Goal: Task Accomplishment & Management: Manage account settings

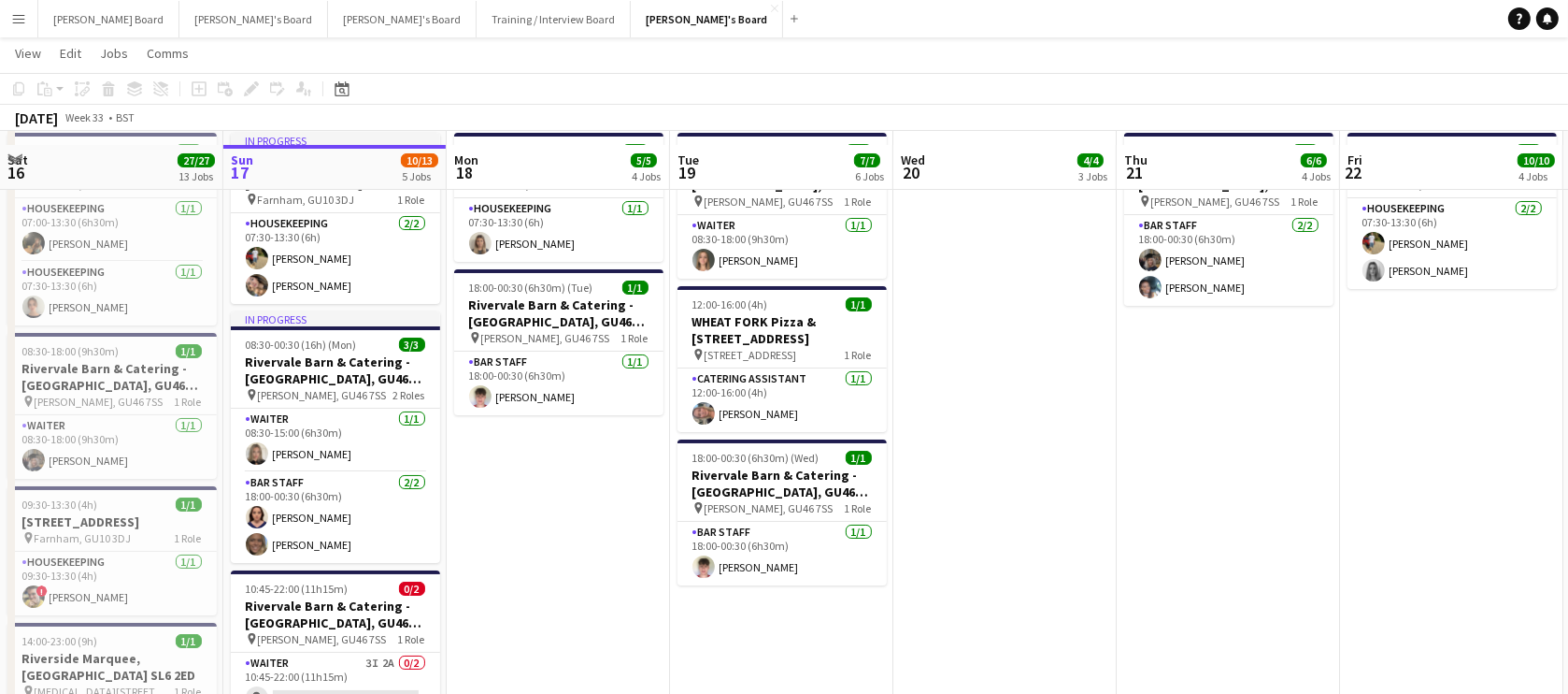
scroll to position [112, 0]
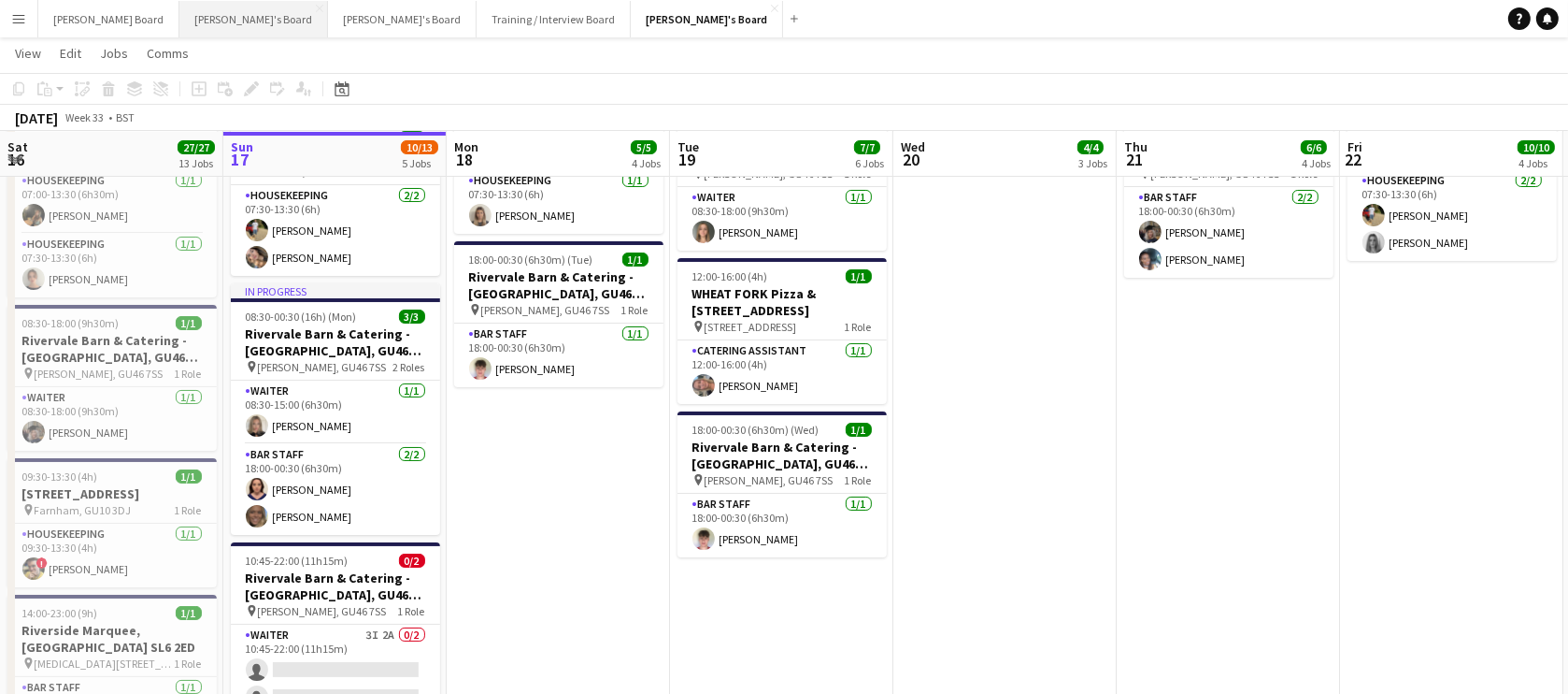
click at [207, 12] on button "[PERSON_NAME]'s Board Close" at bounding box center [254, 19] width 149 height 37
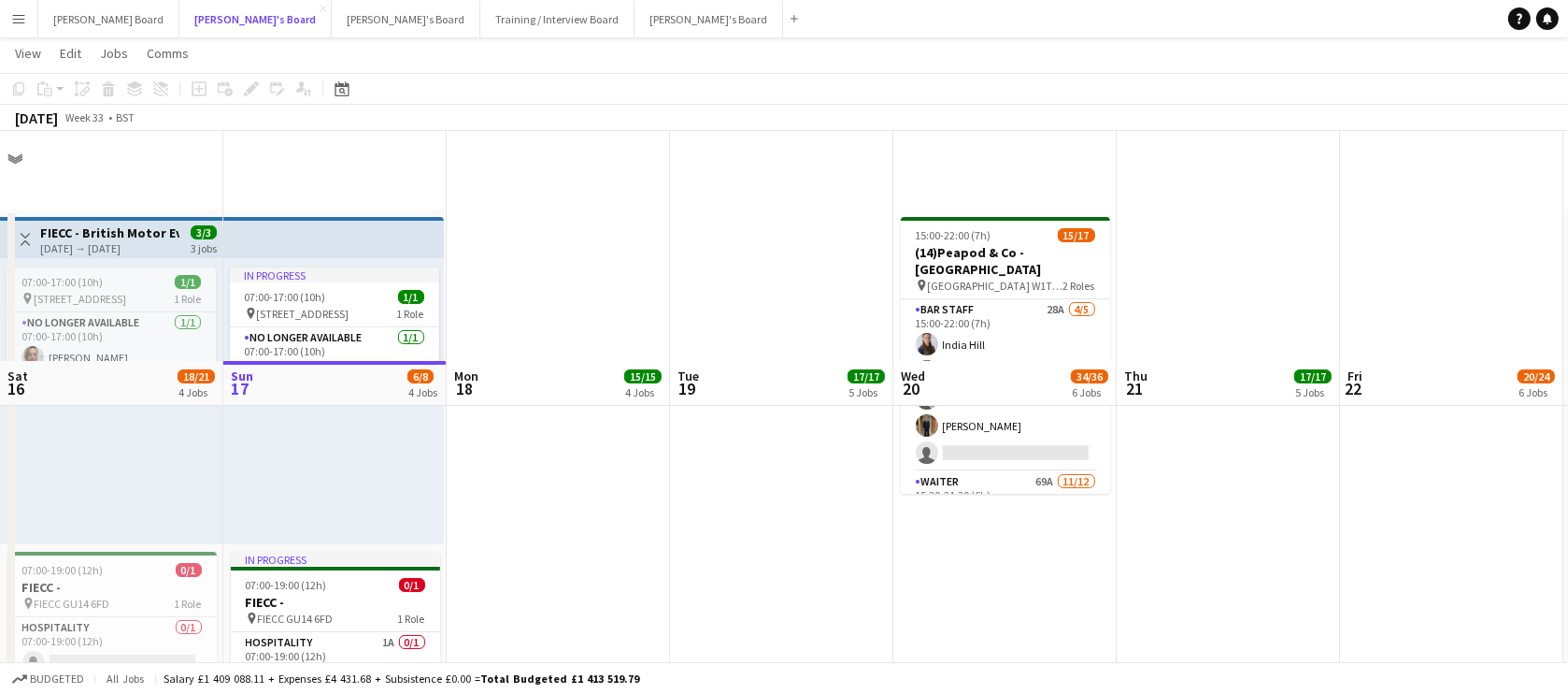
scroll to position [339, 0]
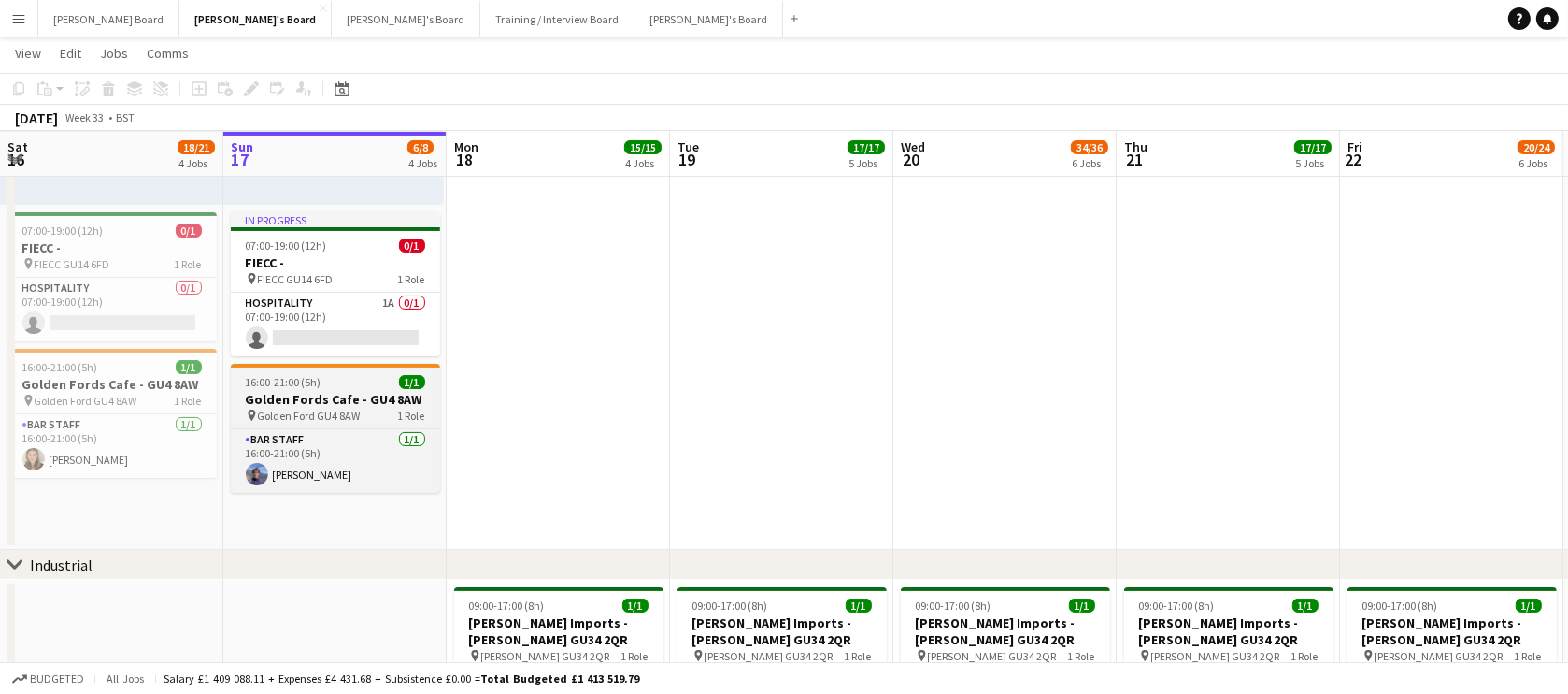
click at [337, 386] on div "16:00-21:00 (5h) 1/1" at bounding box center [336, 382] width 210 height 14
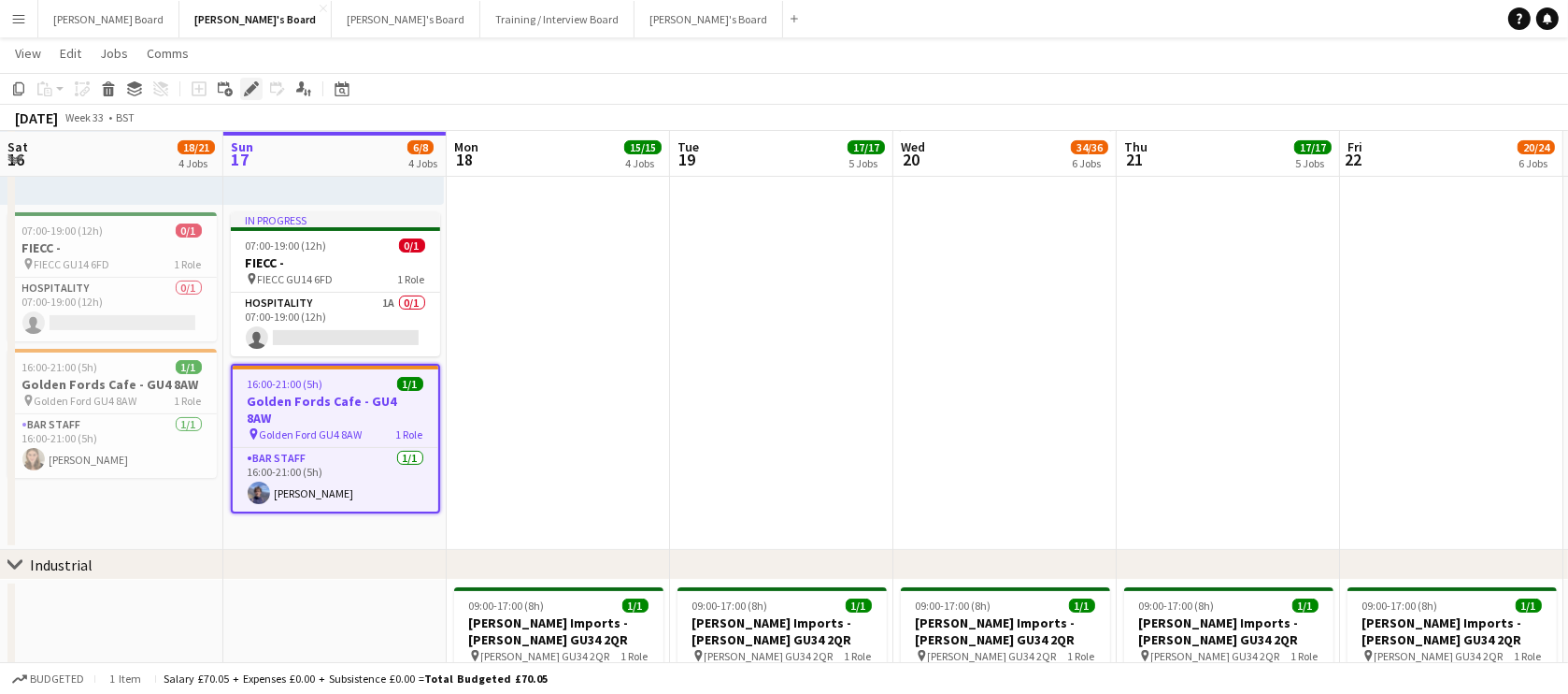
click at [254, 93] on icon "Edit" at bounding box center [251, 88] width 15 height 15
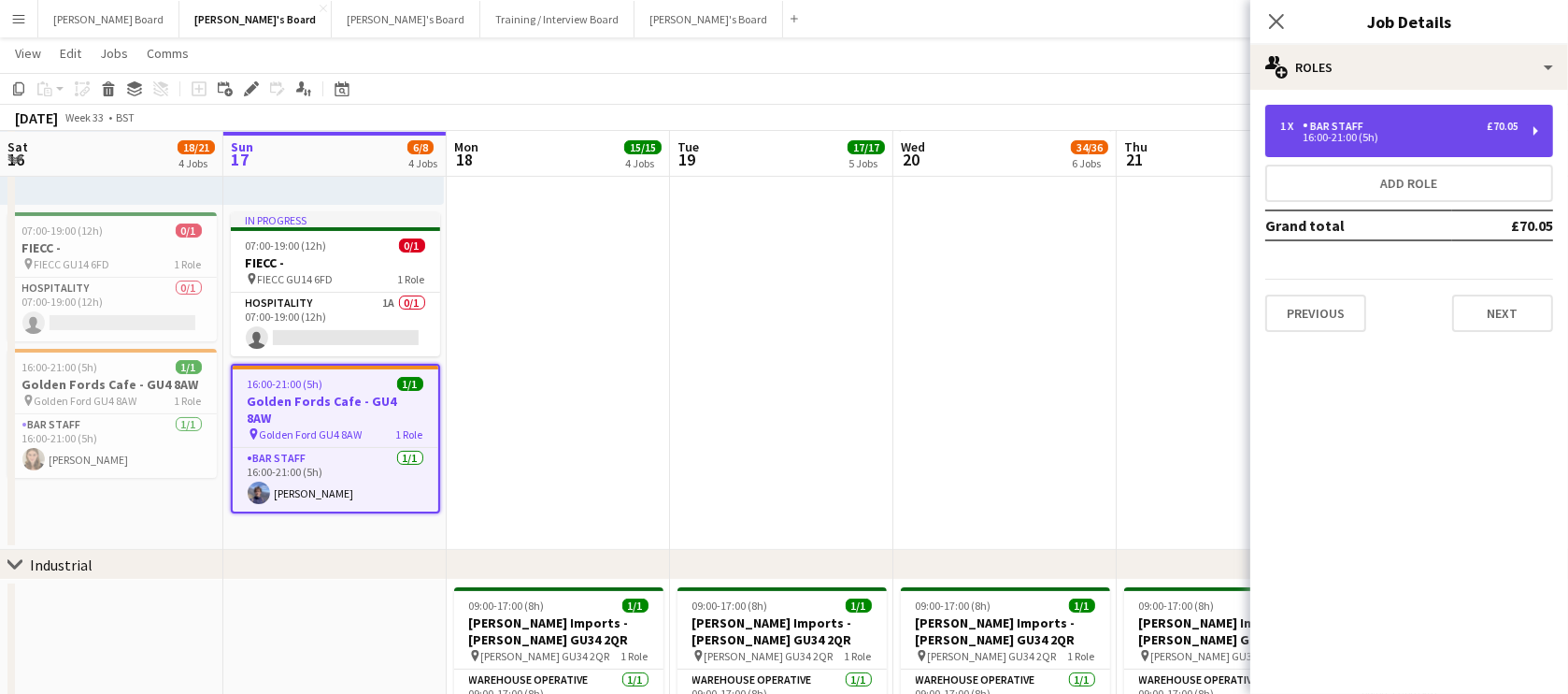
click at [1428, 136] on div "16:00-21:00 (5h)" at bounding box center [1400, 137] width 239 height 9
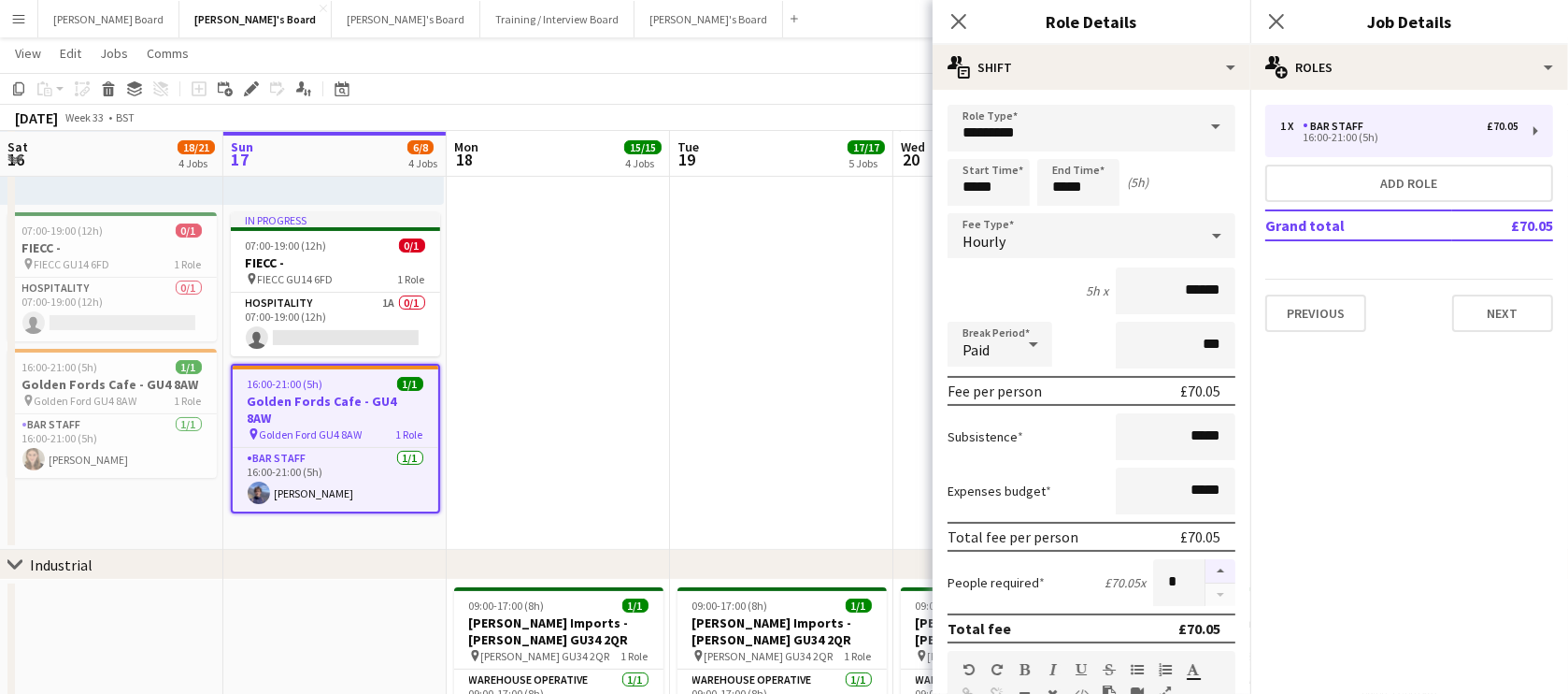
click at [1205, 562] on button "button" at bounding box center [1220, 571] width 30 height 24
type input "*"
click at [943, 449] on form "**********" at bounding box center [1091, 686] width 318 height 1162
drag, startPoint x: 819, startPoint y: 410, endPoint x: 855, endPoint y: 410, distance: 36.0
click at [819, 410] on app-date-cell at bounding box center [782, 210] width 224 height 680
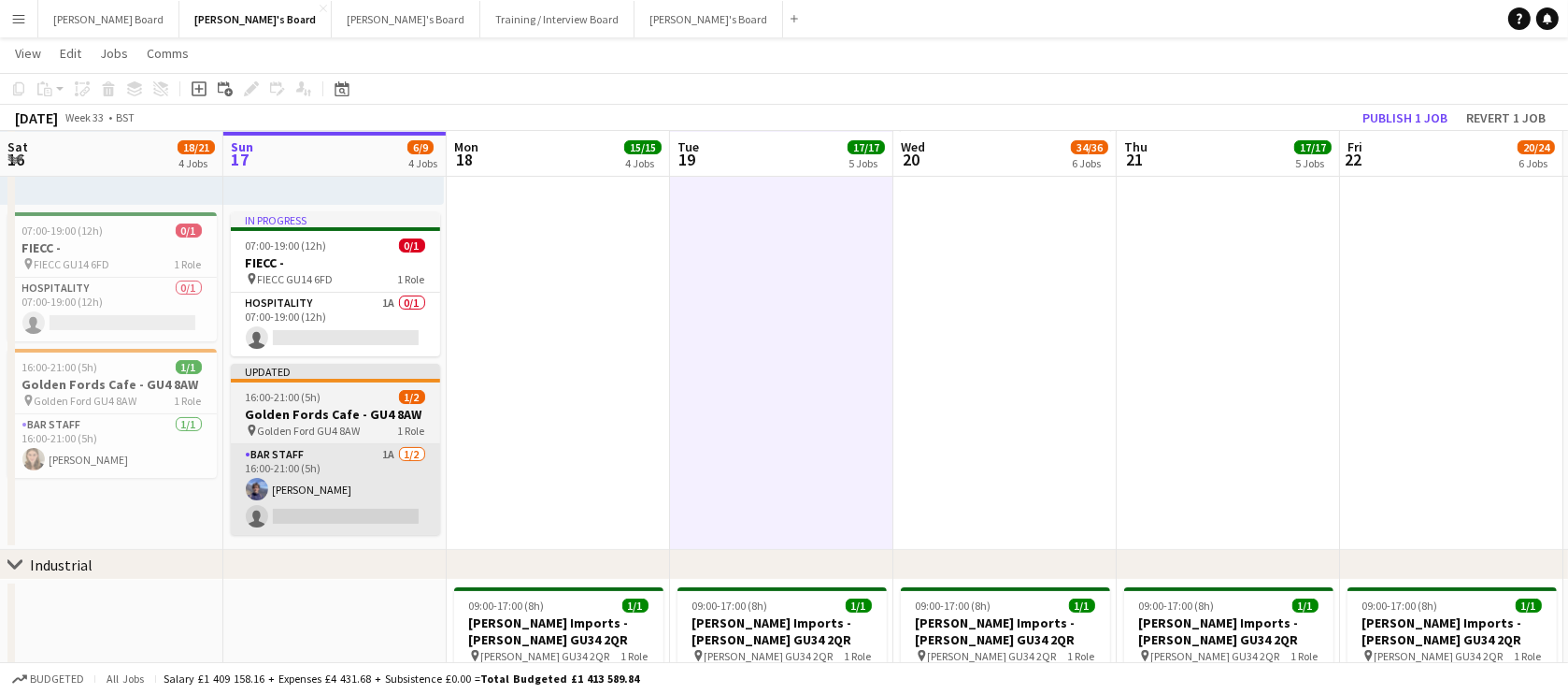
drag, startPoint x: 380, startPoint y: 438, endPoint x: 368, endPoint y: 443, distance: 13.0
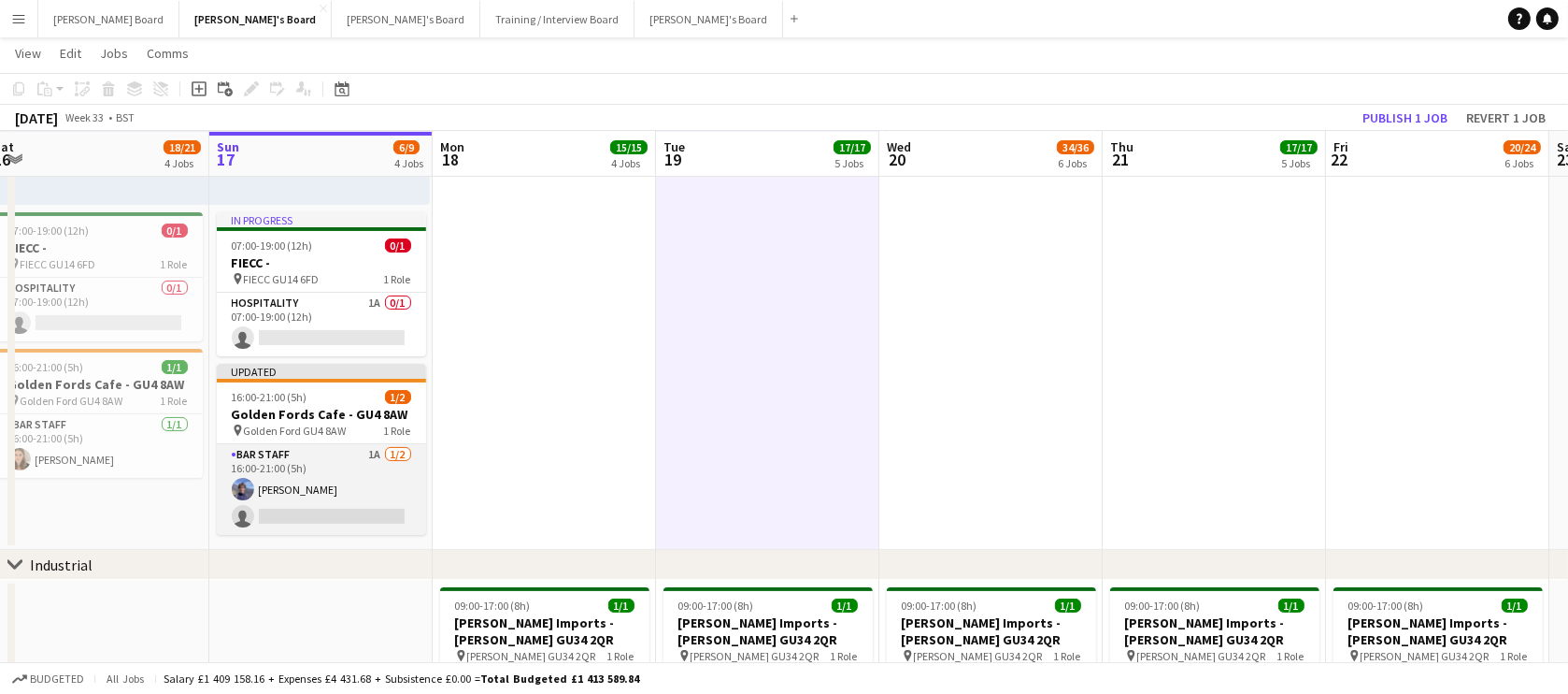
click at [352, 462] on app-card-role "BAR STAFF 1A 1/2 16:00-21:00 (5h) Douglas Lansley single-neutral-actions" at bounding box center [321, 489] width 210 height 90
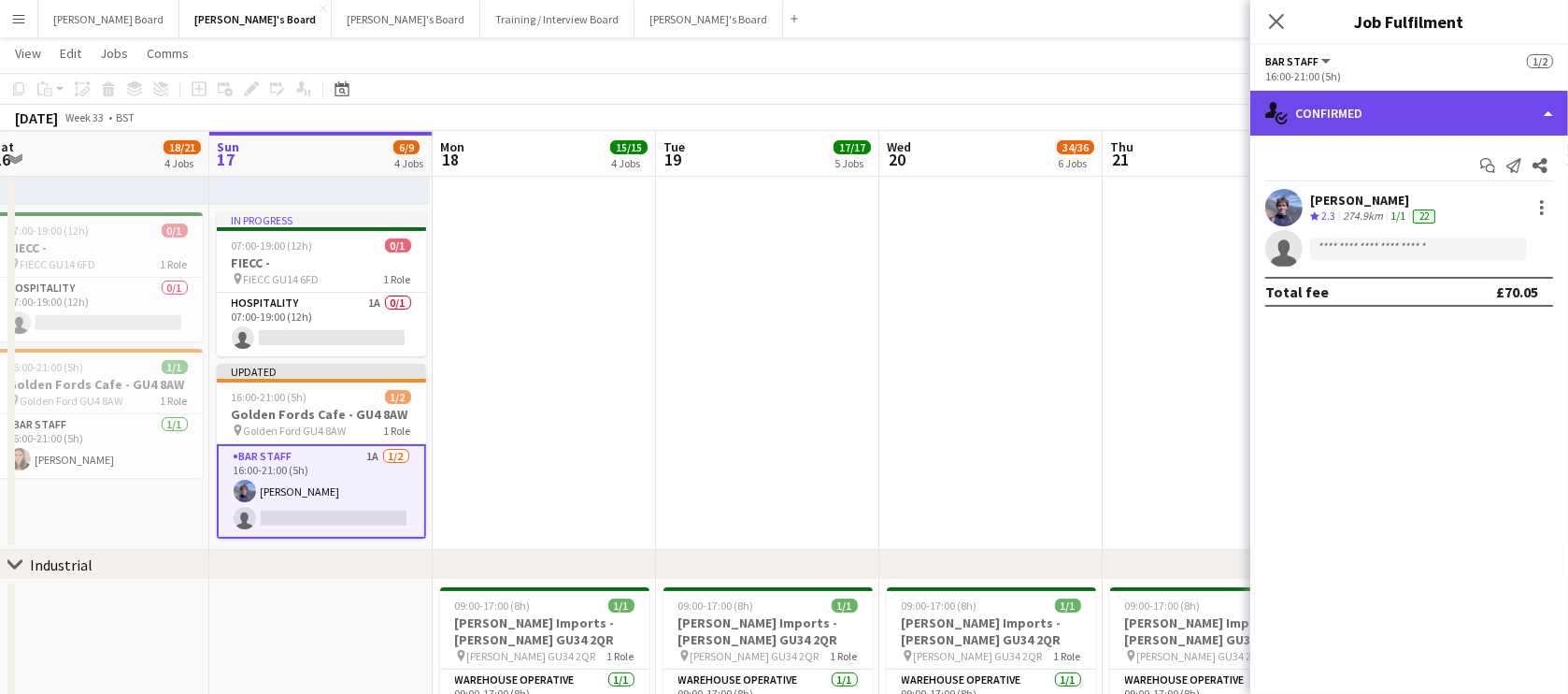
click at [1408, 121] on div "single-neutral-actions-check-2 Confirmed" at bounding box center [1409, 113] width 318 height 45
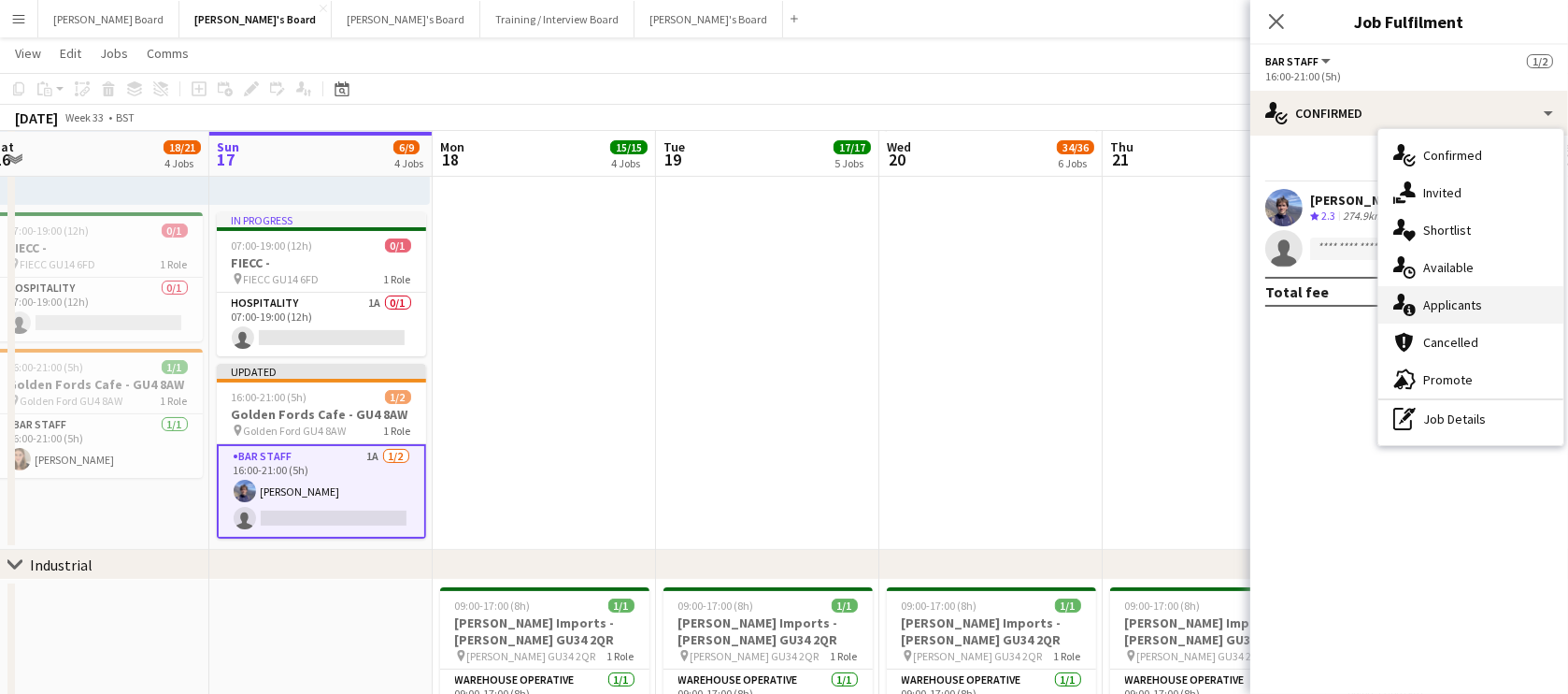
click at [1439, 307] on div "single-neutral-actions-information Applicants" at bounding box center [1470, 305] width 185 height 38
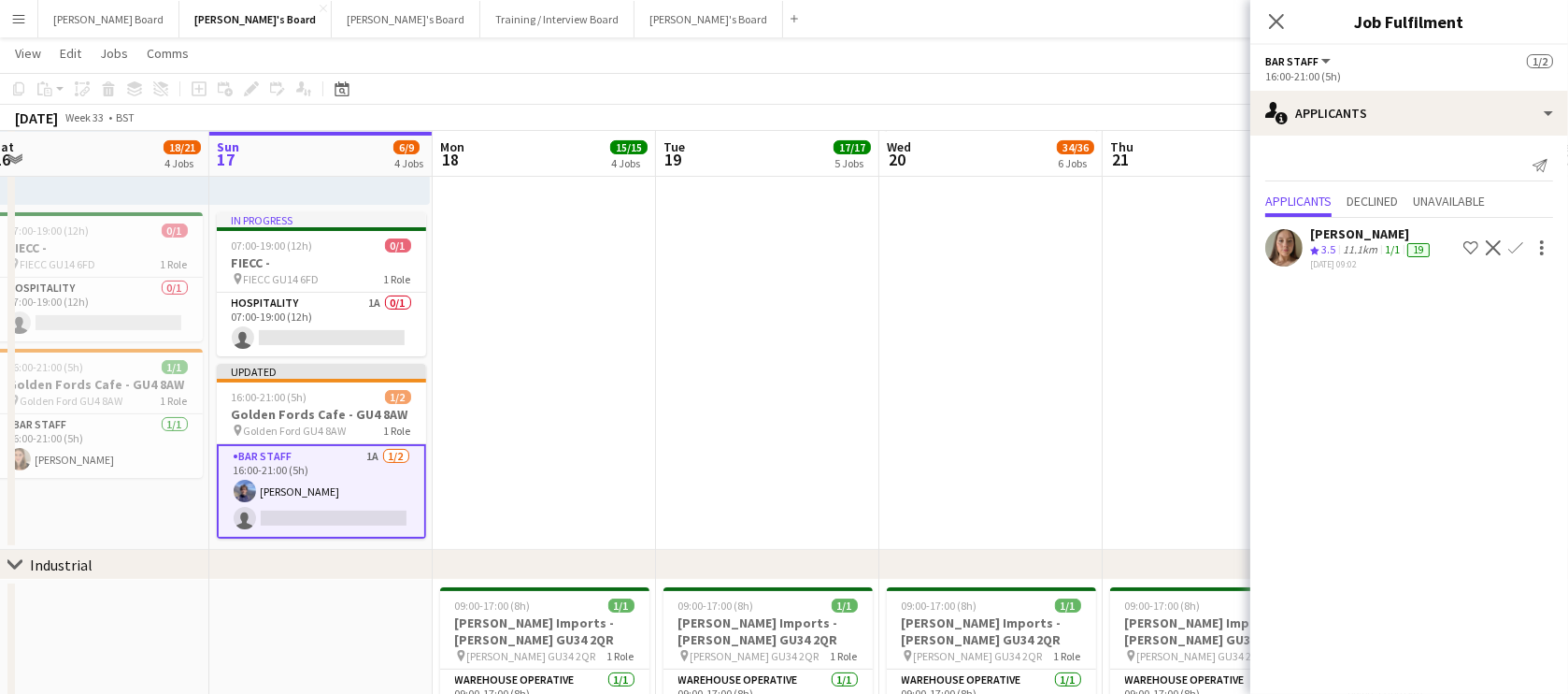
click at [682, 372] on app-date-cell at bounding box center [768, 210] width 224 height 680
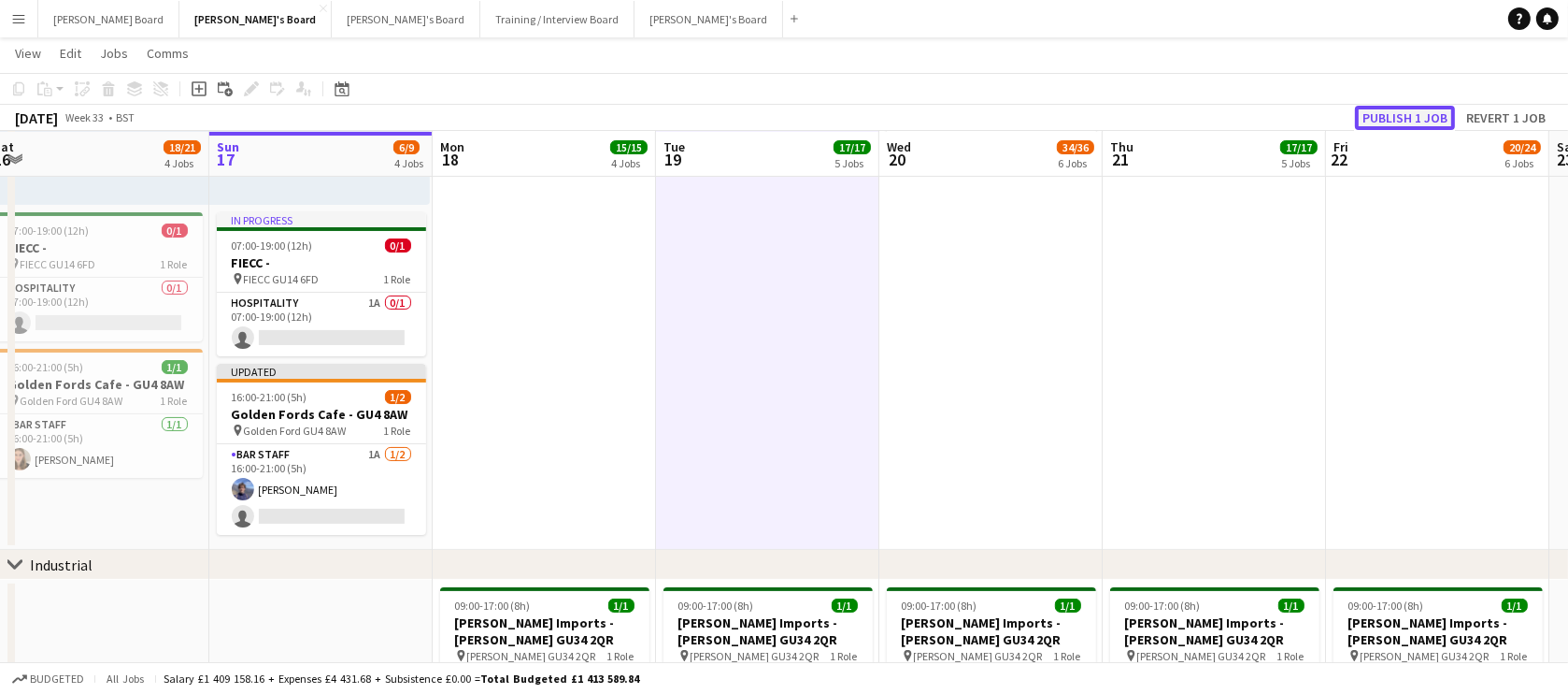
click at [1422, 111] on button "Publish 1 job" at bounding box center [1404, 118] width 100 height 24
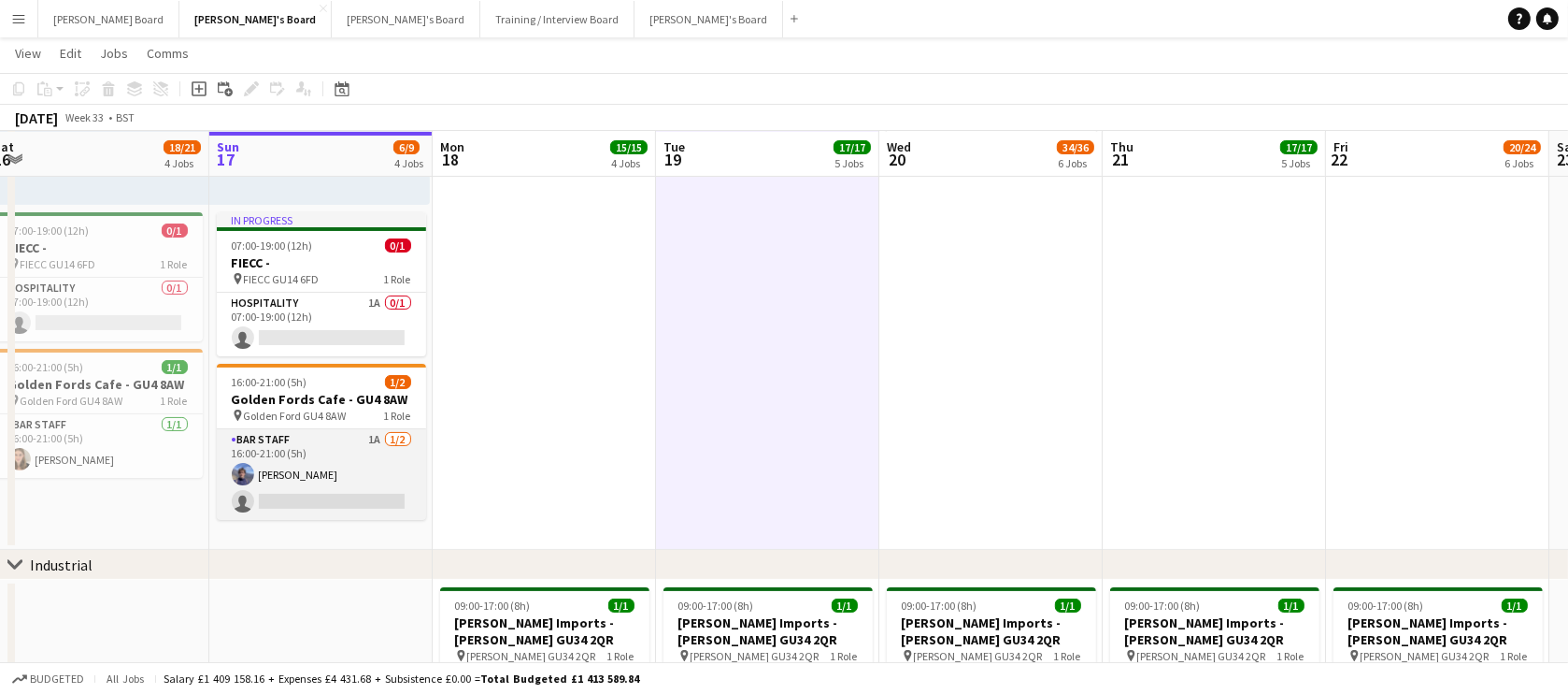
click at [375, 496] on app-card-role "BAR STAFF 1A 1/2 16:00-21:00 (5h) Douglas Lansley single-neutral-actions" at bounding box center [321, 474] width 210 height 90
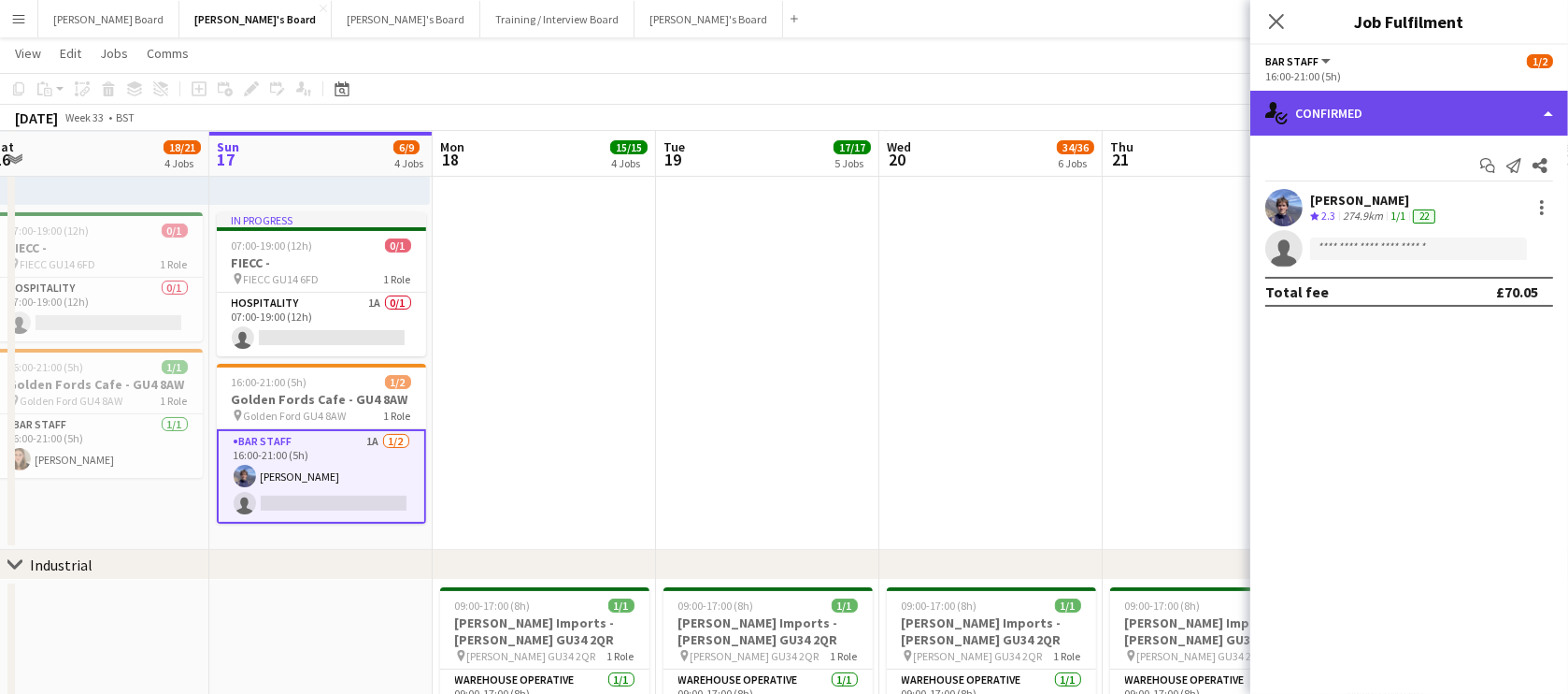
drag, startPoint x: 1313, startPoint y: 129, endPoint x: 1430, endPoint y: 276, distance: 187.9
click at [1314, 129] on div "single-neutral-actions-check-2 Confirmed" at bounding box center [1409, 113] width 318 height 45
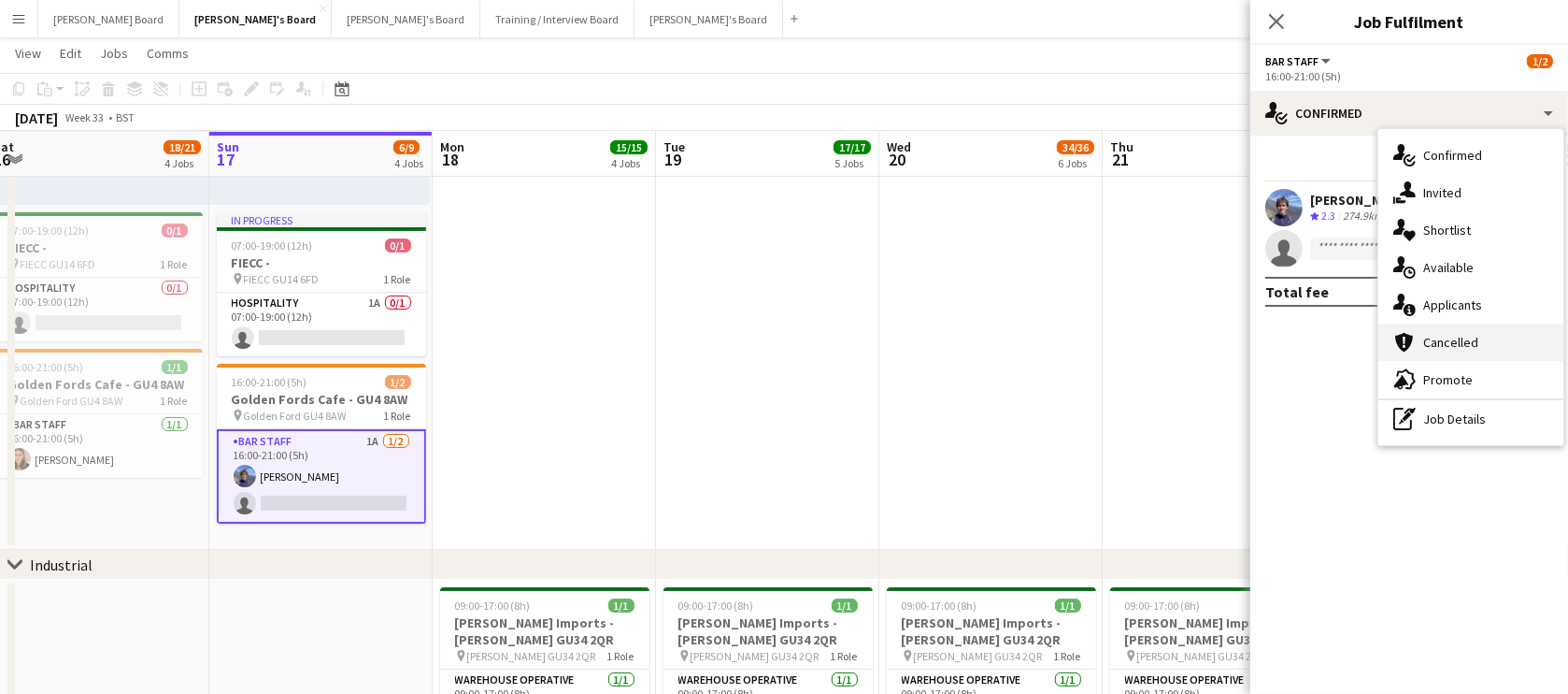
click at [1488, 323] on div "cancellation Cancelled" at bounding box center [1470, 342] width 185 height 38
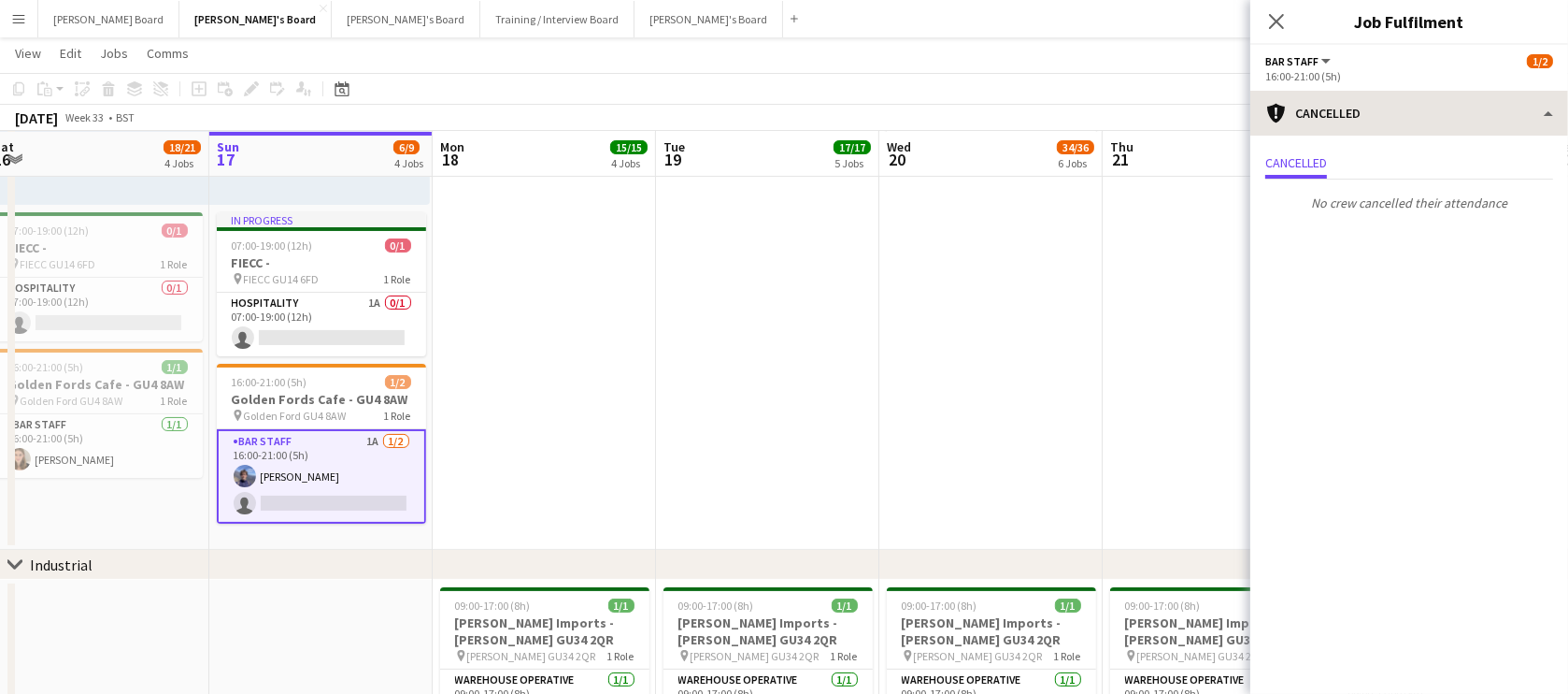
drag, startPoint x: 1411, startPoint y: 85, endPoint x: 1414, endPoint y: 117, distance: 32.1
click at [1411, 88] on app-options-switcher "BAR STAFF All roles BAR STAFF 1/2 16:00-21:00 (5h)" at bounding box center [1409, 68] width 318 height 46
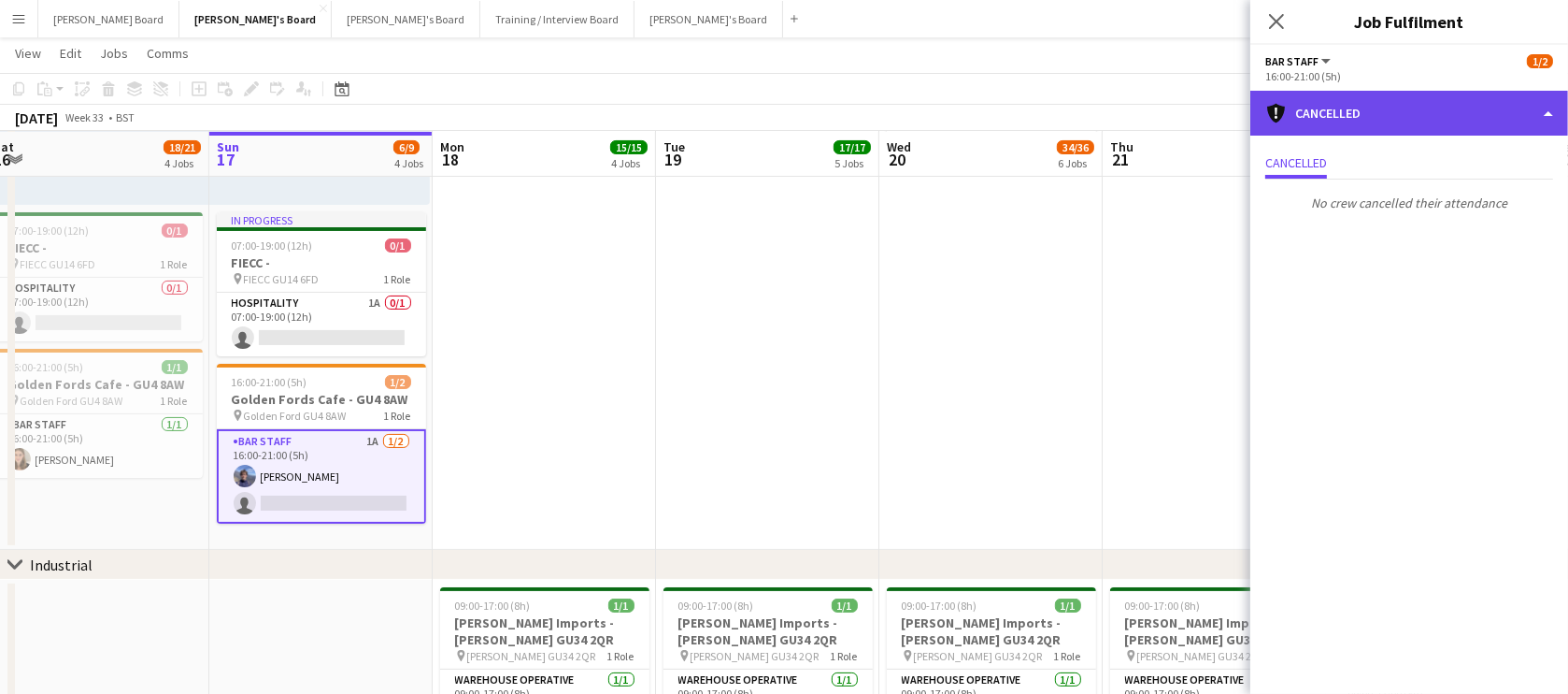
click at [1415, 118] on div "cancellation Cancelled" at bounding box center [1409, 113] width 318 height 45
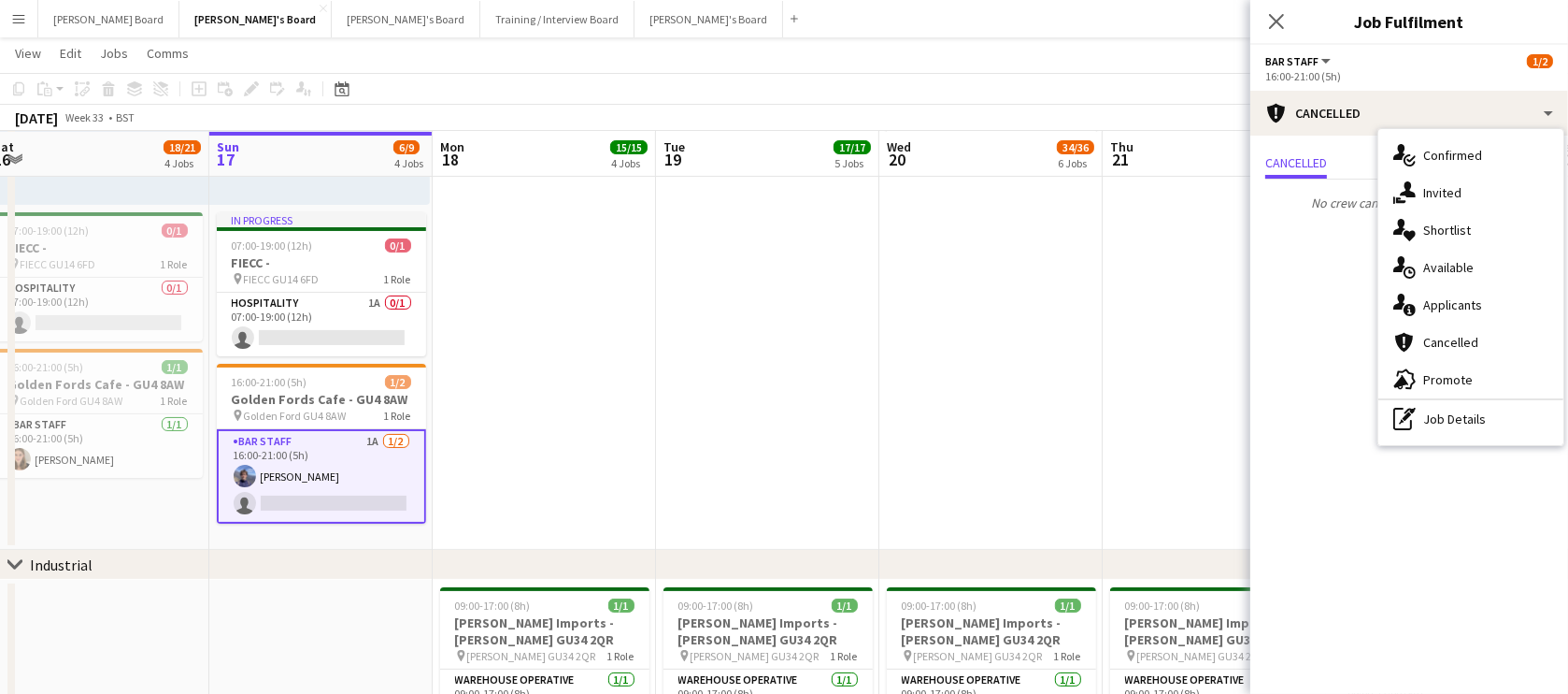
click at [1471, 317] on div "single-neutral-actions-information Applicants" at bounding box center [1470, 305] width 185 height 38
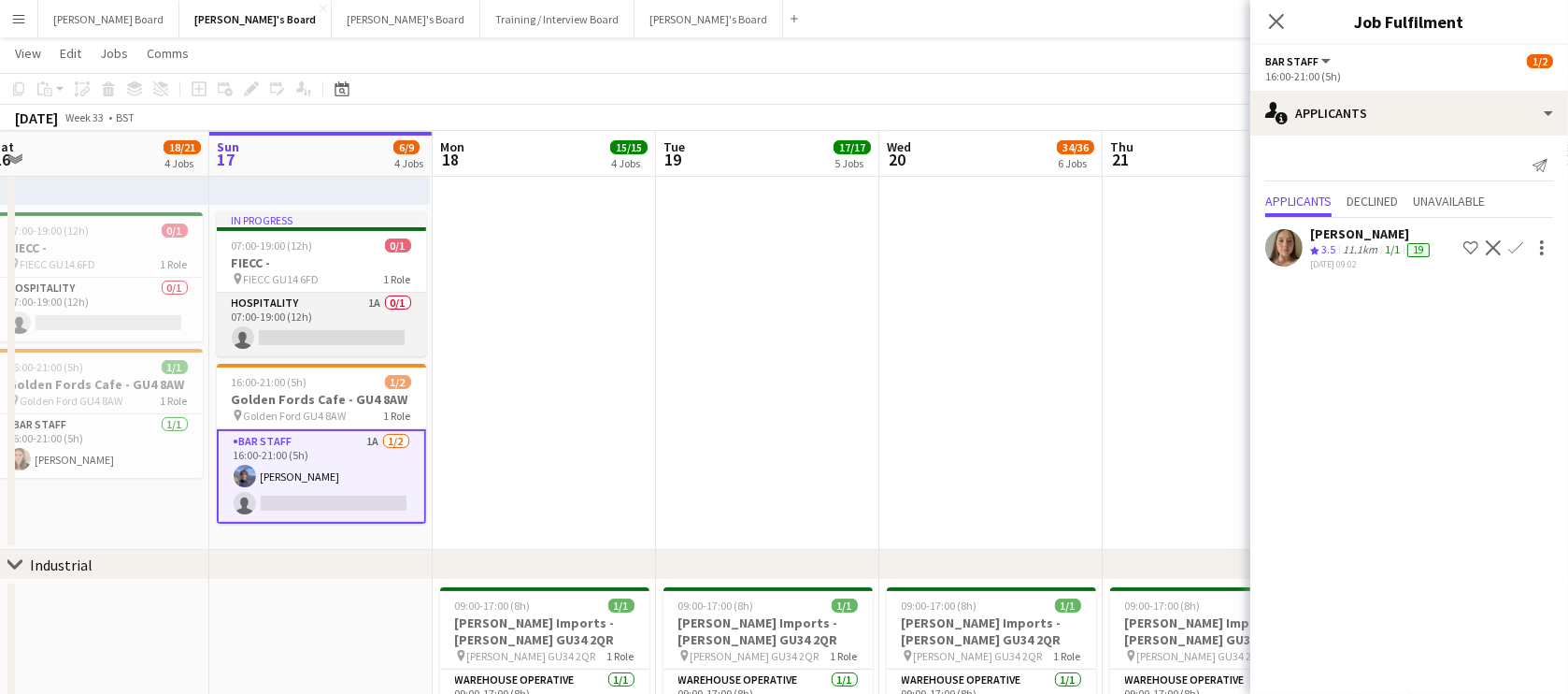
click at [397, 334] on app-card-role "Hospitality 1A 0/1 07:00-19:00 (12h) single-neutral-actions" at bounding box center [321, 324] width 210 height 64
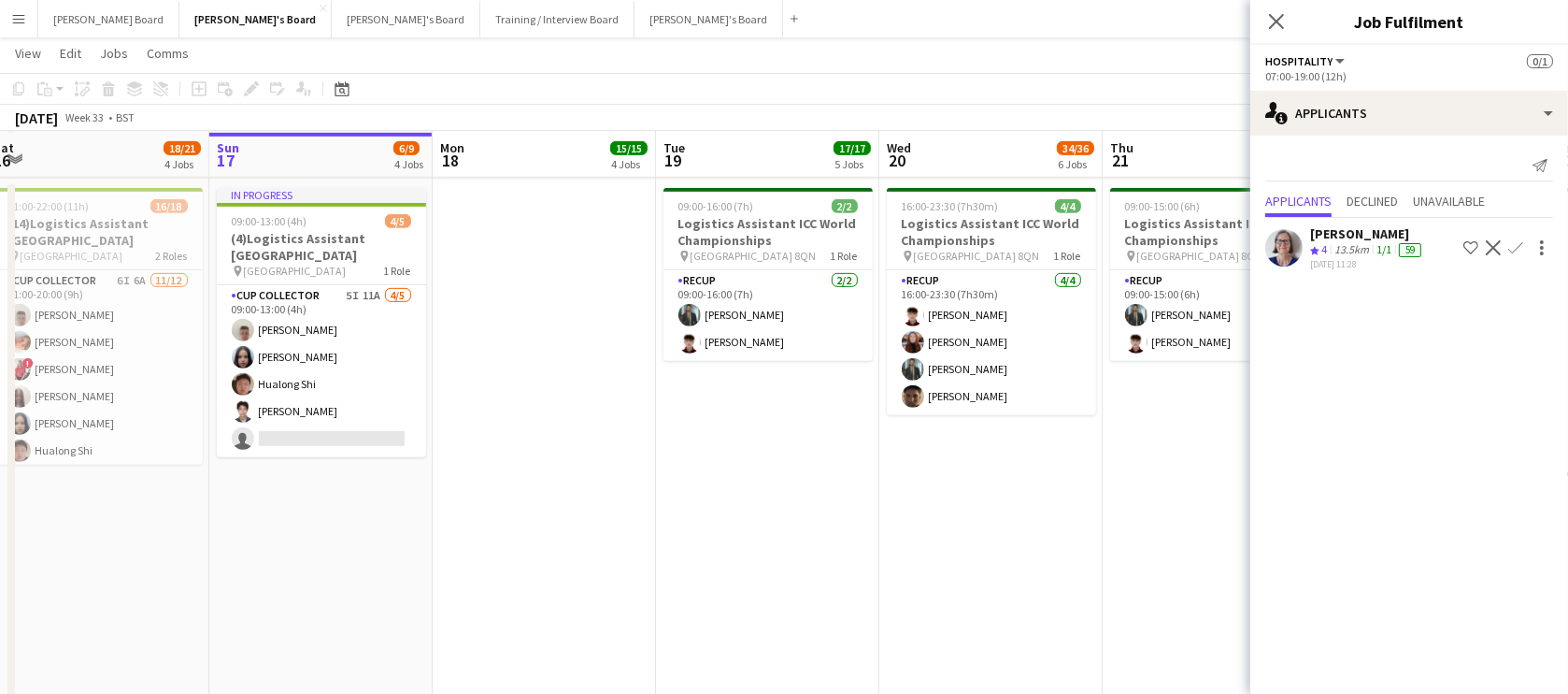
scroll to position [1246, 0]
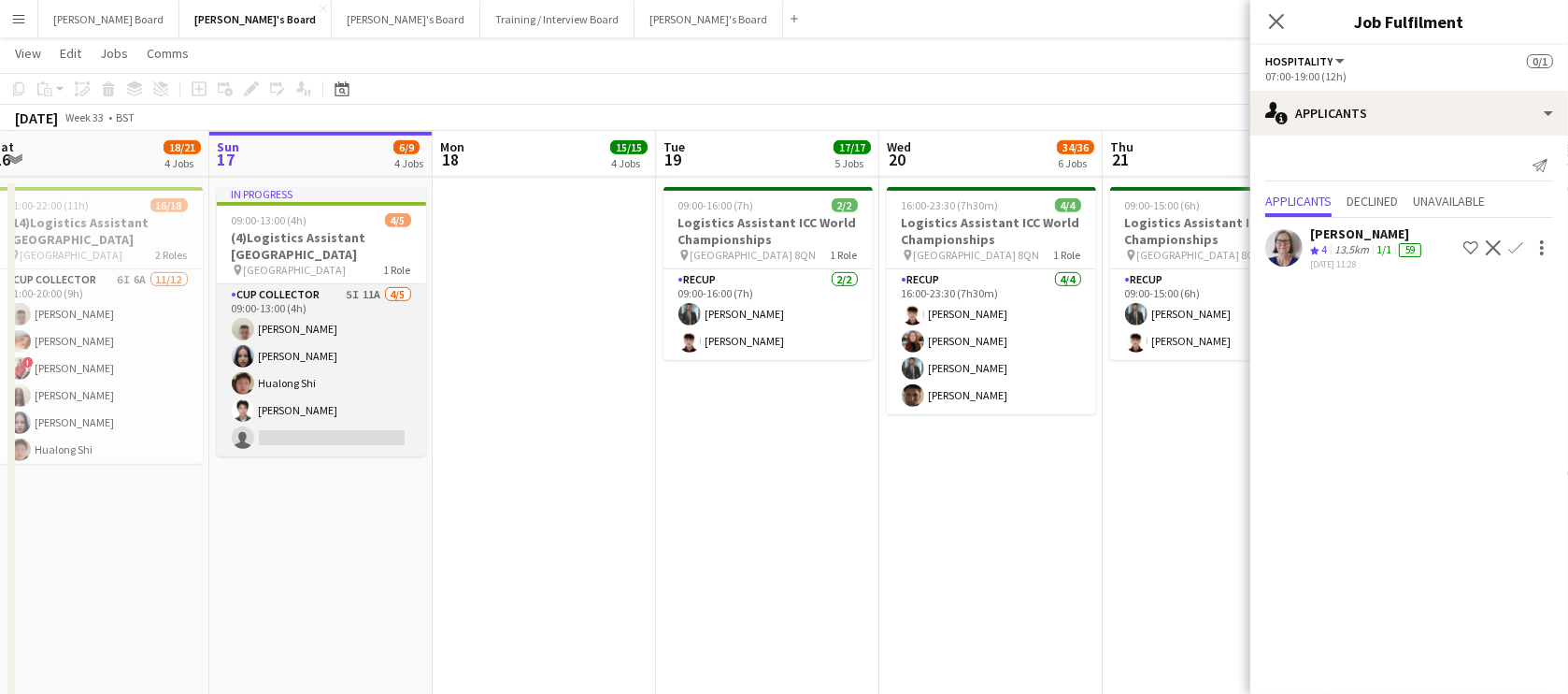
click at [374, 379] on app-card-role "CUP COLLECTOR 5I 11A 4/5 09:00-13:00 (4h) Jem McAllister Sacha Stanbury Hualong…" at bounding box center [321, 370] width 210 height 172
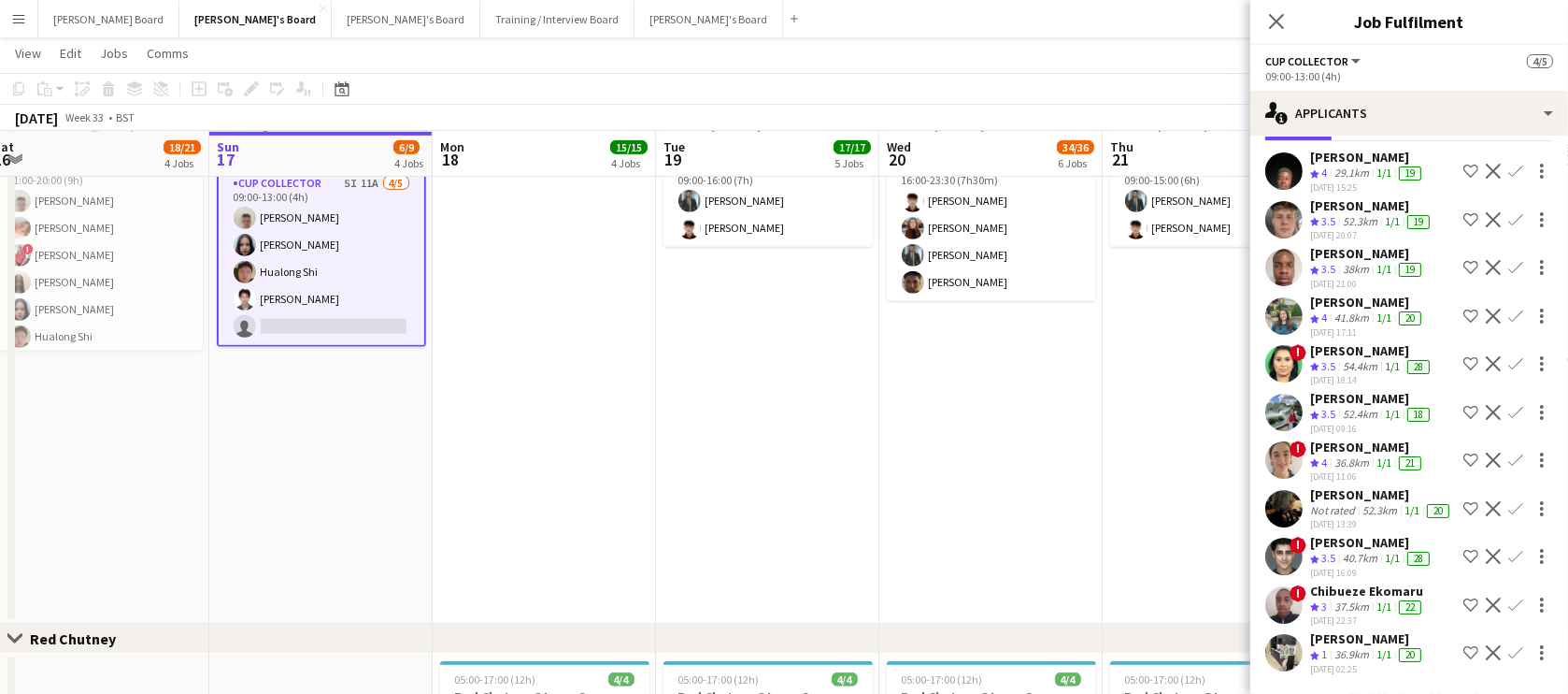
scroll to position [0, 0]
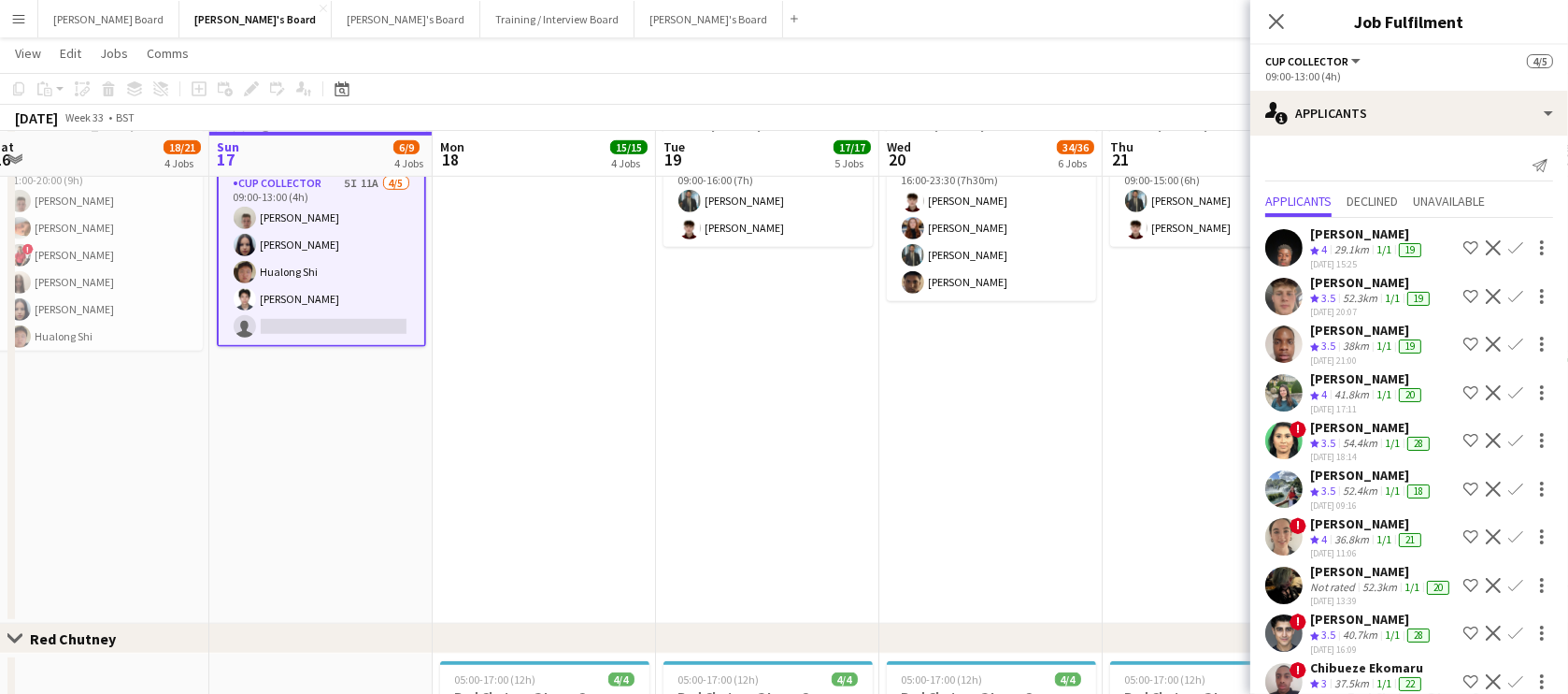
click at [1398, 392] on div "20" at bounding box center [1410, 395] width 30 height 16
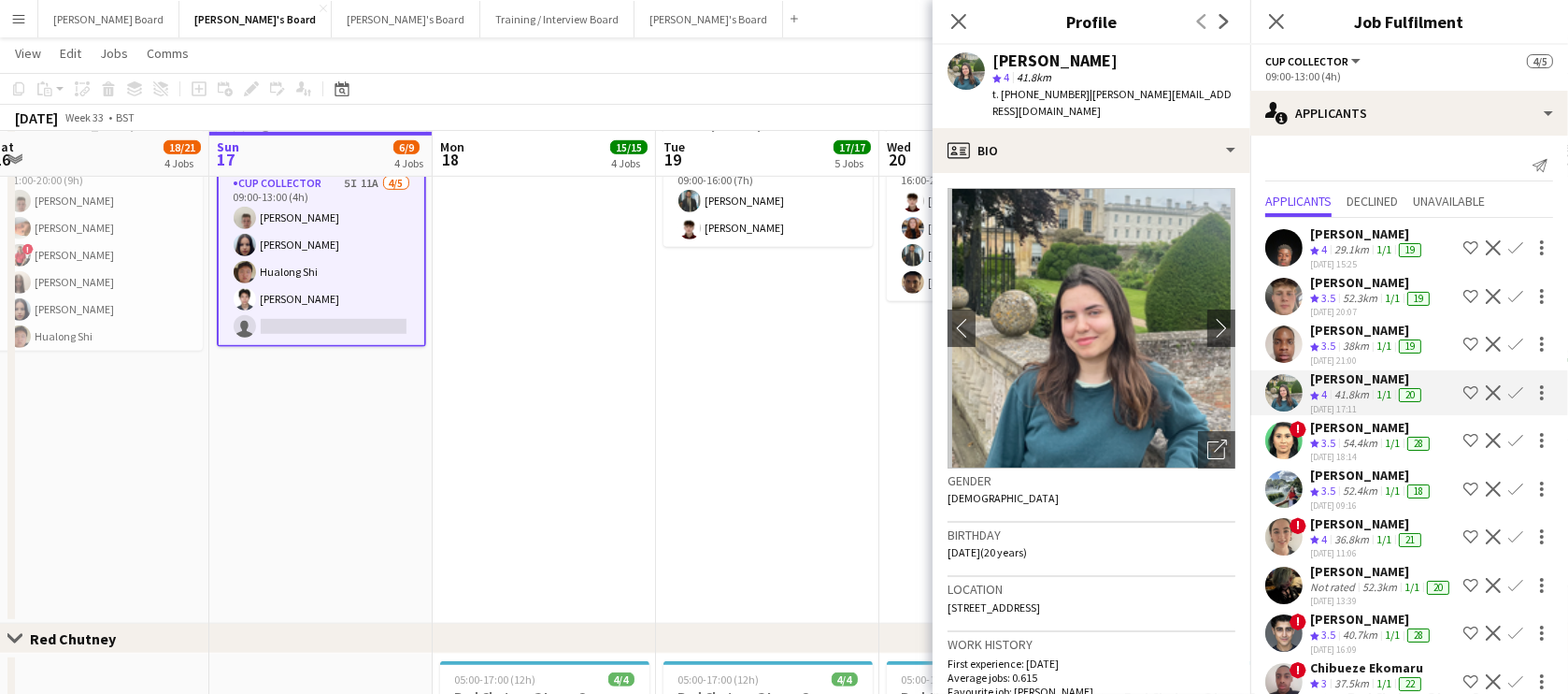
click at [1316, 391] on polygon at bounding box center [1315, 396] width 9 height 9
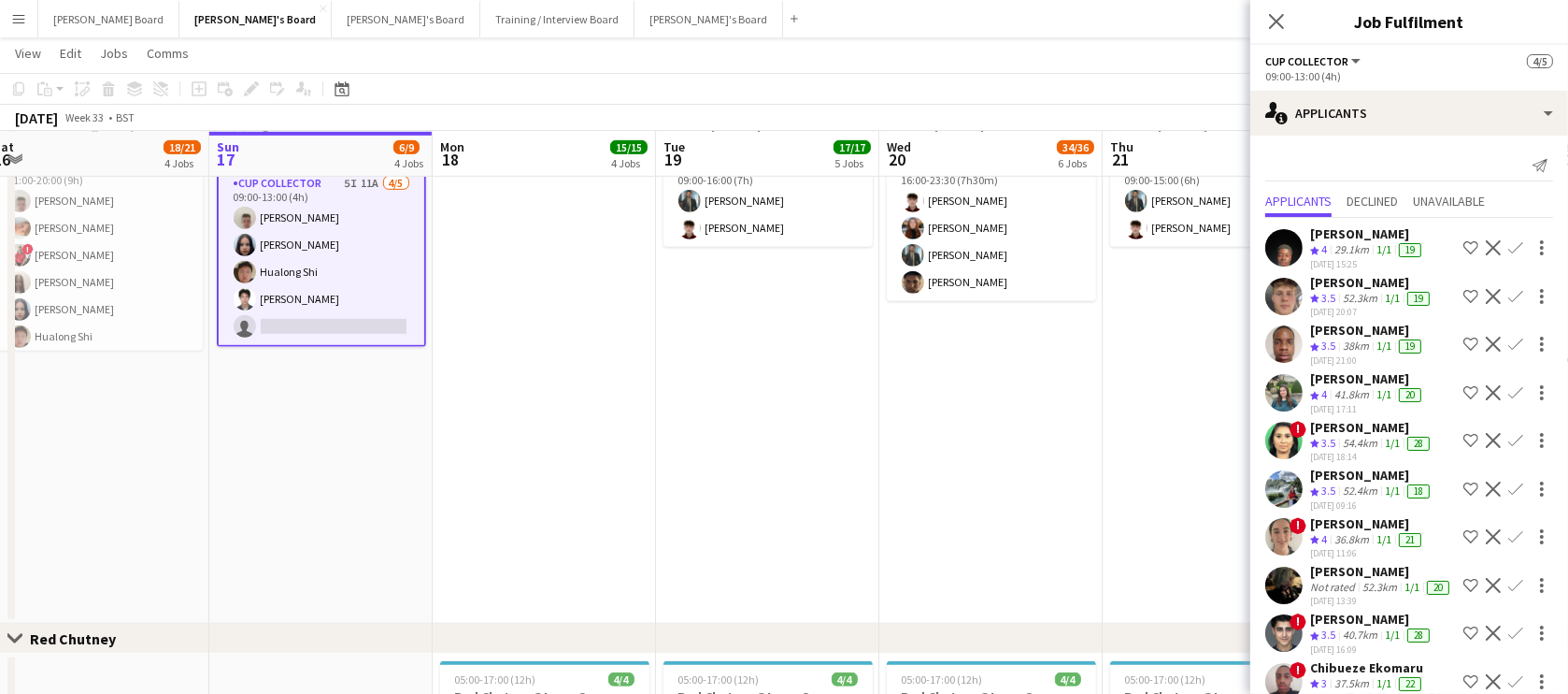
click at [1360, 402] on div "14-08-2025 17:11" at bounding box center [1368, 408] width 115 height 12
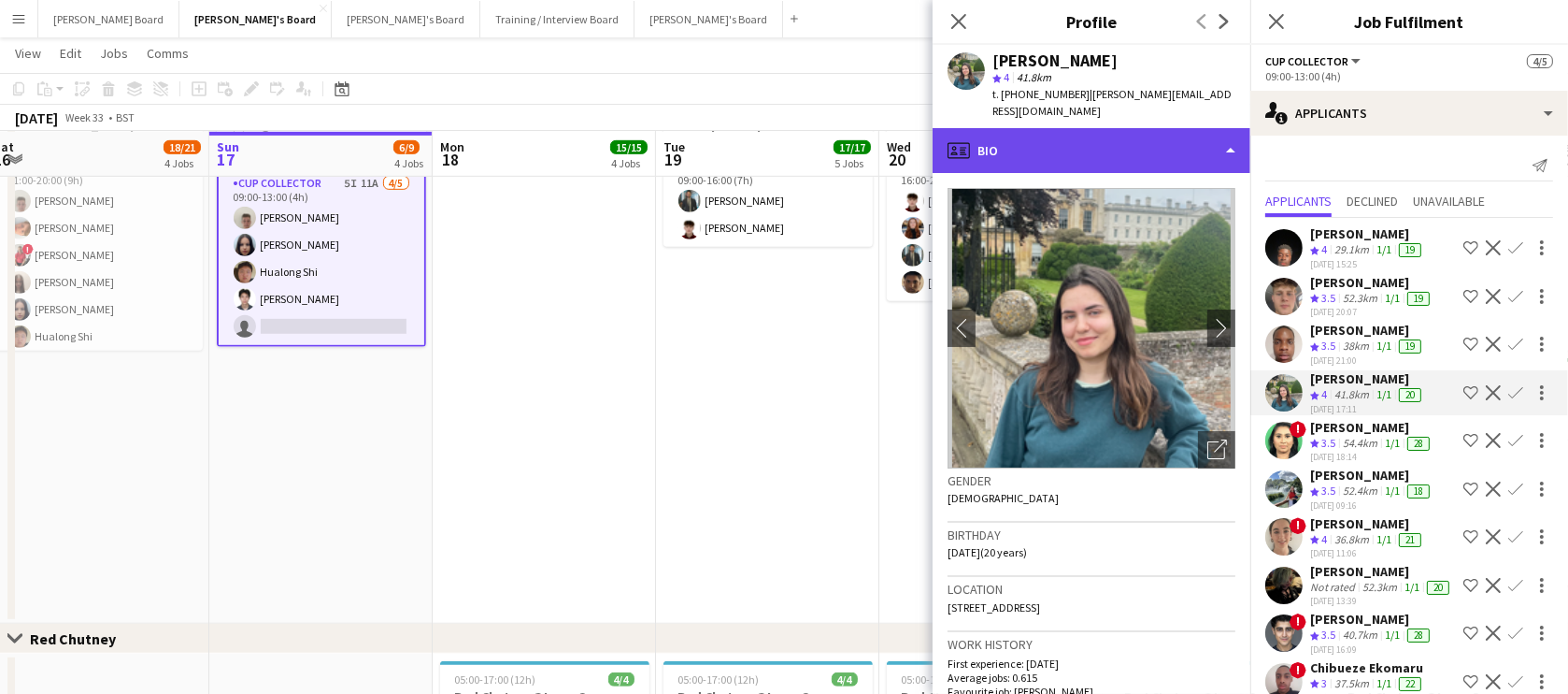
click at [1057, 156] on div "profile Bio" at bounding box center [1091, 150] width 318 height 45
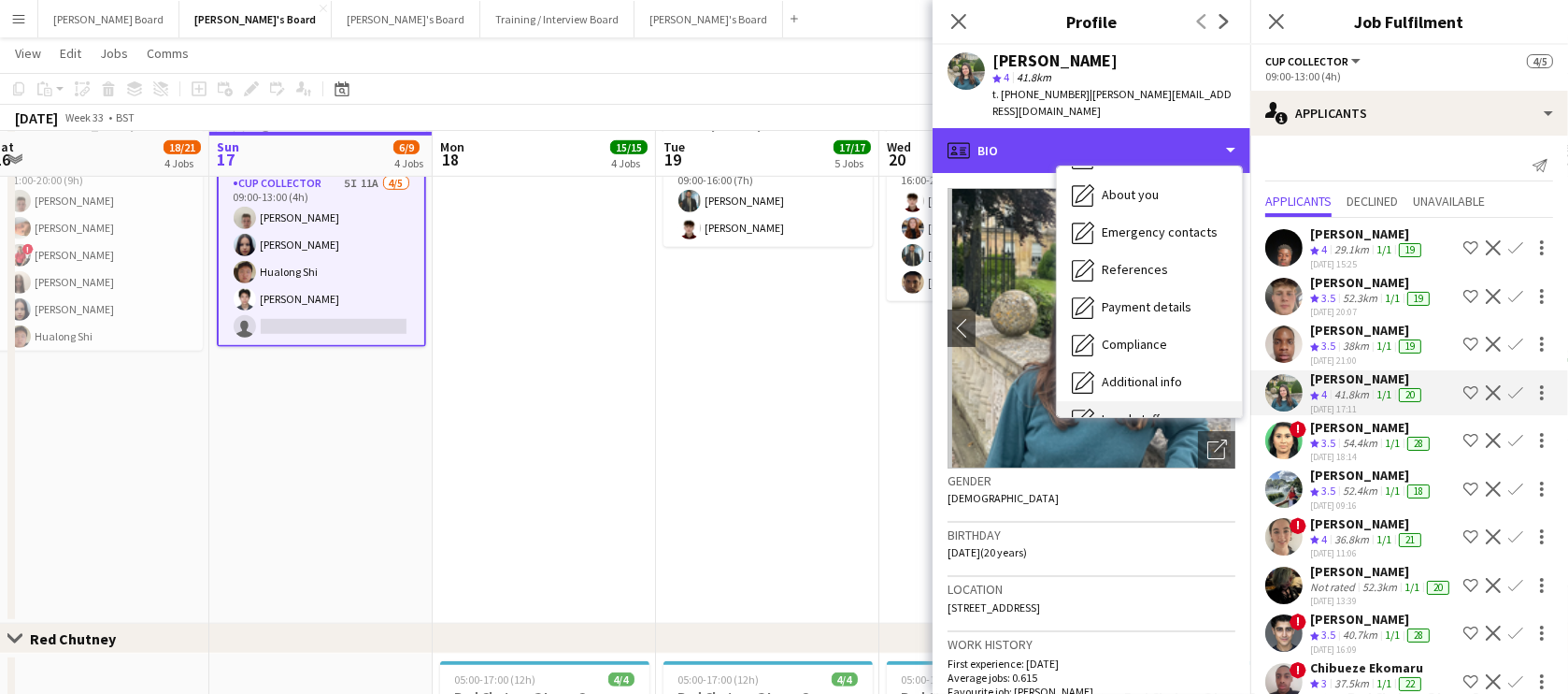
scroll to position [287, 0]
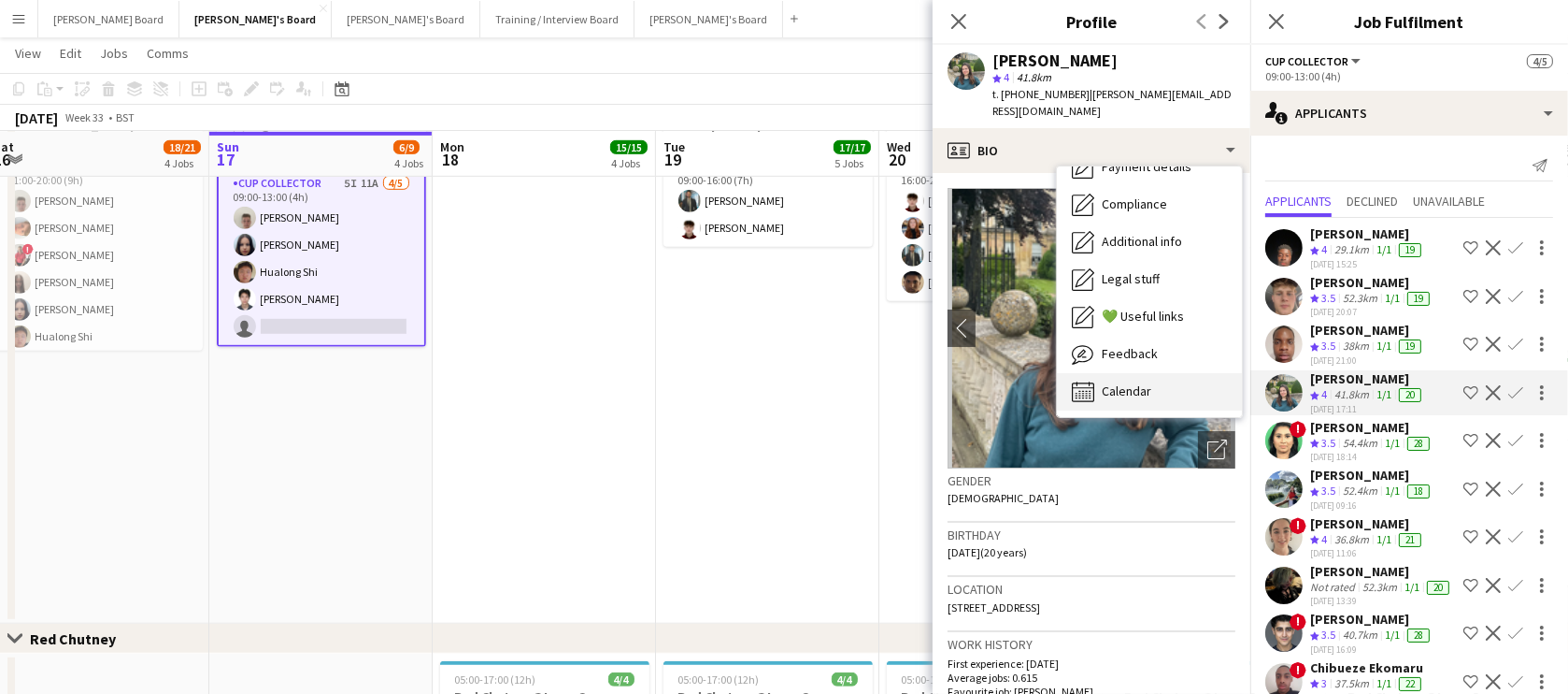
click at [1160, 385] on div "Calendar Calendar" at bounding box center [1149, 392] width 185 height 38
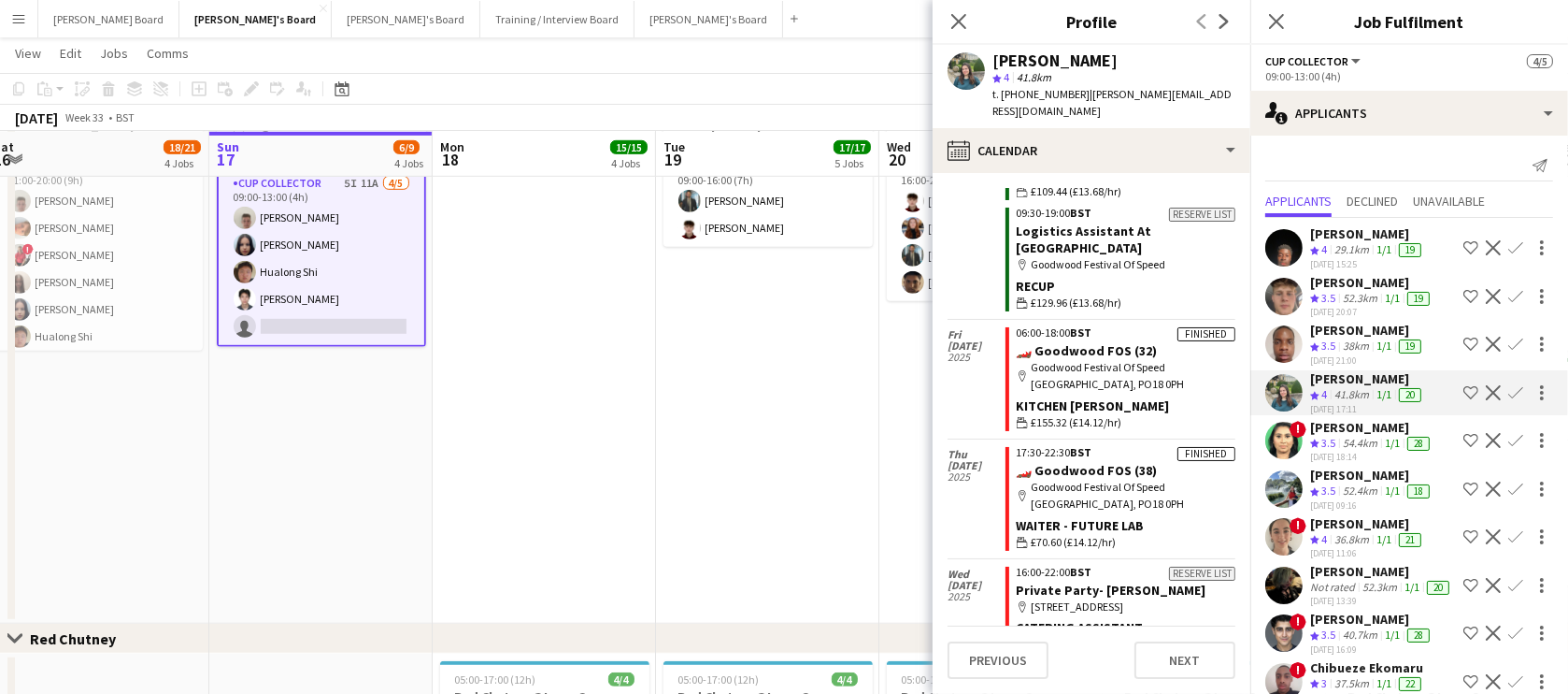
scroll to position [2321, 0]
click at [1402, 487] on div "1/1" at bounding box center [1392, 491] width 23 height 16
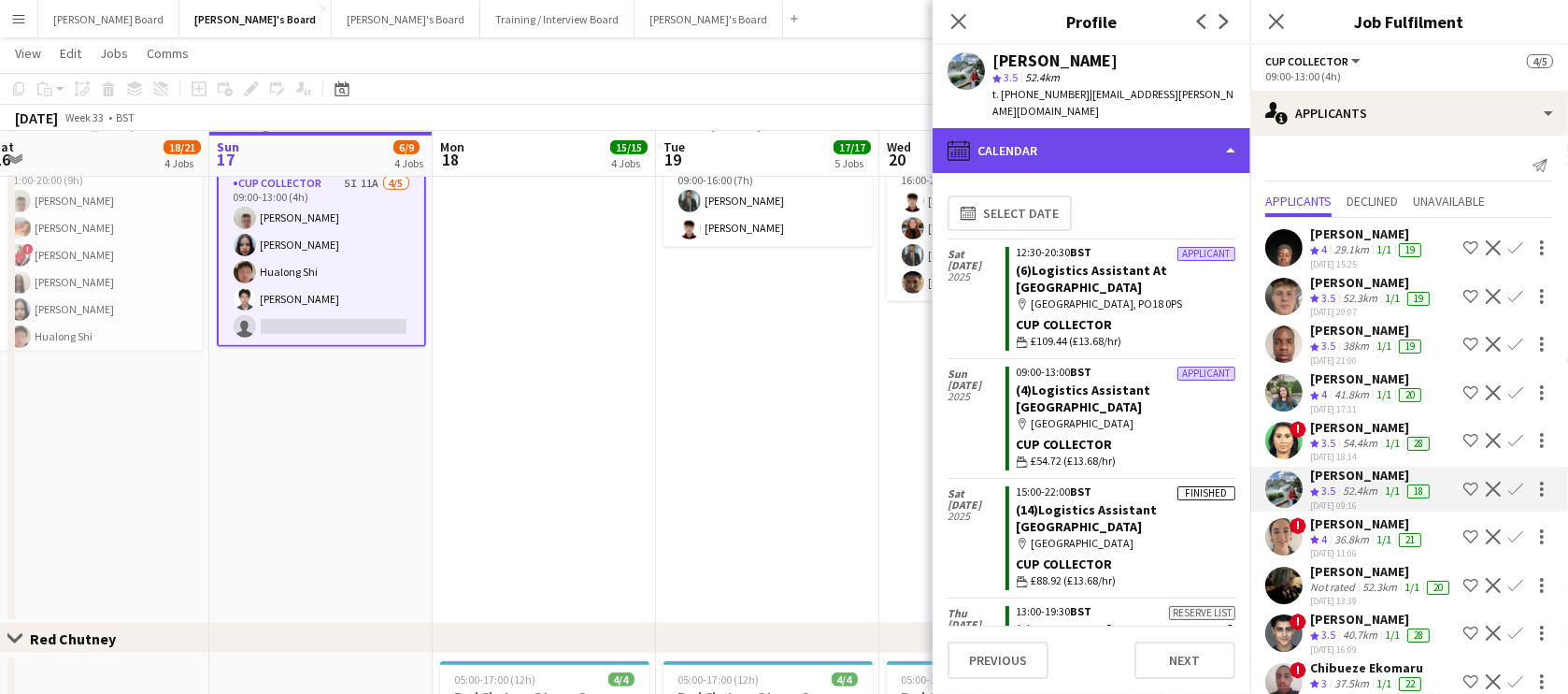
drag, startPoint x: 1057, startPoint y: 137, endPoint x: 1070, endPoint y: 160, distance: 26.4
click at [1057, 138] on div "calendar-full Calendar" at bounding box center [1091, 150] width 318 height 45
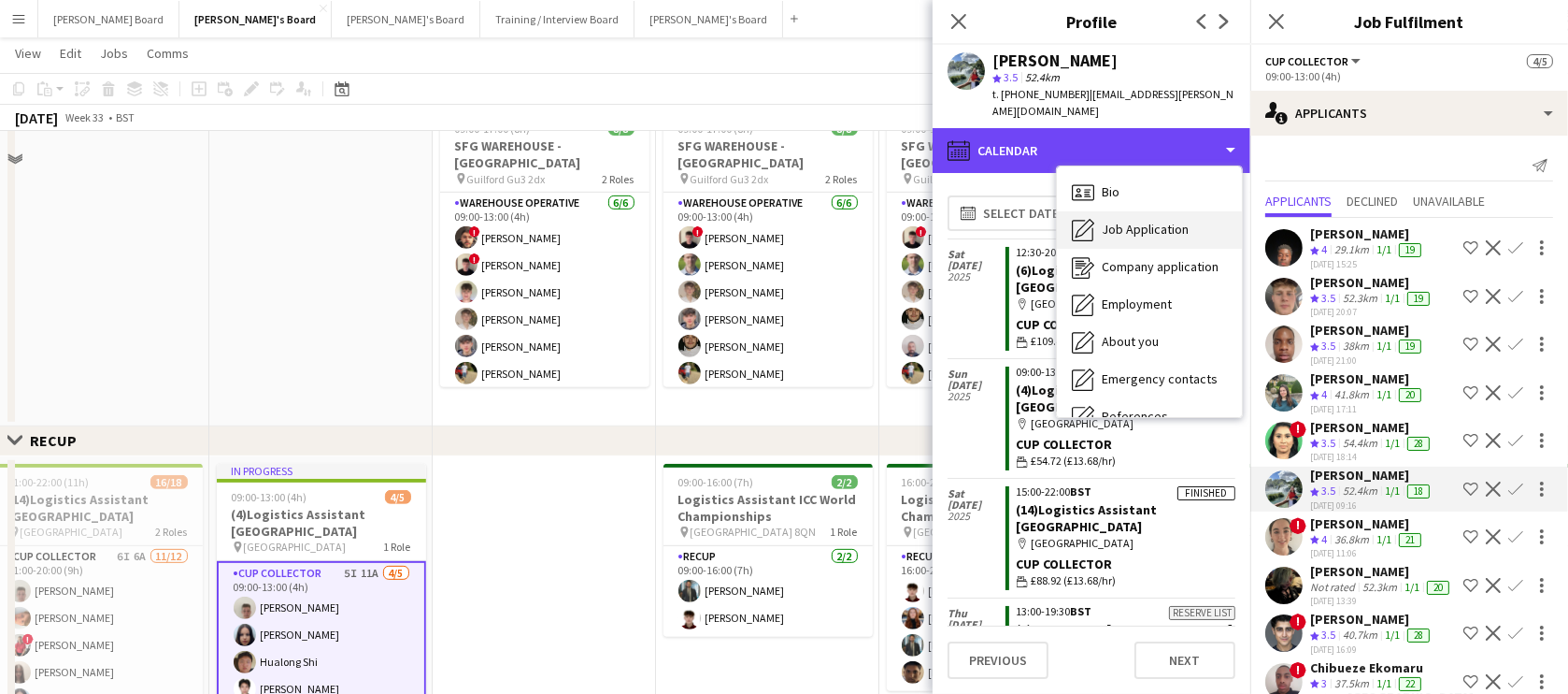
scroll to position [793, 0]
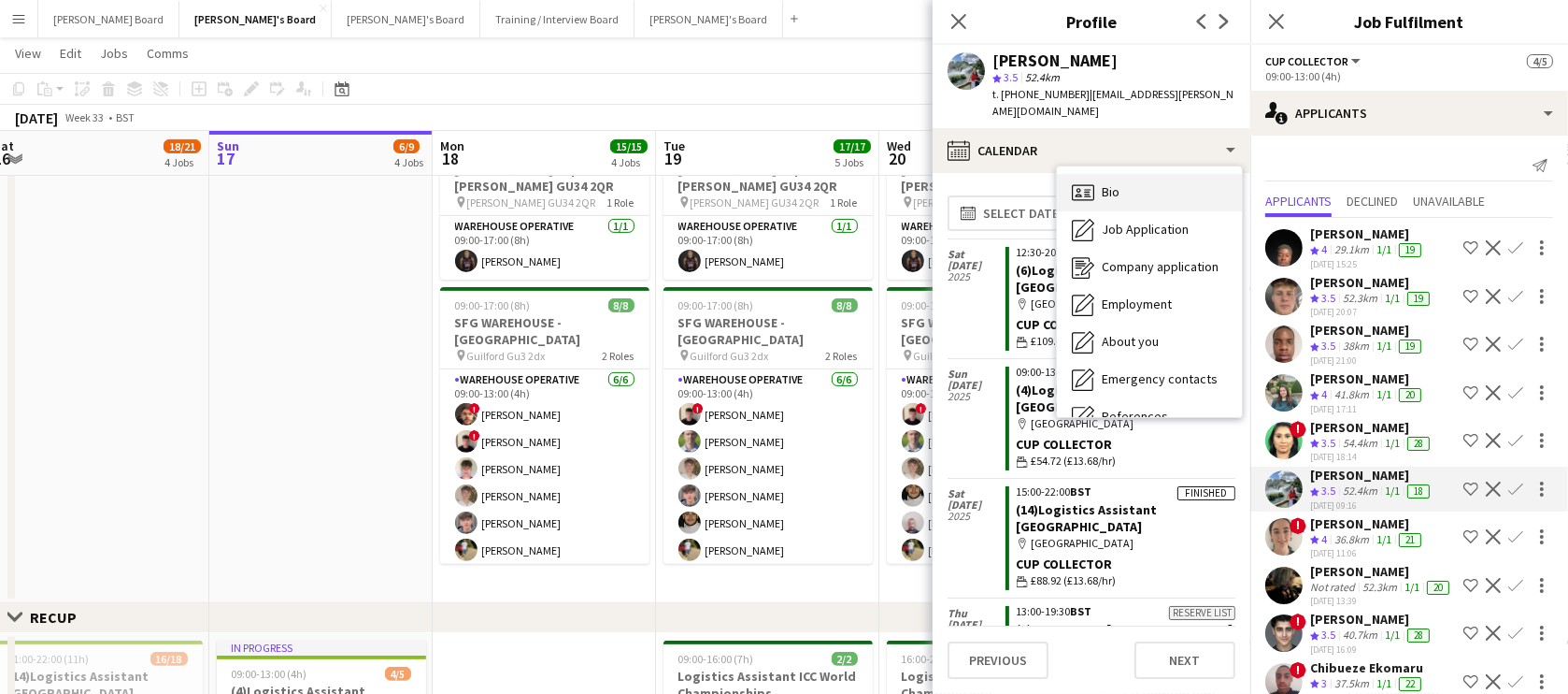
click at [1128, 191] on div "Bio Bio" at bounding box center [1149, 193] width 185 height 38
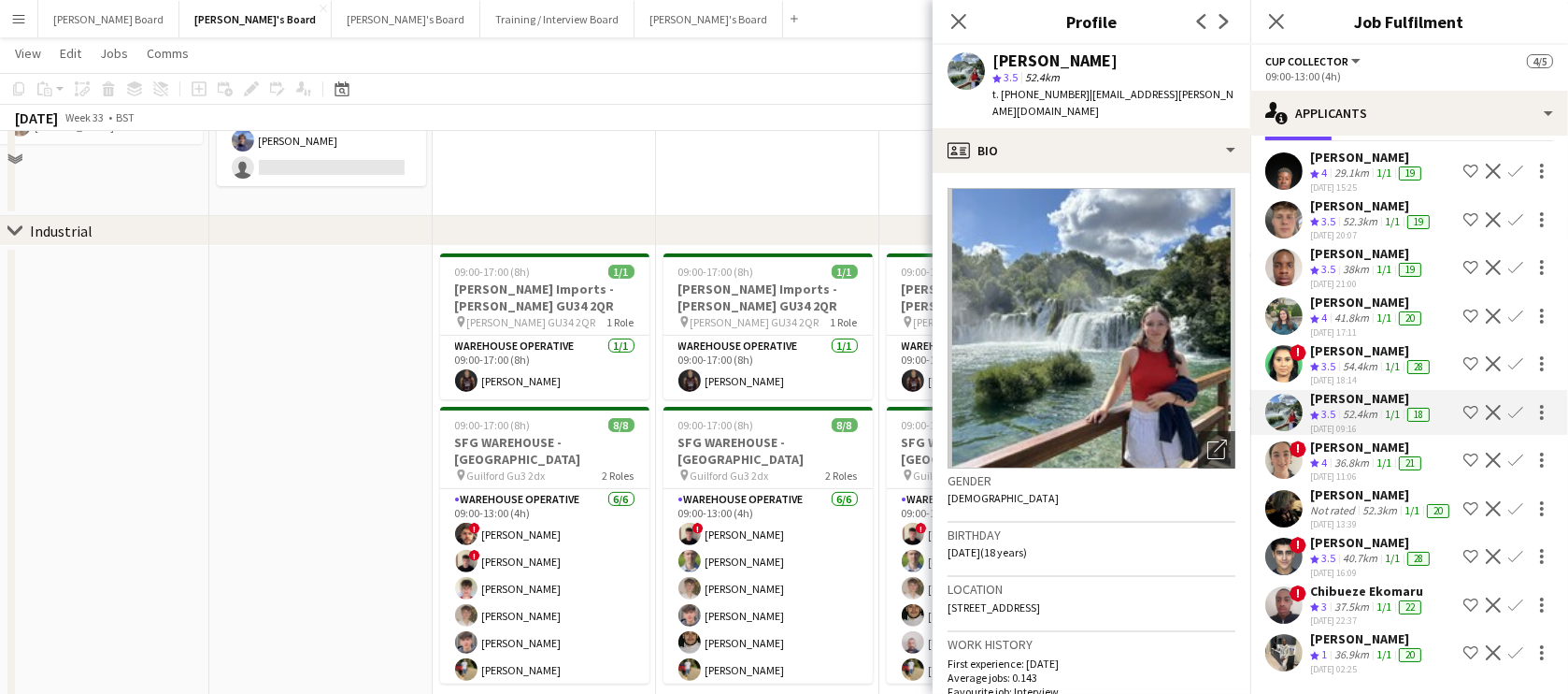
scroll to position [227, 0]
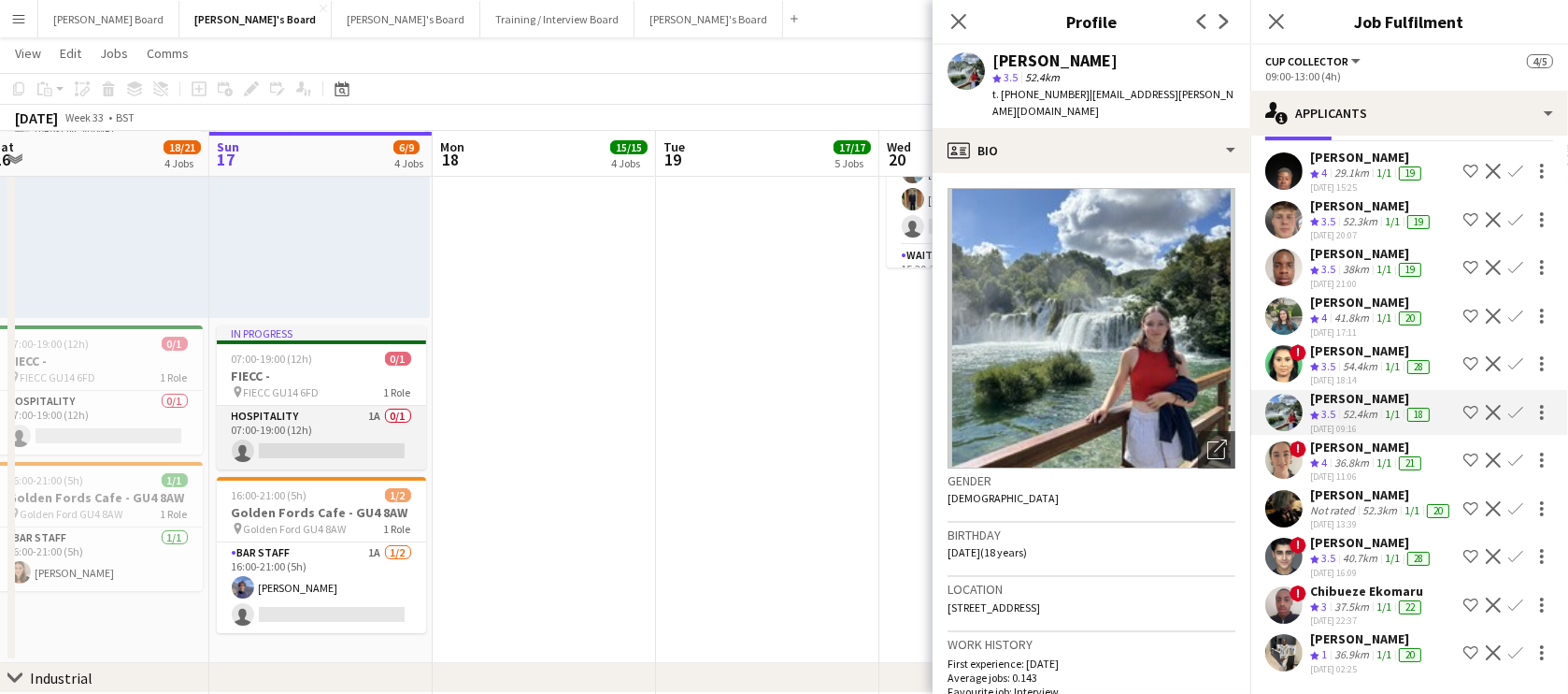
click at [356, 445] on app-card-role "Hospitality 1A 0/1 07:00-19:00 (12h) single-neutral-actions" at bounding box center [321, 437] width 210 height 64
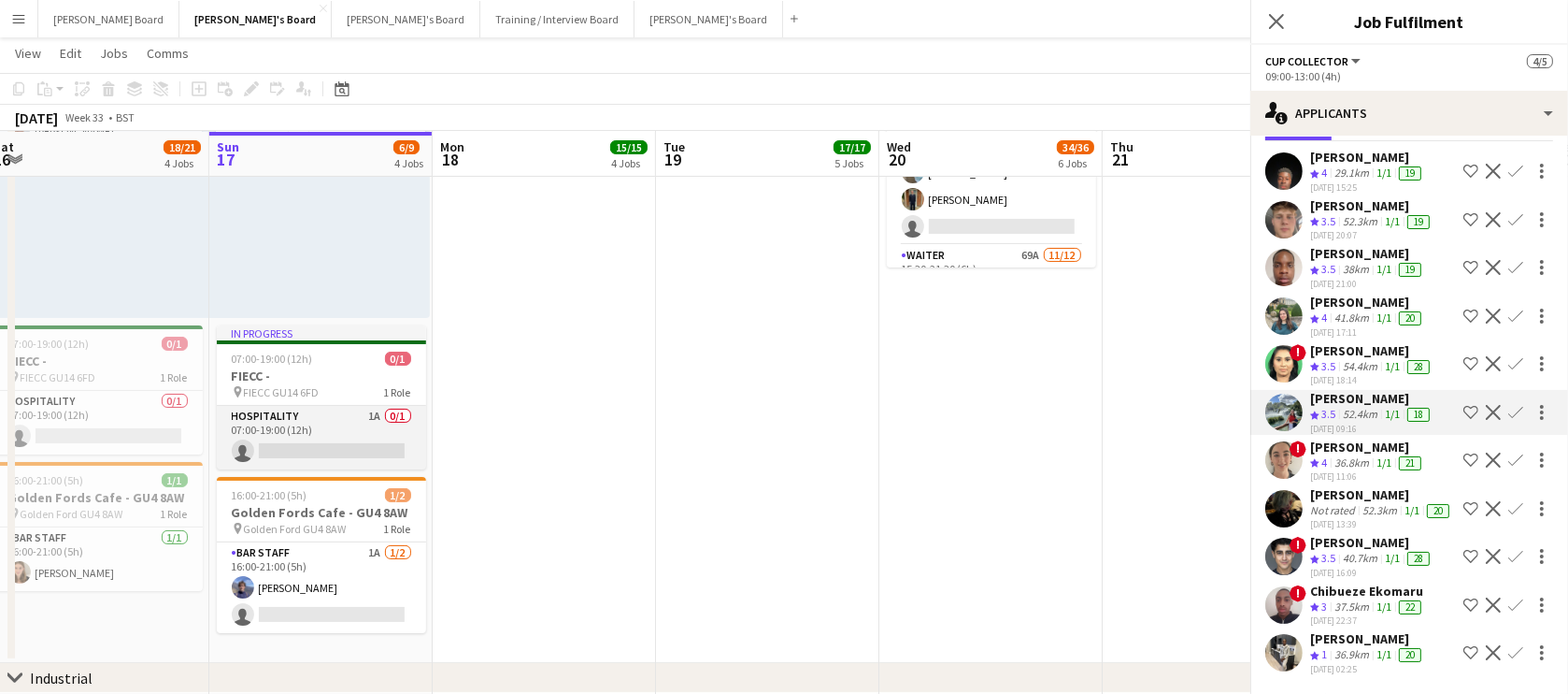
scroll to position [0, 0]
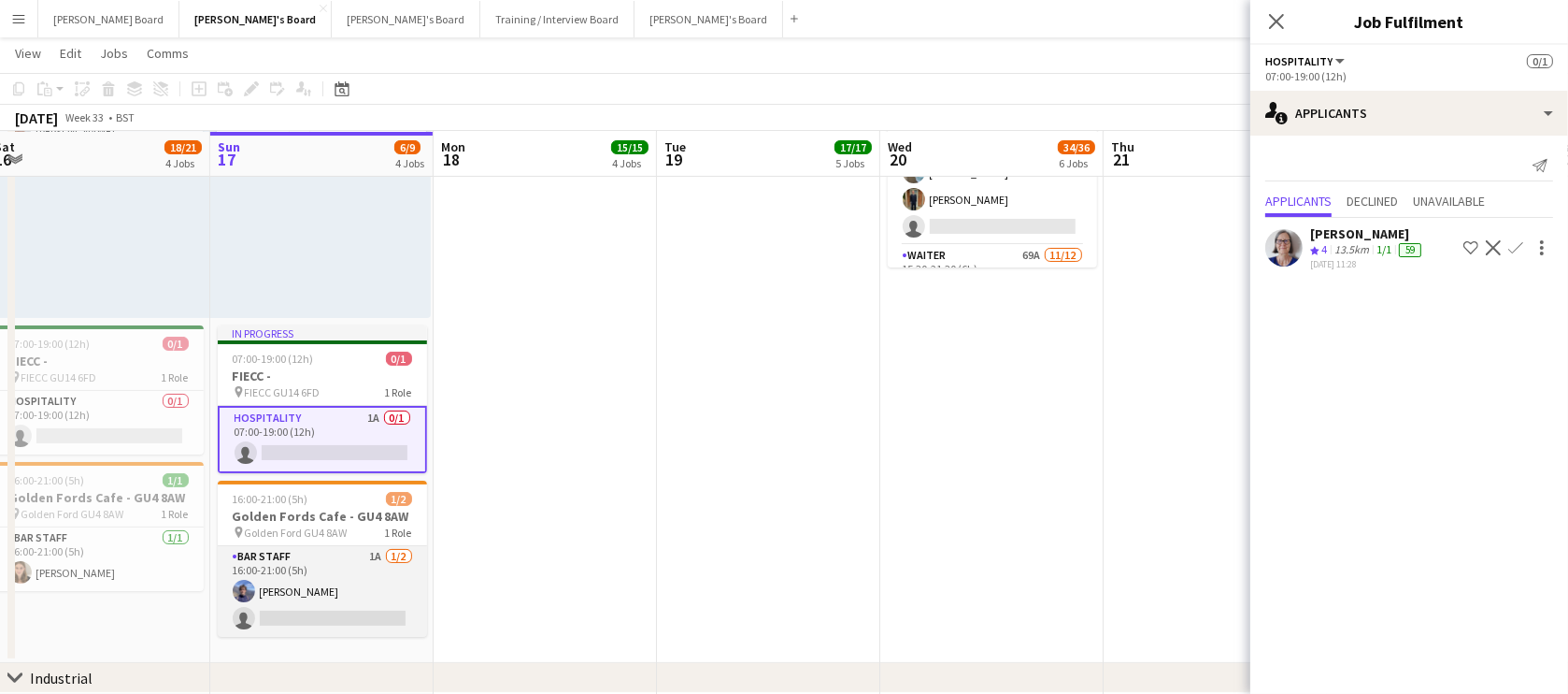
click at [329, 572] on app-card-role "BAR STAFF 1A 1/2 16:00-21:00 (5h) Douglas Lansley single-neutral-actions" at bounding box center [322, 591] width 210 height 90
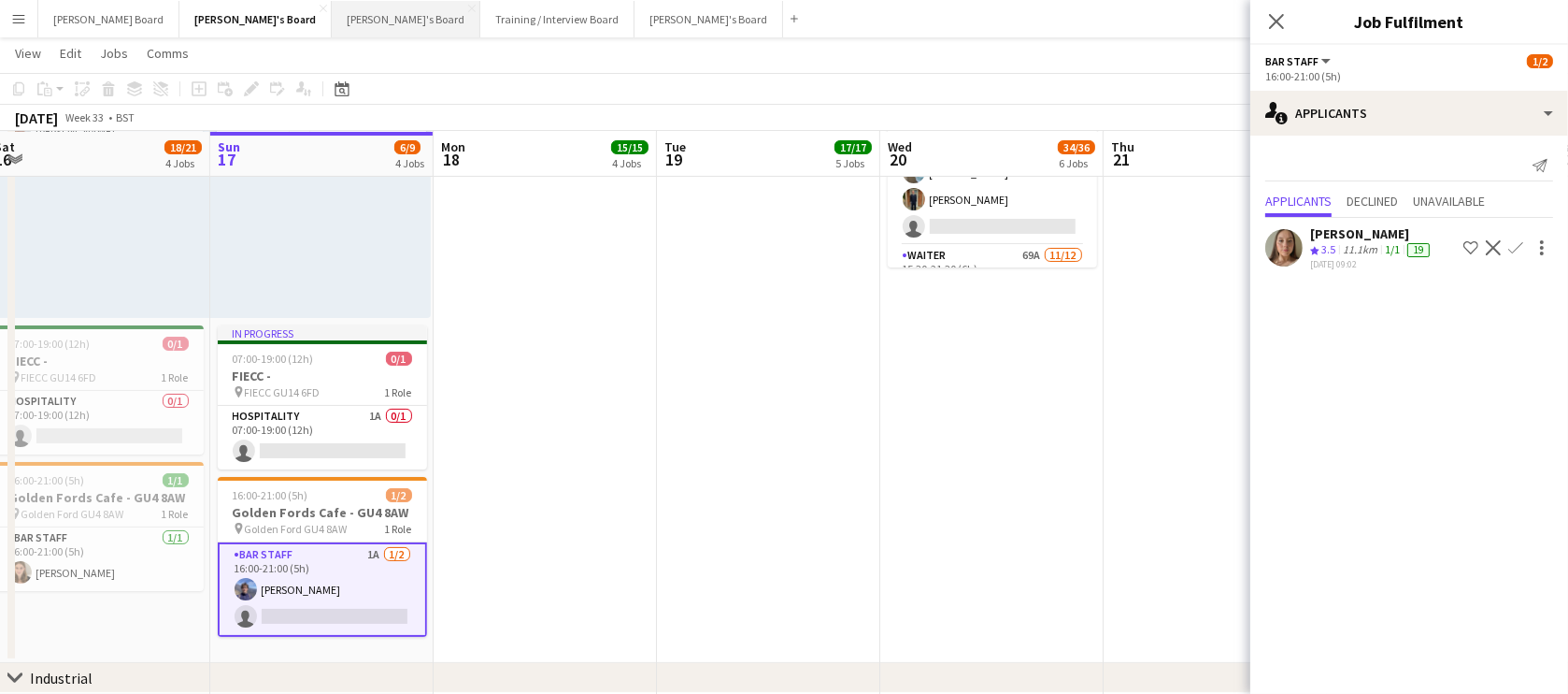
click at [332, 16] on button "Caitlin's Board Close" at bounding box center [406, 19] width 149 height 37
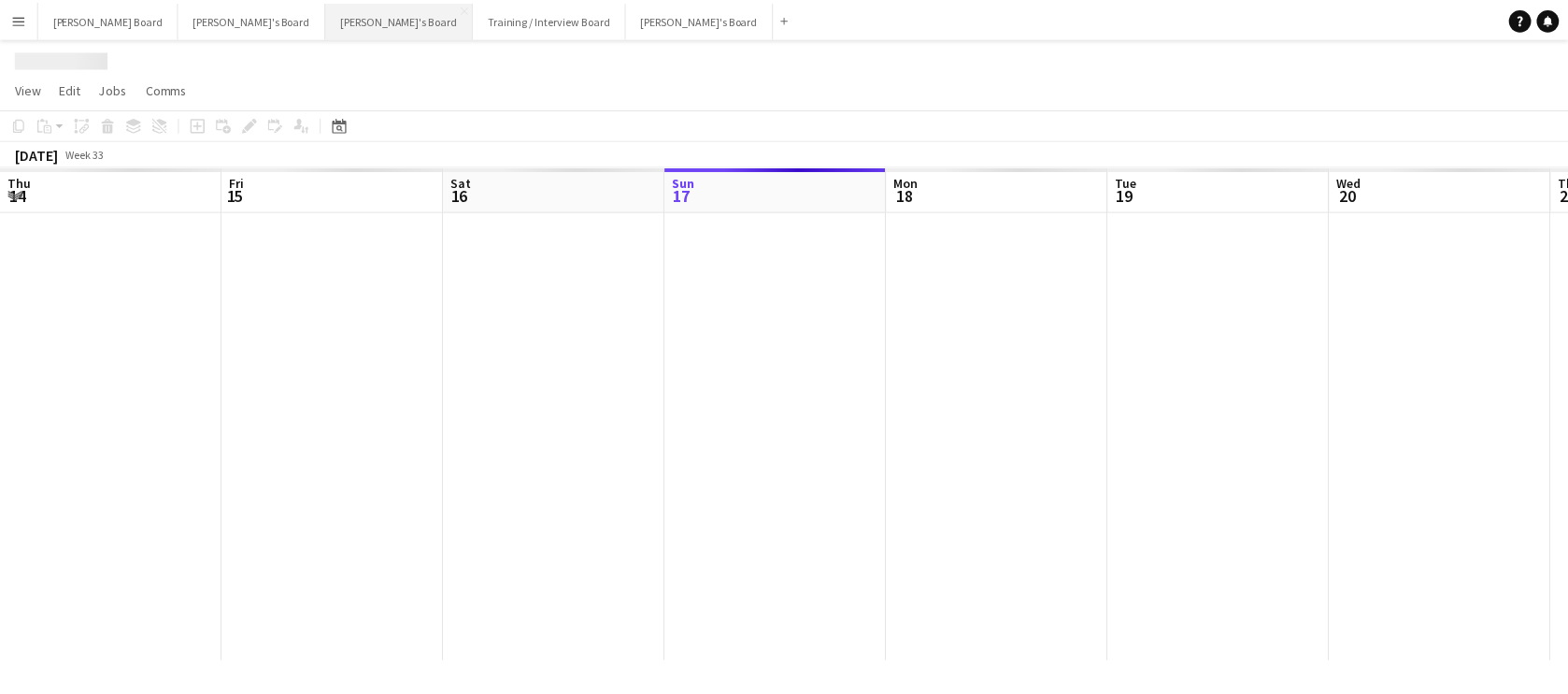
scroll to position [0, 447]
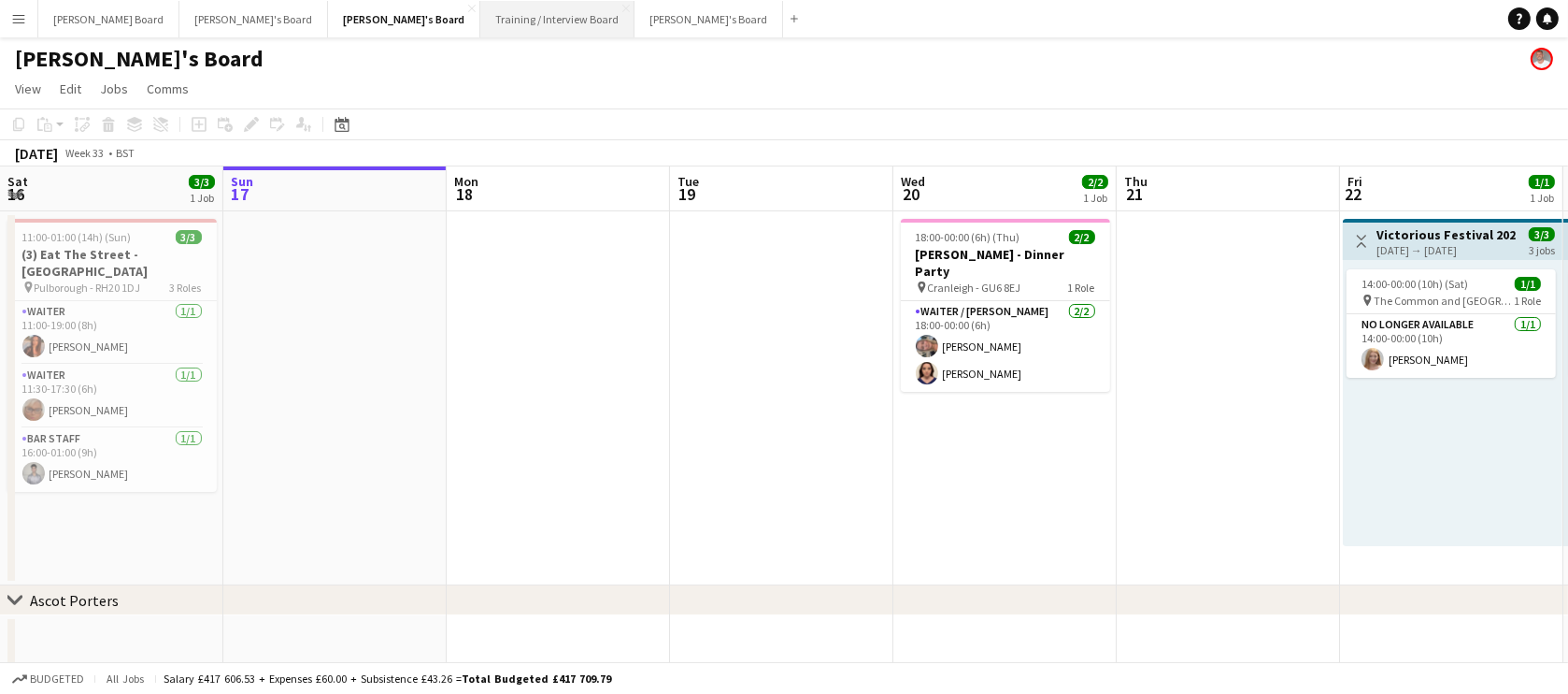
click at [480, 16] on button "Training / Interview Board Close" at bounding box center [557, 19] width 154 height 37
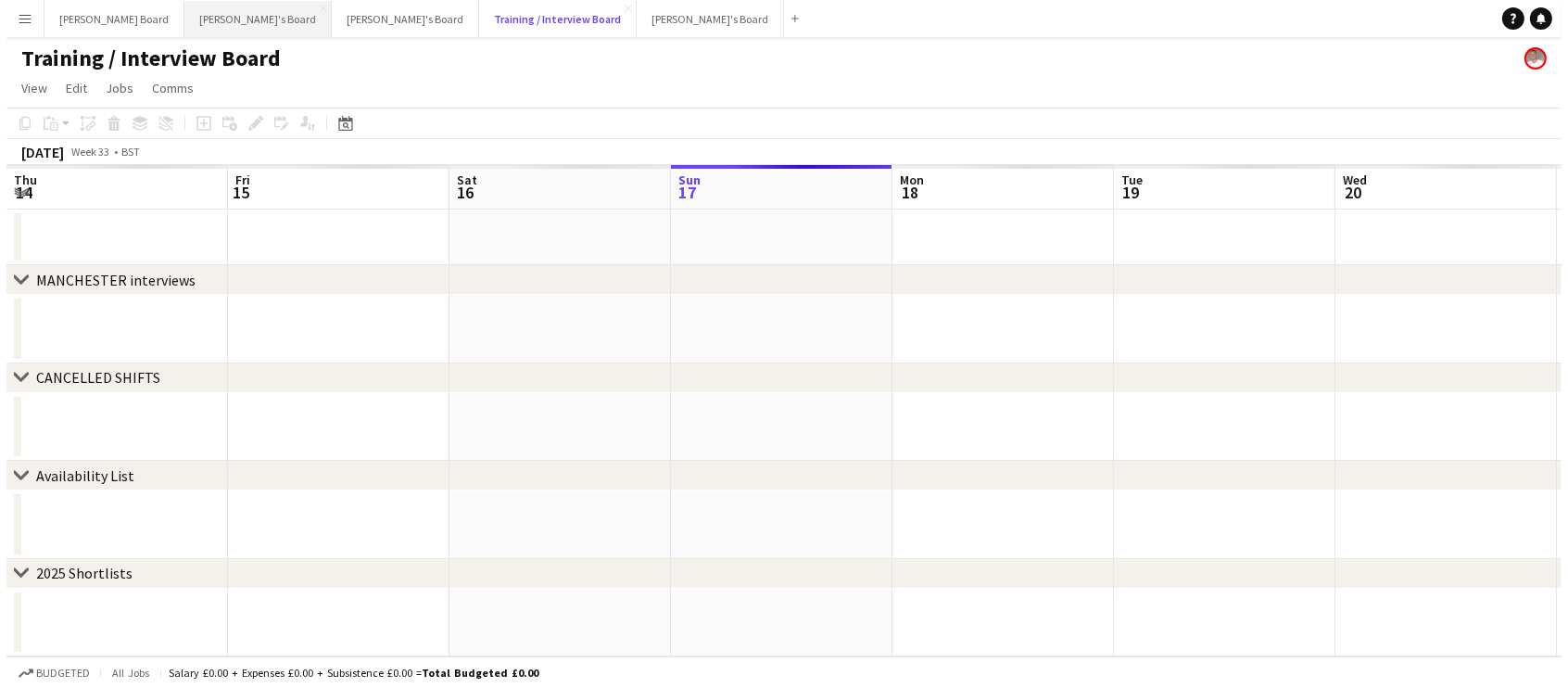
scroll to position [0, 443]
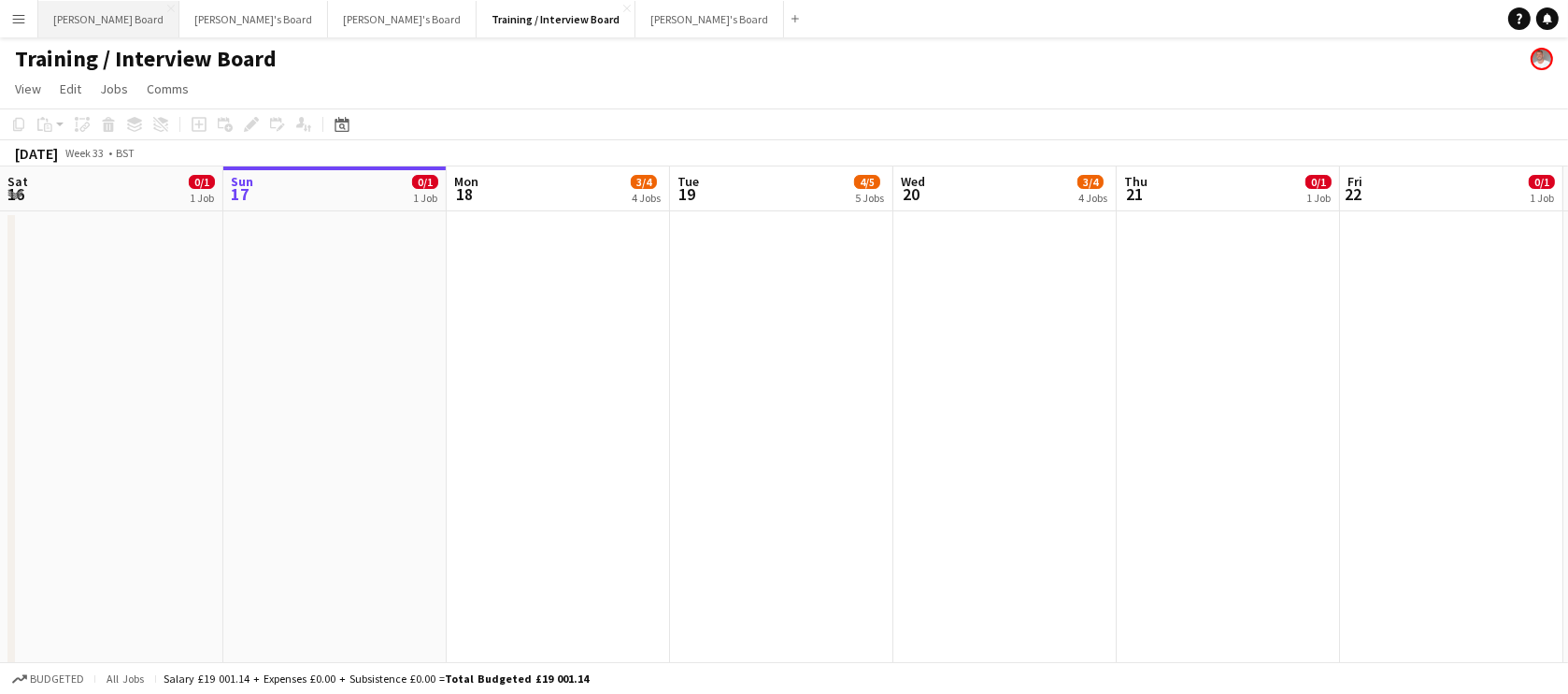
click at [39, 11] on button "Dean's Board Close" at bounding box center [109, 19] width 141 height 37
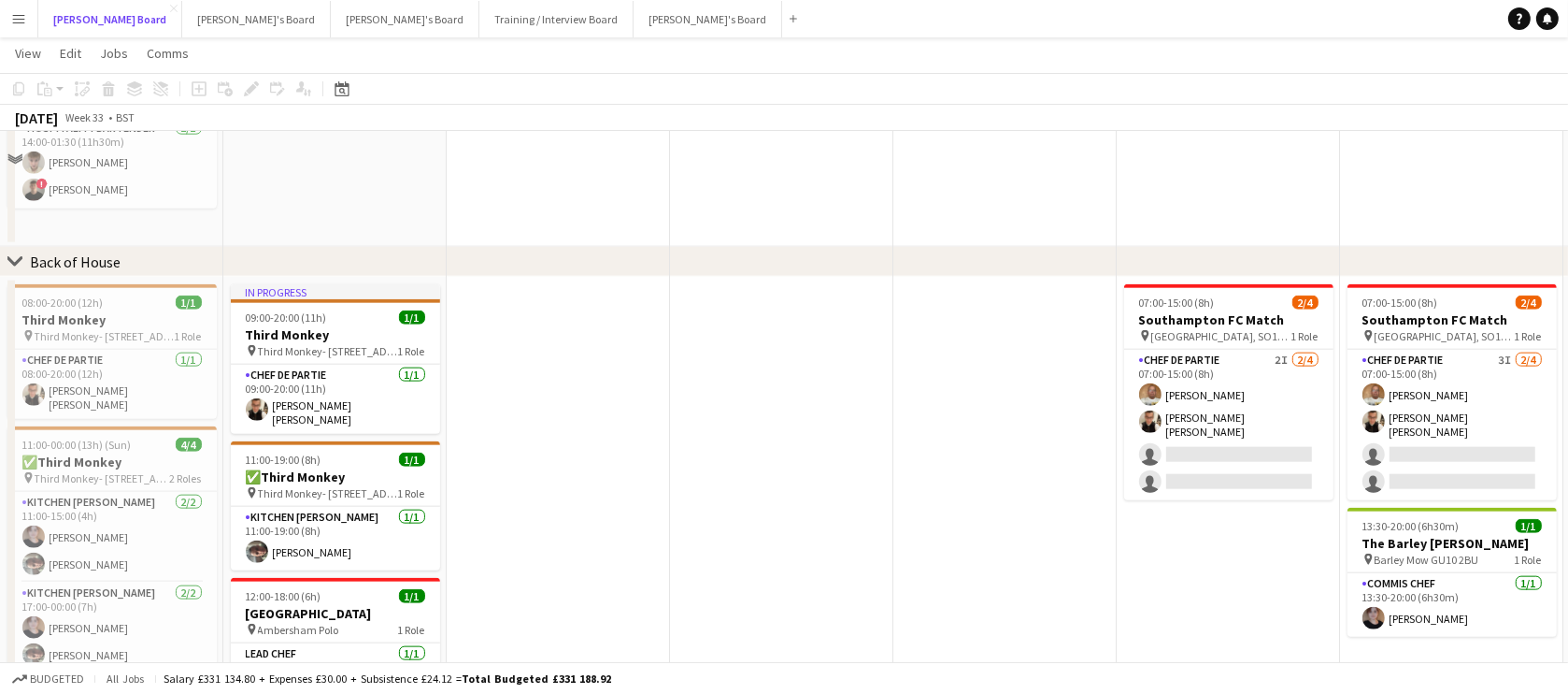
scroll to position [2286, 0]
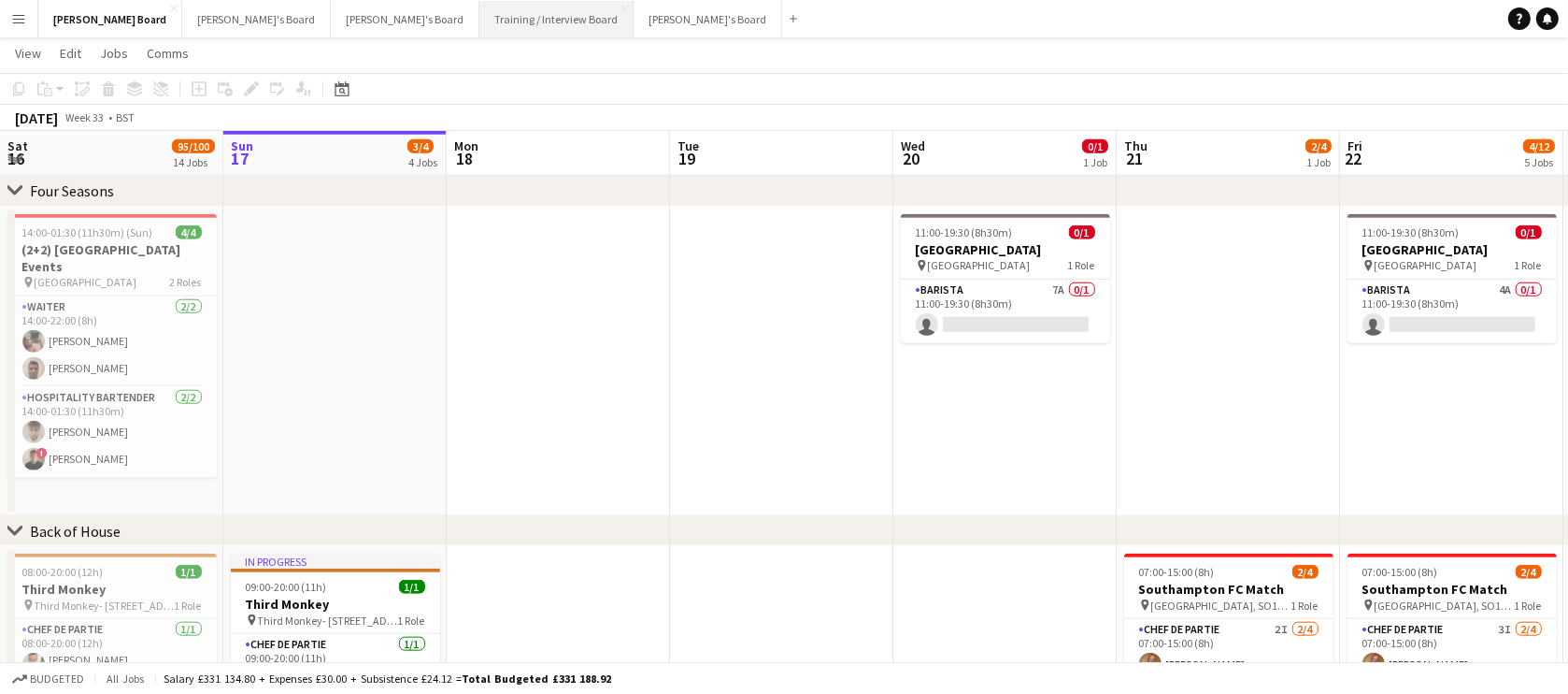
click at [479, 27] on button "Training / Interview Board Close" at bounding box center [557, 19] width 154 height 37
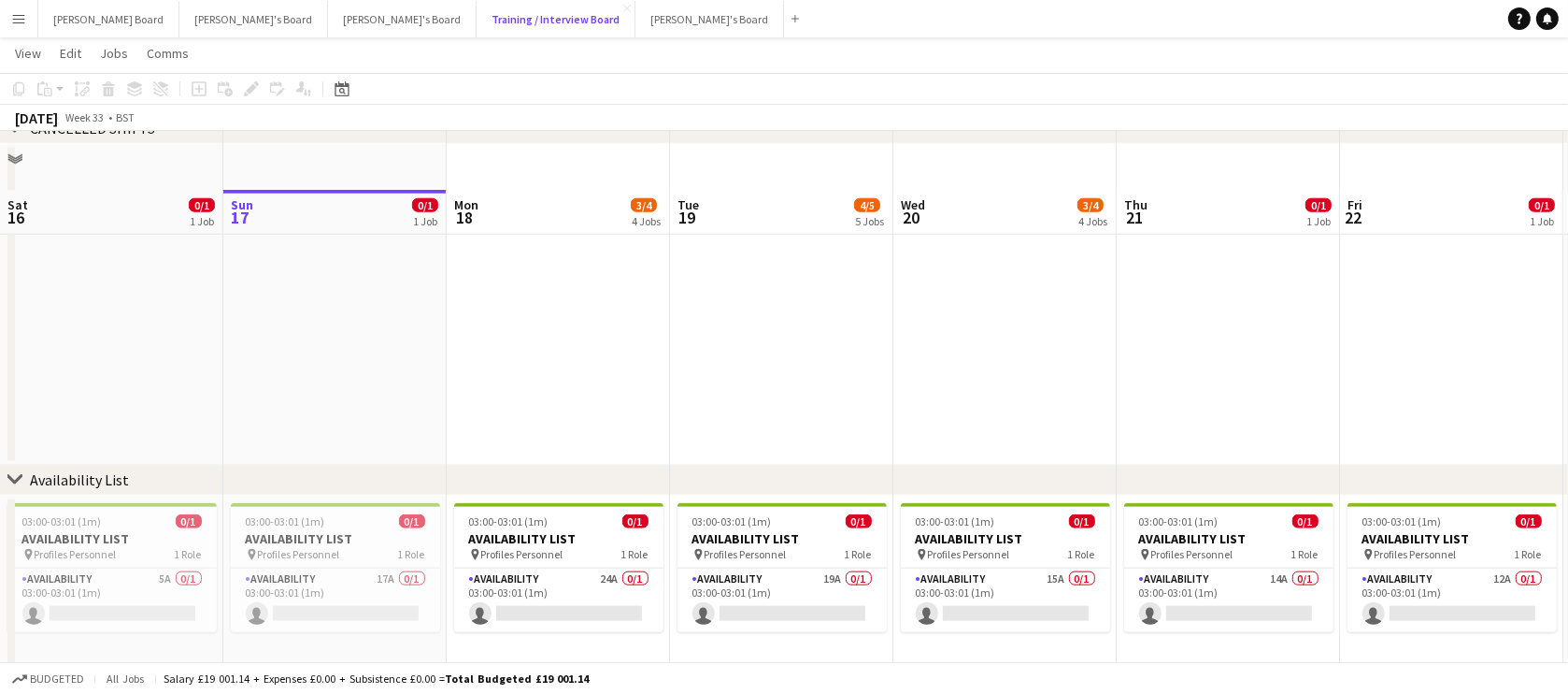
scroll to position [2616, 0]
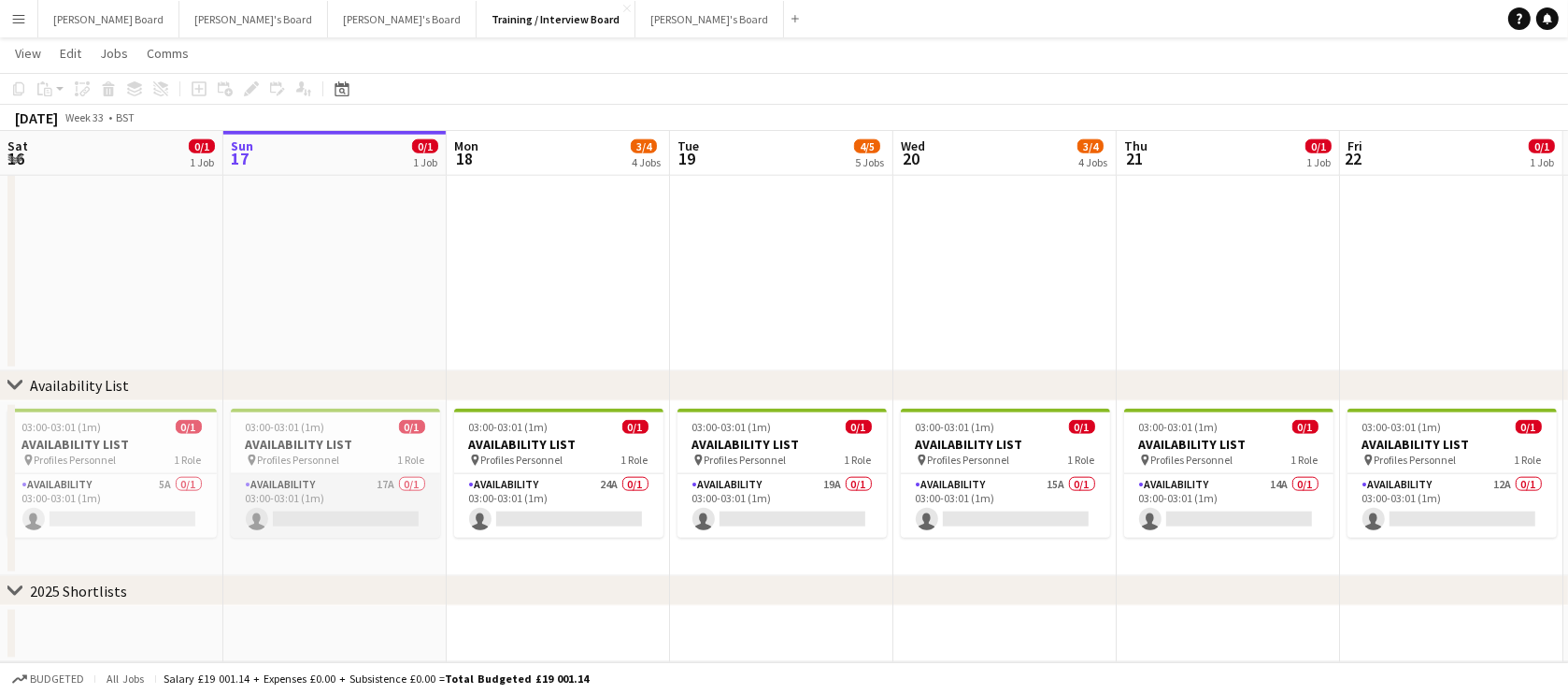
click at [374, 486] on app-card-role "Availability 17A 0/1 03:00-03:01 (1m) single-neutral-actions" at bounding box center [336, 506] width 210 height 64
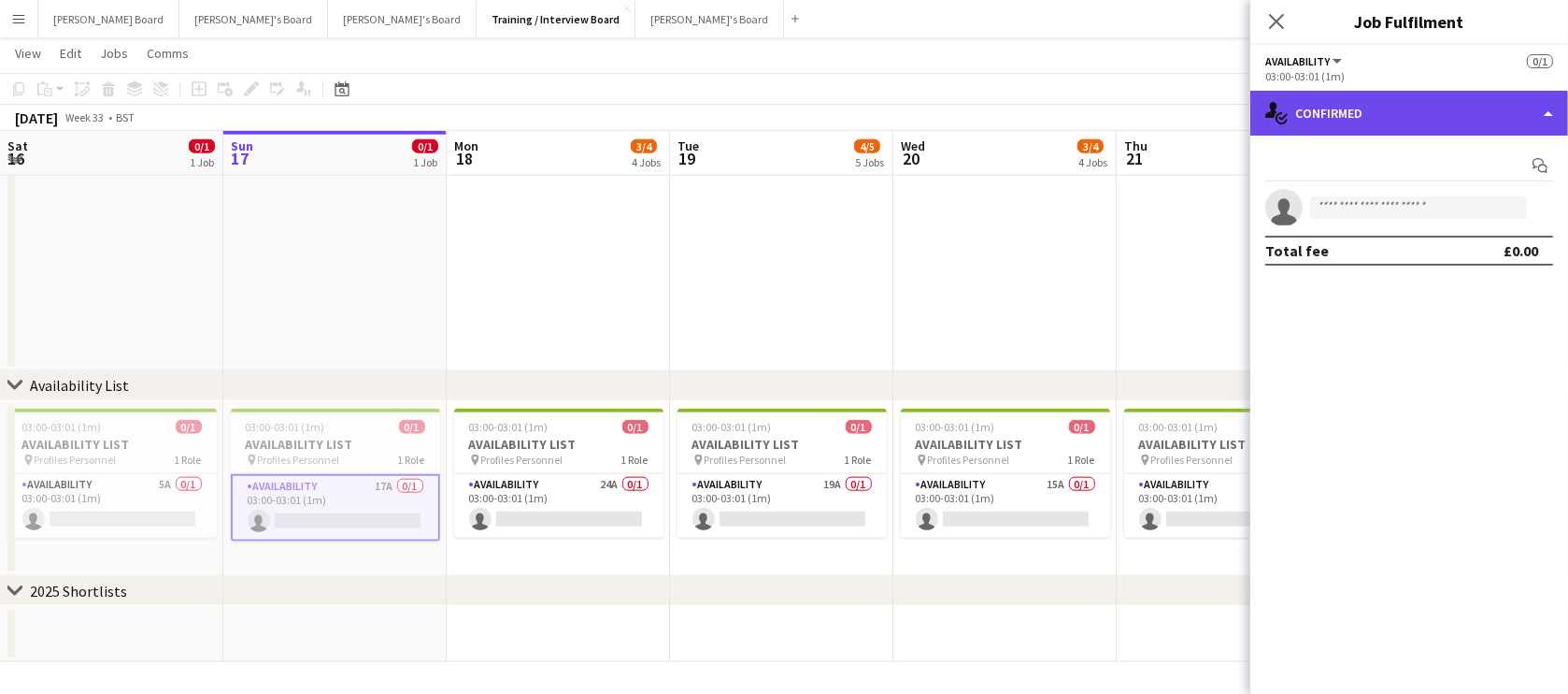
click at [1325, 109] on div "single-neutral-actions-check-2 Confirmed" at bounding box center [1409, 113] width 318 height 45
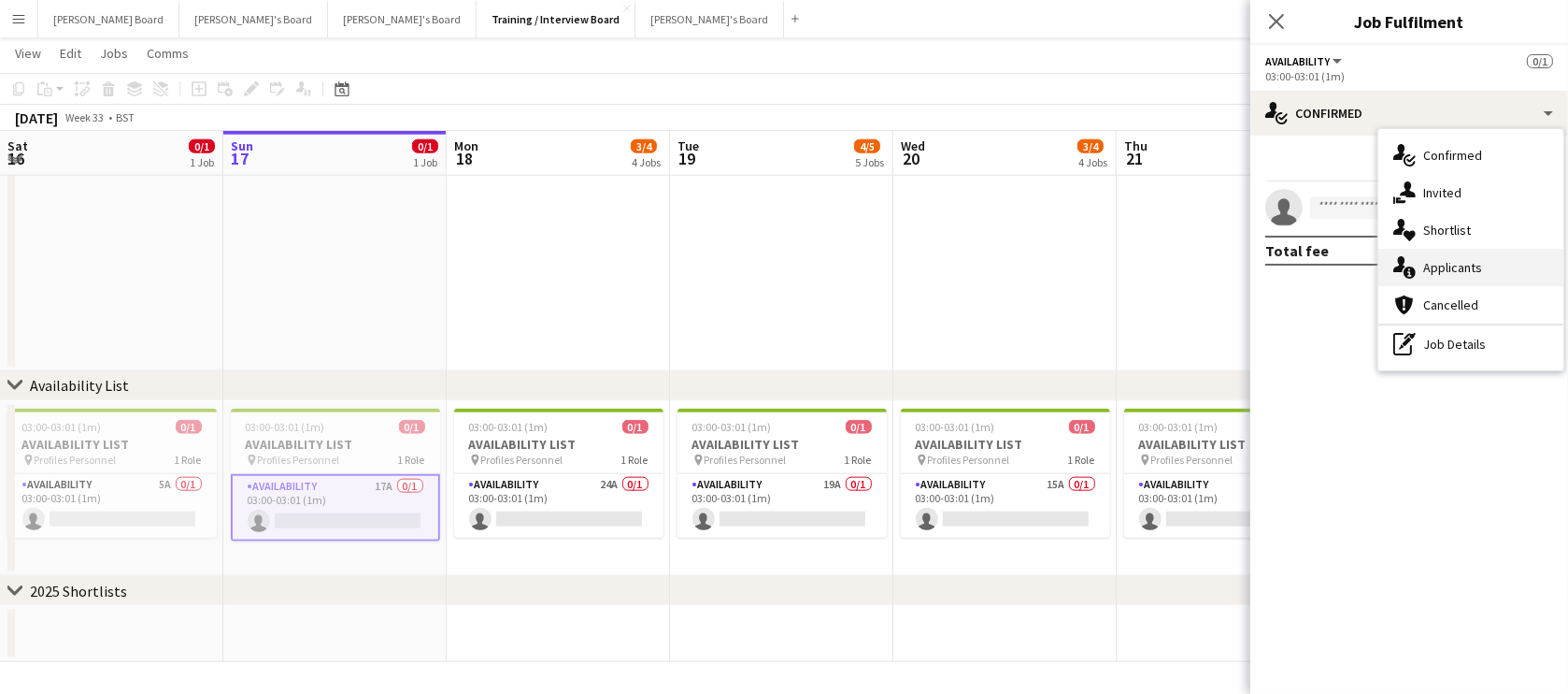
click at [1456, 276] on div "single-neutral-actions-information Applicants" at bounding box center [1470, 267] width 185 height 38
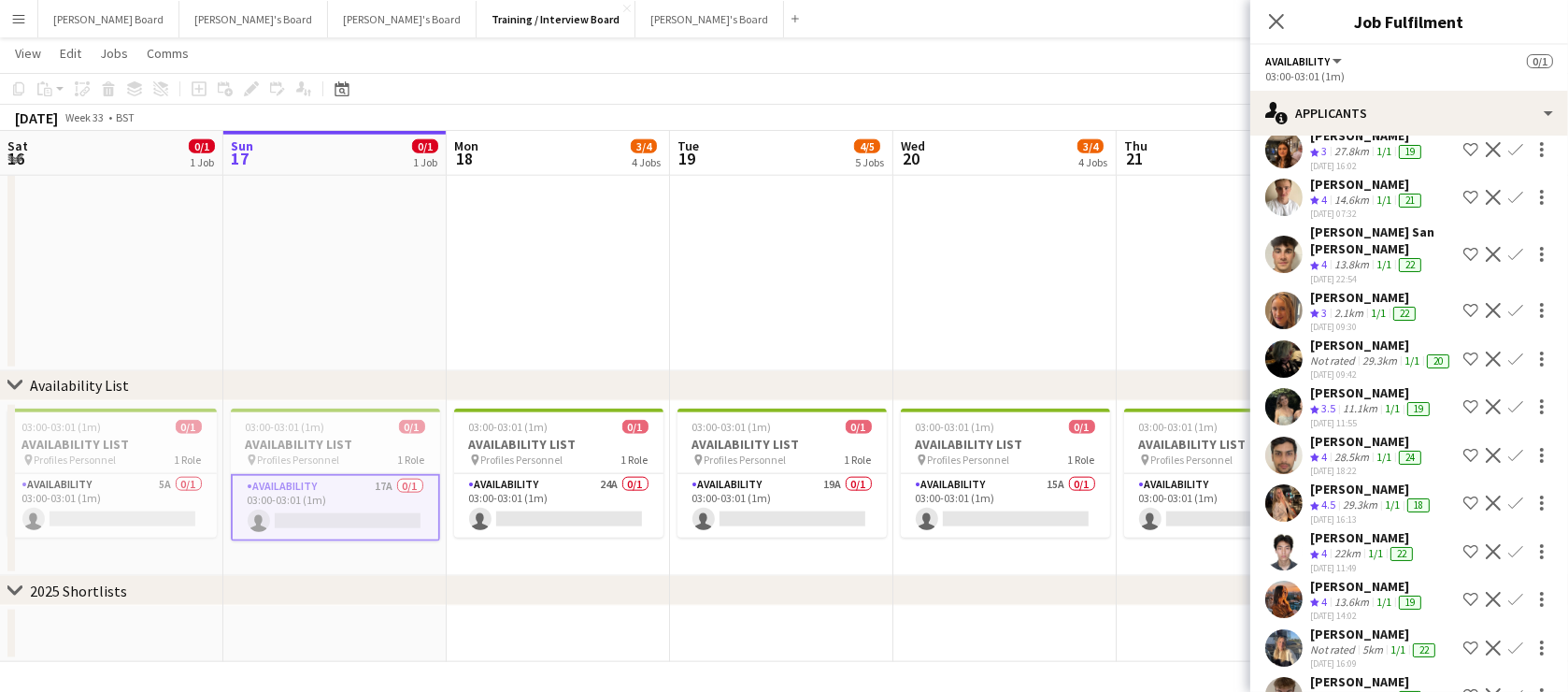
scroll to position [207, 0]
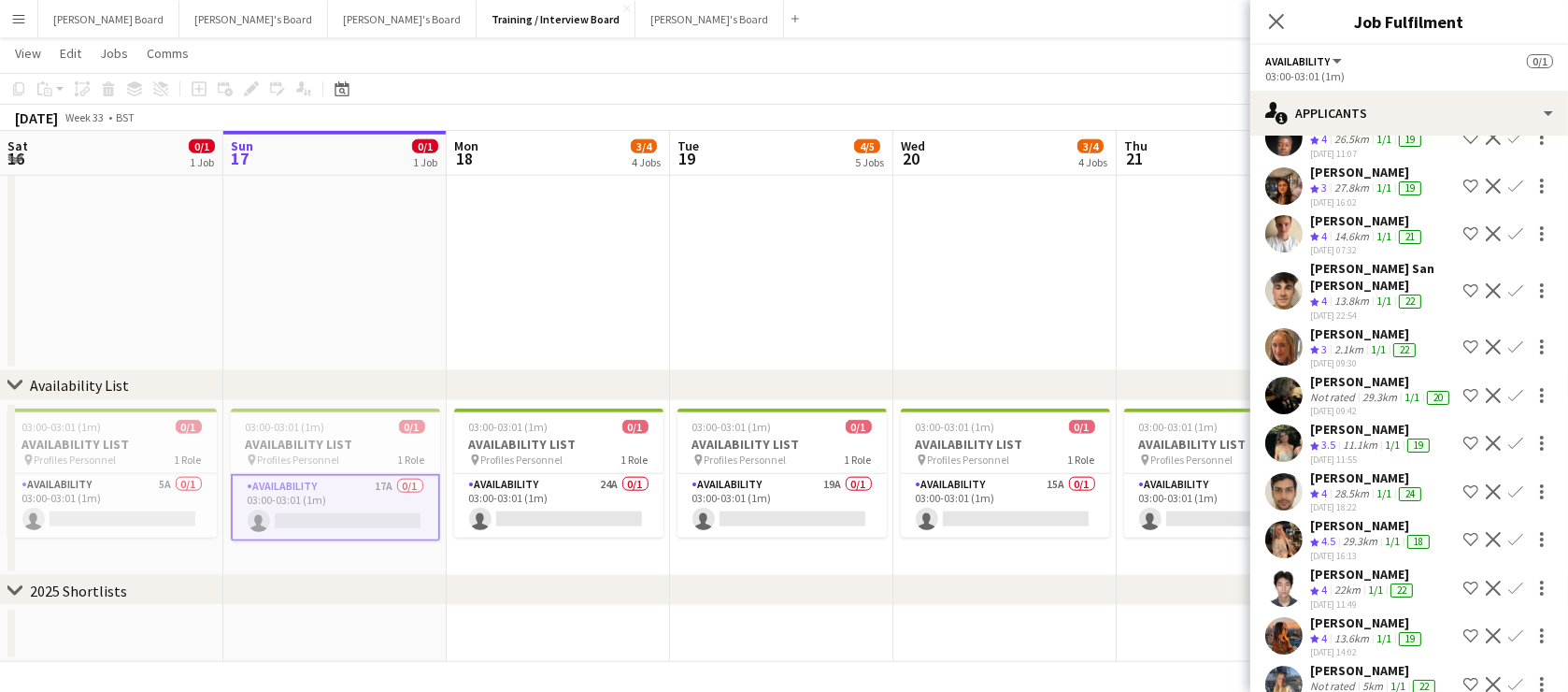
click at [1363, 293] on div "13.8km" at bounding box center [1352, 301] width 42 height 16
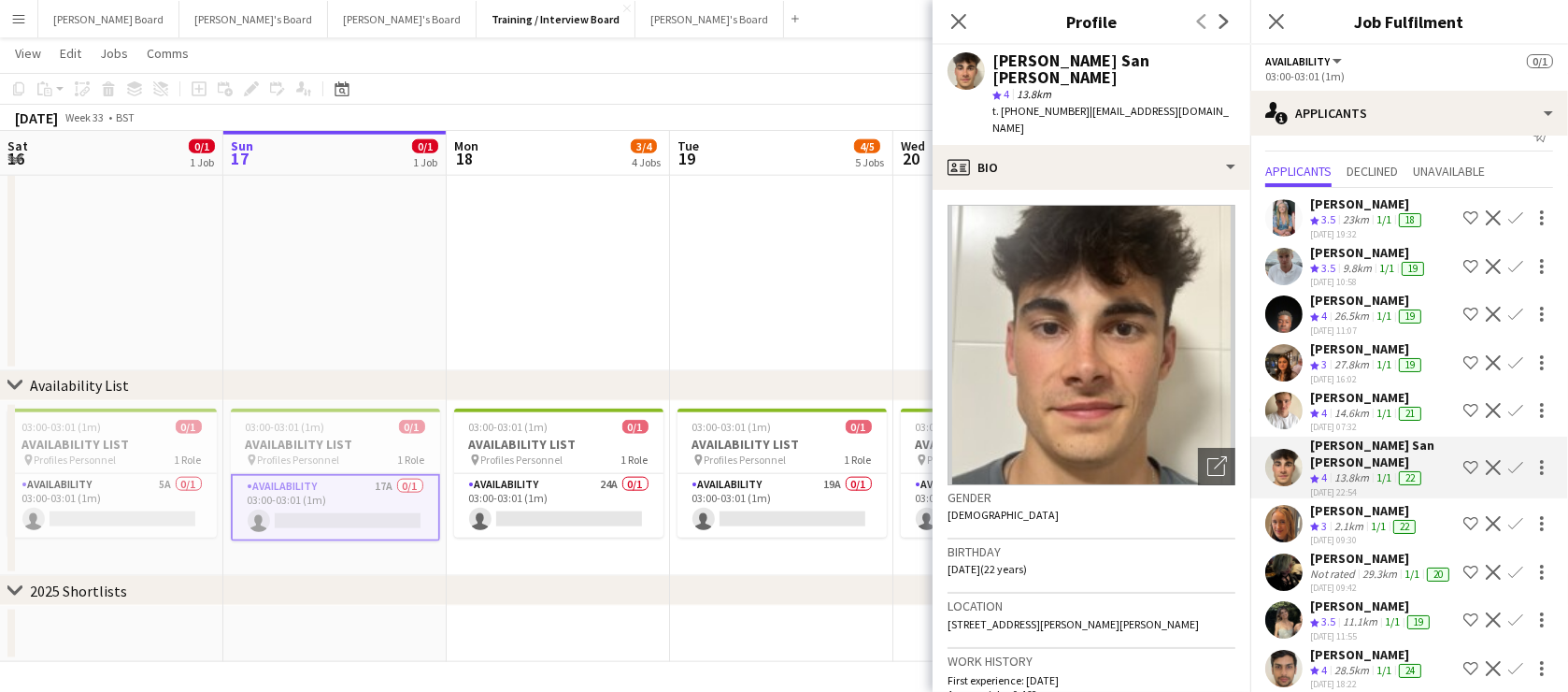
scroll to position [0, 0]
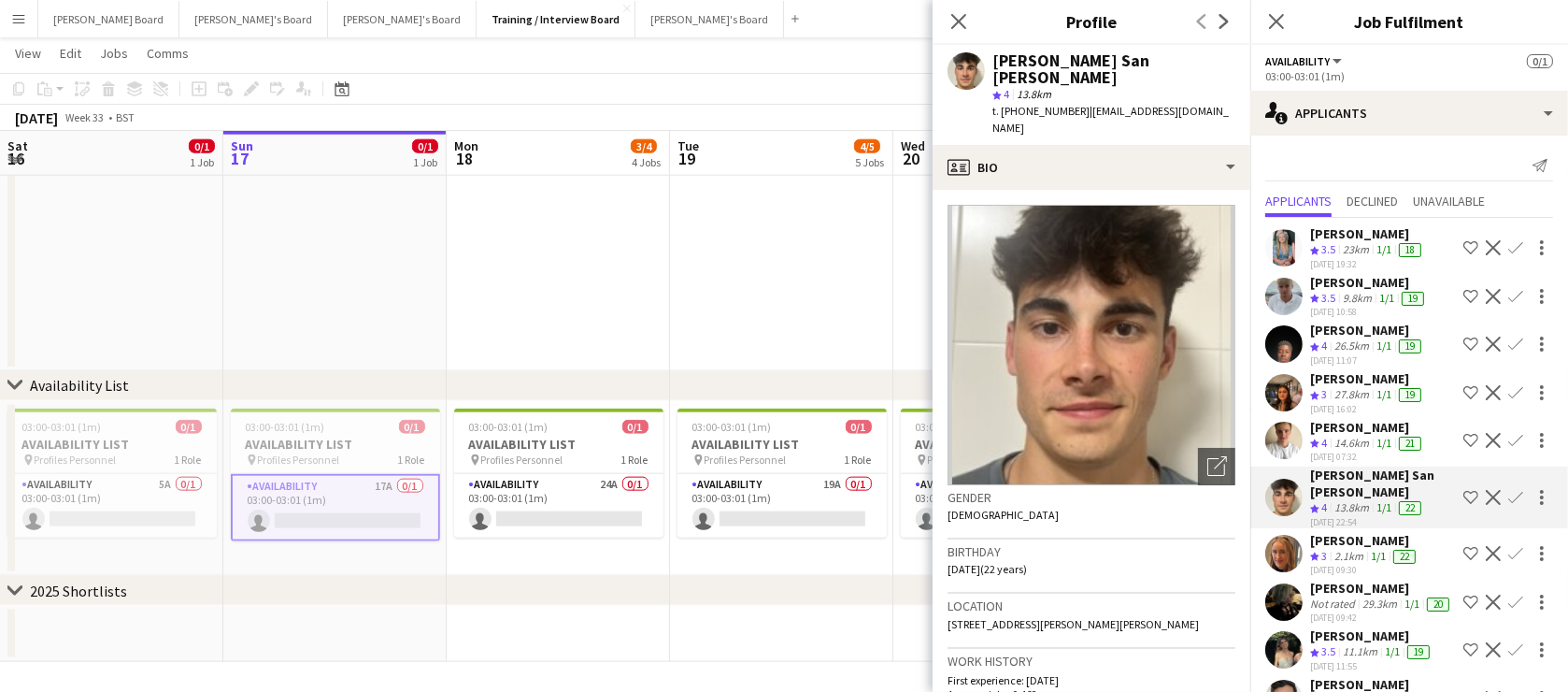
click at [1394, 291] on app-skills-label "1/1" at bounding box center [1387, 297] width 15 height 14
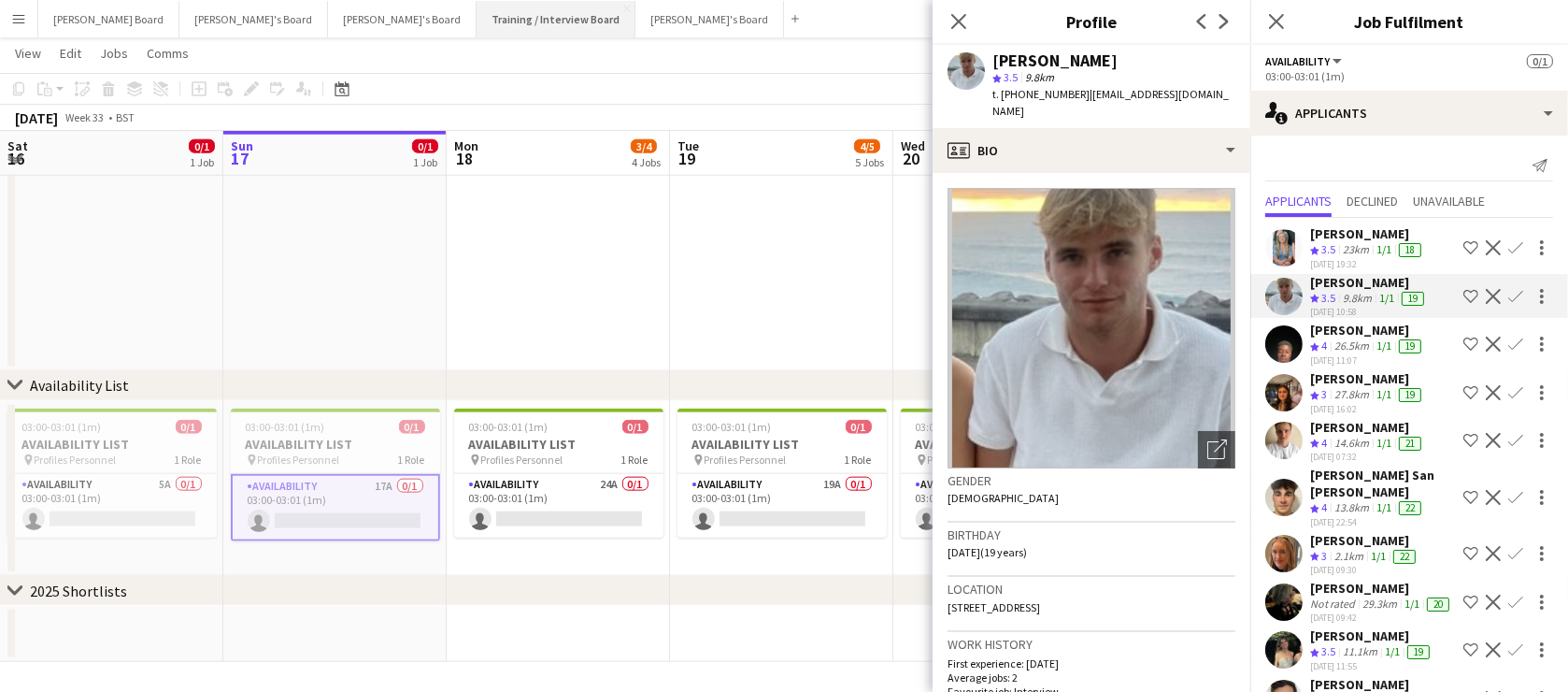
click at [477, 12] on button "Training / Interview Board Close" at bounding box center [556, 19] width 159 height 37
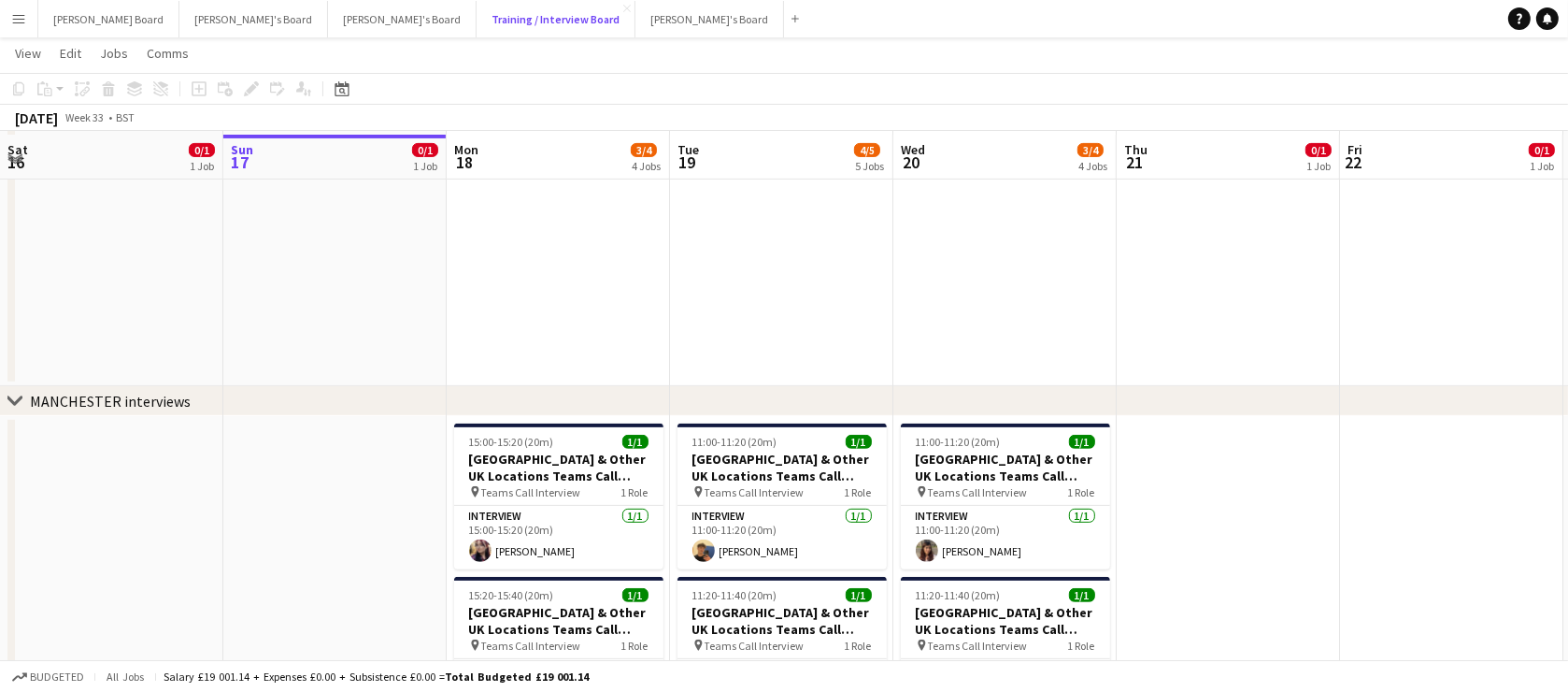
scroll to position [793, 0]
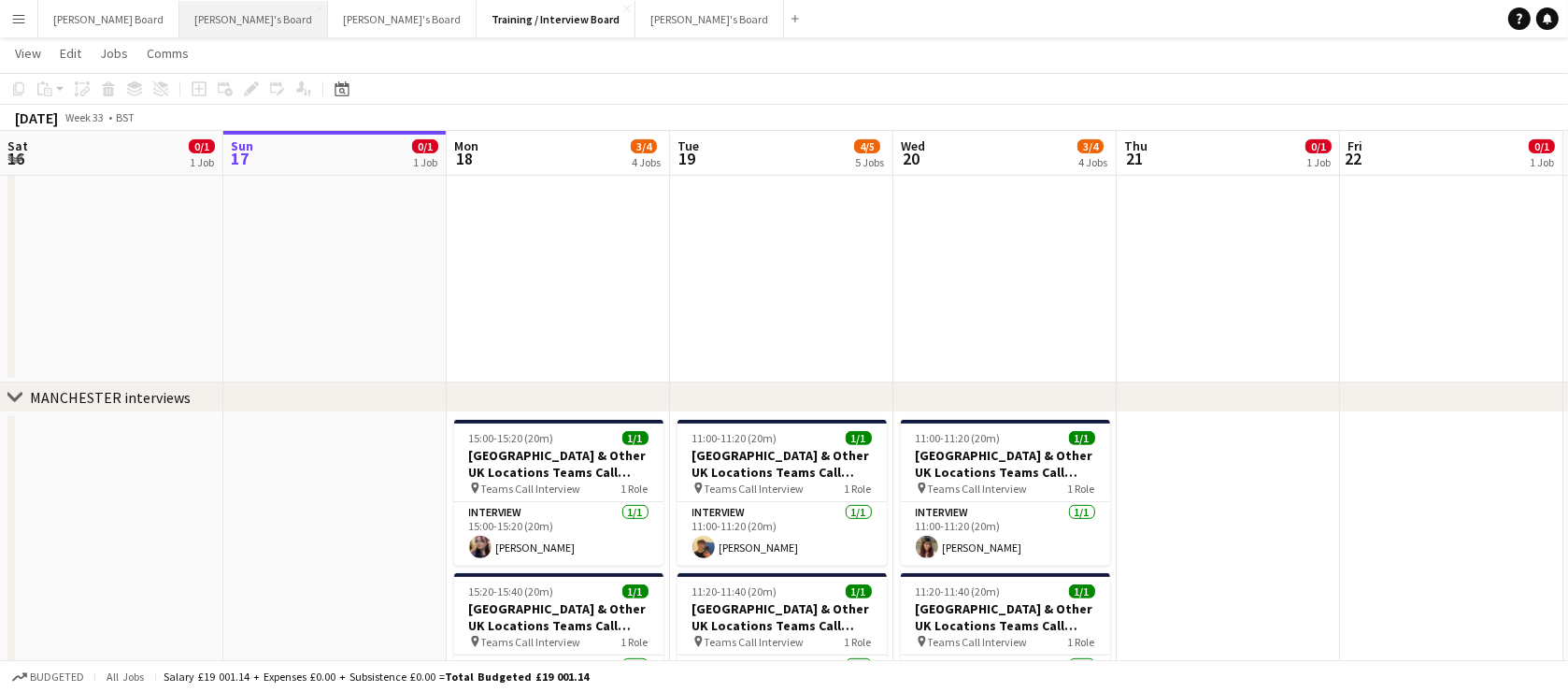
drag, startPoint x: 212, startPoint y: 8, endPoint x: 214, endPoint y: 19, distance: 11.2
click at [212, 9] on button "Thomasina's Board Close" at bounding box center [254, 19] width 149 height 37
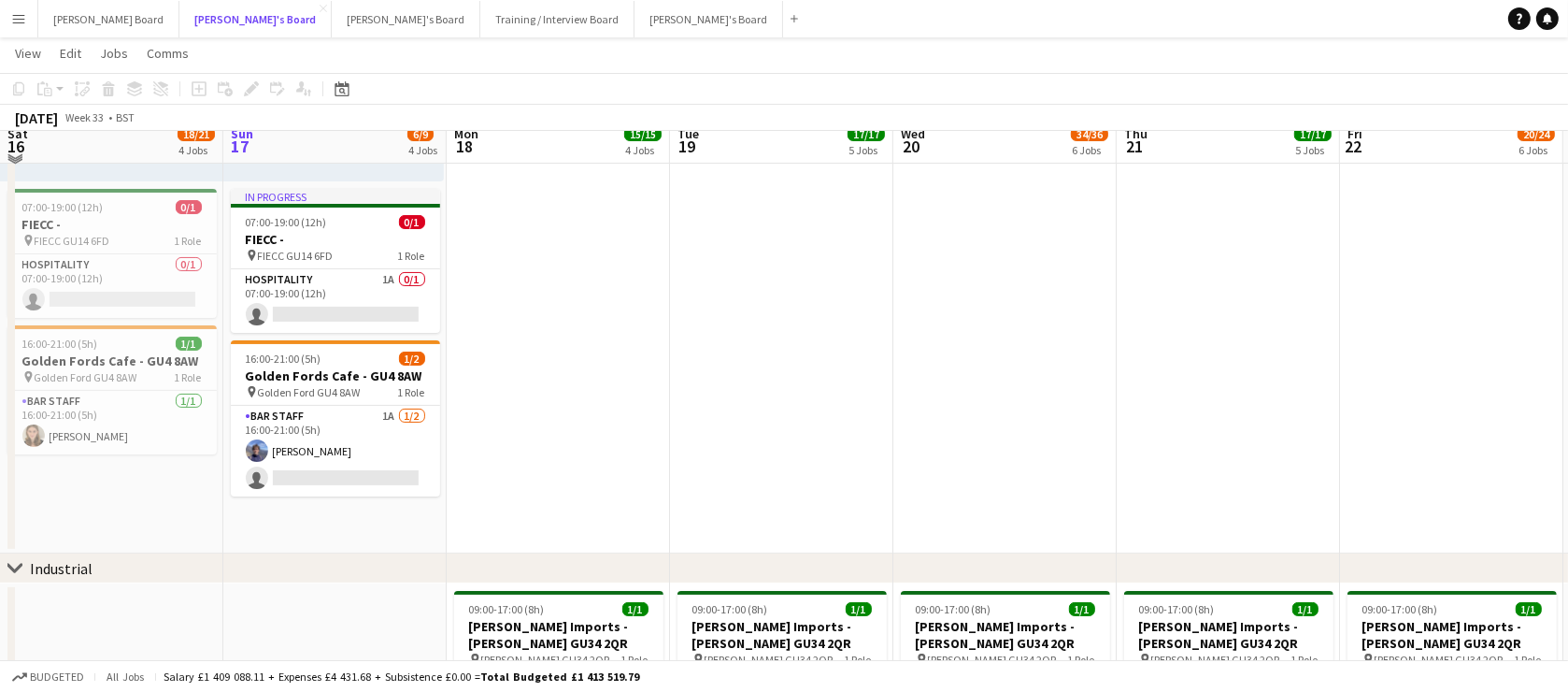
scroll to position [339, 0]
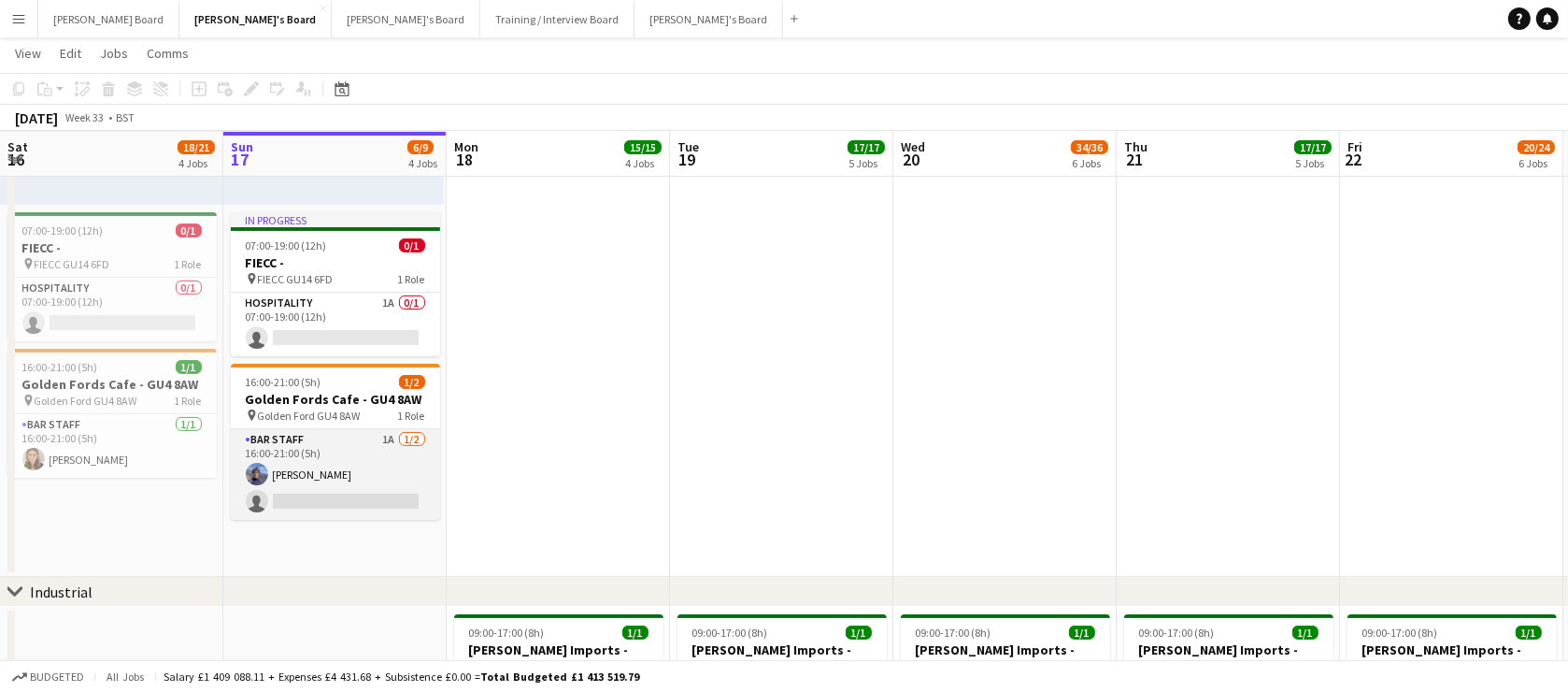
click at [373, 468] on app-card-role "BAR STAFF 1A 1/2 16:00-21:00 (5h) Douglas Lansley single-neutral-actions" at bounding box center [336, 474] width 210 height 90
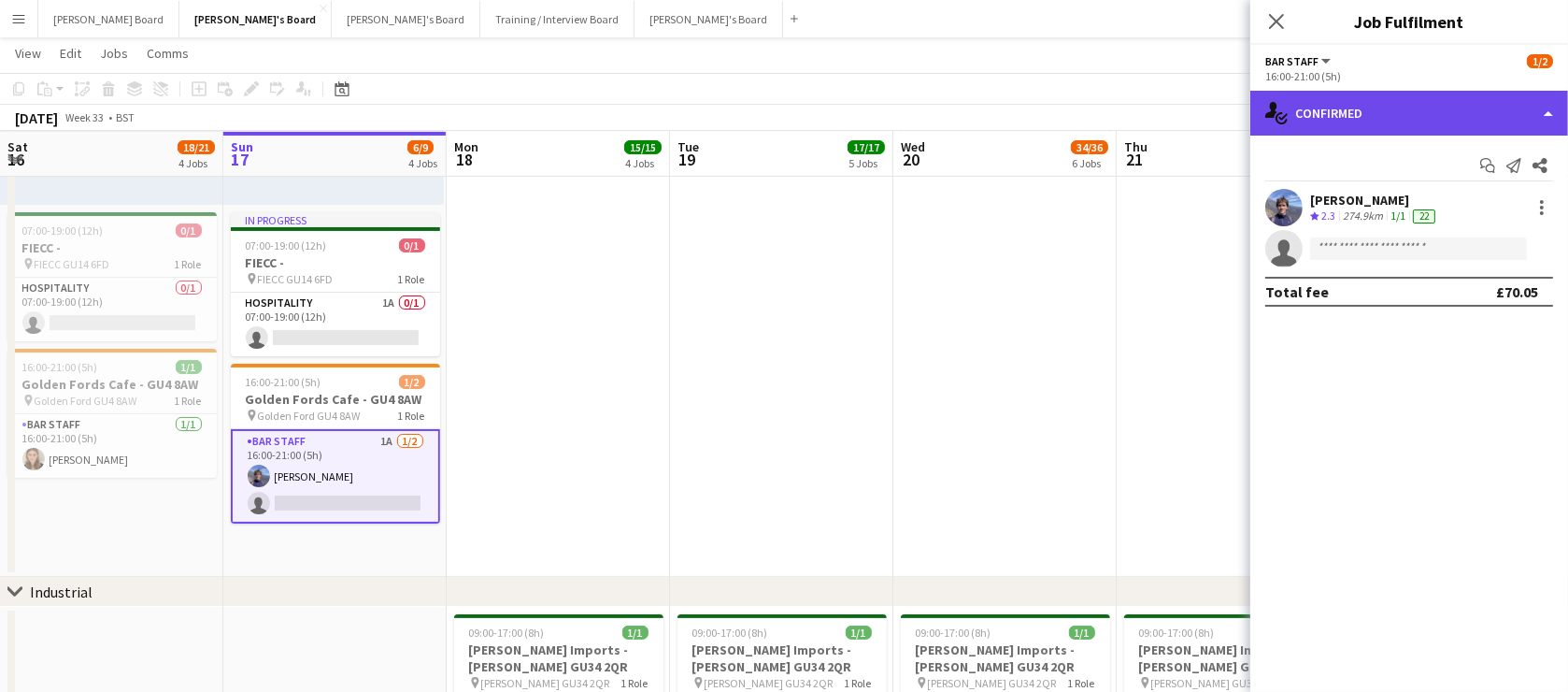
click at [1418, 93] on div "single-neutral-actions-check-2 Confirmed" at bounding box center [1409, 113] width 318 height 45
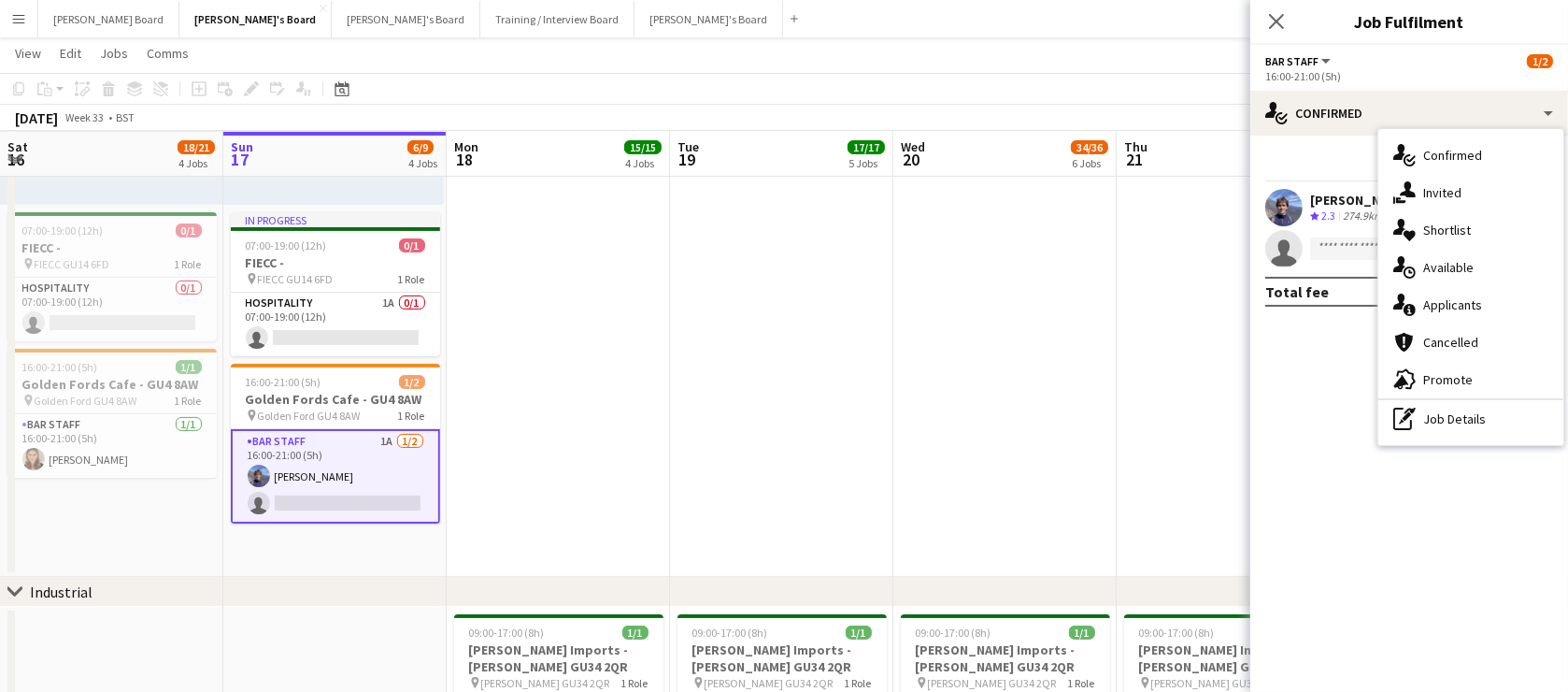
click at [1501, 297] on div "single-neutral-actions-information Applicants" at bounding box center [1470, 305] width 185 height 38
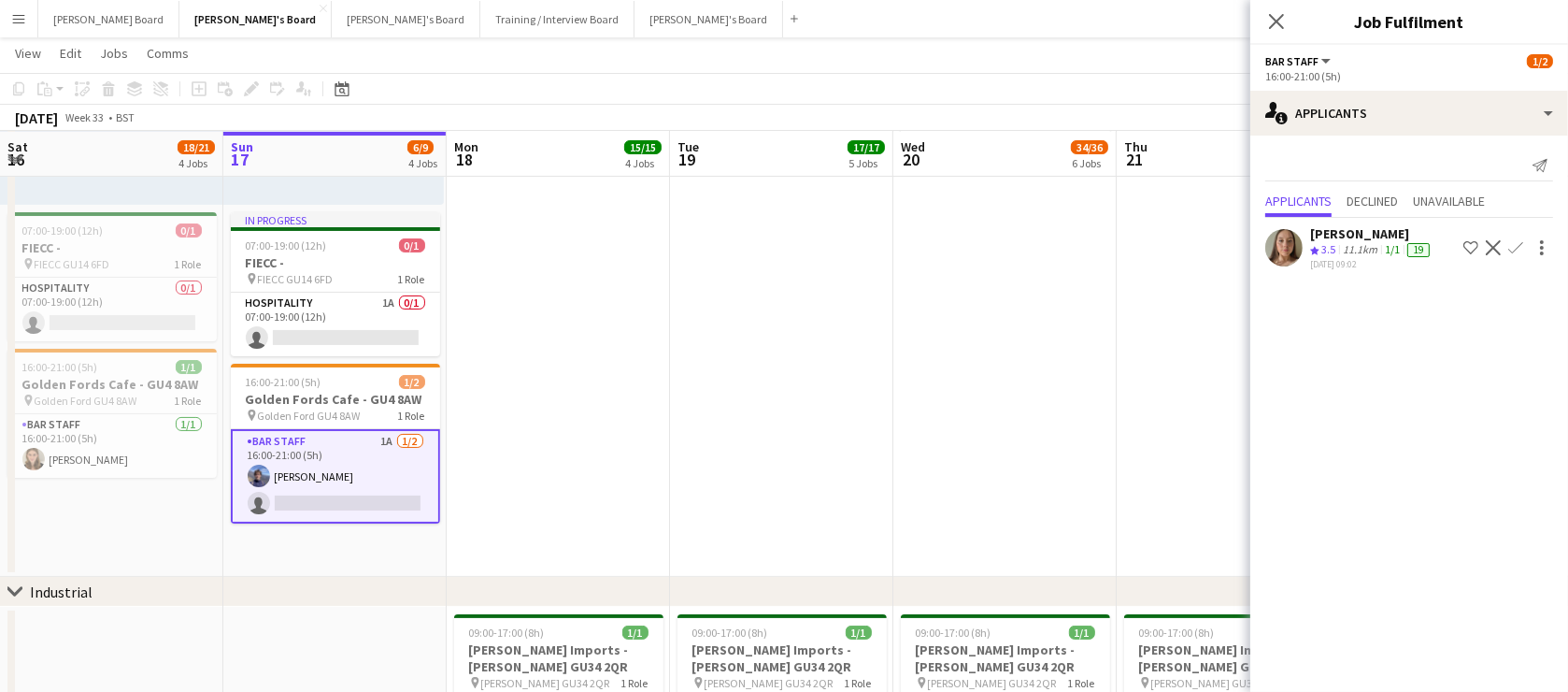
click at [778, 378] on app-date-cell at bounding box center [782, 224] width 224 height 707
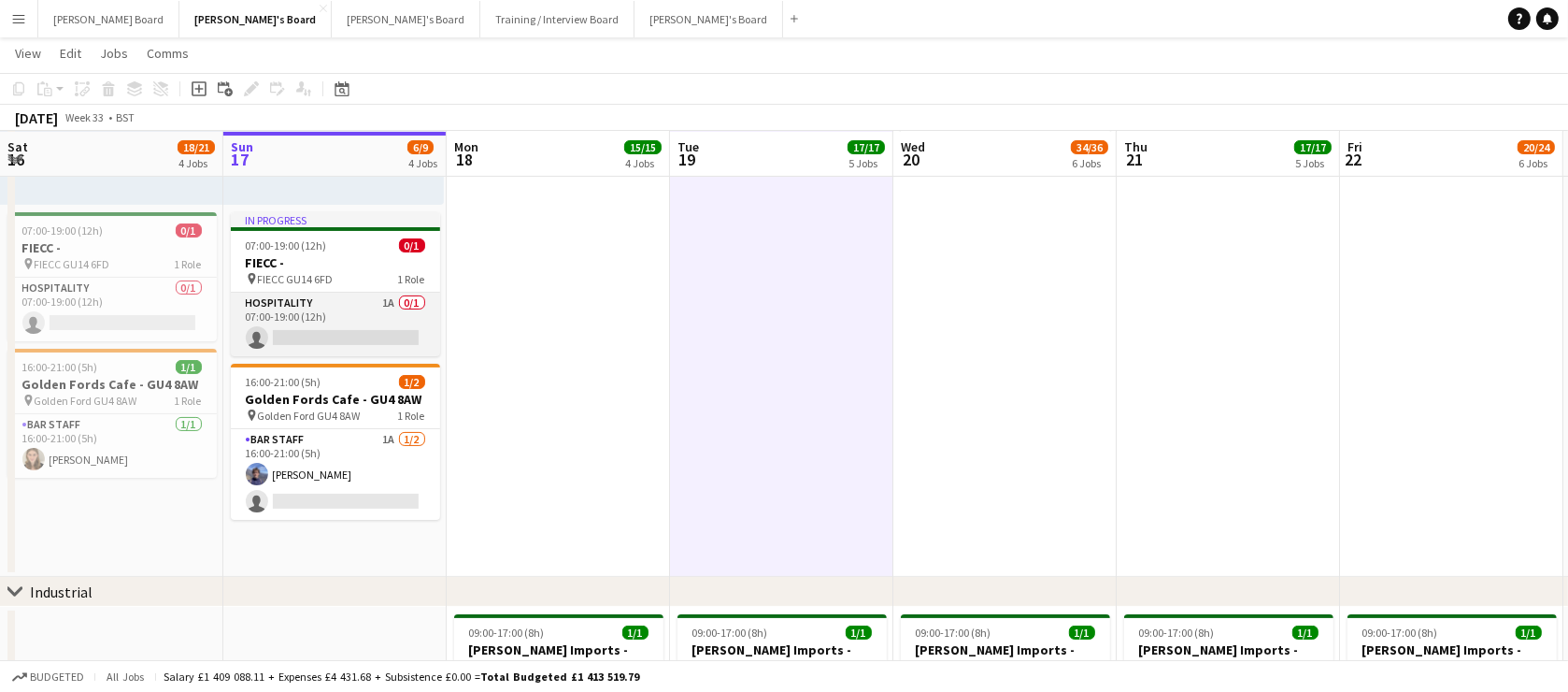
click at [384, 334] on app-card-role "Hospitality 1A 0/1 07:00-19:00 (12h) single-neutral-actions" at bounding box center [336, 324] width 210 height 64
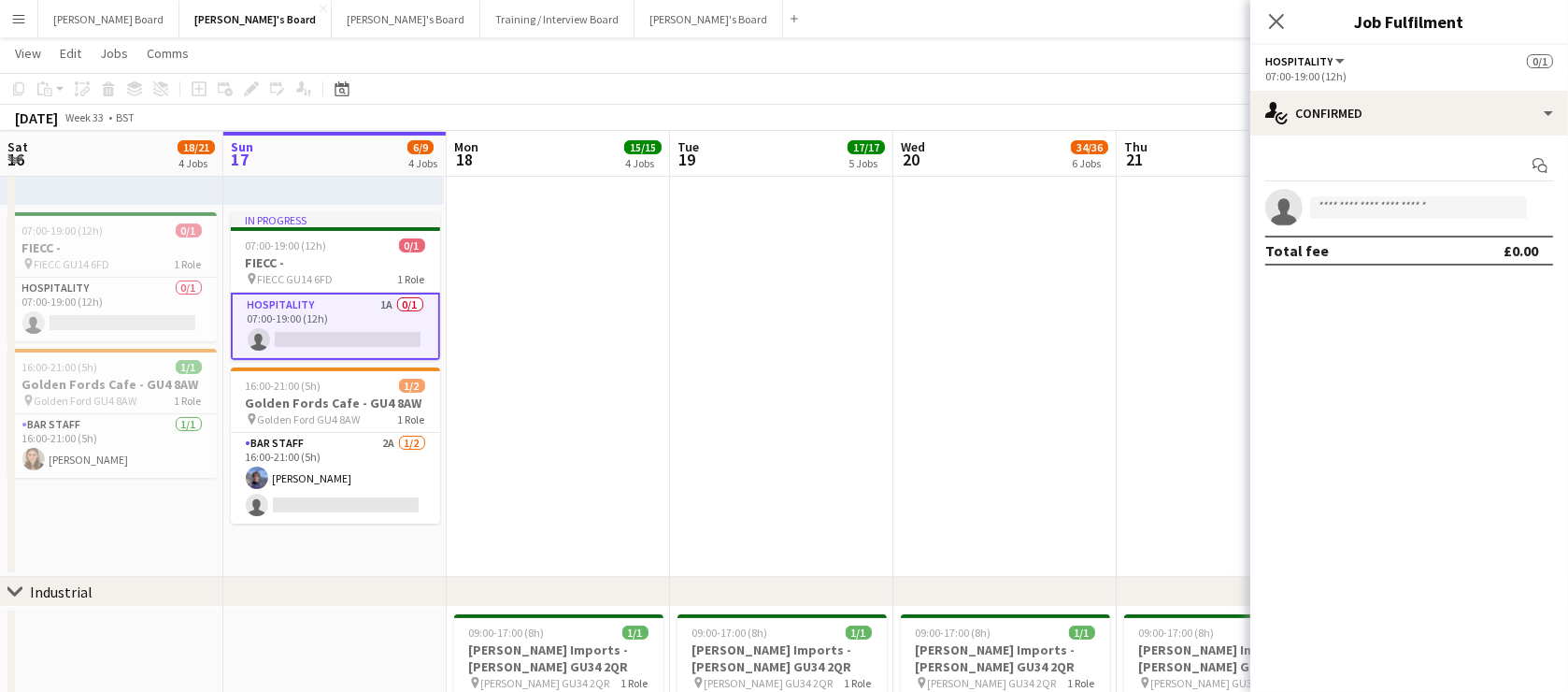
click at [30, 21] on button "Menu" at bounding box center [19, 19] width 38 height 38
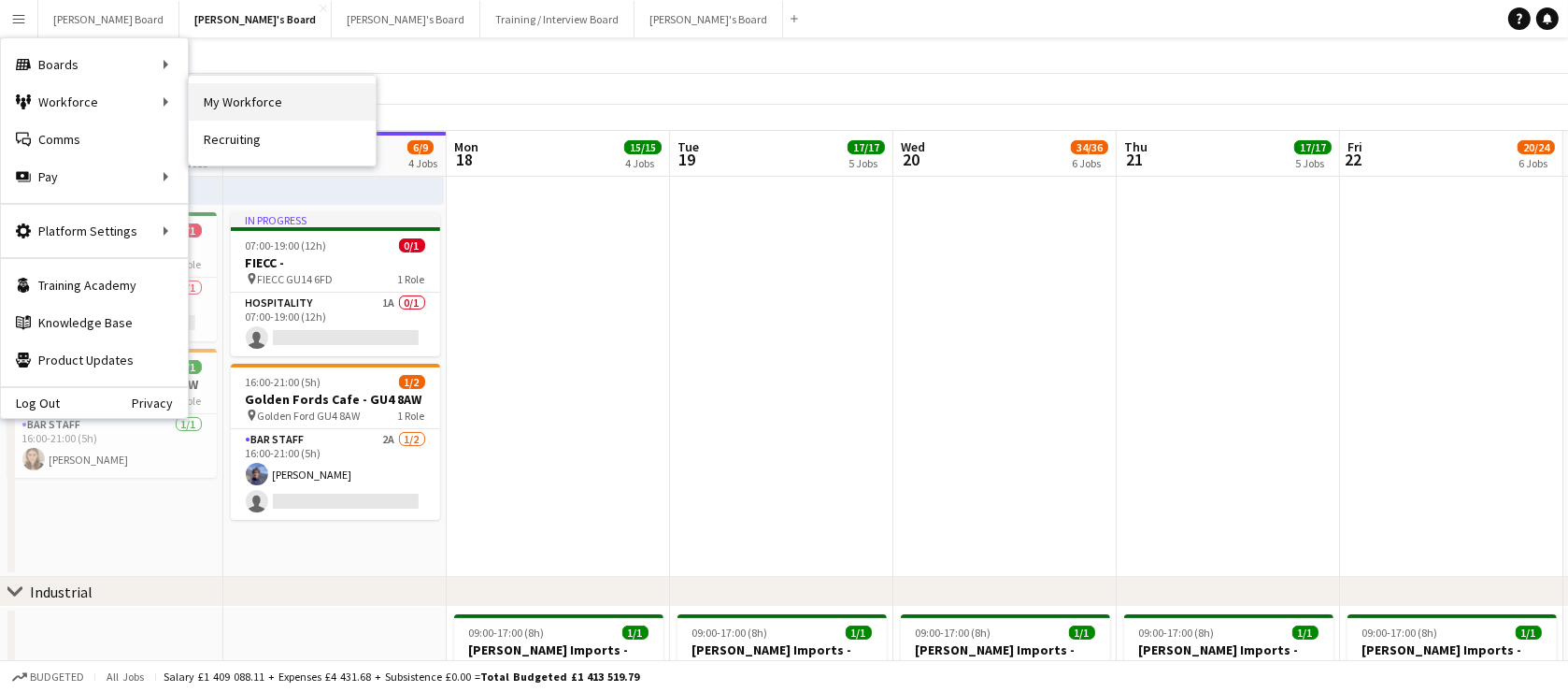
click at [274, 96] on link "My Workforce" at bounding box center [282, 102] width 187 height 38
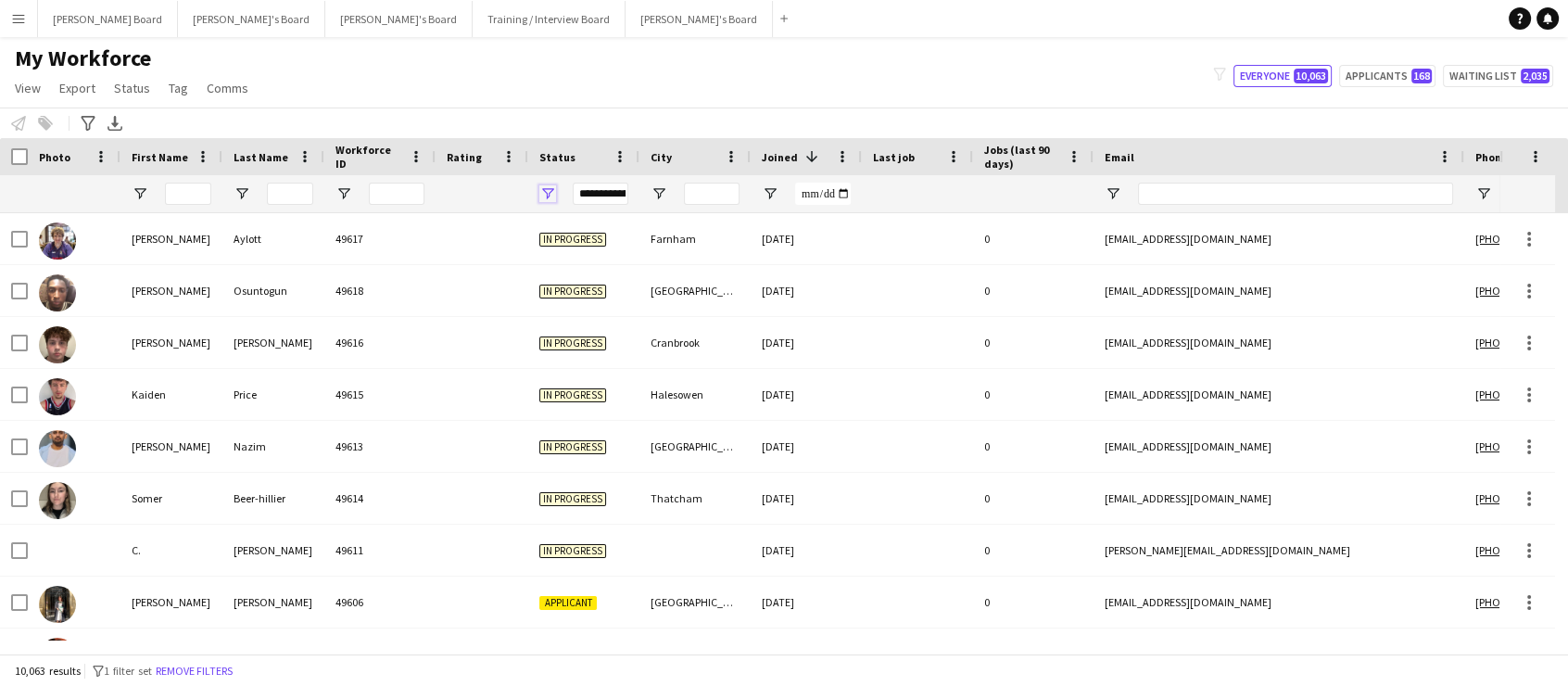
click at [545, 188] on span "Open Filter Menu" at bounding box center [548, 194] width 17 height 17
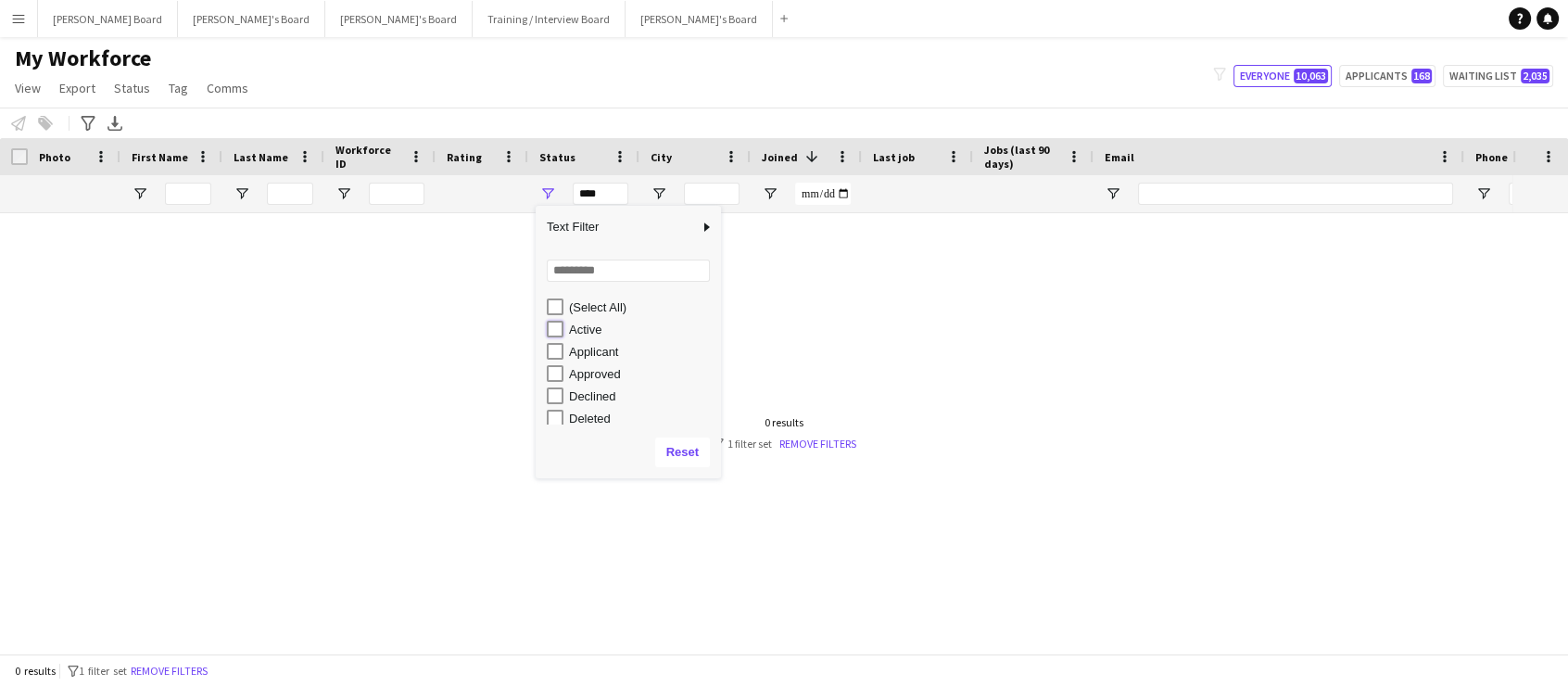
type input "**********"
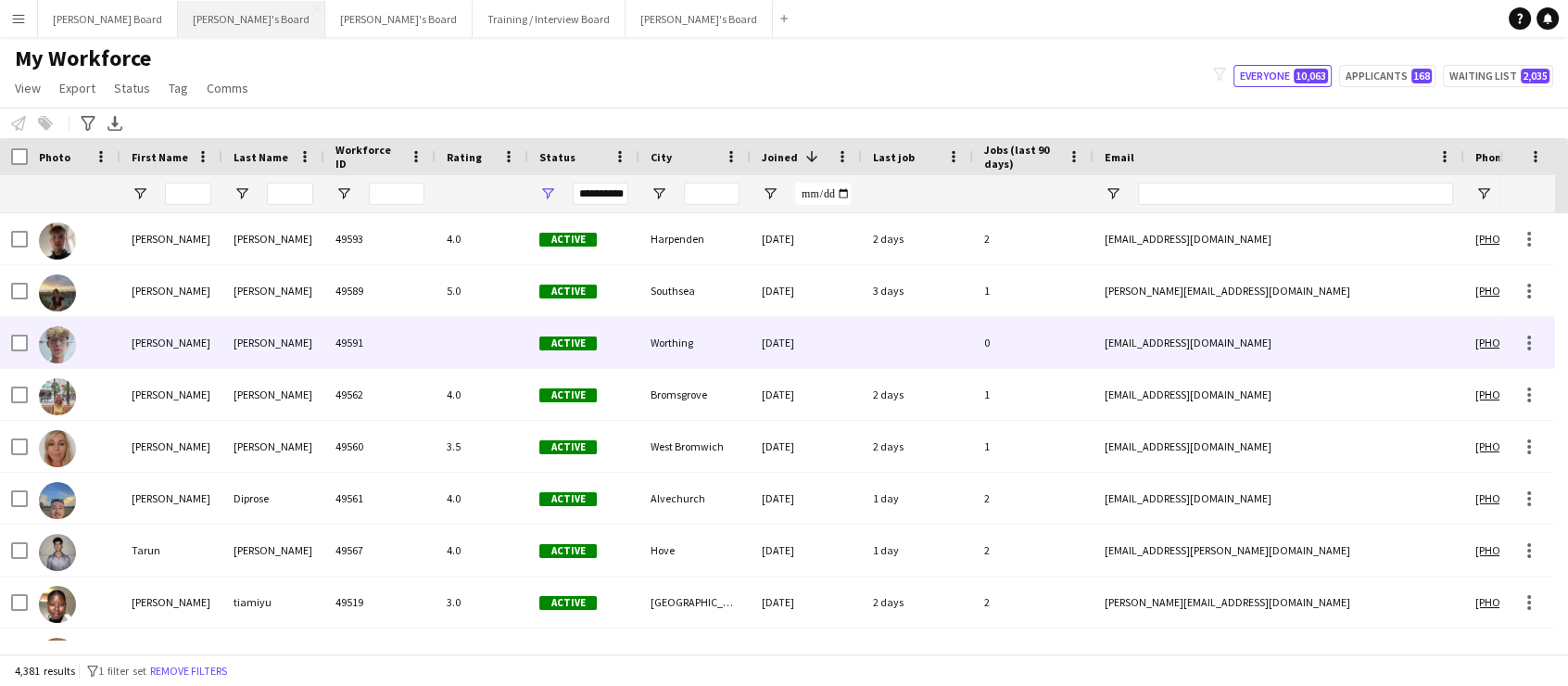
click at [406, 334] on div "49591" at bounding box center [379, 342] width 111 height 51
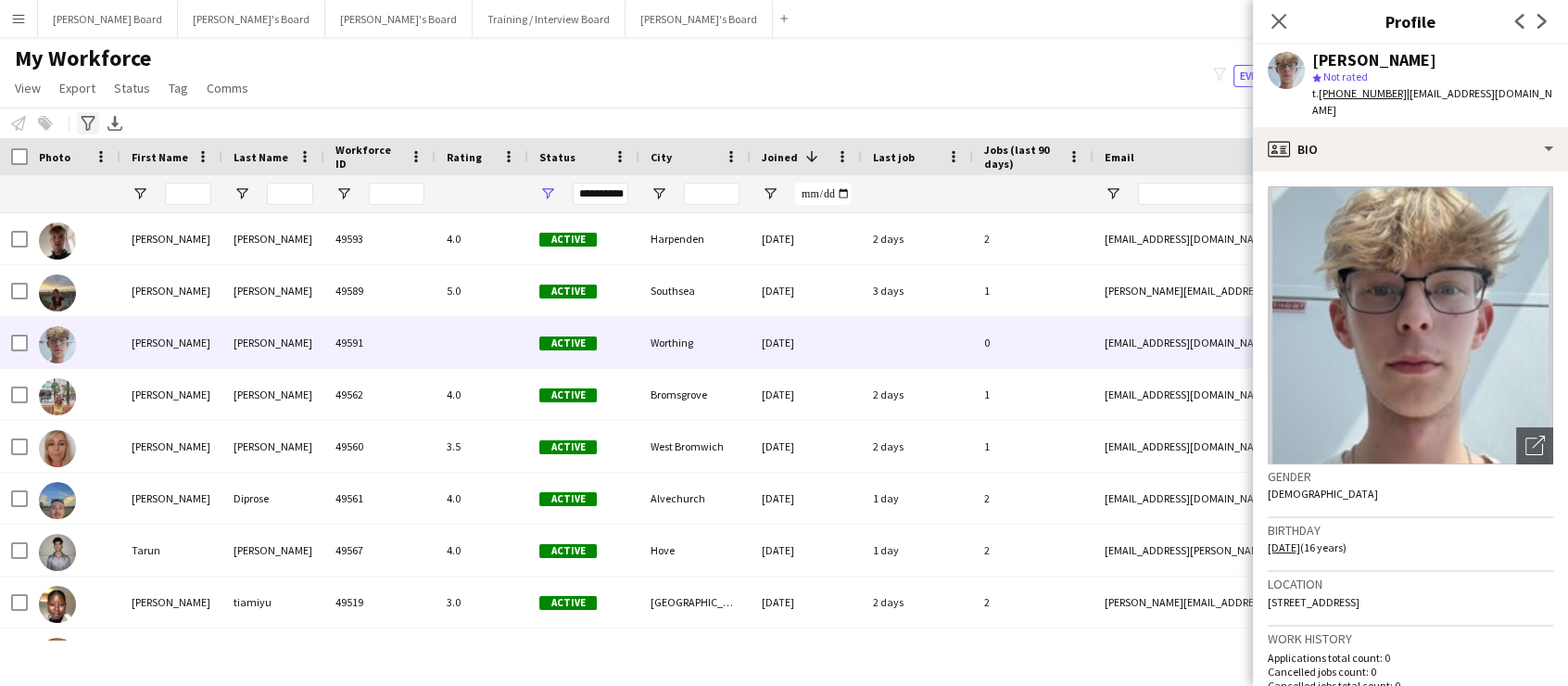
click at [90, 127] on icon "Advanced filters" at bounding box center [88, 123] width 15 height 15
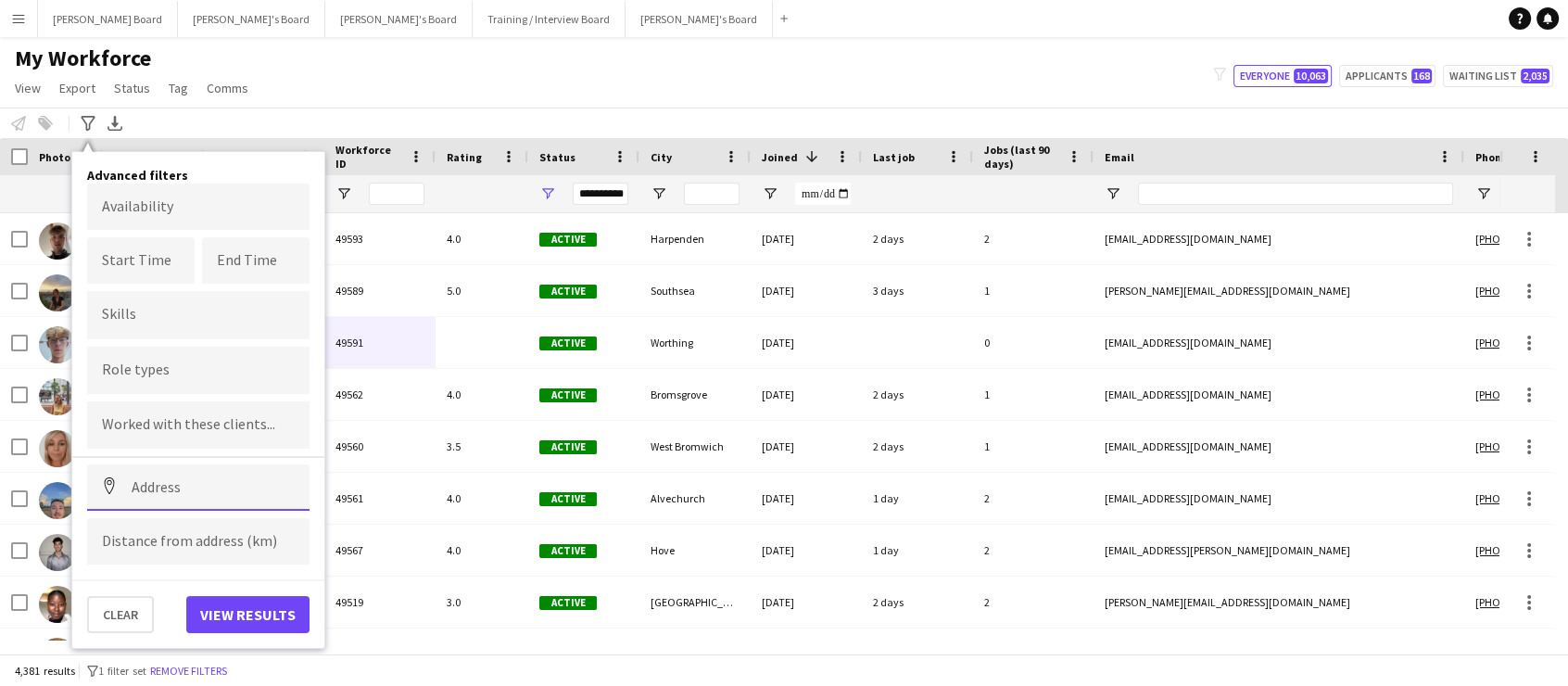
click at [209, 482] on input at bounding box center [198, 487] width 223 height 47
click at [211, 548] on input at bounding box center [198, 542] width 223 height 47
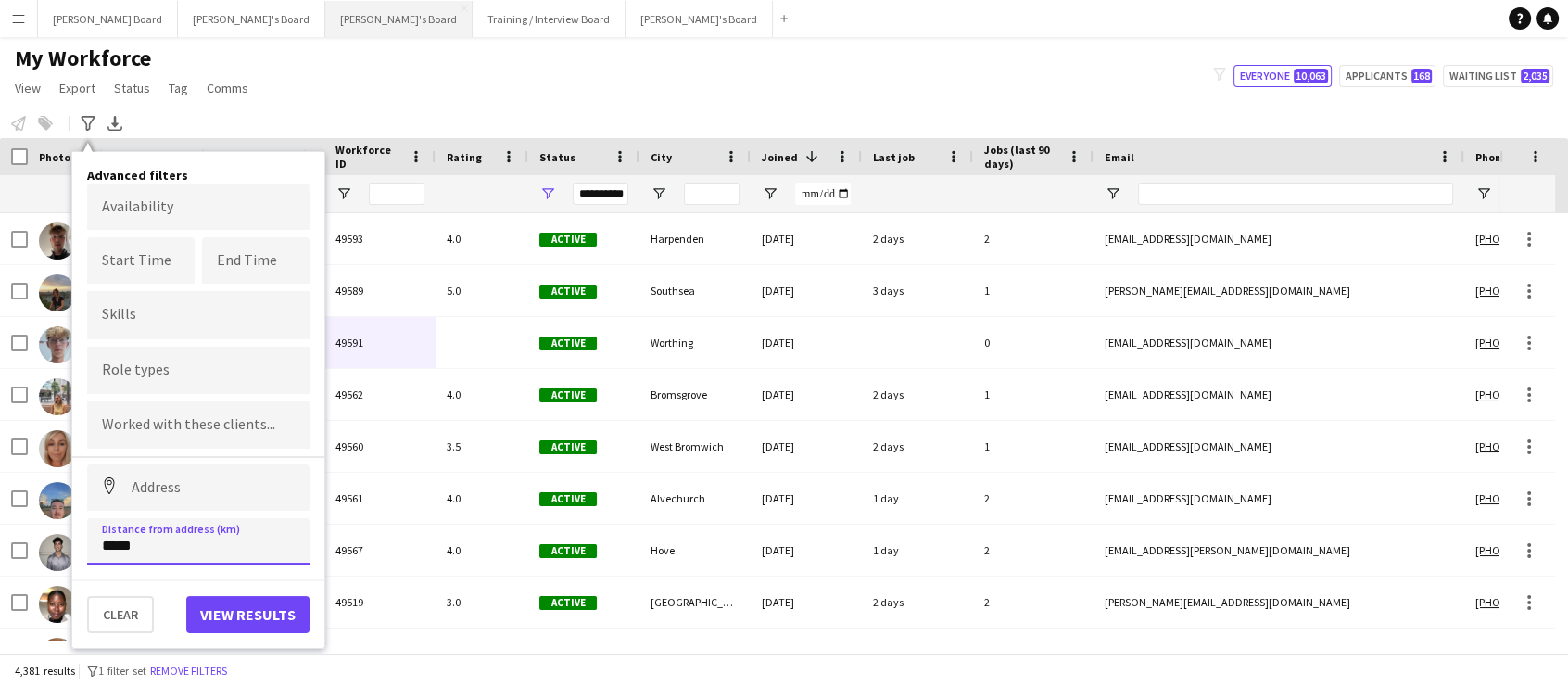
type input "*****"
click at [129, 489] on input at bounding box center [198, 487] width 223 height 47
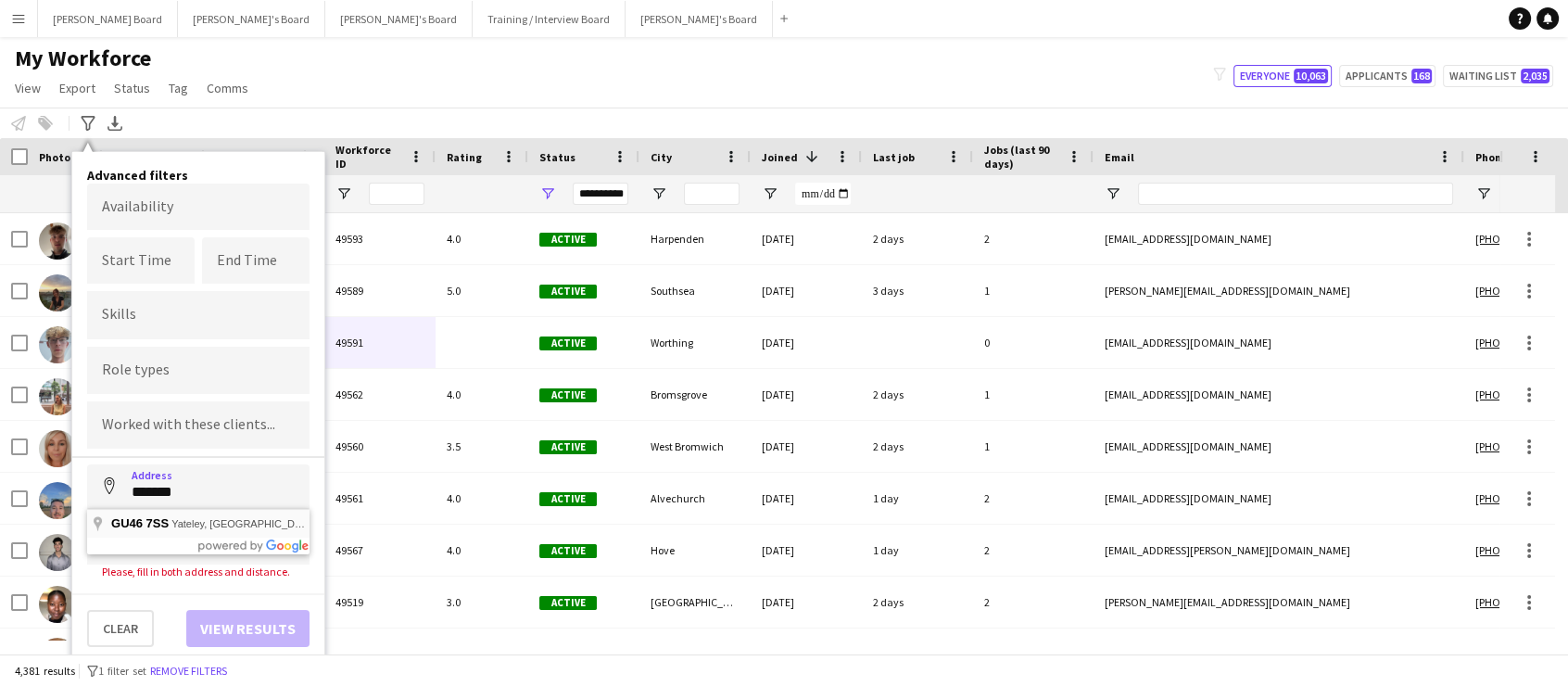
type input "**********"
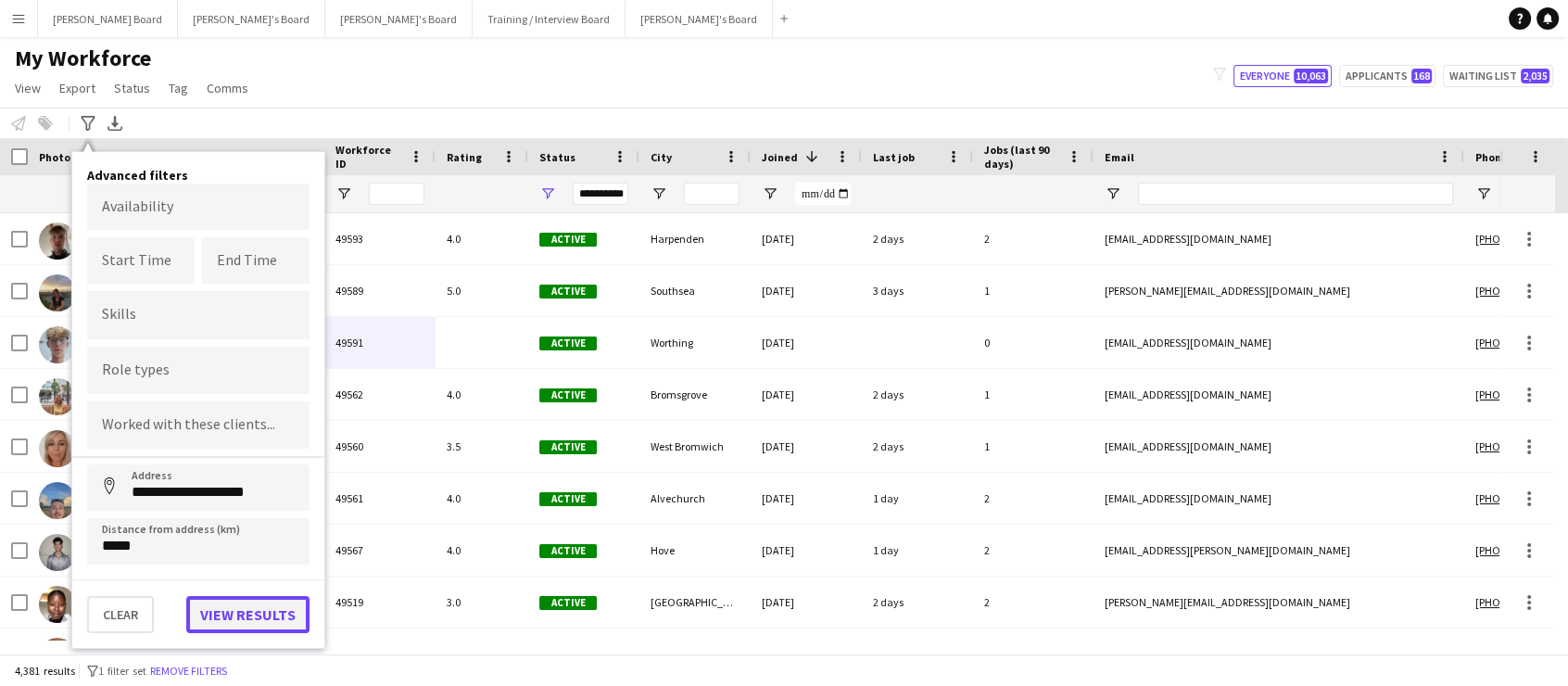
click at [239, 612] on button "View results" at bounding box center [248, 614] width 123 height 37
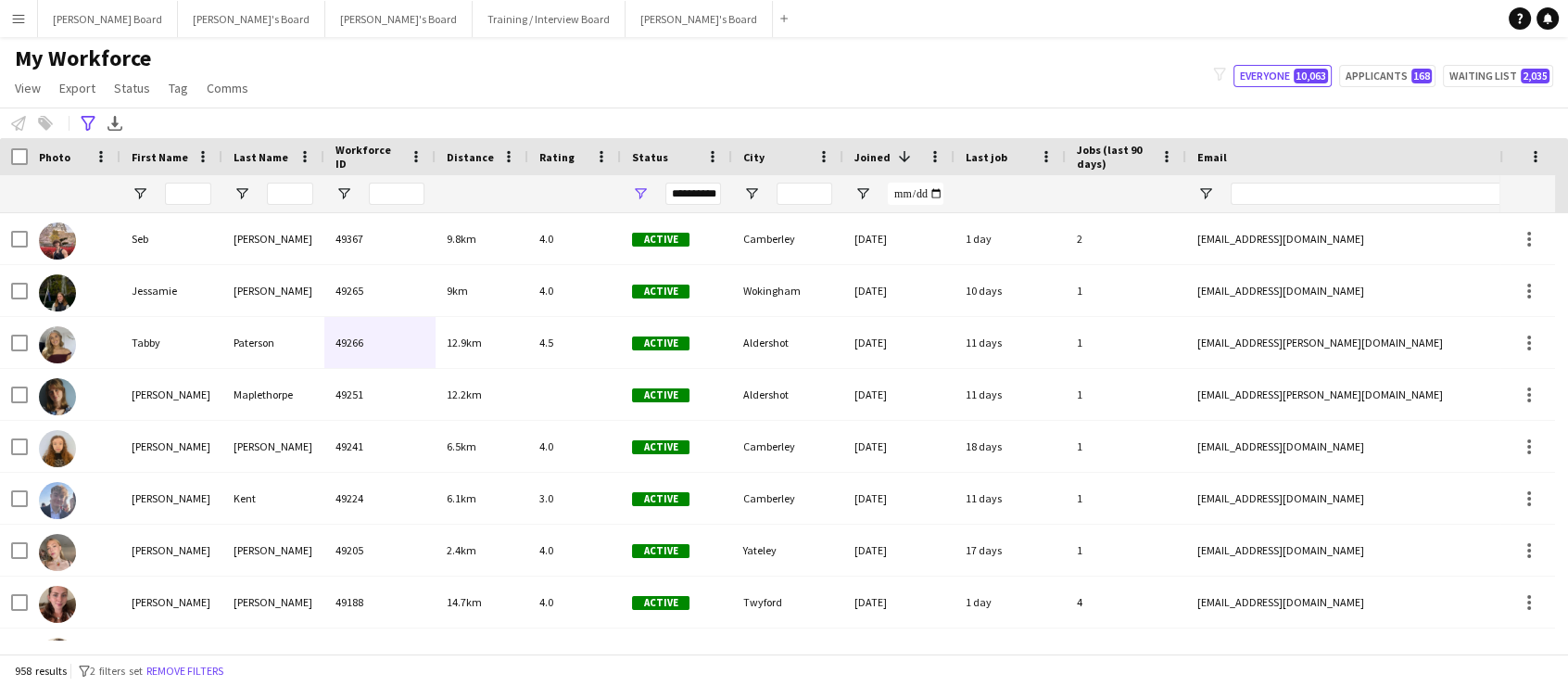
click at [562, 157] on span "Rating" at bounding box center [557, 157] width 35 height 14
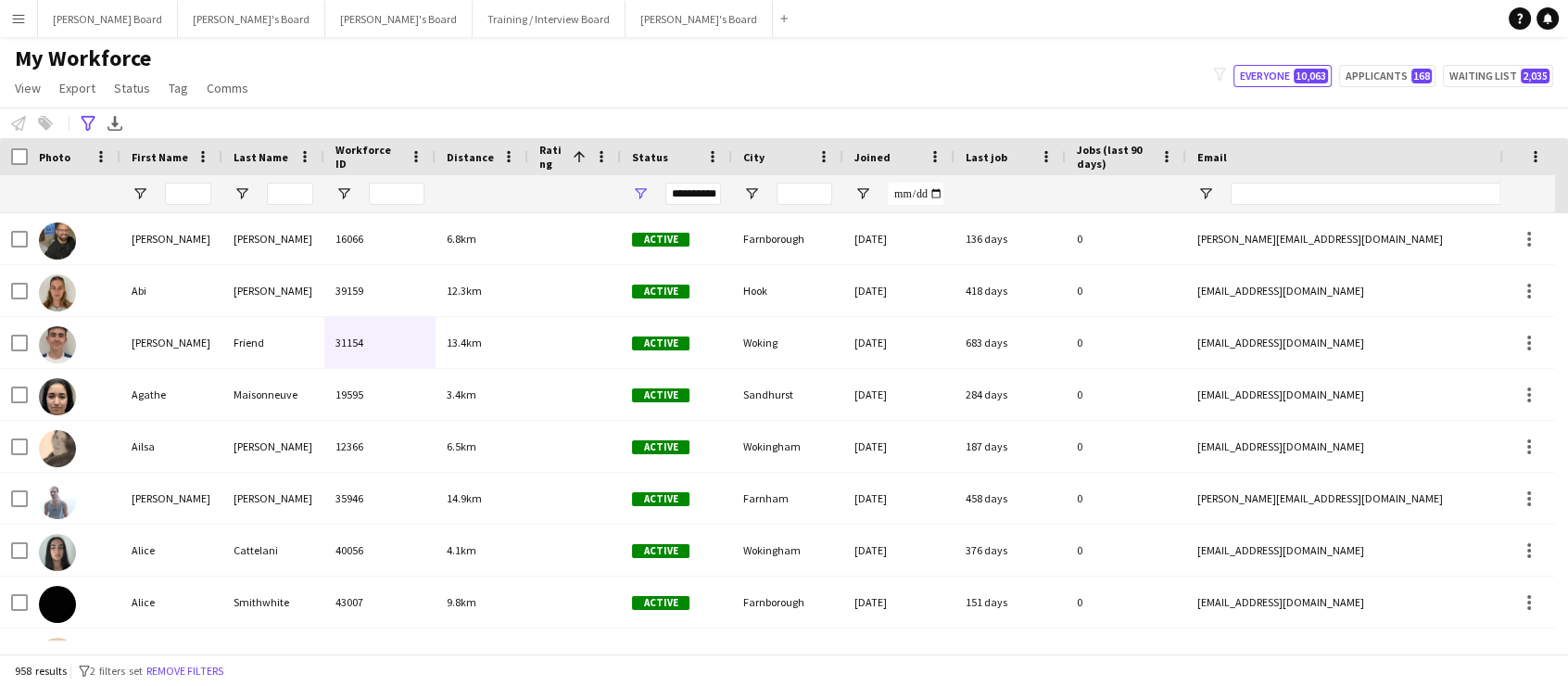
click at [562, 157] on span "Rating" at bounding box center [553, 157] width 26 height 28
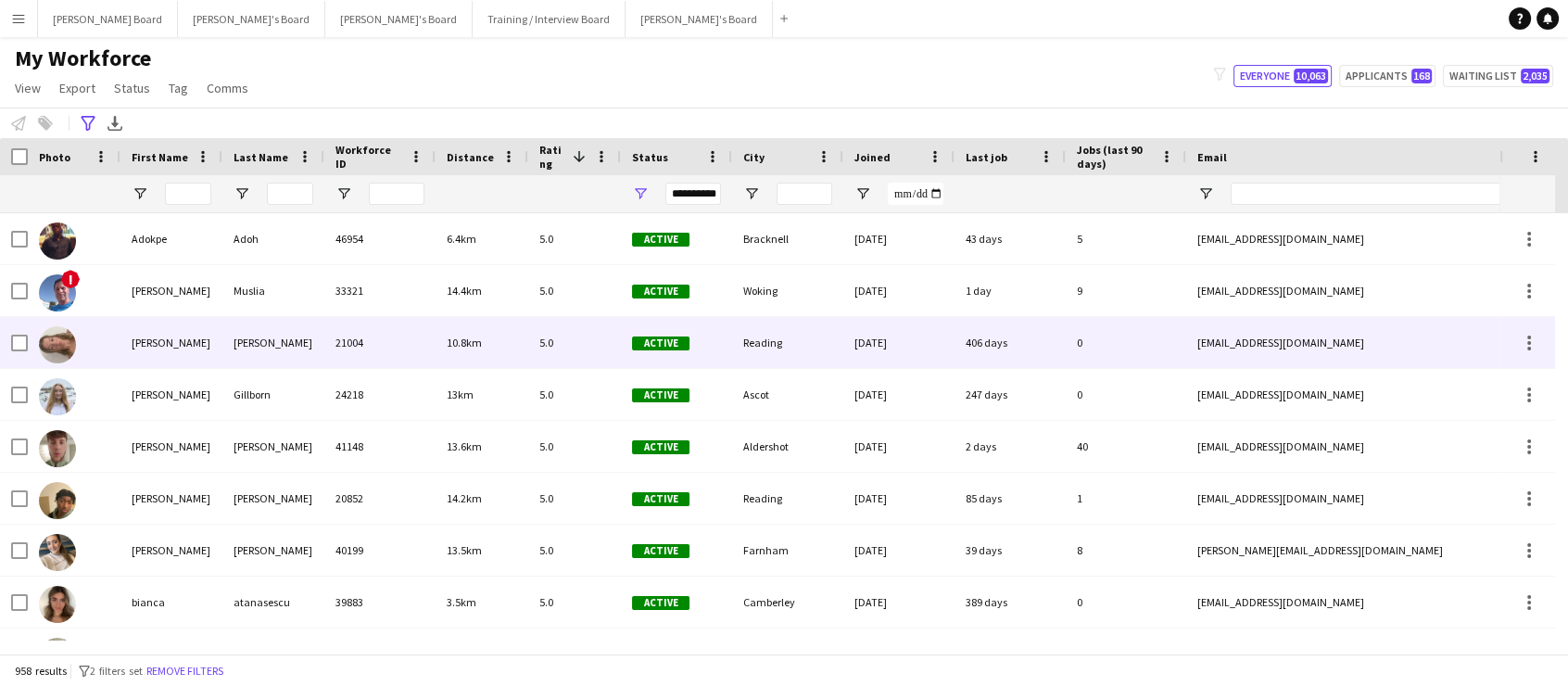
click at [172, 346] on div "Amelia" at bounding box center [171, 342] width 102 height 51
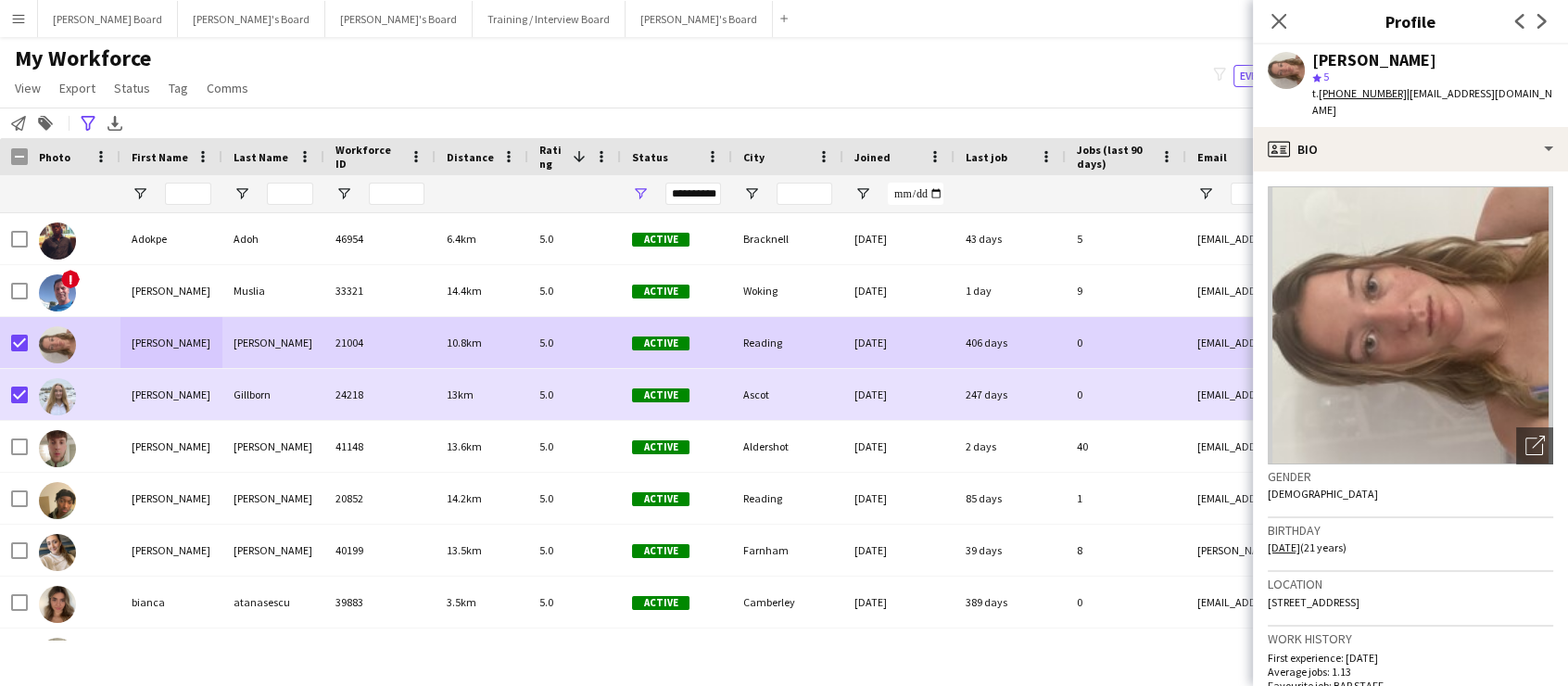
click at [962, 65] on div "My Workforce View Views Default view Compliance RTW Checks MANCHESTER Search UN…" at bounding box center [784, 76] width 1568 height 63
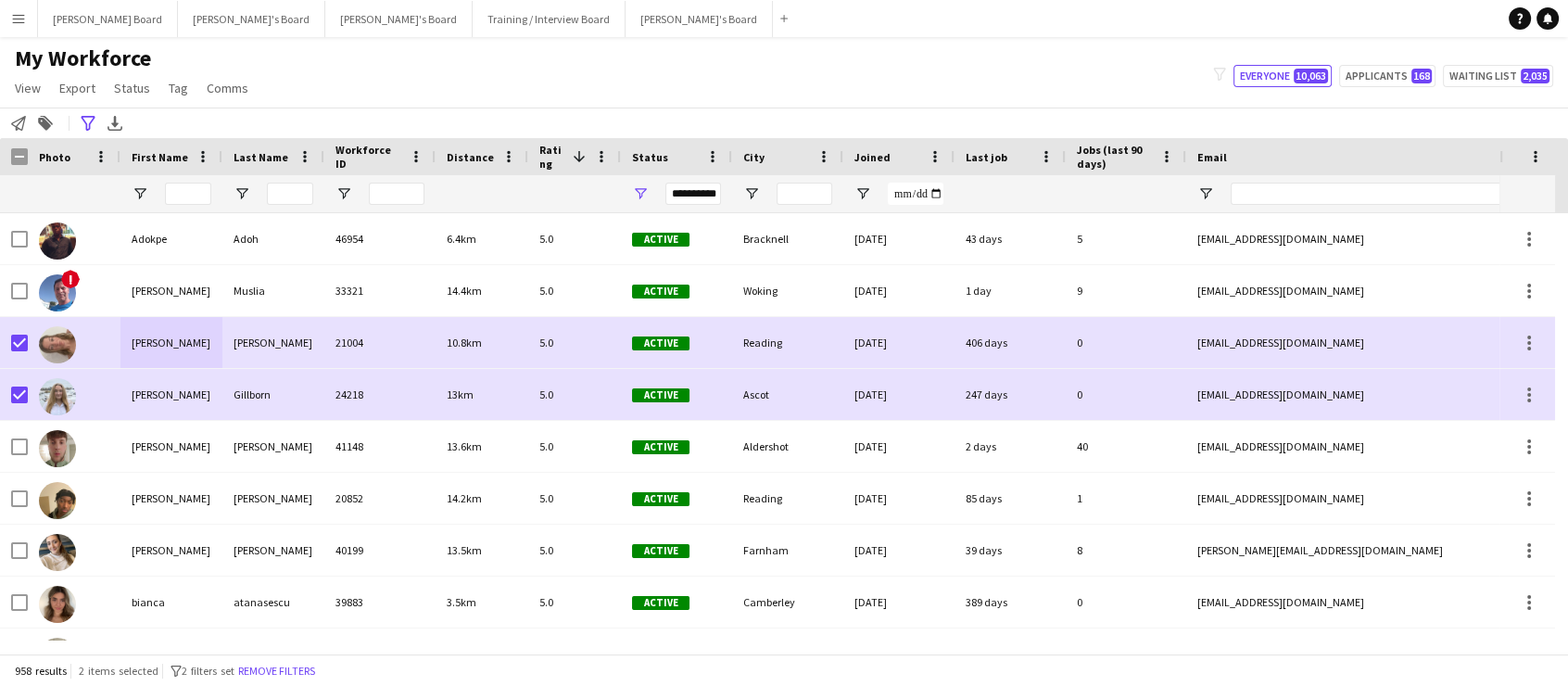
click at [972, 153] on span "Last job" at bounding box center [986, 157] width 42 height 14
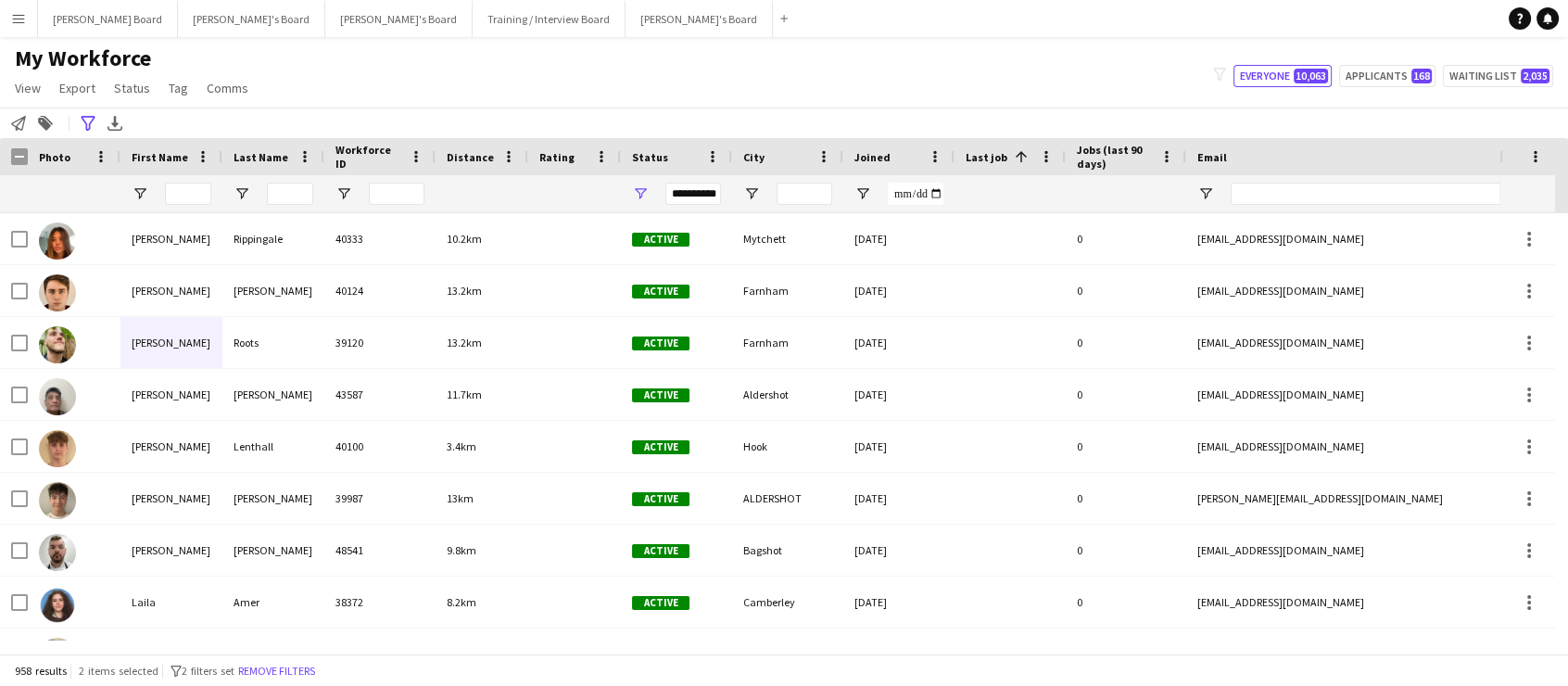
click at [983, 158] on span "Last job" at bounding box center [986, 157] width 42 height 14
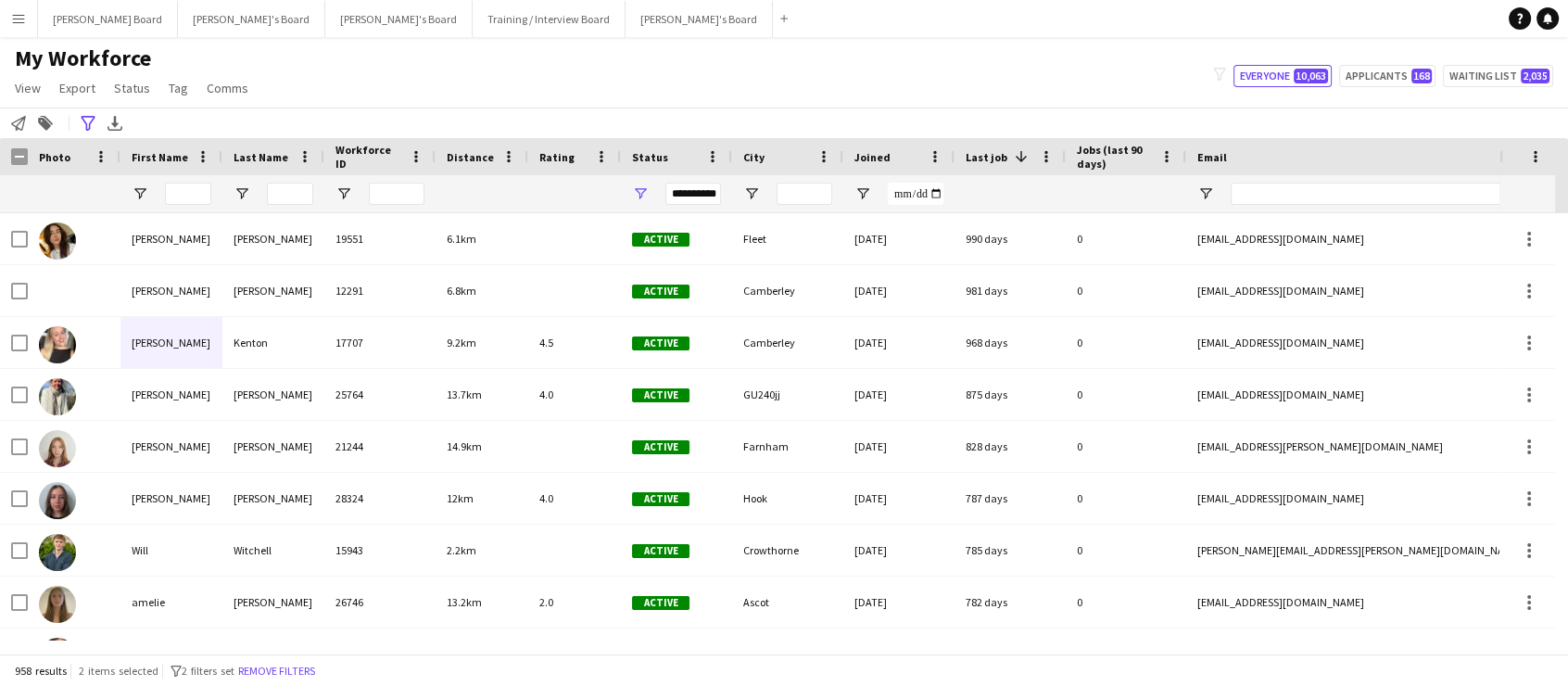
click at [983, 158] on span "Last job" at bounding box center [986, 157] width 42 height 14
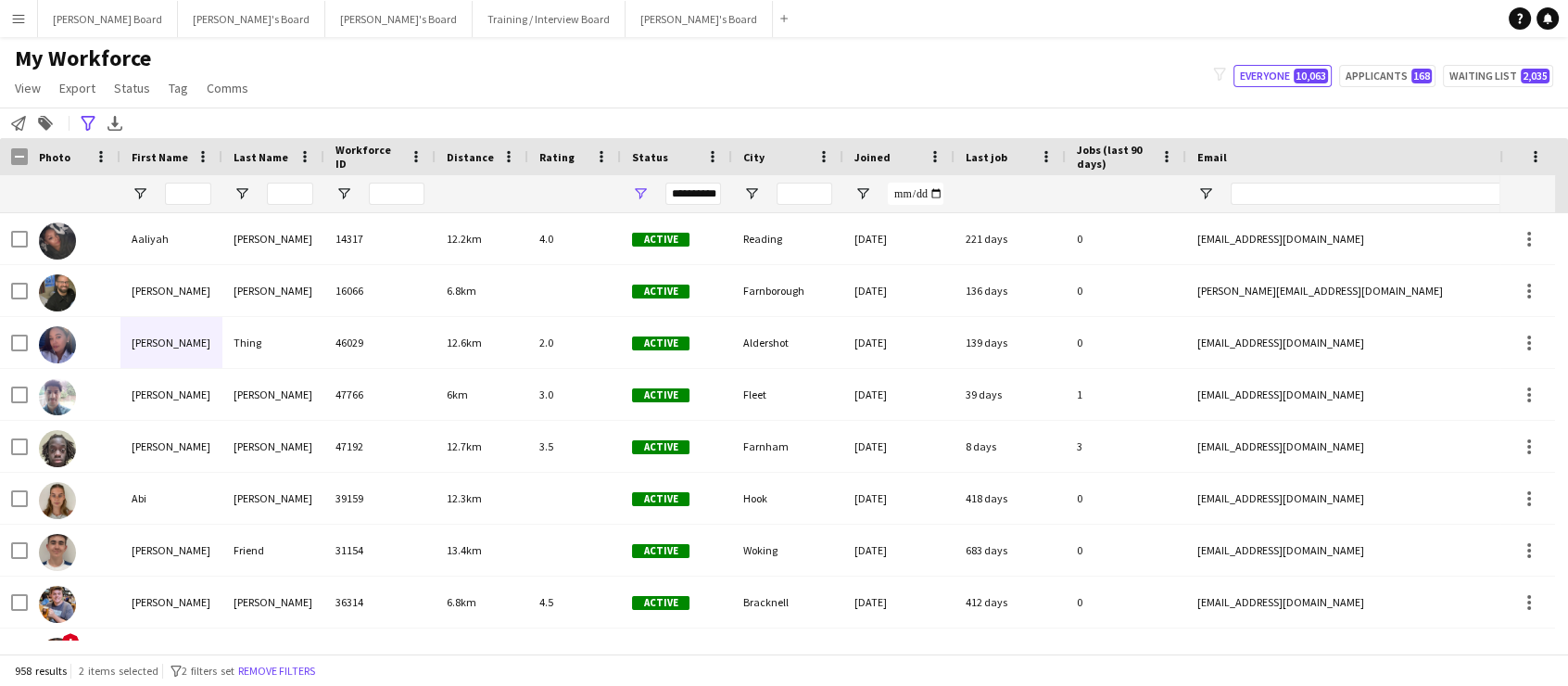
click at [985, 159] on span "Last job" at bounding box center [986, 157] width 42 height 14
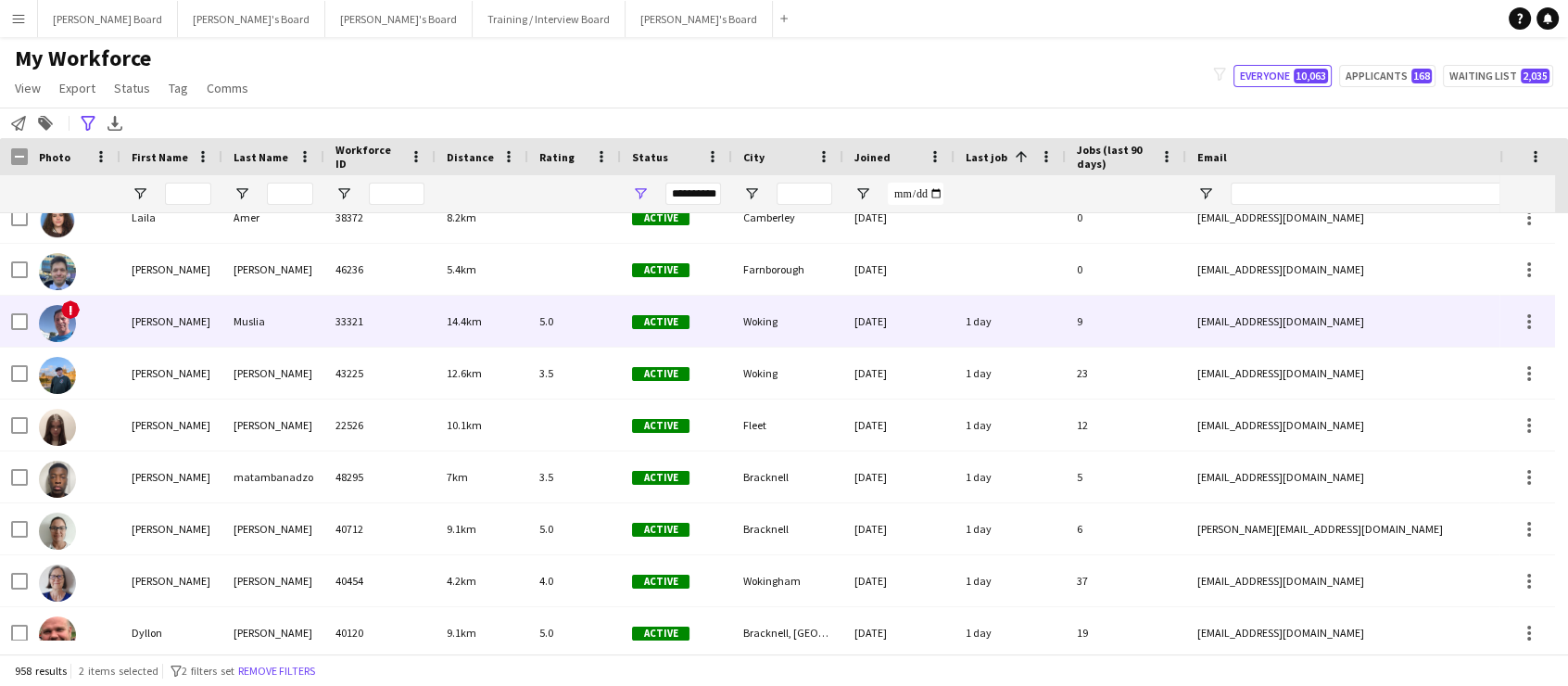
scroll to position [336, 0]
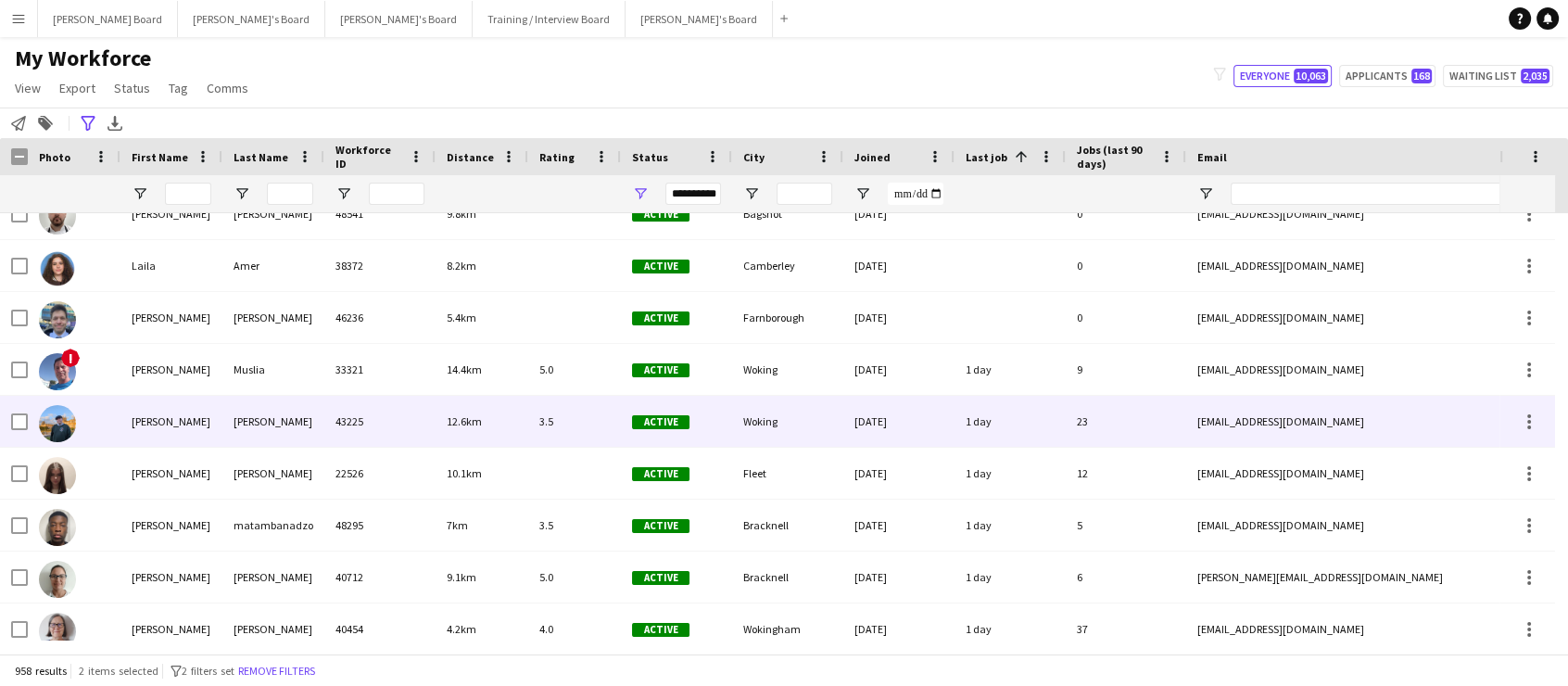
click at [165, 419] on div "Alex" at bounding box center [171, 420] width 102 height 51
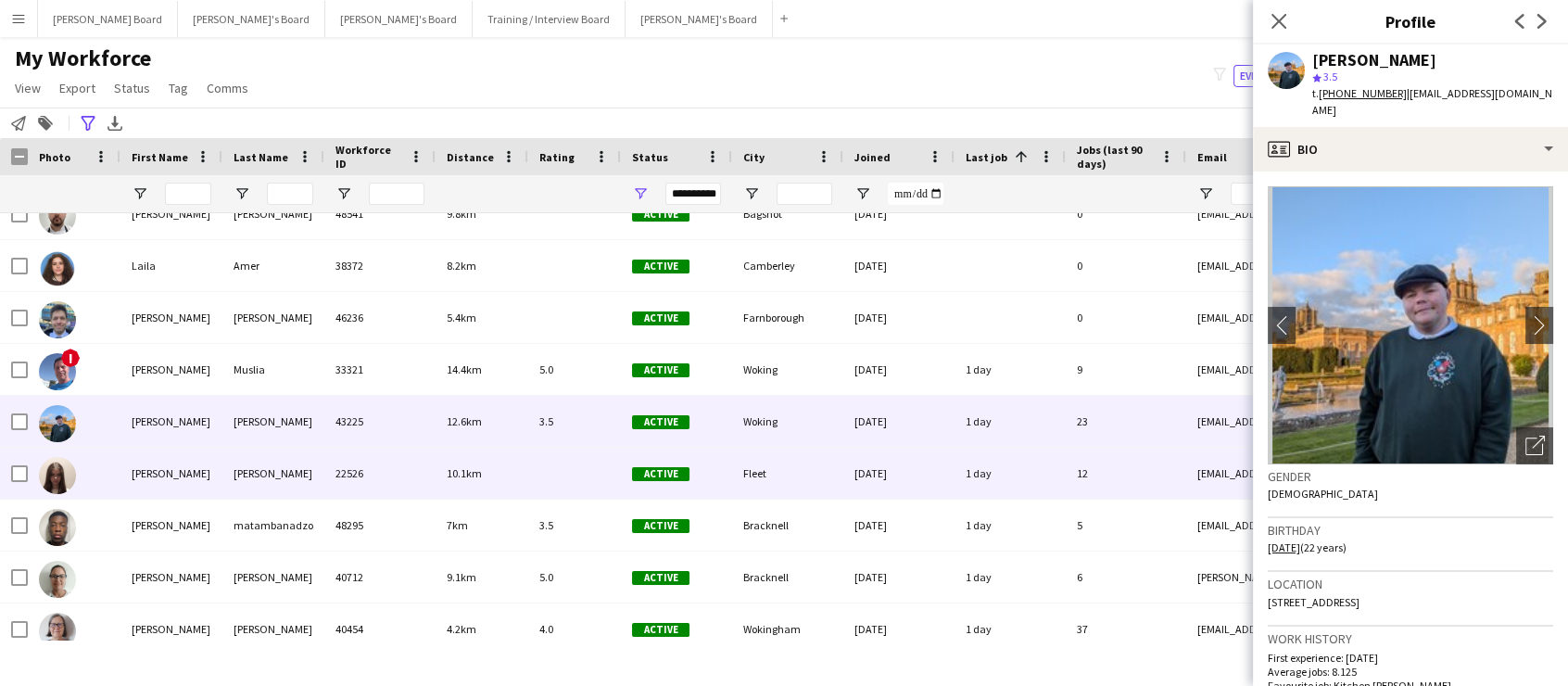
click at [32, 465] on div at bounding box center [74, 473] width 92 height 51
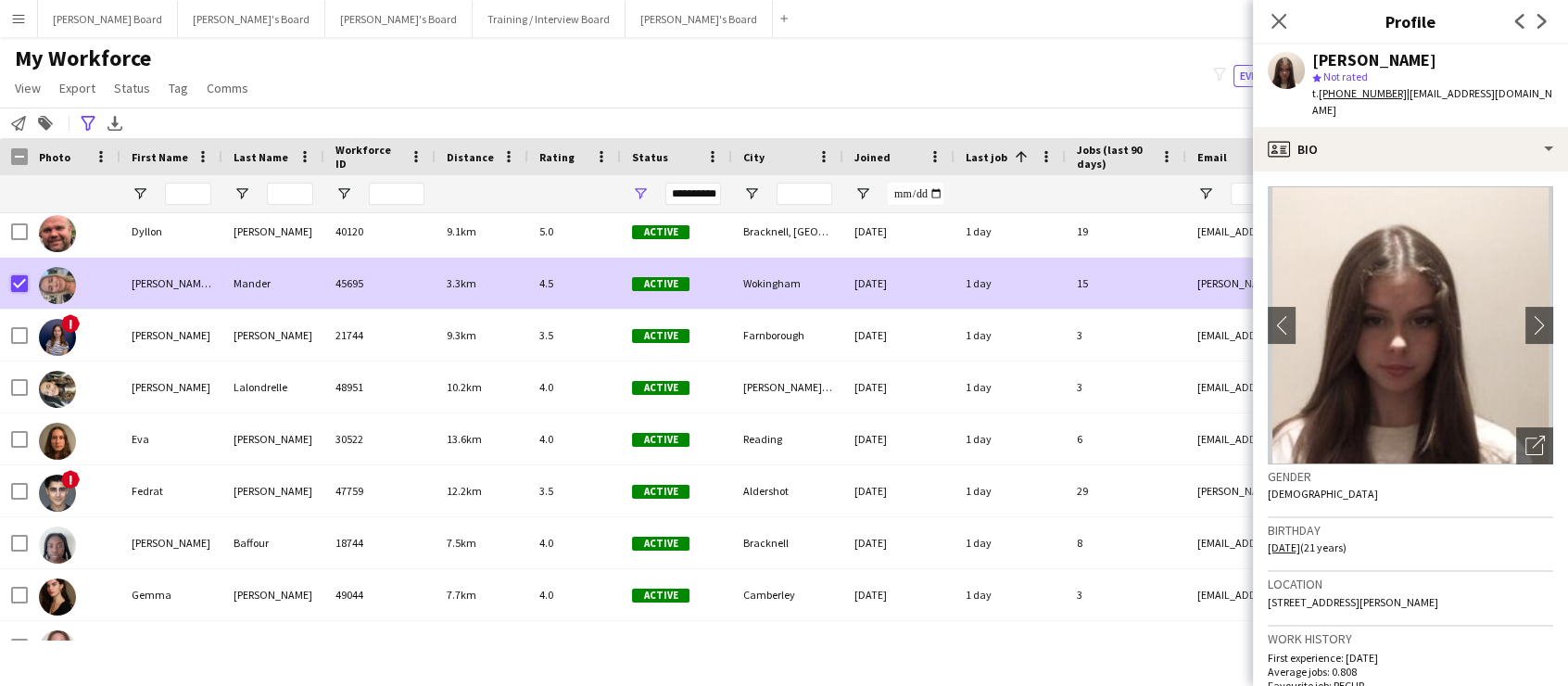
scroll to position [0, 0]
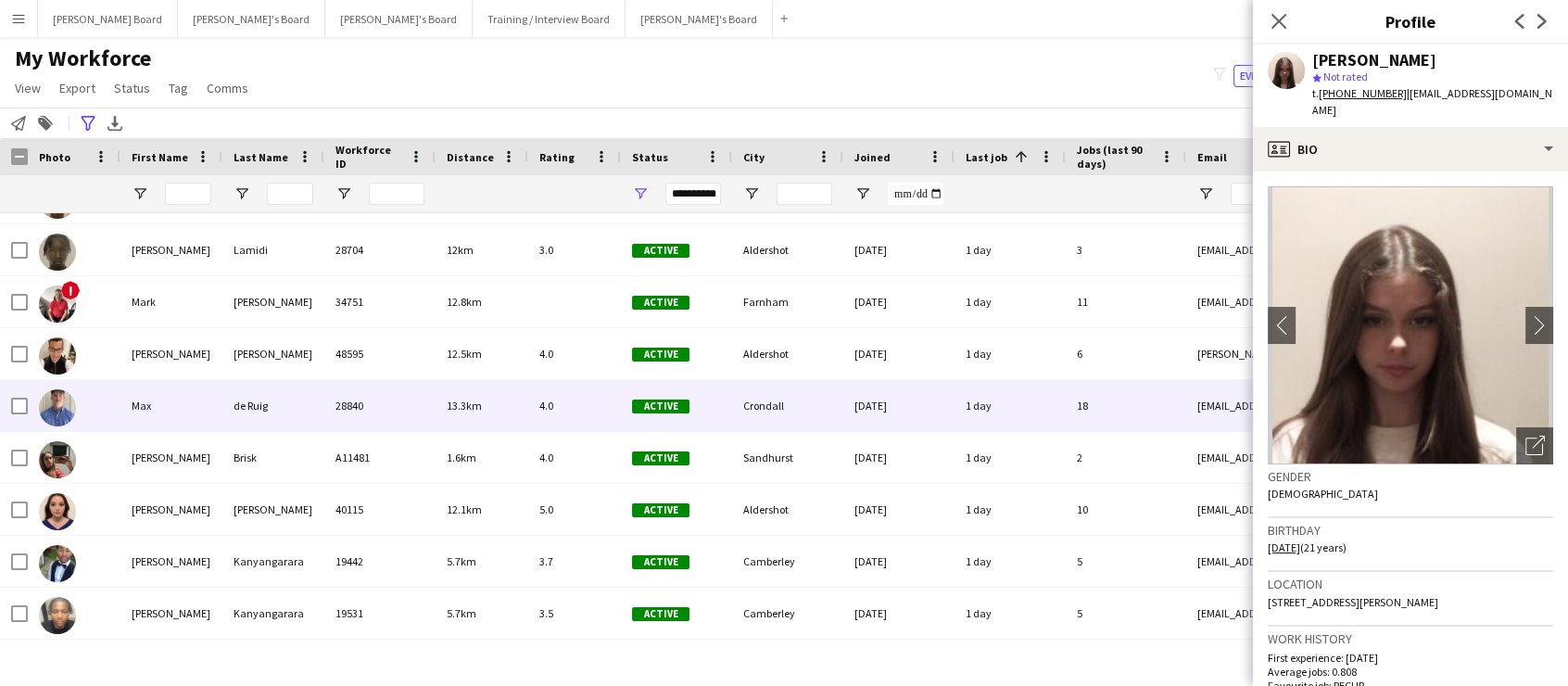
click at [284, 413] on div "de Ruig" at bounding box center [273, 405] width 102 height 51
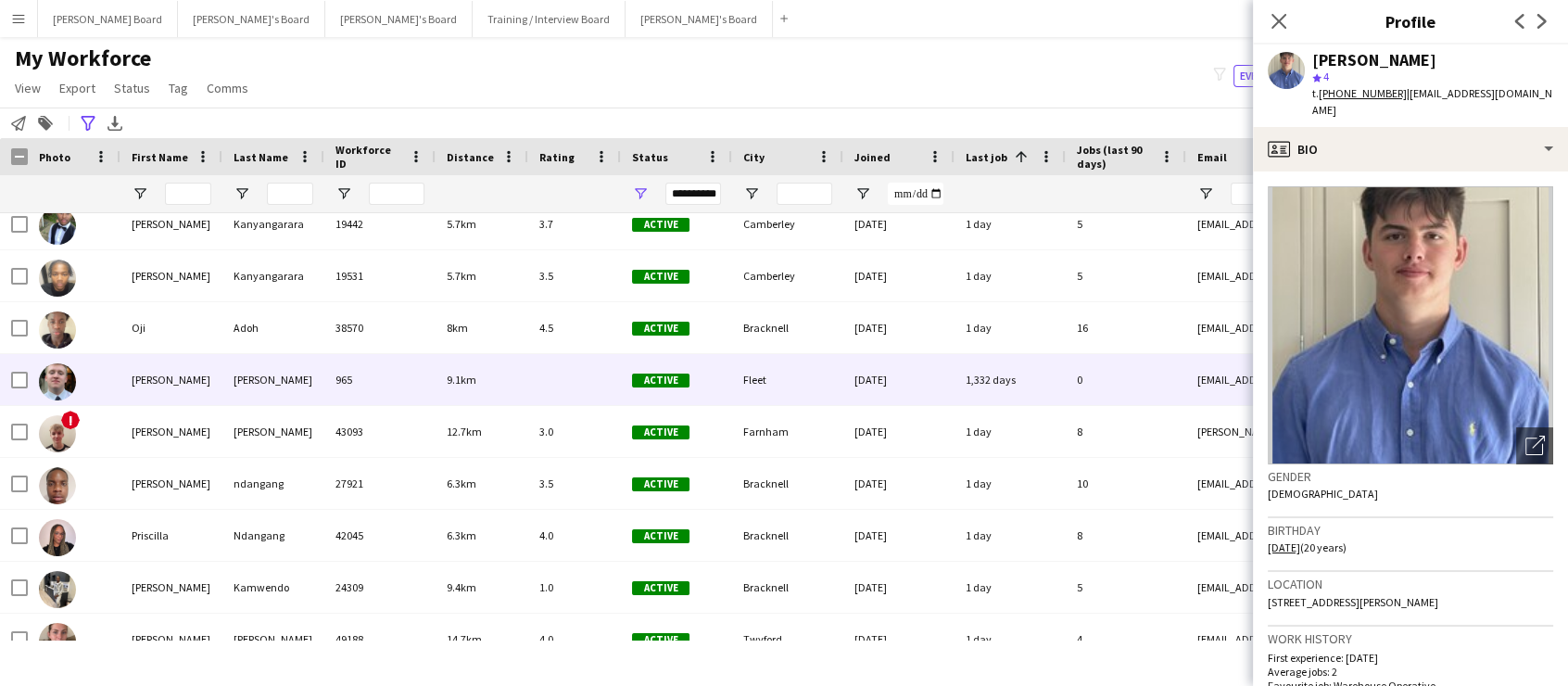
click at [76, 378] on div at bounding box center [74, 379] width 92 height 51
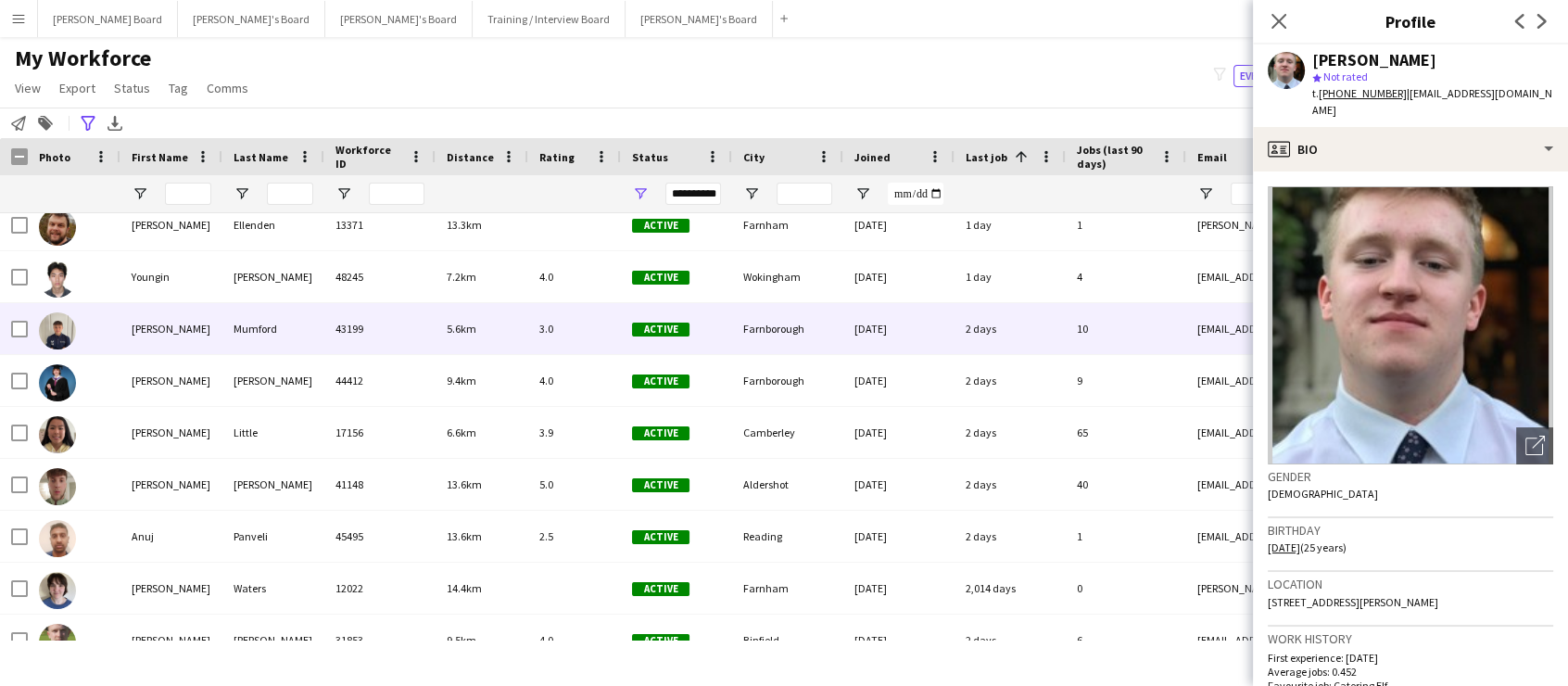
click at [132, 337] on div "Alfie" at bounding box center [171, 328] width 102 height 51
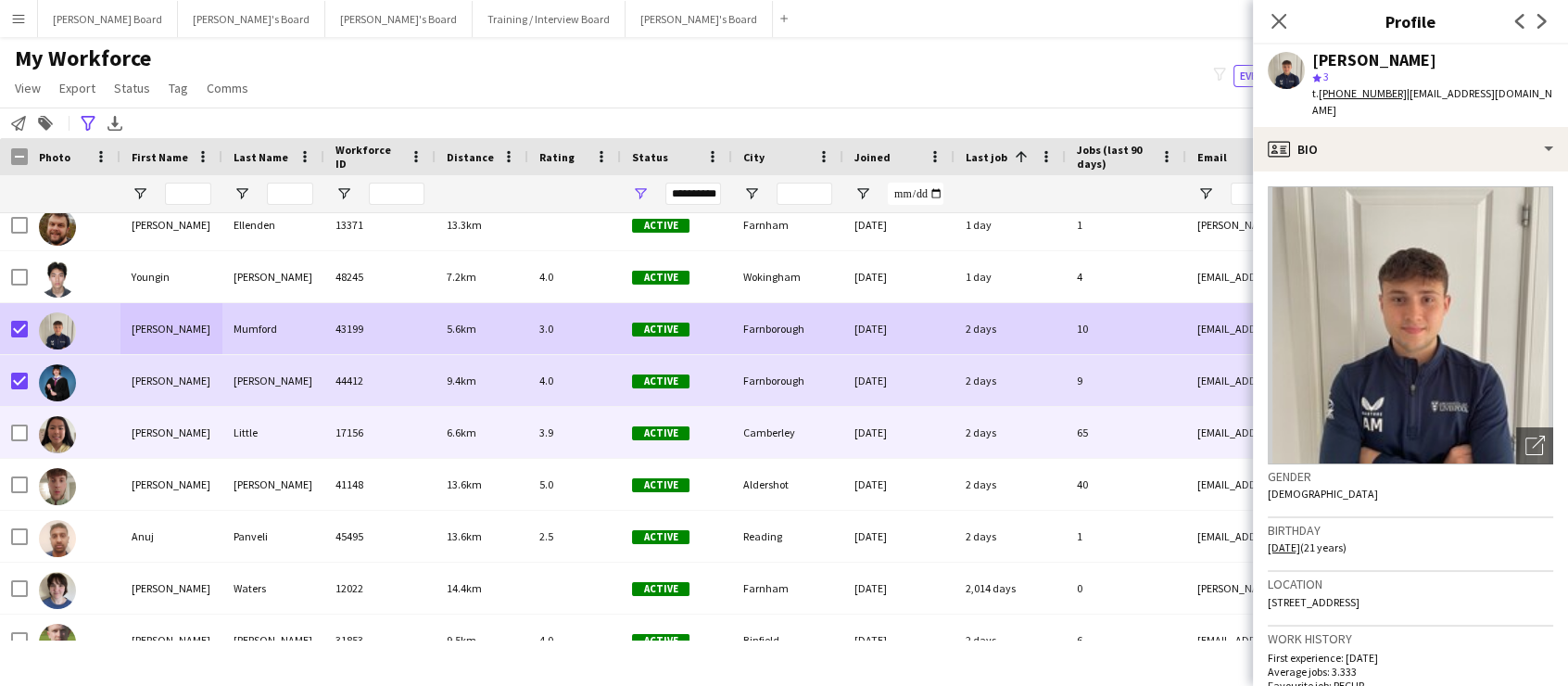
click at [28, 423] on div at bounding box center [74, 432] width 92 height 51
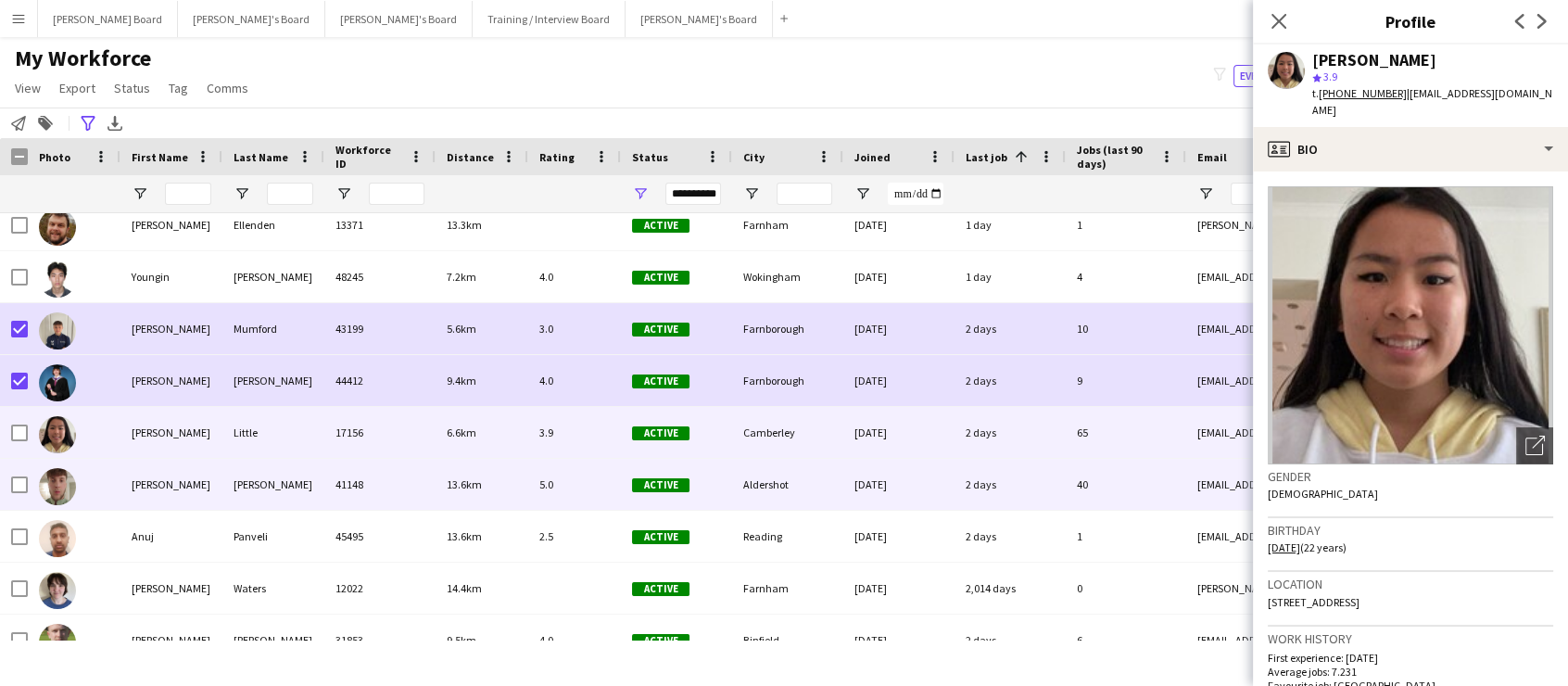
click at [34, 482] on div at bounding box center [74, 484] width 92 height 51
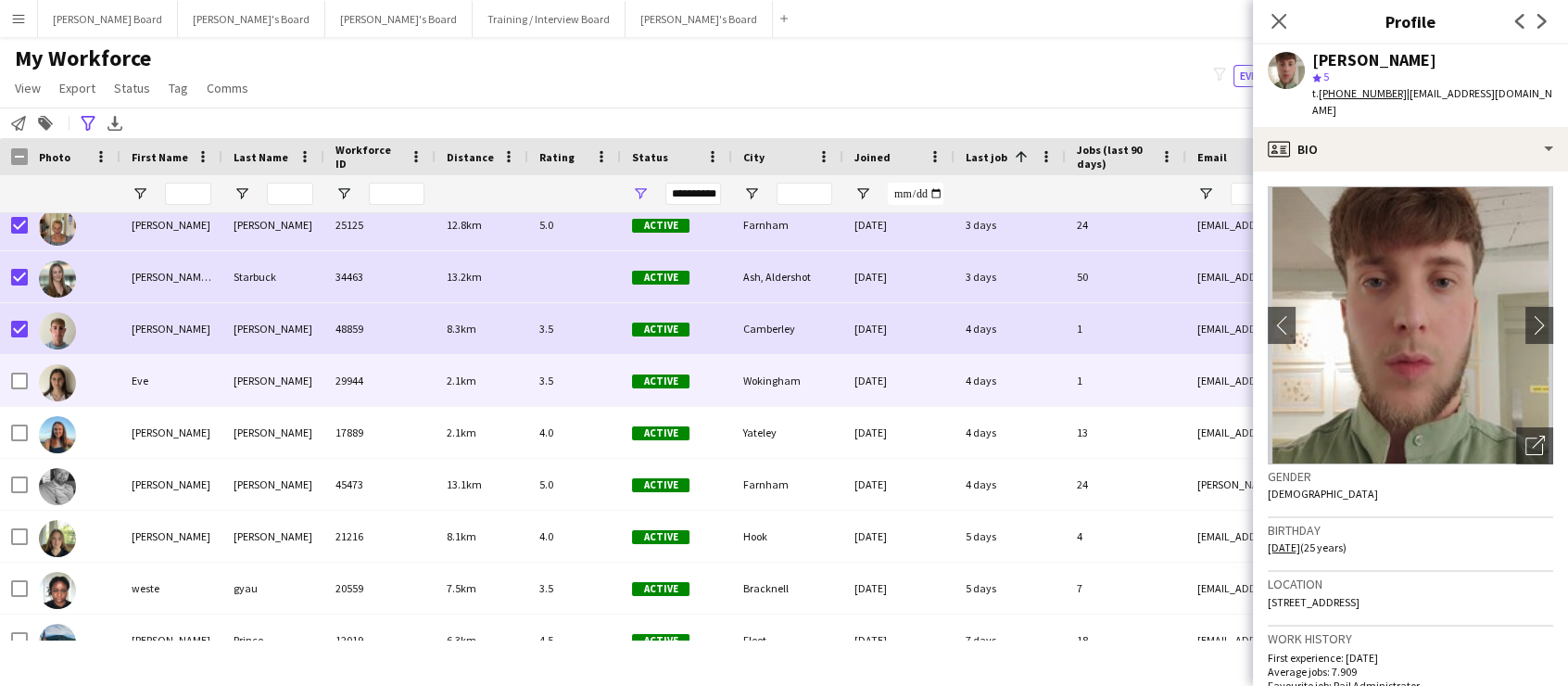
click at [34, 387] on div at bounding box center [74, 380] width 92 height 51
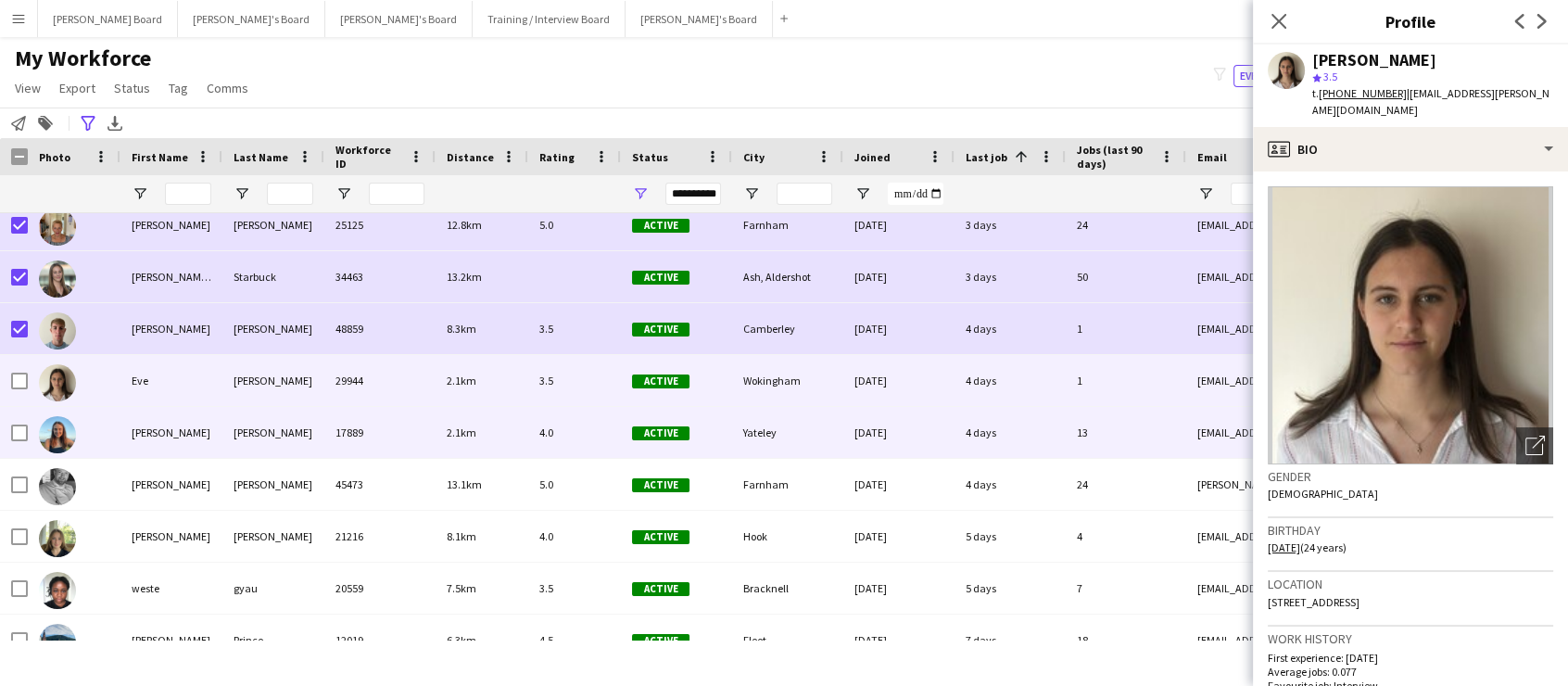
click at [30, 452] on div at bounding box center [74, 432] width 92 height 51
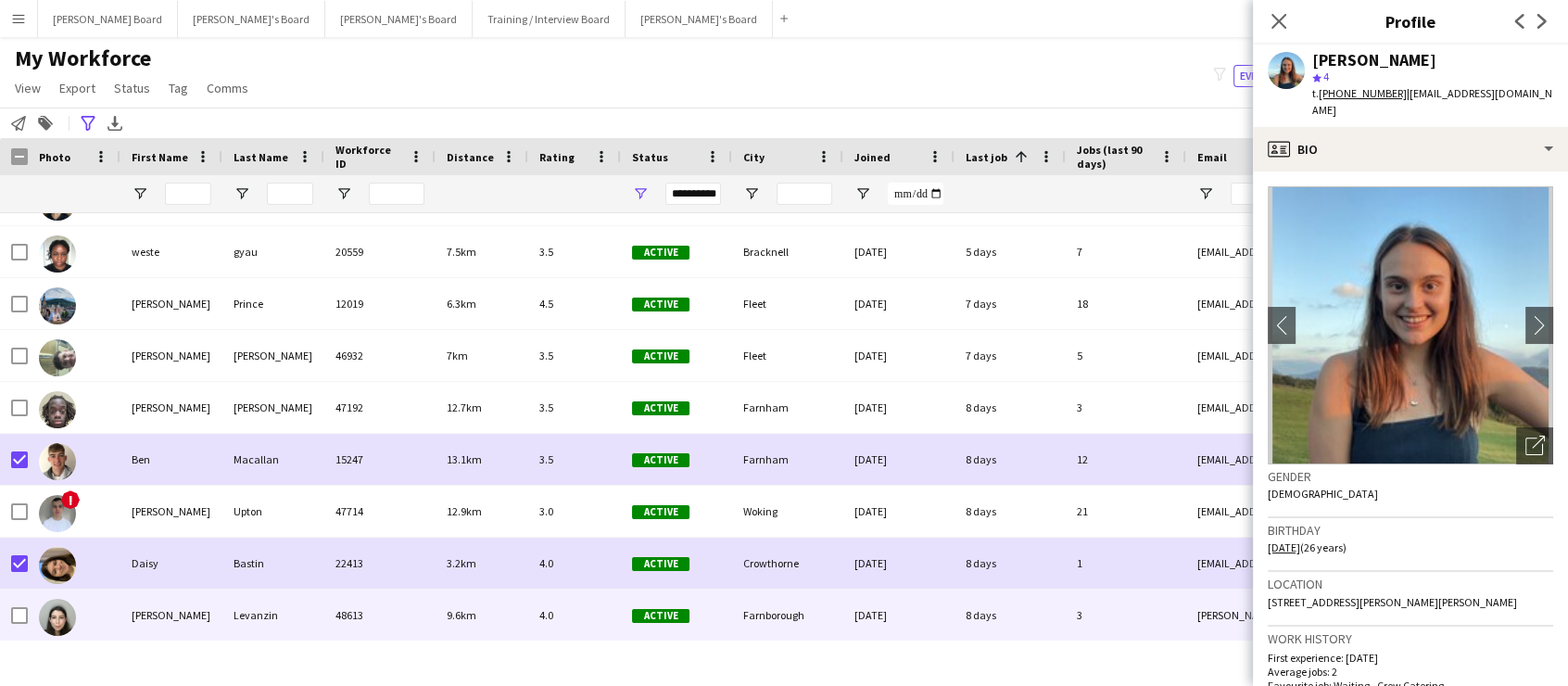
click at [33, 609] on div at bounding box center [74, 614] width 92 height 51
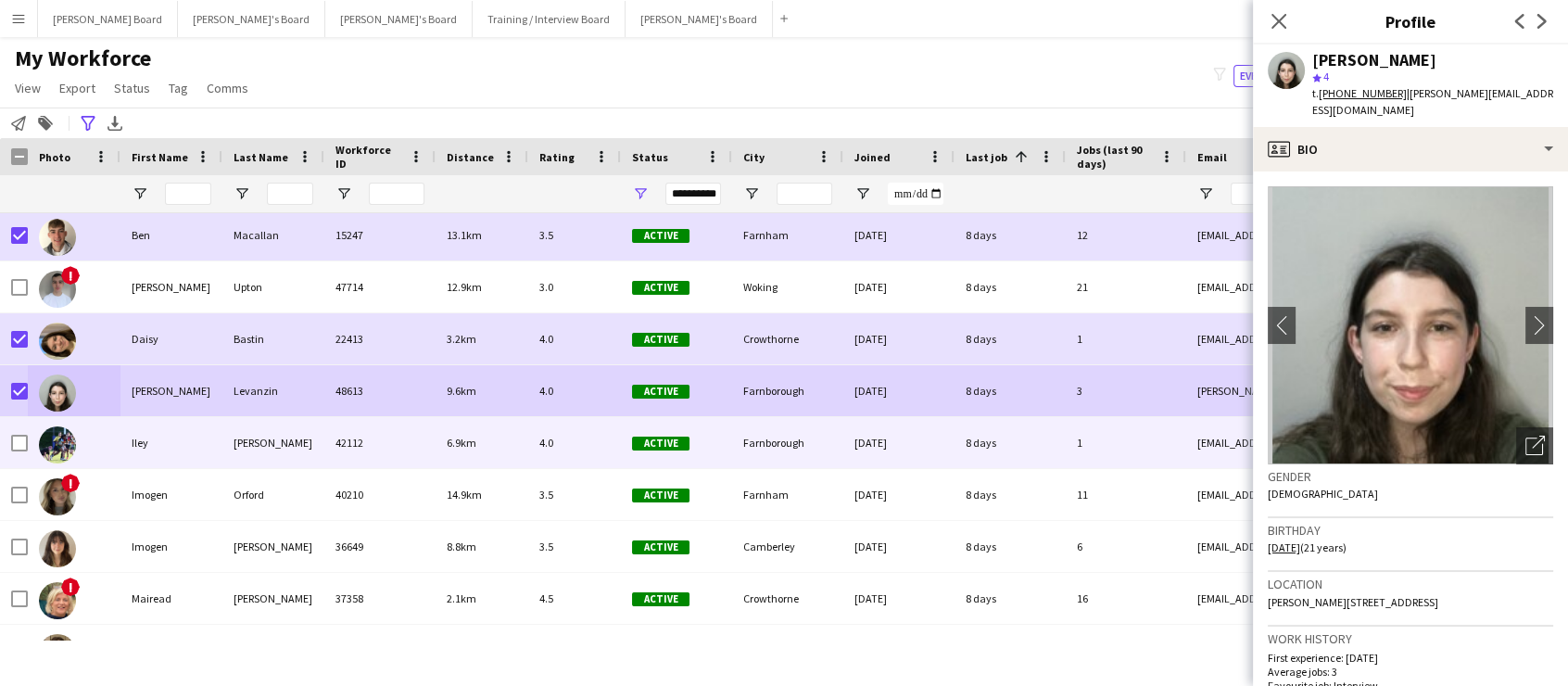
click at [28, 444] on div at bounding box center [74, 442] width 92 height 51
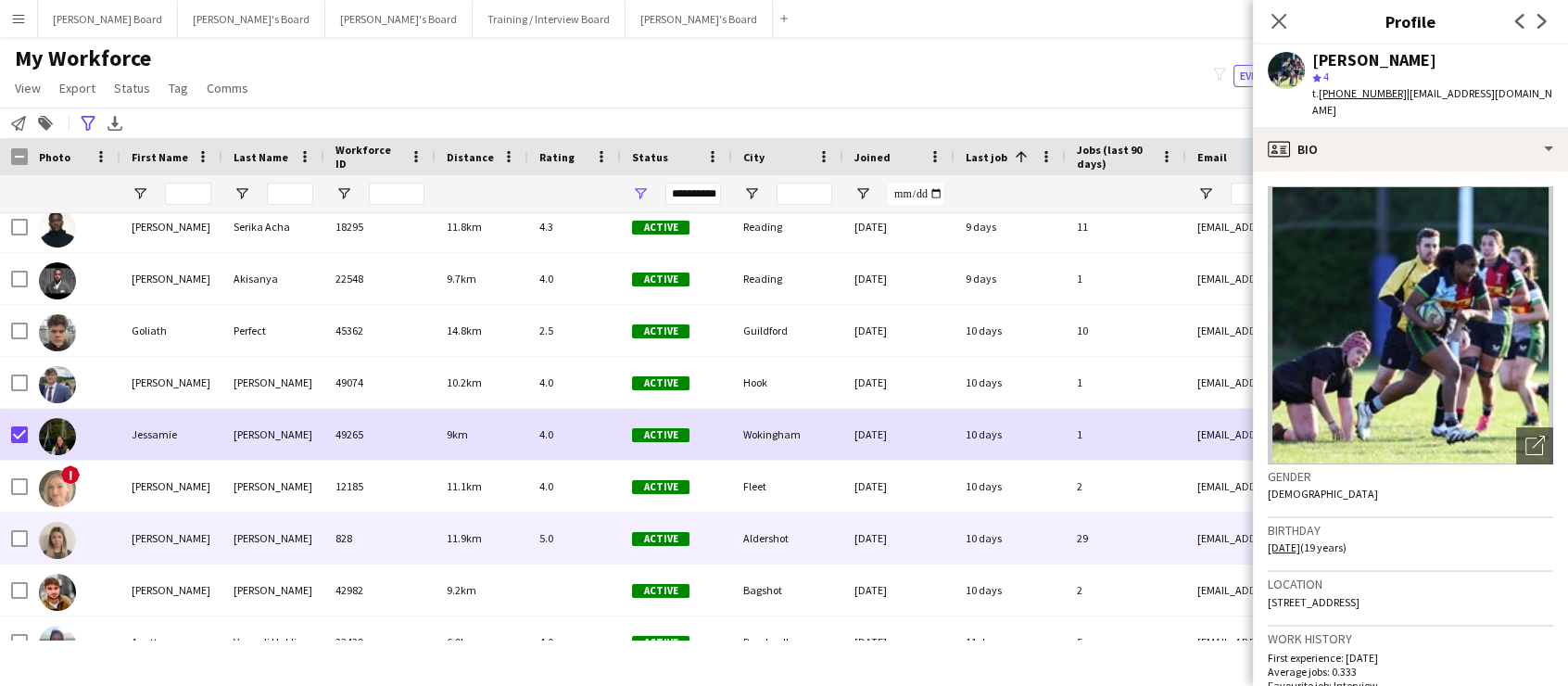
click at [21, 547] on div at bounding box center [20, 539] width 17 height 52
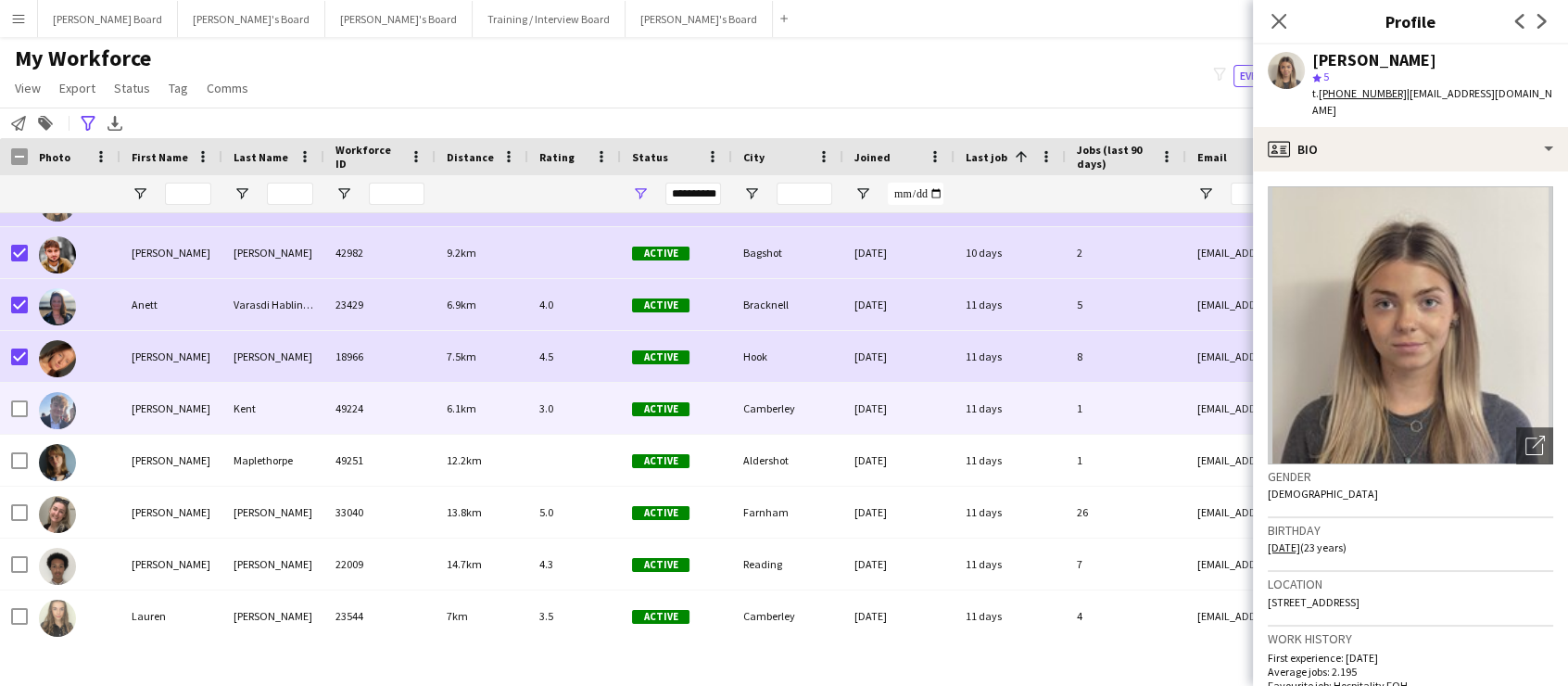
click at [34, 403] on div at bounding box center [74, 408] width 92 height 51
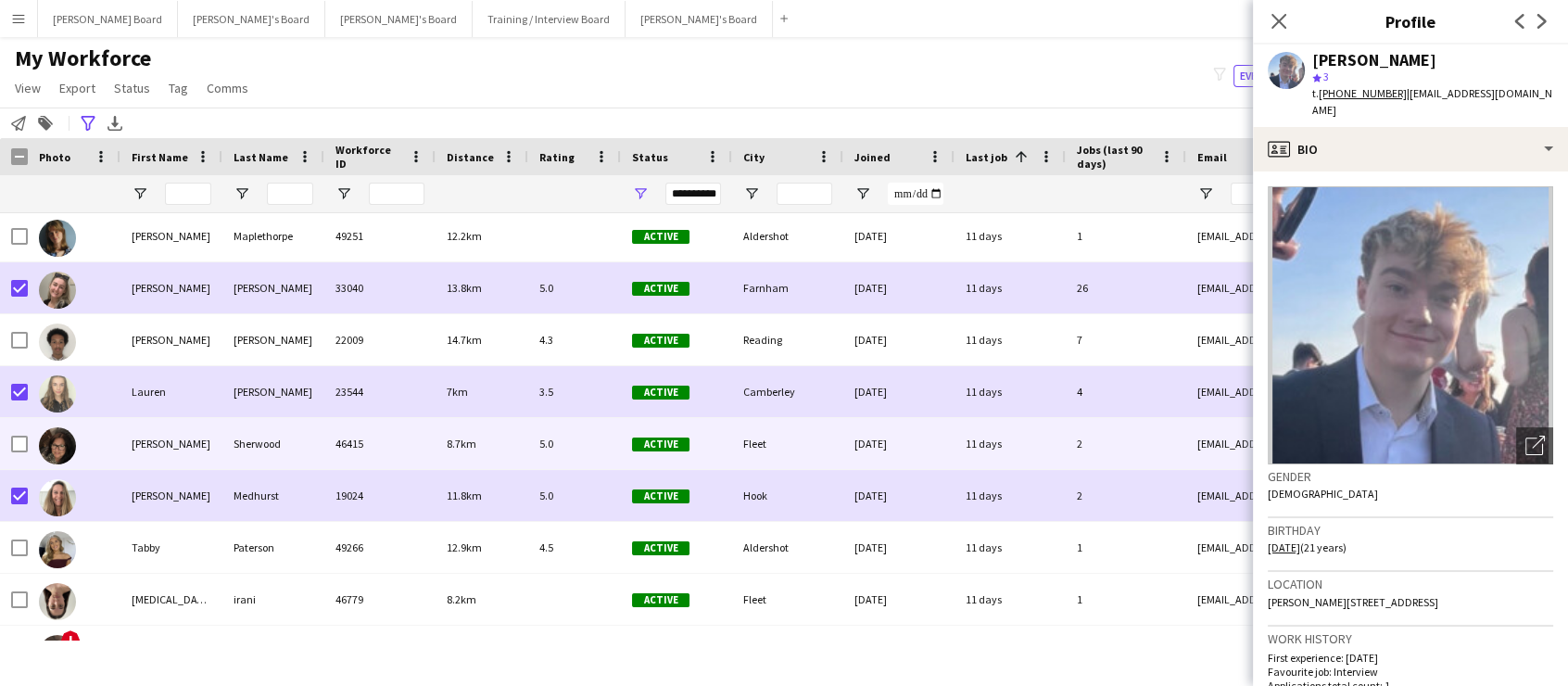
click at [26, 452] on div at bounding box center [20, 444] width 17 height 52
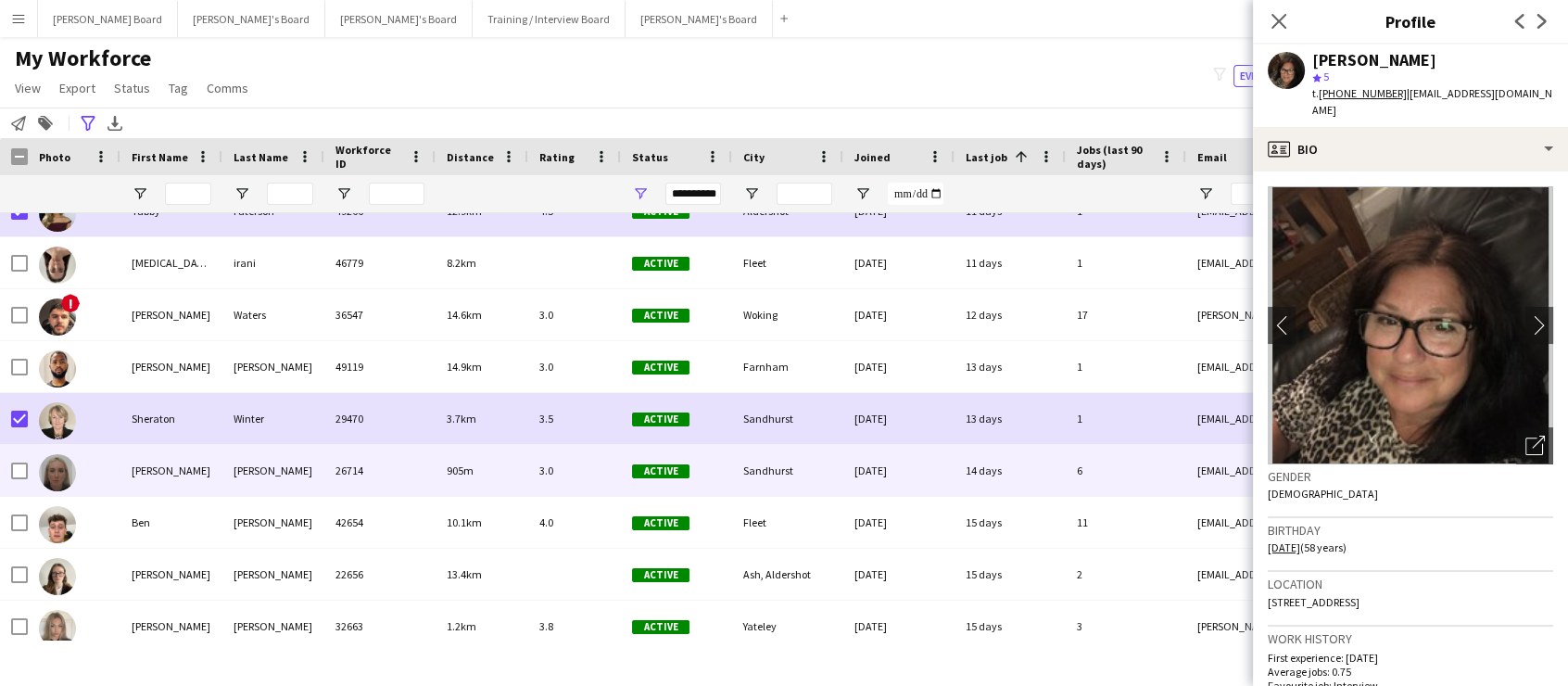
click at [31, 473] on div at bounding box center [74, 470] width 92 height 51
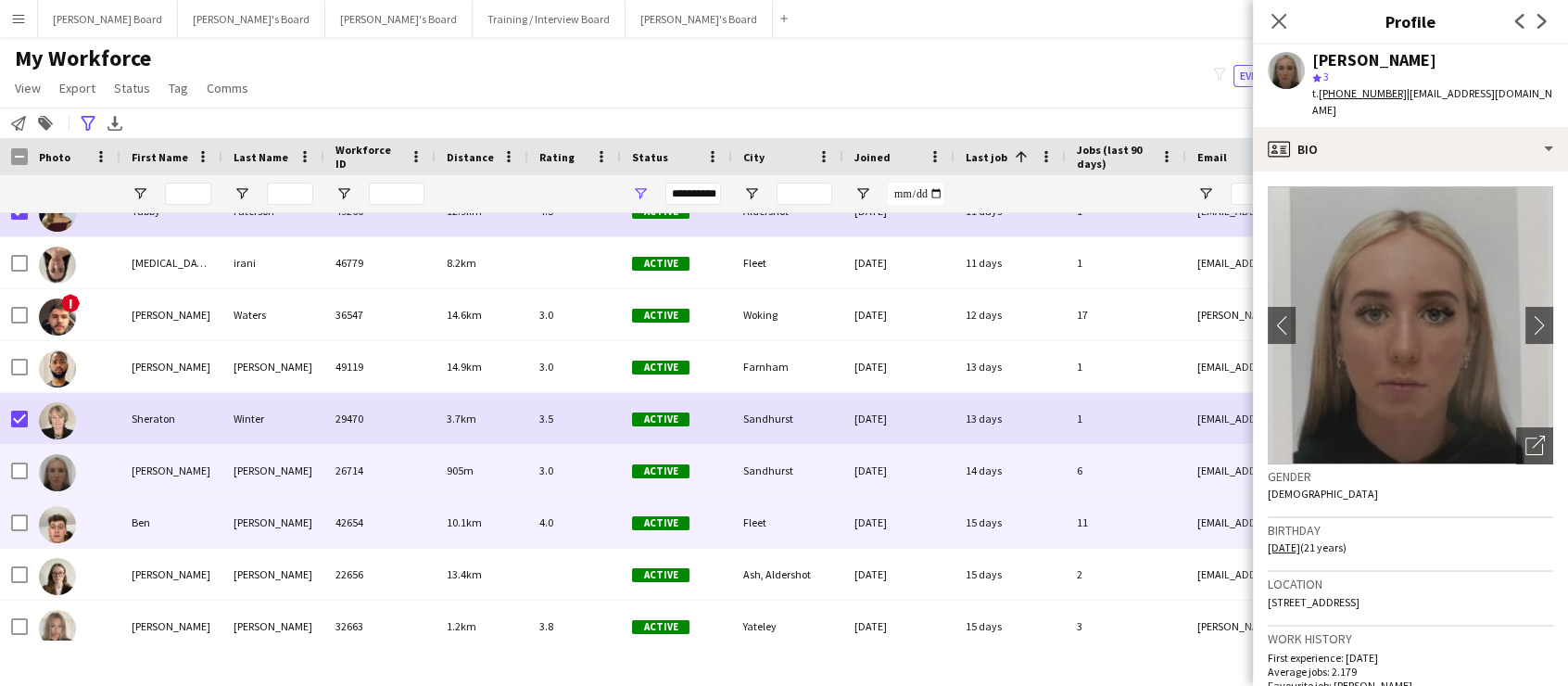
click at [28, 519] on div at bounding box center [74, 522] width 92 height 51
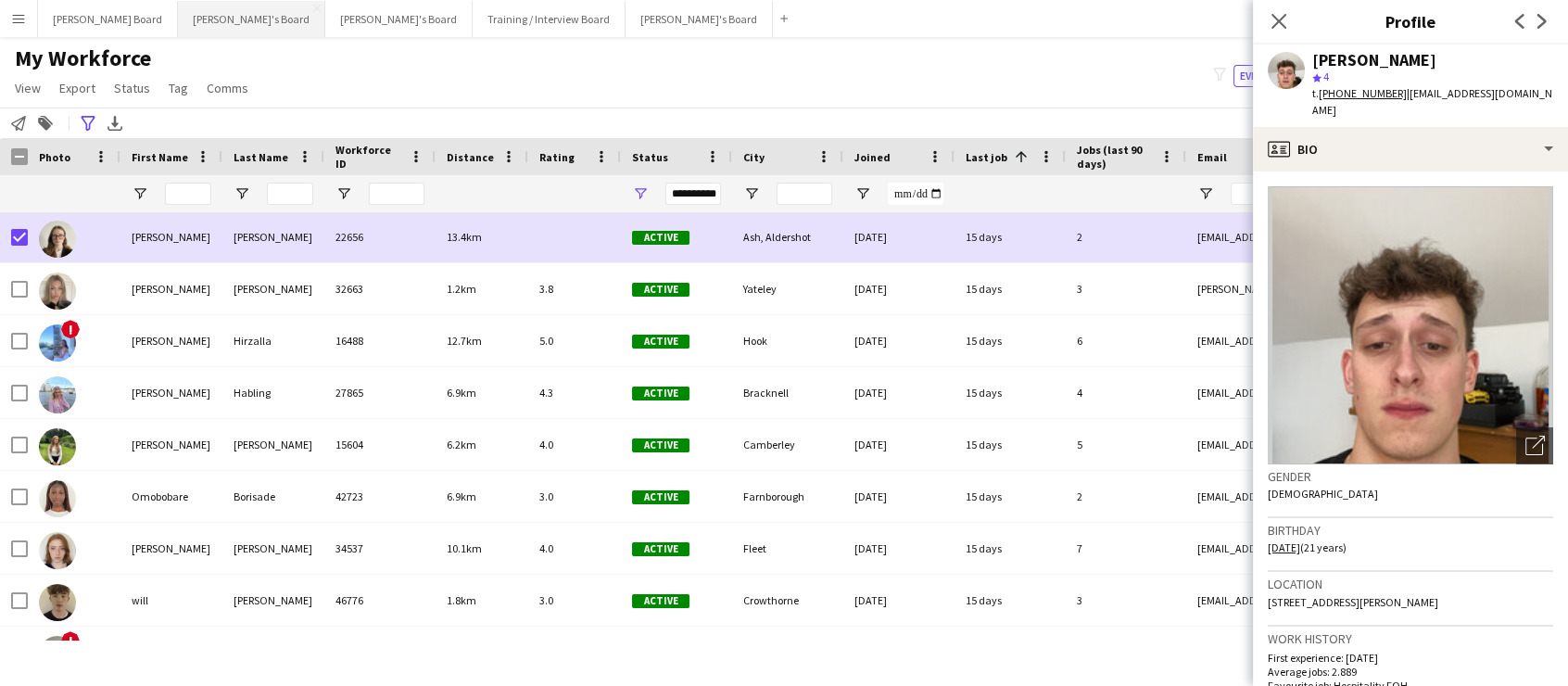
click at [228, 19] on button "Thomasina's Board Close" at bounding box center [252, 19] width 147 height 36
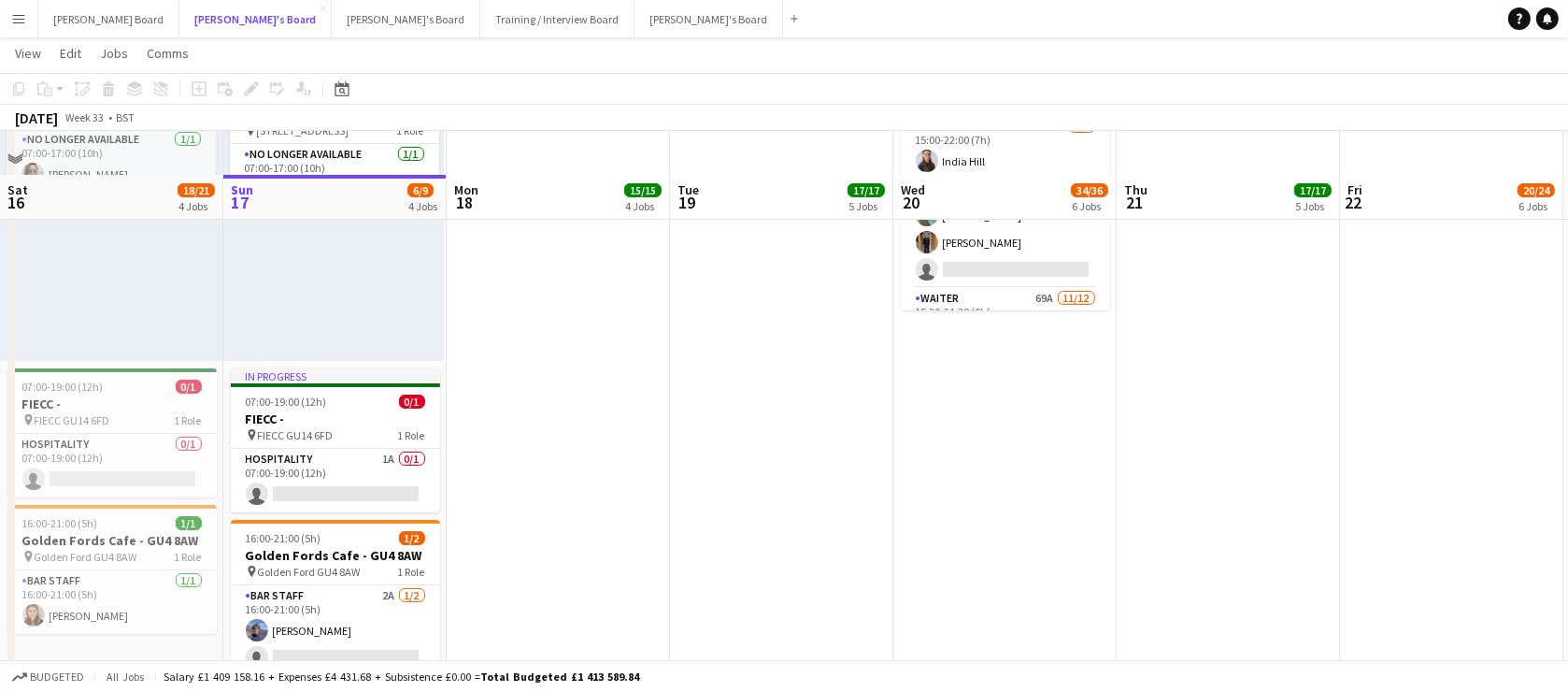
scroll to position [227, 0]
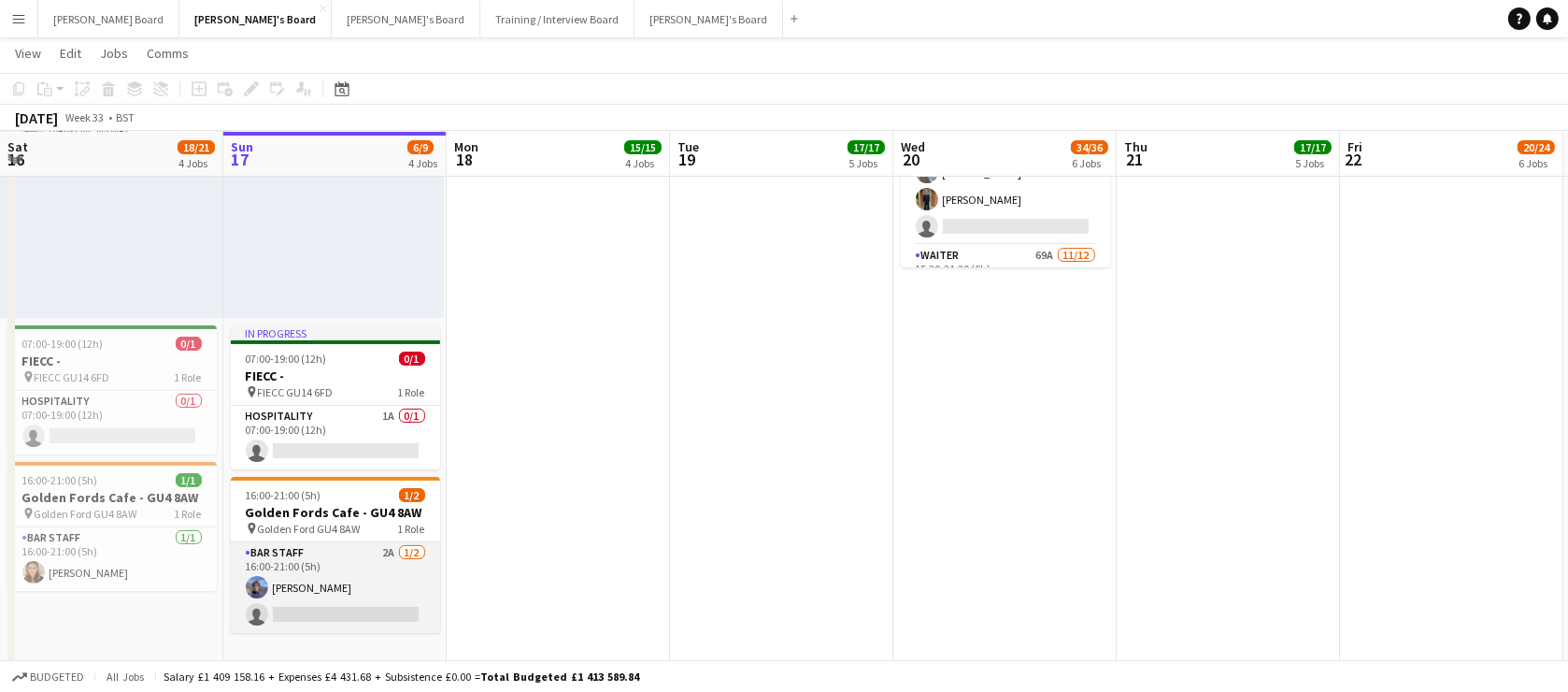
click at [321, 565] on app-card-role "BAR STAFF 2A 1/2 16:00-21:00 (5h) Douglas Lansley single-neutral-actions" at bounding box center [336, 588] width 210 height 90
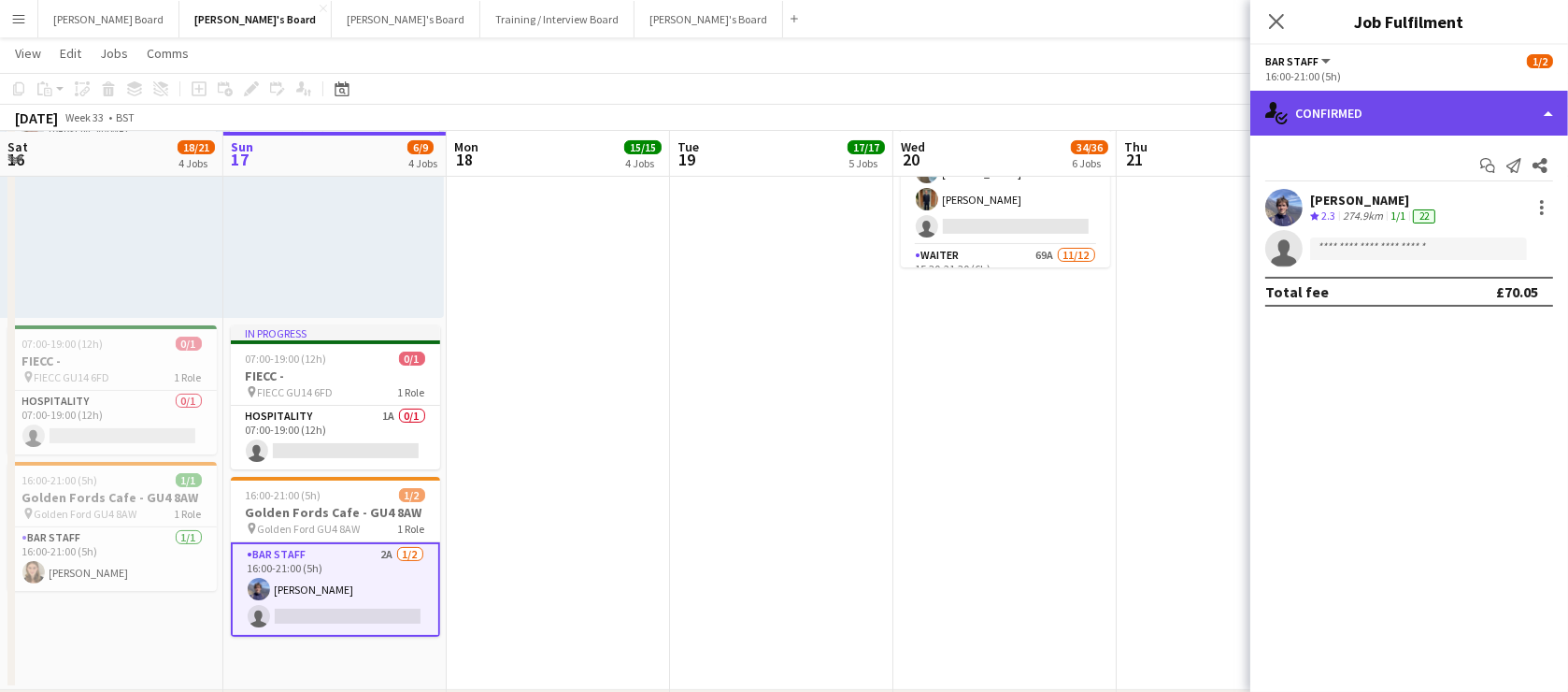
click at [1392, 125] on div "single-neutral-actions-check-2 Confirmed" at bounding box center [1409, 113] width 318 height 45
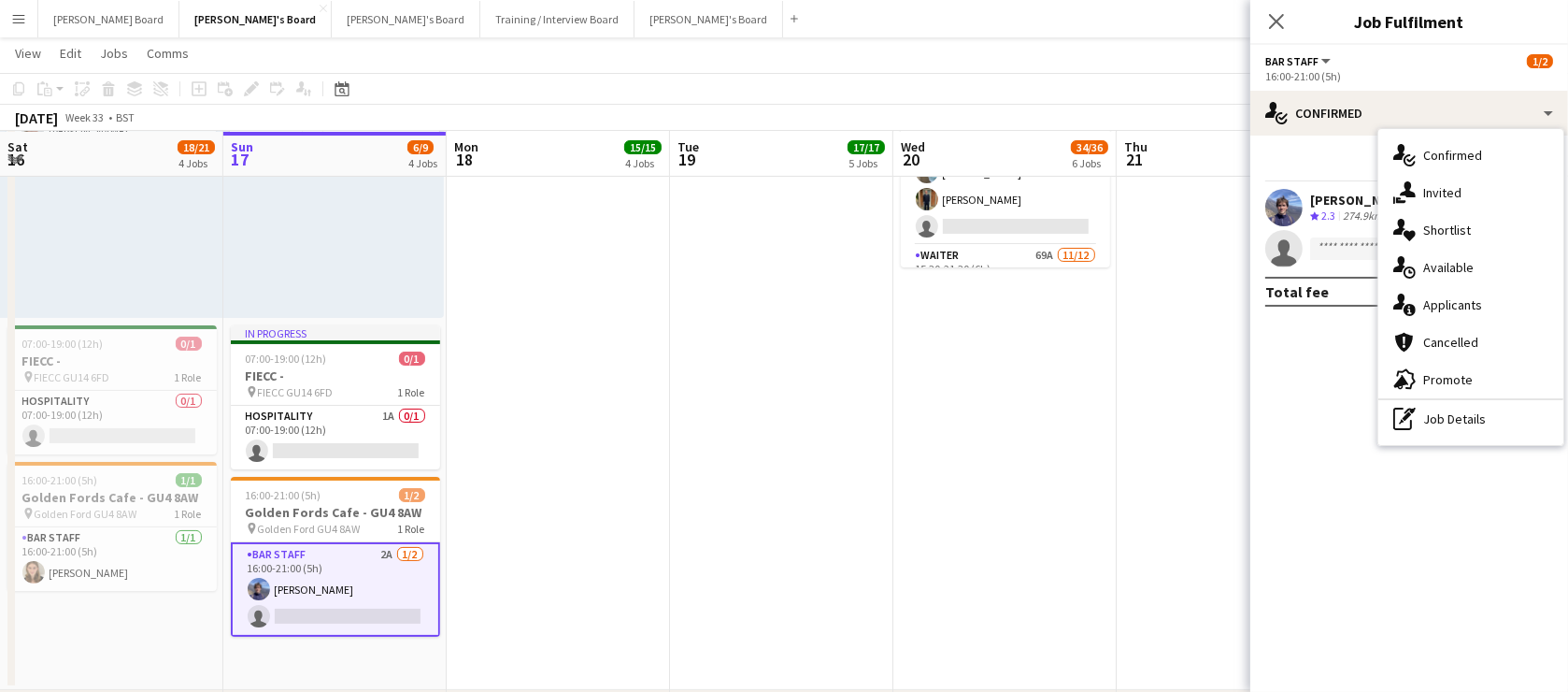
click at [1454, 311] on div "single-neutral-actions-information Applicants" at bounding box center [1470, 305] width 185 height 38
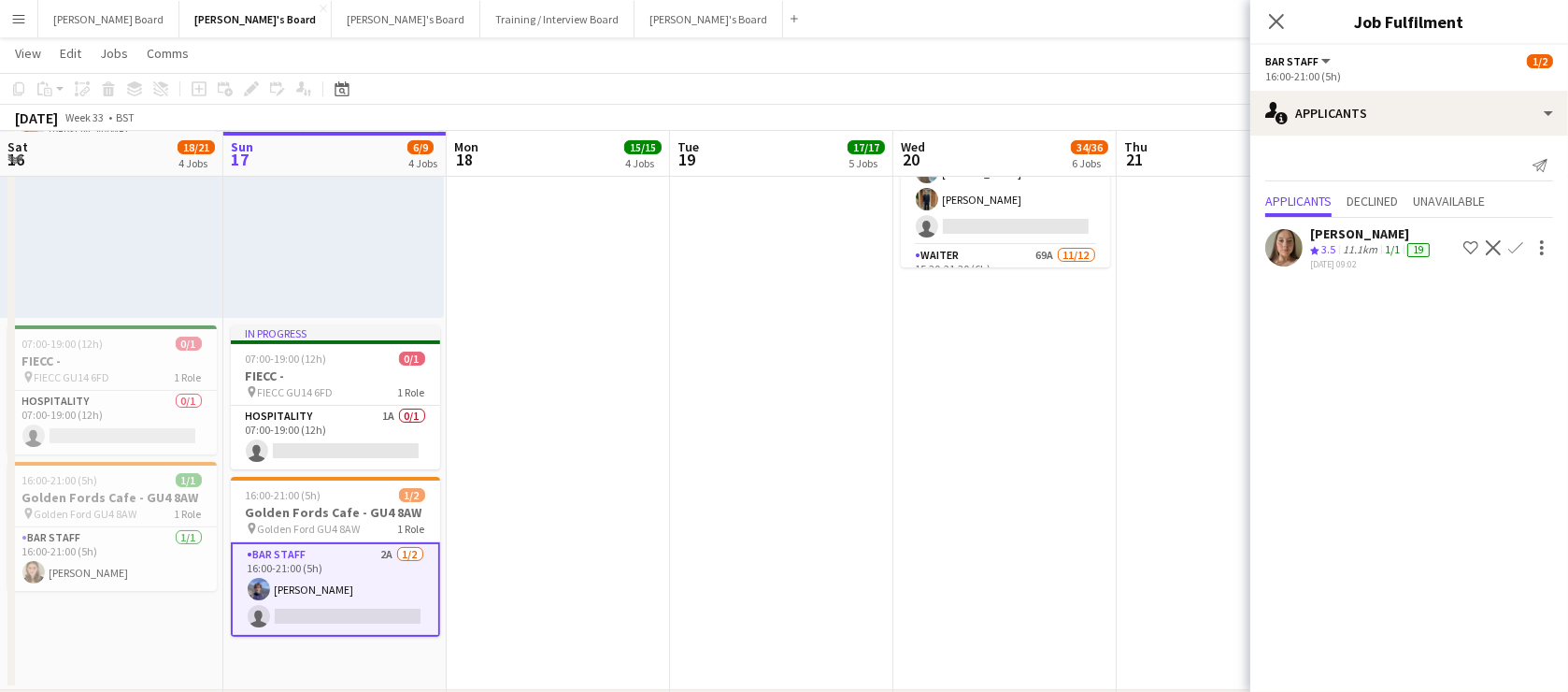
click at [1447, 182] on div "Send notification Applicants Declined Unavailable Natalie Hinds Crew rating 3.5…" at bounding box center [1409, 212] width 318 height 153
click at [1450, 197] on span "Unavailable" at bounding box center [1449, 201] width 72 height 13
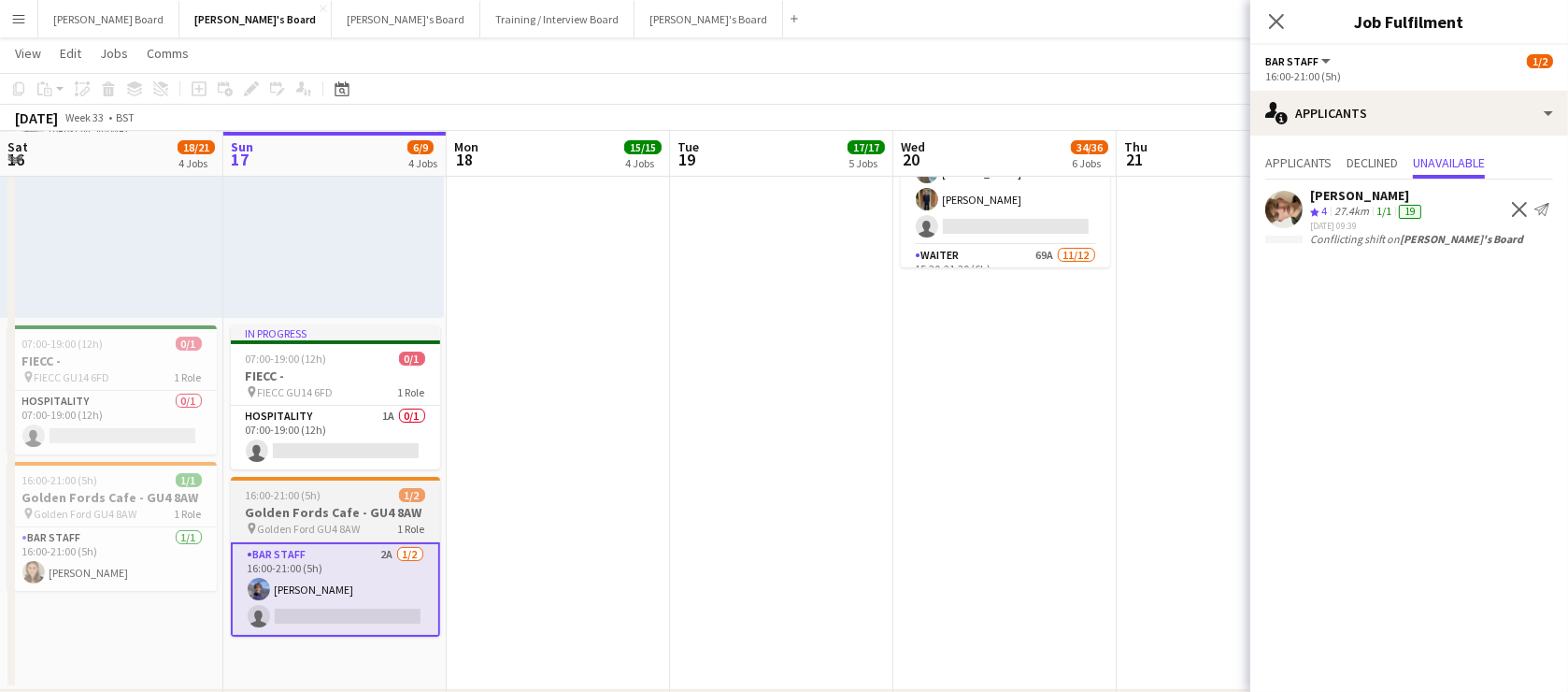
click at [276, 495] on span "16:00-21:00 (5h)" at bounding box center [283, 495] width 76 height 14
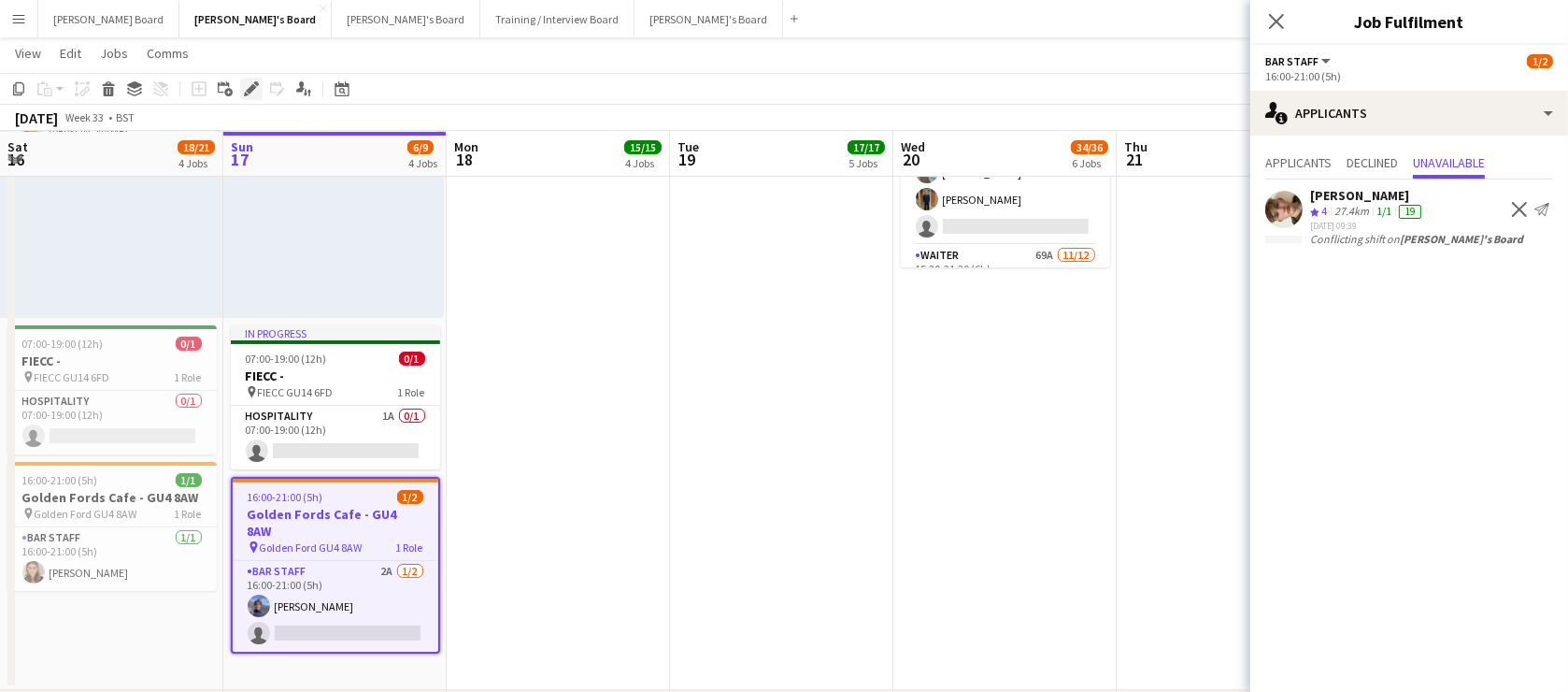
click at [242, 93] on div "Edit" at bounding box center [251, 89] width 23 height 23
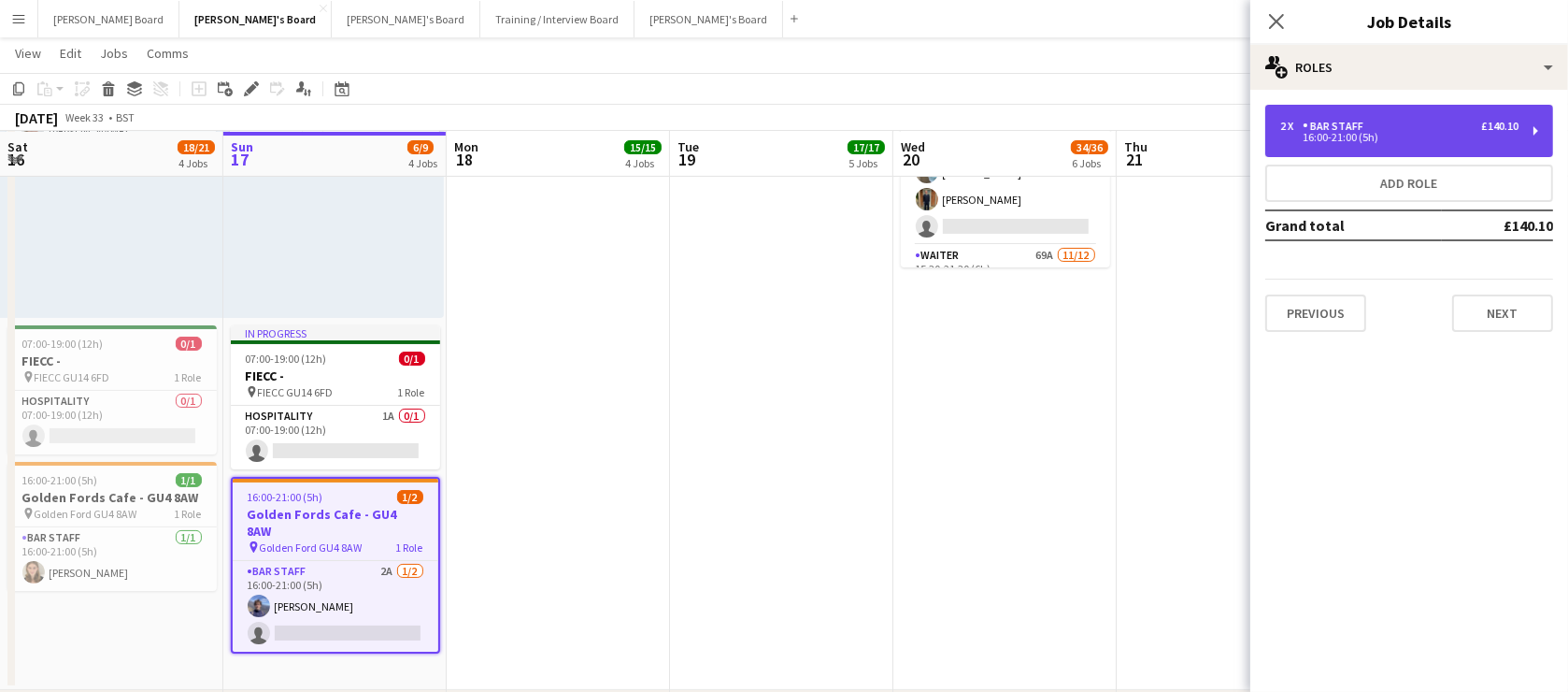
click at [1331, 134] on div "16:00-21:00 (5h)" at bounding box center [1400, 137] width 239 height 9
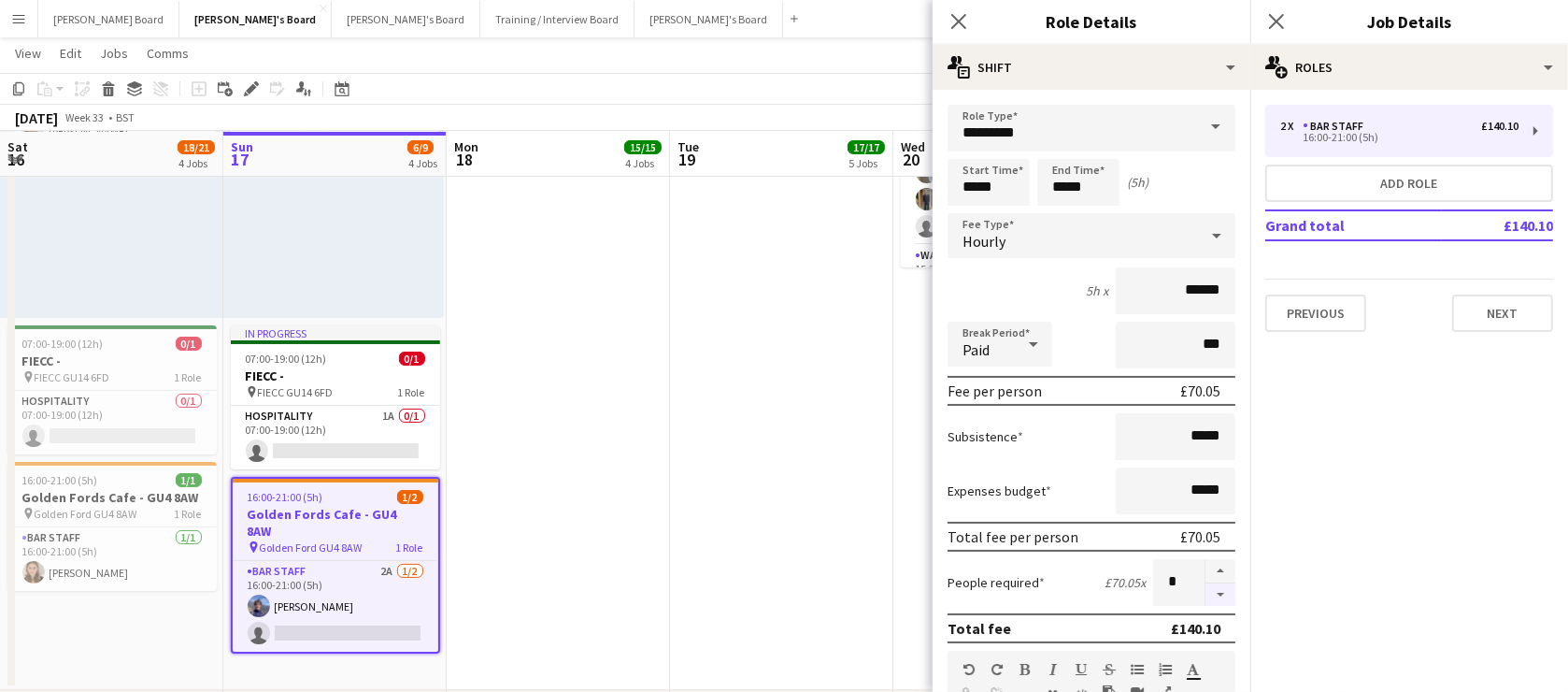
click at [1209, 598] on button "button" at bounding box center [1220, 594] width 30 height 24
type input "*"
drag, startPoint x: 802, startPoint y: 527, endPoint x: 822, endPoint y: 511, distance: 25.6
click at [803, 527] on app-date-cell at bounding box center [782, 337] width 224 height 707
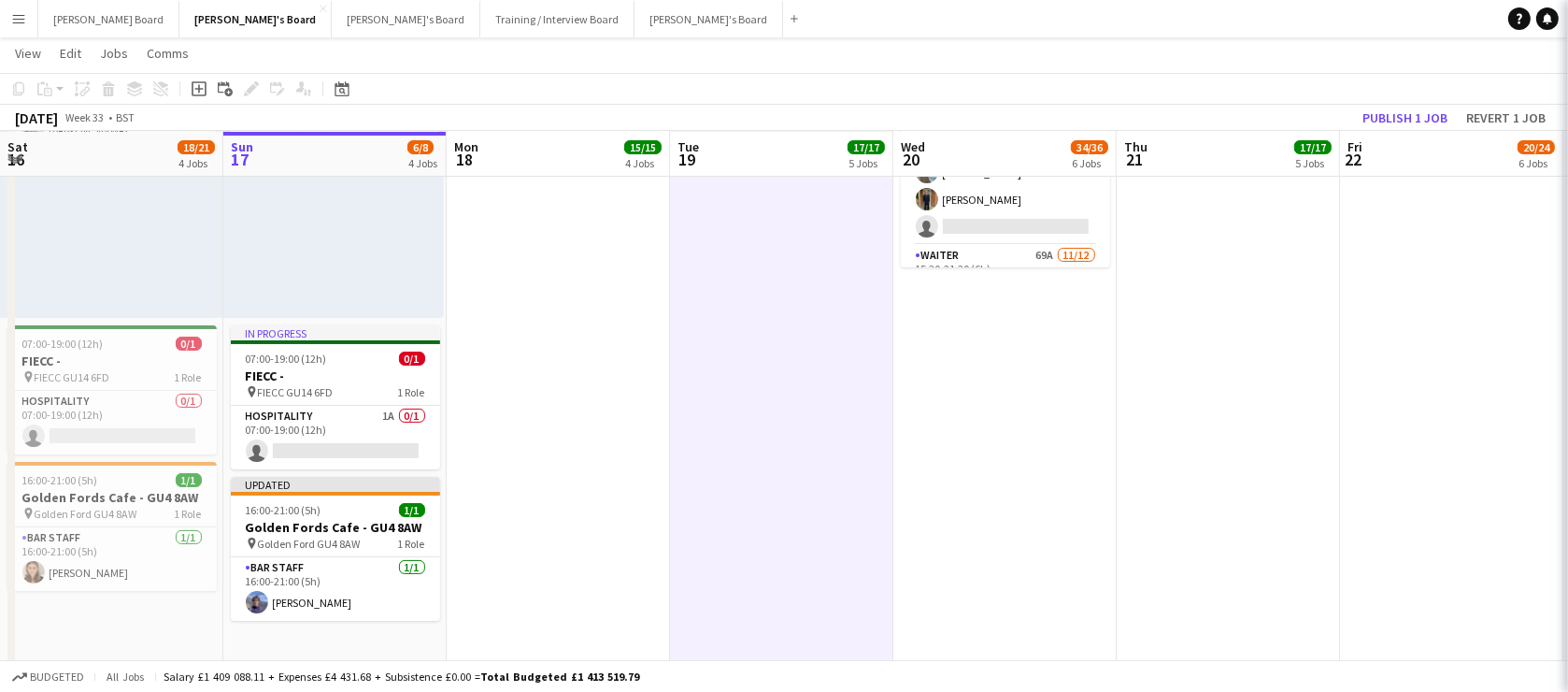
scroll to position [0, 446]
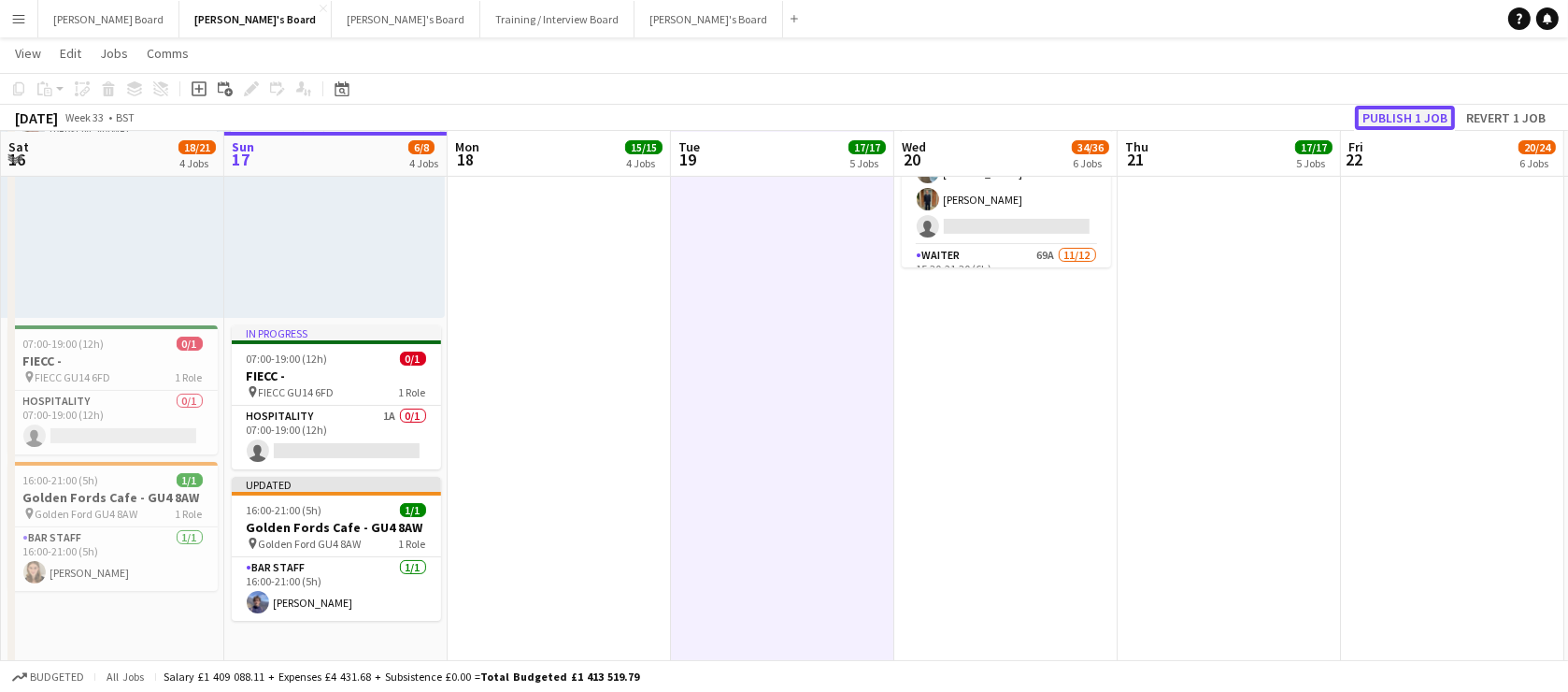
click at [1430, 113] on button "Publish 1 job" at bounding box center [1404, 118] width 100 height 24
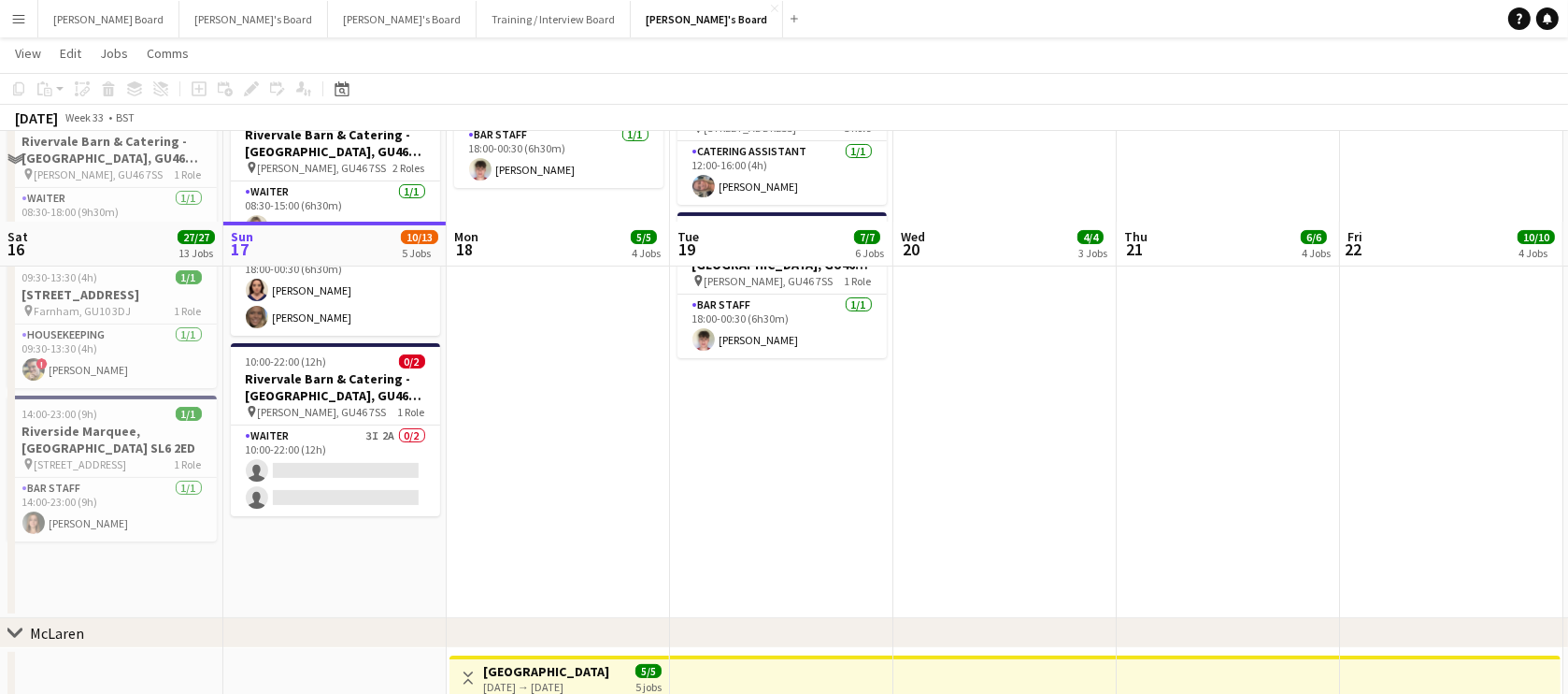
scroll to position [452, 0]
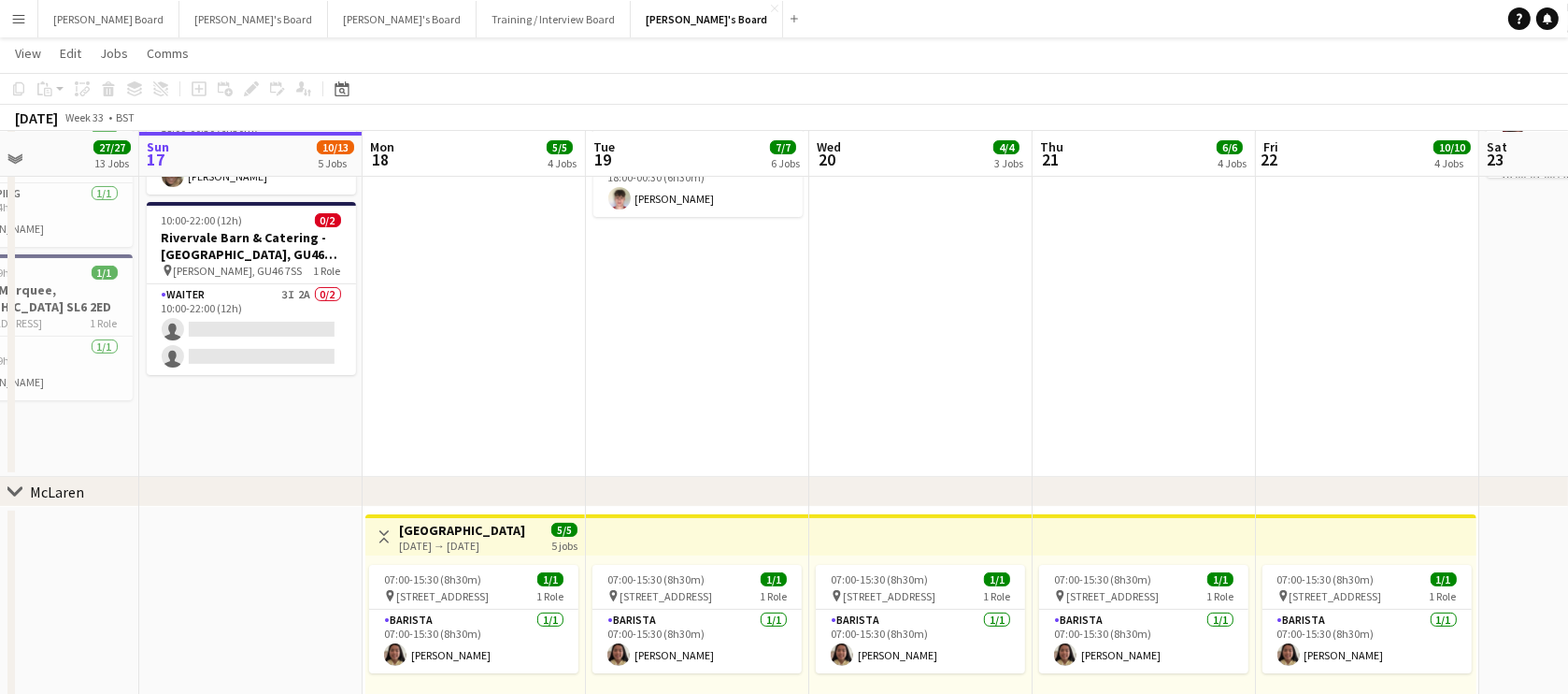
drag, startPoint x: 589, startPoint y: 372, endPoint x: 758, endPoint y: 371, distance: 169.0
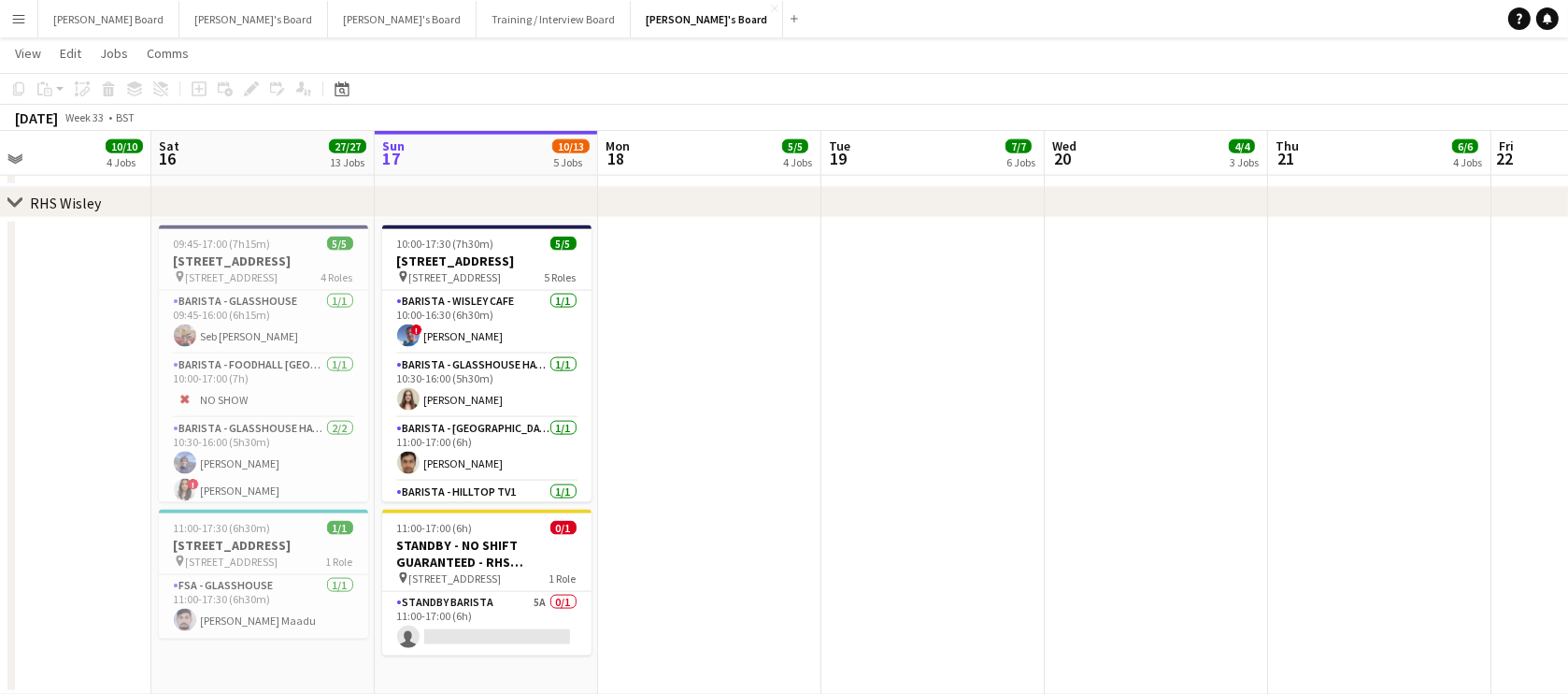
scroll to position [112, 0]
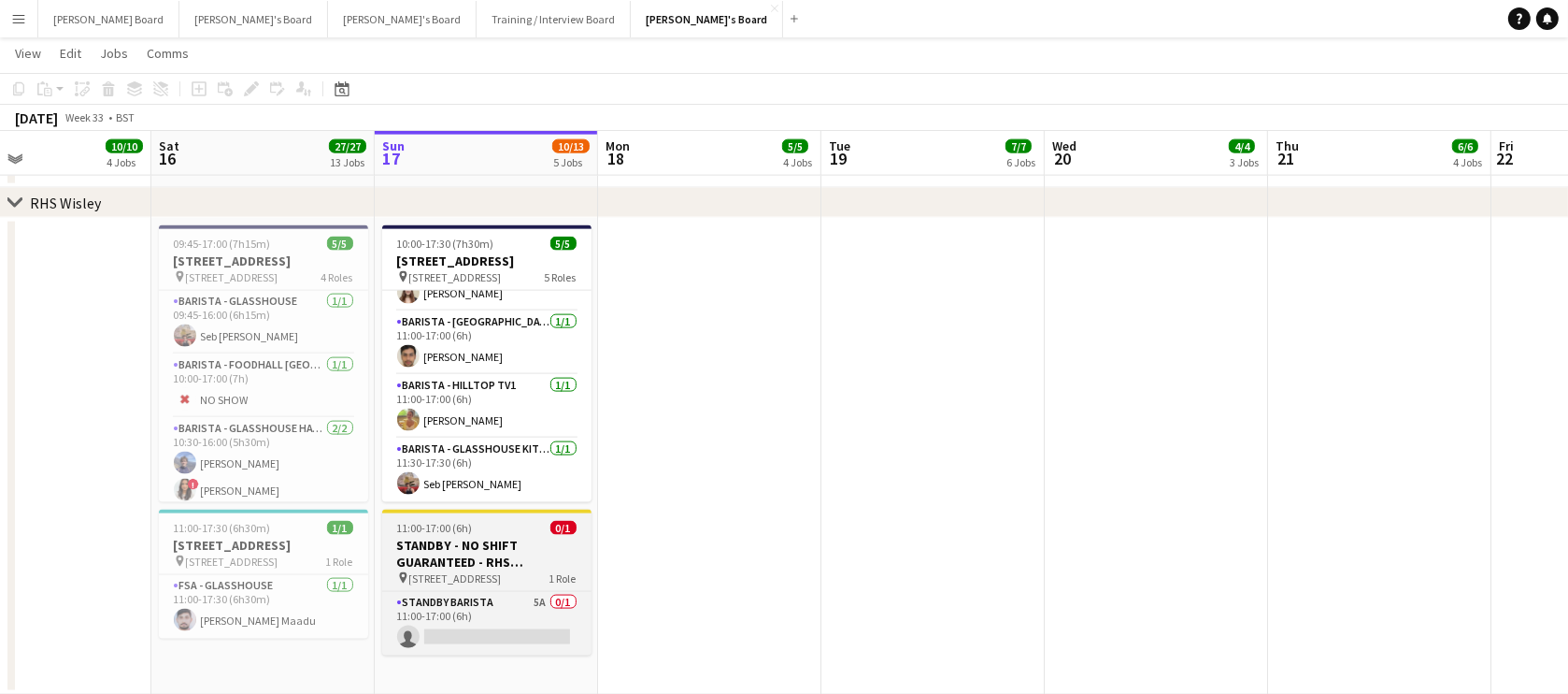
click at [487, 587] on app-job-card "11:00-17:00 (6h) 0/1 STANDBY - NO SHIFT GUARANTEED - RHS Wisley Gardens, Wisley…" at bounding box center [487, 582] width 210 height 146
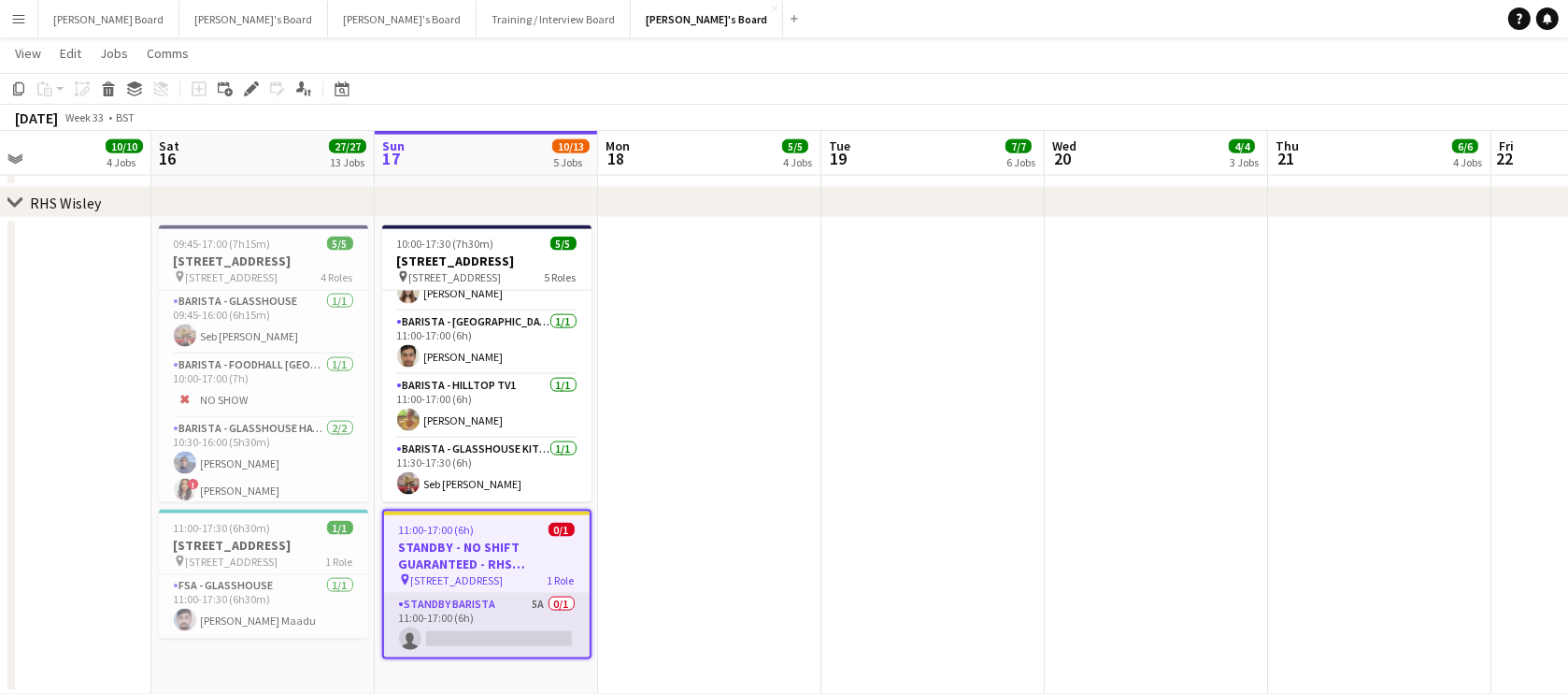
click at [521, 593] on app-card-role "STANDBY BARISTA 5A 0/1 11:00-17:00 (6h) single-neutral-actions" at bounding box center [487, 625] width 206 height 64
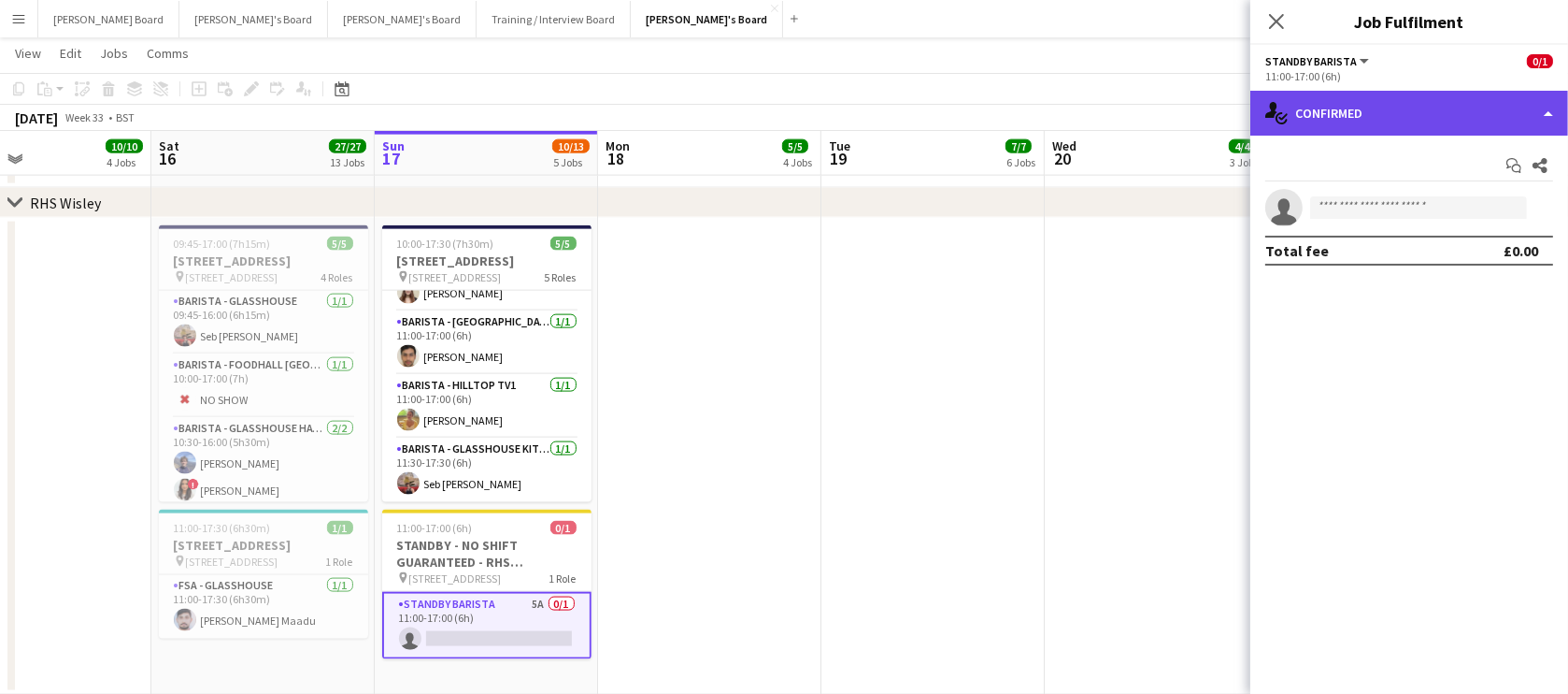
click at [1379, 103] on div "single-neutral-actions-check-2 Confirmed" at bounding box center [1409, 113] width 318 height 45
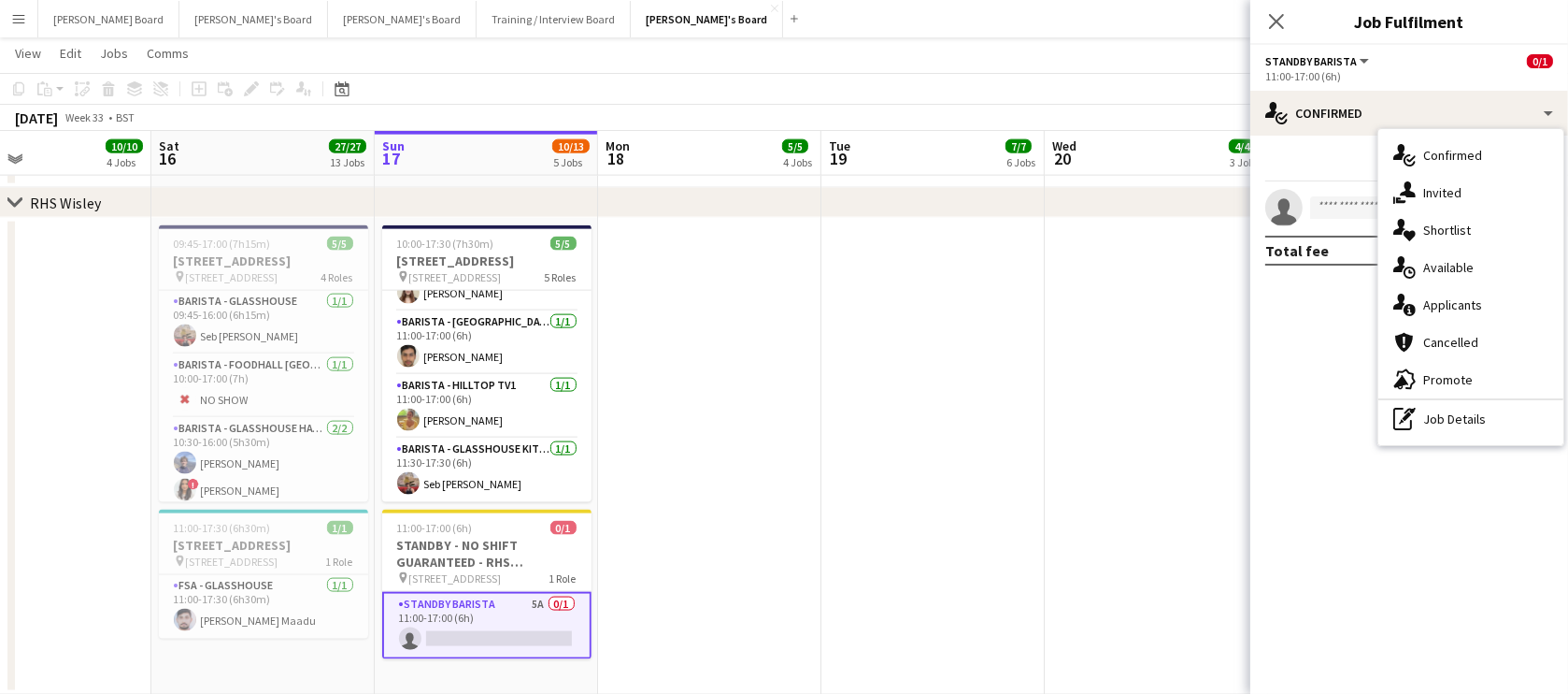
click at [1477, 315] on div "single-neutral-actions-information Applicants" at bounding box center [1470, 305] width 185 height 38
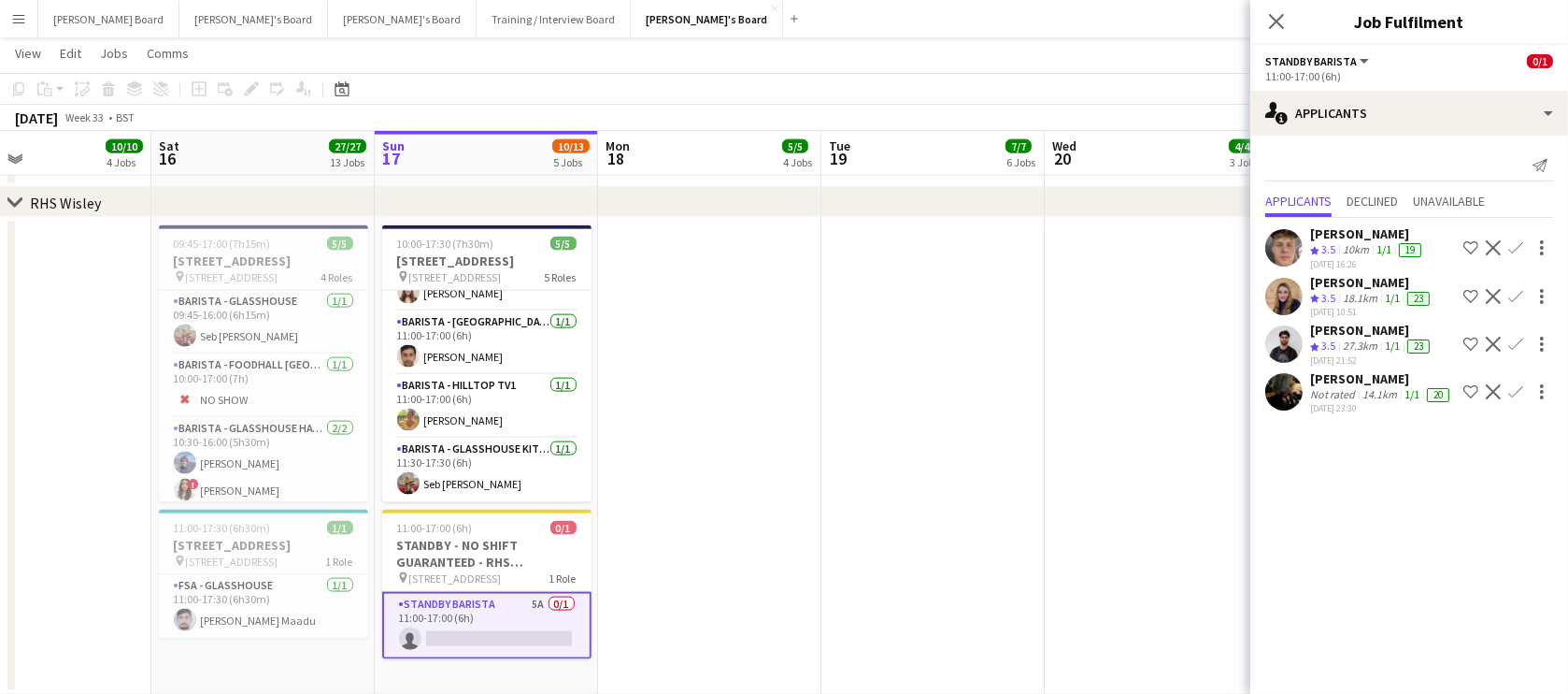
scroll to position [13, 0]
click at [1401, 371] on div "[PERSON_NAME]" at bounding box center [1382, 379] width 143 height 17
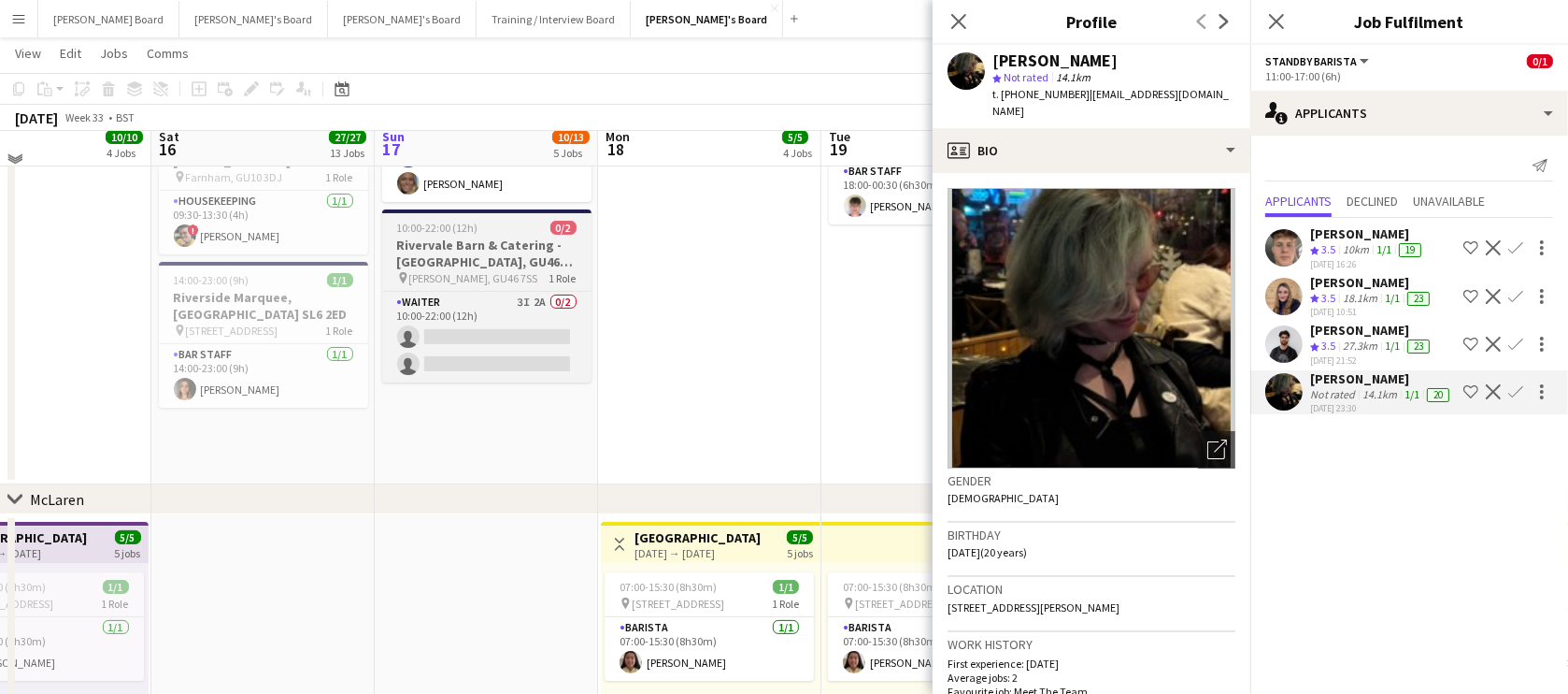
scroll to position [452, 0]
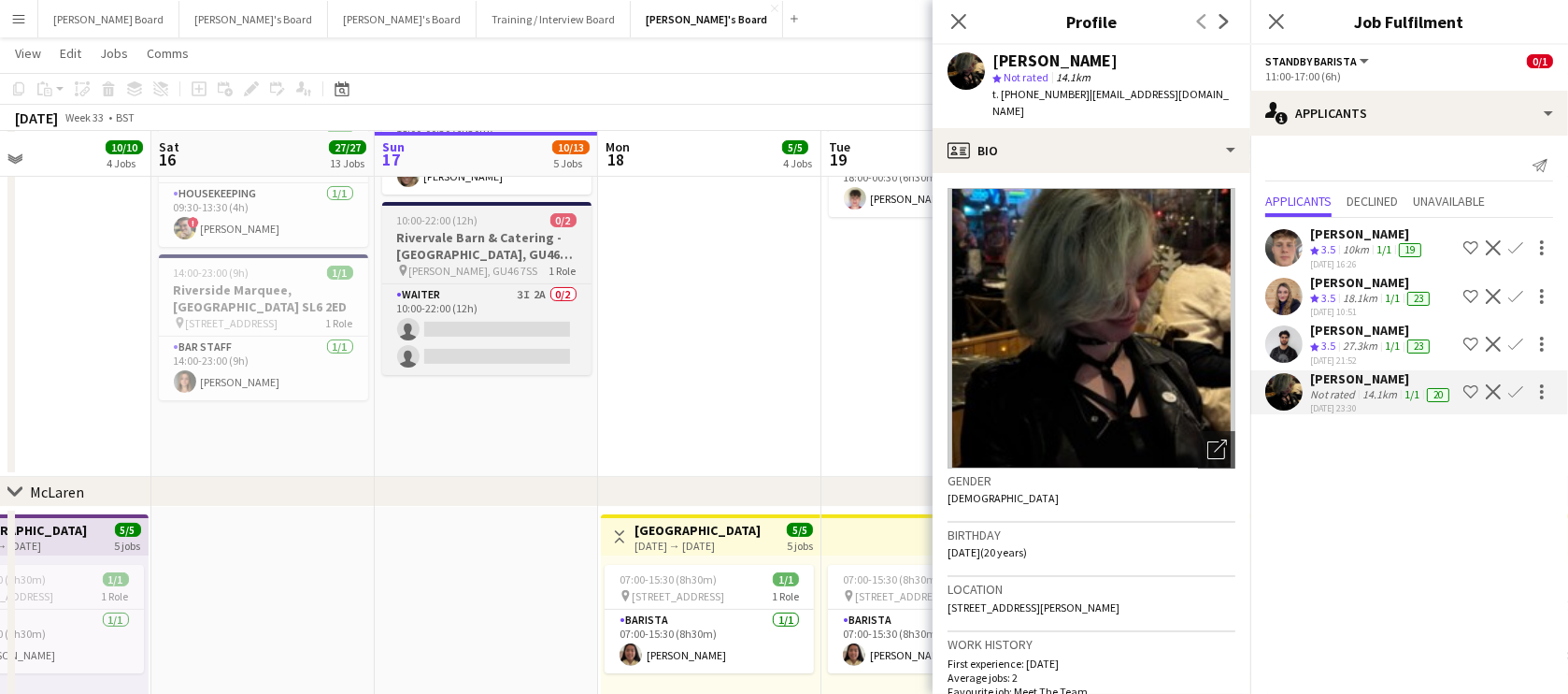
click at [469, 236] on h3 "Rivervale Barn & Catering - [GEOGRAPHIC_DATA], GU46 7SS" at bounding box center [487, 246] width 210 height 34
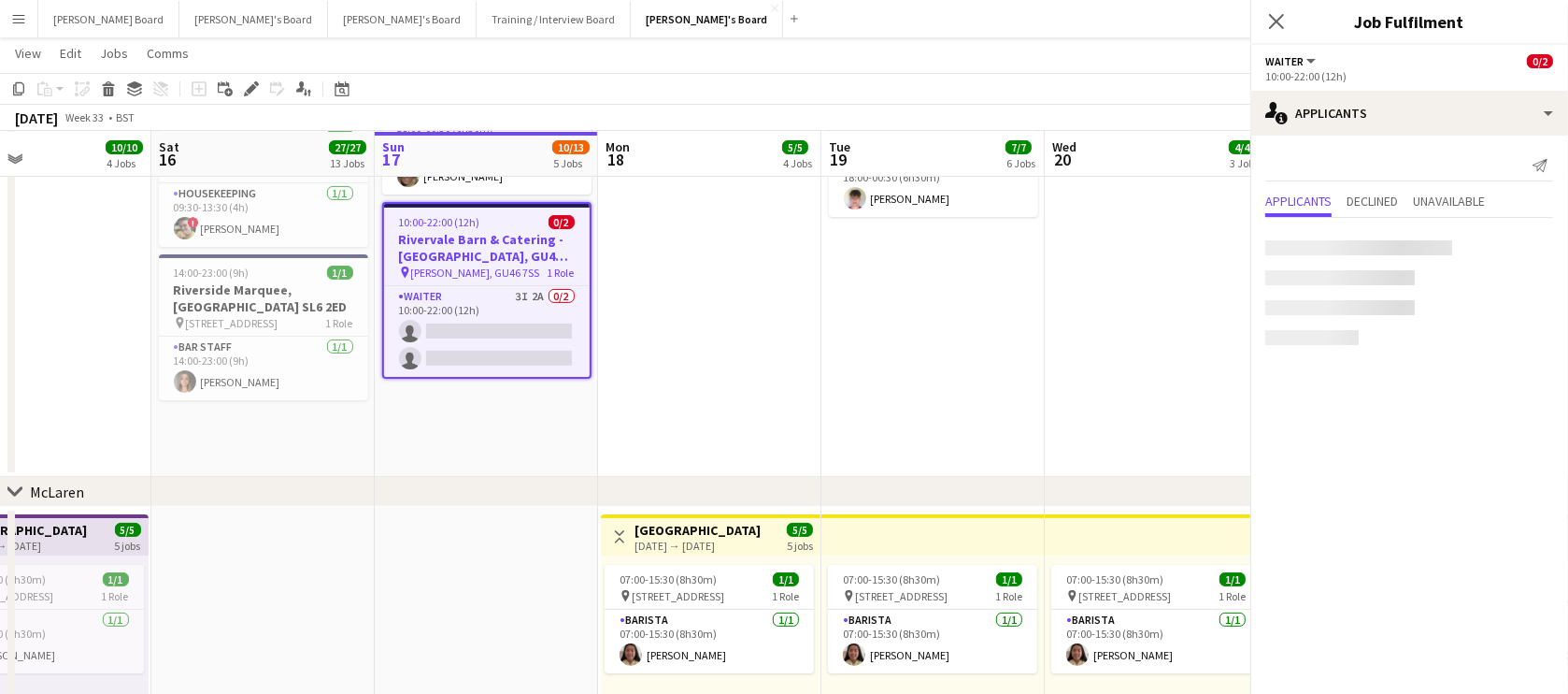
scroll to position [0, 0]
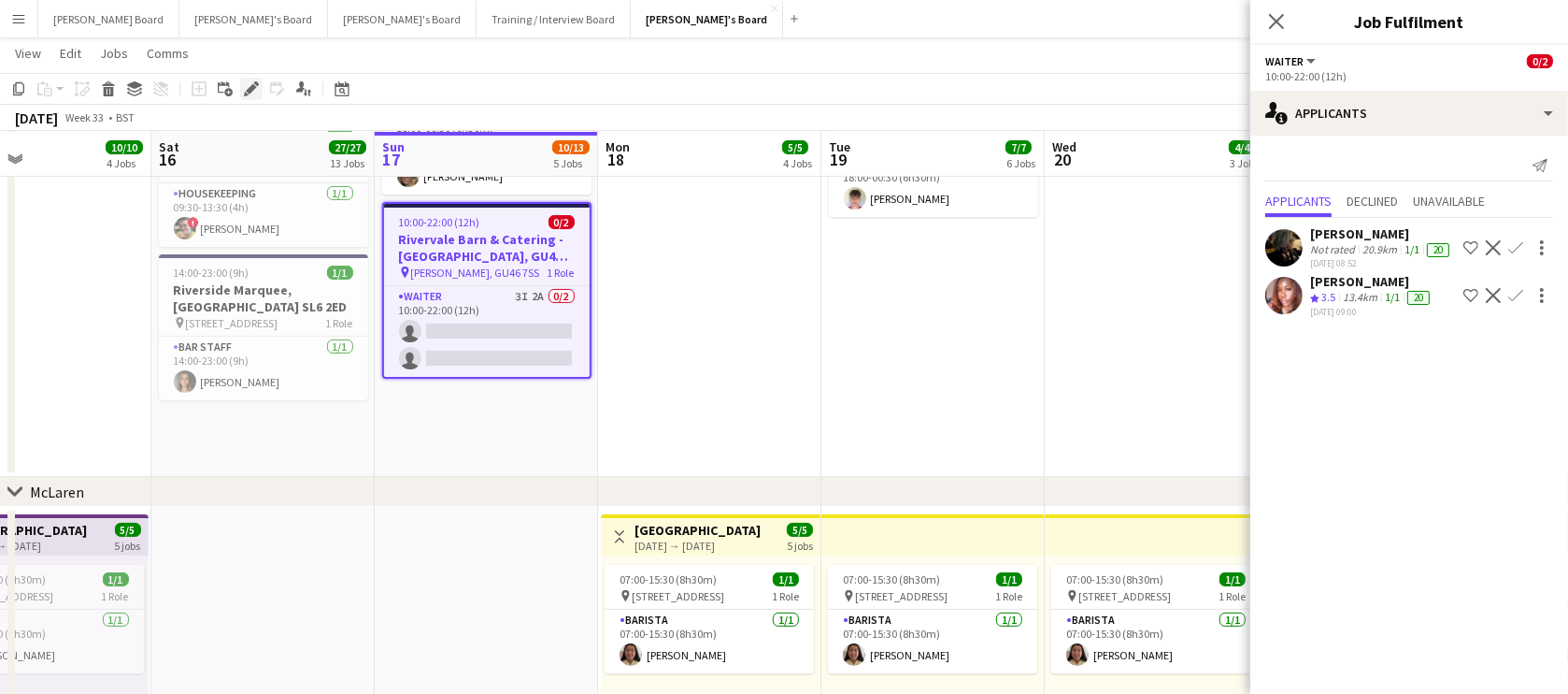
click at [246, 84] on icon "Edit" at bounding box center [251, 88] width 15 height 15
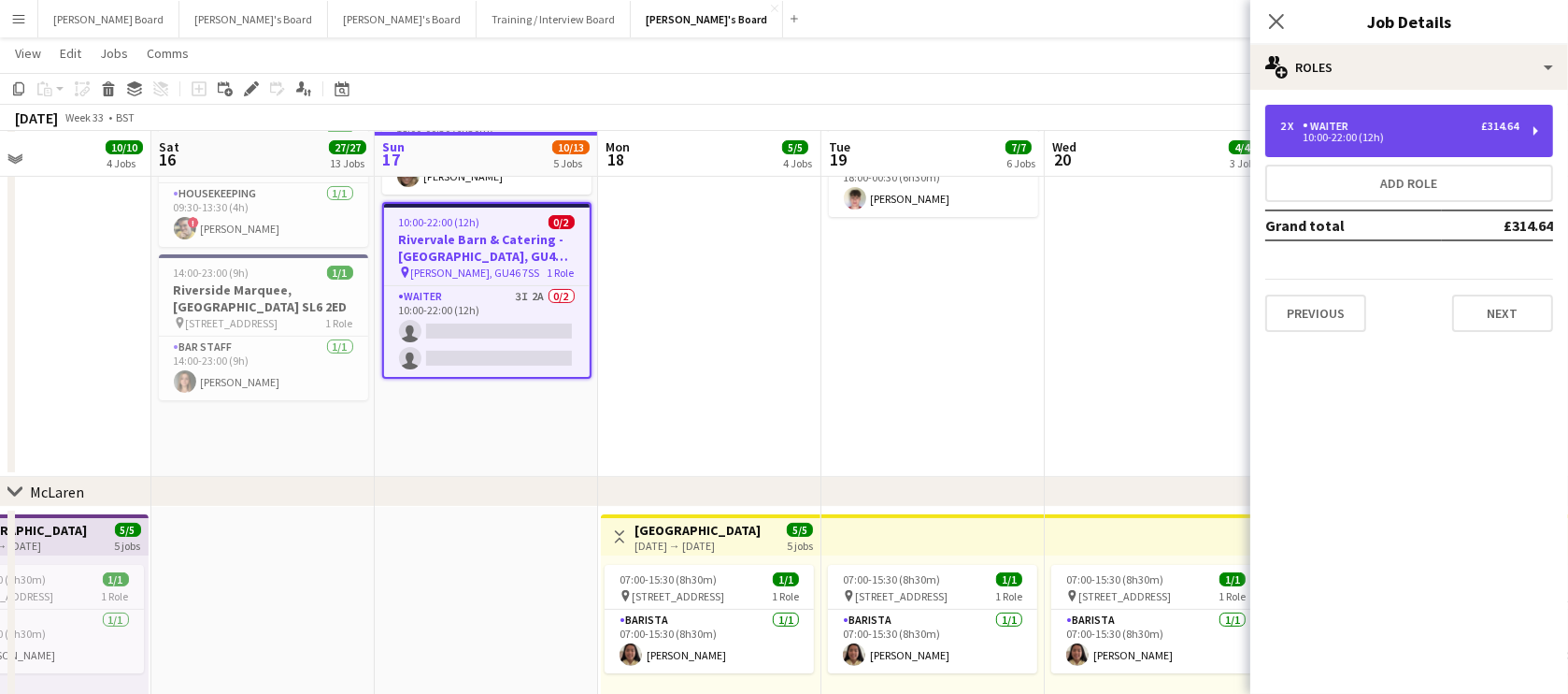
click at [1292, 122] on div "2 x" at bounding box center [1292, 126] width 23 height 13
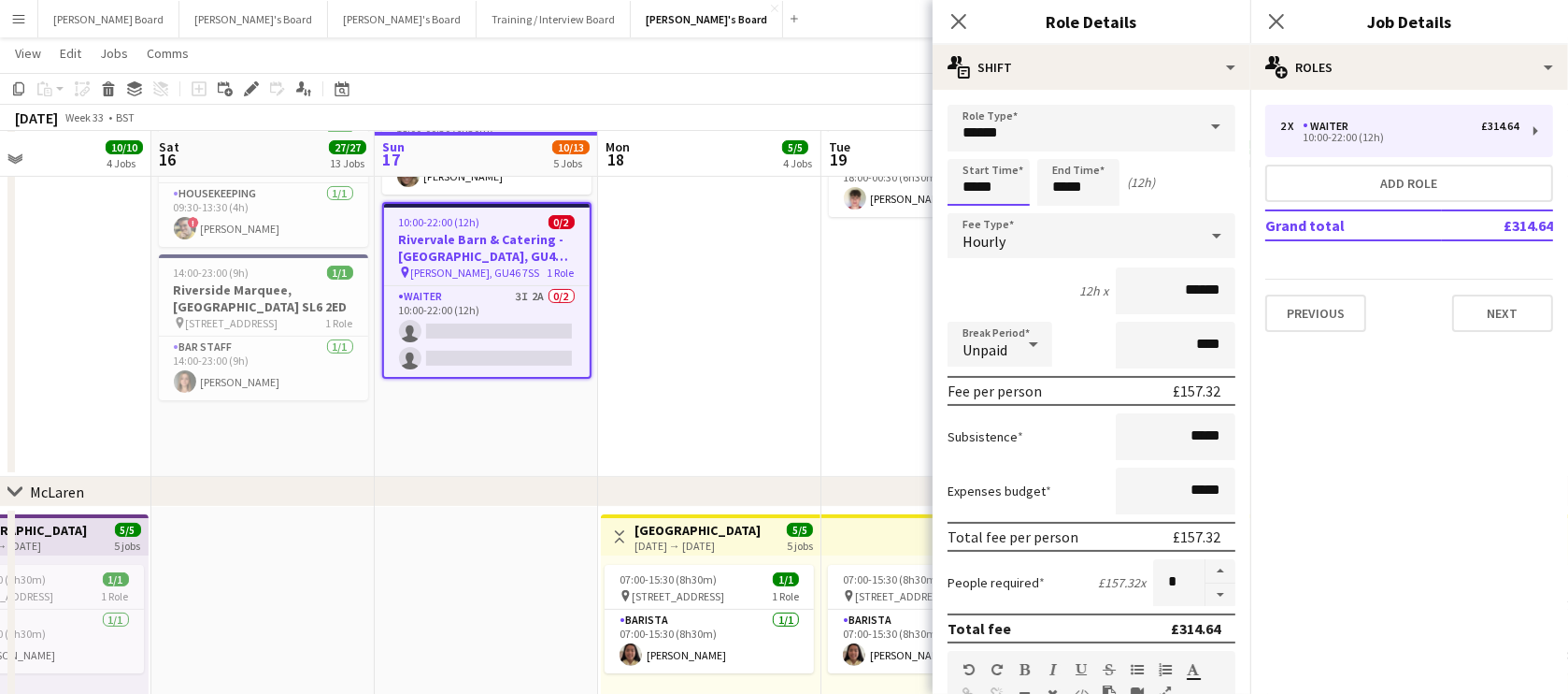
click at [996, 186] on input "*****" at bounding box center [988, 182] width 82 height 47
click at [1005, 154] on div at bounding box center [1008, 150] width 38 height 19
type input "*****"
click at [1011, 155] on div at bounding box center [1008, 150] width 38 height 19
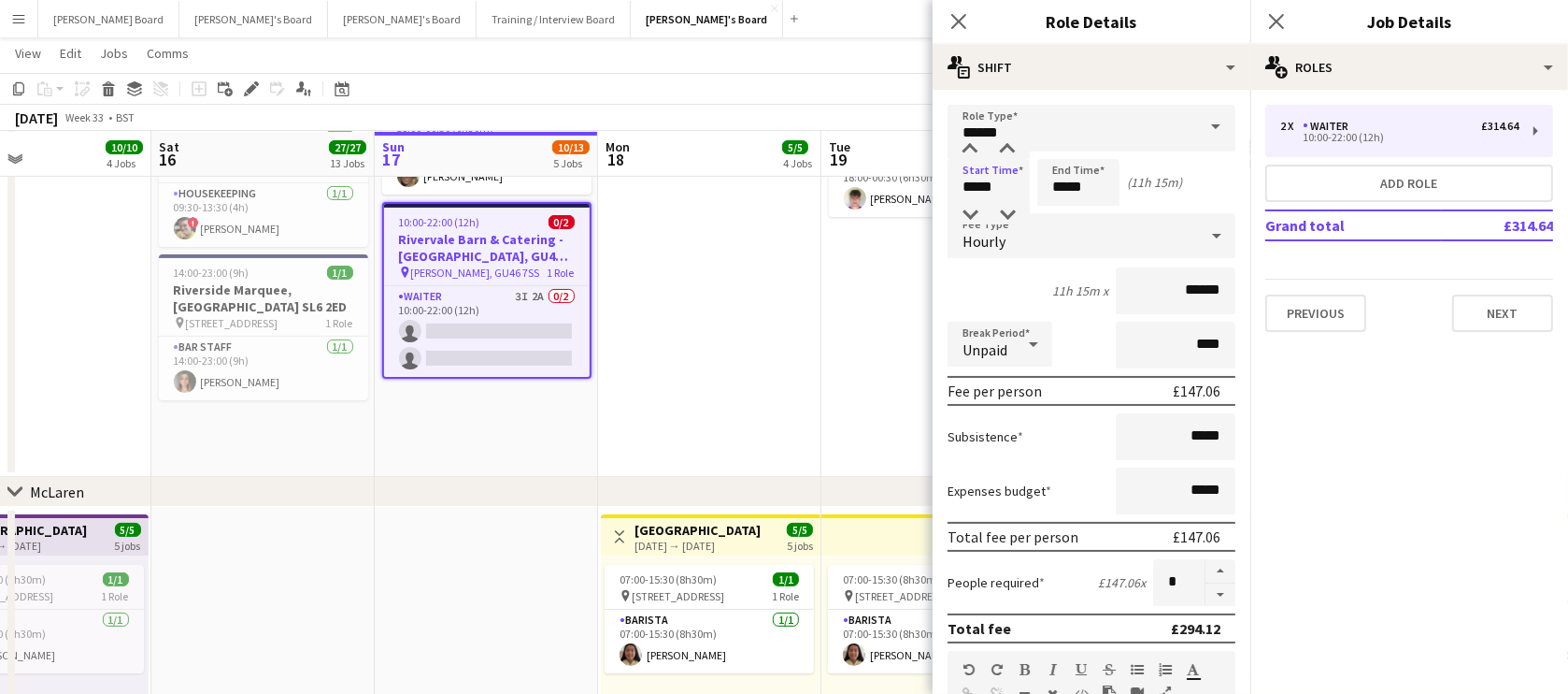
click at [767, 353] on app-date-cell "07:30-13:30 (6h) 1/1 Millbridge Court GU10 3DJ pin Farnham, GU10 3DJ 1 Role Hou…" at bounding box center [710, 117] width 224 height 719
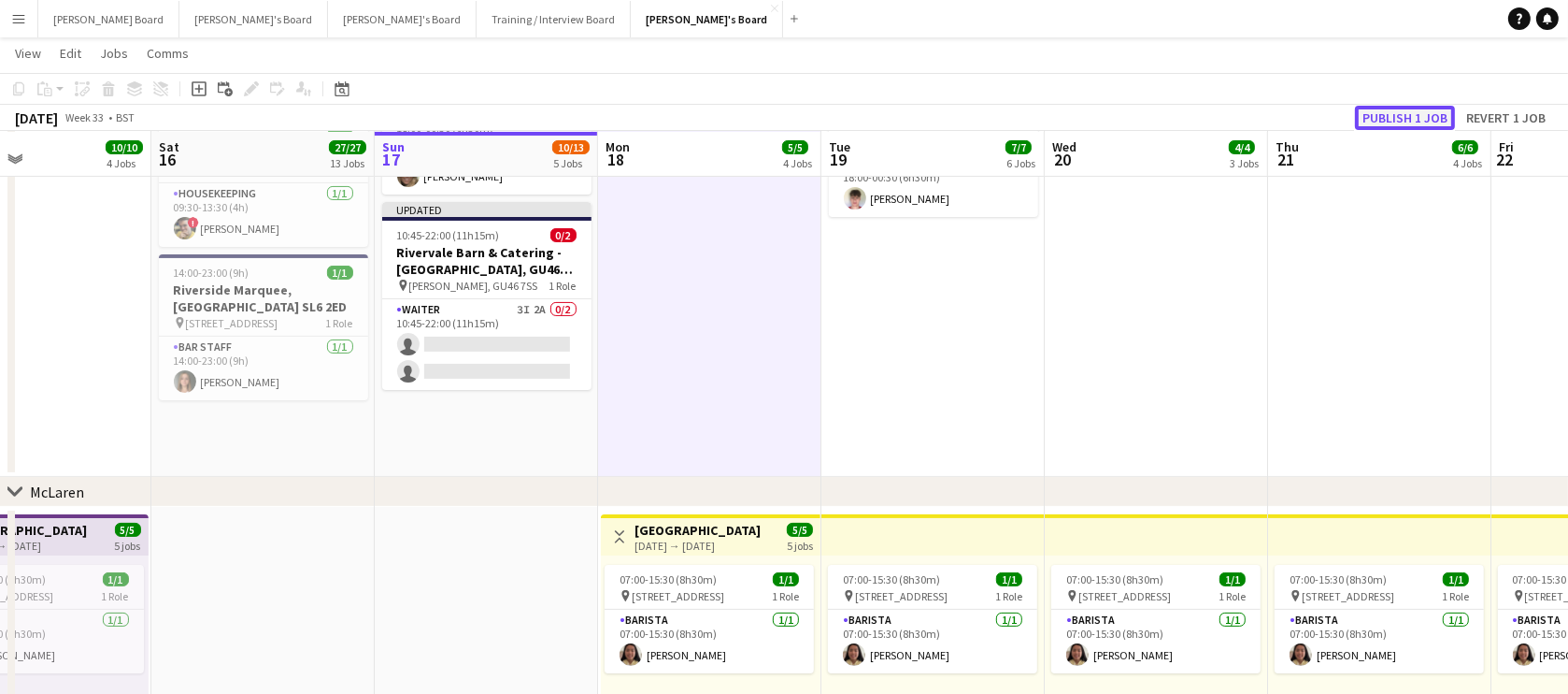
click at [1388, 116] on button "Publish 1 job" at bounding box center [1404, 118] width 100 height 24
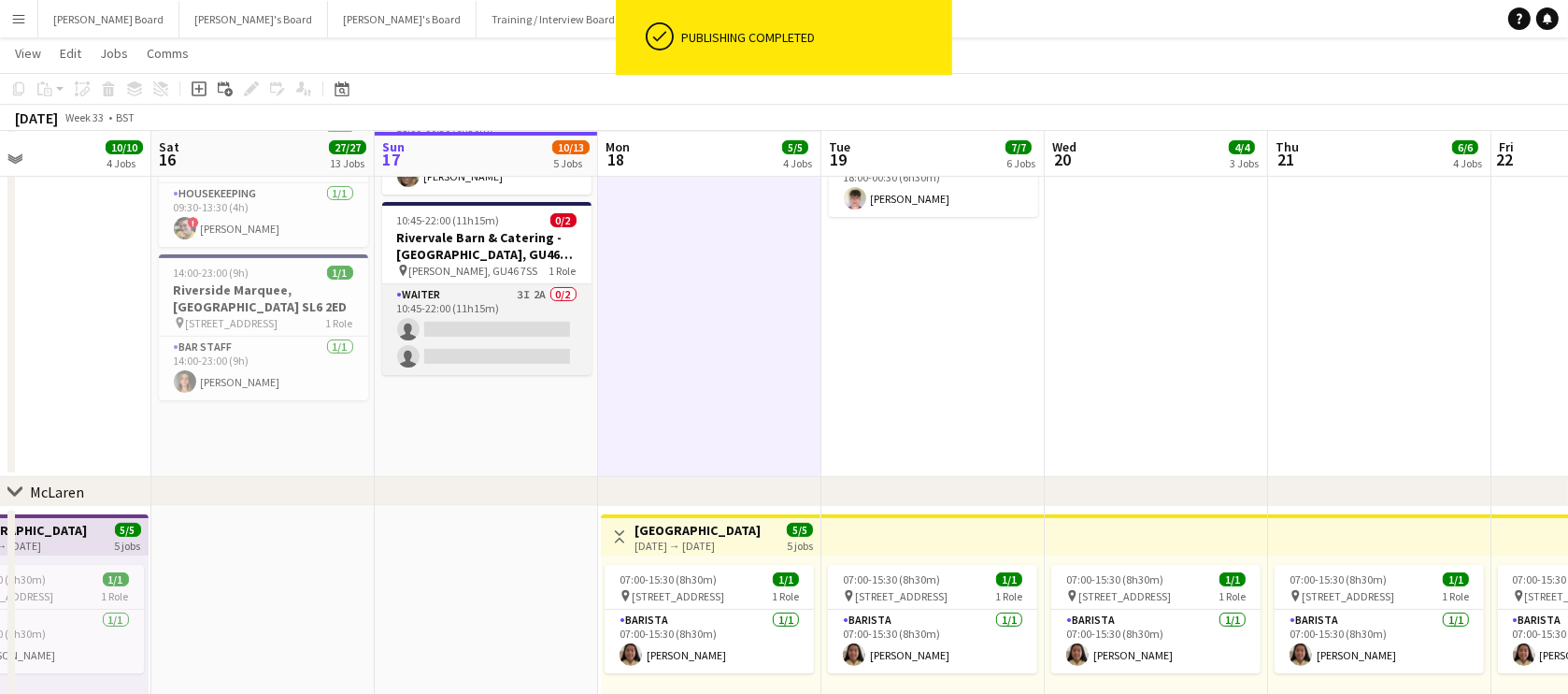
click at [437, 329] on app-card-role "Waiter 3I 2A 0/2 10:45-22:00 (11h15m) single-neutral-actions single-neutral-act…" at bounding box center [487, 329] width 210 height 90
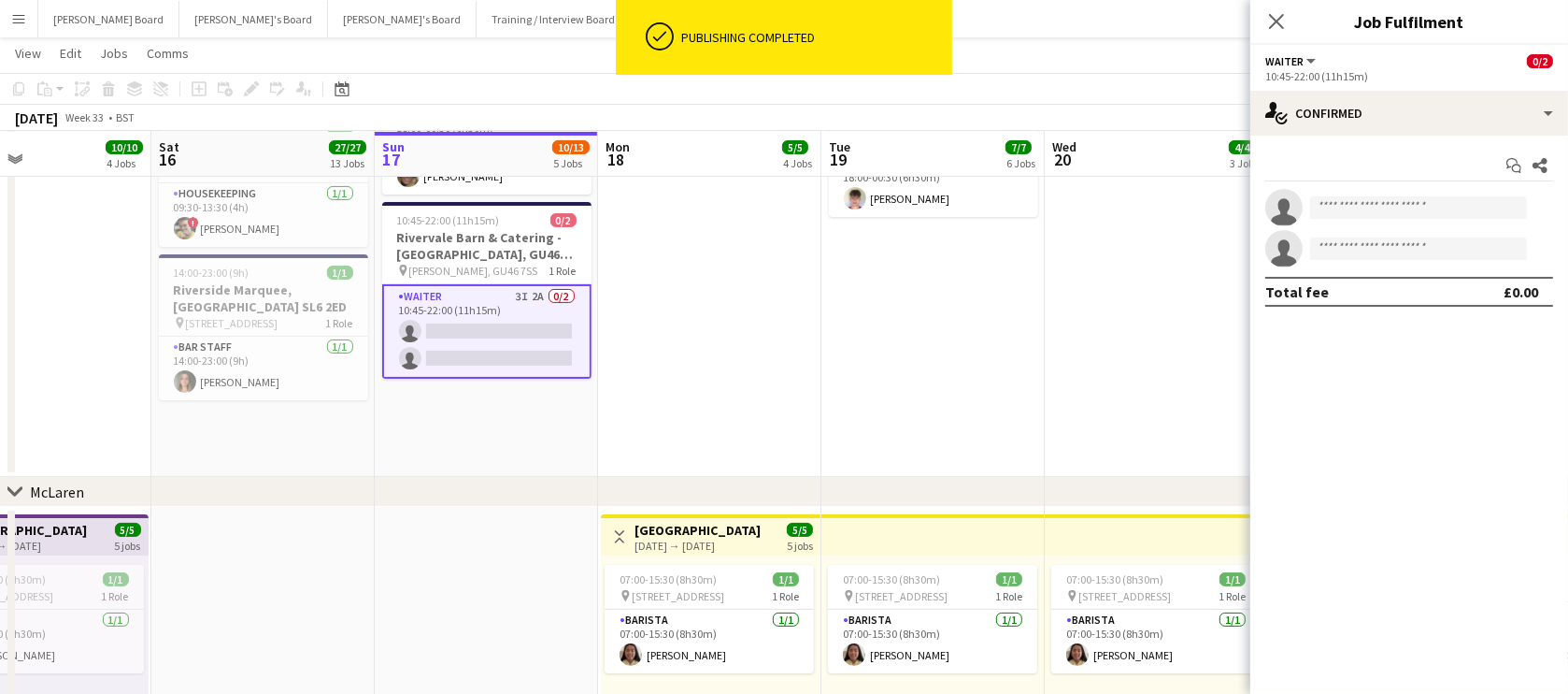
click at [1504, 87] on app-options-switcher "Waiter All roles Waiter 0/2 10:45-22:00 (11h15m)" at bounding box center [1409, 68] width 318 height 46
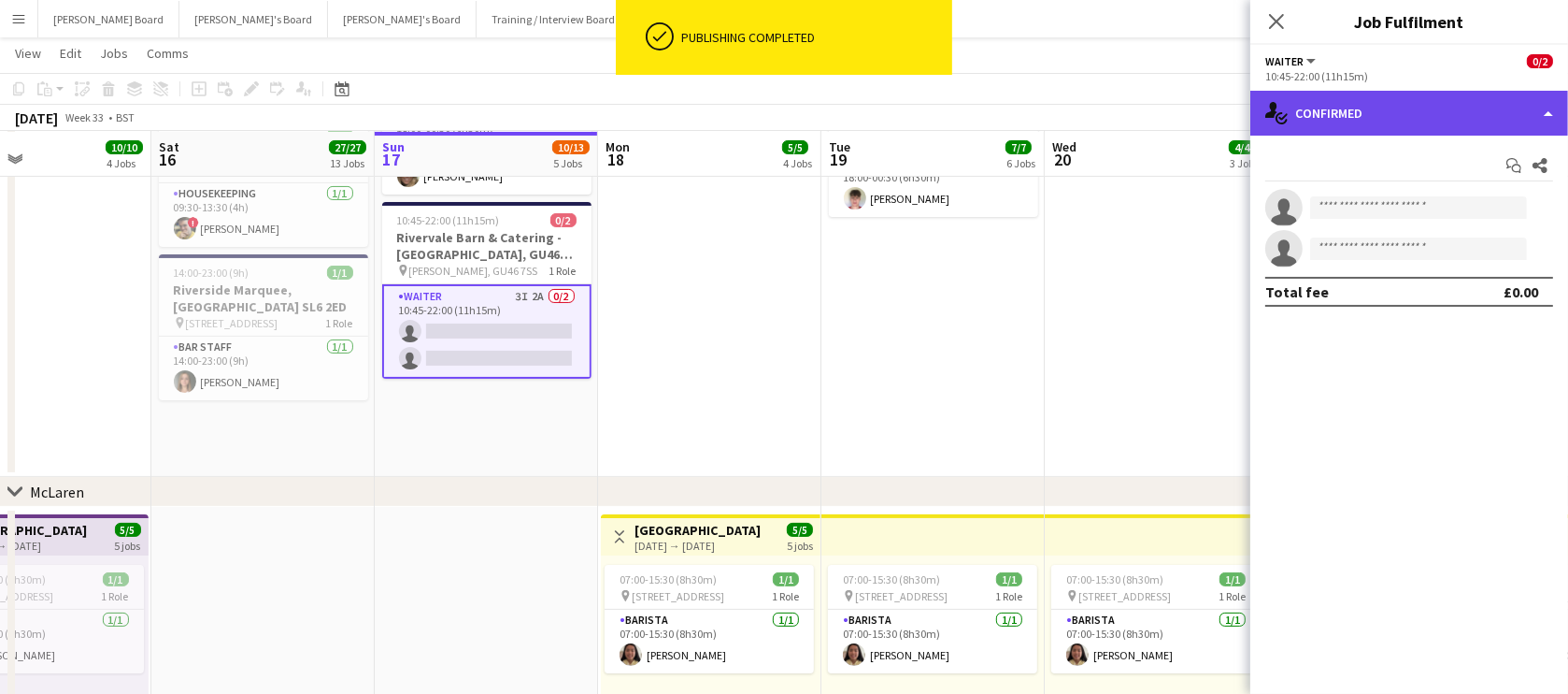
click at [1488, 109] on div "single-neutral-actions-check-2 Confirmed" at bounding box center [1409, 113] width 318 height 45
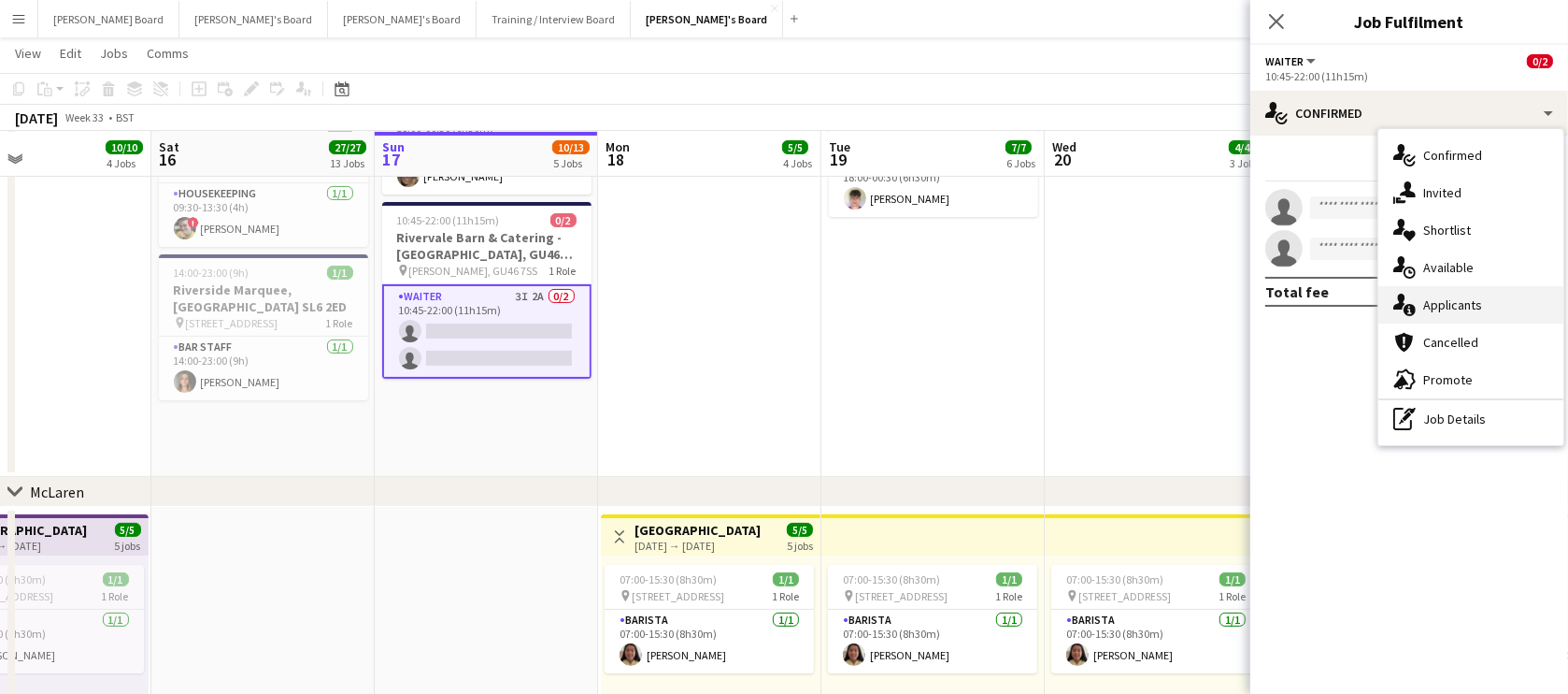
click at [1479, 310] on div "single-neutral-actions-information Applicants" at bounding box center [1470, 305] width 185 height 38
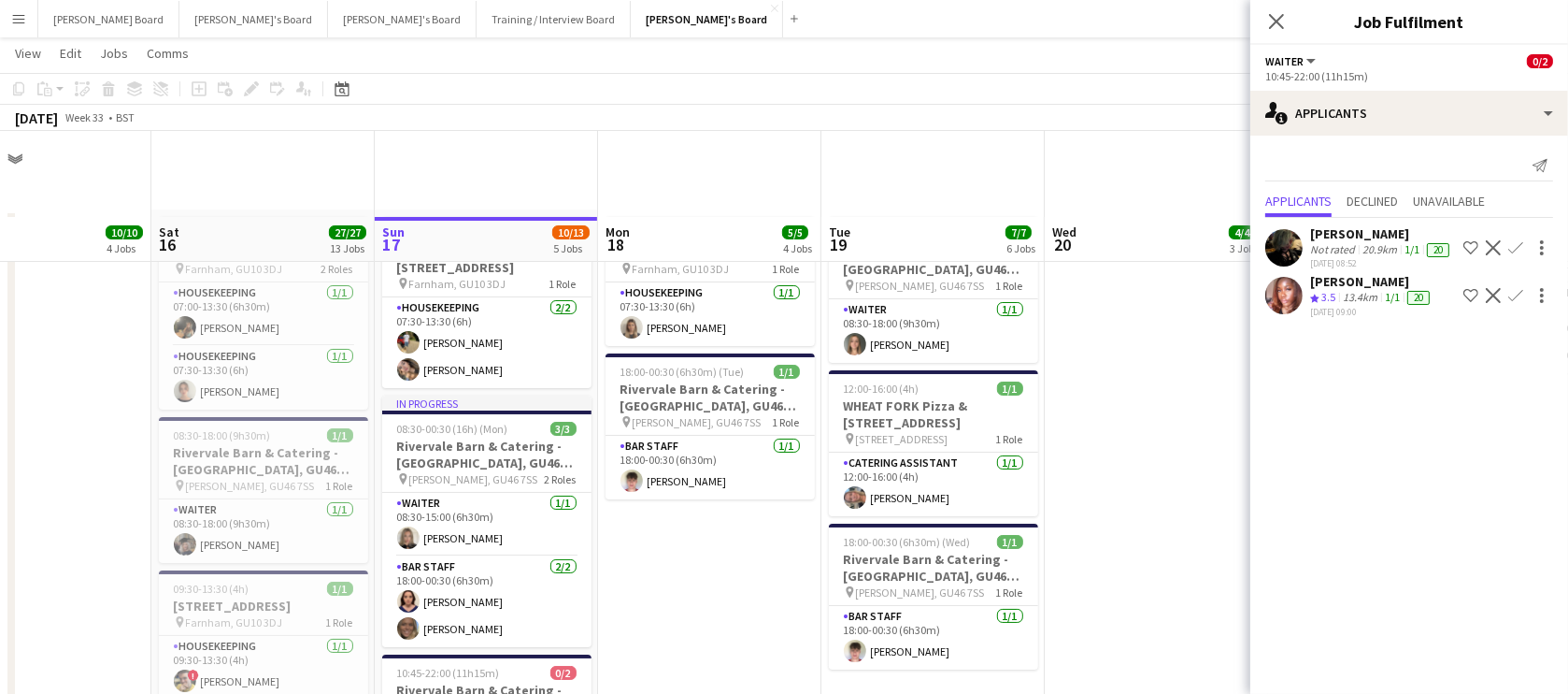
scroll to position [339, 0]
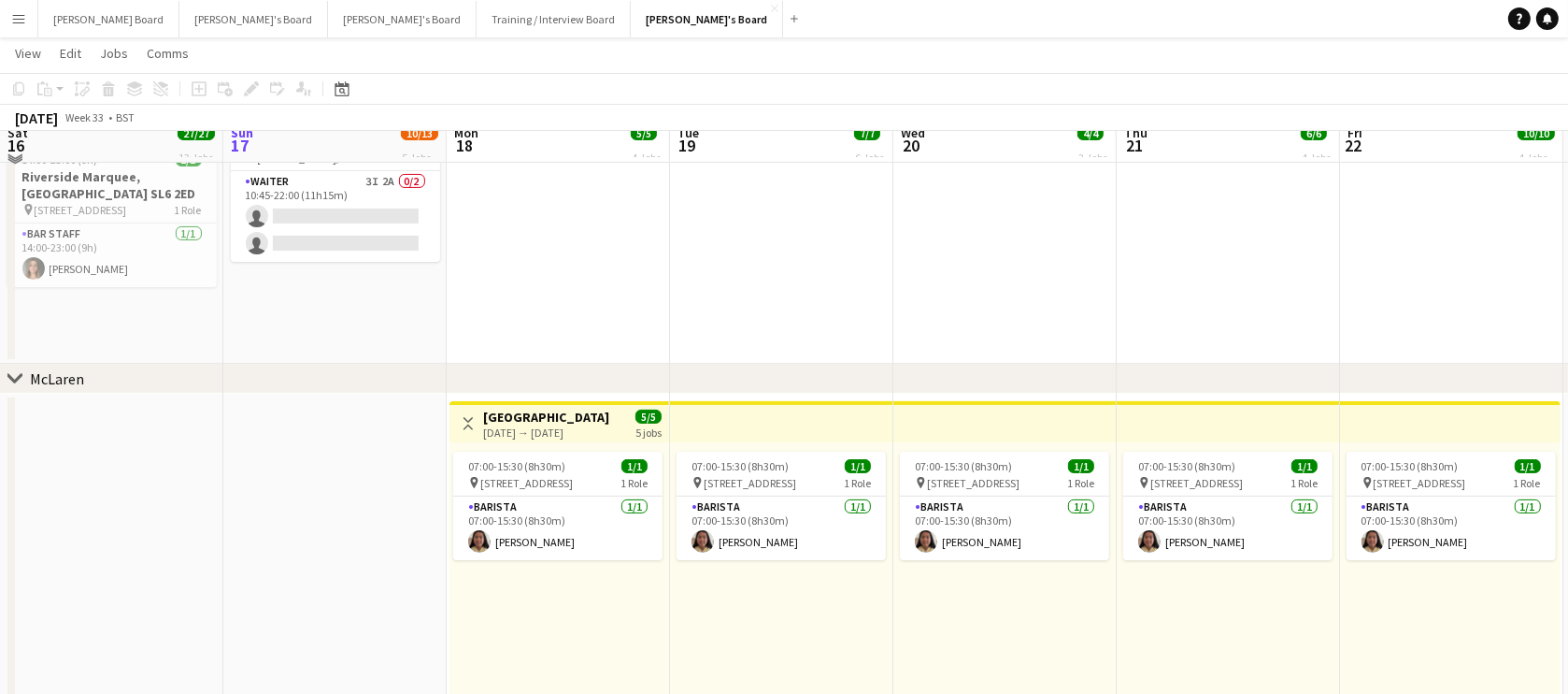
scroll to position [566, 0]
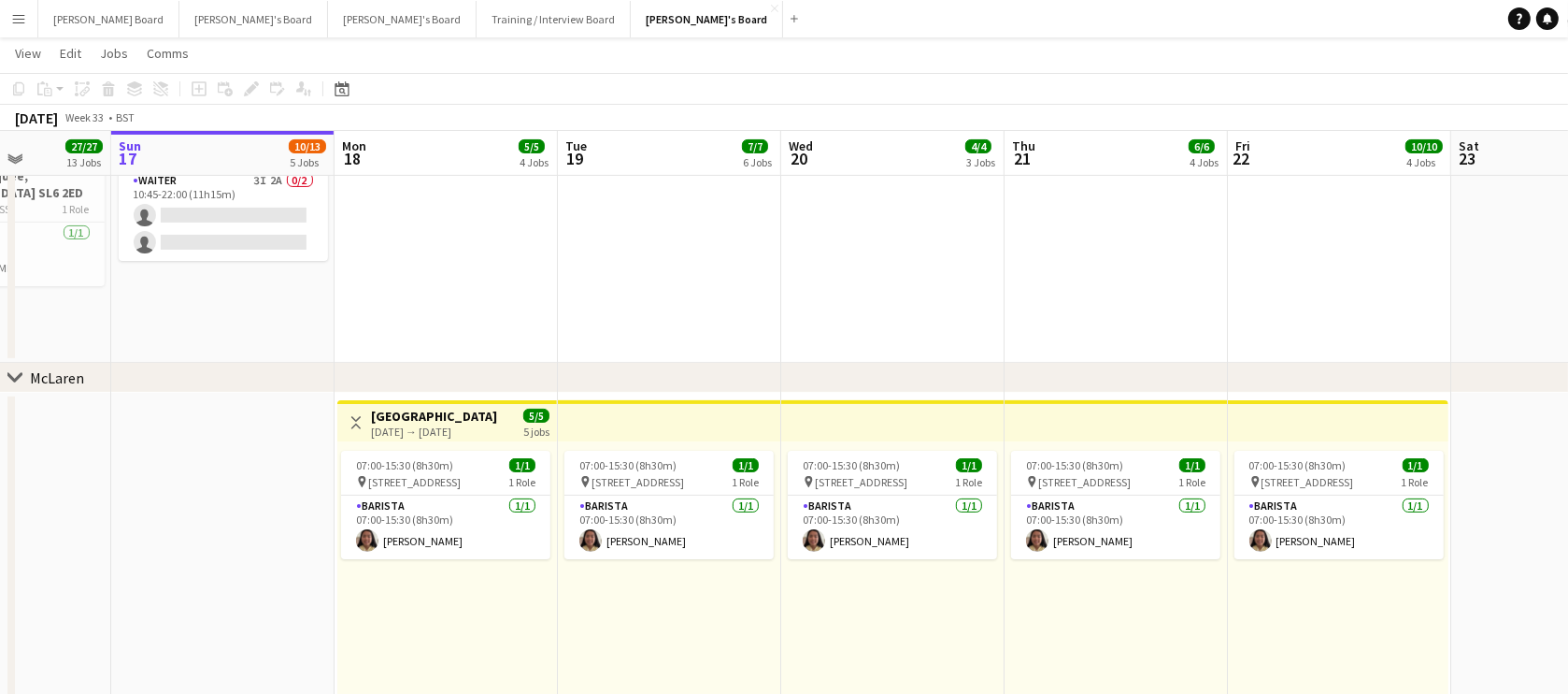
drag, startPoint x: 544, startPoint y: 271, endPoint x: 635, endPoint y: 274, distance: 91.0
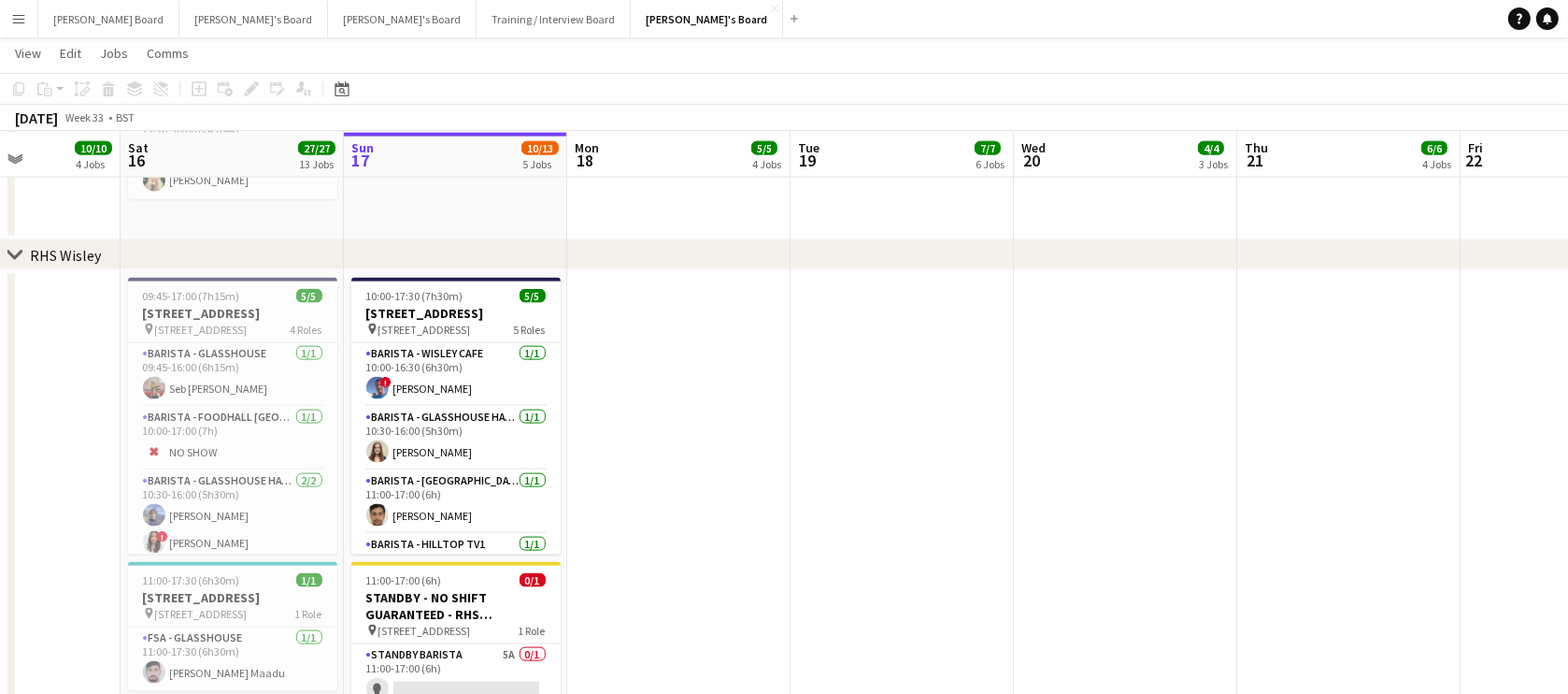
scroll to position [3111, 0]
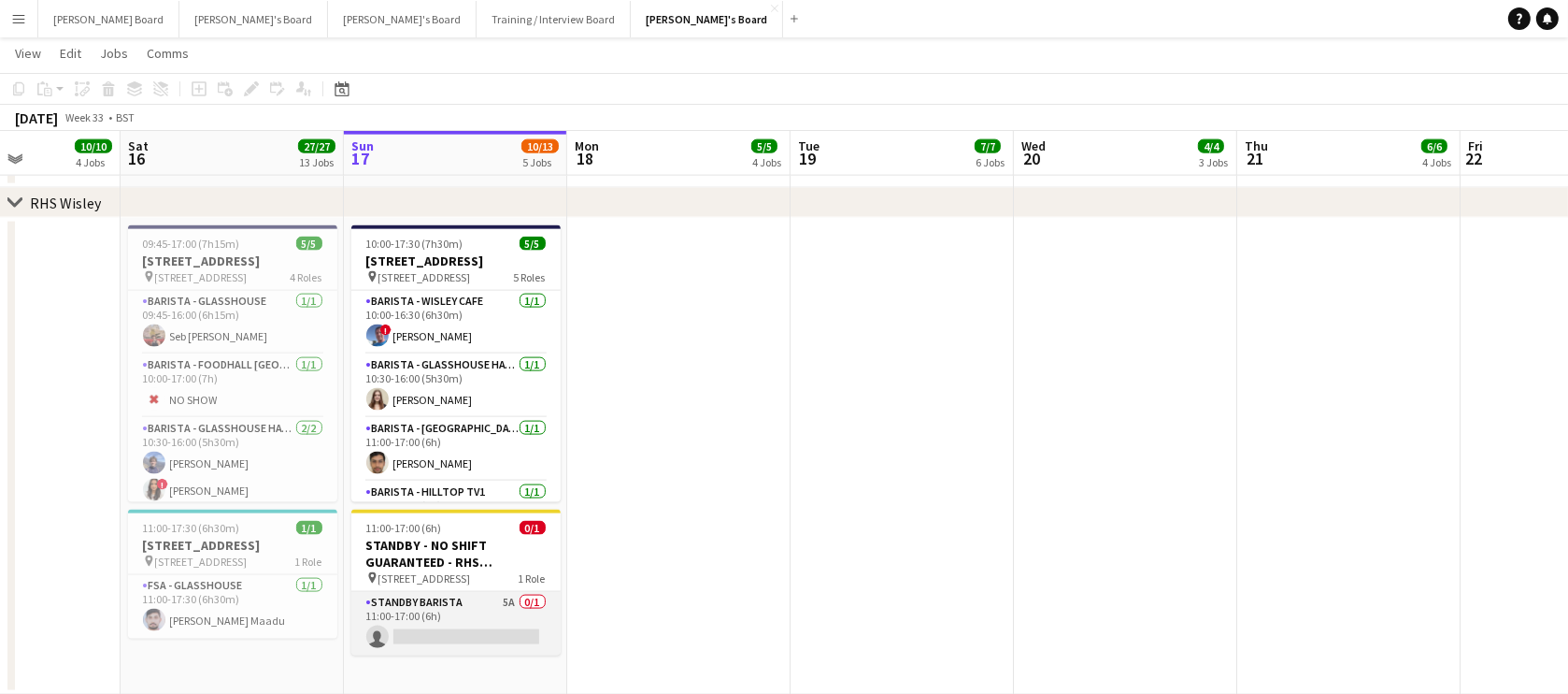
click at [525, 607] on app-card-role "STANDBY BARISTA 5A 0/1 11:00-17:00 (6h) single-neutral-actions" at bounding box center [456, 623] width 210 height 64
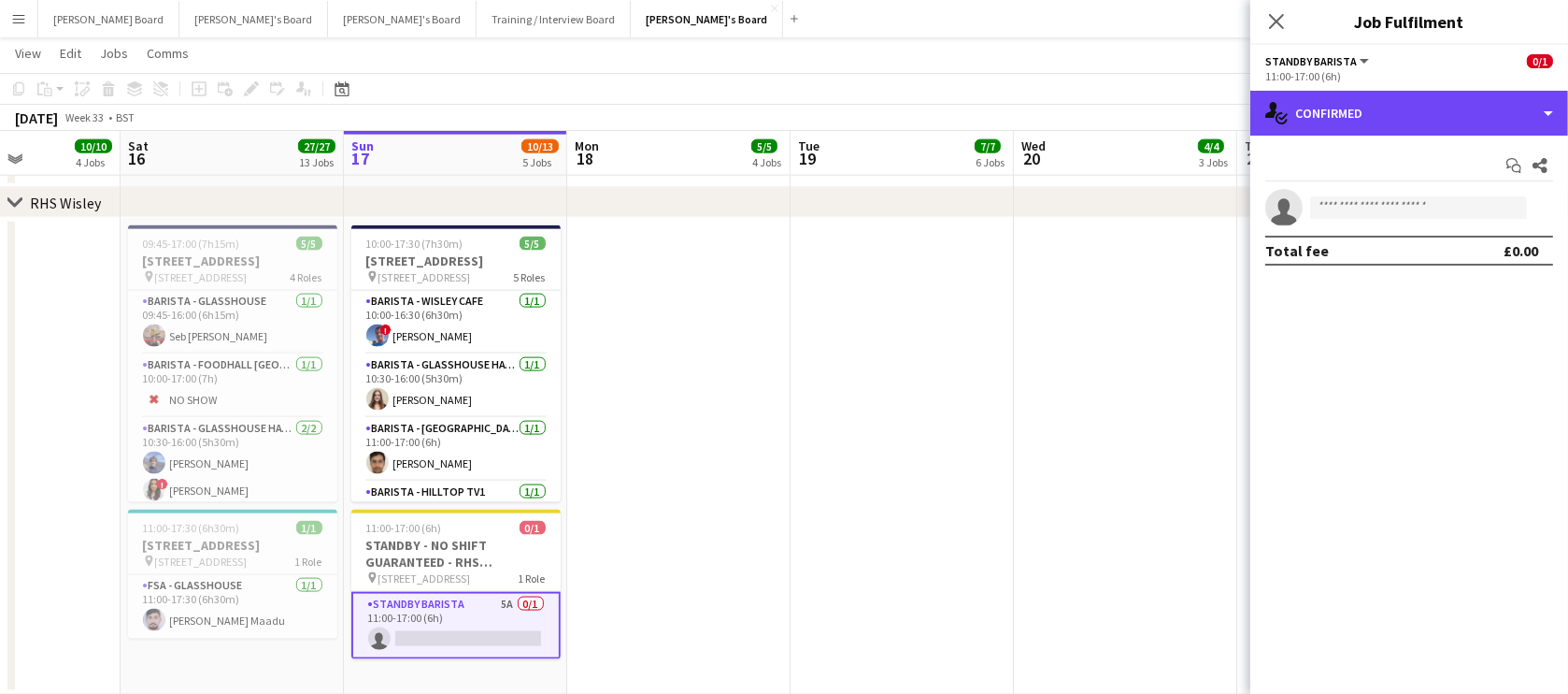
drag, startPoint x: 1440, startPoint y: 93, endPoint x: 1445, endPoint y: 136, distance: 43.3
click at [1440, 96] on div "single-neutral-actions-check-2 Confirmed" at bounding box center [1409, 113] width 318 height 45
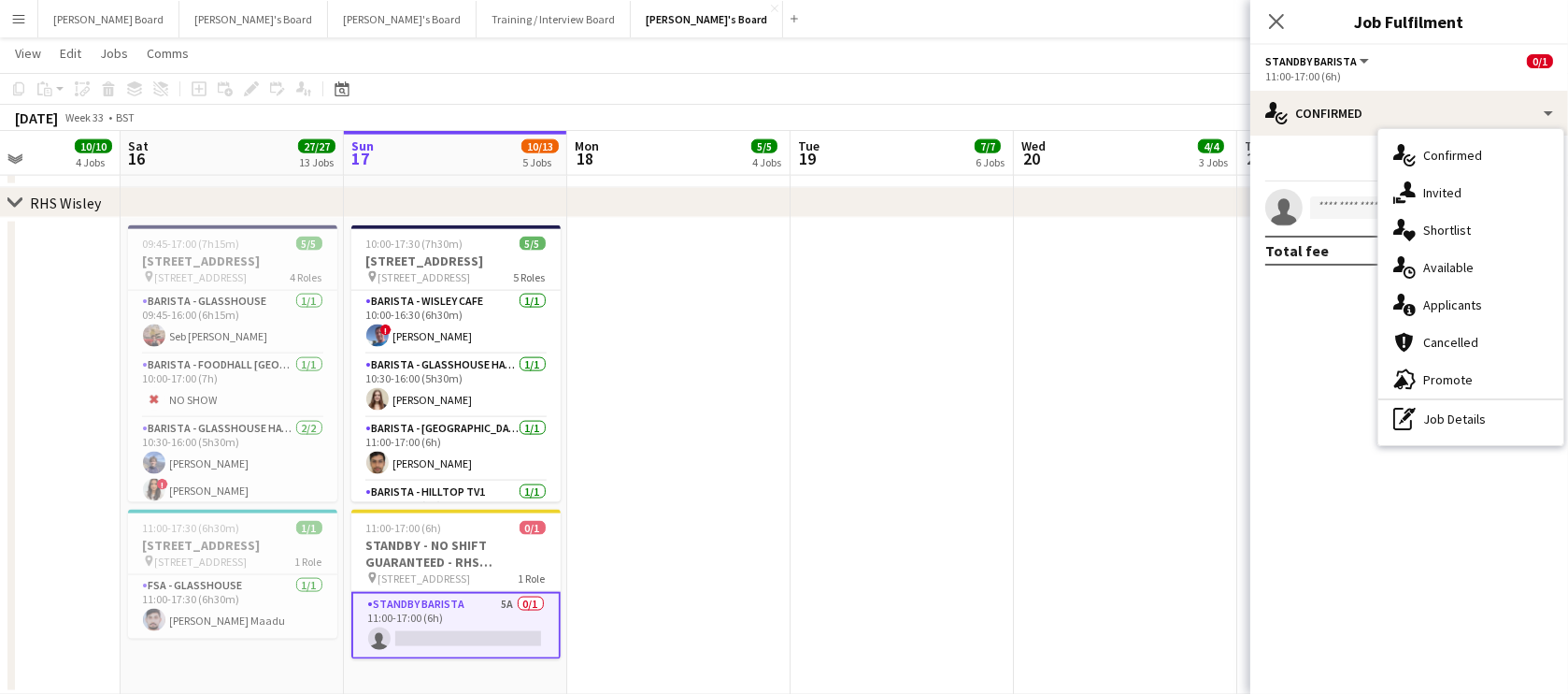
click at [1469, 290] on div "single-neutral-actions-information Applicants" at bounding box center [1470, 305] width 185 height 38
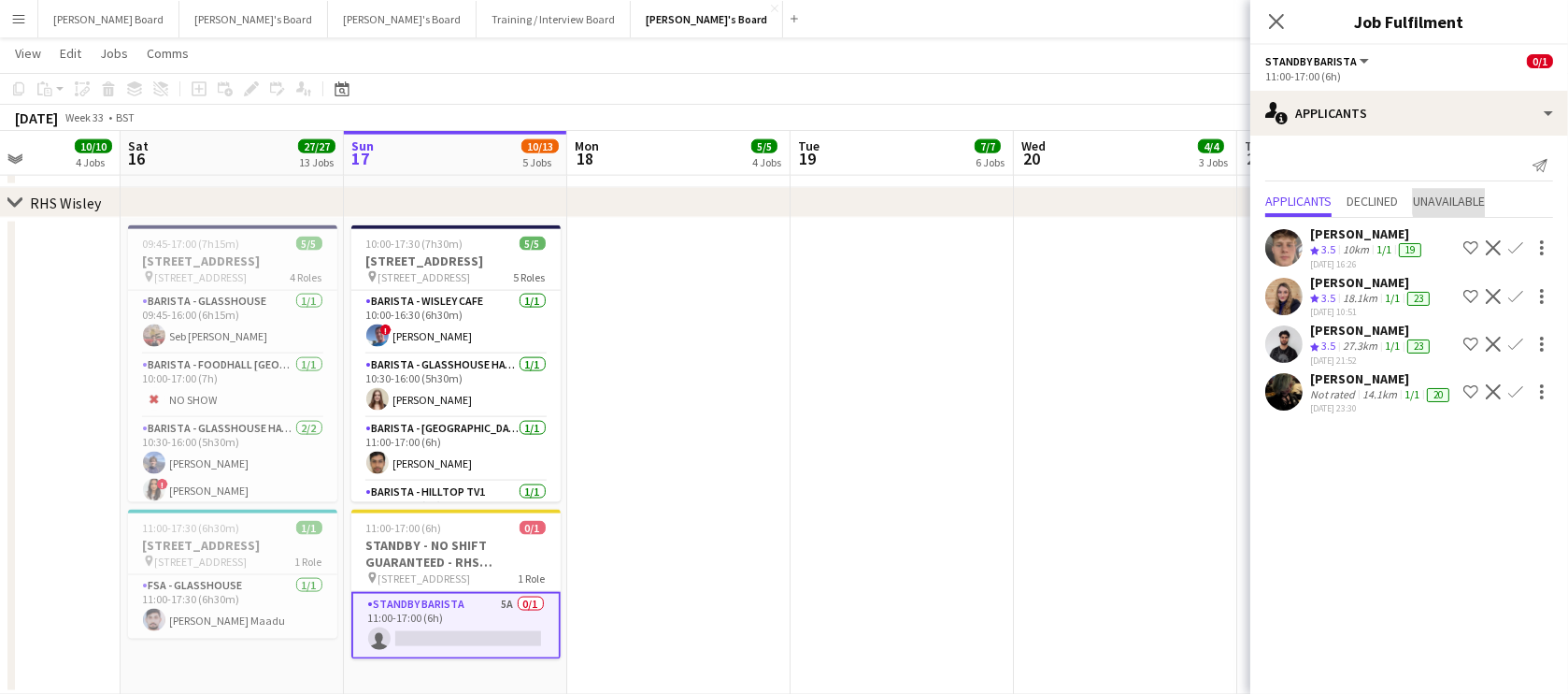
click at [1480, 192] on span "Unavailable" at bounding box center [1449, 203] width 72 height 28
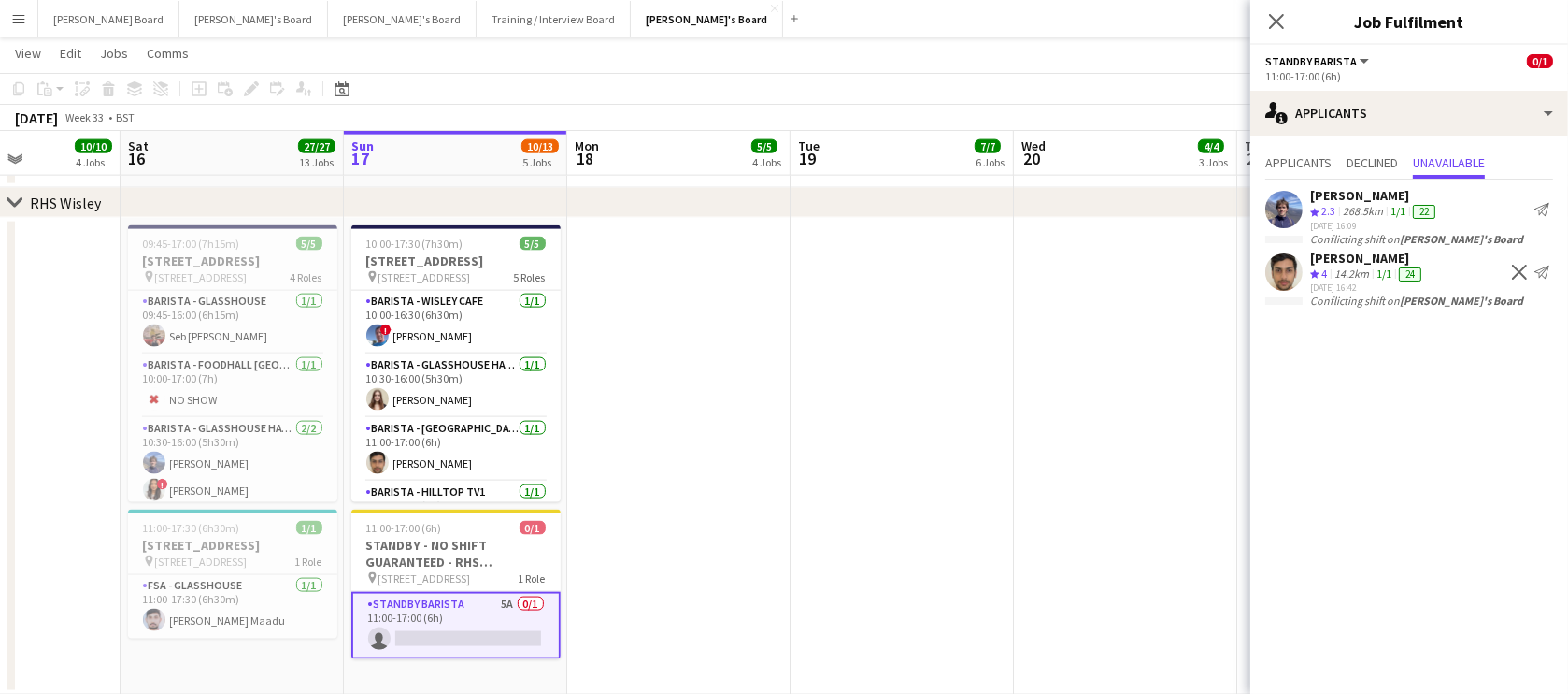
click at [476, 620] on app-card-role "STANDBY BARISTA 5A 0/1 11:00-17:00 (6h) single-neutral-actions" at bounding box center [456, 625] width 210 height 68
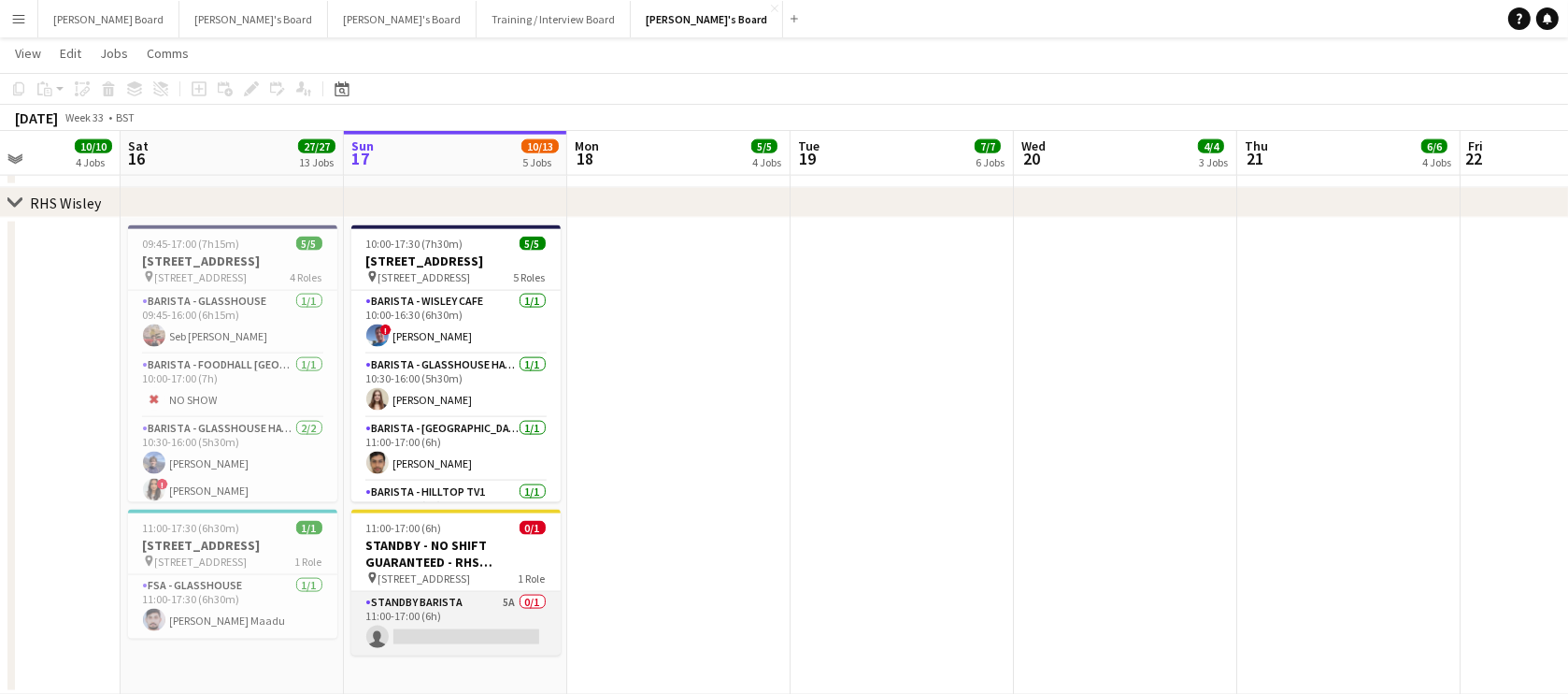
click at [476, 620] on app-card-role "STANDBY BARISTA 5A 0/1 11:00-17:00 (6h) single-neutral-actions" at bounding box center [456, 623] width 210 height 64
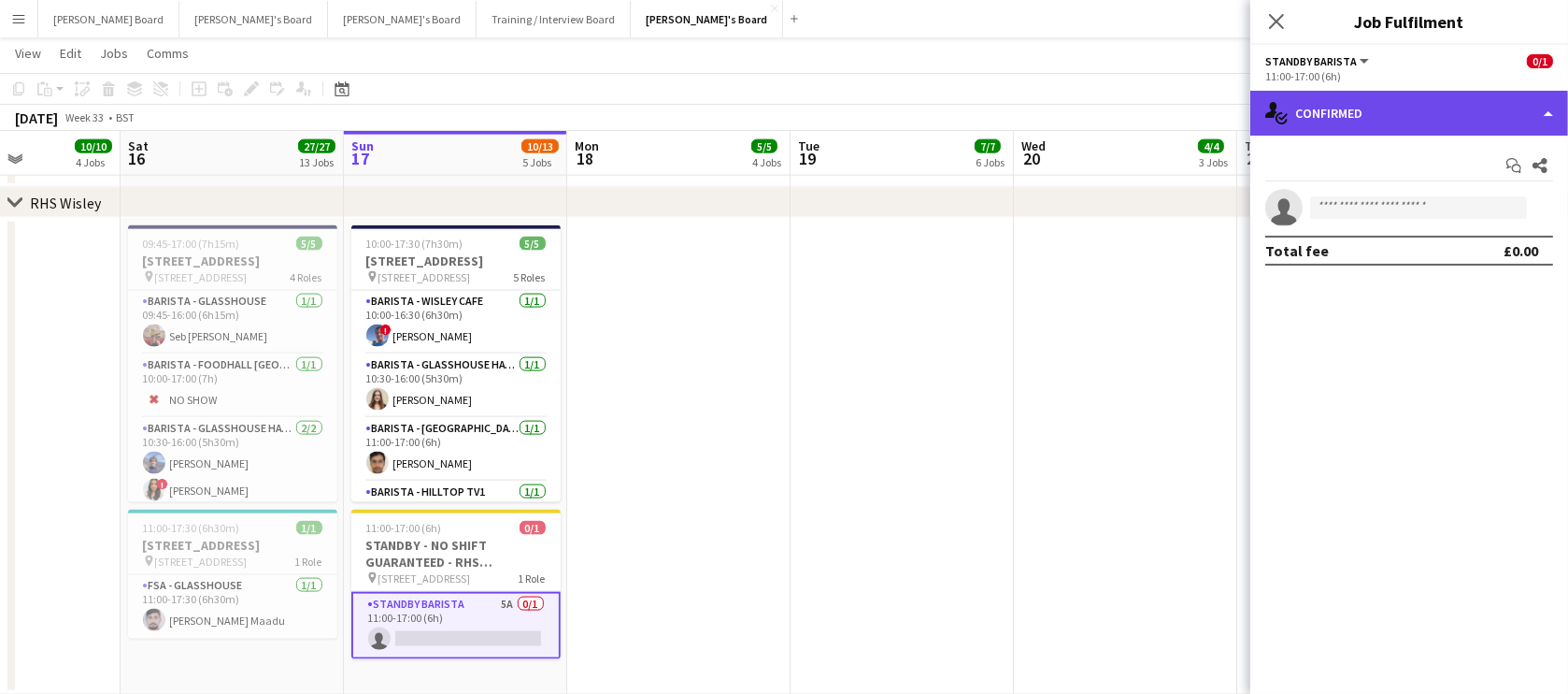
drag, startPoint x: 1331, startPoint y: 108, endPoint x: 1337, endPoint y: 118, distance: 11.7
click at [1331, 109] on div "single-neutral-actions-check-2 Confirmed" at bounding box center [1409, 113] width 318 height 45
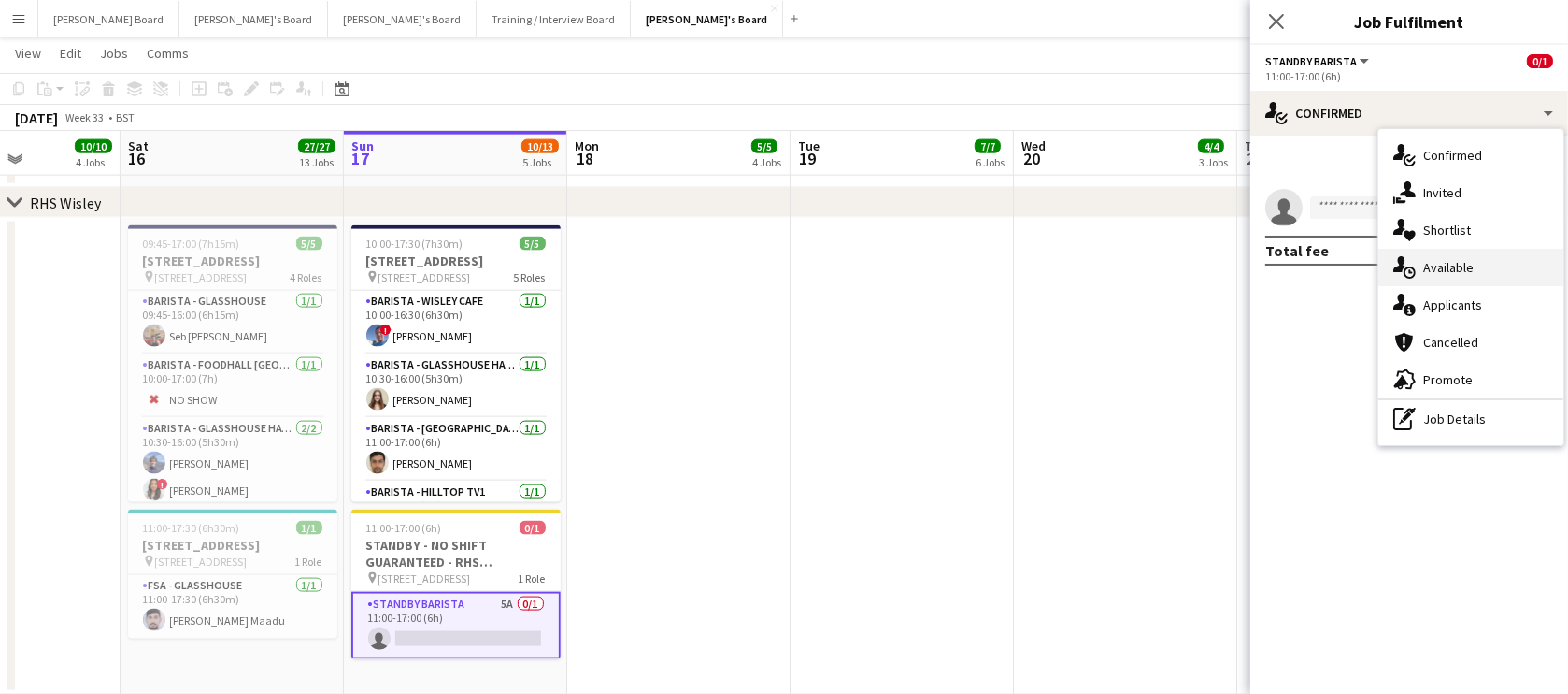
click at [1452, 263] on div "single-neutral-actions-upload Available" at bounding box center [1470, 267] width 185 height 38
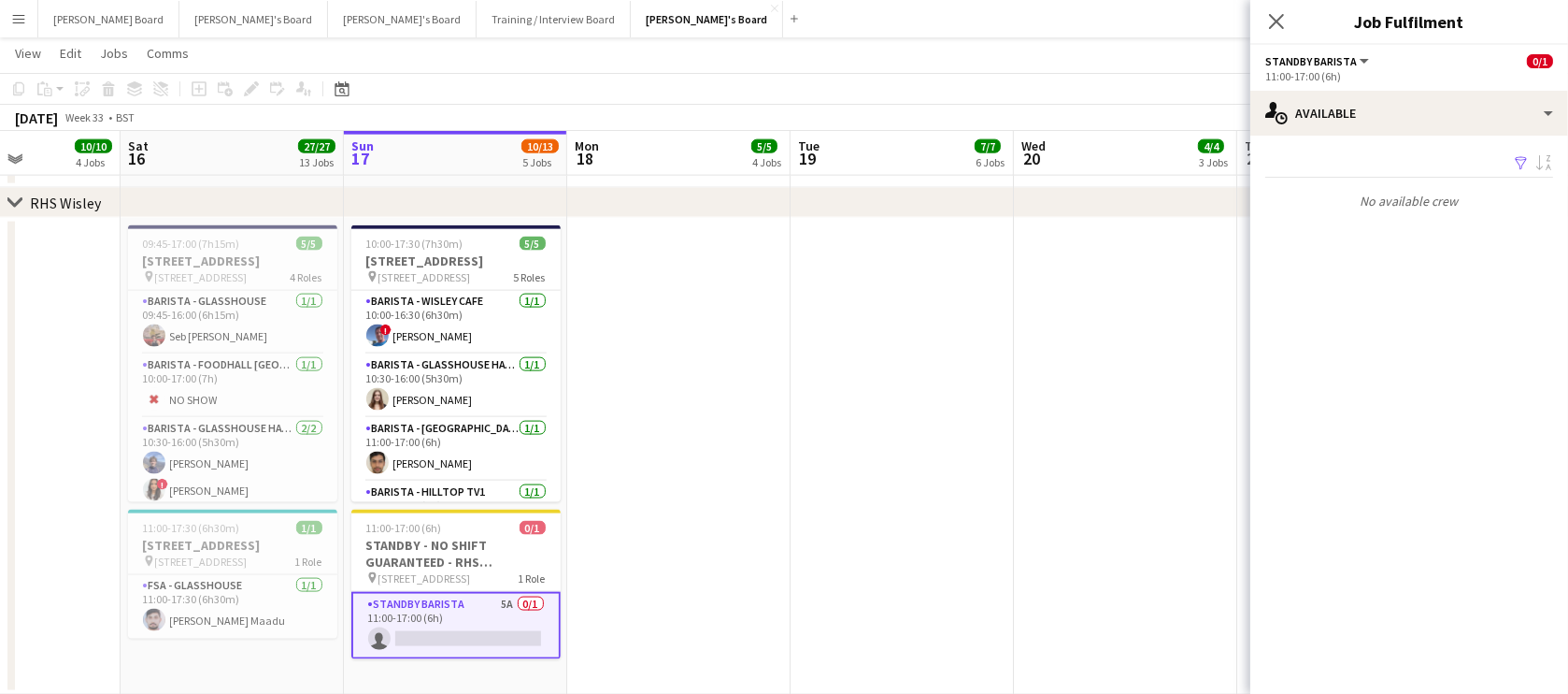
click at [1394, 88] on app-options-switcher "STANDBY BARISTA All roles STANDBY BARISTA 0/1 11:00-17:00 (6h)" at bounding box center [1409, 68] width 318 height 46
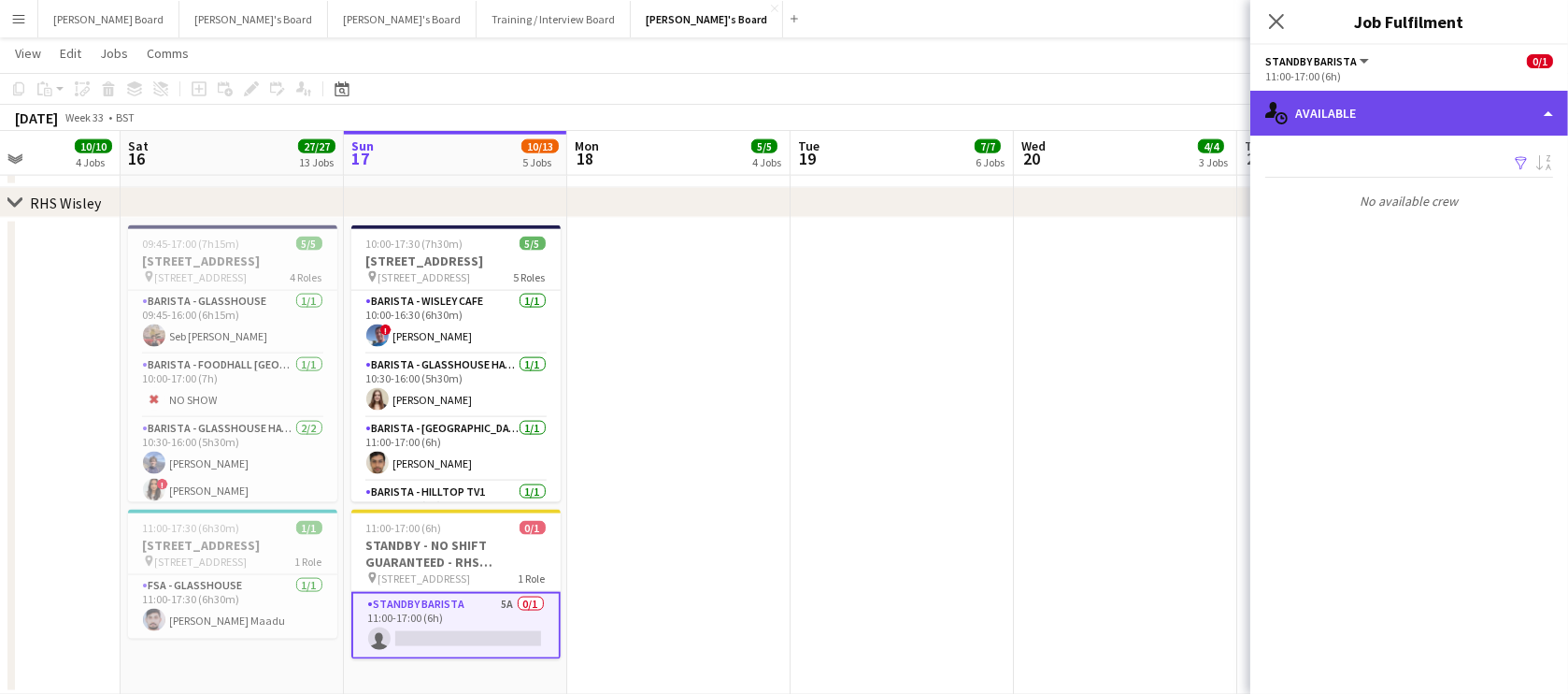
click at [1395, 121] on div "single-neutral-actions-upload Available" at bounding box center [1409, 113] width 318 height 45
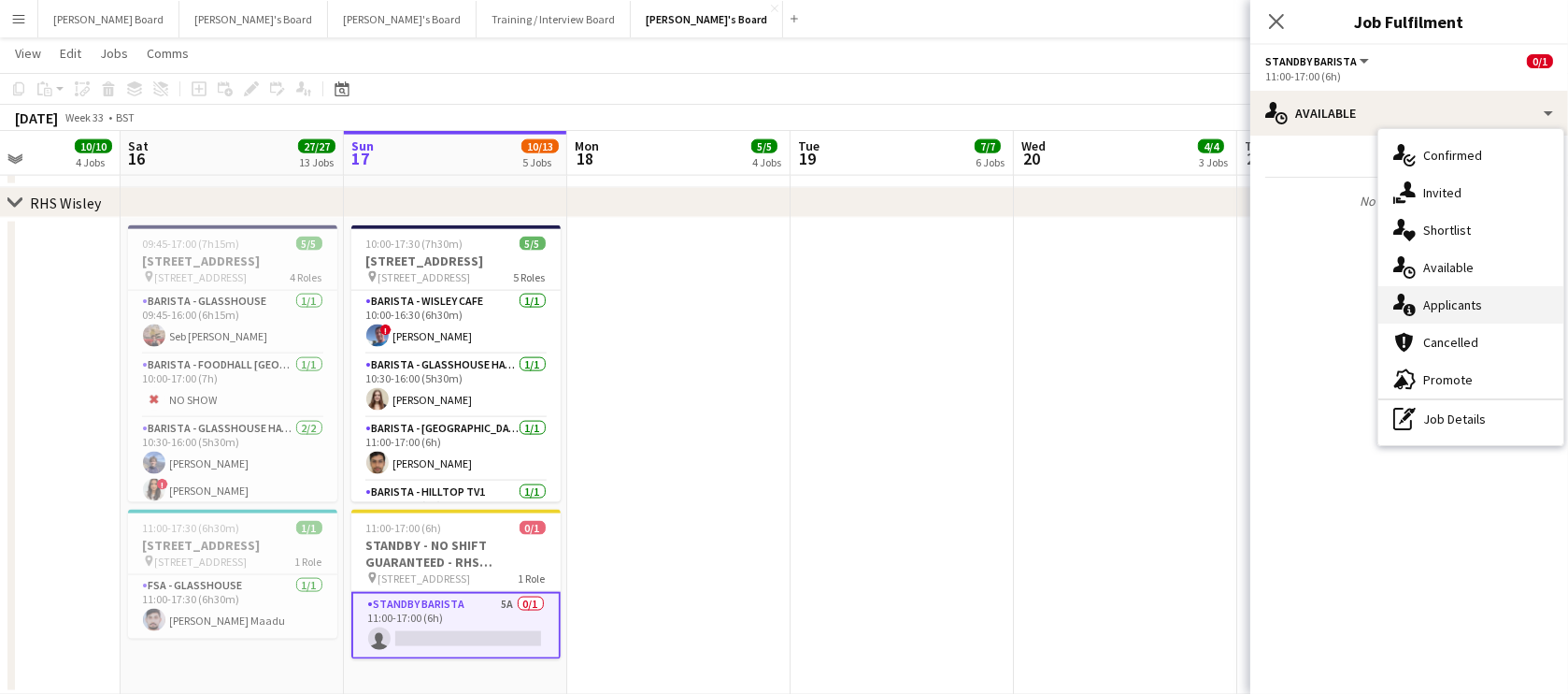
click at [1471, 302] on div "single-neutral-actions-information Applicants" at bounding box center [1470, 305] width 185 height 38
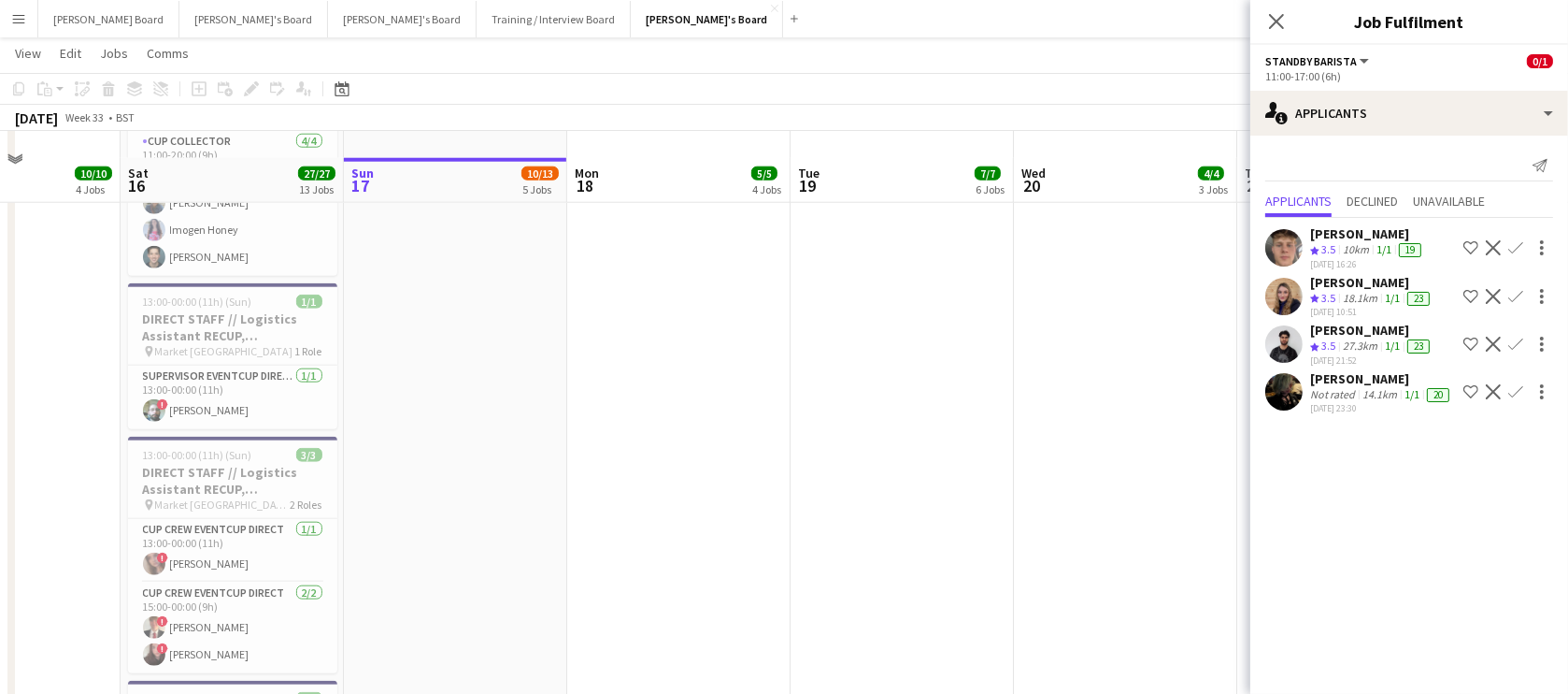
scroll to position [1864, 0]
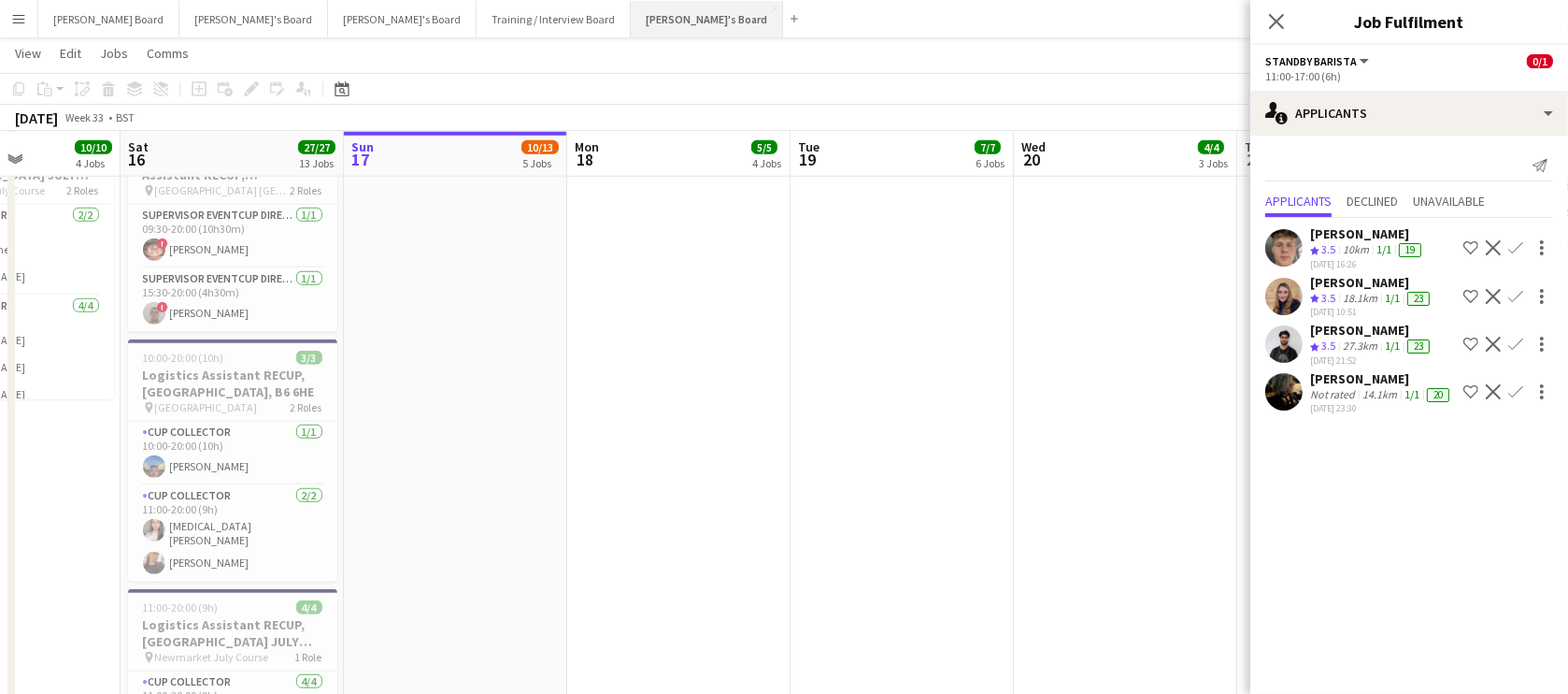
click at [631, 18] on button "Jakub's Board Close" at bounding box center [707, 19] width 152 height 37
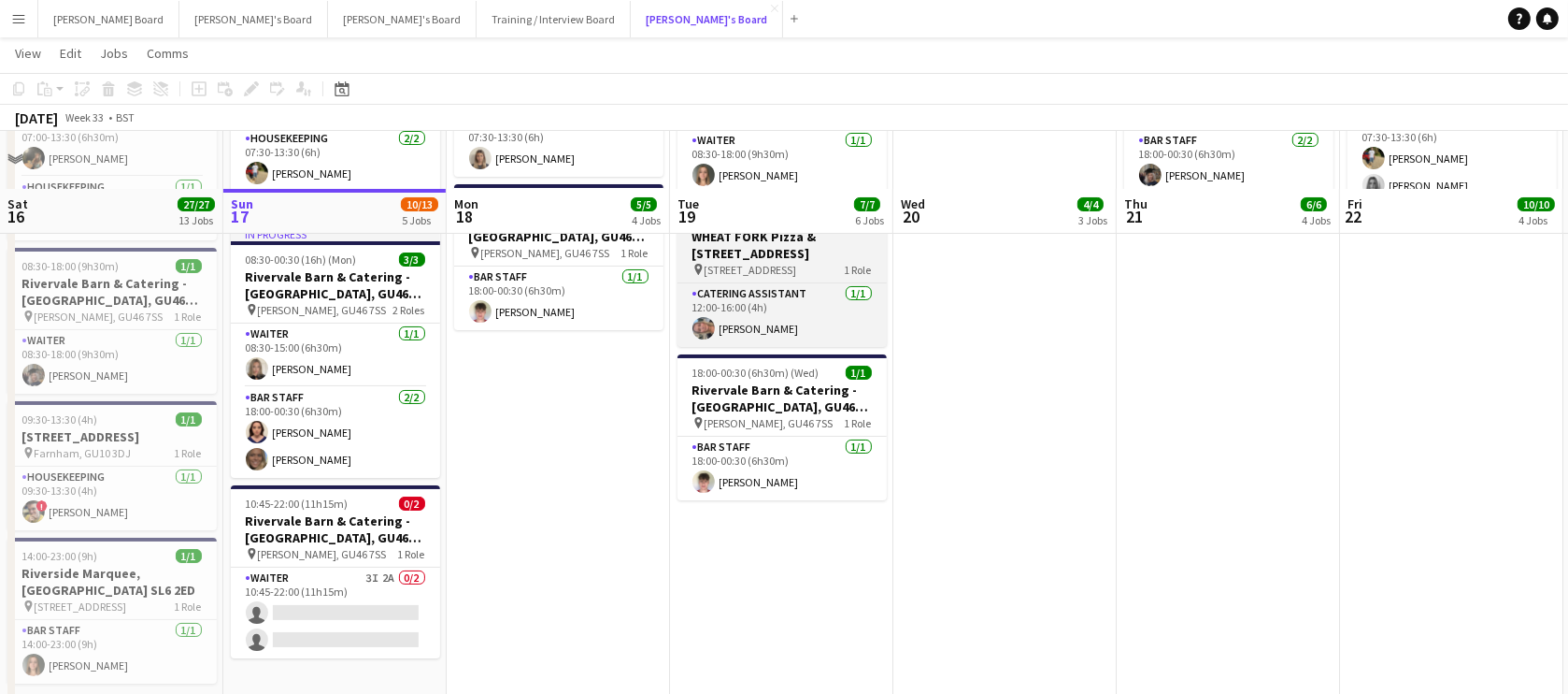
scroll to position [227, 0]
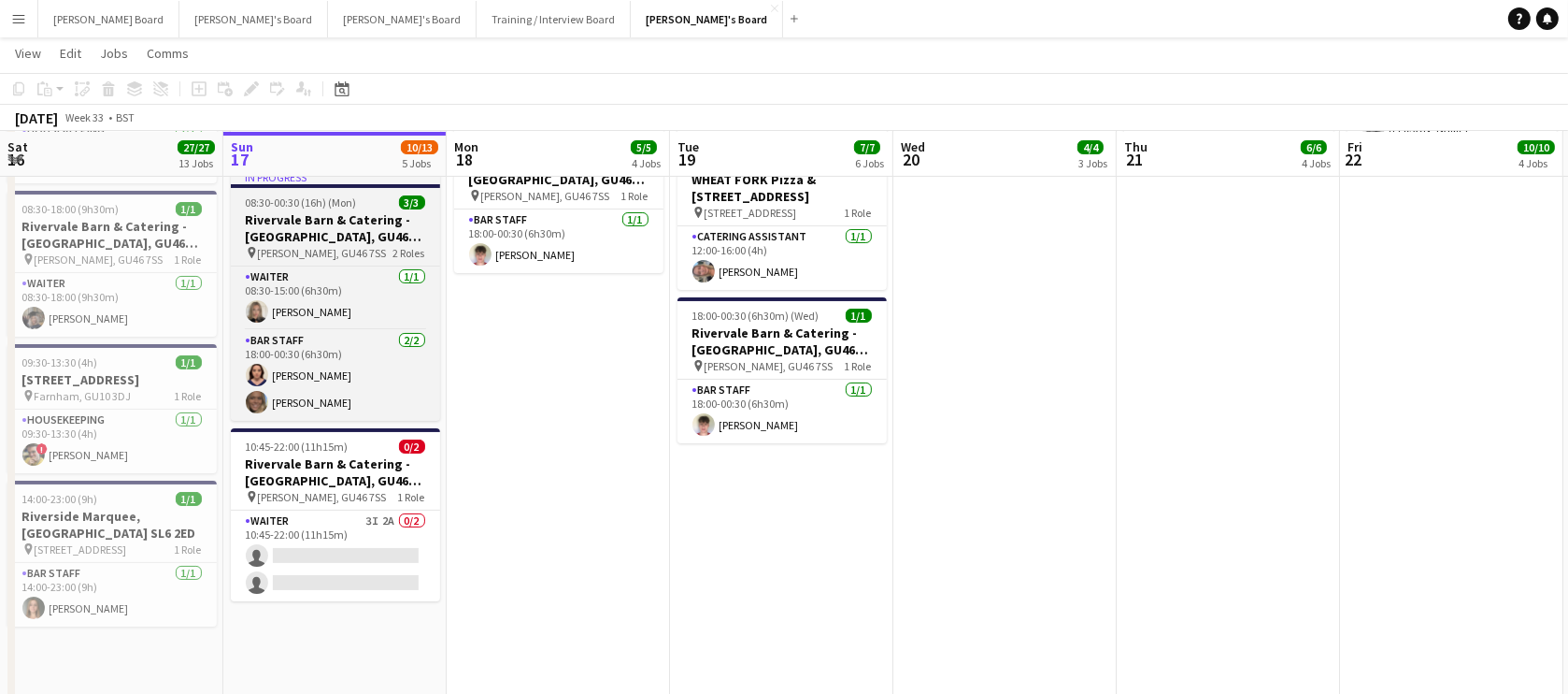
click at [285, 205] on span "08:30-00:30 (16h) (Mon)" at bounding box center [301, 202] width 111 height 14
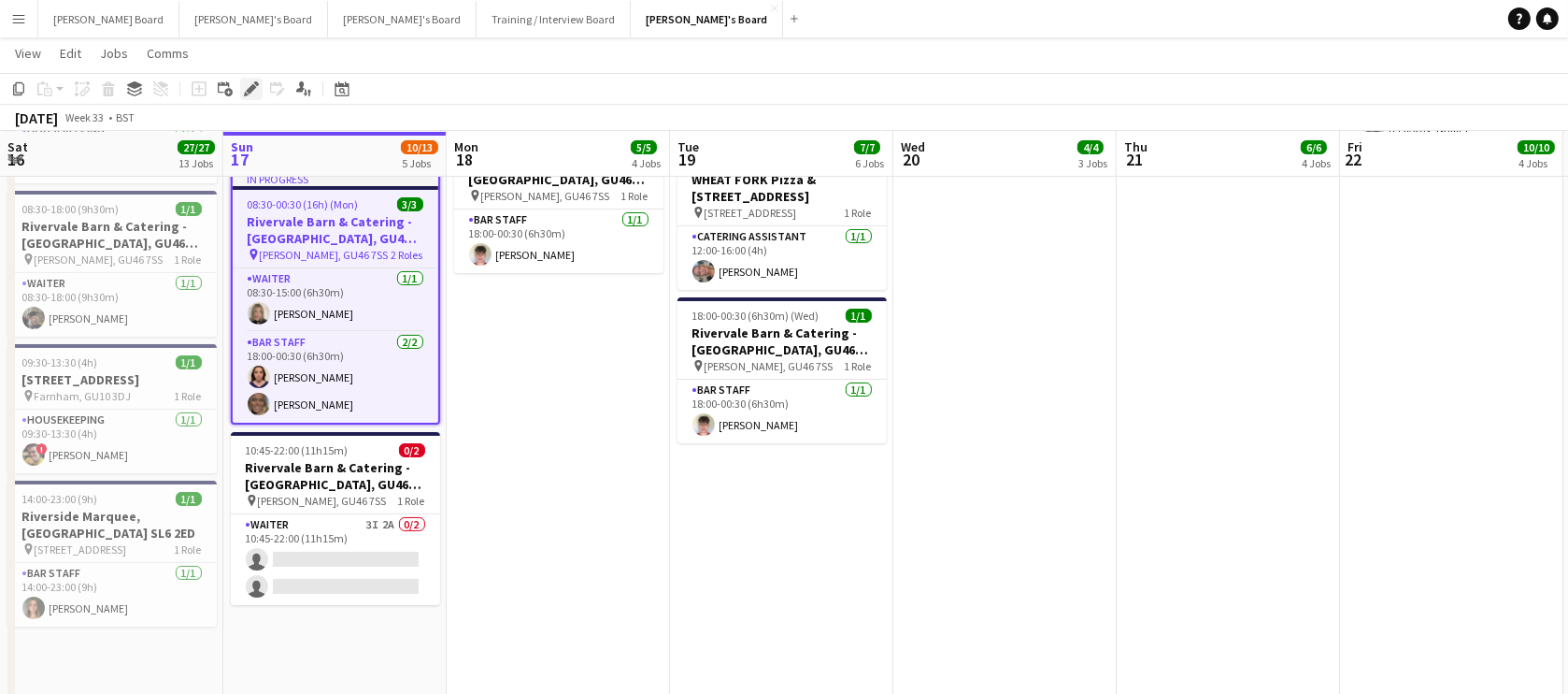
click at [251, 79] on div "Edit" at bounding box center [251, 89] width 23 height 23
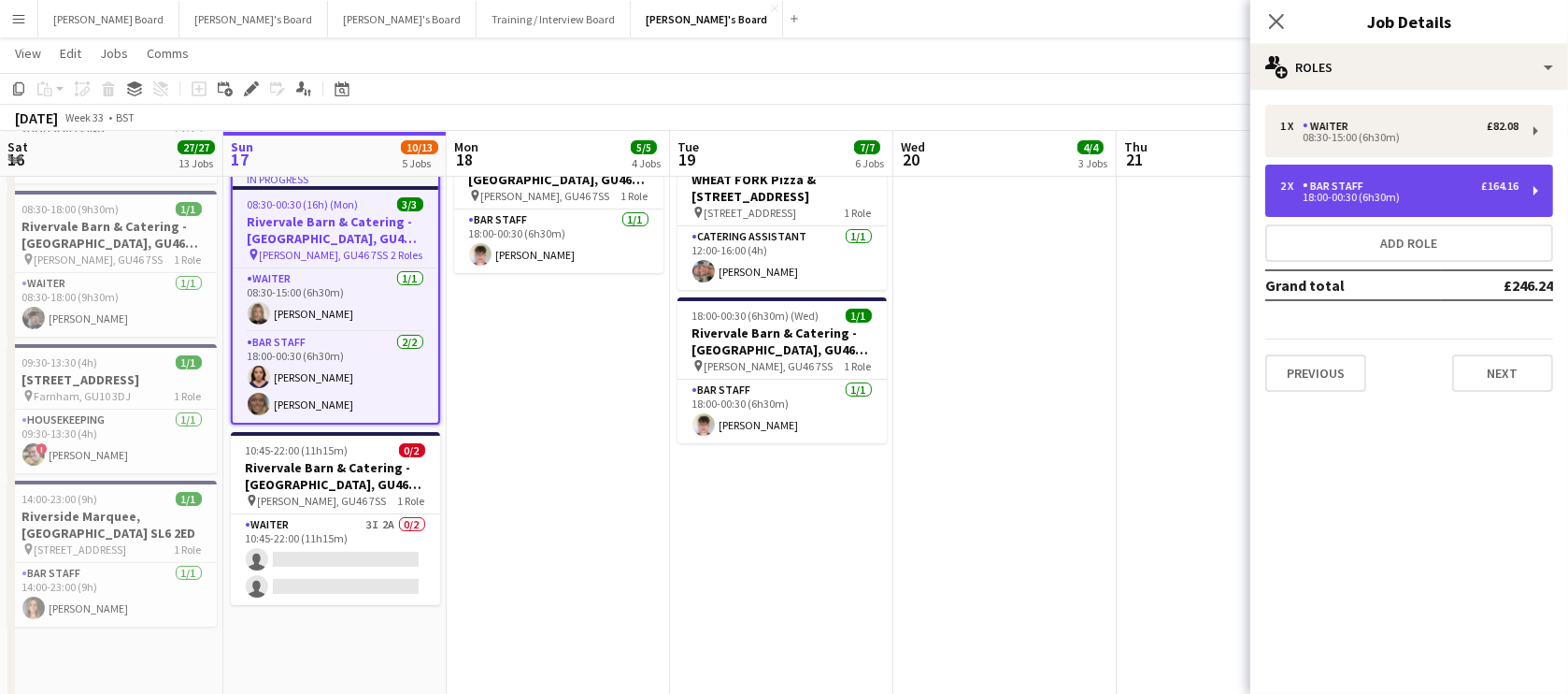
click at [1415, 200] on div "18:00-00:30 (6h30m)" at bounding box center [1400, 197] width 239 height 9
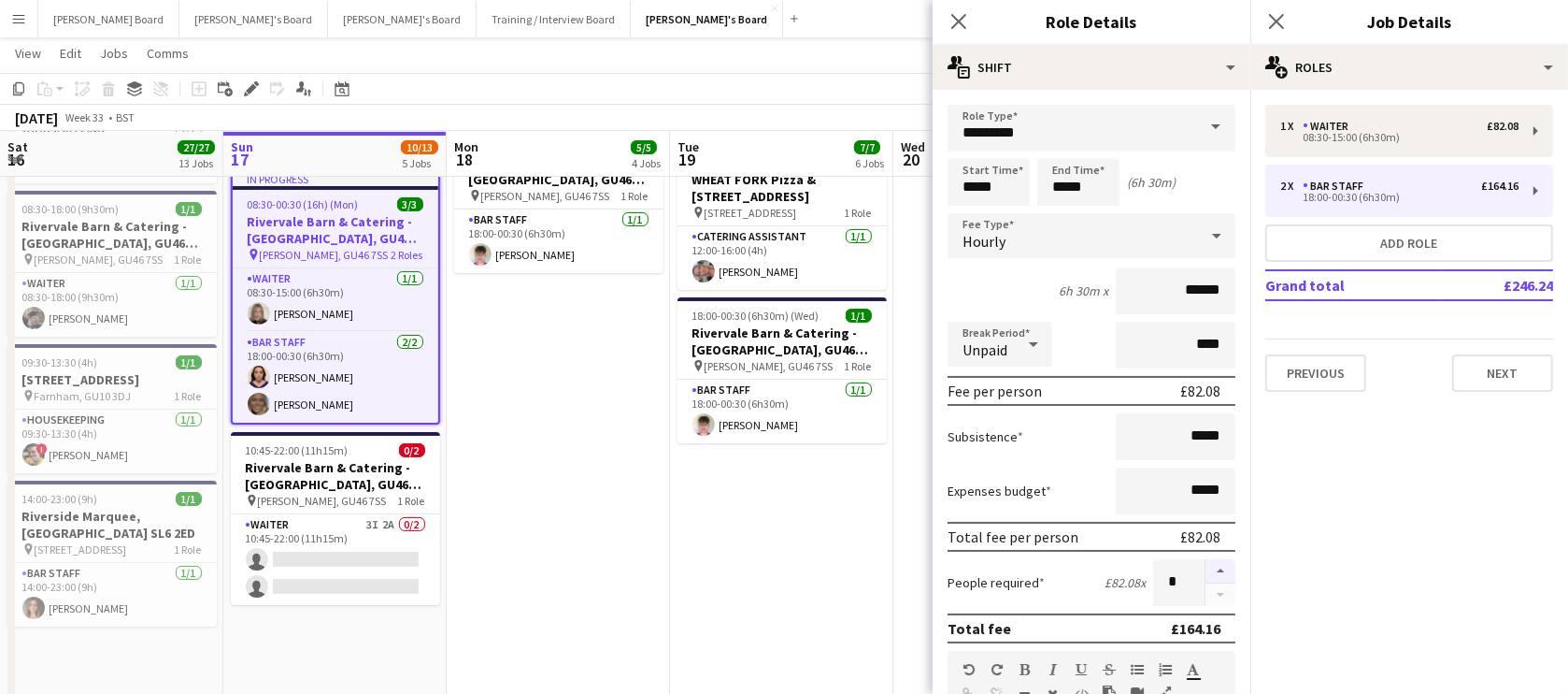
click at [1208, 567] on button "button" at bounding box center [1220, 571] width 30 height 24
type input "*"
click at [811, 560] on app-date-cell "08:30-18:00 (9h30m) 1/1 Rivervale Barn & Catering - Yateley, GU46 7SS pin Yatel…" at bounding box center [782, 342] width 224 height 719
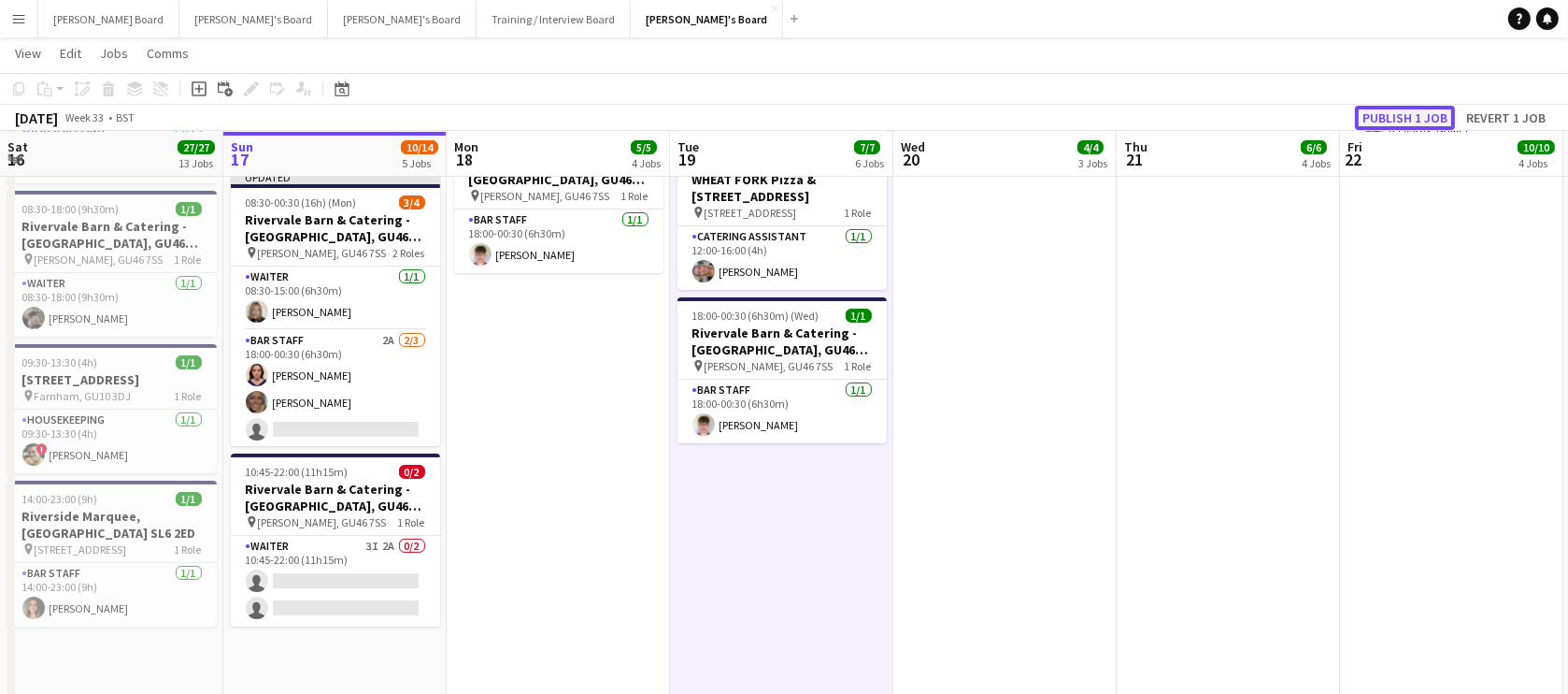
click at [1378, 108] on button "Publish 1 job" at bounding box center [1404, 118] width 100 height 24
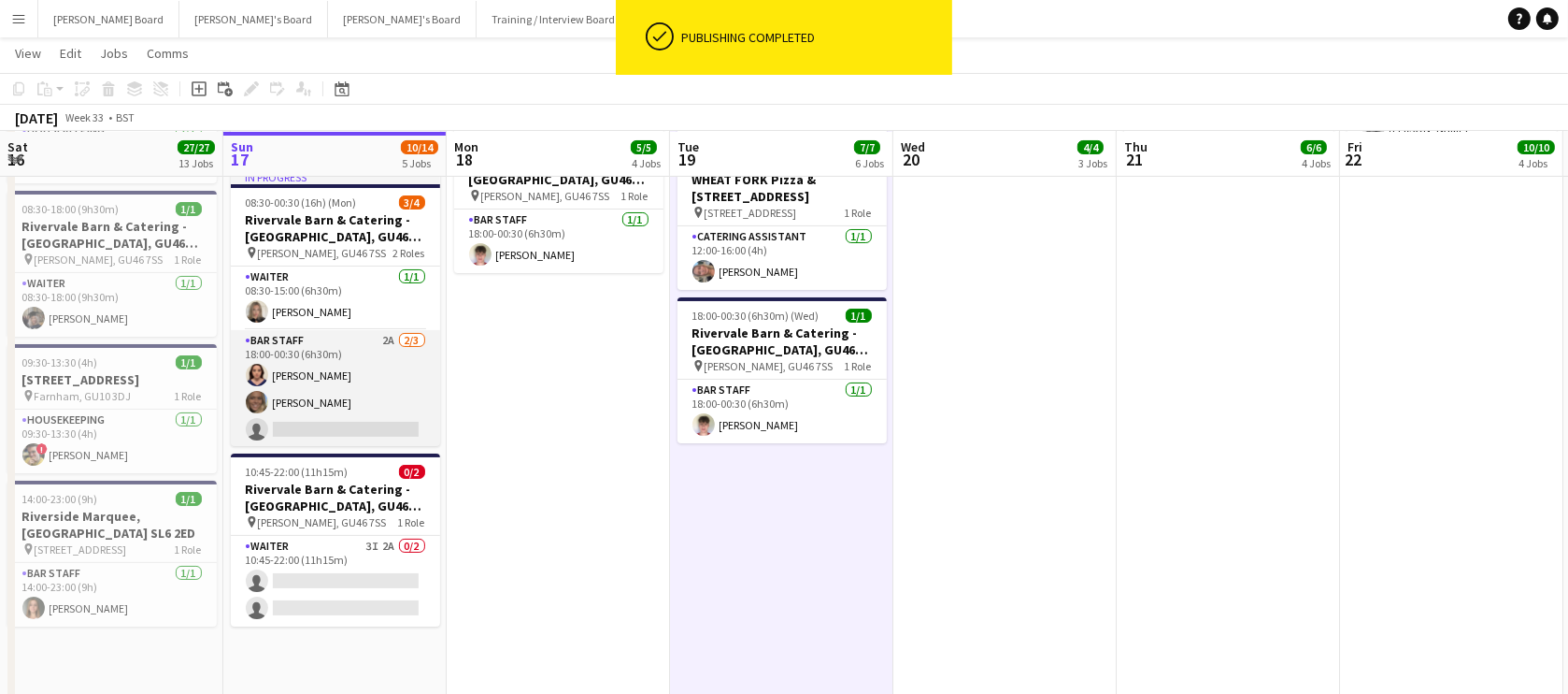
click at [394, 394] on app-card-role "BAR STAFF 2A 2/3 18:00-00:30 (6h30m) Molly Harper Anna Simmonds single-neutral-…" at bounding box center [336, 388] width 210 height 118
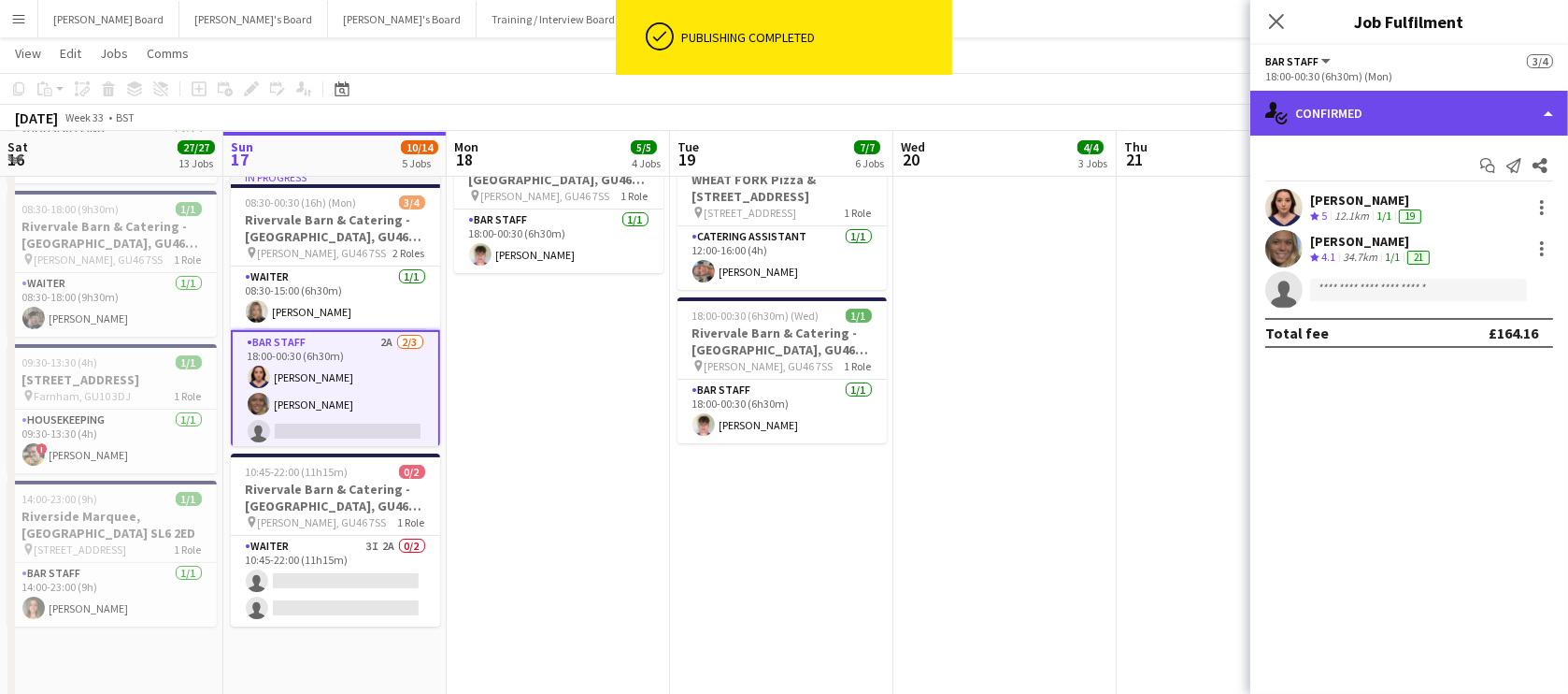
click at [1381, 101] on div "single-neutral-actions-check-2 Confirmed" at bounding box center [1409, 113] width 318 height 45
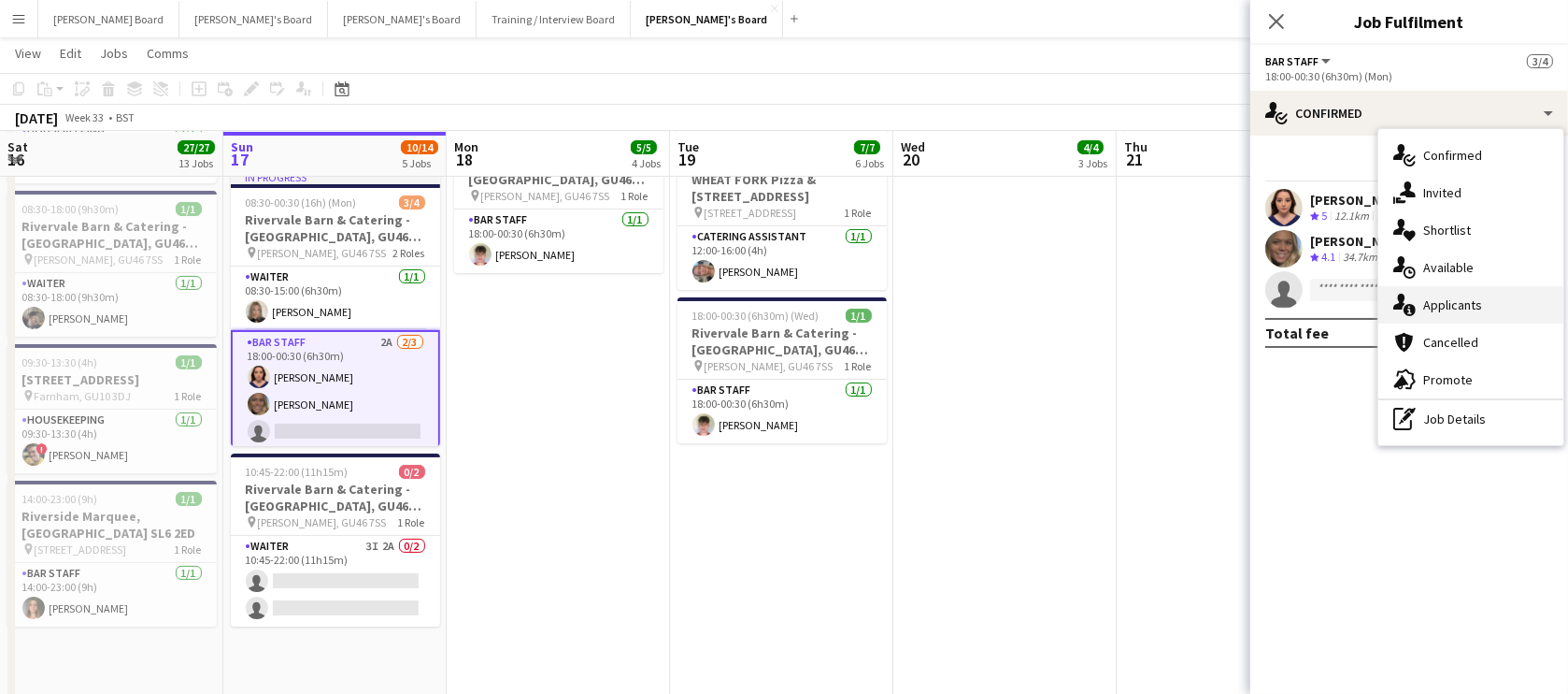
click at [1466, 320] on div "single-neutral-actions-information Applicants" at bounding box center [1470, 305] width 185 height 38
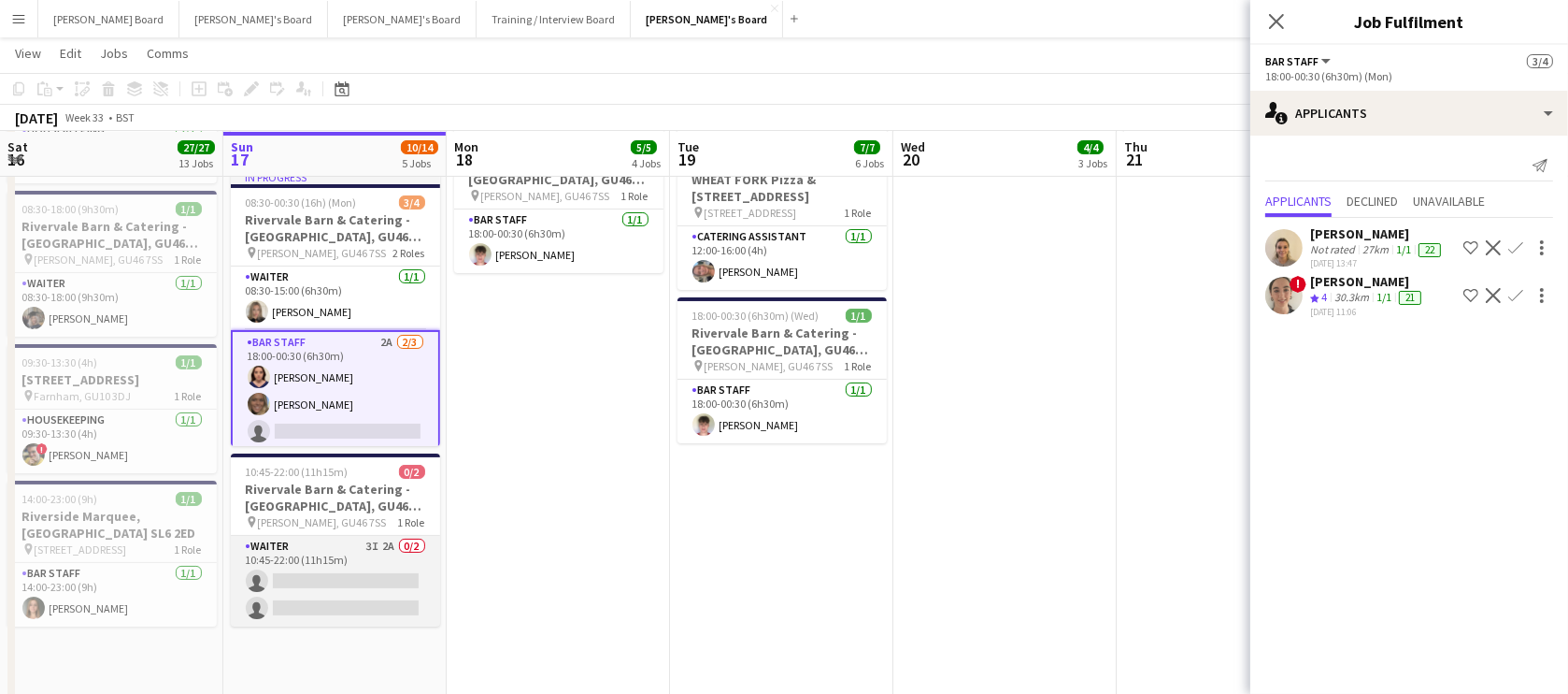
click at [357, 589] on app-card-role "Waiter 3I 2A 0/2 10:45-22:00 (11h15m) single-neutral-actions single-neutral-act…" at bounding box center [336, 581] width 210 height 90
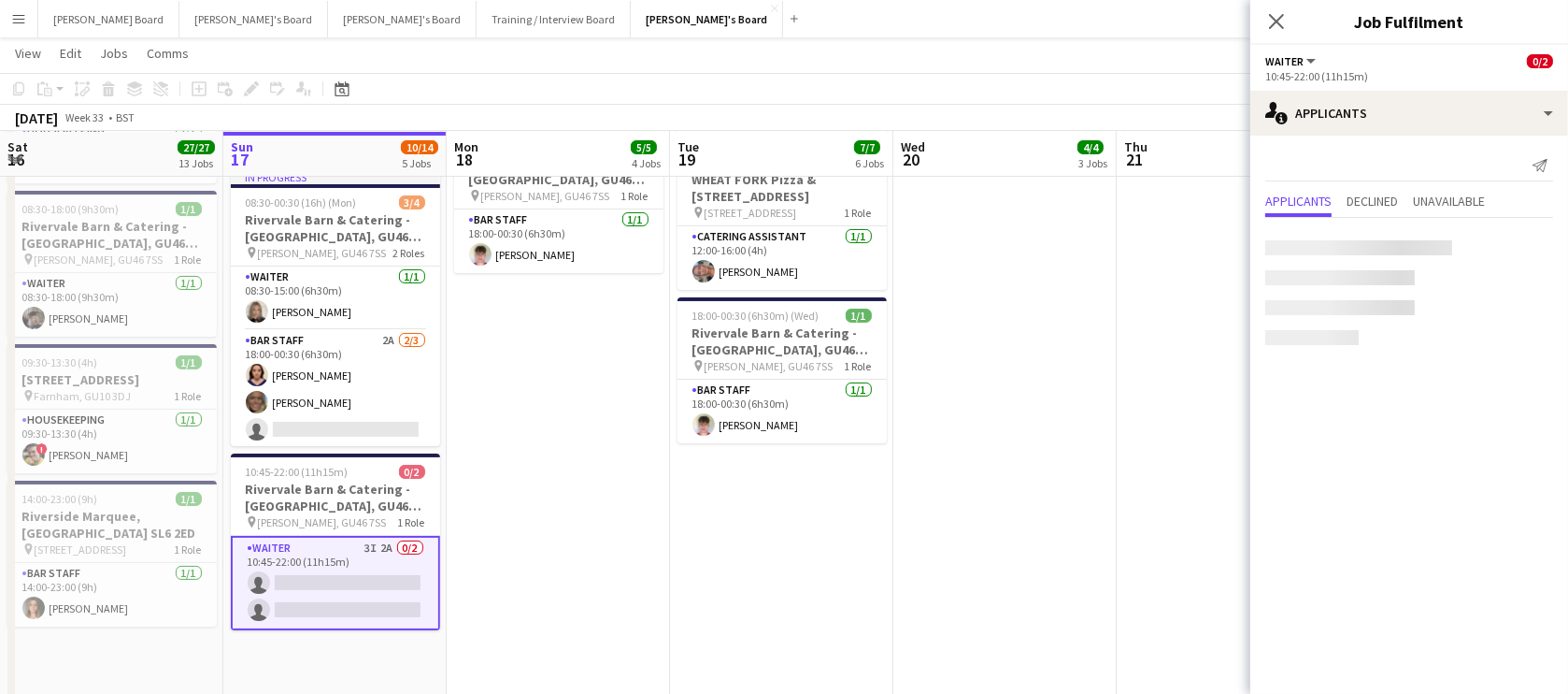
scroll to position [0, 446]
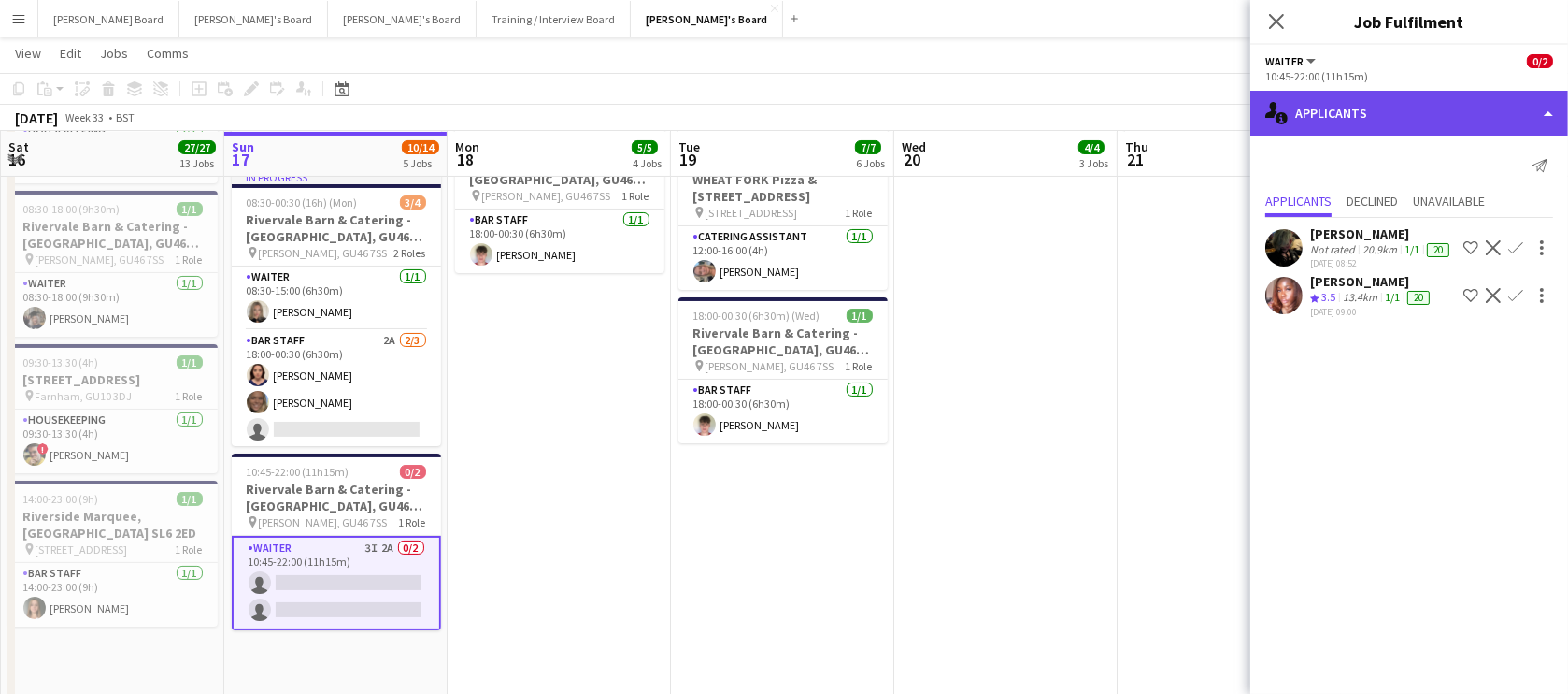
click at [1391, 108] on div "single-neutral-actions-information Applicants" at bounding box center [1409, 113] width 318 height 45
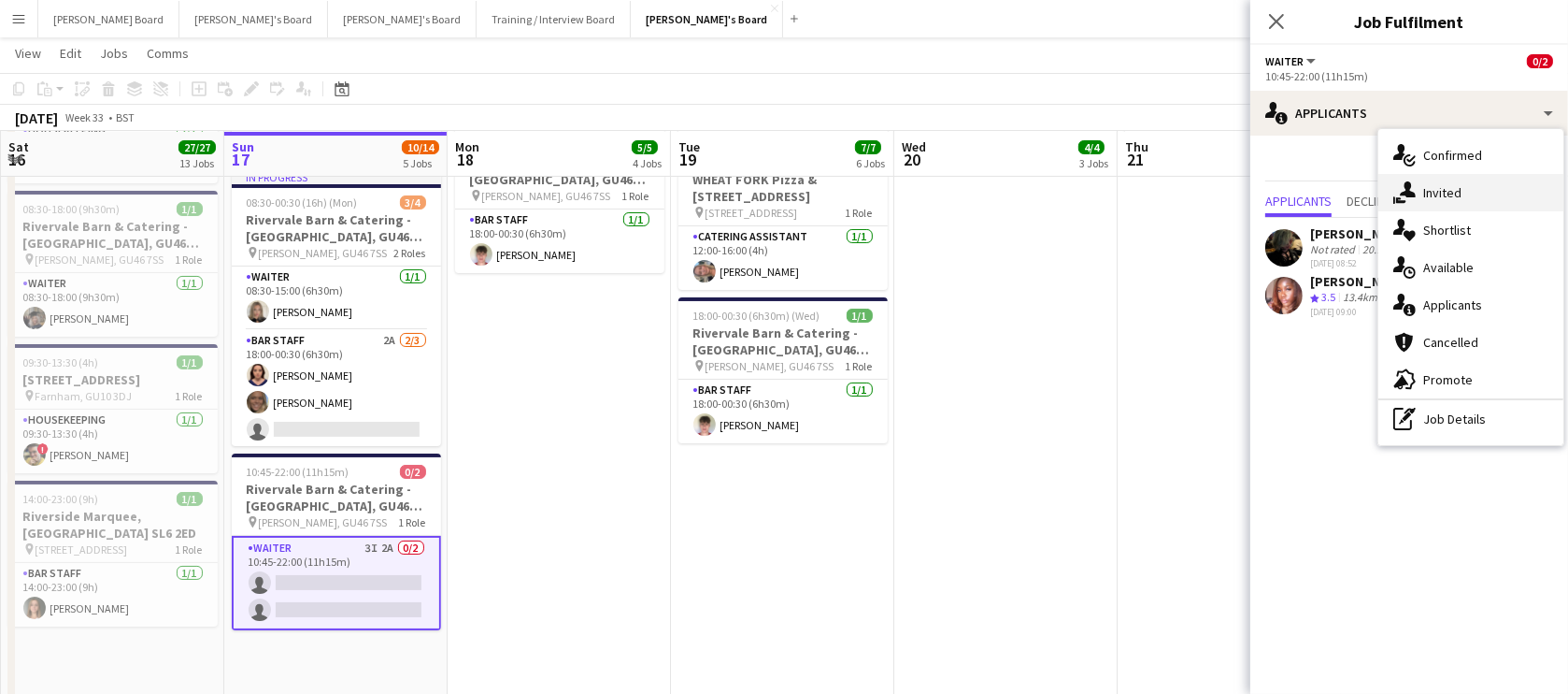
click at [1429, 192] on div "single-neutral-actions-share-1 Invited" at bounding box center [1470, 193] width 185 height 38
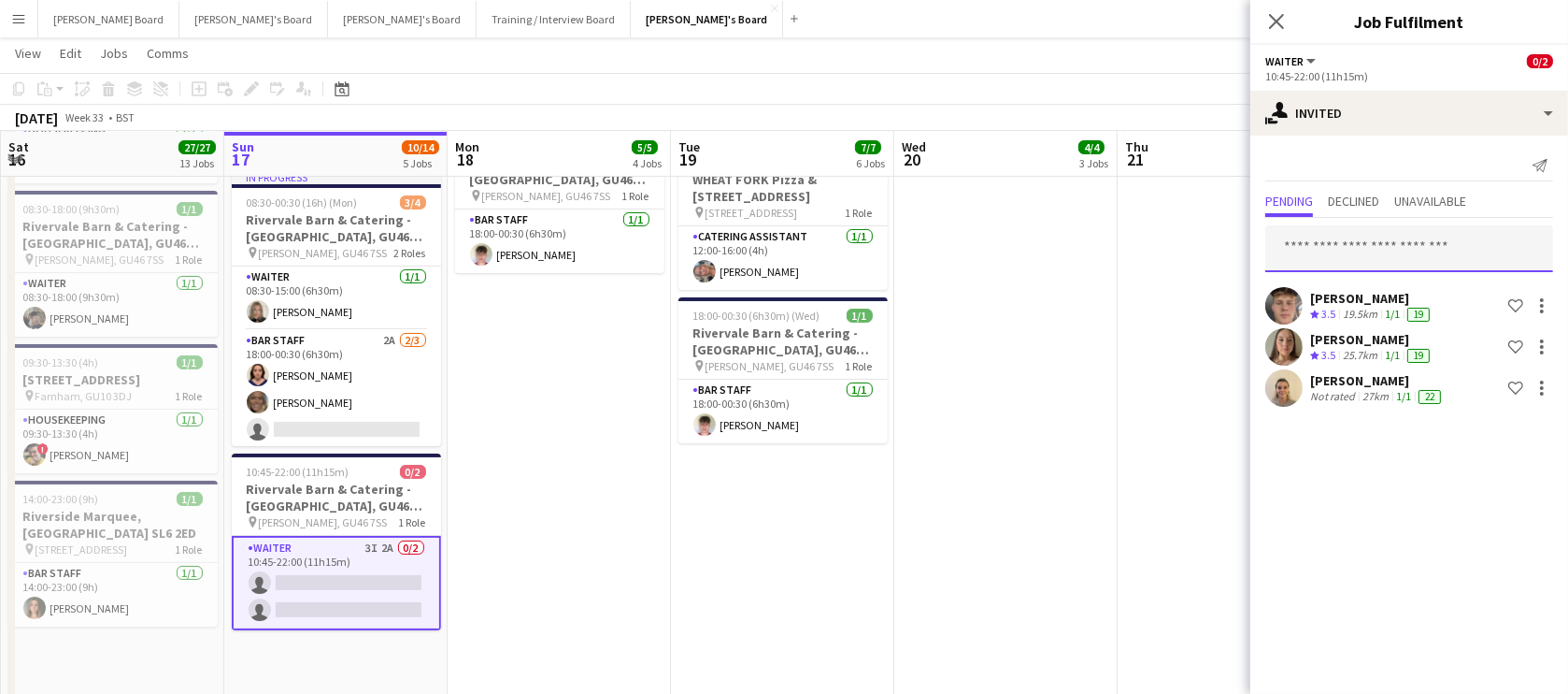
click at [1330, 254] on input "text" at bounding box center [1409, 249] width 288 height 47
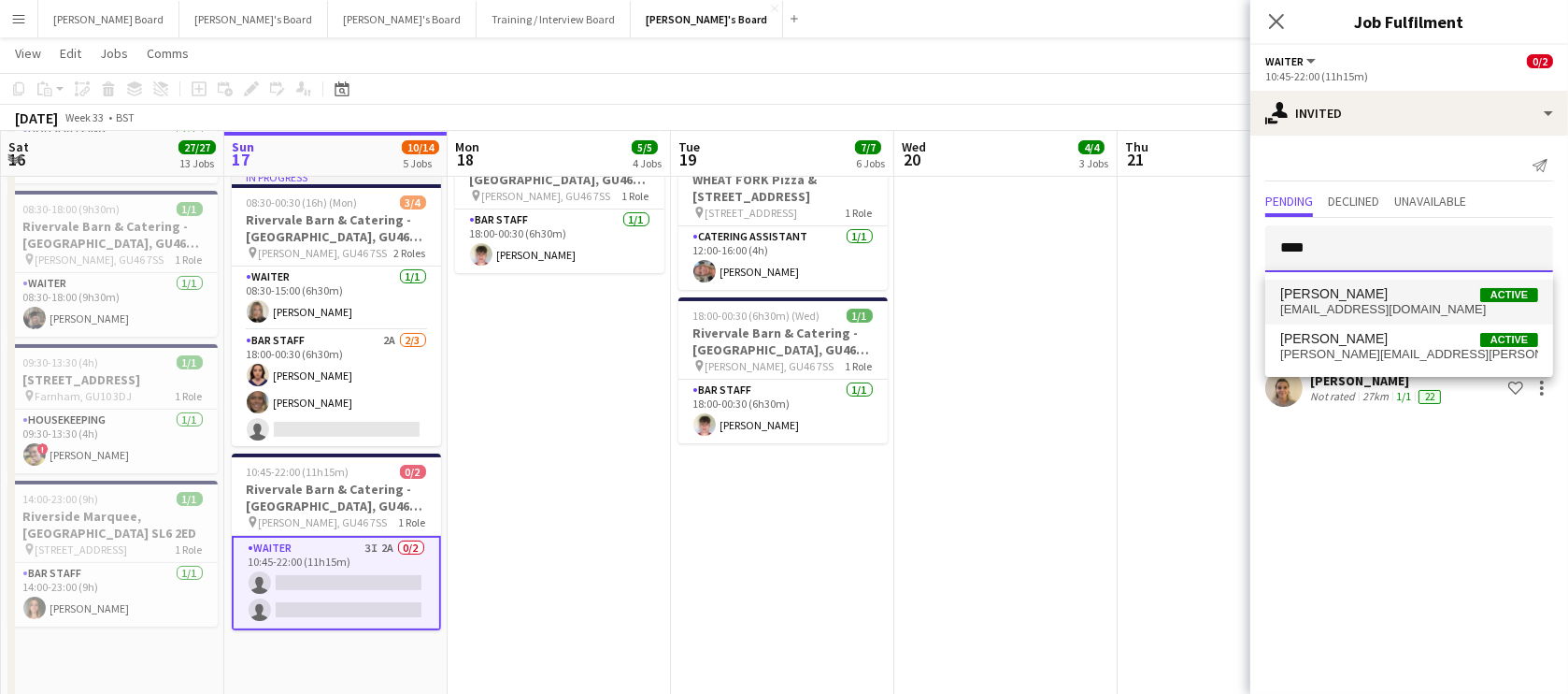
type input "****"
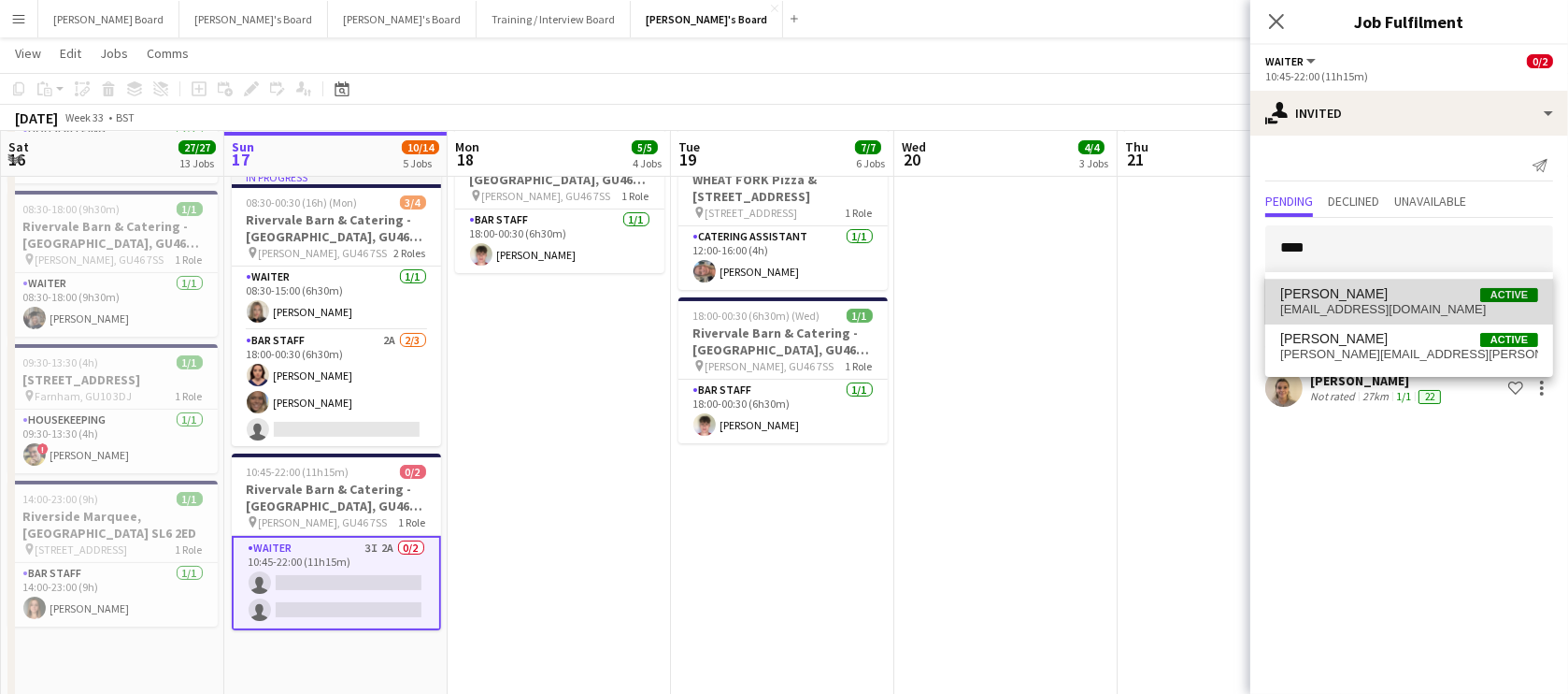
click at [1340, 292] on span "[PERSON_NAME]" at bounding box center [1334, 293] width 107 height 16
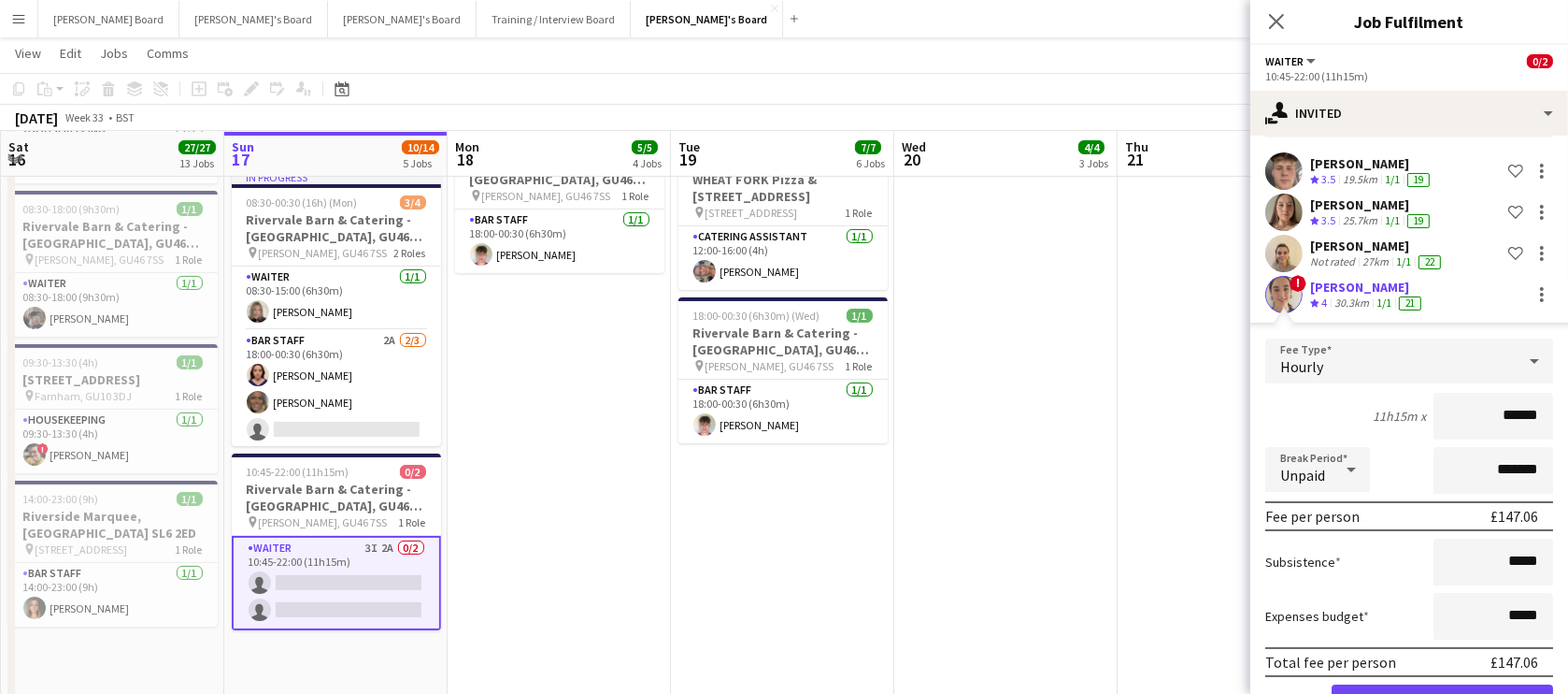
scroll to position [196, 0]
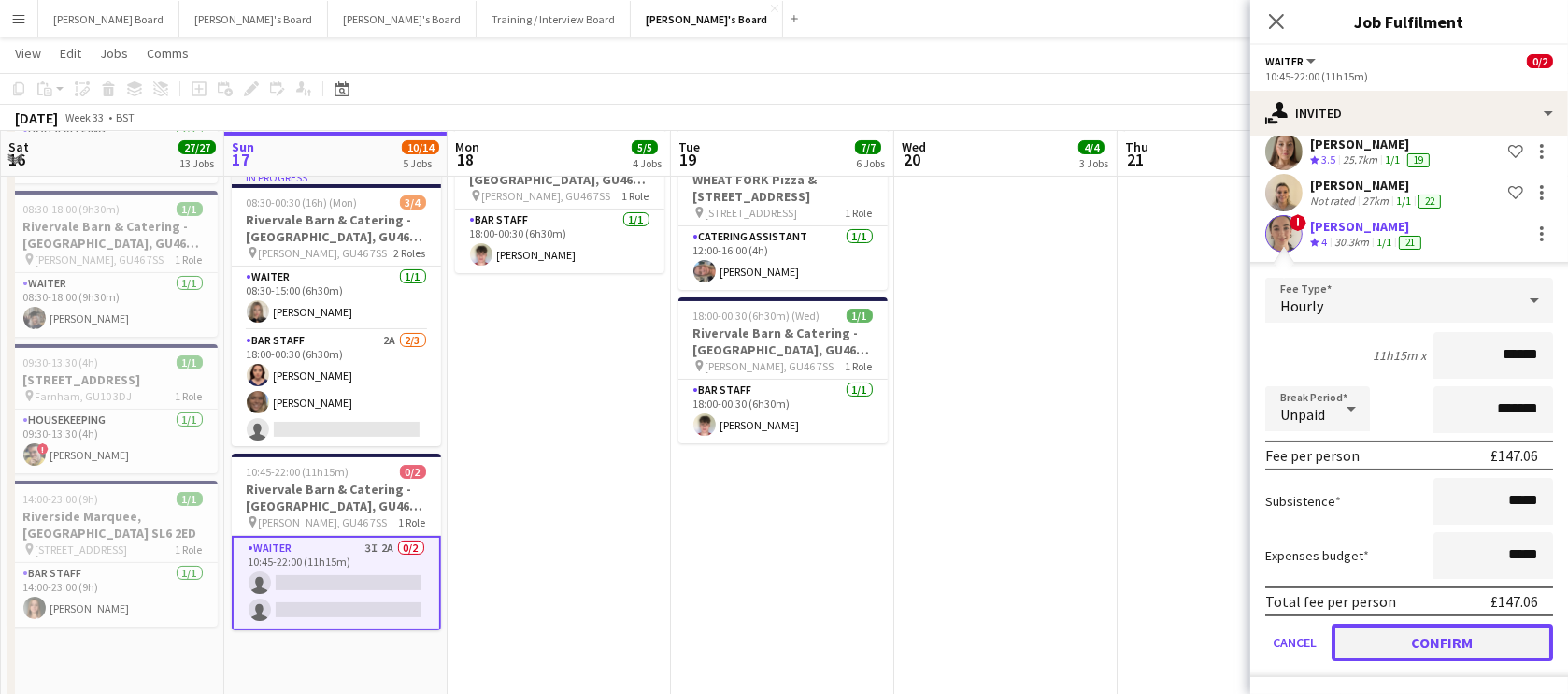
click at [1385, 631] on button "Confirm" at bounding box center [1443, 642] width 222 height 38
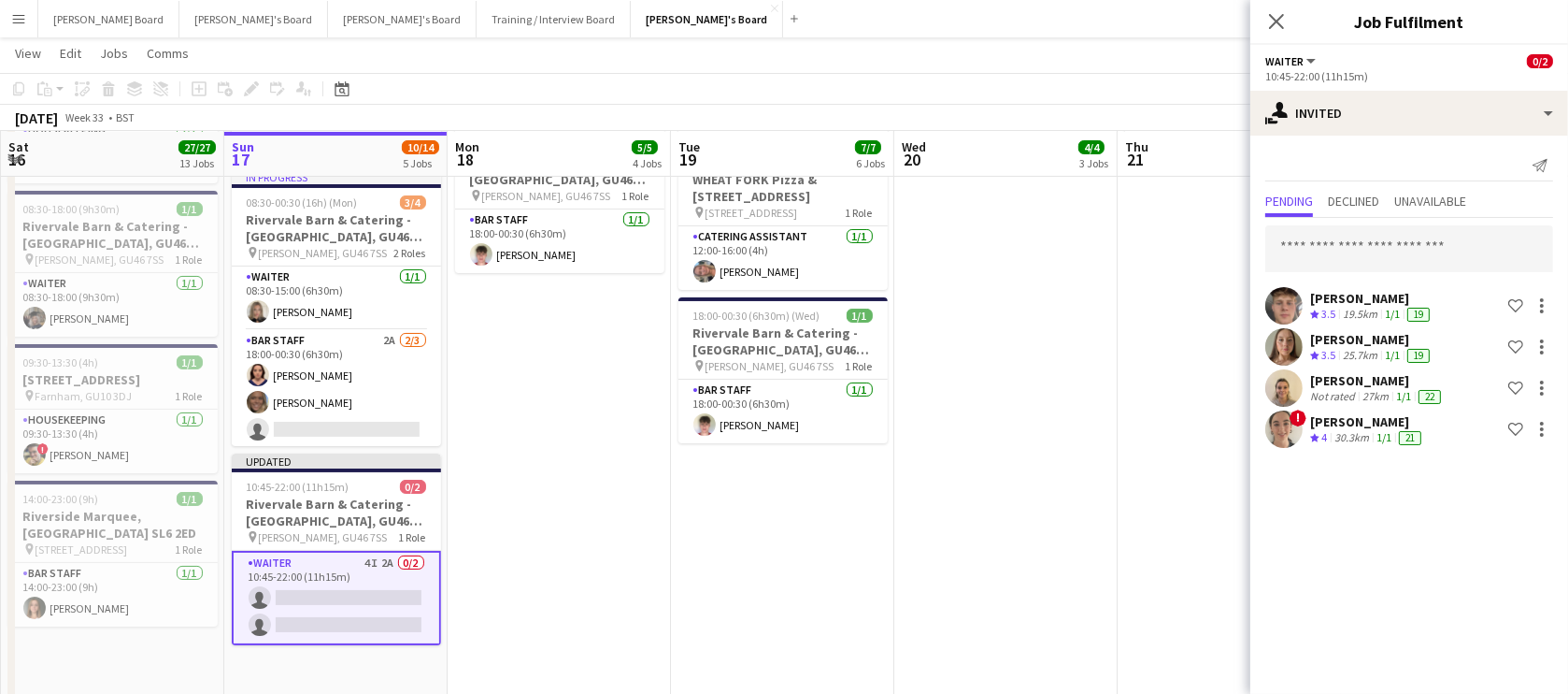
scroll to position [0, 0]
click at [1372, 245] on input "text" at bounding box center [1409, 249] width 288 height 47
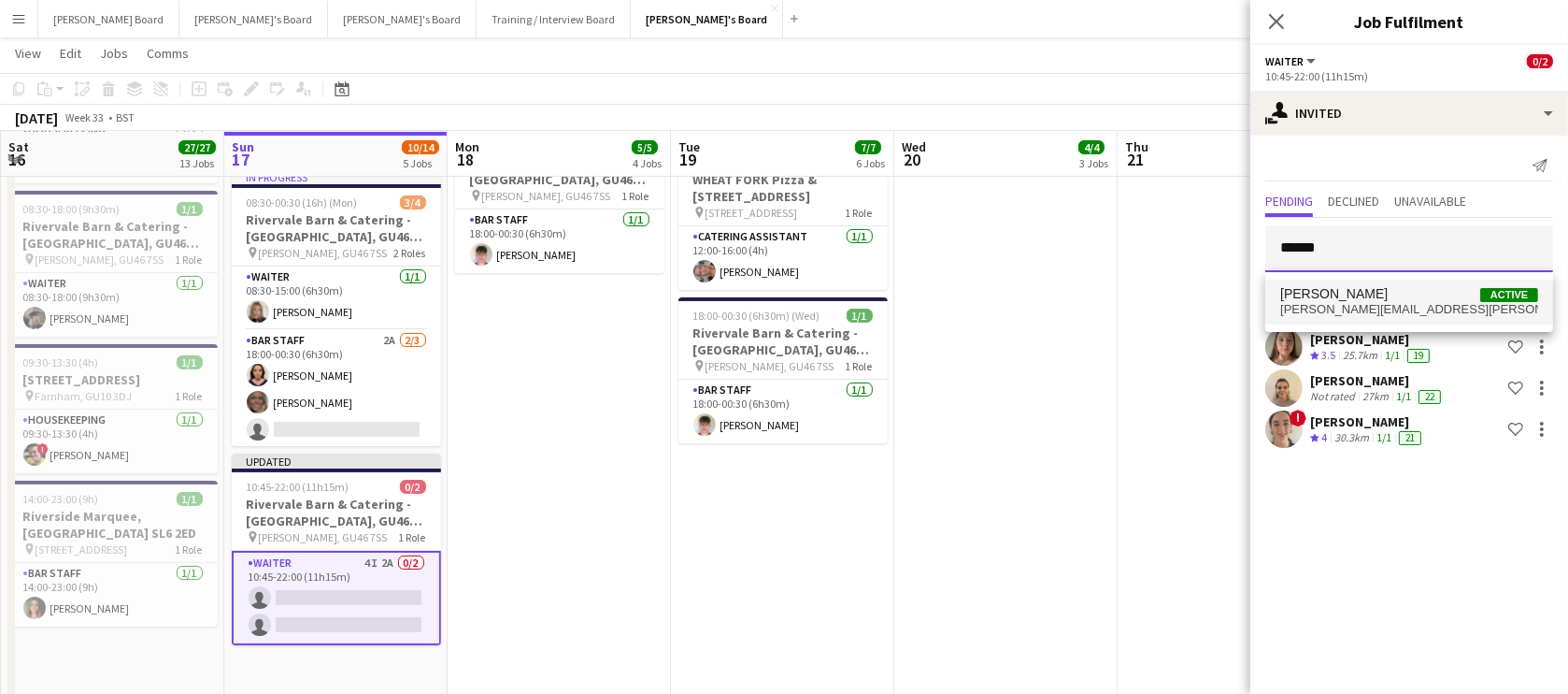
type input "******"
click at [1396, 299] on span "Owen Beswick Active" at bounding box center [1409, 293] width 258 height 16
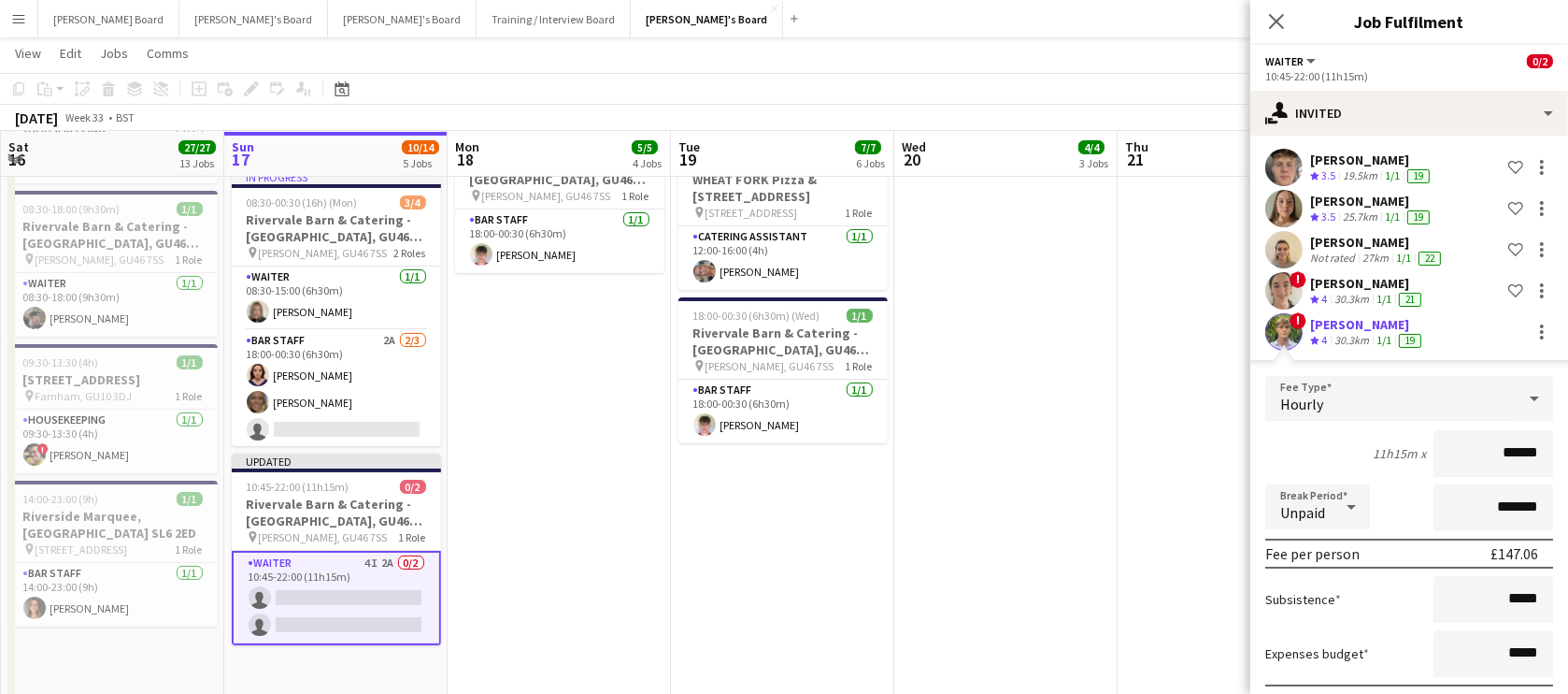
scroll to position [236, 0]
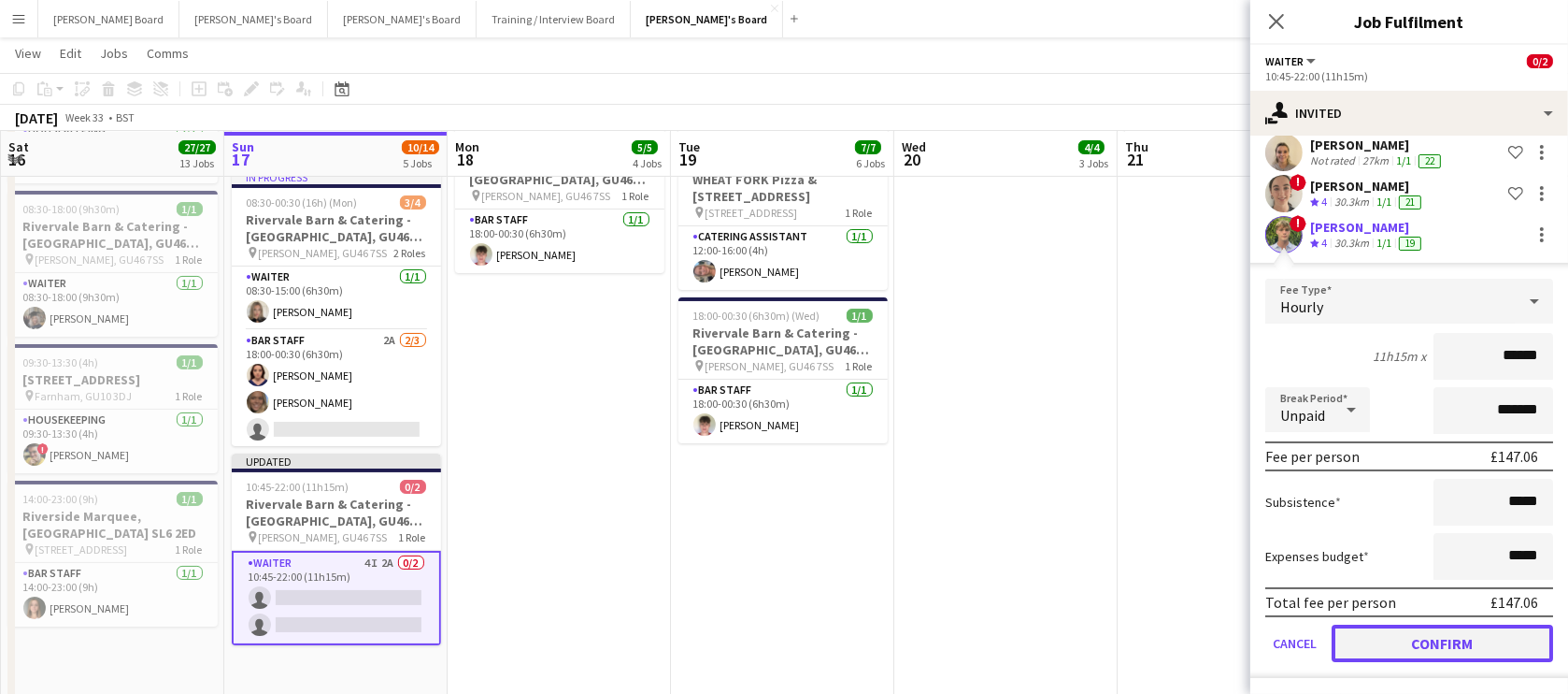
click at [1408, 638] on button "Confirm" at bounding box center [1443, 643] width 222 height 38
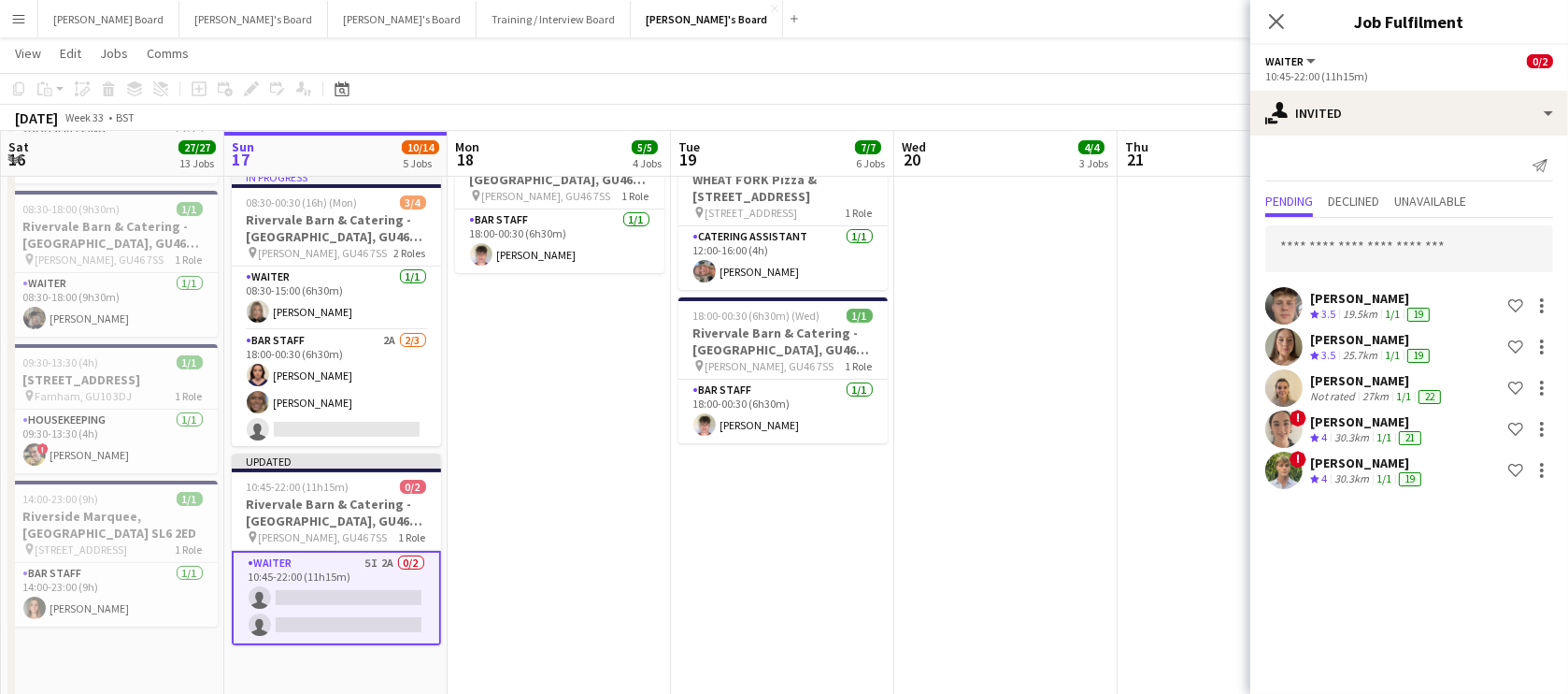
scroll to position [0, 0]
click at [1343, 244] on input "text" at bounding box center [1409, 249] width 288 height 47
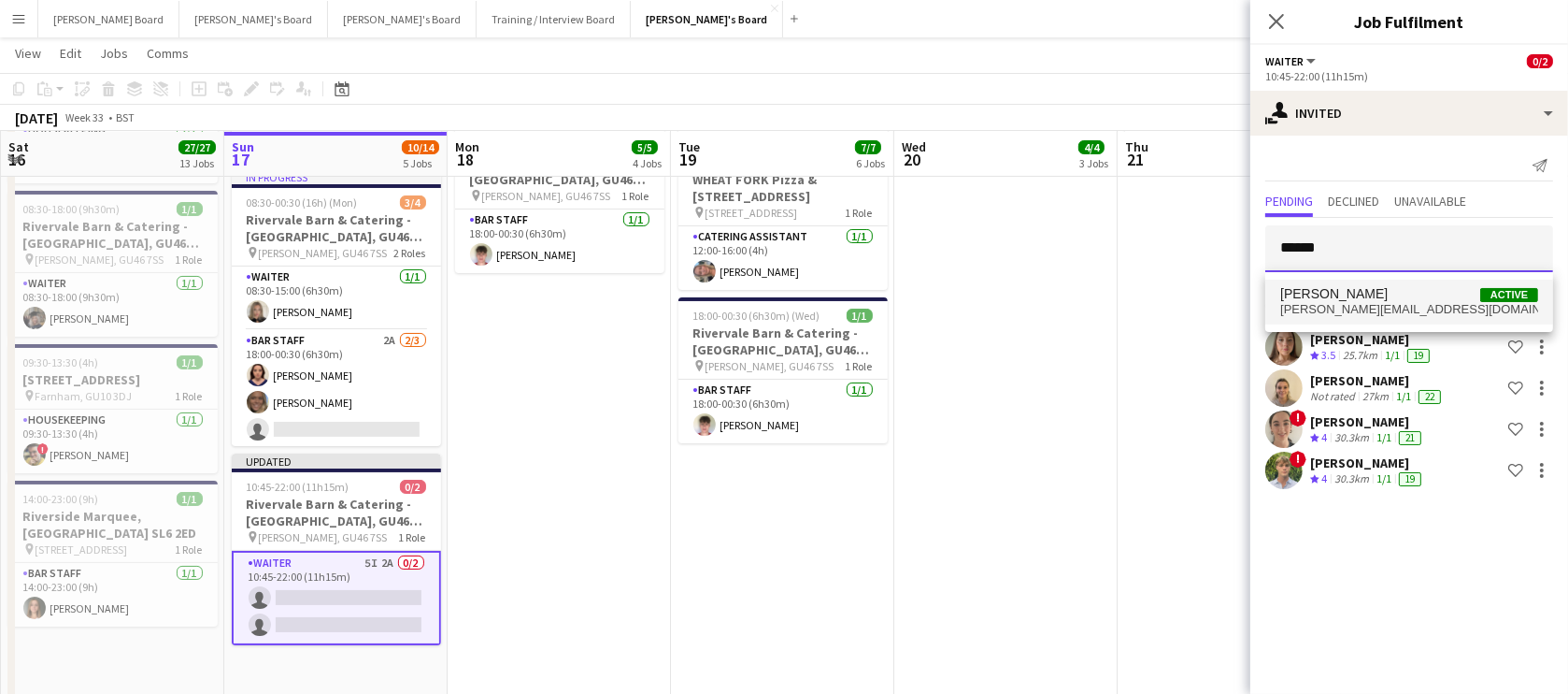
type input "******"
drag, startPoint x: 1355, startPoint y: 297, endPoint x: 1359, endPoint y: 316, distance: 19.4
click at [1357, 296] on span "[PERSON_NAME]" at bounding box center [1334, 293] width 107 height 16
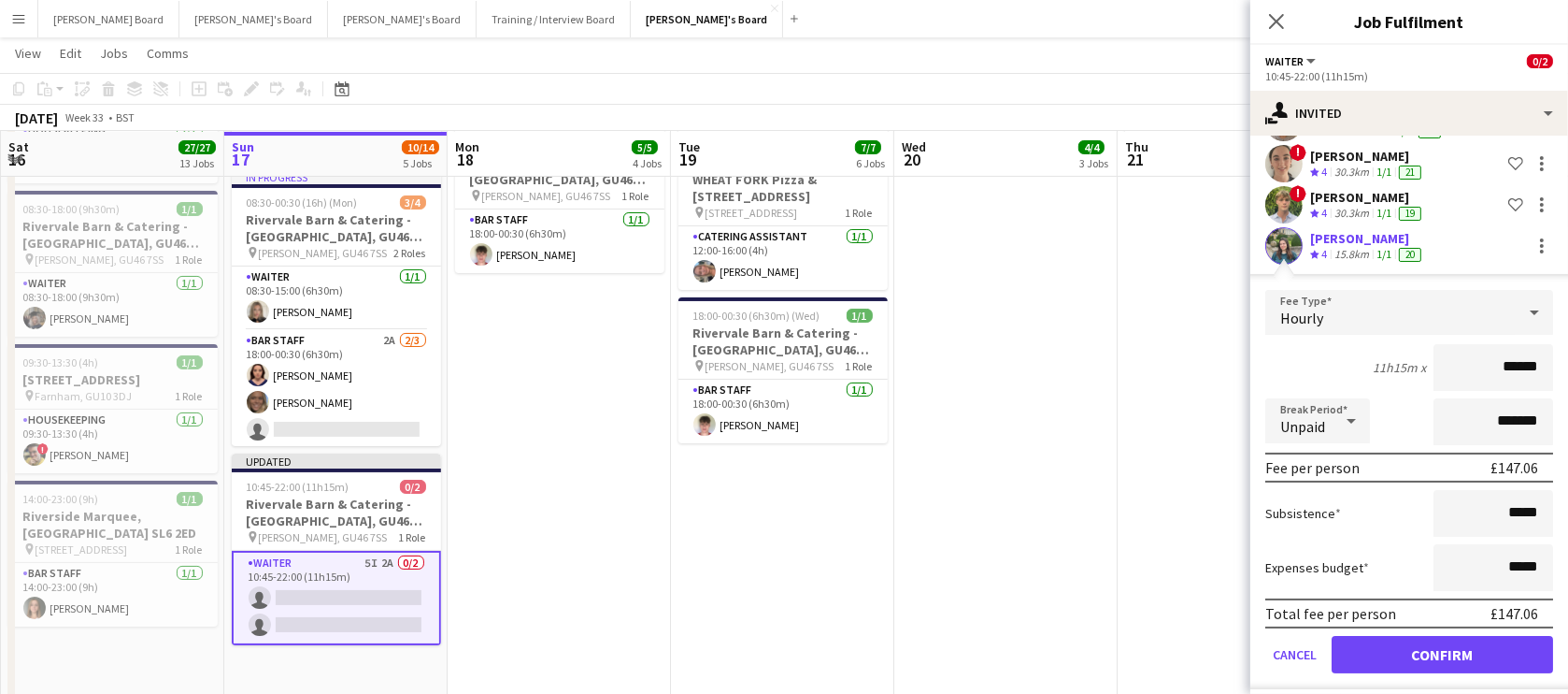
scroll to position [277, 0]
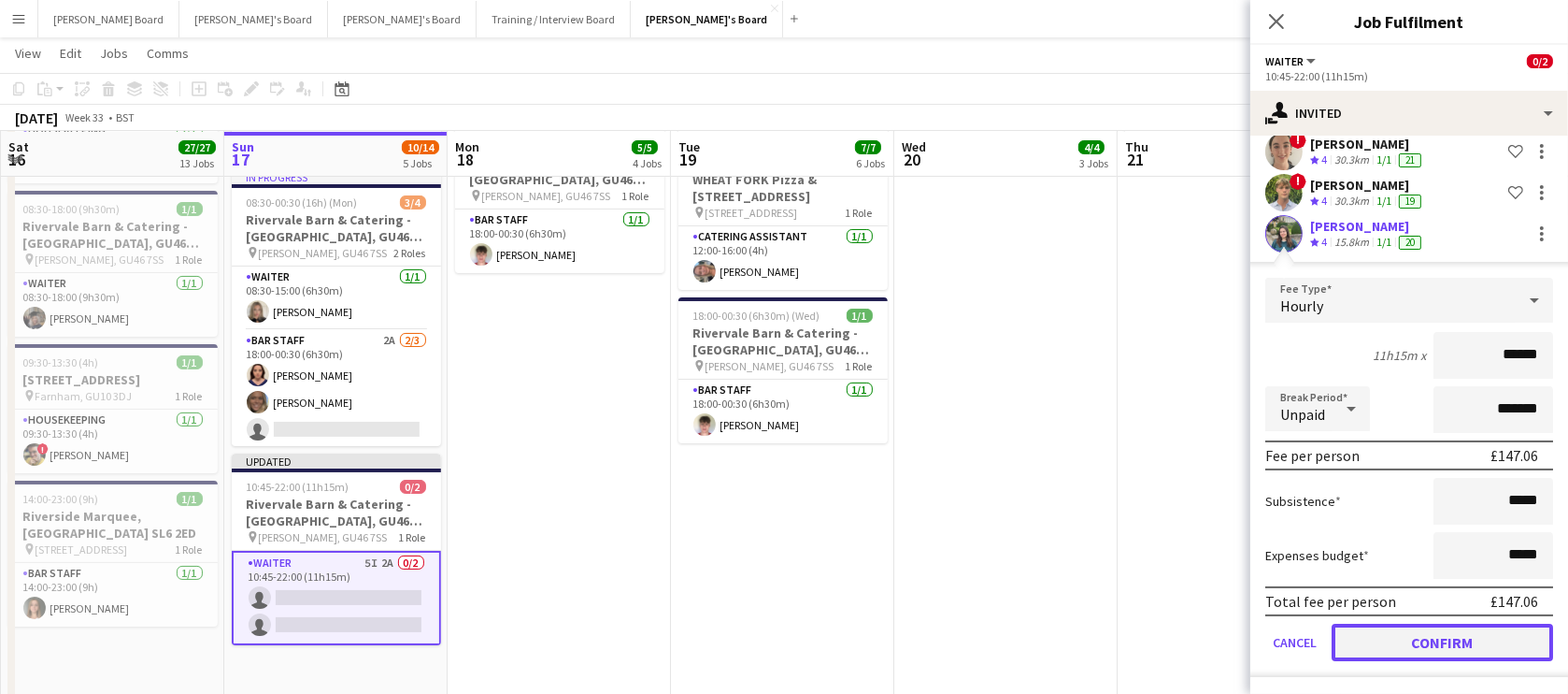
click at [1393, 636] on button "Confirm" at bounding box center [1443, 642] width 222 height 38
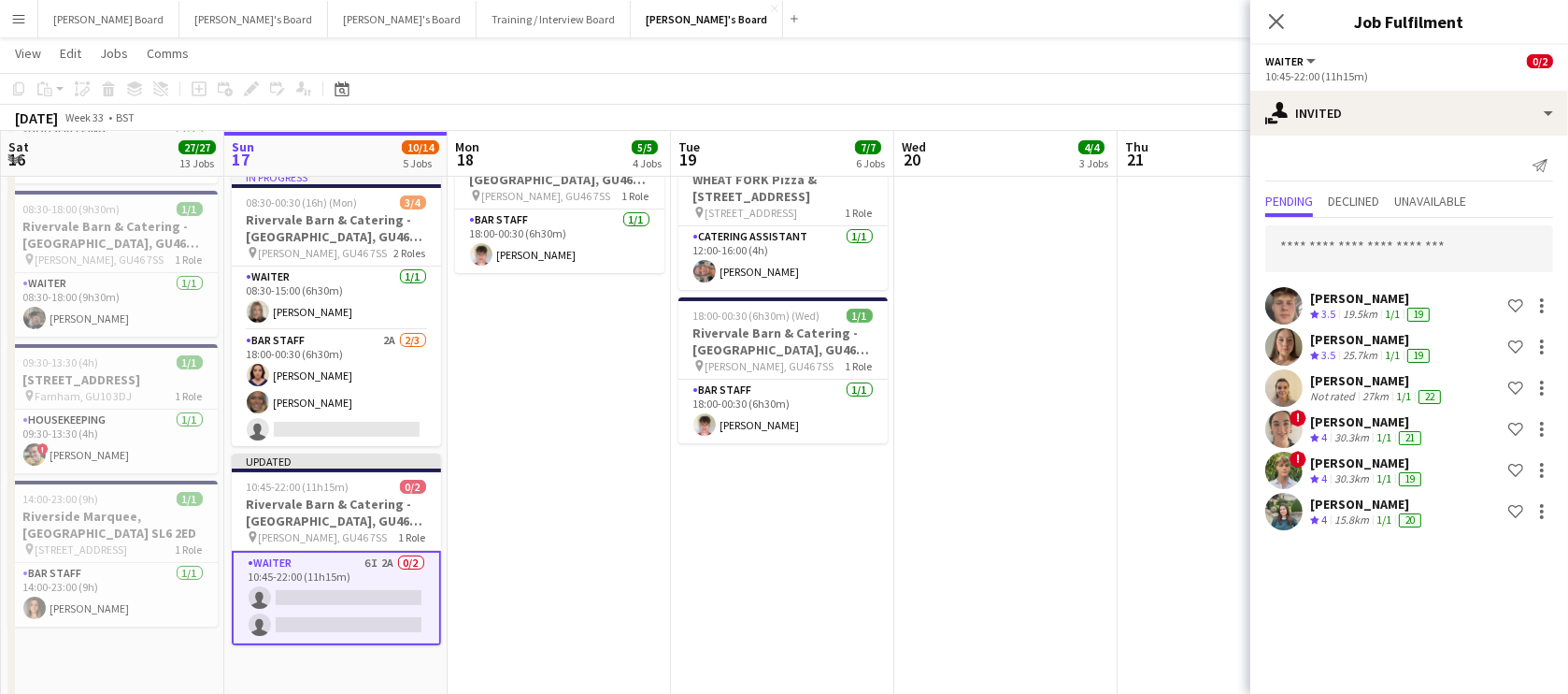
scroll to position [0, 0]
click at [1446, 244] on input "text" at bounding box center [1409, 249] width 288 height 47
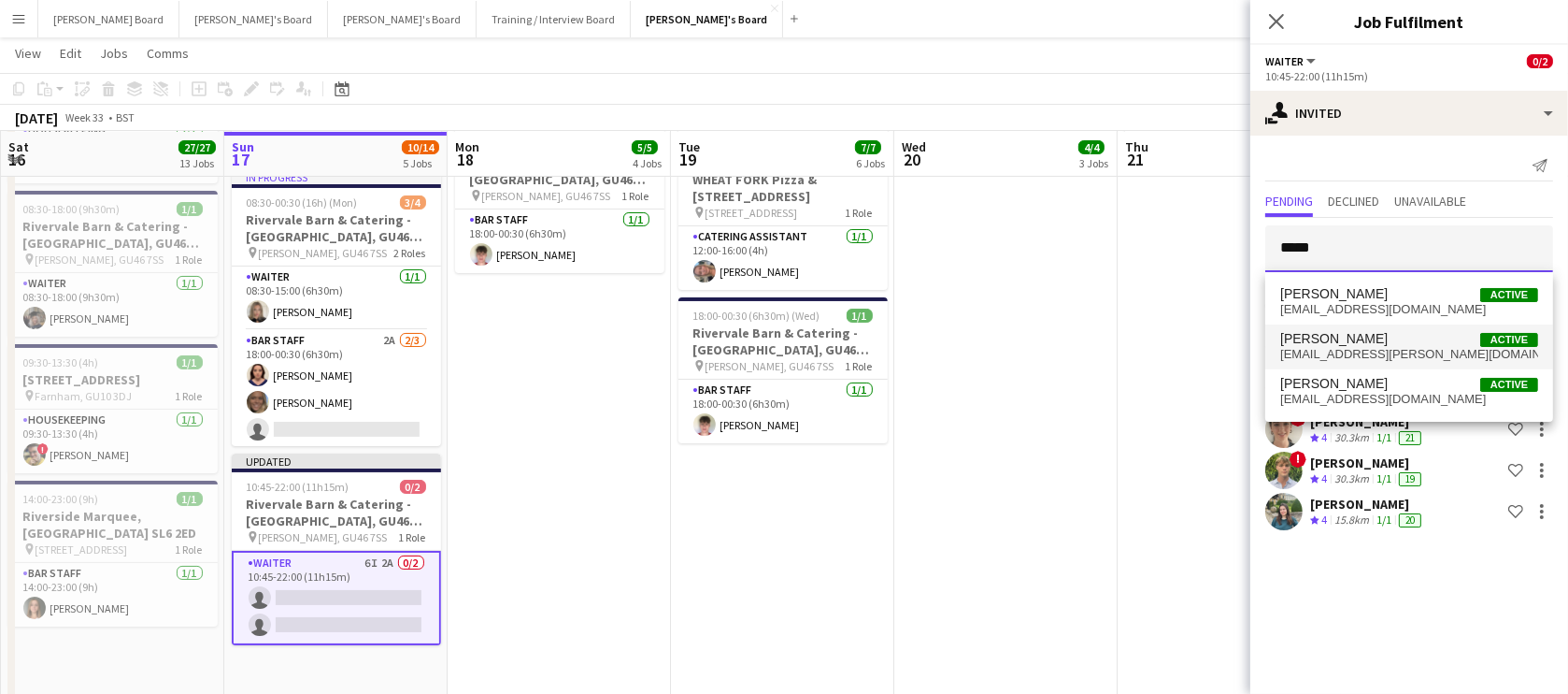
type input "*****"
click at [1388, 344] on span "Coline Mouliere-Reiser" at bounding box center [1334, 339] width 107 height 16
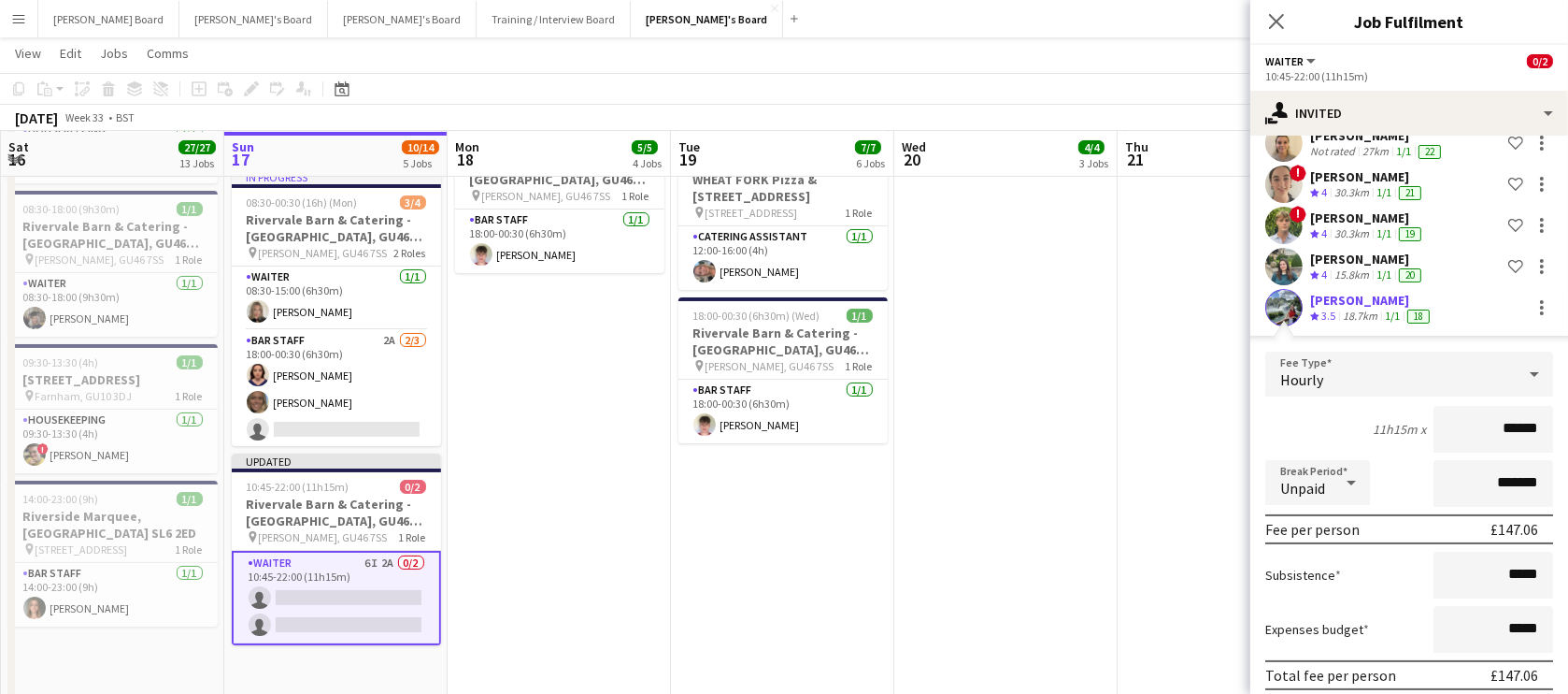
scroll to position [318, 0]
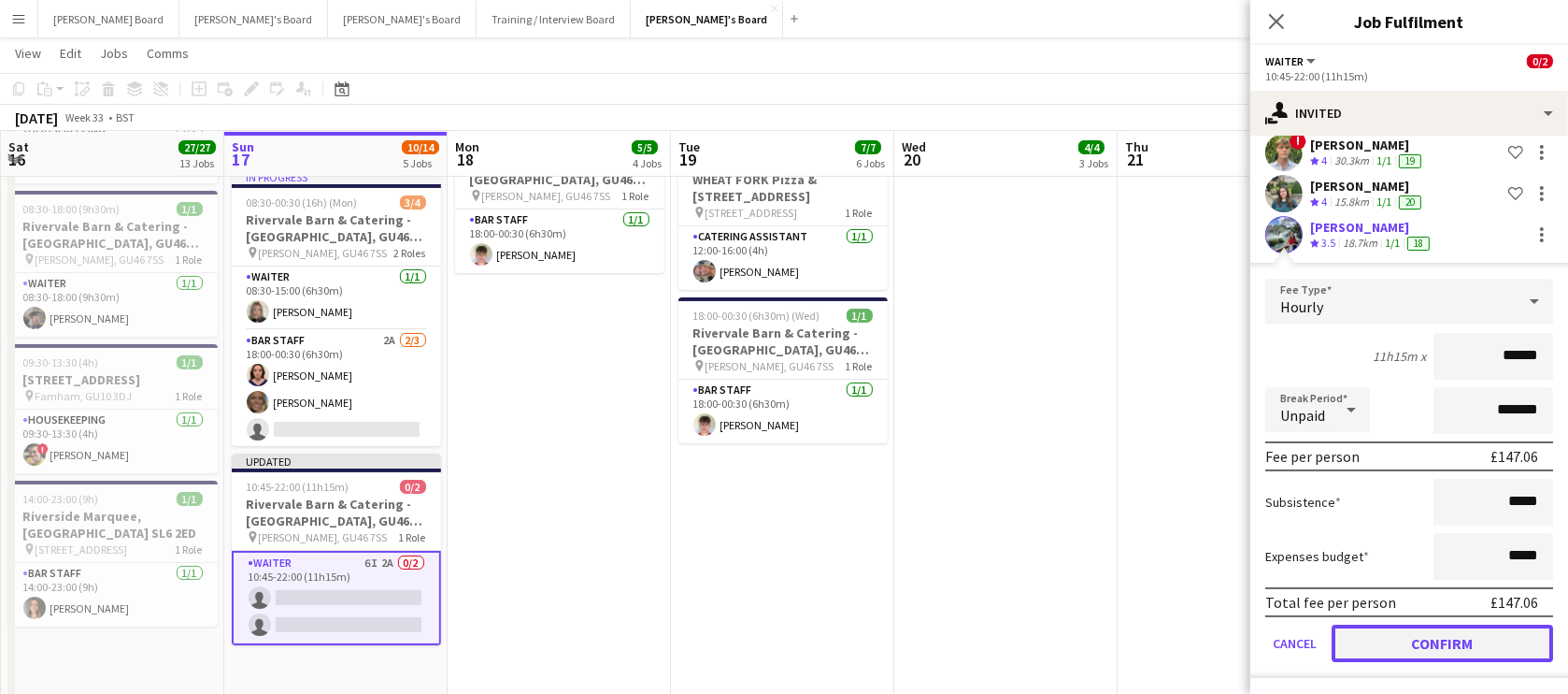
click at [1421, 636] on button "Confirm" at bounding box center [1443, 643] width 222 height 38
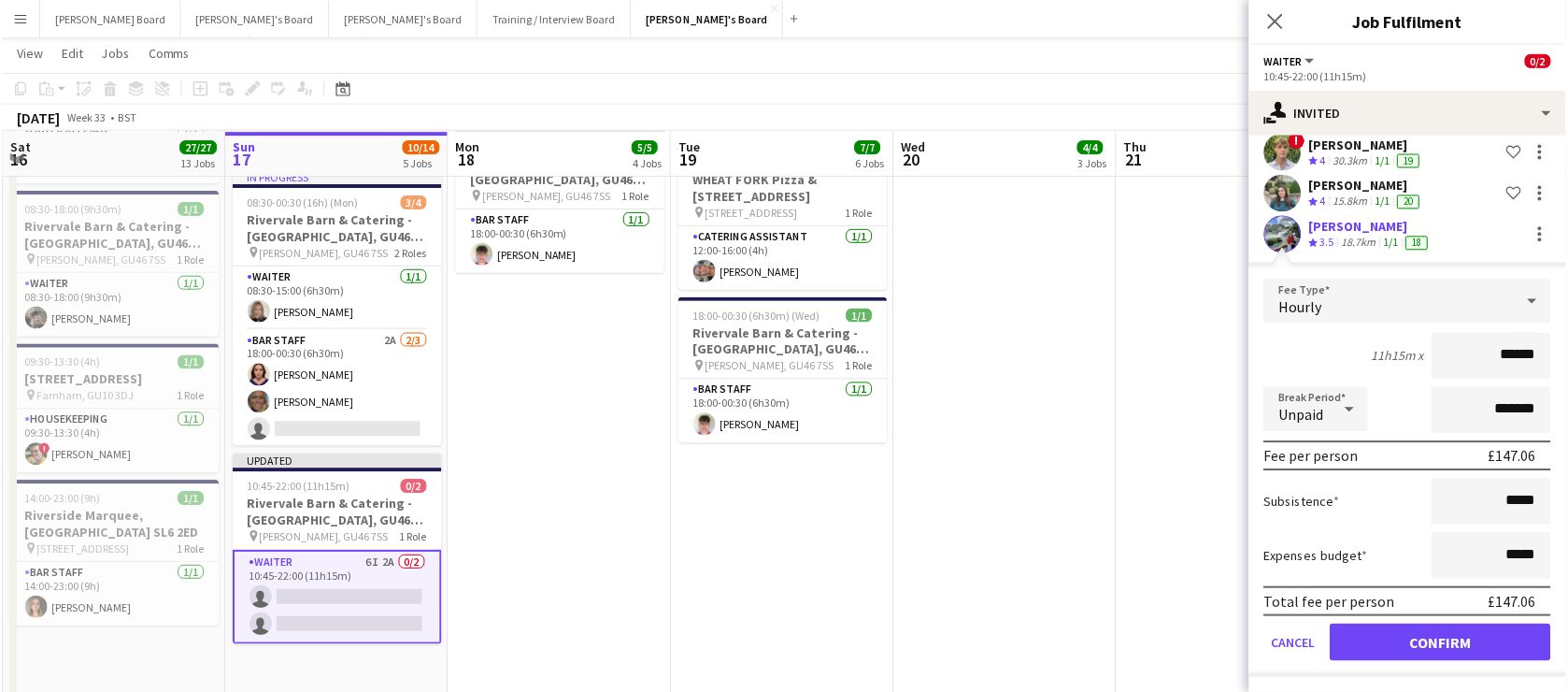
scroll to position [0, 0]
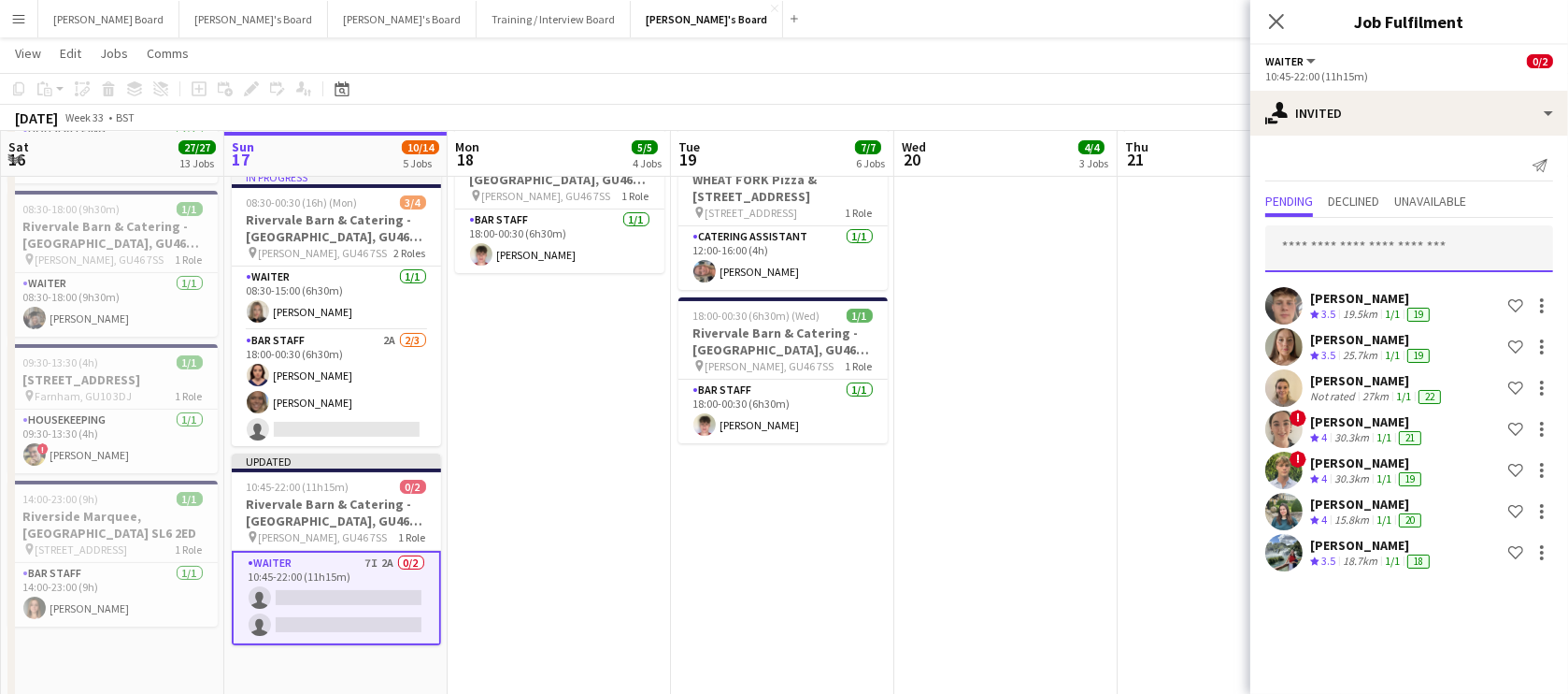
click at [1355, 244] on input "text" at bounding box center [1409, 249] width 288 height 47
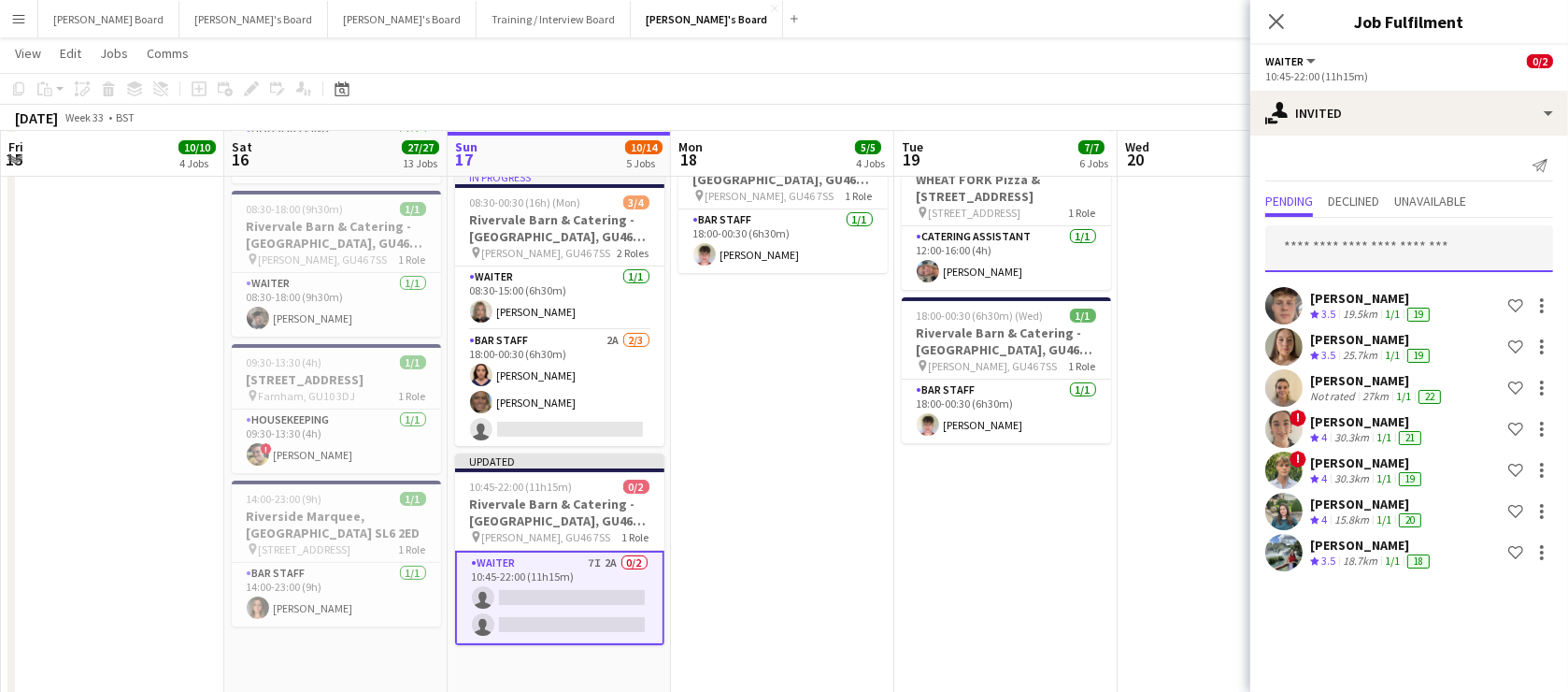
click at [1355, 229] on input "text" at bounding box center [1409, 249] width 288 height 47
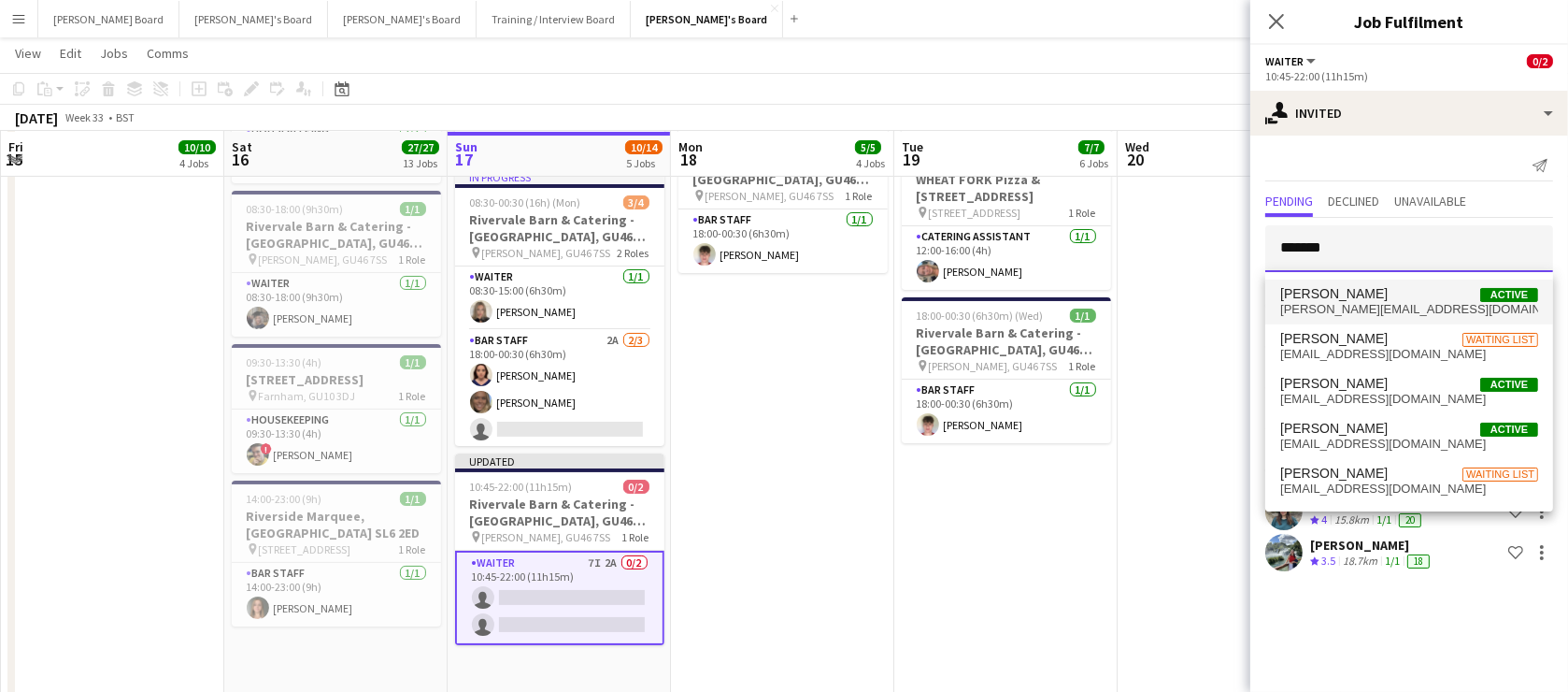
type input "*******"
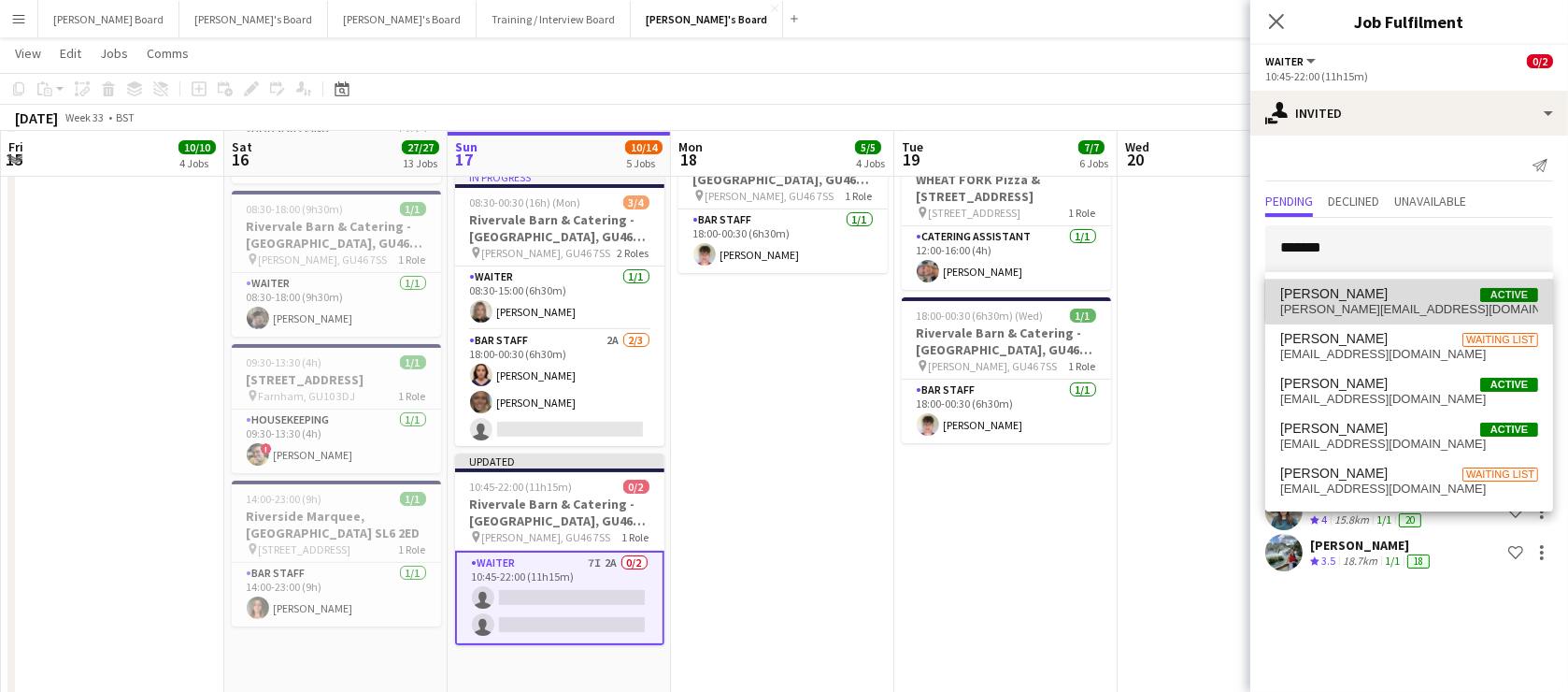
click at [1425, 302] on span "laura.stevens7225@gmail.com" at bounding box center [1409, 309] width 258 height 15
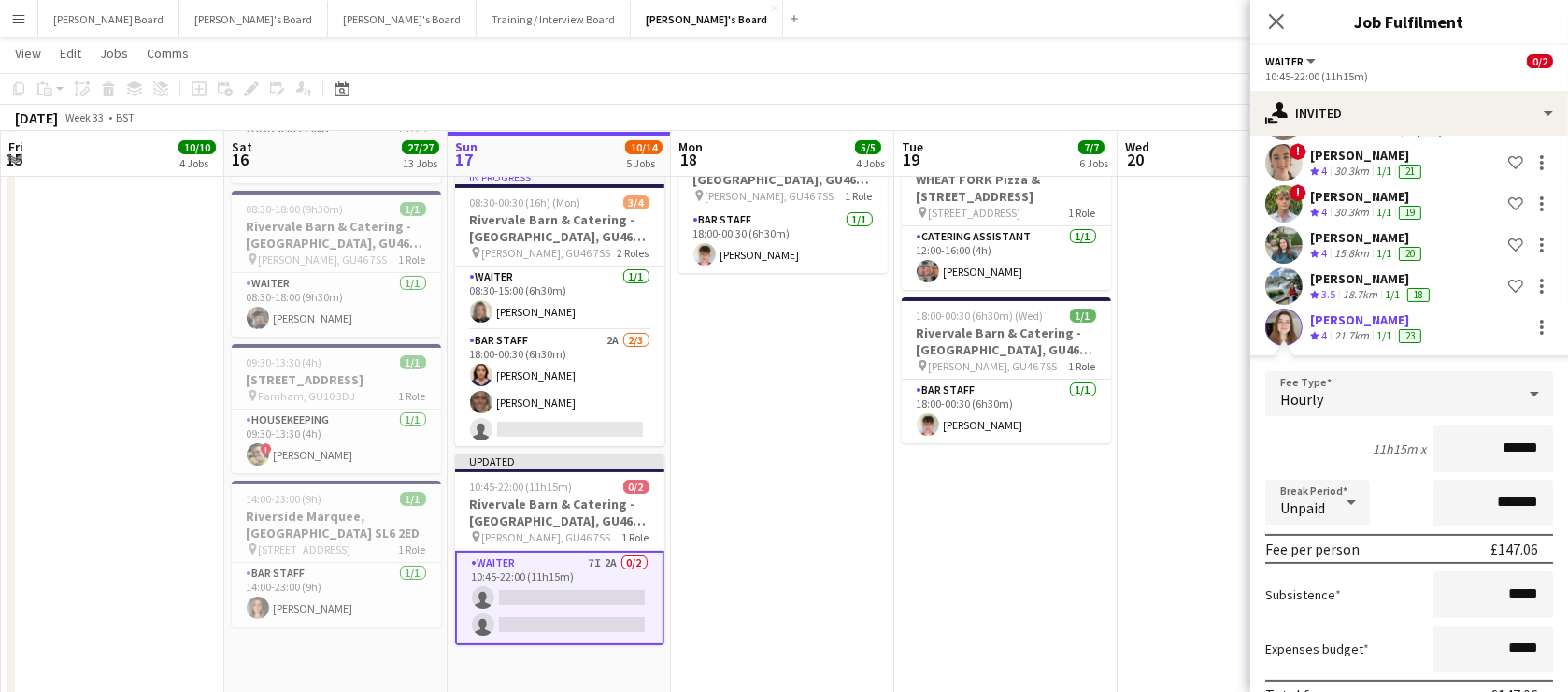
scroll to position [361, 0]
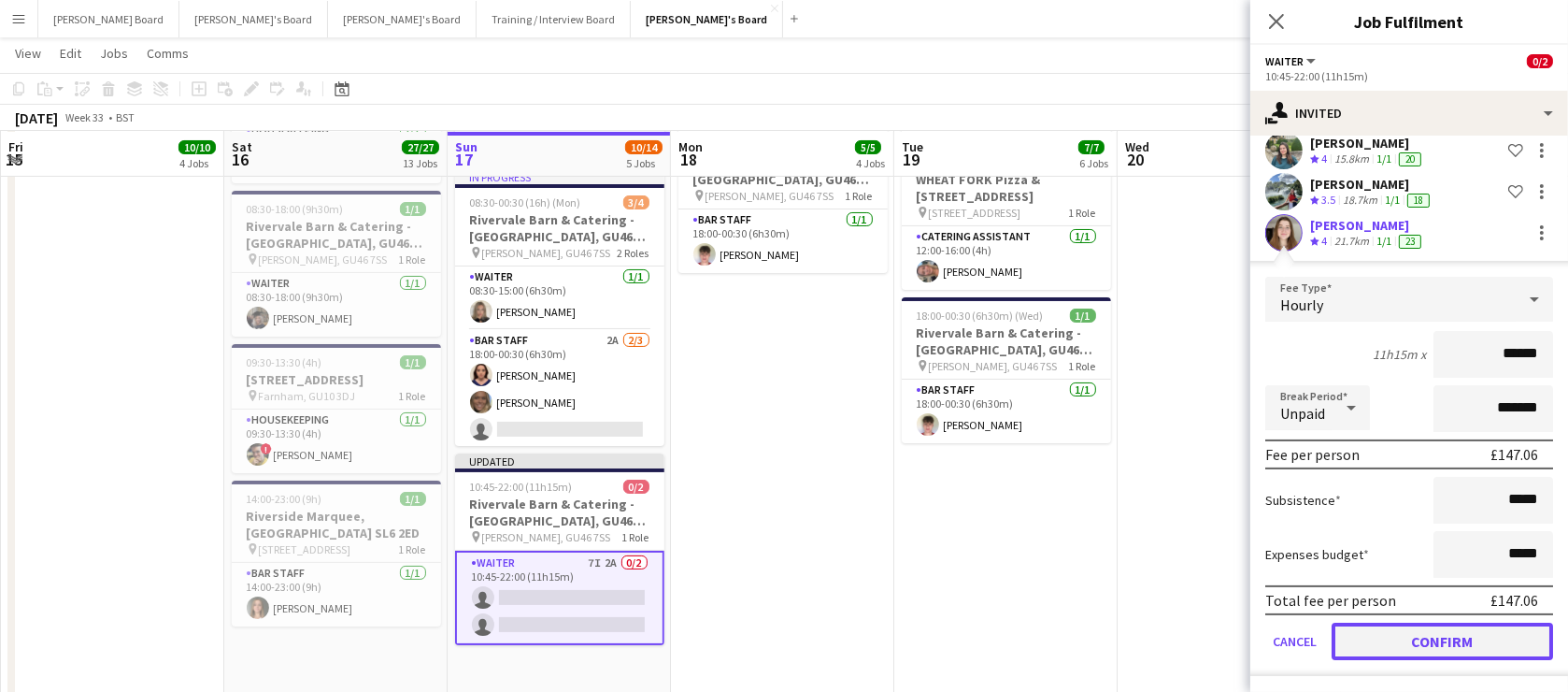
click at [1379, 635] on button "Confirm" at bounding box center [1443, 641] width 222 height 38
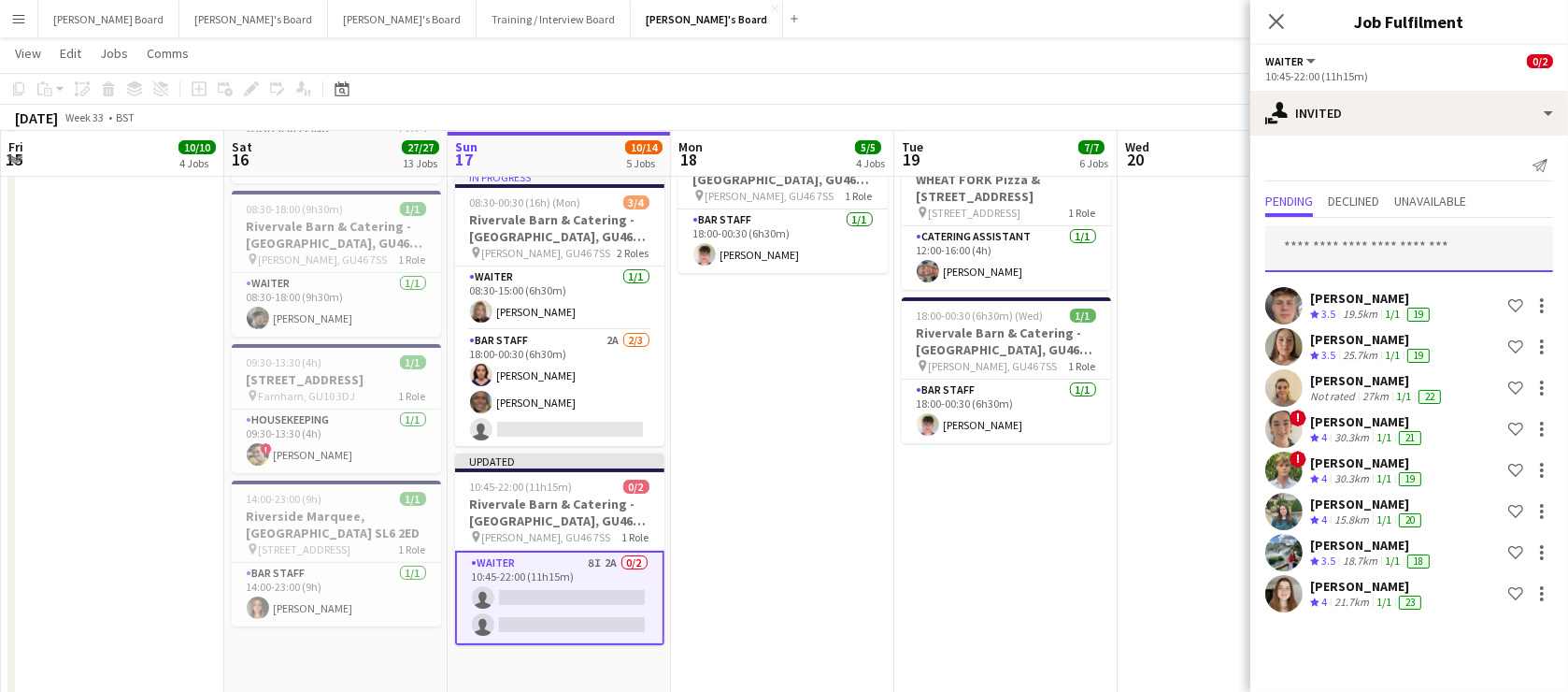
click at [1370, 251] on input "text" at bounding box center [1409, 249] width 288 height 47
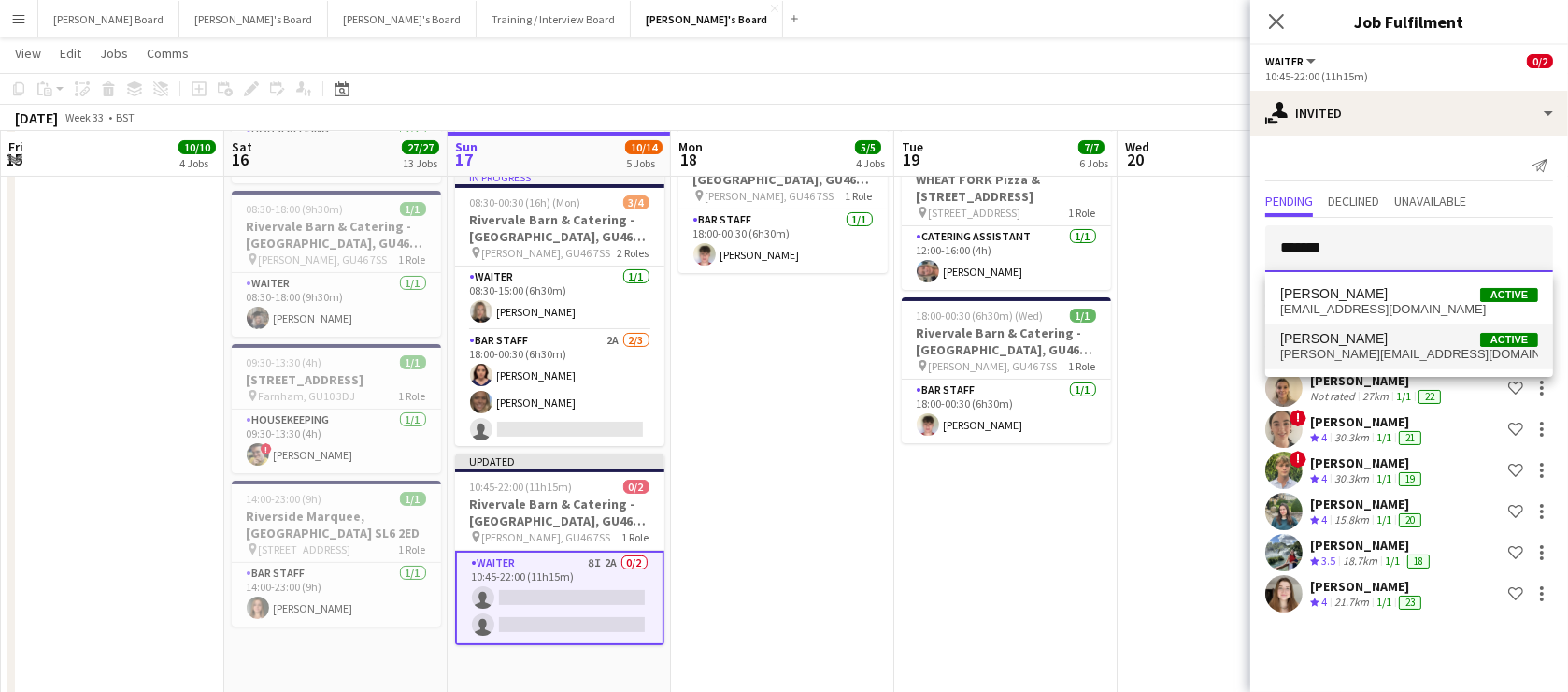
type input "*******"
click at [1384, 339] on span "Sam Rees Active" at bounding box center [1409, 338] width 258 height 16
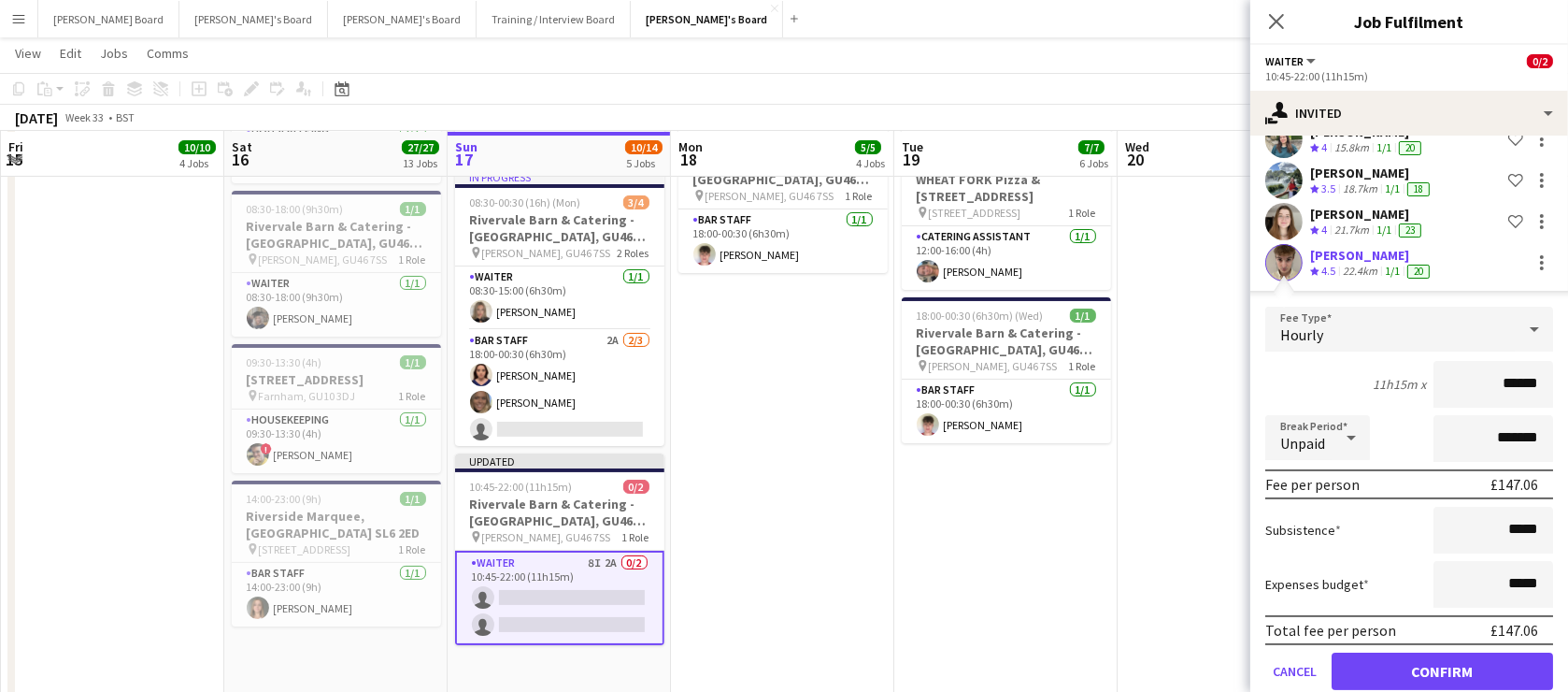
scroll to position [401, 0]
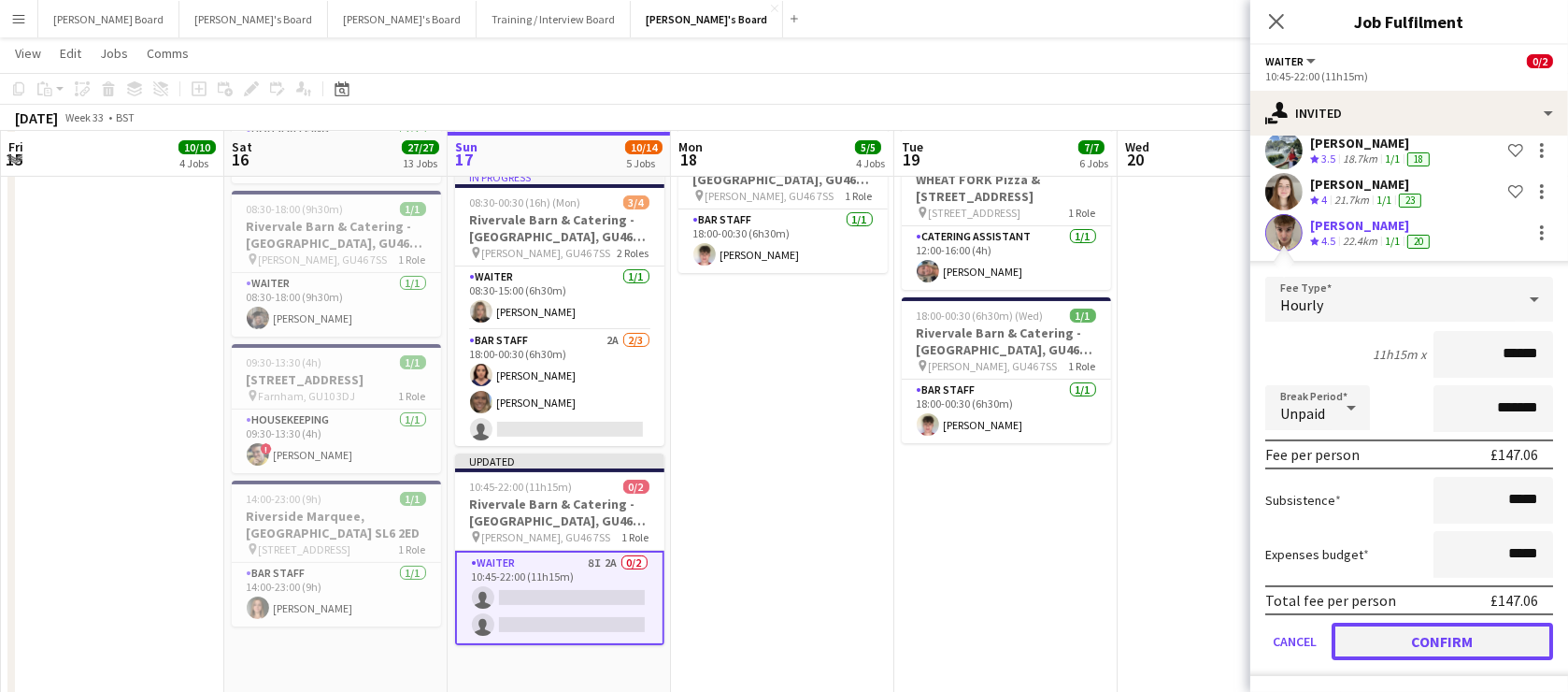
click at [1383, 654] on button "Confirm" at bounding box center [1443, 641] width 222 height 38
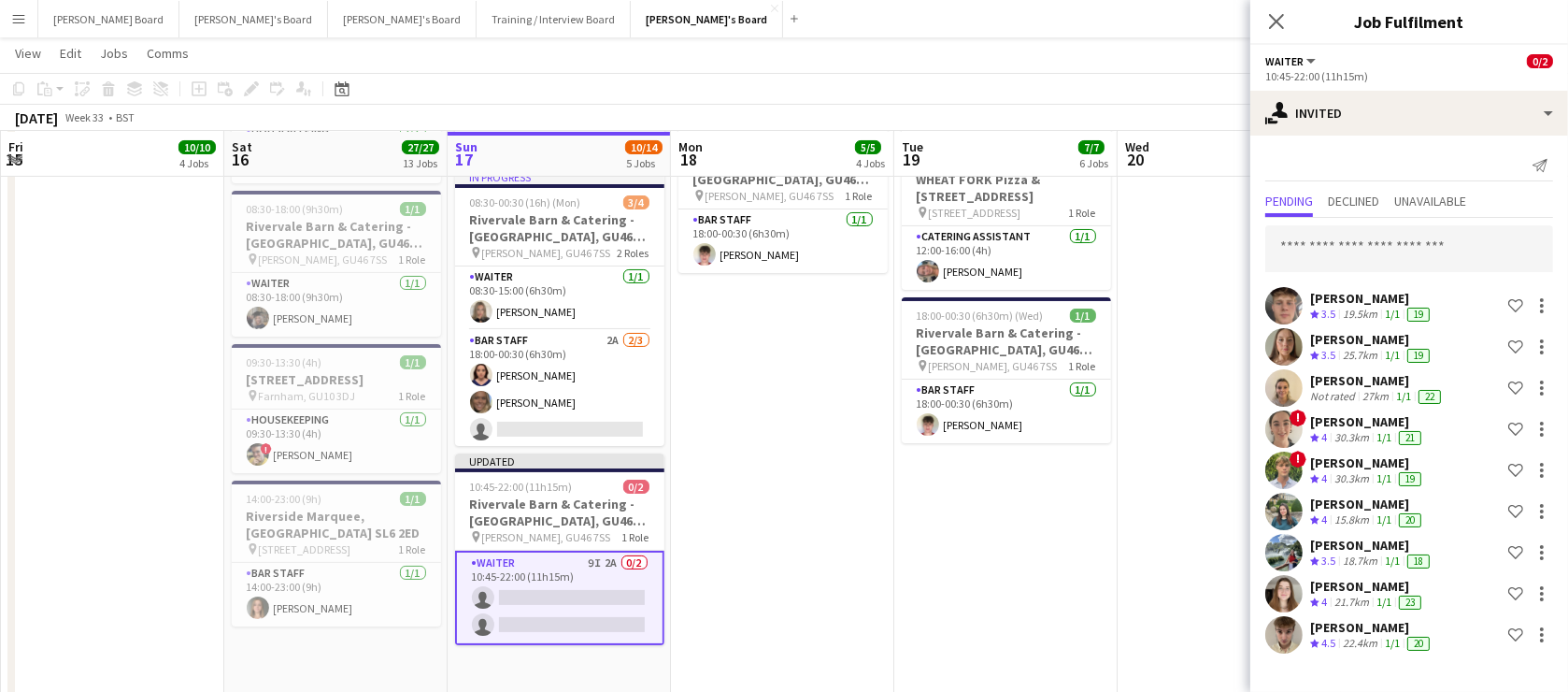
scroll to position [0, 0]
click at [1361, 248] on input "text" at bounding box center [1409, 249] width 288 height 47
click at [1310, 256] on input "*********" at bounding box center [1409, 249] width 288 height 47
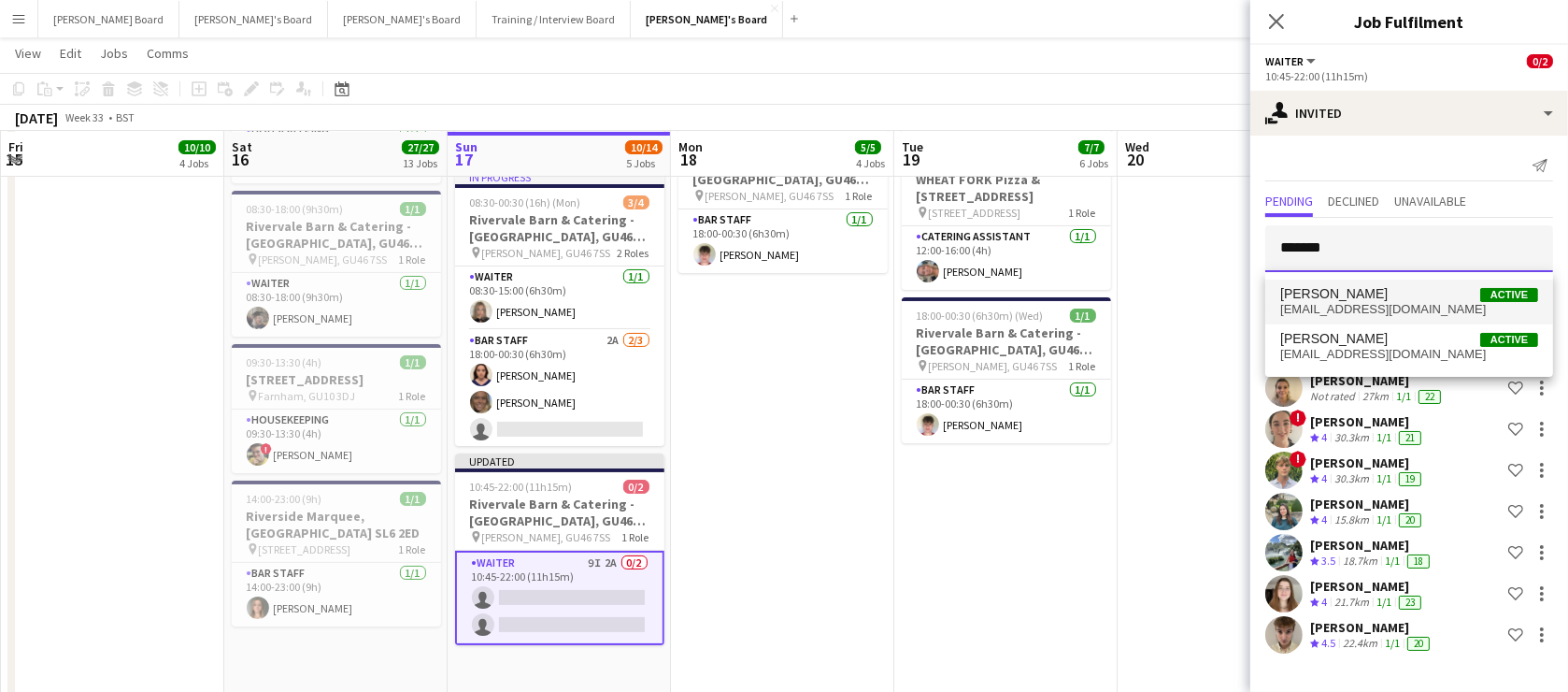
type input "*******"
click at [1408, 292] on span "Ellie O’Brien Active" at bounding box center [1409, 293] width 258 height 16
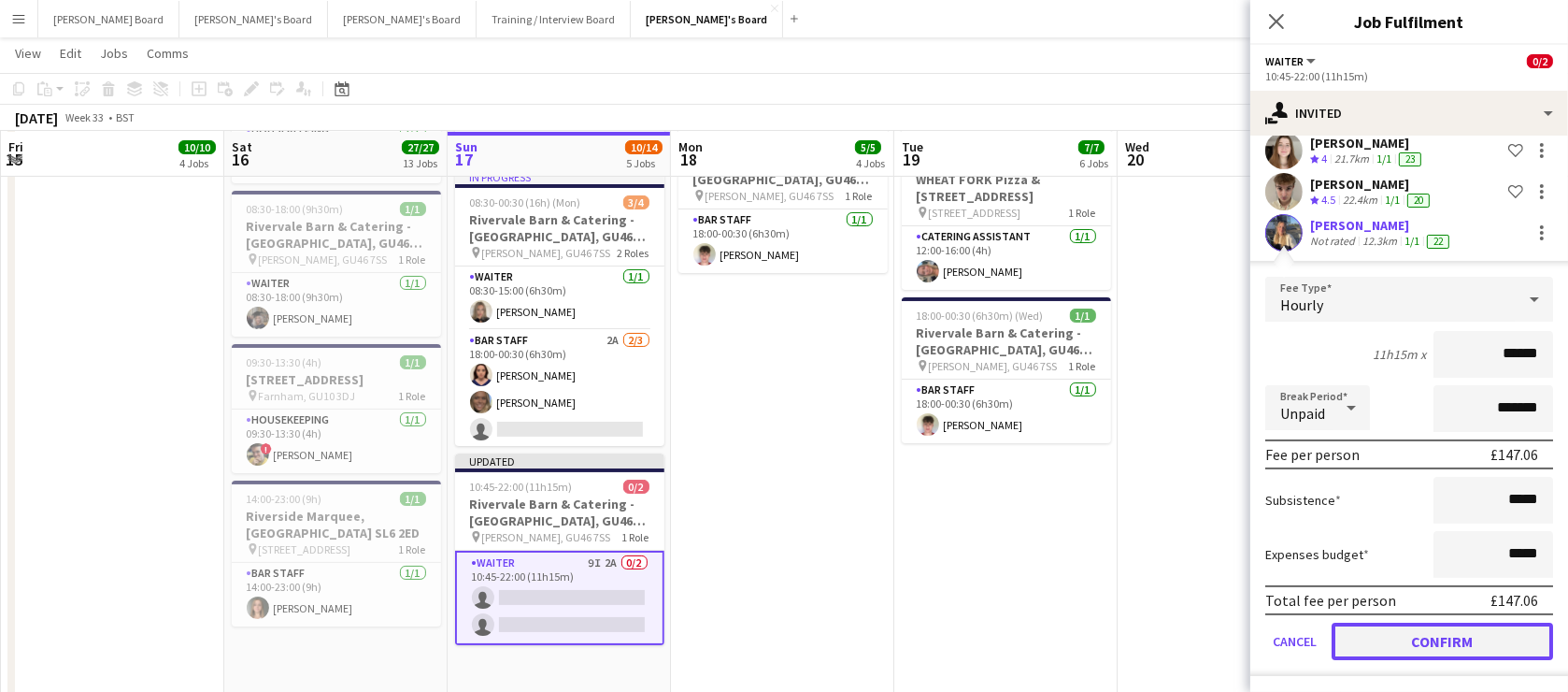
click at [1418, 633] on button "Confirm" at bounding box center [1443, 641] width 222 height 38
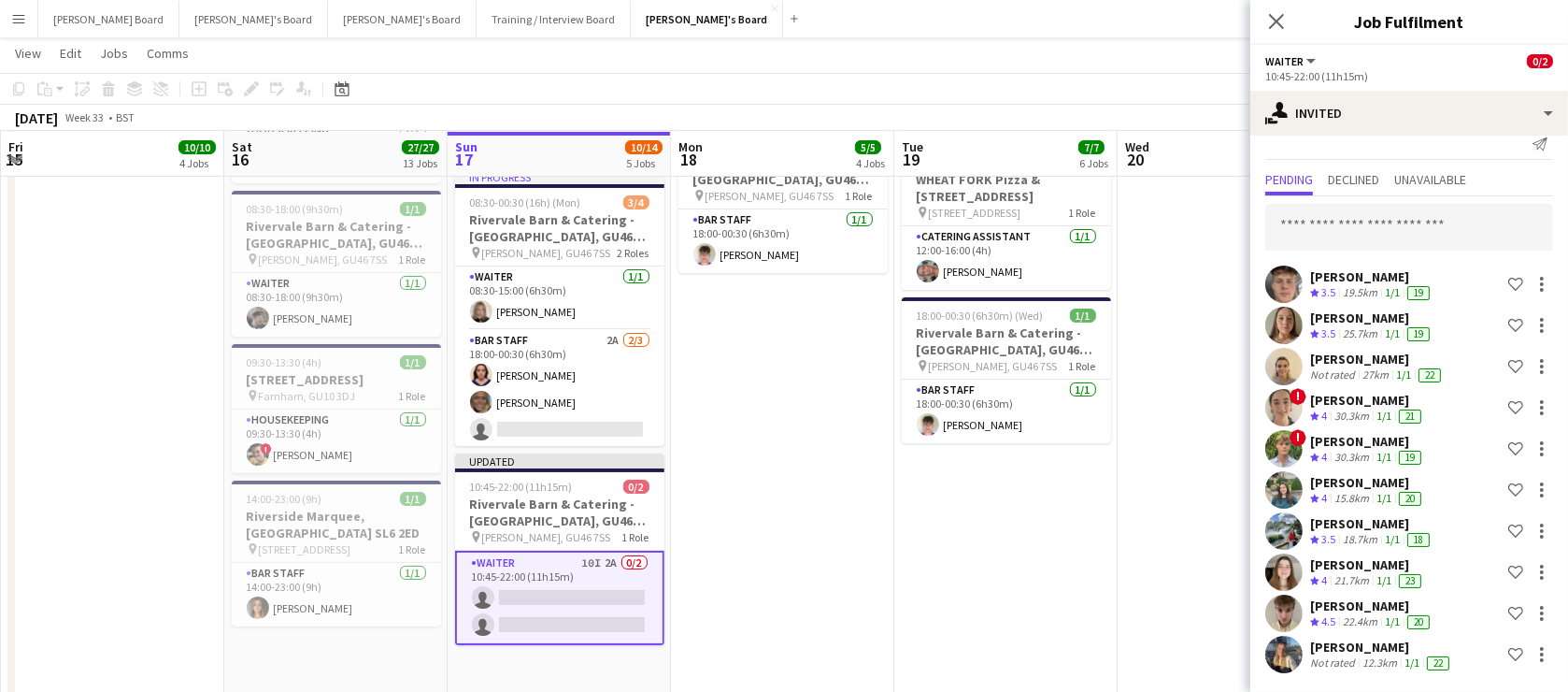
scroll to position [21, 0]
click at [1430, 223] on input "text" at bounding box center [1409, 228] width 288 height 47
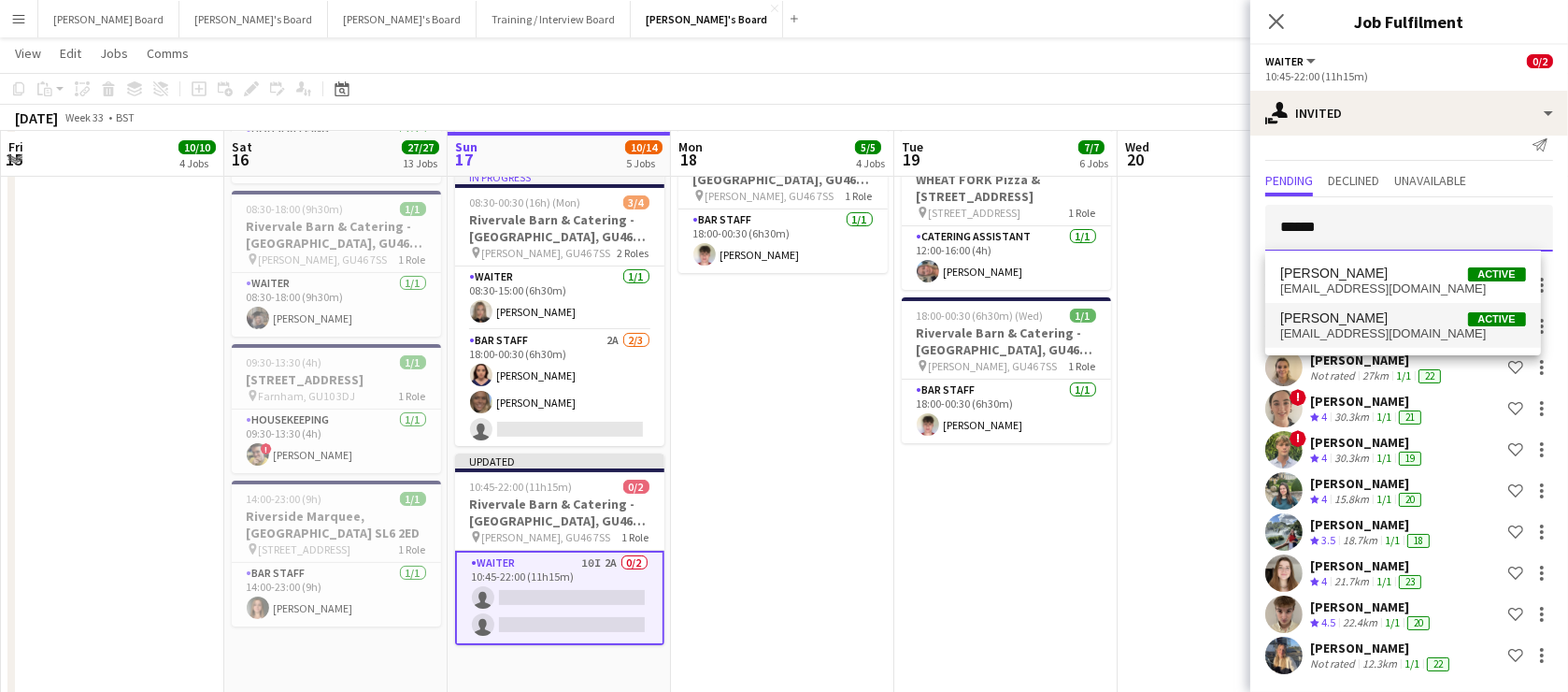
type input "******"
click at [1343, 318] on span "[PERSON_NAME]" at bounding box center [1334, 318] width 107 height 16
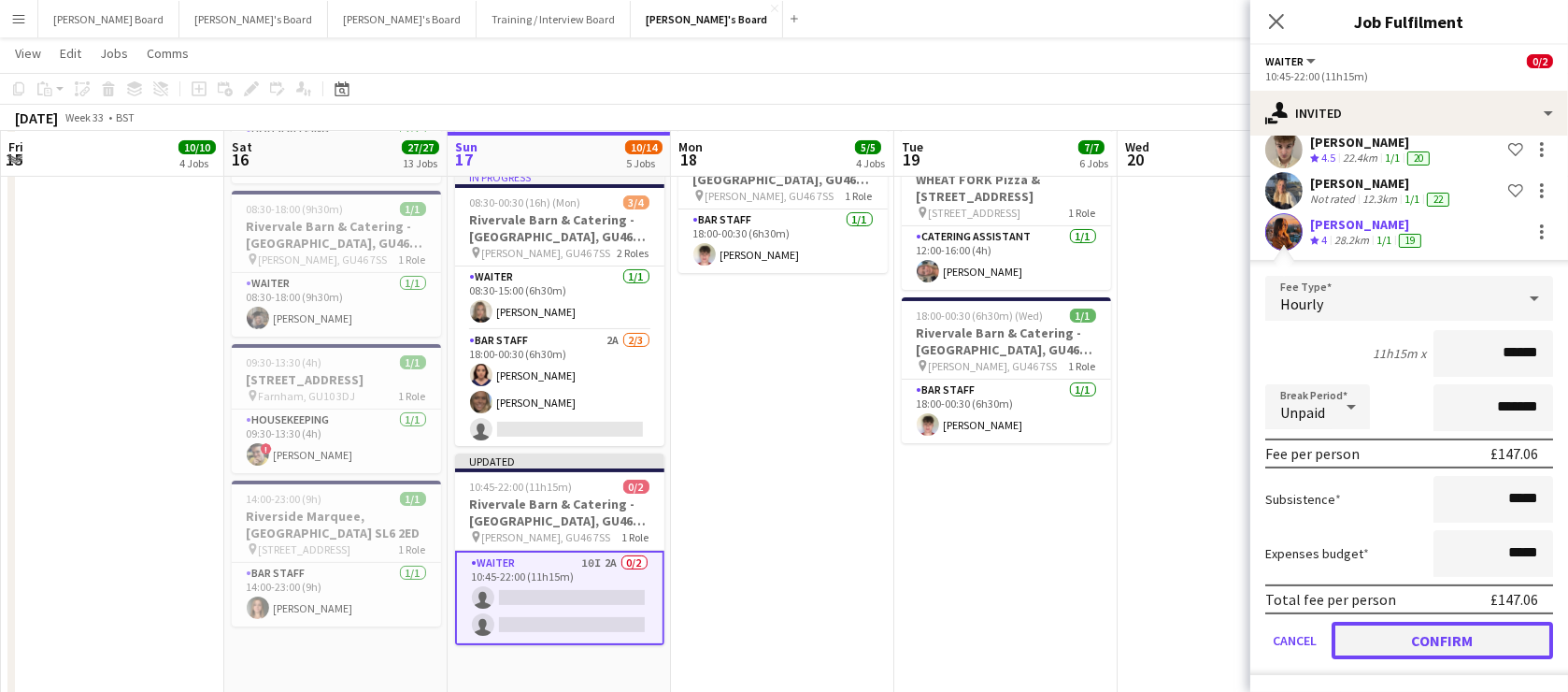
click at [1416, 636] on button "Confirm" at bounding box center [1443, 640] width 222 height 38
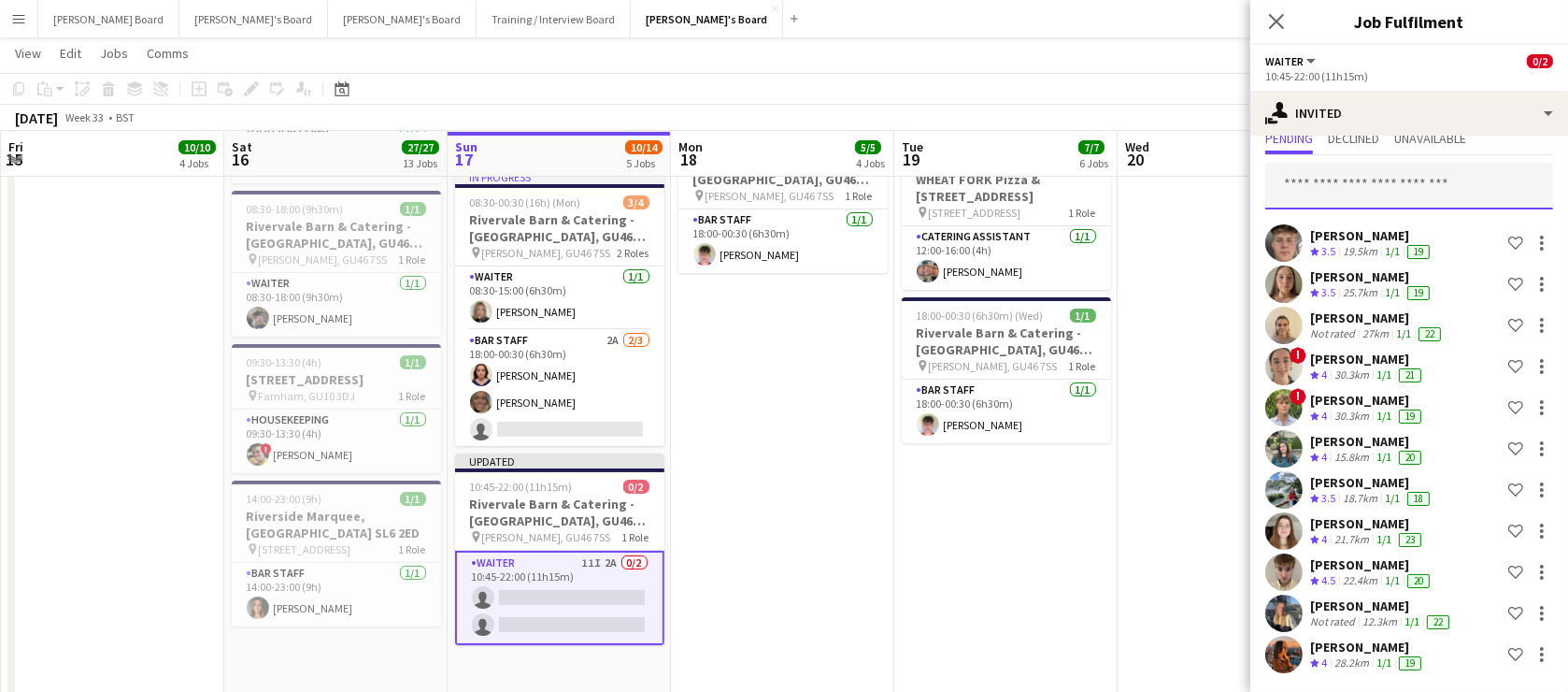
click at [1328, 188] on input "text" at bounding box center [1409, 186] width 288 height 47
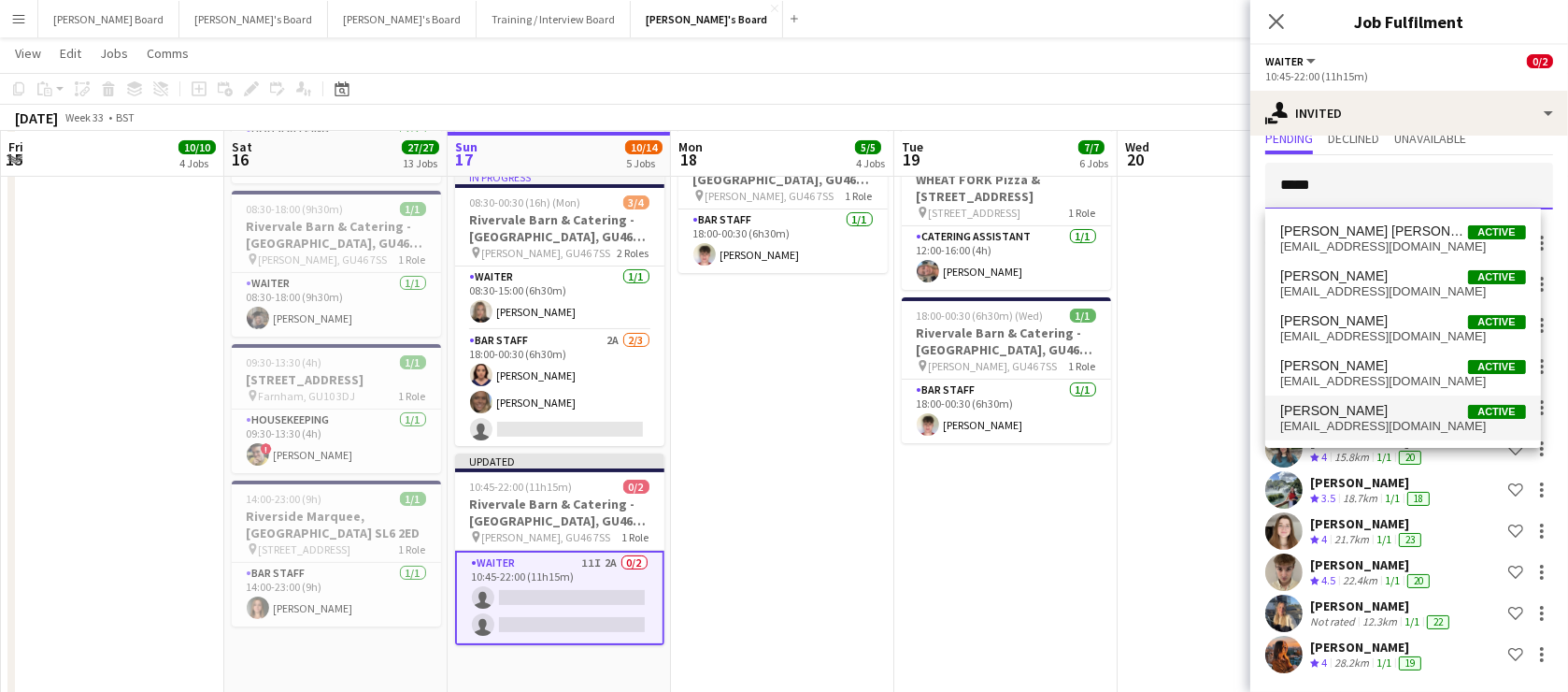
type input "*****"
click at [1414, 413] on span "Jessica Maxwell Active" at bounding box center [1403, 410] width 244 height 16
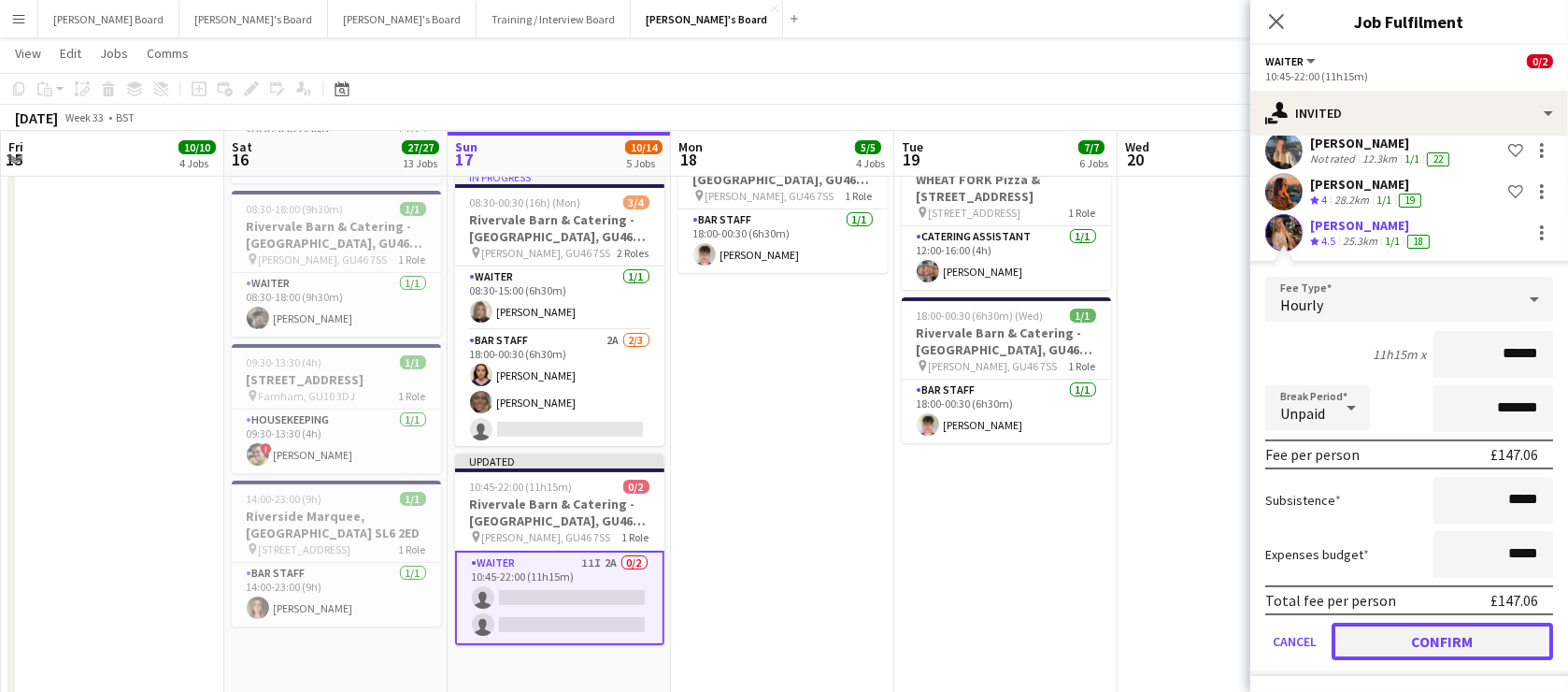
click at [1415, 636] on button "Confirm" at bounding box center [1443, 641] width 222 height 38
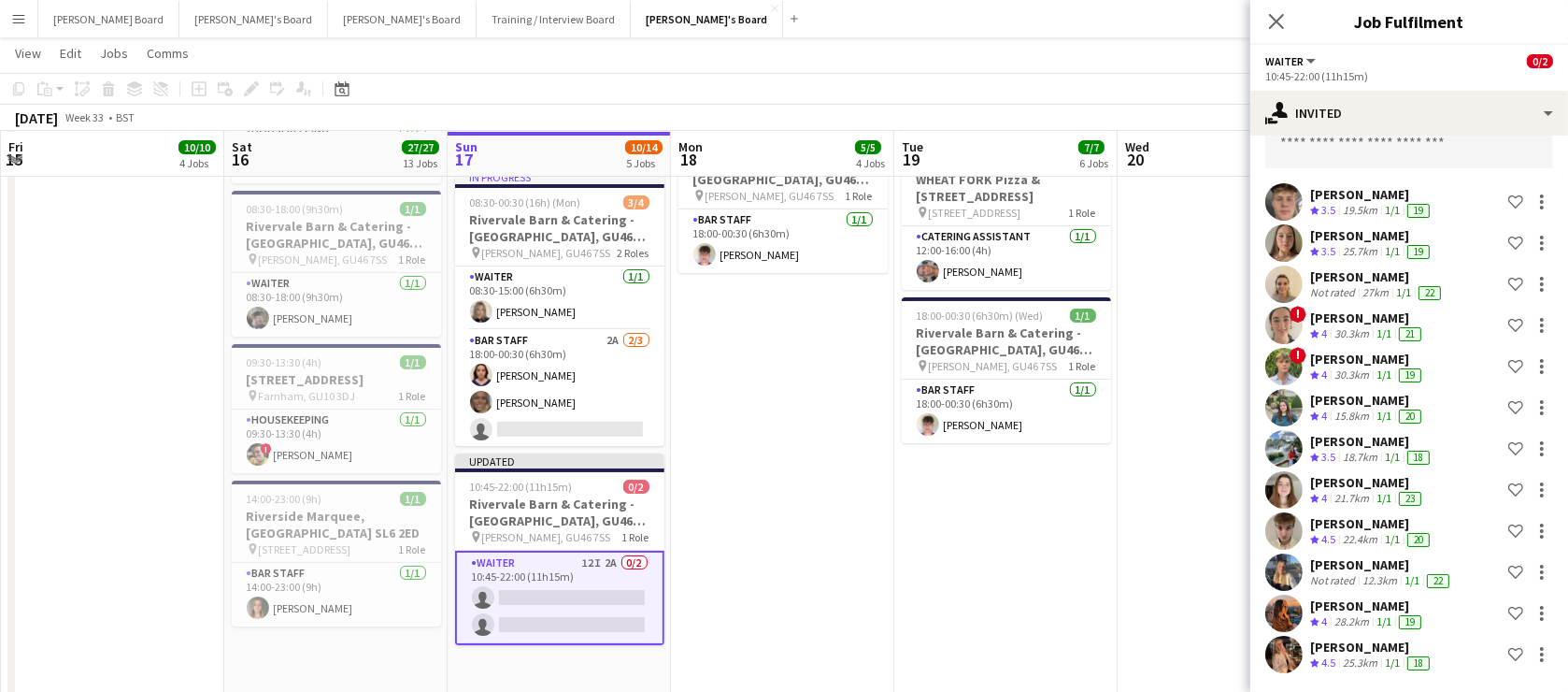
scroll to position [102, 0]
click at [1403, 149] on input "text" at bounding box center [1409, 146] width 288 height 47
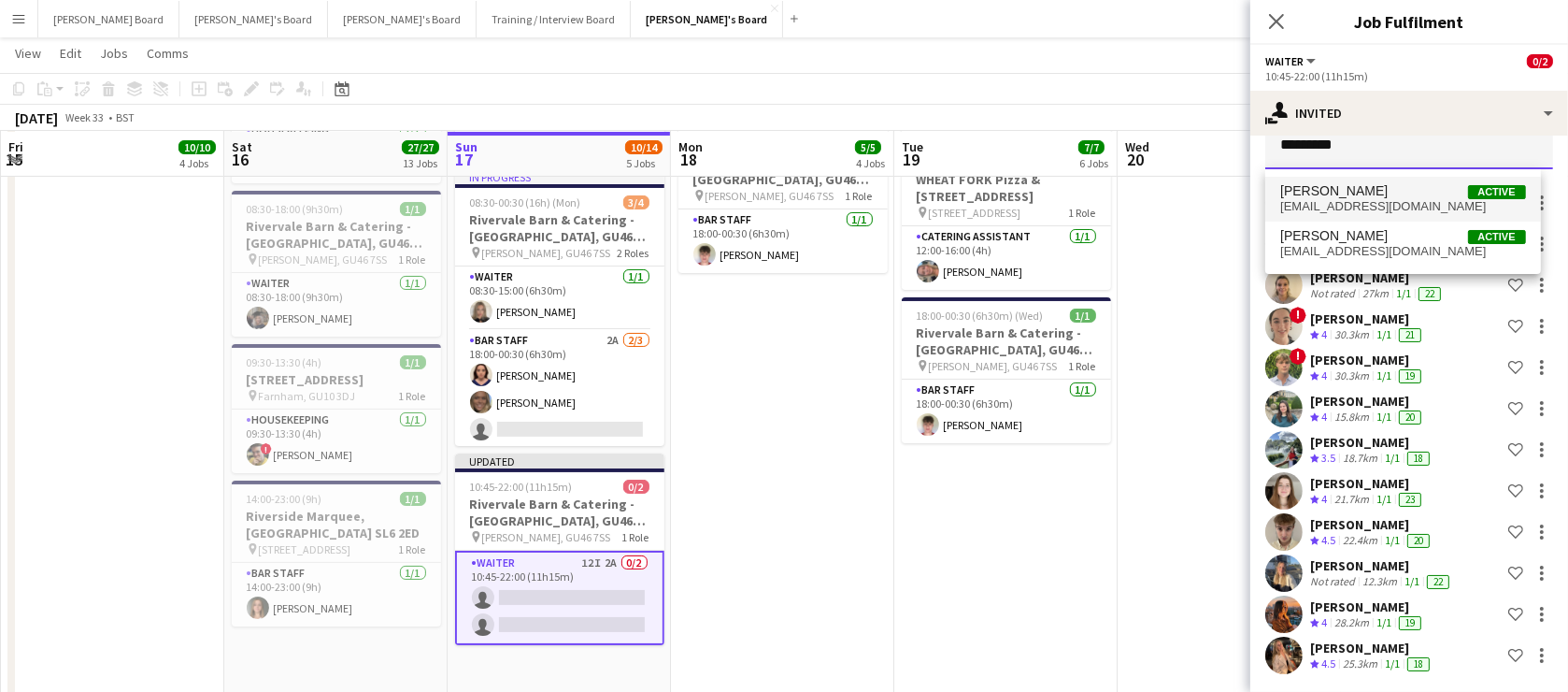
type input "*********"
click at [1403, 208] on span "eleanorc1999@googlemail.com" at bounding box center [1403, 207] width 244 height 15
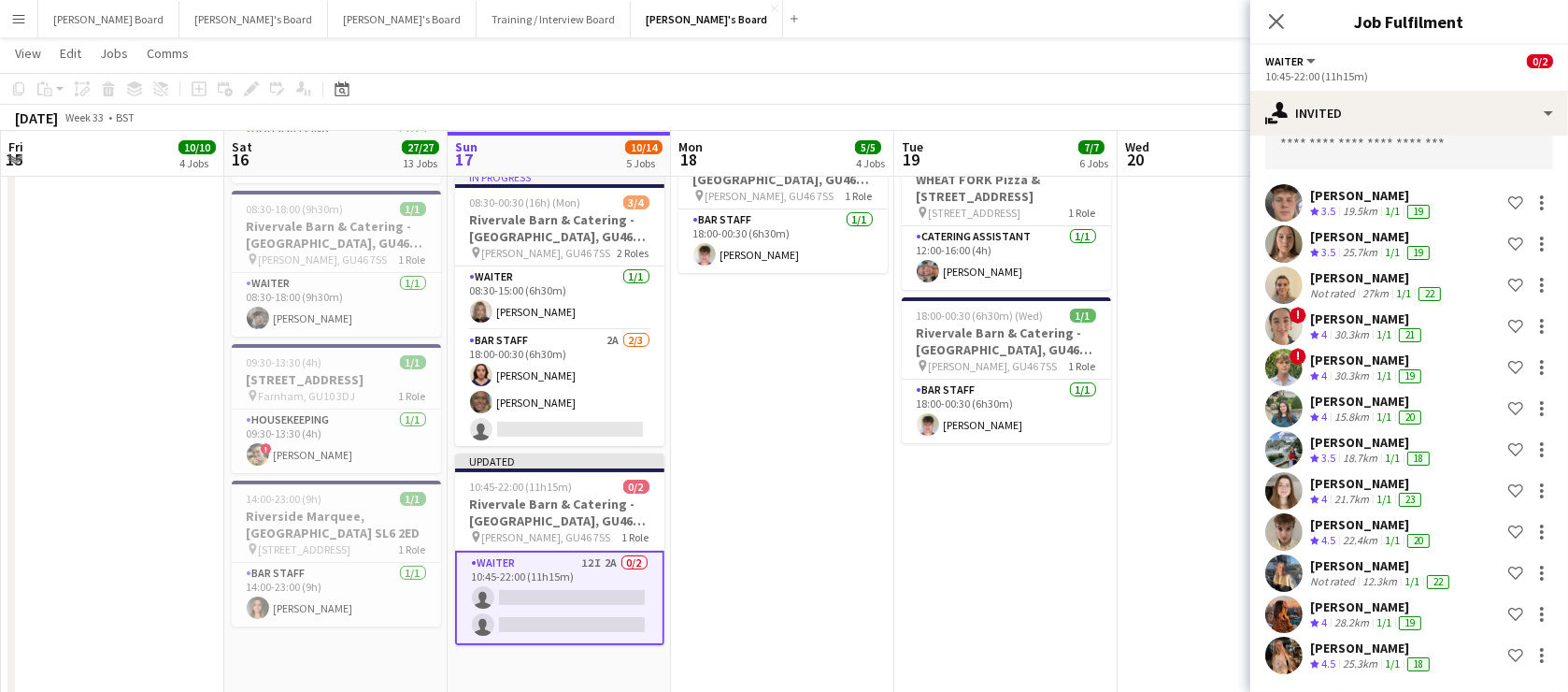
scroll to position [500, 0]
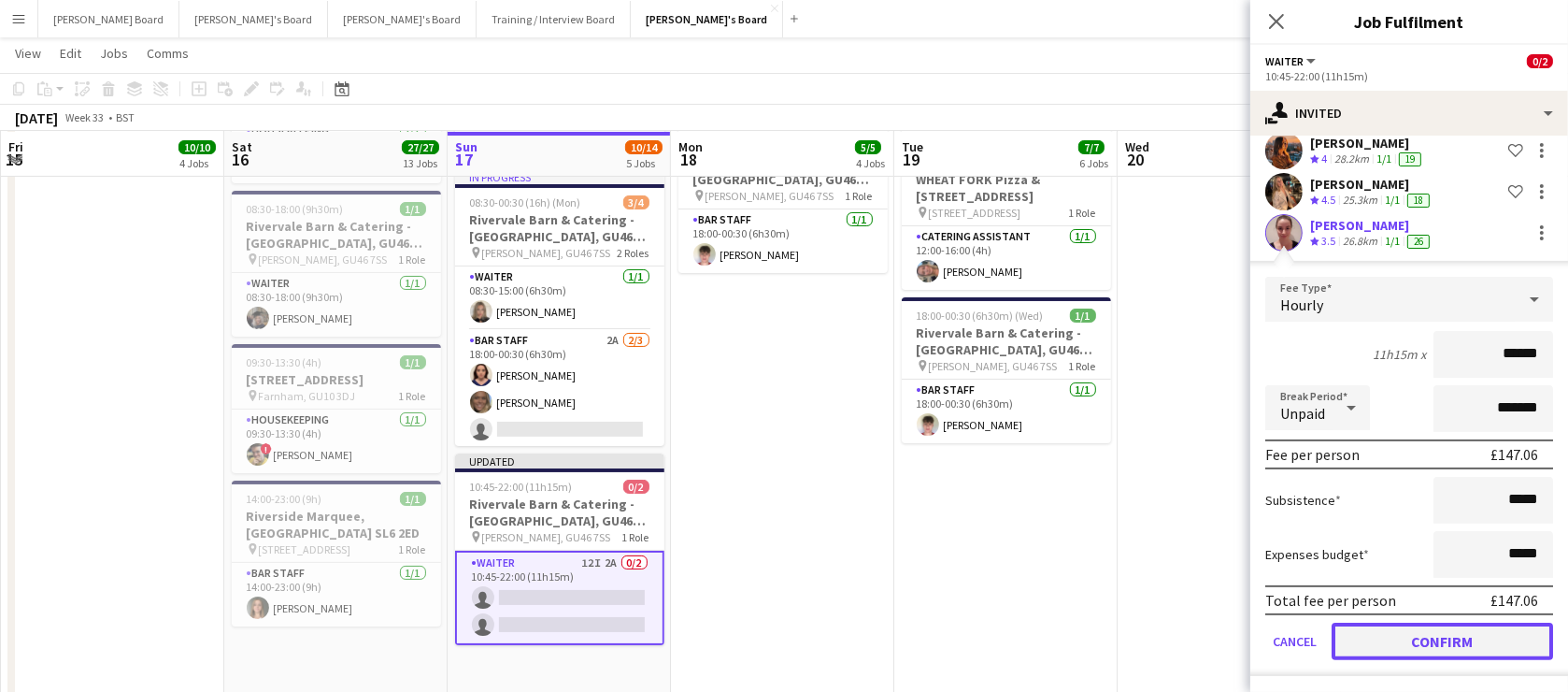
click at [1392, 622] on button "Confirm" at bounding box center [1443, 641] width 222 height 38
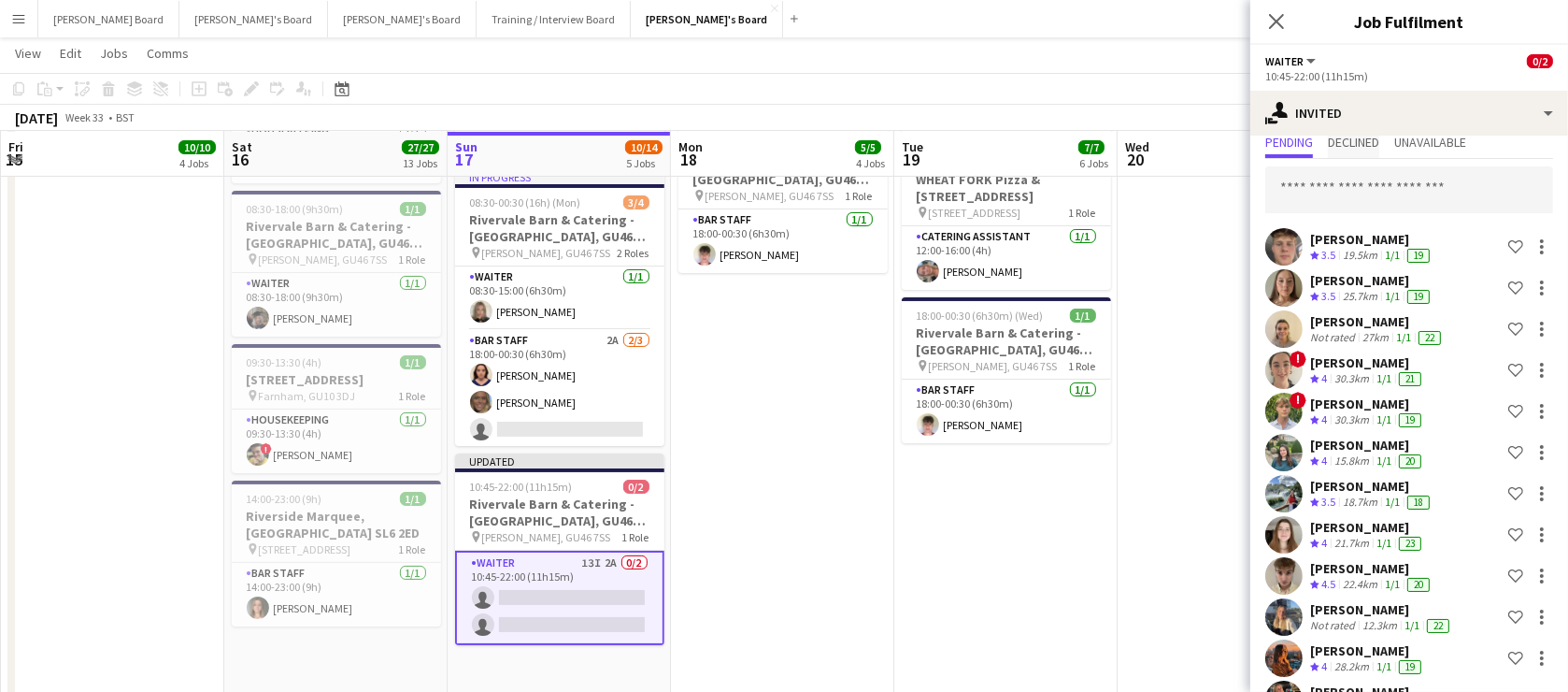
scroll to position [0, 0]
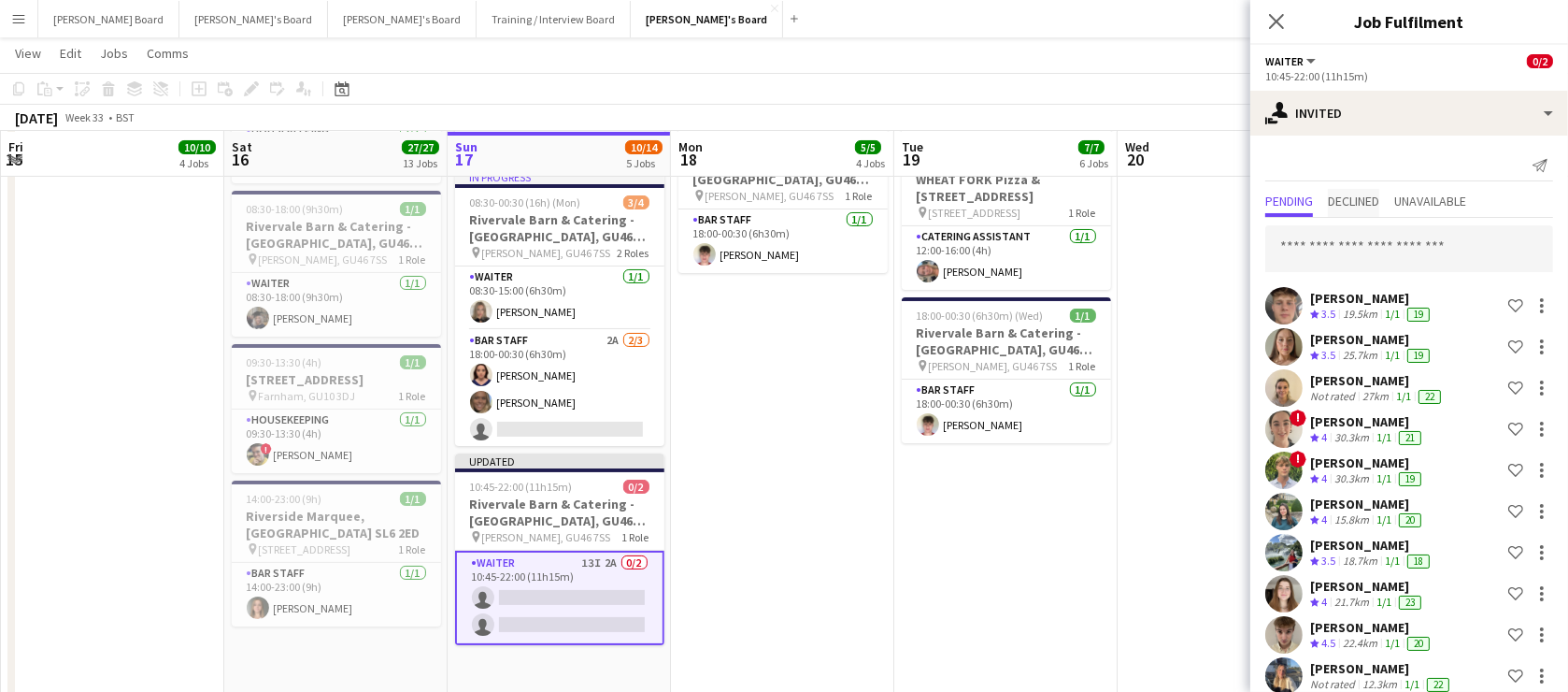
click at [1364, 197] on span "Declined" at bounding box center [1354, 201] width 52 height 13
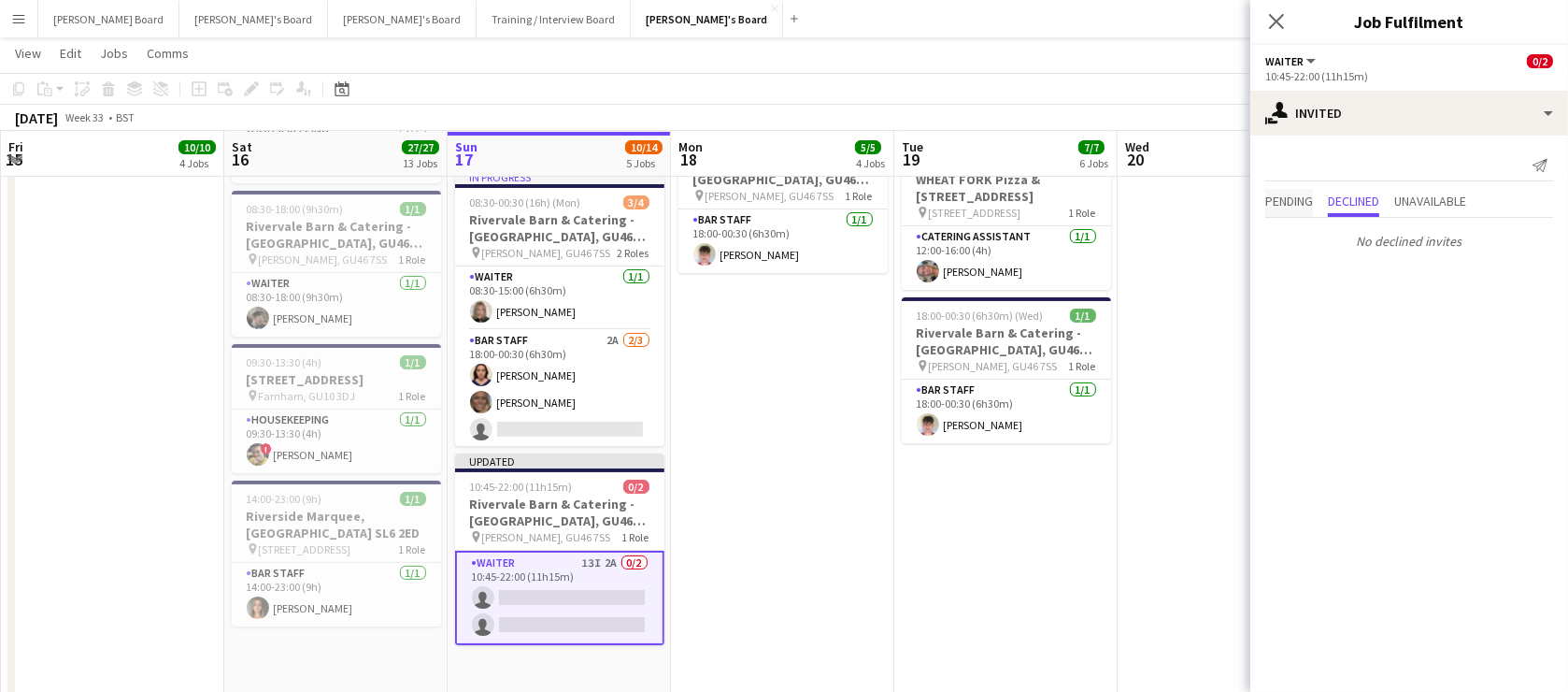
click at [1313, 198] on span "Pending" at bounding box center [1289, 201] width 48 height 13
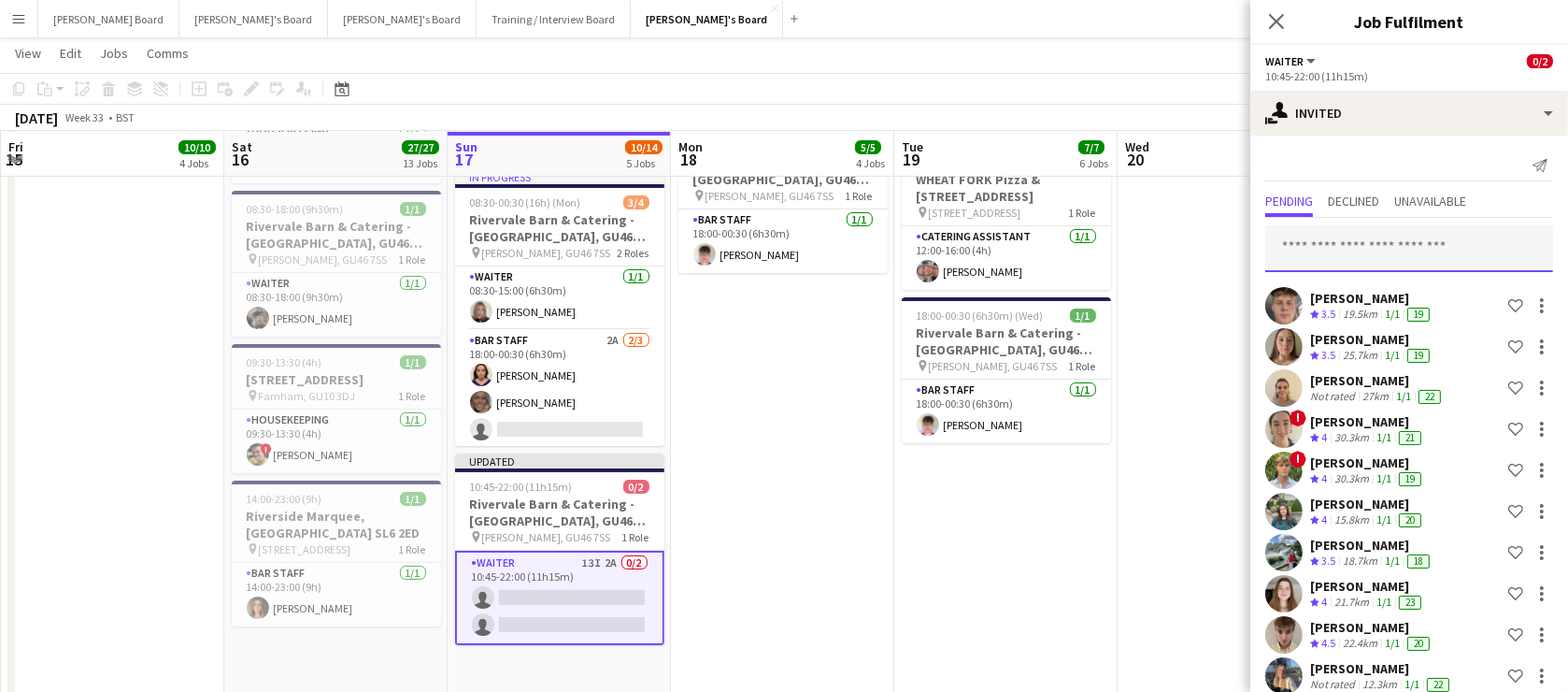
click at [1330, 252] on input "text" at bounding box center [1409, 249] width 288 height 47
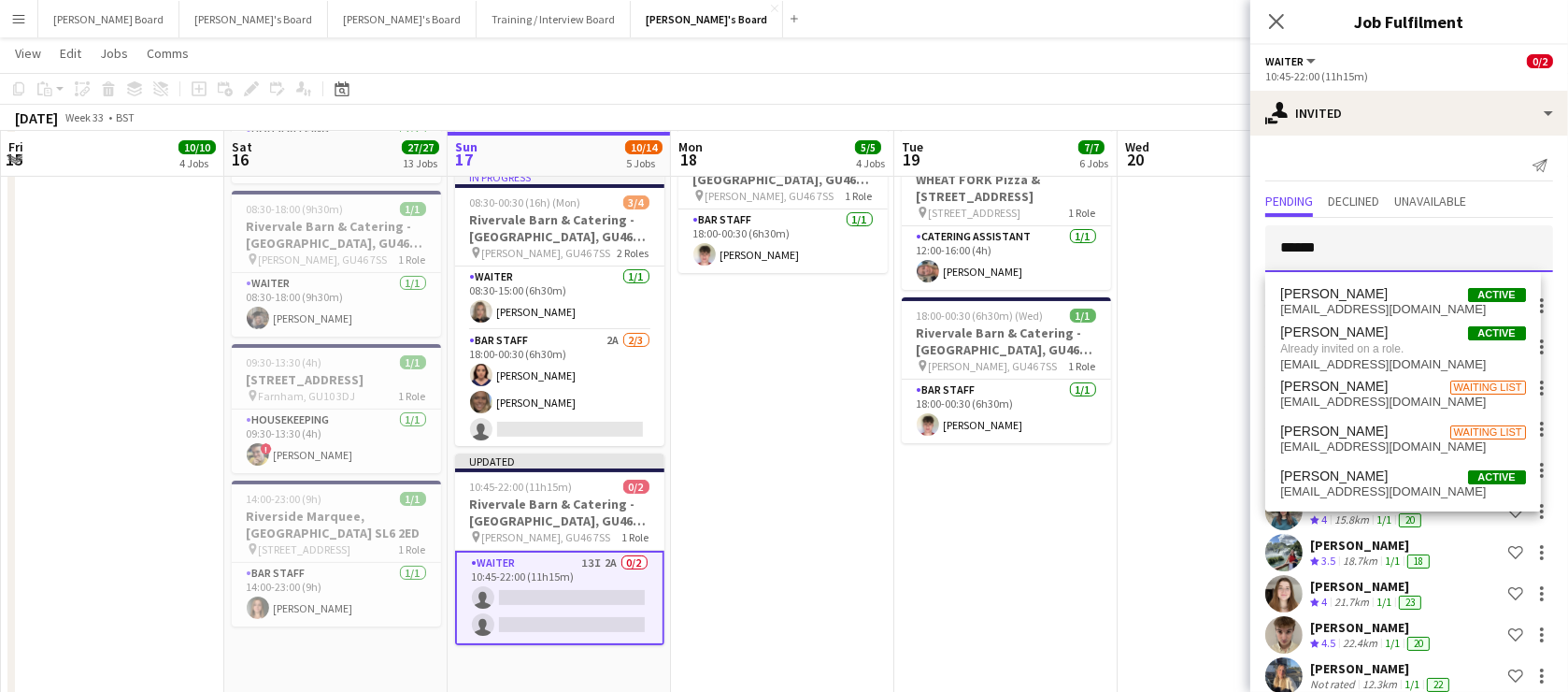
click at [1294, 257] on input "******" at bounding box center [1409, 249] width 288 height 47
click at [1281, 253] on input "******" at bounding box center [1409, 249] width 288 height 47
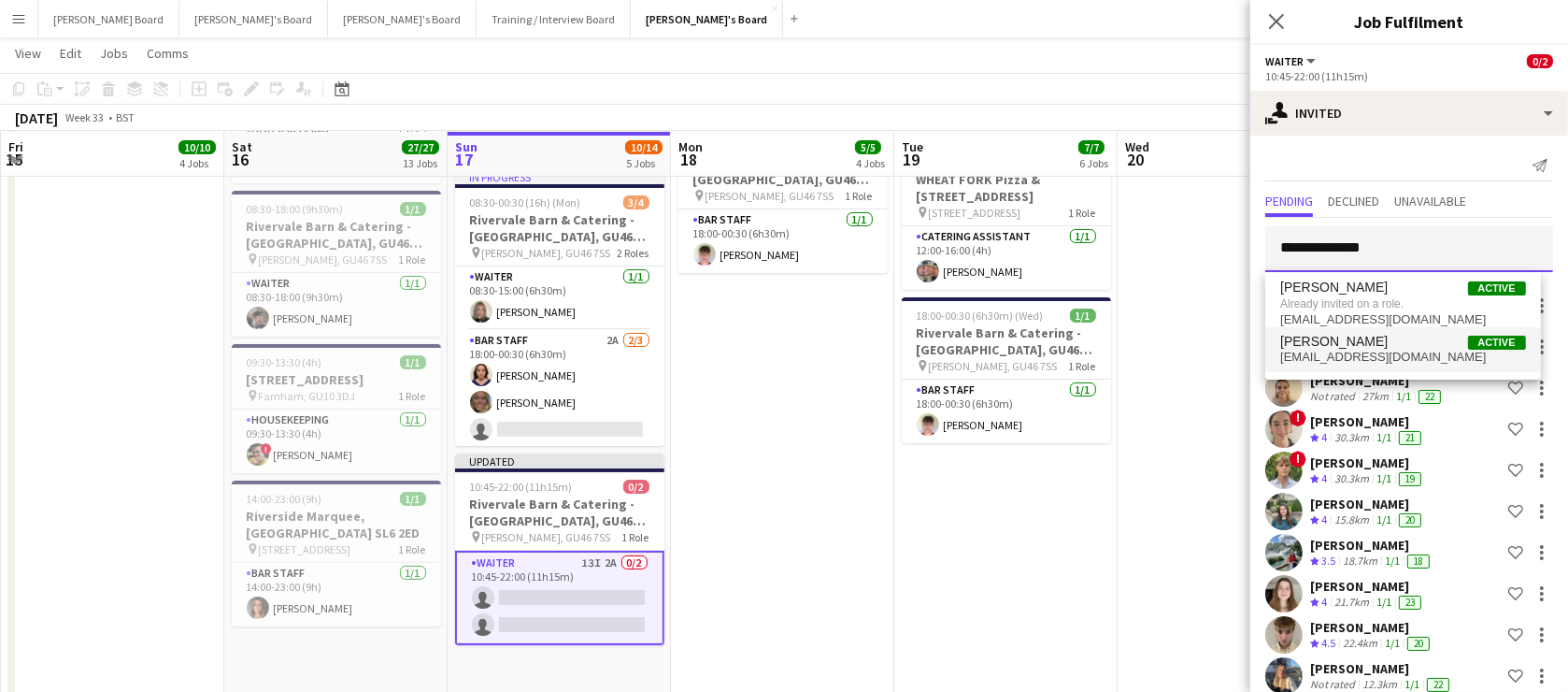
type input "**********"
click at [1341, 352] on span "emcooperuk@gmail.com" at bounding box center [1403, 357] width 244 height 15
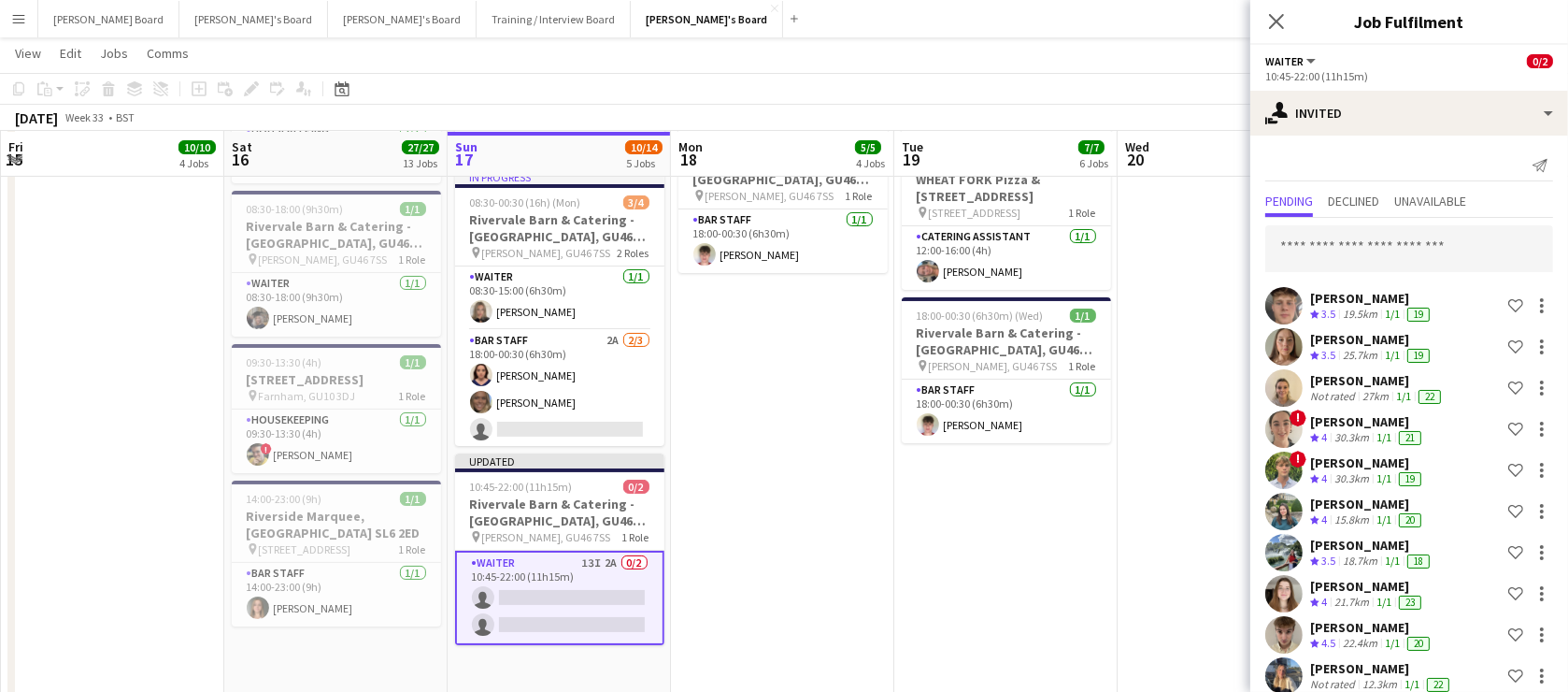
scroll to position [542, 0]
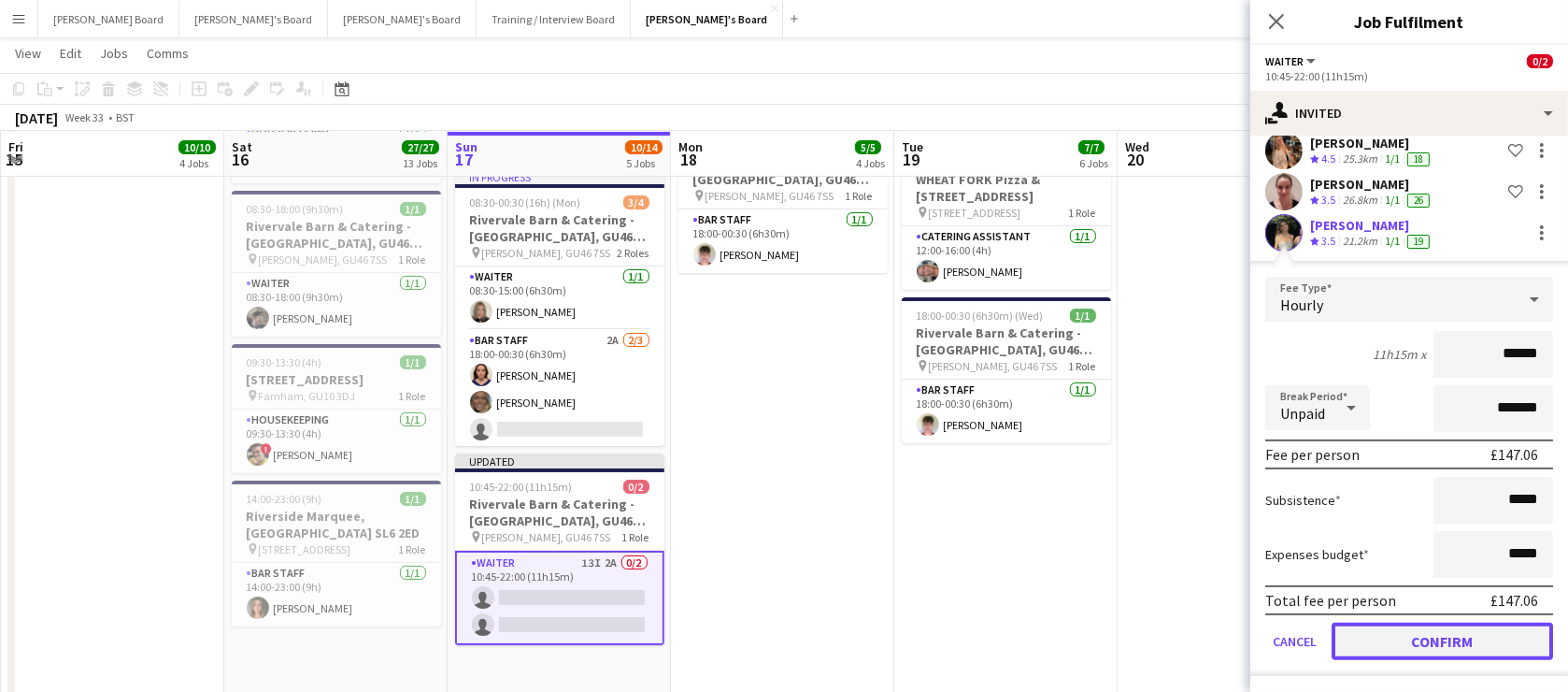
click at [1402, 654] on button "Confirm" at bounding box center [1443, 641] width 222 height 38
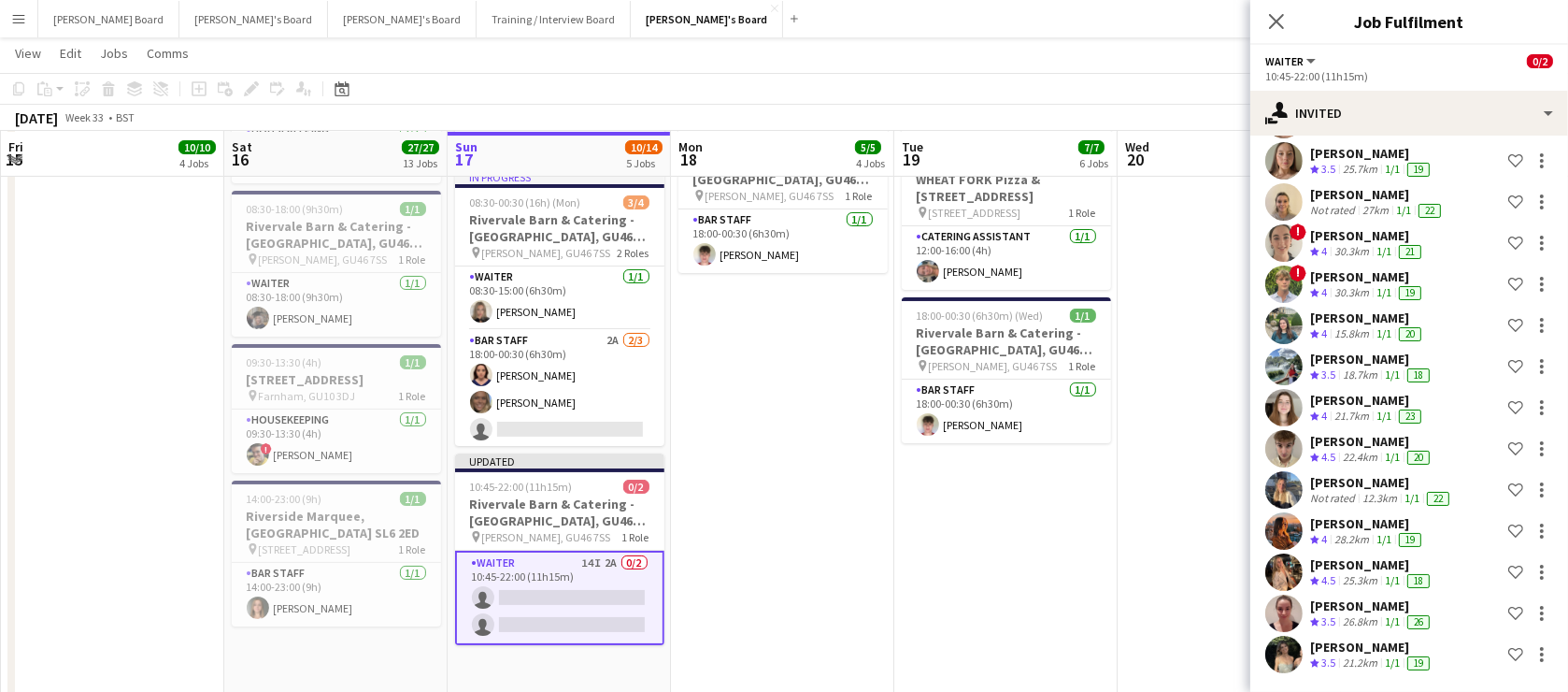
scroll to position [186, 0]
click at [1530, 610] on div at bounding box center [1542, 613] width 23 height 23
click at [1472, 579] on span "Cancel invitation" at bounding box center [1469, 576] width 109 height 16
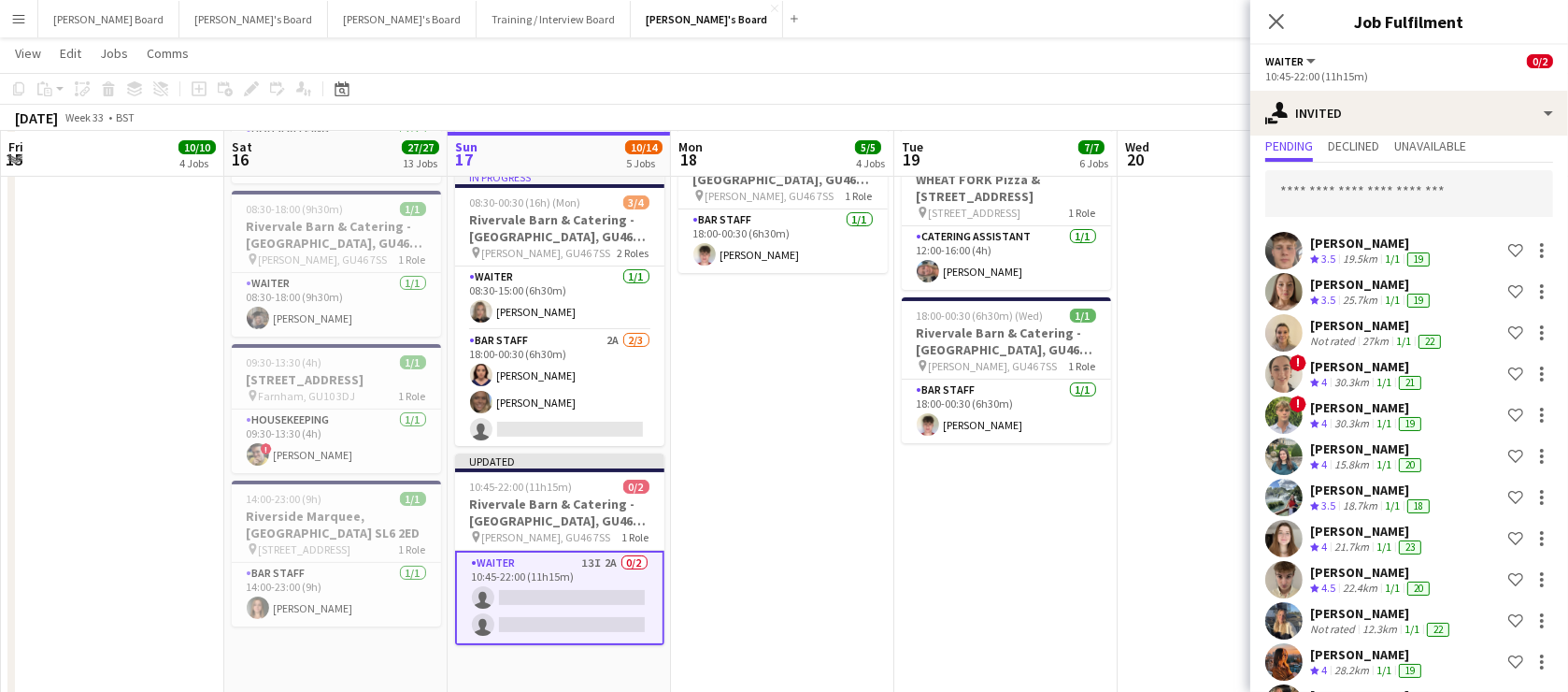
scroll to position [0, 0]
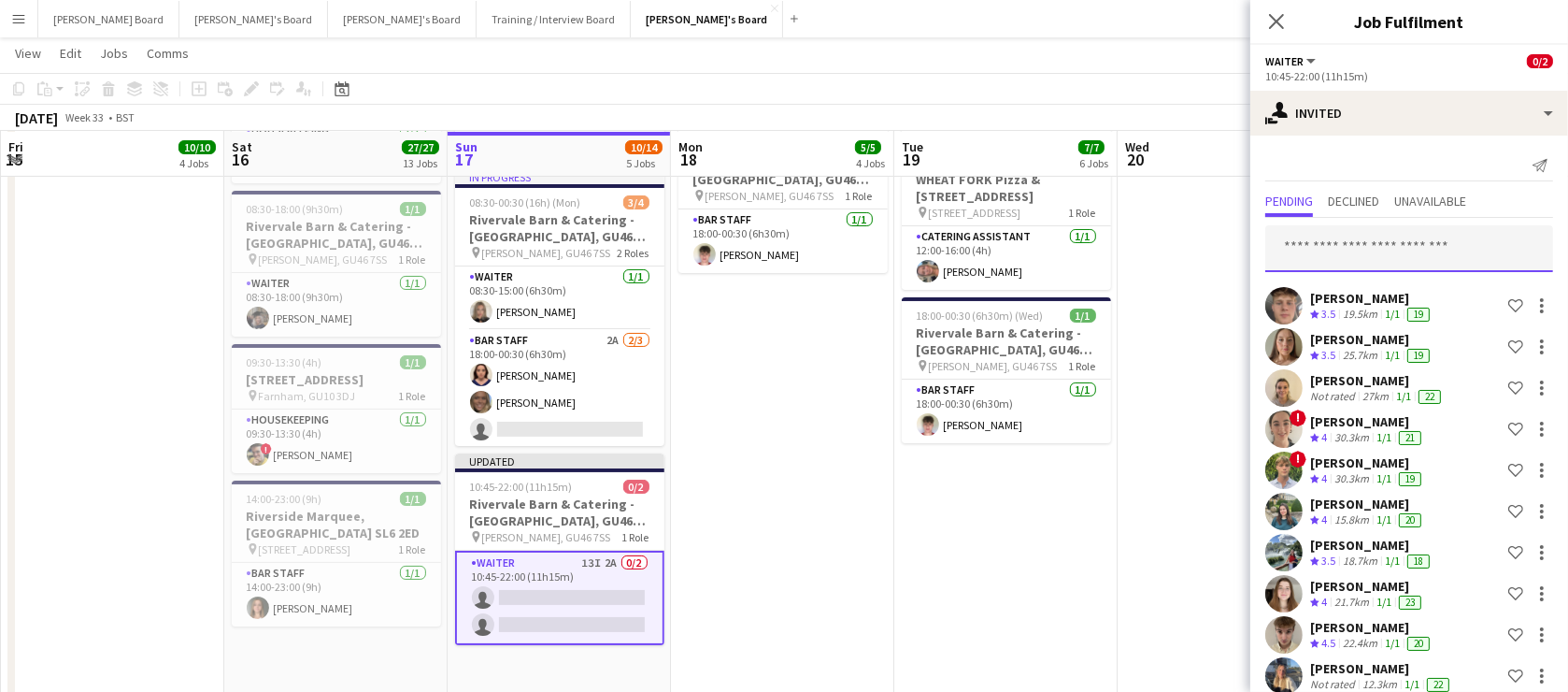
click at [1365, 245] on input "text" at bounding box center [1409, 249] width 288 height 47
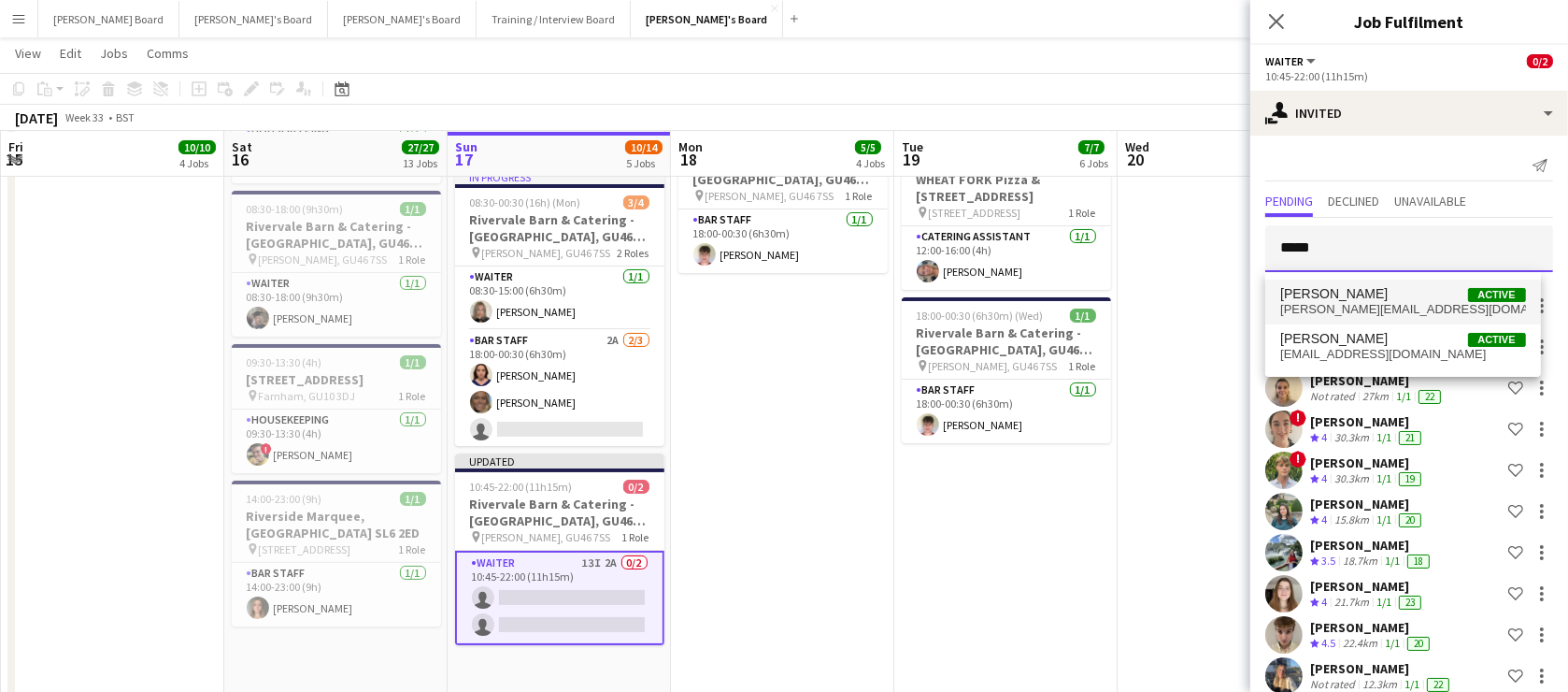
type input "*****"
click at [1357, 305] on span "zoe.blackburn@live.co.uk" at bounding box center [1403, 309] width 244 height 15
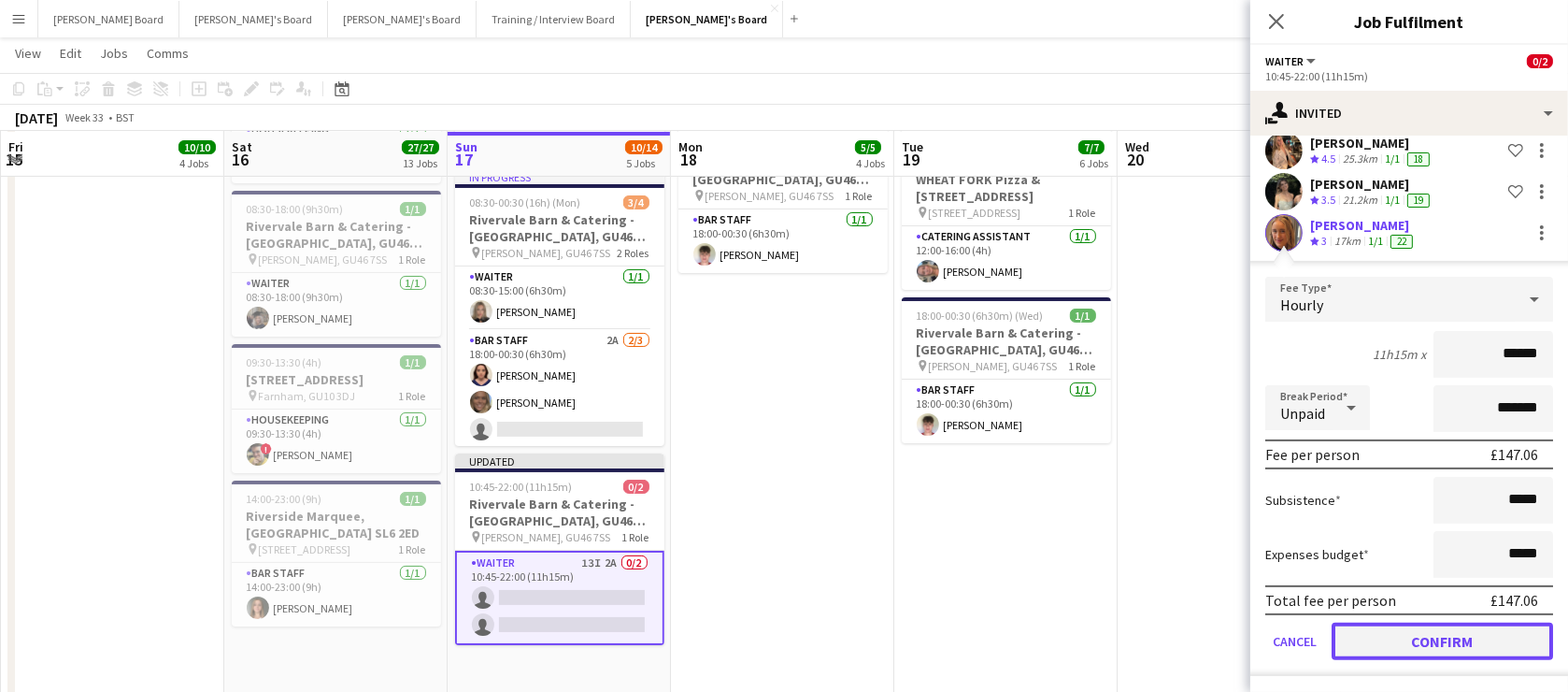
click at [1402, 627] on button "Confirm" at bounding box center [1443, 641] width 222 height 38
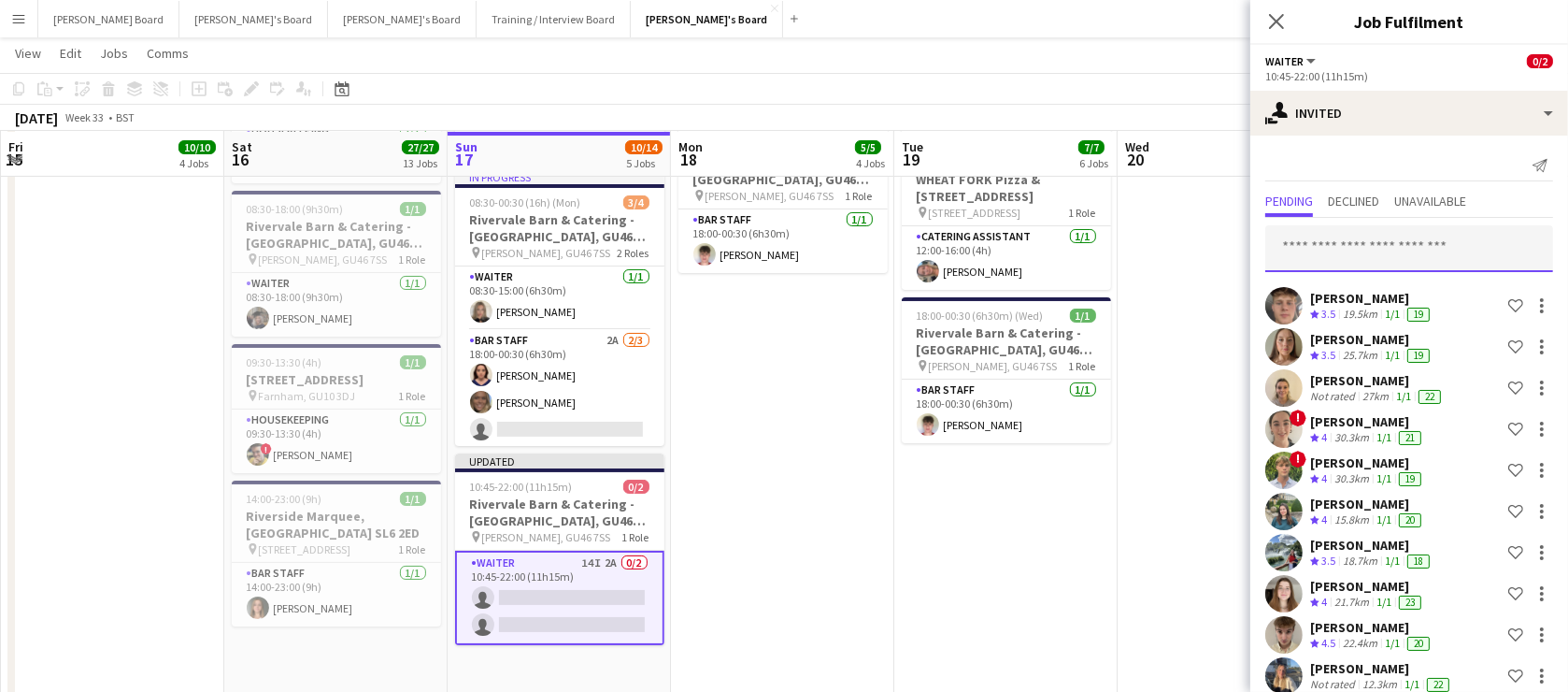
click at [1325, 243] on input "text" at bounding box center [1409, 249] width 288 height 47
drag, startPoint x: 1347, startPoint y: 251, endPoint x: 1230, endPoint y: 252, distance: 117.0
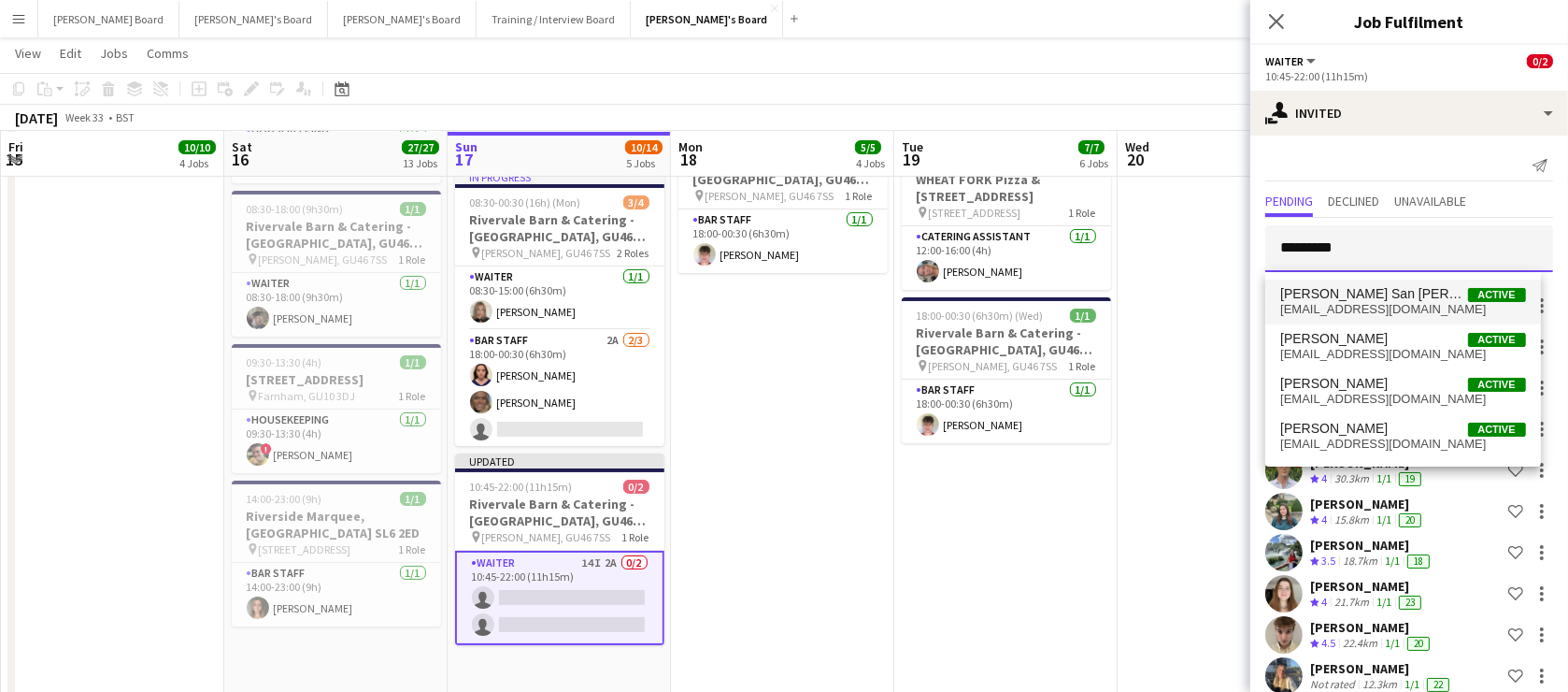
type input "*********"
click at [1378, 306] on span "c.san_emeterio@hotmail.com" at bounding box center [1403, 309] width 244 height 15
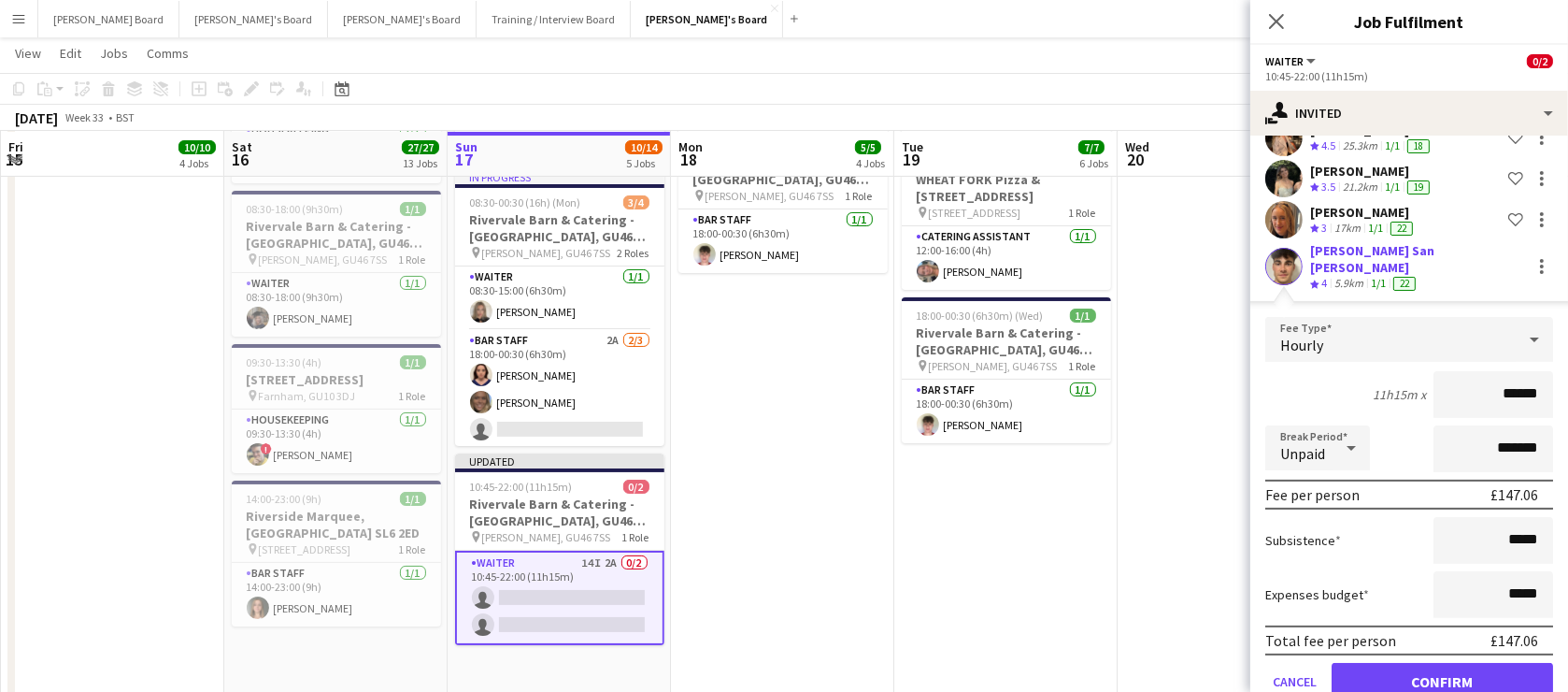
scroll to position [649, 0]
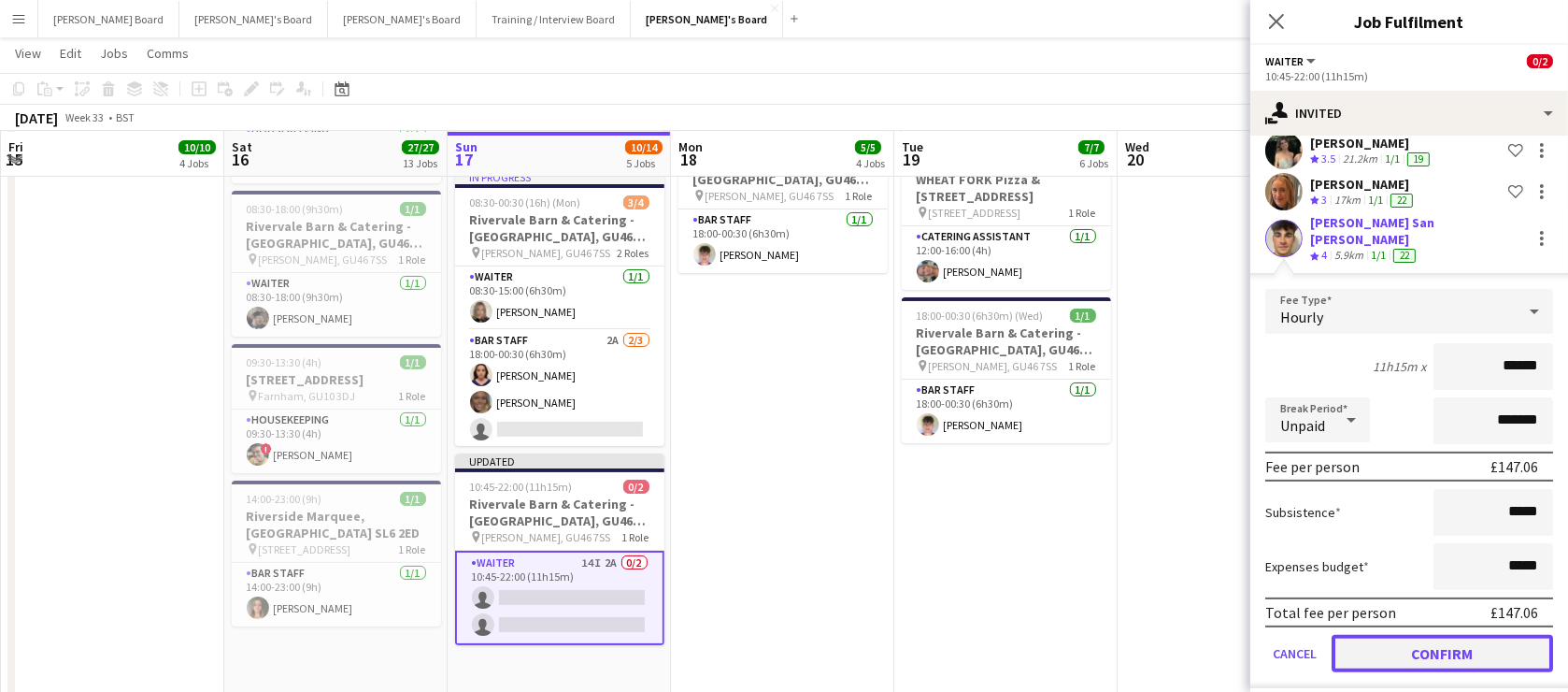
click at [1400, 636] on button "Confirm" at bounding box center [1443, 653] width 222 height 38
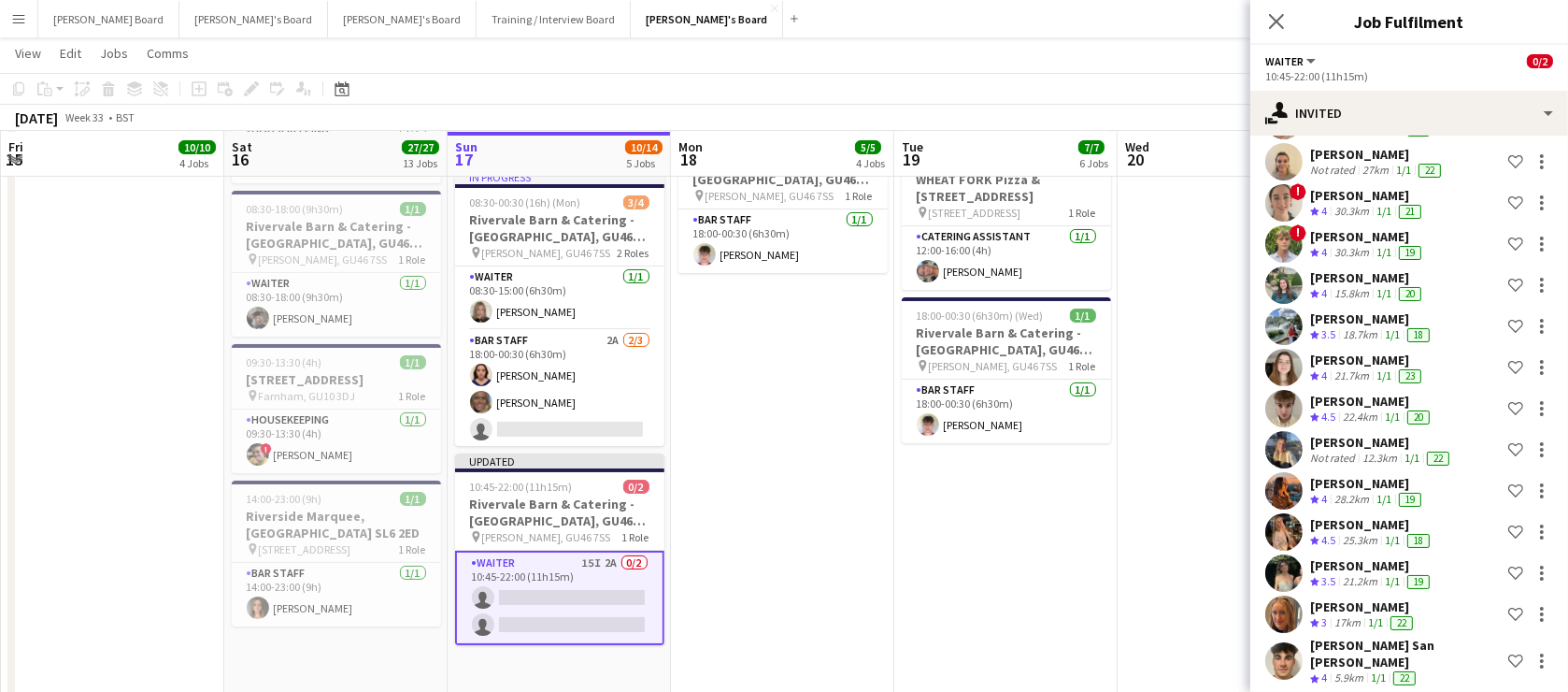
scroll to position [0, 0]
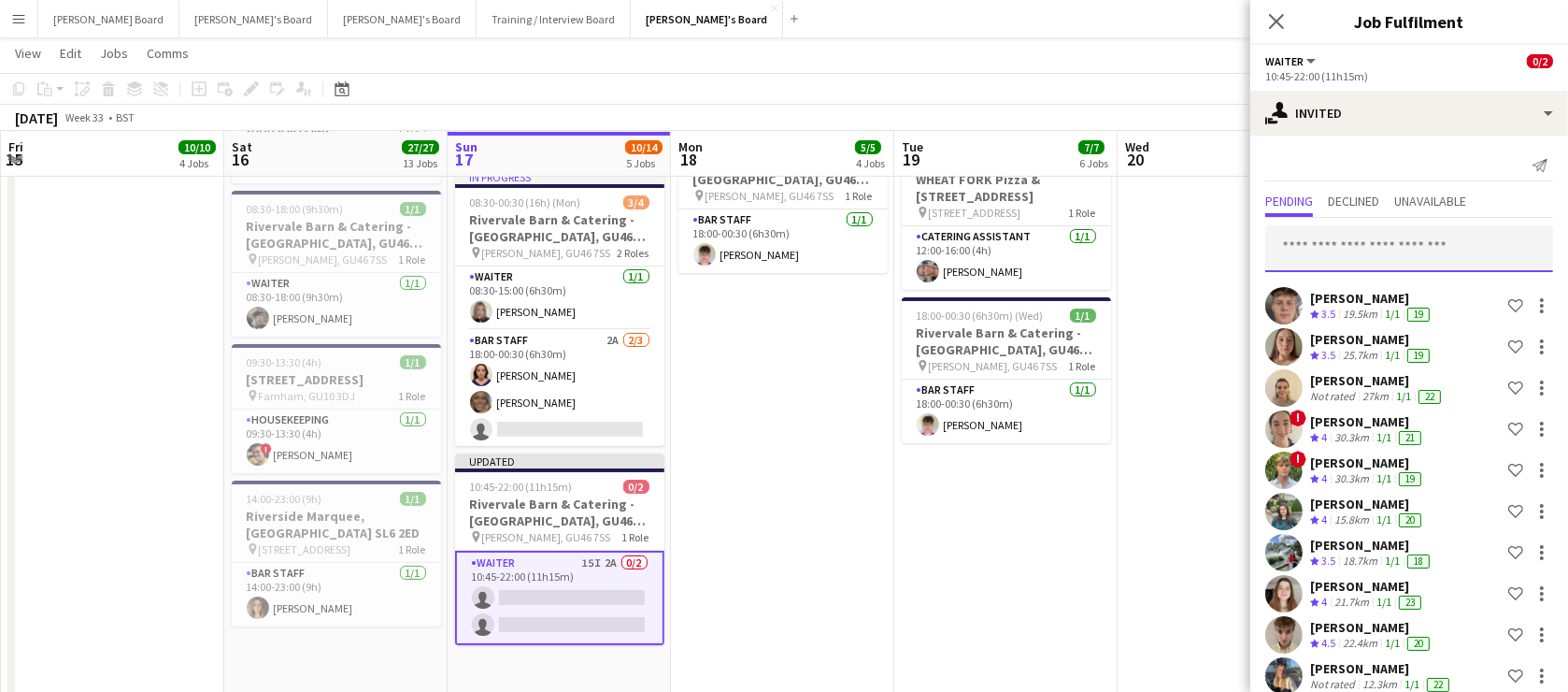
click at [1334, 261] on input "text" at bounding box center [1409, 249] width 288 height 47
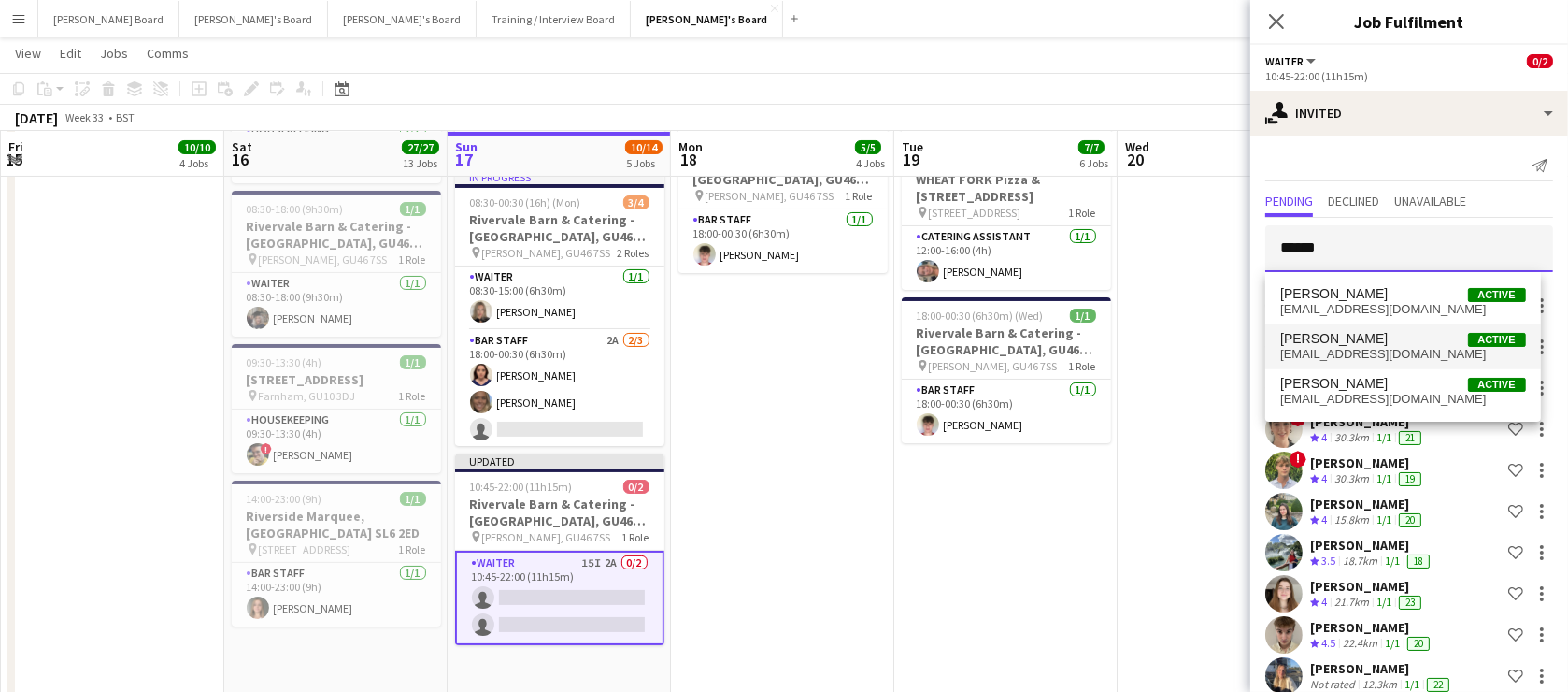
type input "******"
click at [1384, 354] on span "ealgon@outlook.com" at bounding box center [1403, 354] width 244 height 15
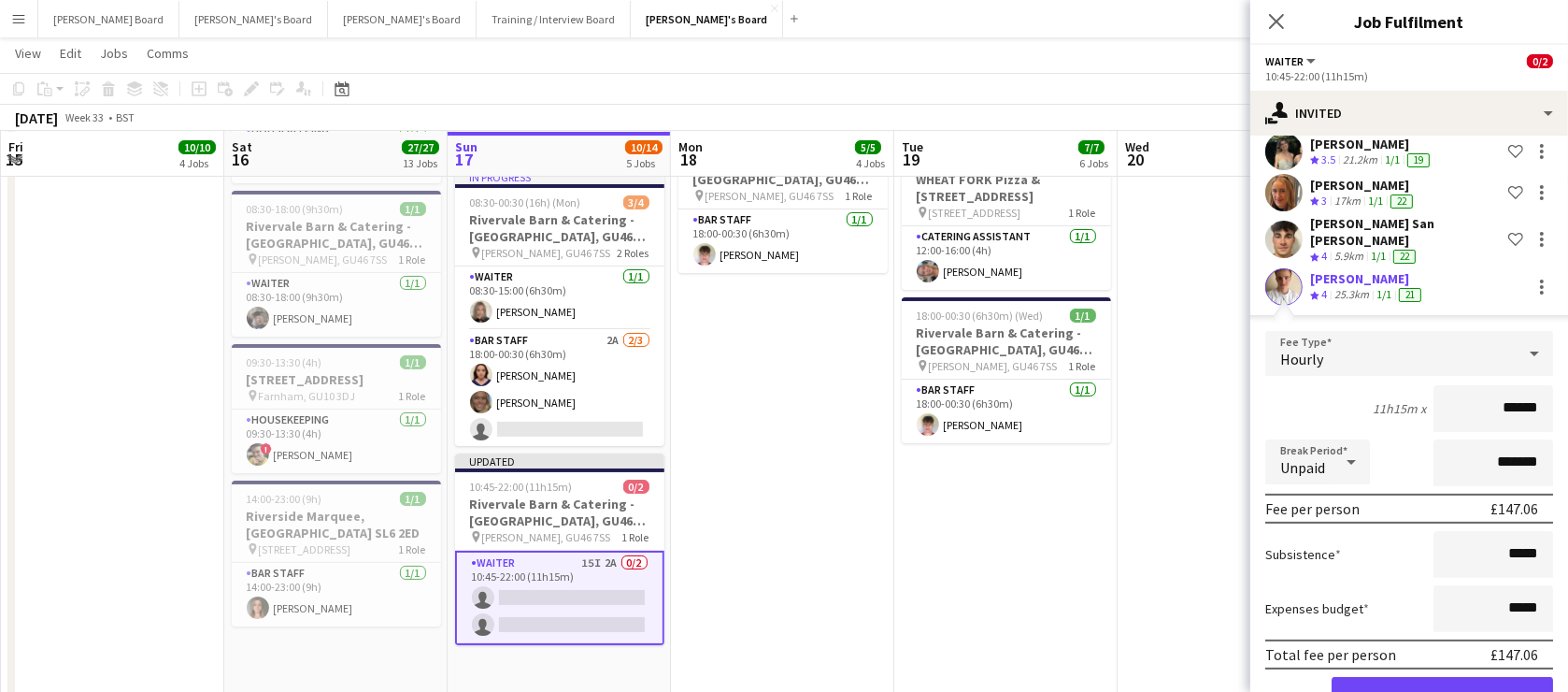
scroll to position [691, 0]
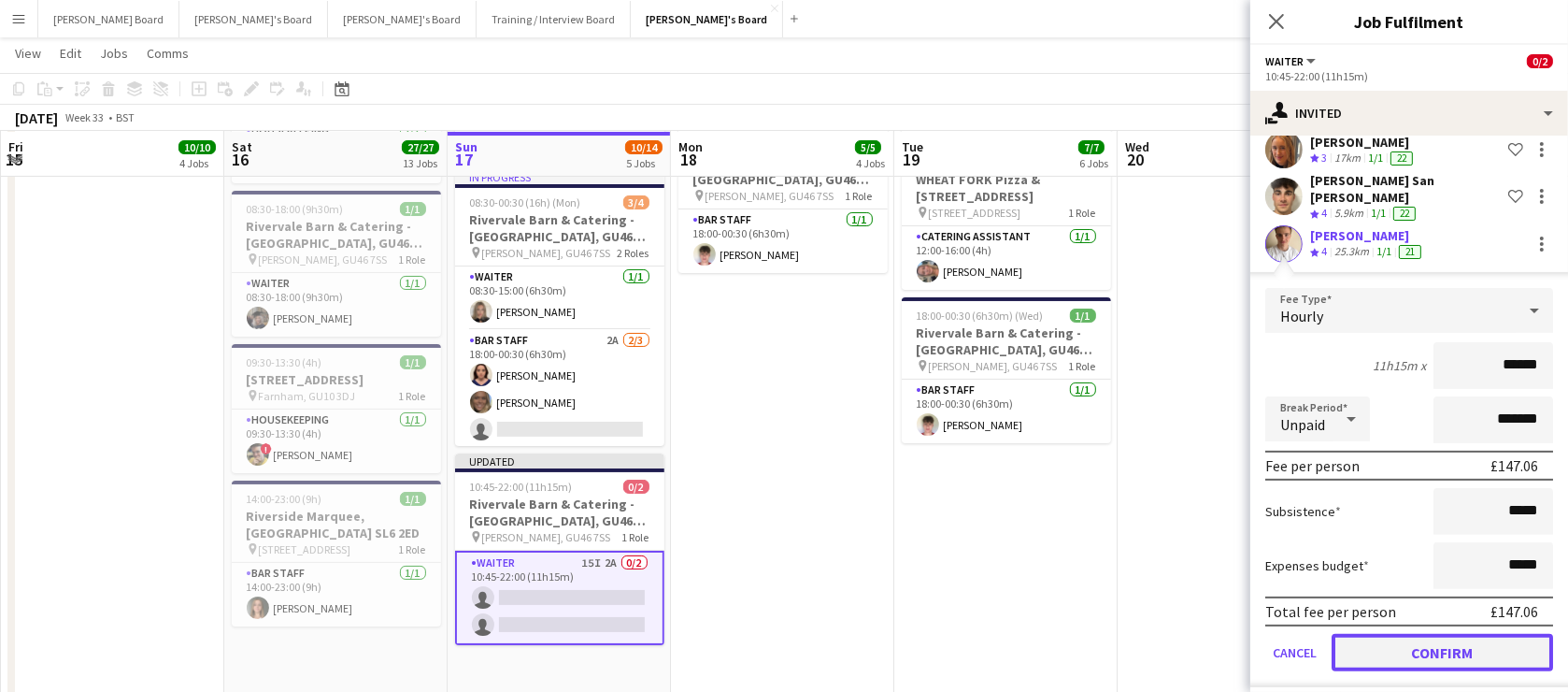
click at [1411, 634] on button "Confirm" at bounding box center [1443, 653] width 222 height 38
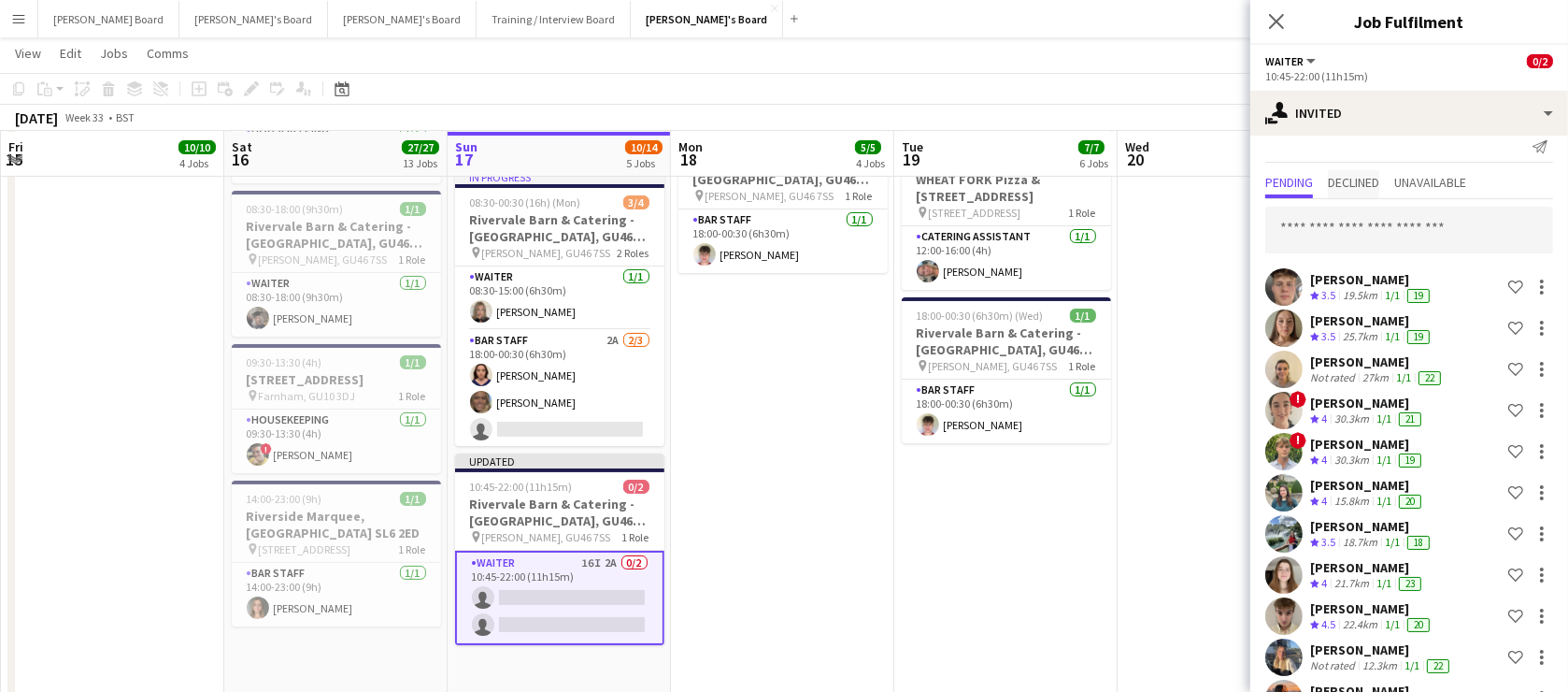
scroll to position [0, 0]
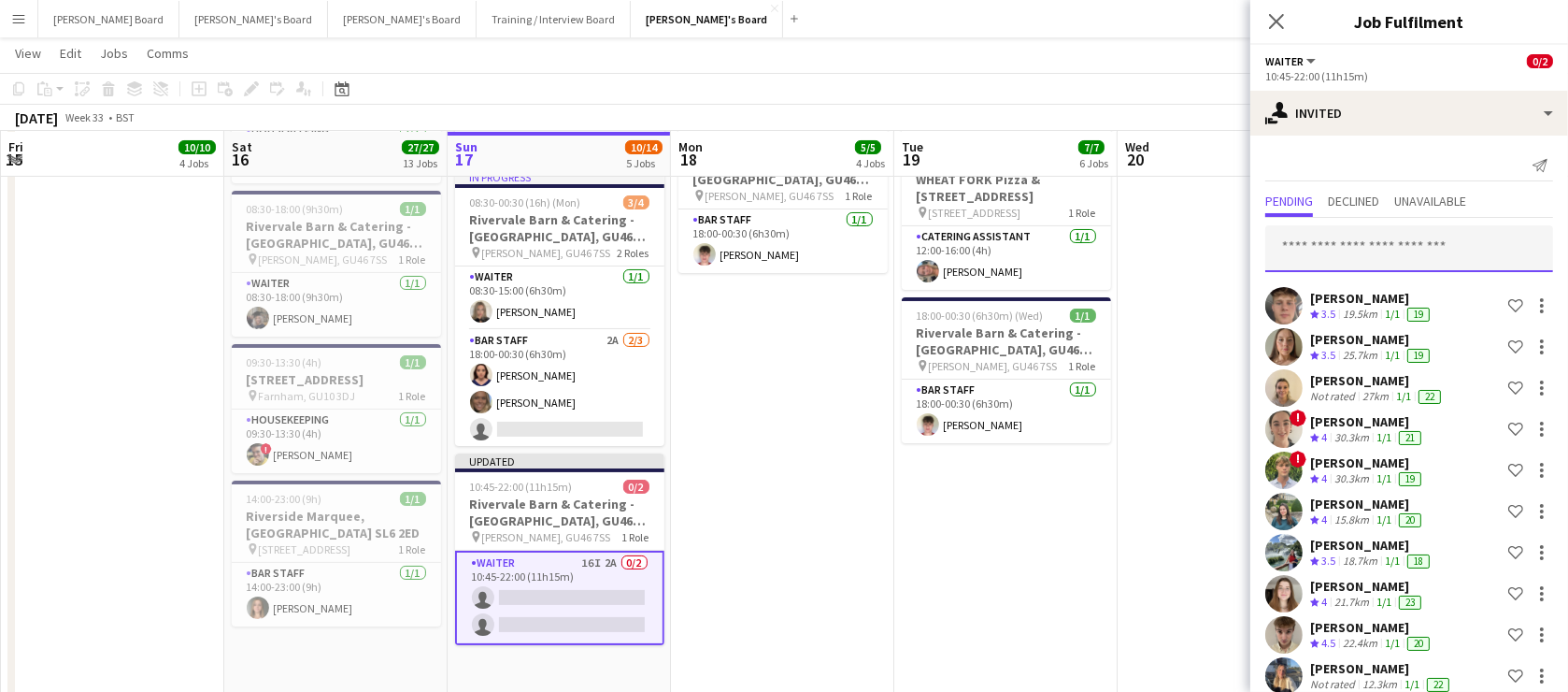
click at [1344, 240] on input "text" at bounding box center [1409, 249] width 288 height 47
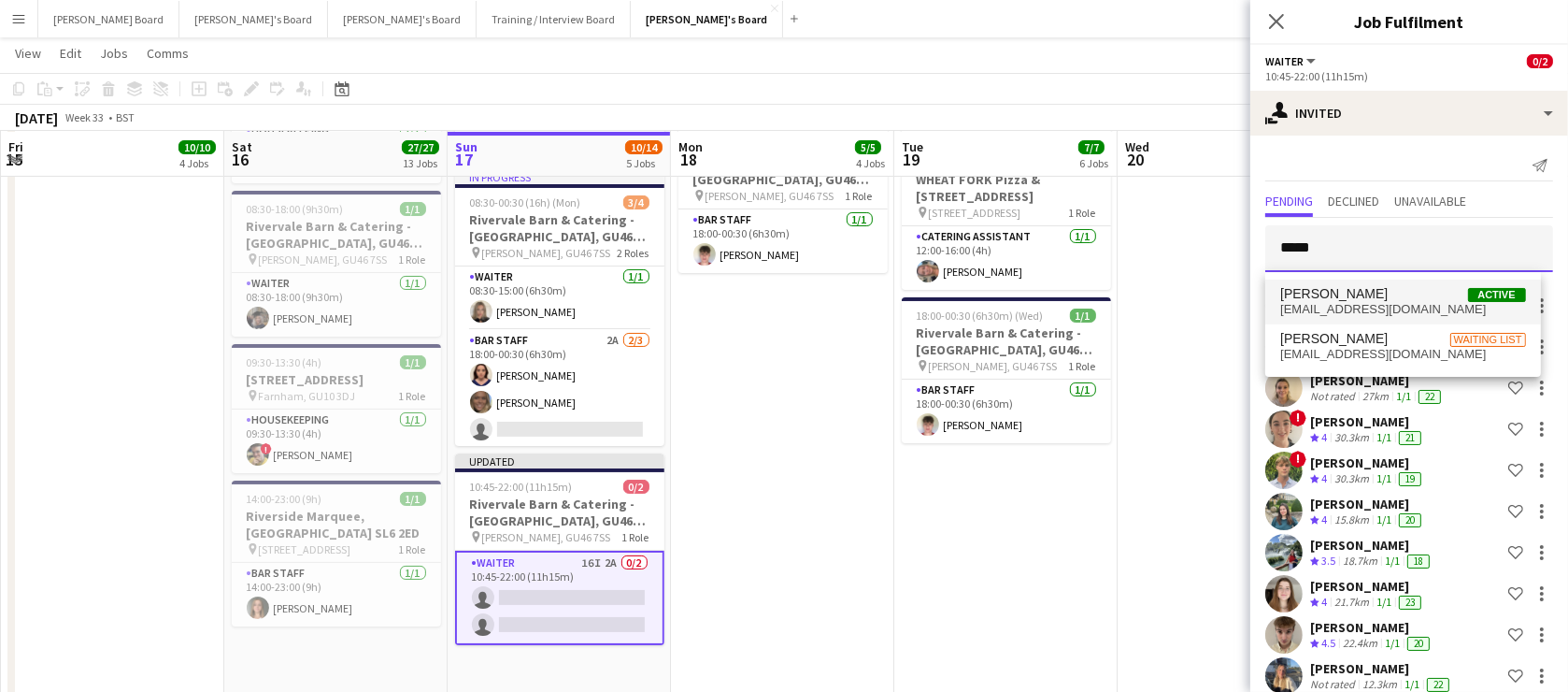
type input "*****"
click at [1374, 308] on span "joejsampson9@gmail.com" at bounding box center [1403, 309] width 244 height 15
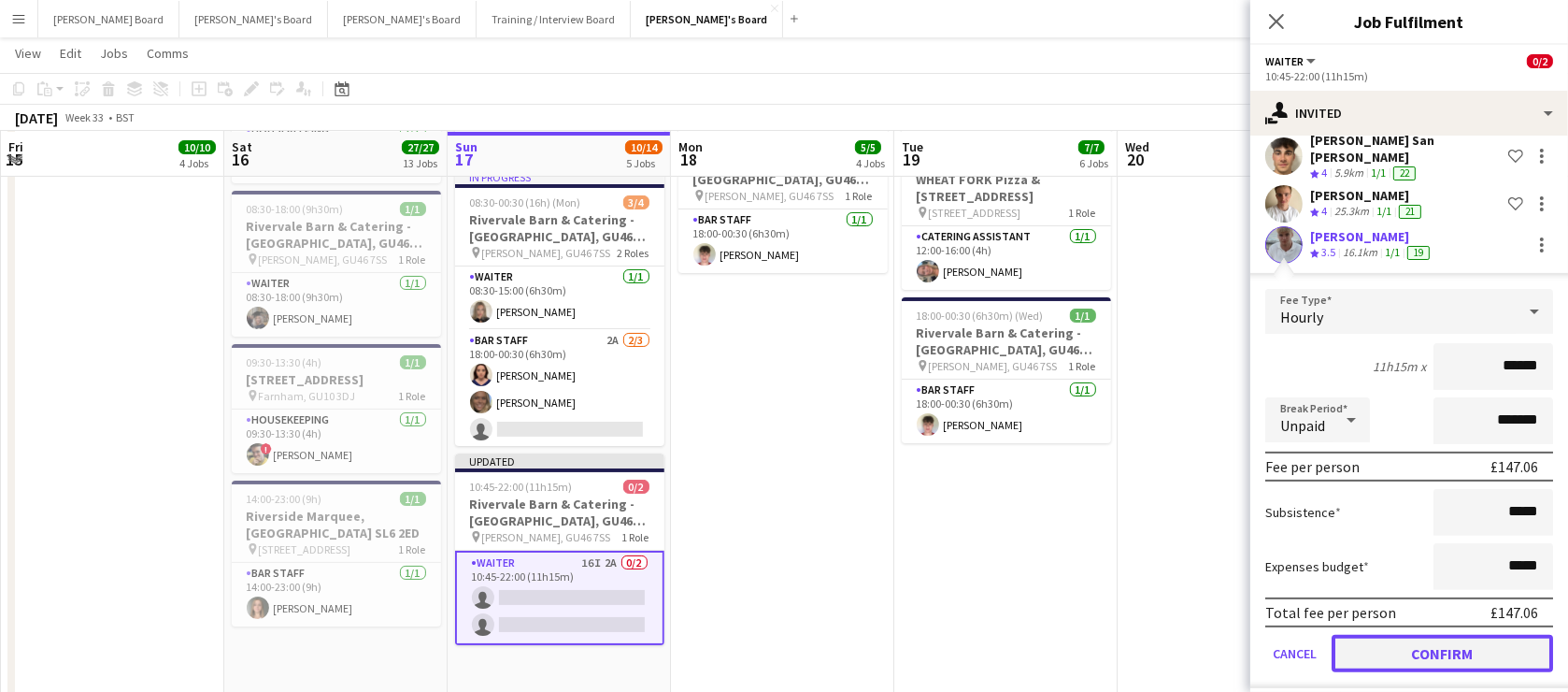
click at [1395, 638] on button "Confirm" at bounding box center [1443, 653] width 222 height 38
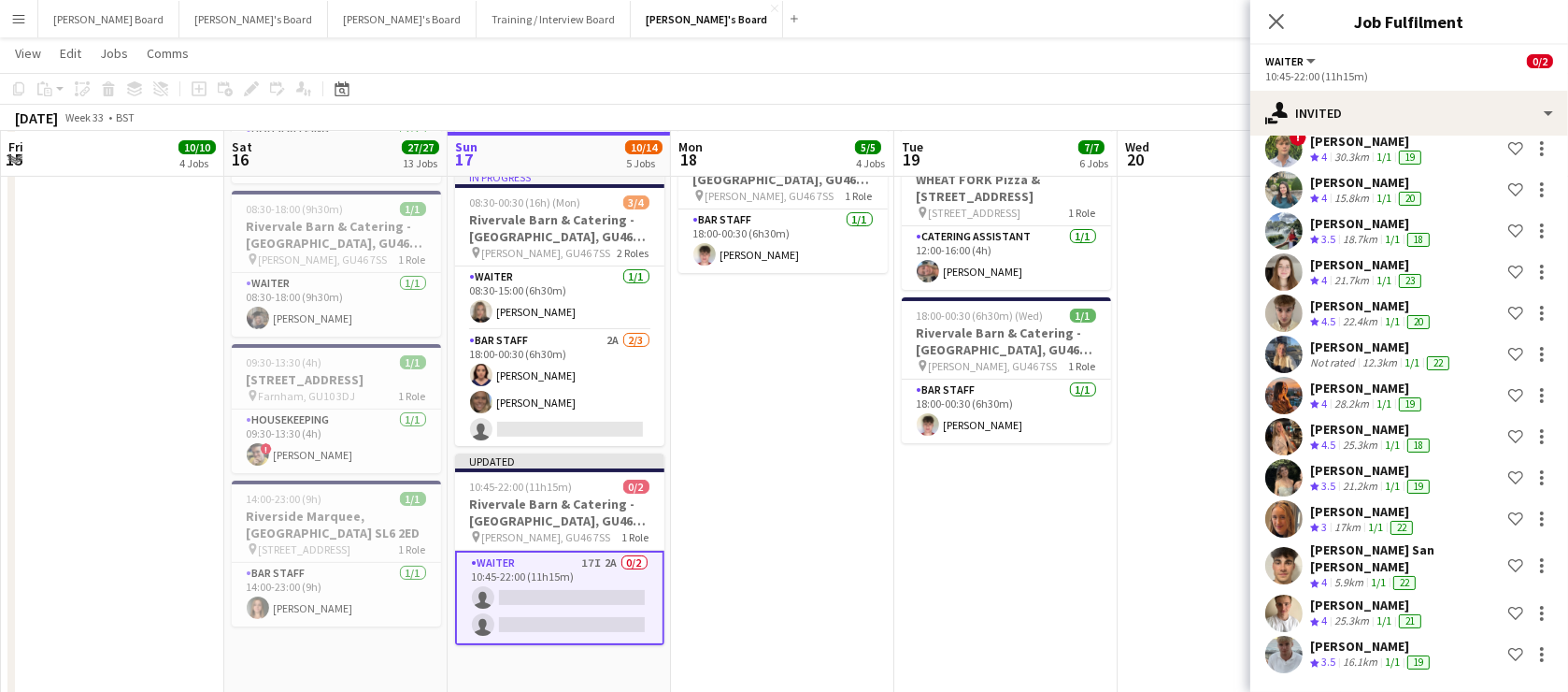
scroll to position [308, 0]
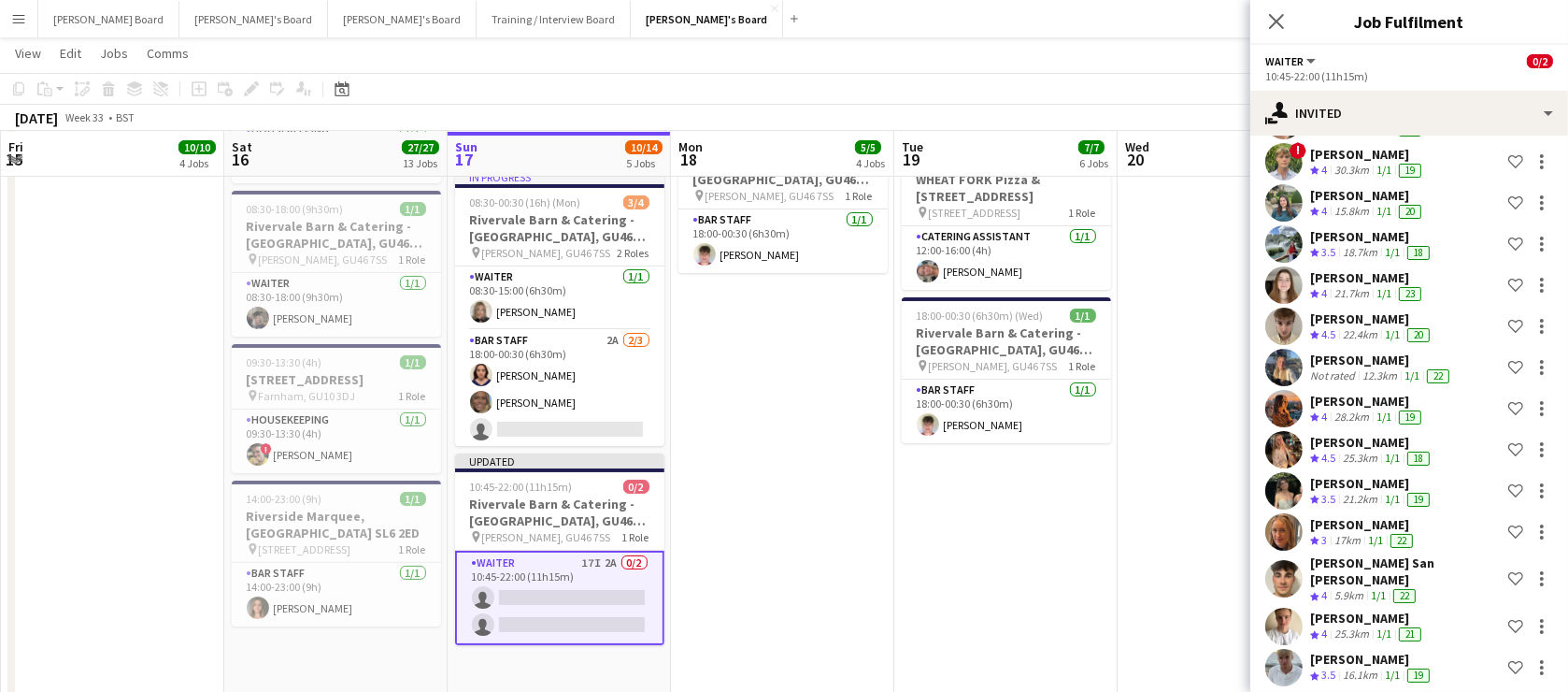
click at [1074, 562] on app-date-cell "08:30-18:00 (9h30m) 1/1 Rivervale Barn & Catering - [GEOGRAPHIC_DATA] pin [PERS…" at bounding box center [1006, 342] width 224 height 719
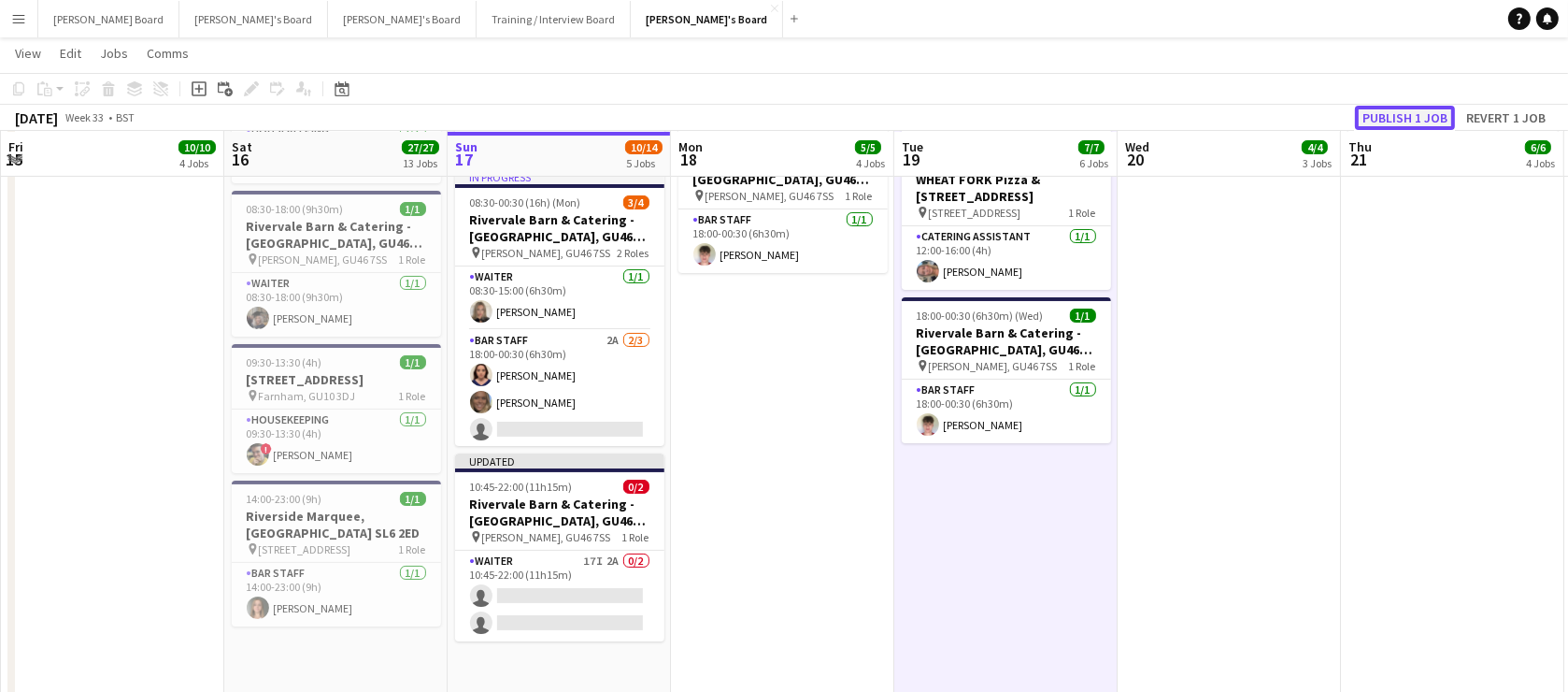
click at [1380, 124] on button "Publish 1 job" at bounding box center [1404, 118] width 100 height 24
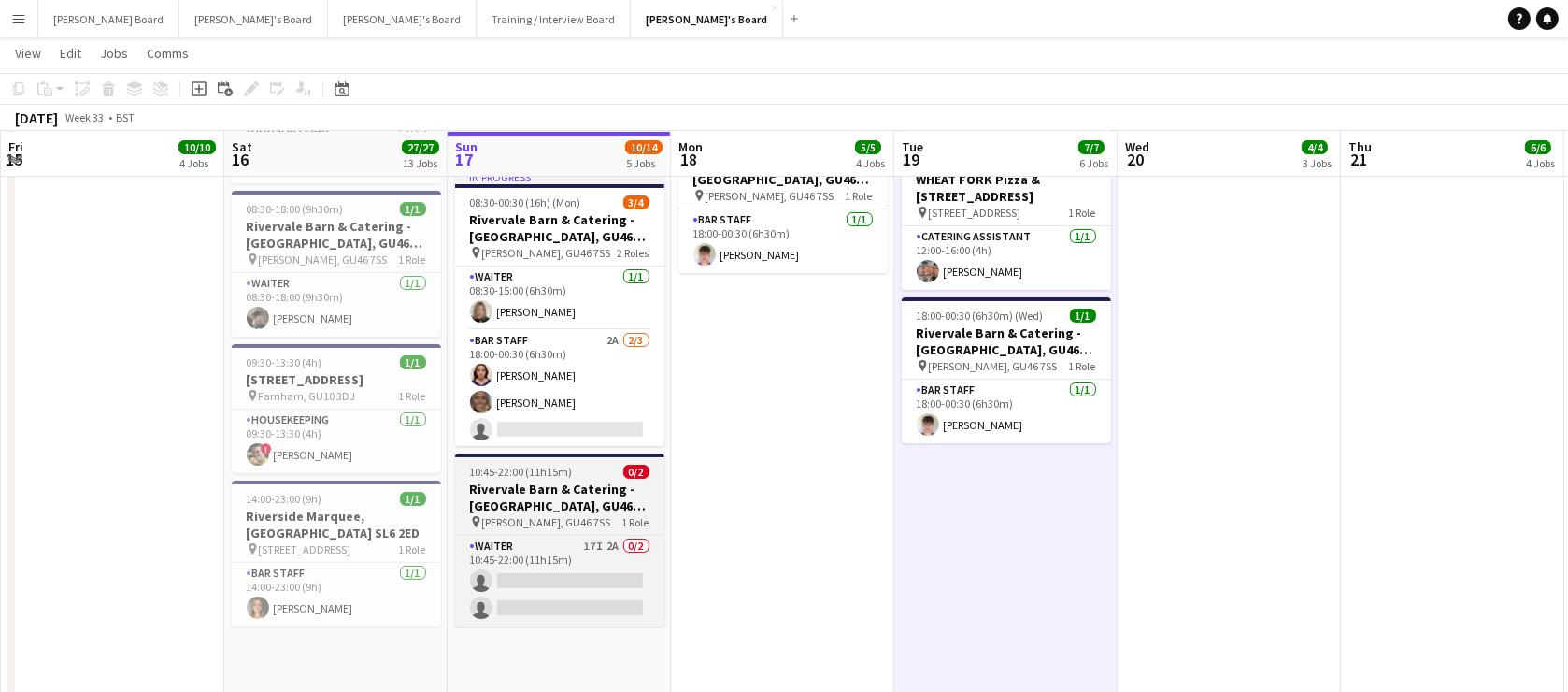
click at [542, 480] on h3 "Rivervale Barn & Catering - [GEOGRAPHIC_DATA], GU46 7SS" at bounding box center [559, 497] width 210 height 34
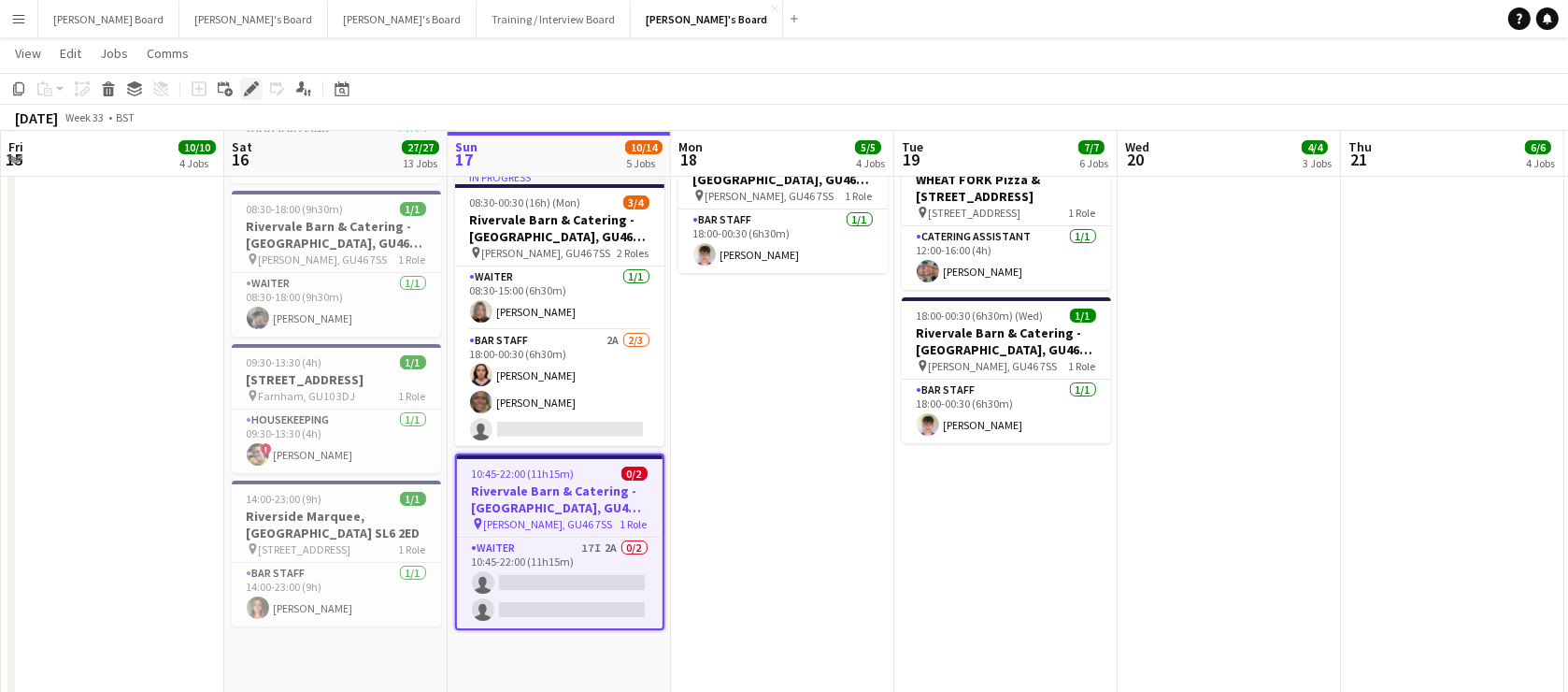
click at [246, 84] on icon "Edit" at bounding box center [251, 88] width 15 height 15
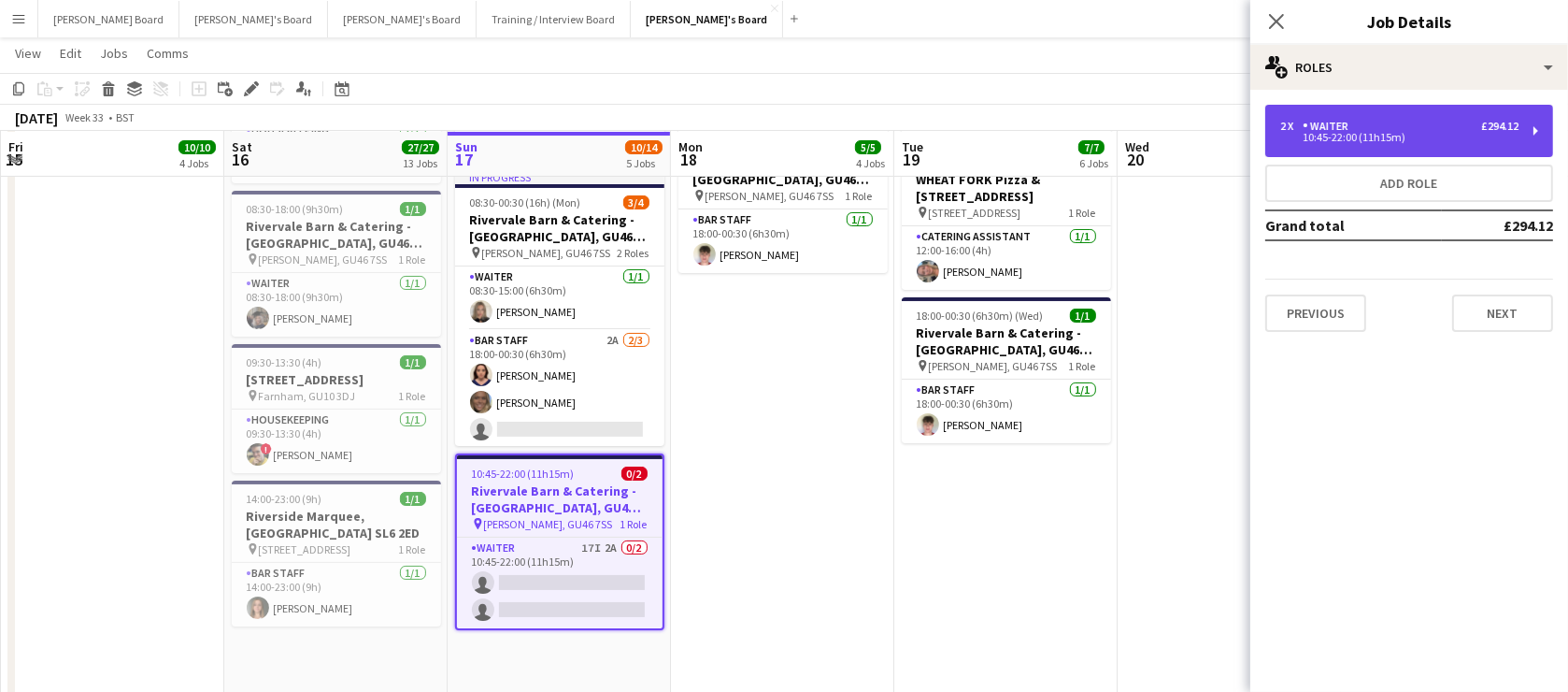
click at [1427, 141] on div "10:45-22:00 (11h15m)" at bounding box center [1400, 137] width 239 height 9
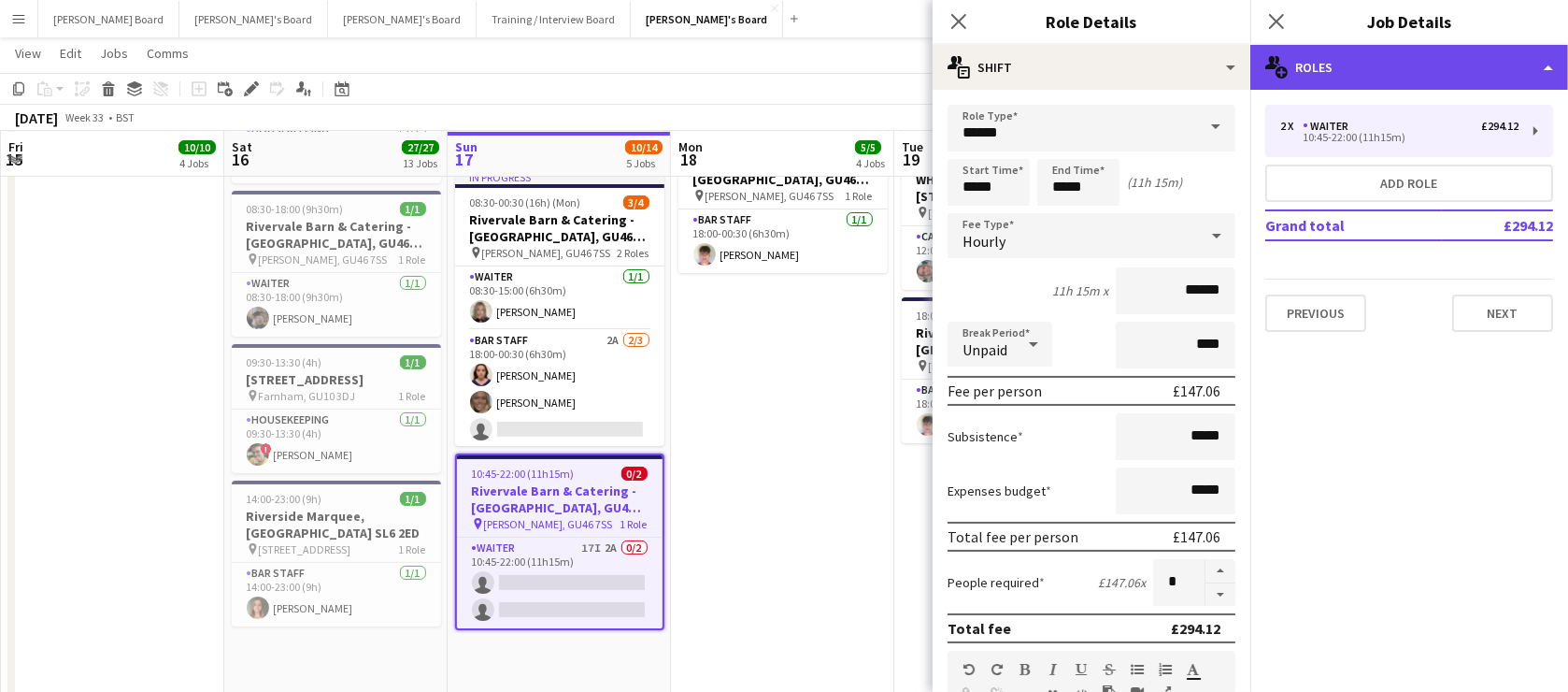
click at [1378, 67] on div "multiple-users-add Roles" at bounding box center [1409, 68] width 318 height 45
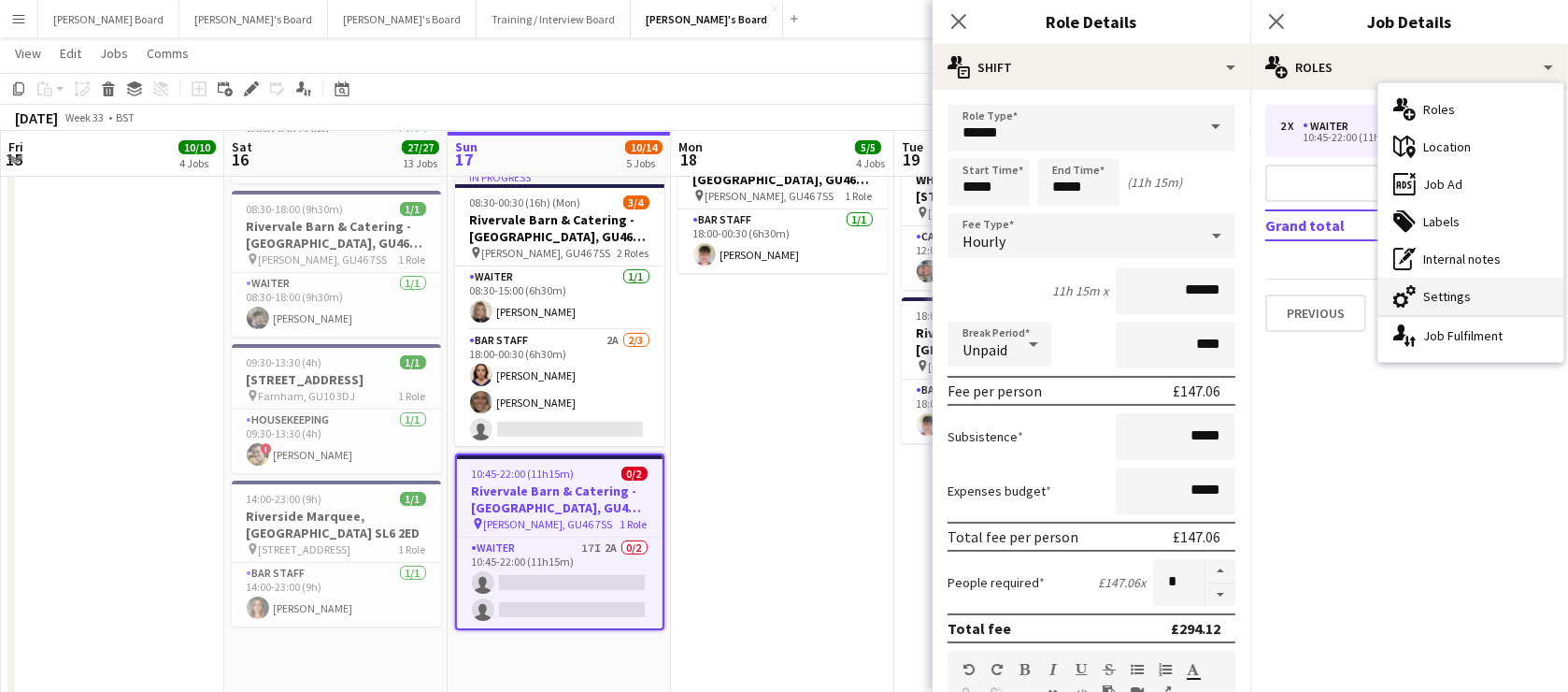
click at [1467, 300] on div "cog-double-3 Settings" at bounding box center [1470, 296] width 185 height 38
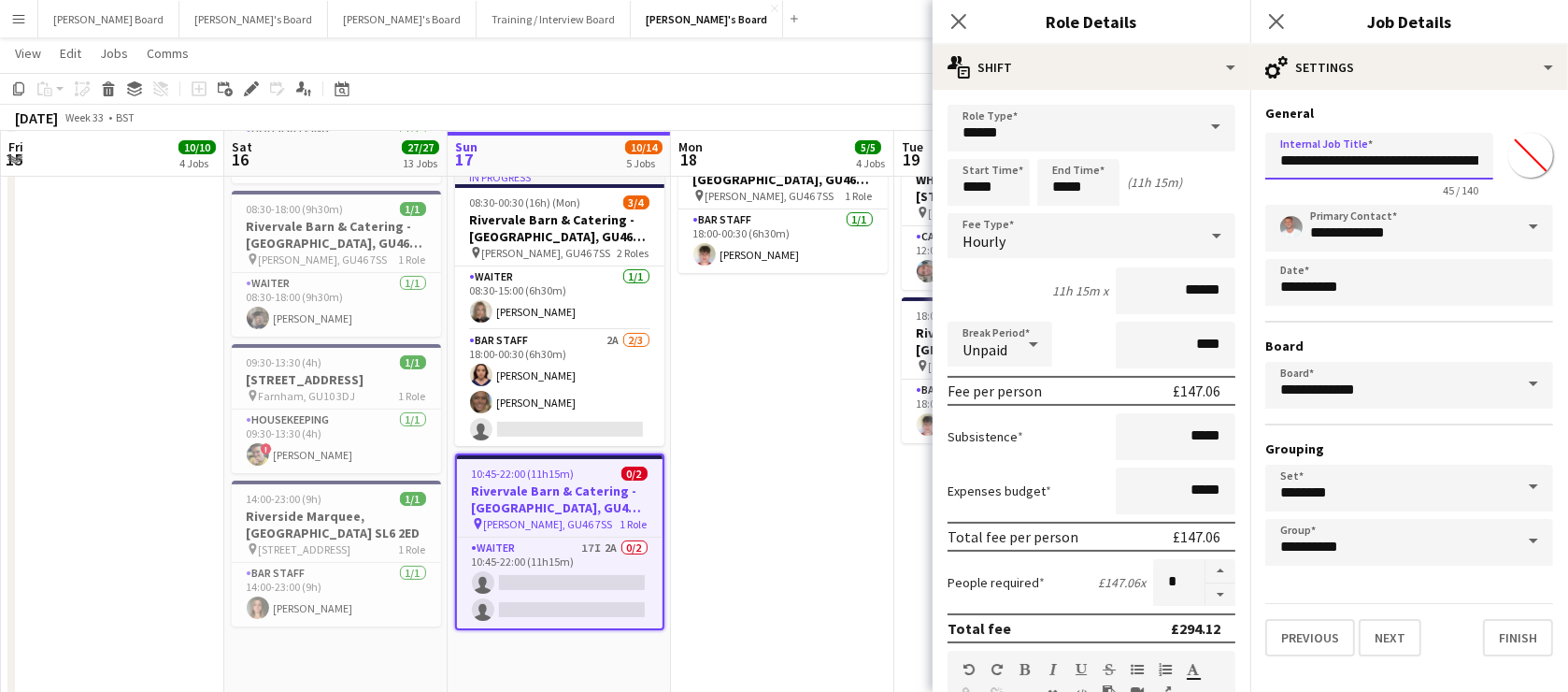
click at [1280, 163] on input "**********" at bounding box center [1379, 156] width 228 height 47
drag, startPoint x: 1361, startPoint y: 159, endPoint x: 1373, endPoint y: 161, distance: 12.2
click at [1363, 159] on input "**********" at bounding box center [1379, 156] width 228 height 47
click at [1417, 161] on input "**********" at bounding box center [1379, 156] width 228 height 47
type input "**********"
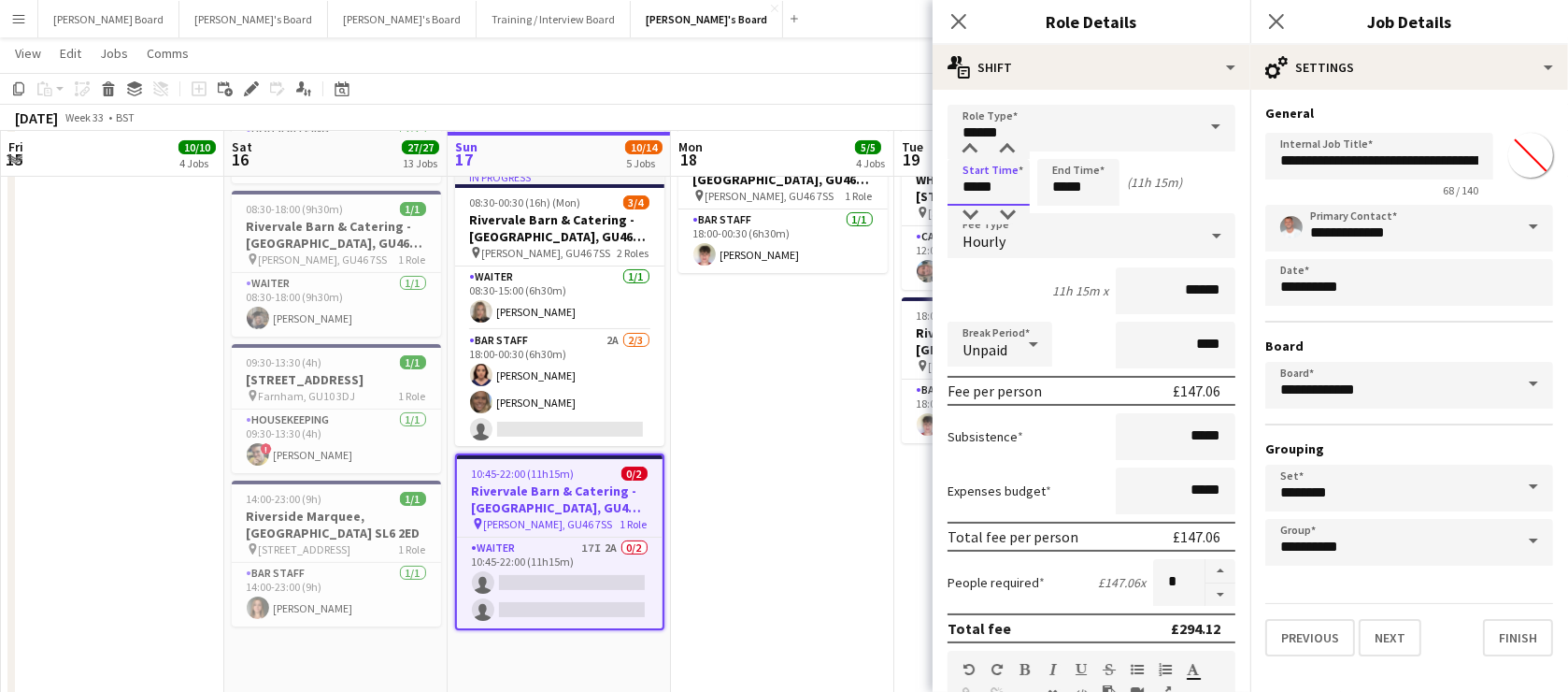
click at [989, 187] on input "*****" at bounding box center [988, 182] width 82 height 47
type input "*****"
click at [1008, 212] on div at bounding box center [1008, 215] width 38 height 19
click at [807, 283] on app-date-cell "07:30-13:30 (6h) [STREET_ADDRESS] pin Farnham, GU10 3DJ 1 Role Housekeeping [DA…" at bounding box center [783, 342] width 224 height 719
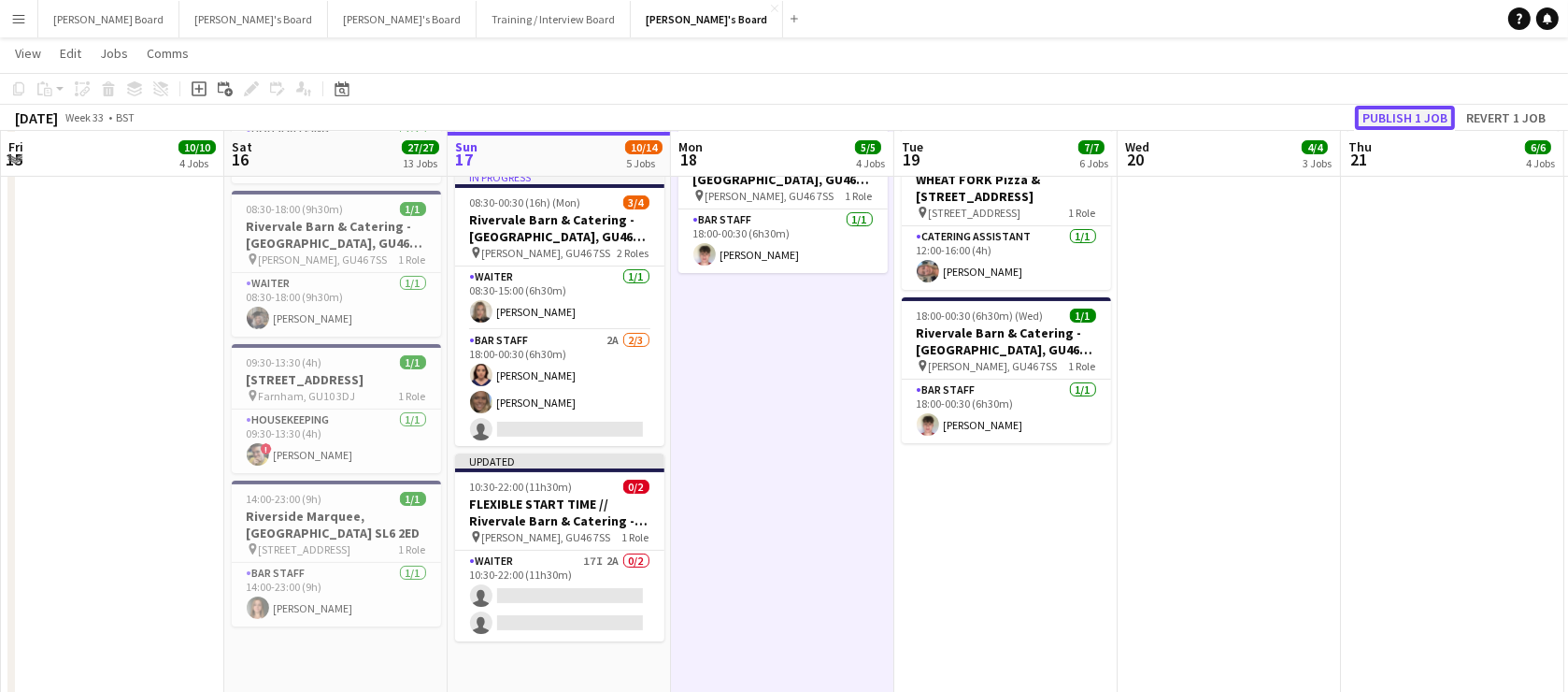
click at [1391, 111] on button "Publish 1 job" at bounding box center [1404, 118] width 100 height 24
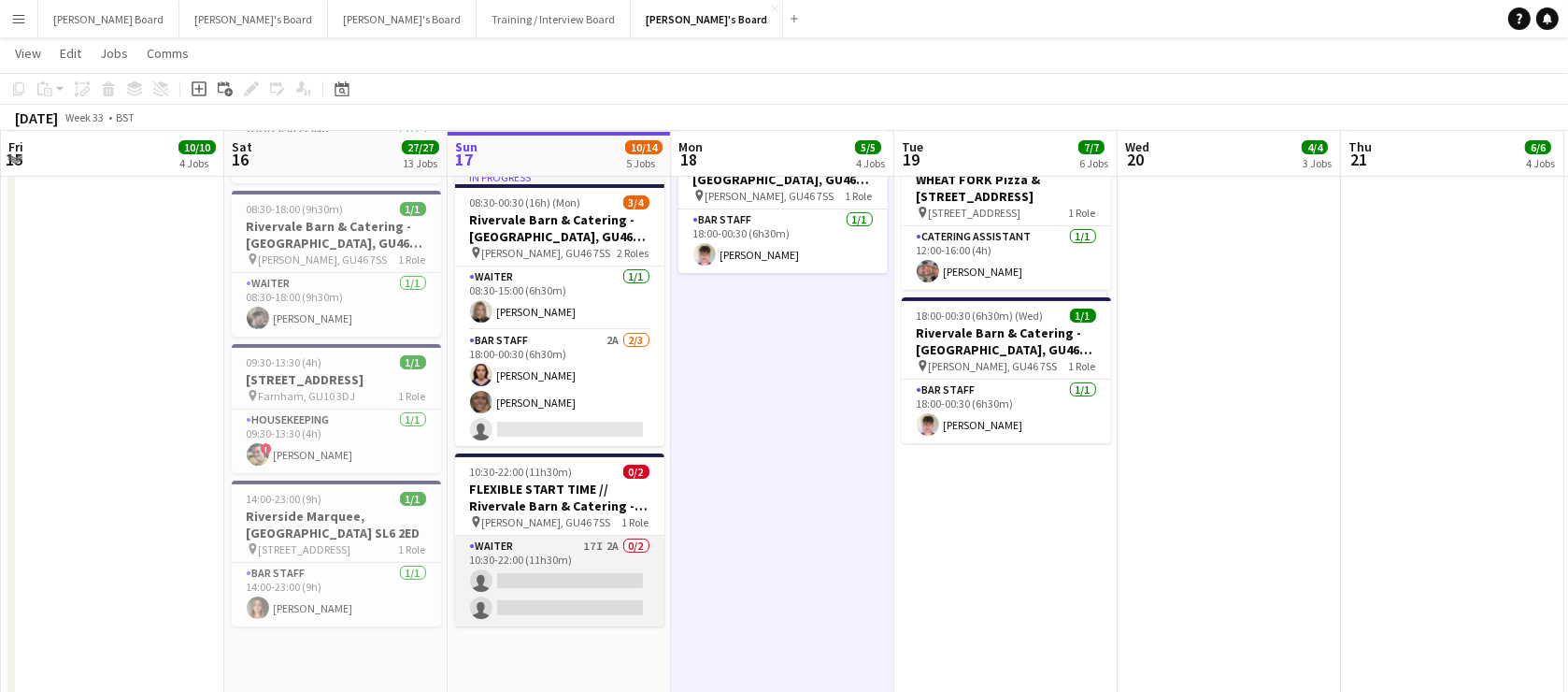
click at [576, 563] on app-card-role "Waiter 17I 2A 0/2 10:30-22:00 (11h30m) single-neutral-actions single-neutral-ac…" at bounding box center [559, 581] width 210 height 90
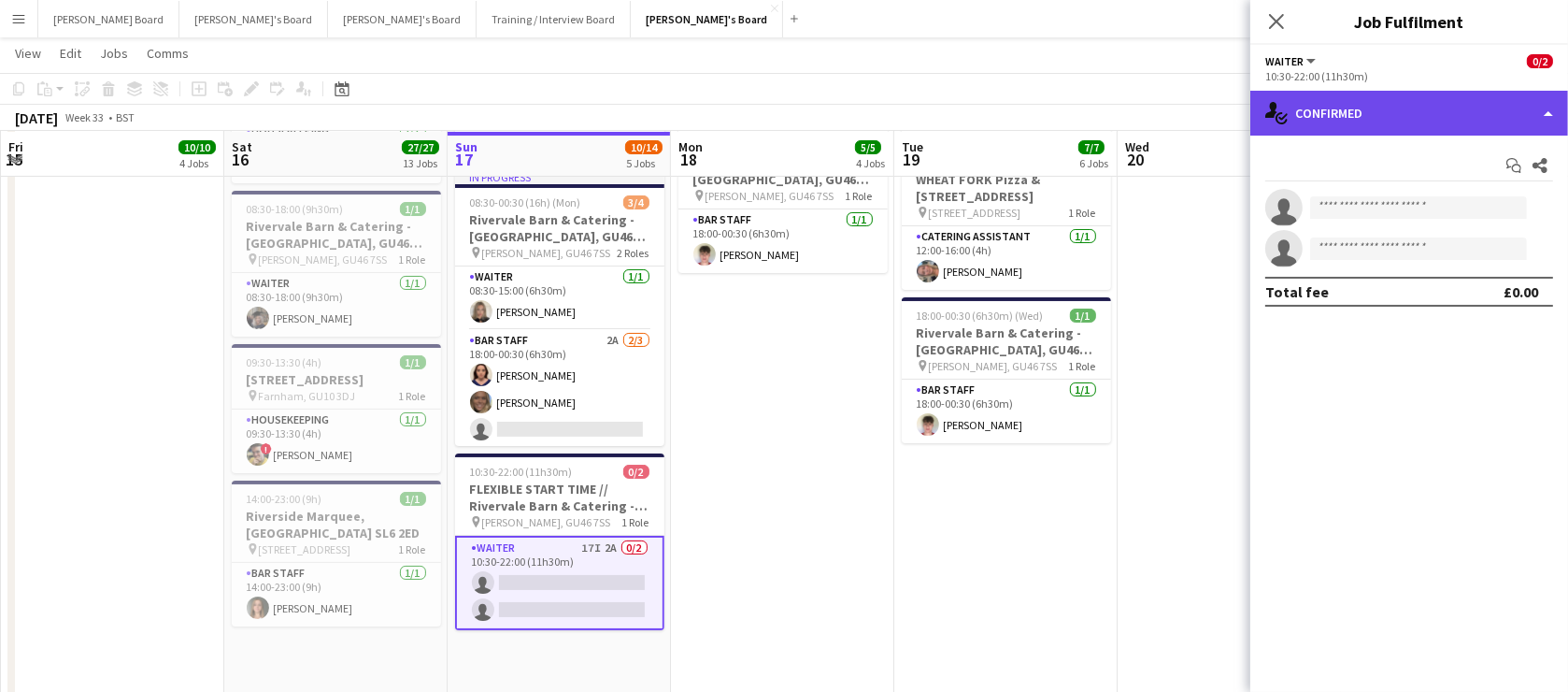
click at [1409, 102] on div "single-neutral-actions-check-2 Confirmed" at bounding box center [1409, 113] width 318 height 45
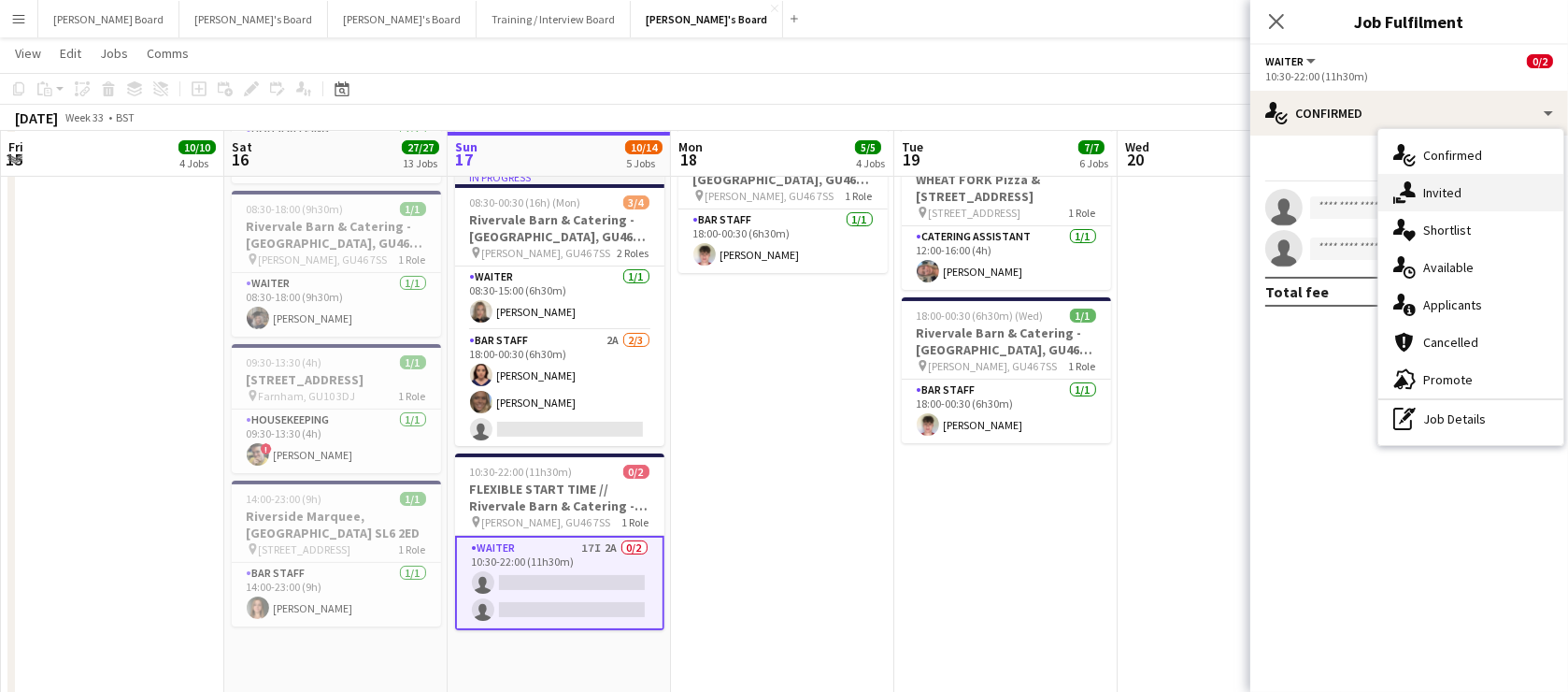
click at [1483, 209] on div "single-neutral-actions-share-1 Invited" at bounding box center [1470, 193] width 185 height 38
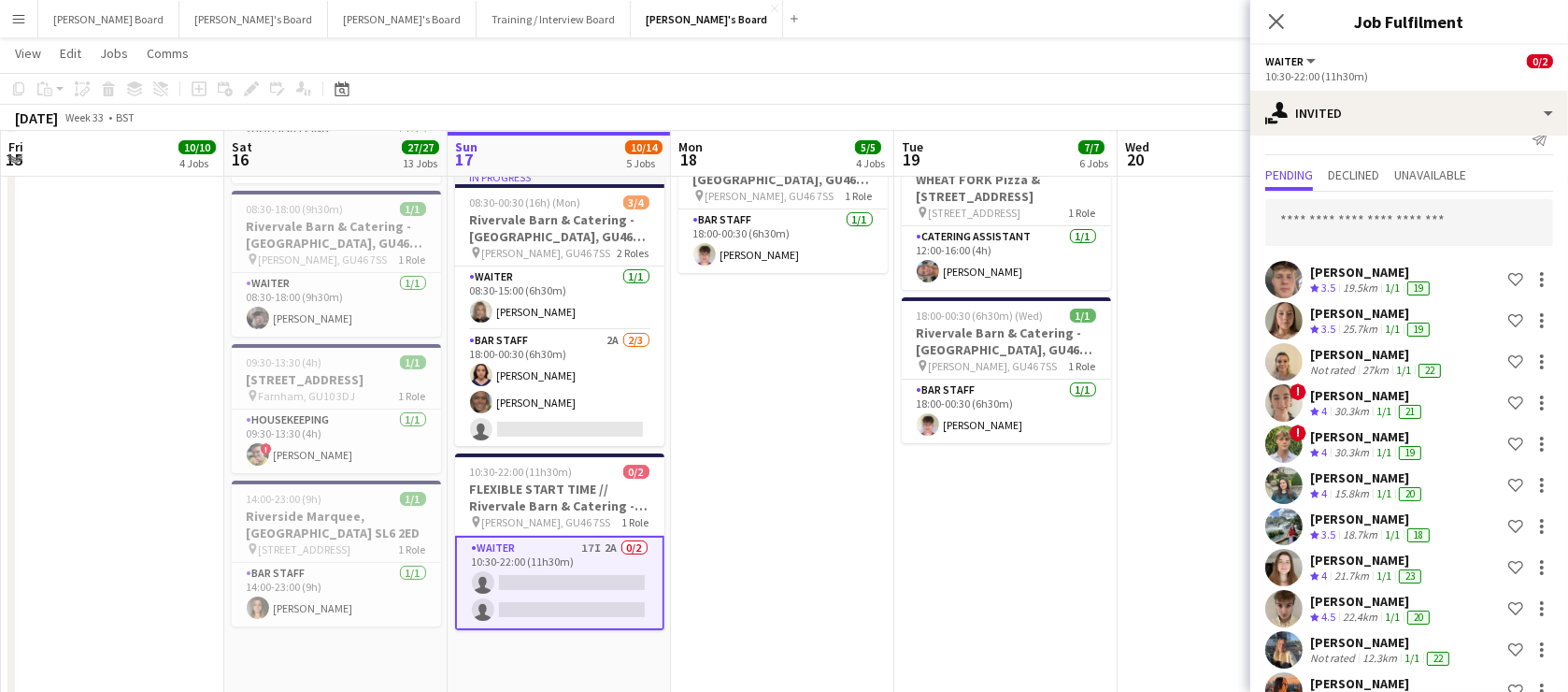
scroll to position [0, 0]
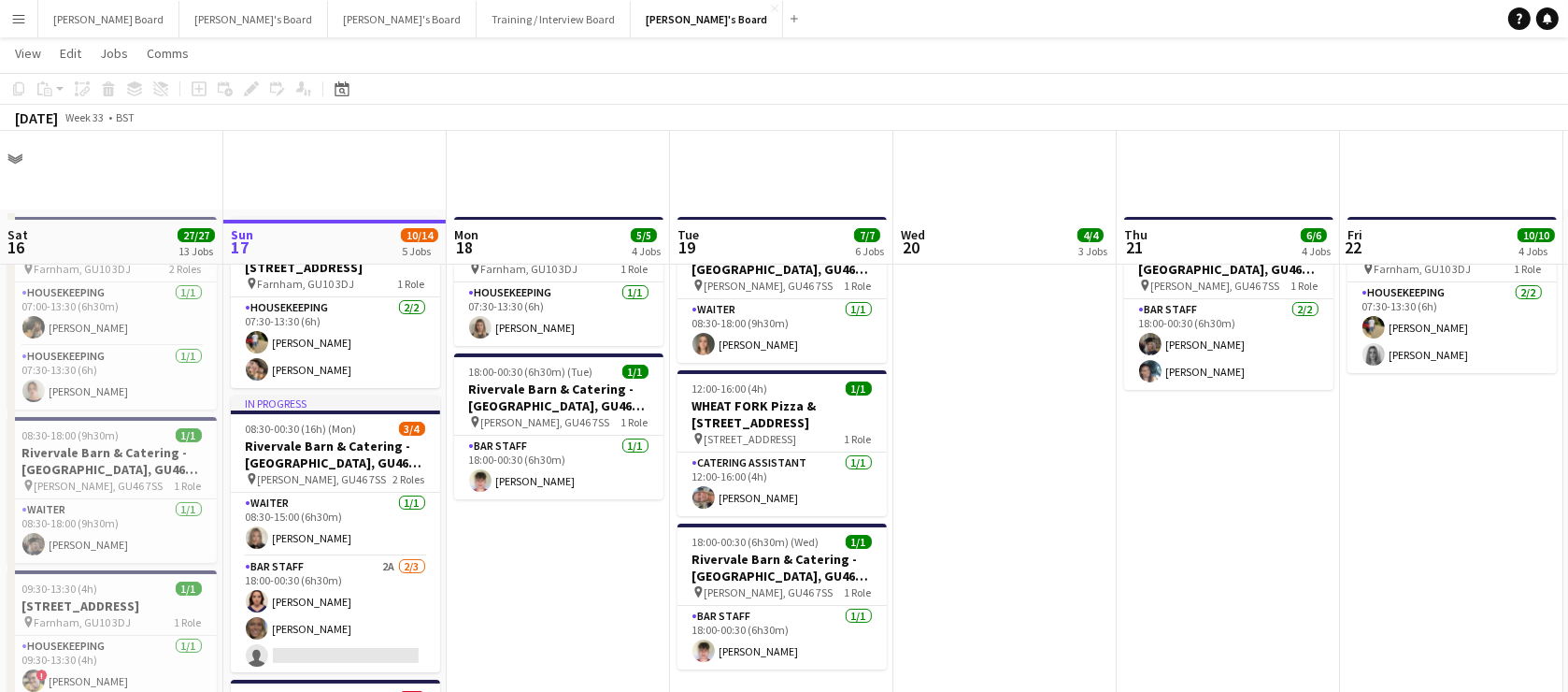
scroll to position [339, 0]
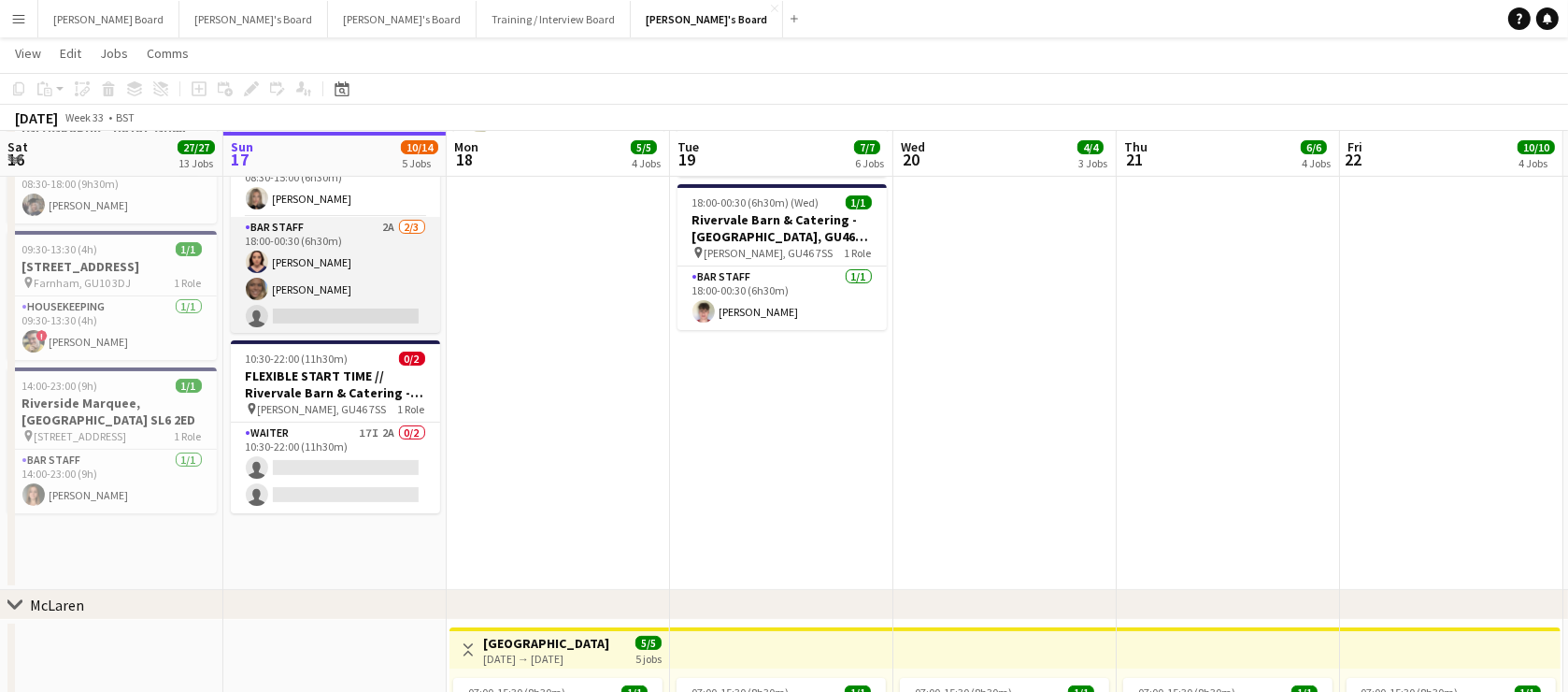
click at [397, 307] on app-card-role "BAR STAFF 2A [DATE] 18:00-00:30 (6h30m) [PERSON_NAME] [PERSON_NAME] single-neut…" at bounding box center [336, 275] width 210 height 118
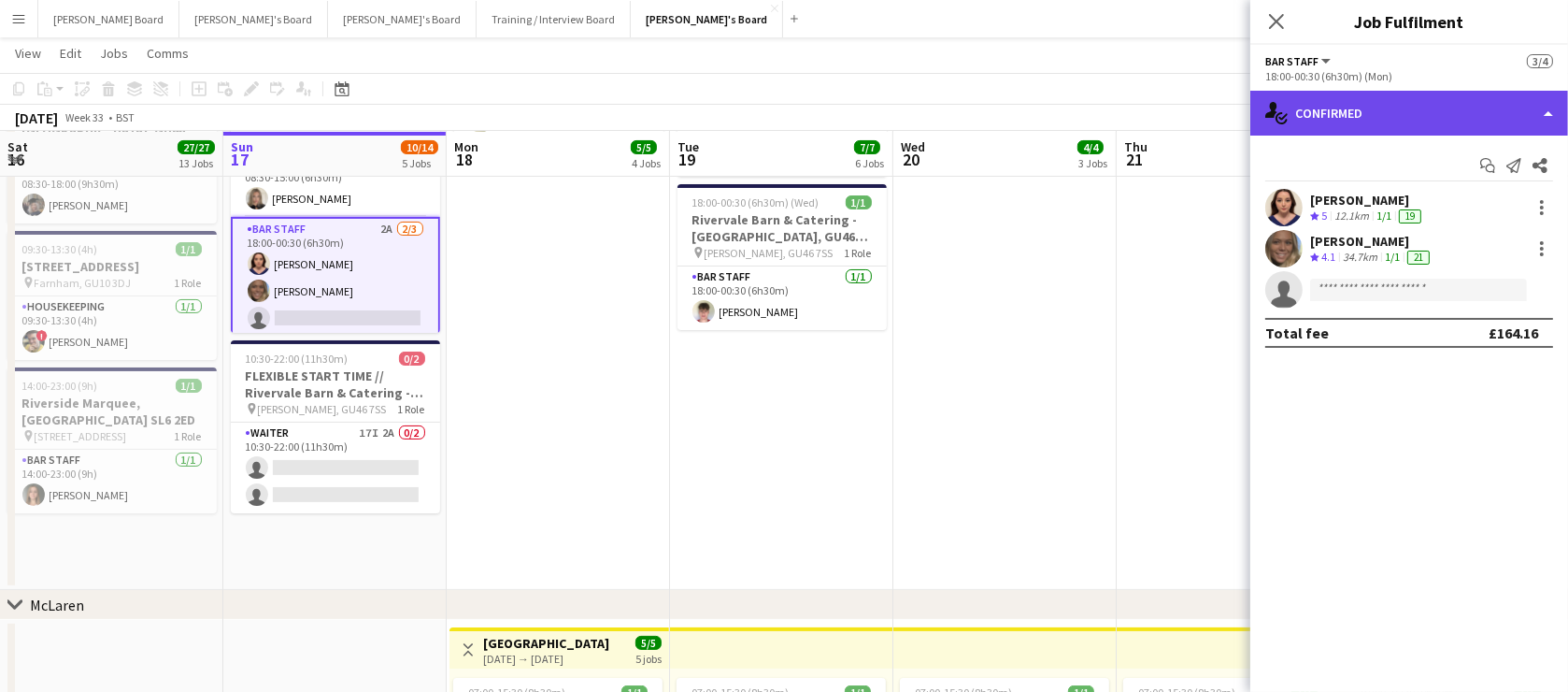
click at [1316, 117] on div "single-neutral-actions-check-2 Confirmed" at bounding box center [1409, 113] width 318 height 45
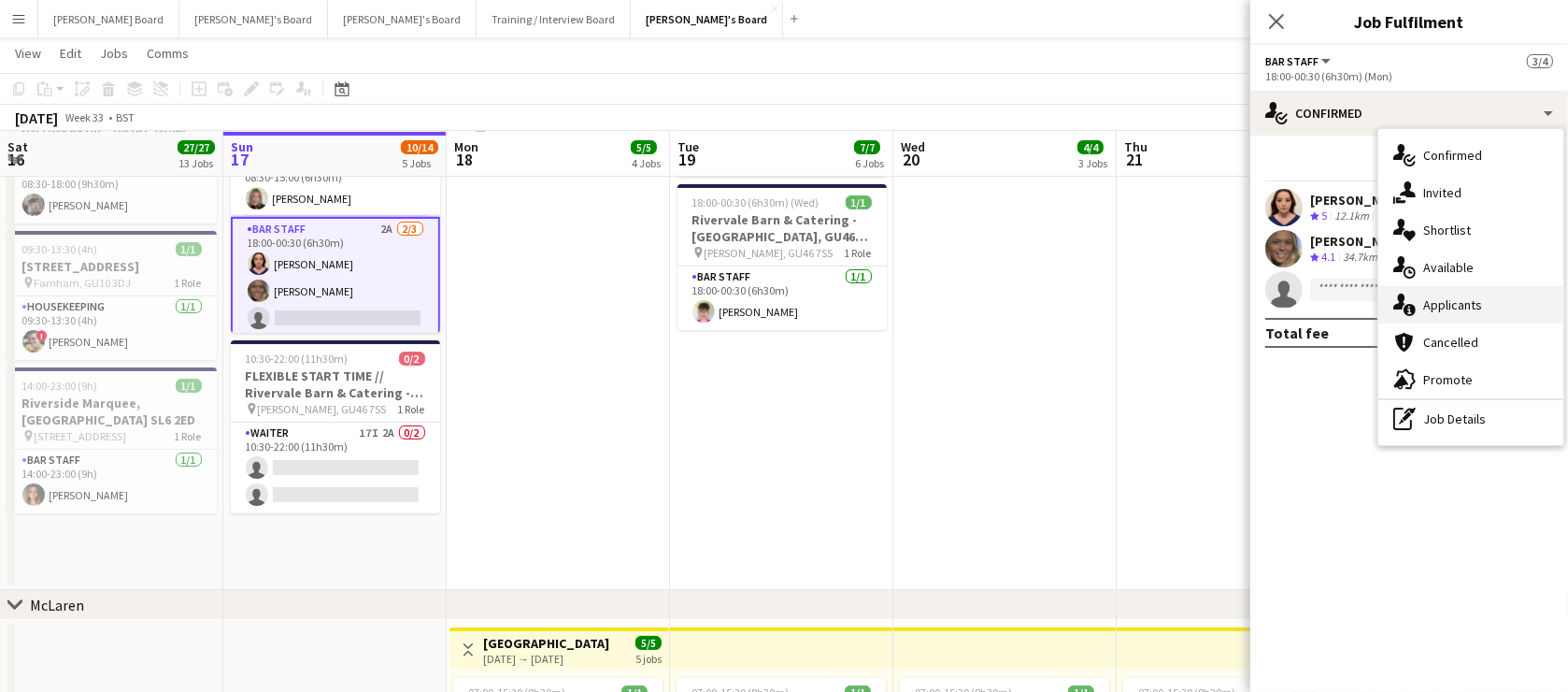
click at [1460, 294] on div "single-neutral-actions-information Applicants" at bounding box center [1470, 305] width 185 height 38
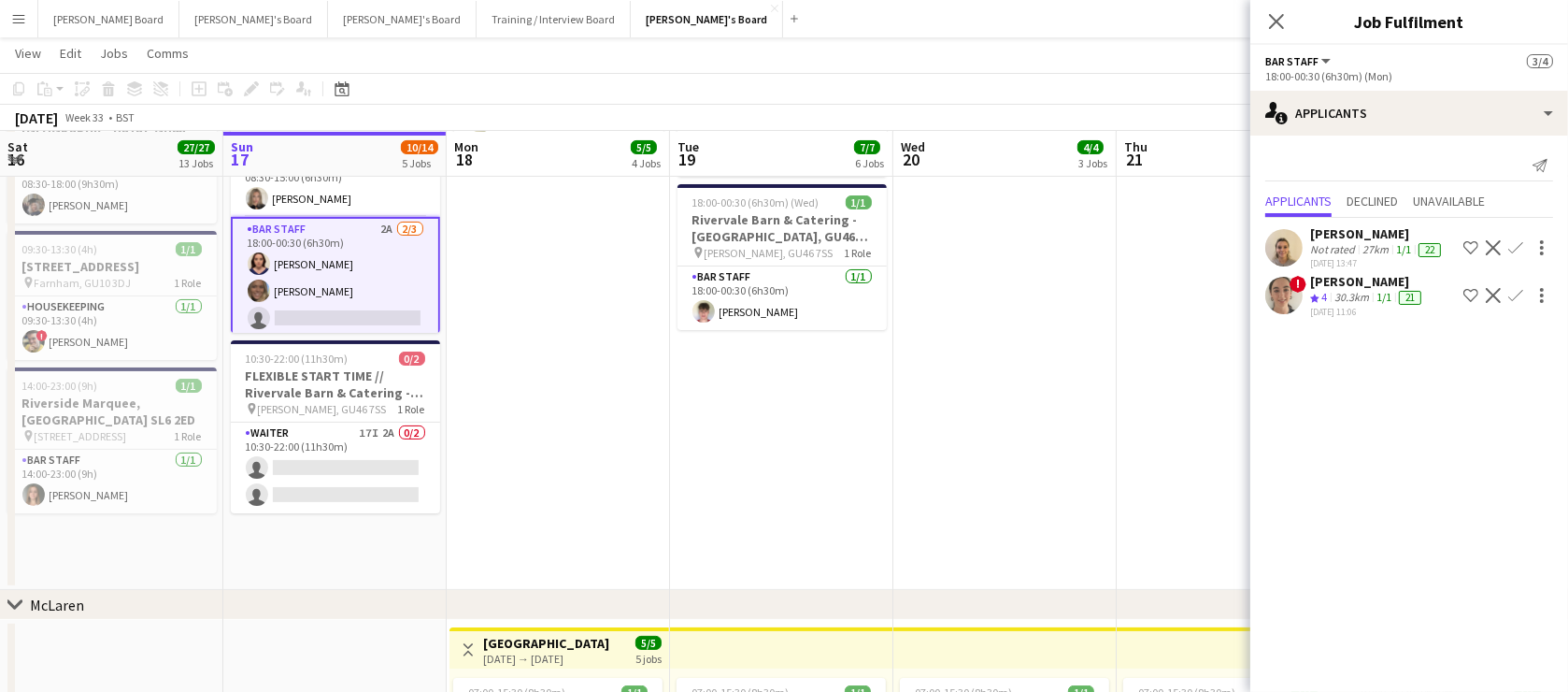
click at [712, 467] on app-date-cell "08:30-18:00 (9h30m) 1/1 Rivervale Barn & Catering - Yateley, GU46 7SS pin Yatel…" at bounding box center [782, 229] width 224 height 719
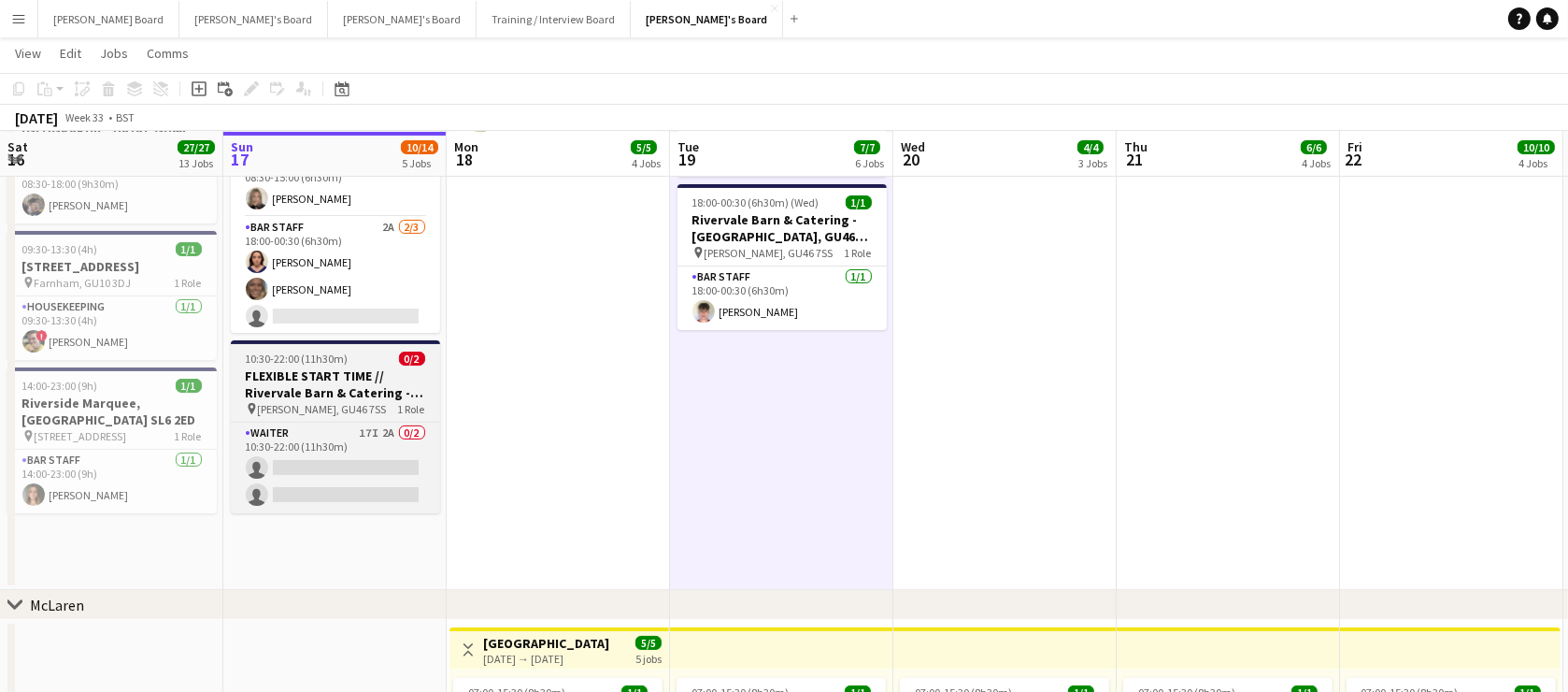
click at [334, 369] on h3 "FLEXIBLE START TIME // Rivervale Barn & Catering - Yateley, GU46 7SS" at bounding box center [336, 385] width 210 height 34
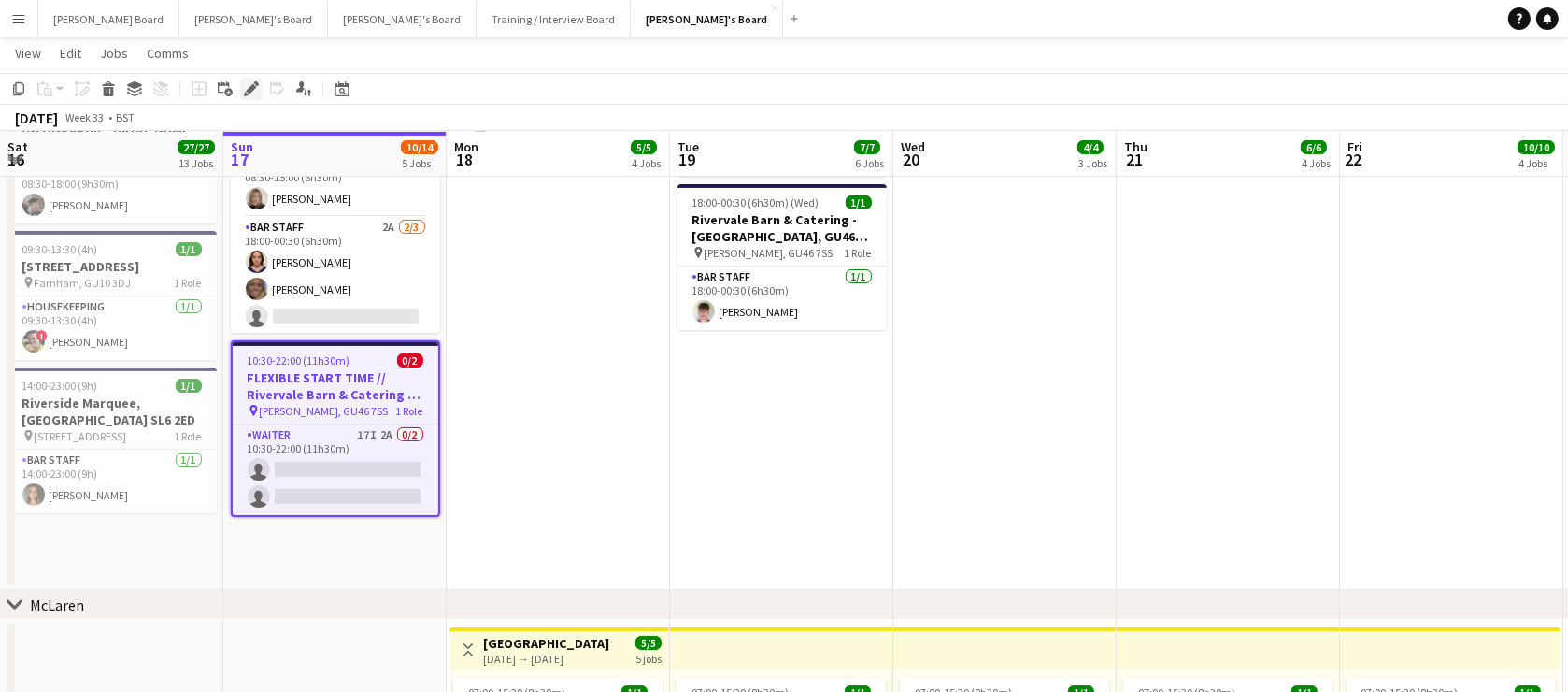
click at [256, 94] on icon "Edit" at bounding box center [251, 88] width 15 height 15
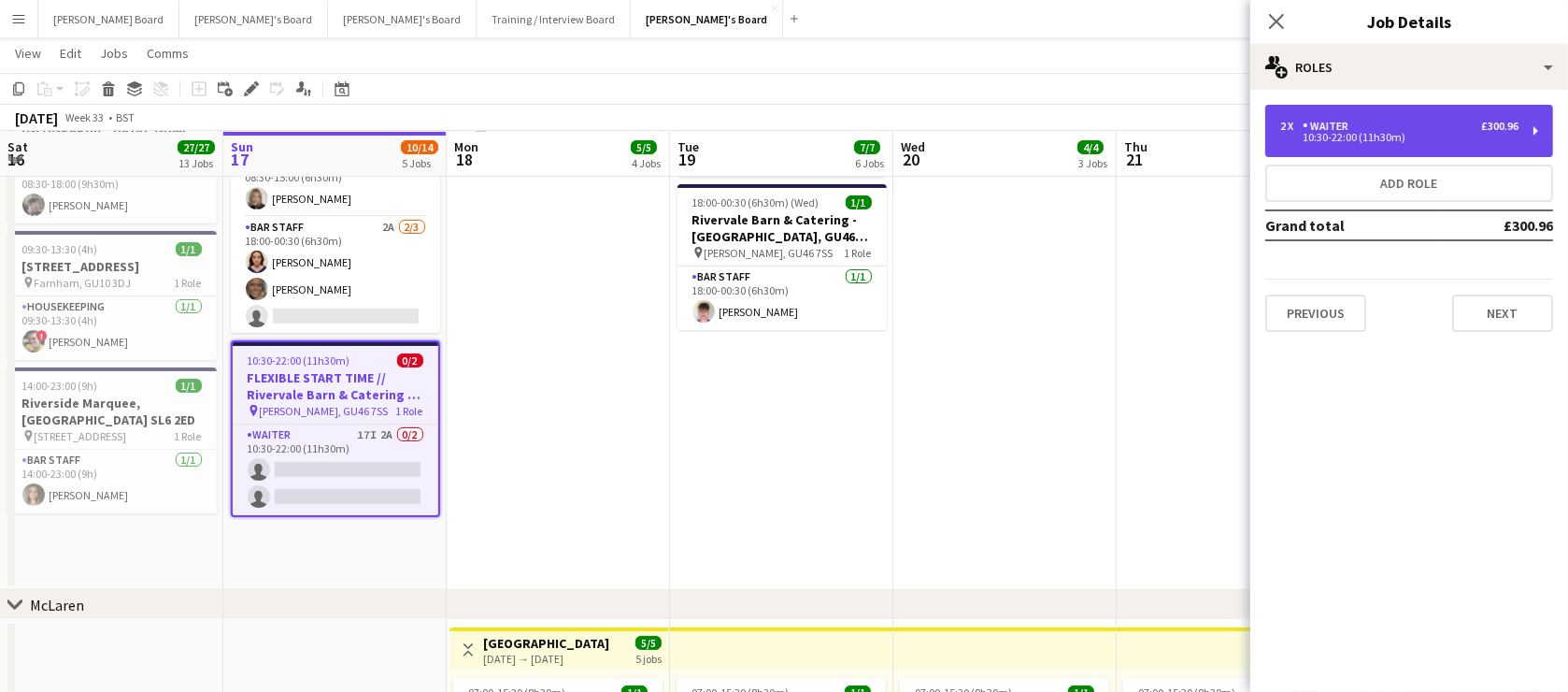
click at [1466, 144] on div "2 x Waiter £300.96 10:30-22:00 (11h30m)" at bounding box center [1409, 131] width 288 height 53
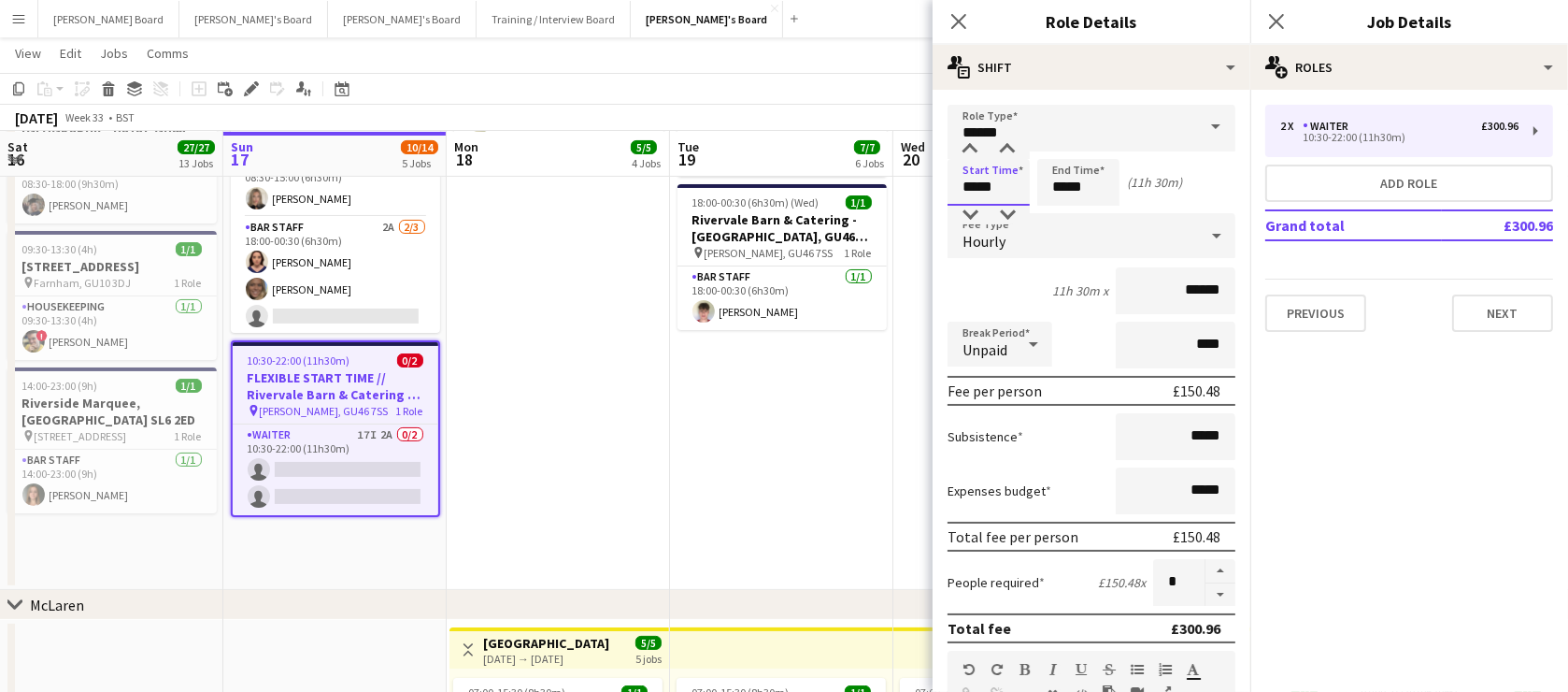
click at [1012, 196] on input "*****" at bounding box center [988, 182] width 82 height 47
type input "*****"
click at [1007, 157] on div at bounding box center [1008, 149] width 38 height 19
click at [625, 370] on app-date-cell "07:30-13:30 (6h) 1/1 Millbridge Court GU10 3DJ pin Farnham, GU10 3DJ 1 Role Hou…" at bounding box center [558, 229] width 224 height 719
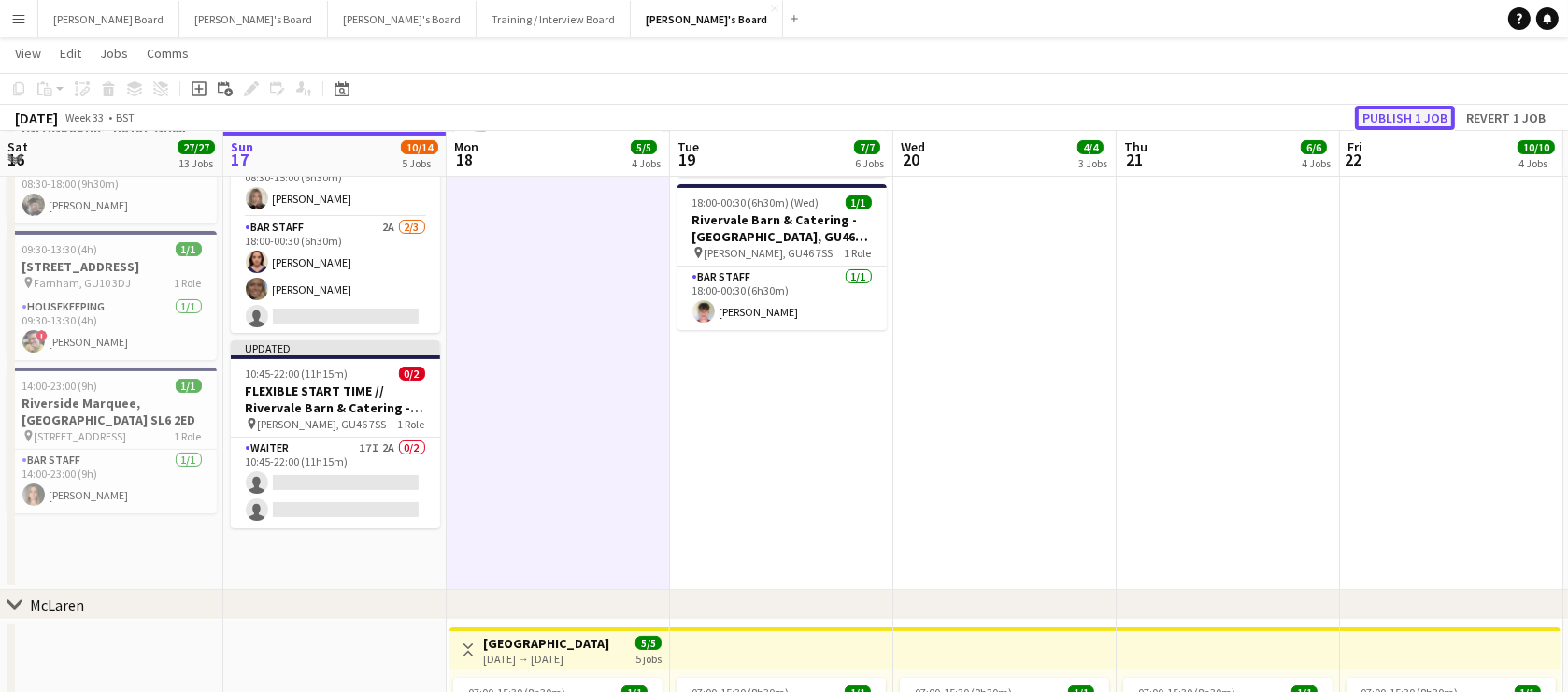
click at [1394, 113] on button "Publish 1 job" at bounding box center [1404, 118] width 100 height 24
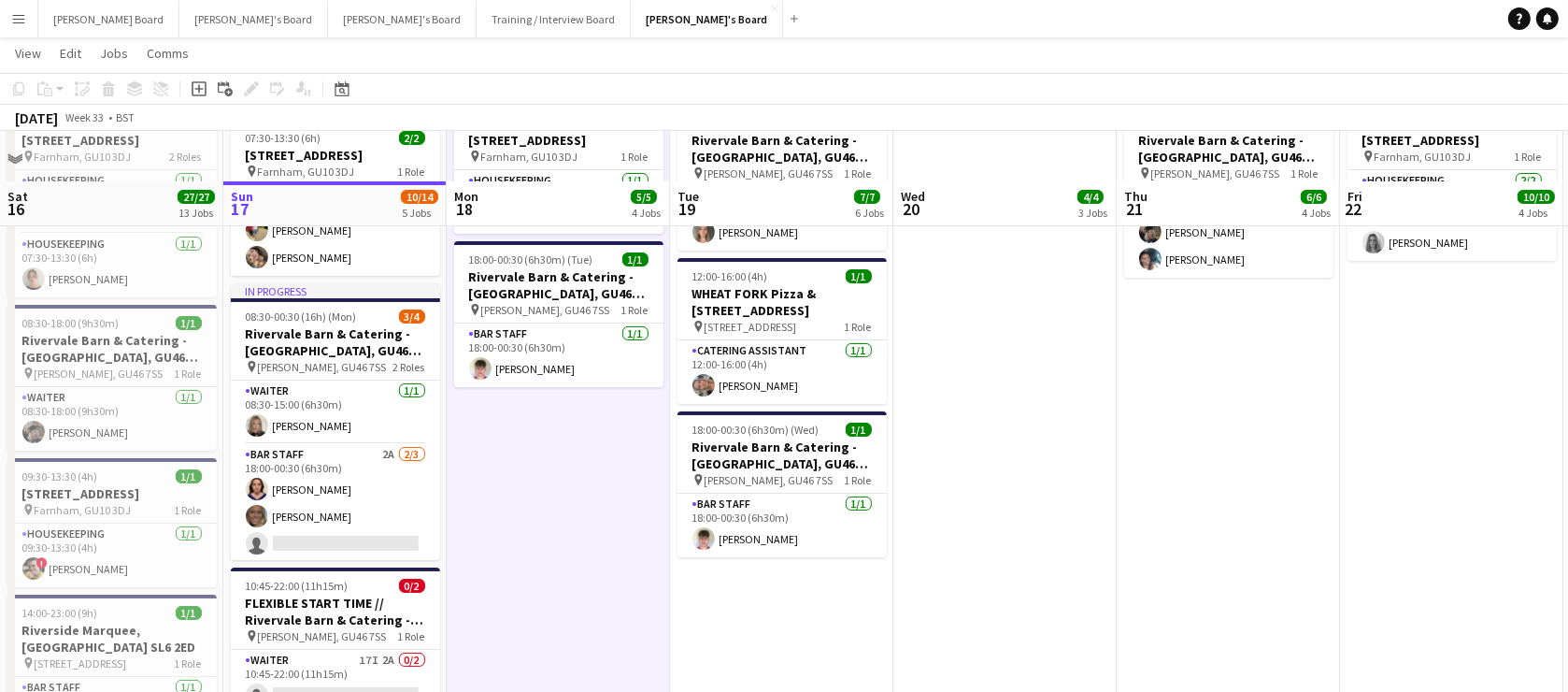
scroll to position [227, 0]
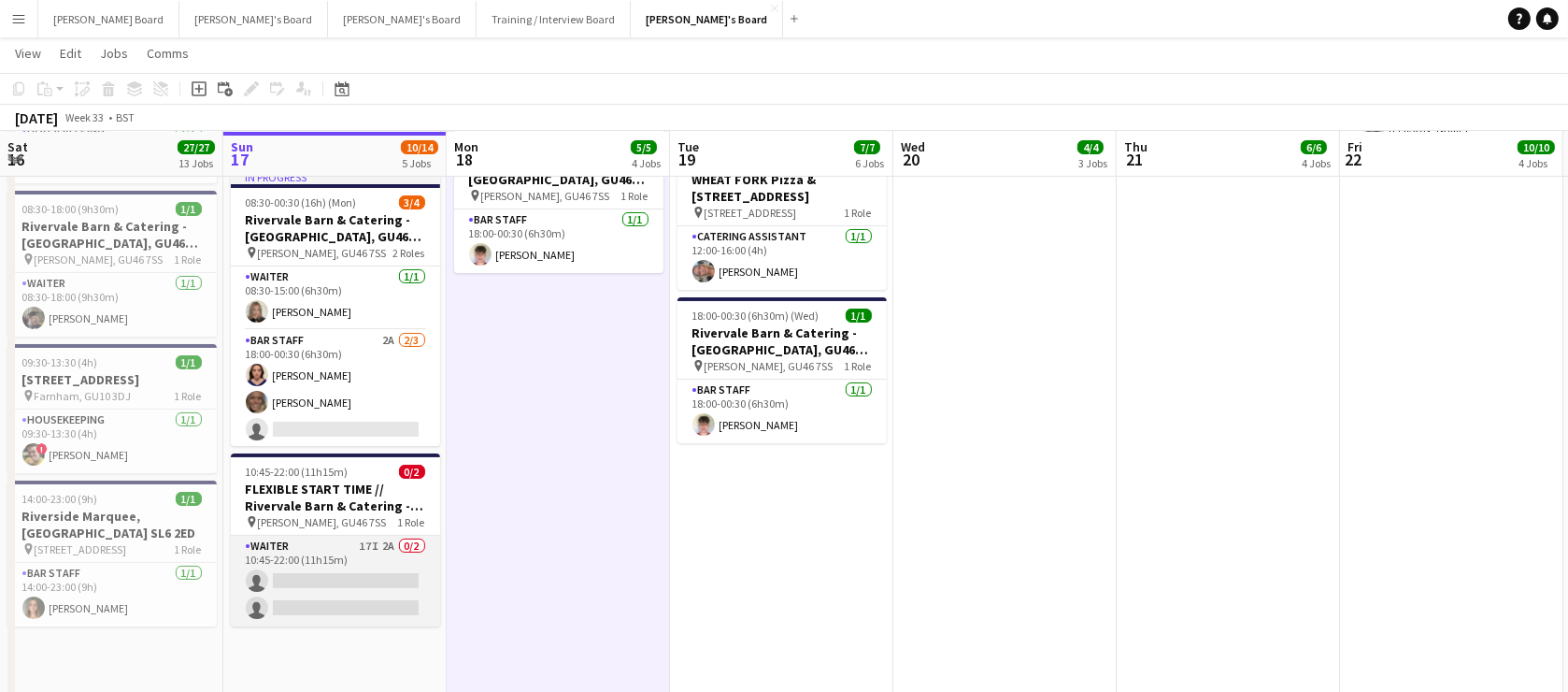
click at [365, 573] on app-card-role "Waiter 17I 2A 0/2 10:45-22:00 (11h15m) single-neutral-actions single-neutral-ac…" at bounding box center [336, 581] width 210 height 90
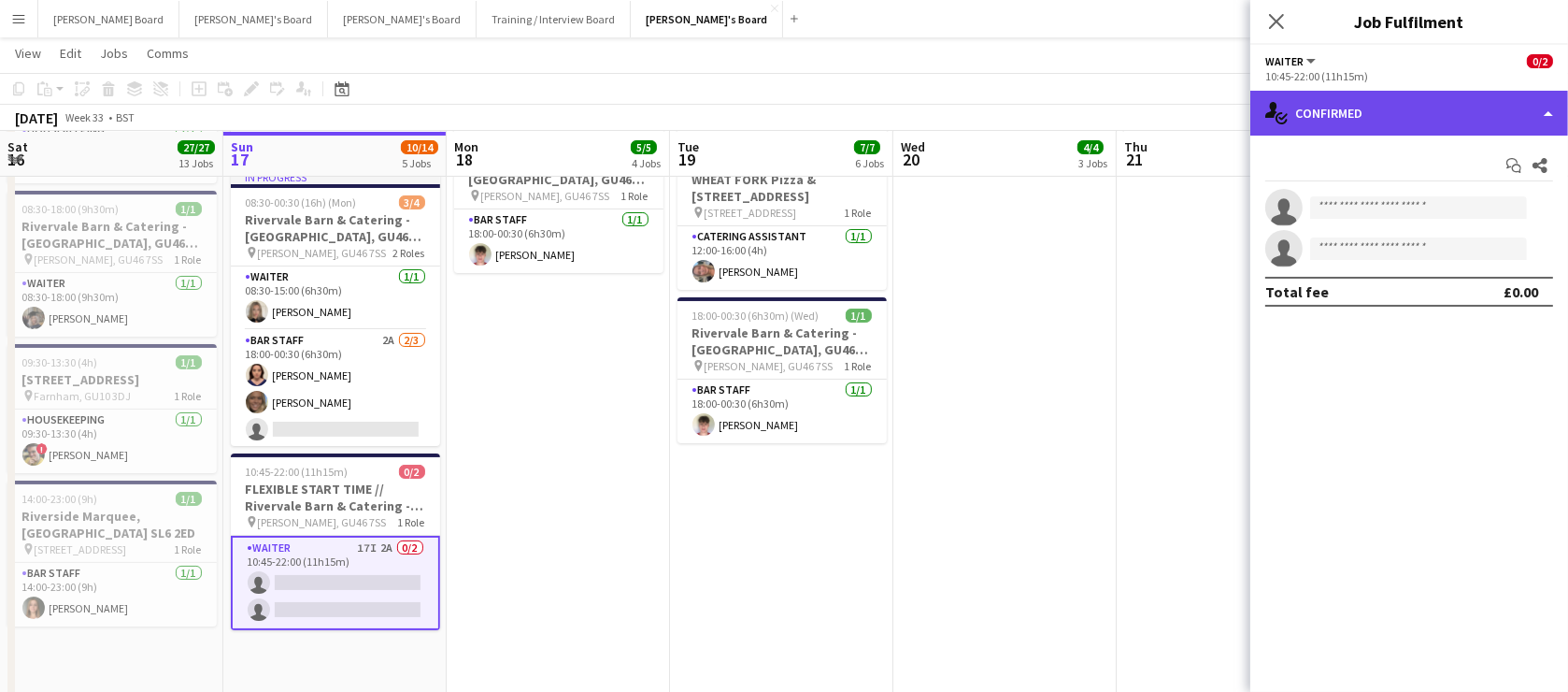
click at [1335, 125] on div "single-neutral-actions-check-2 Confirmed" at bounding box center [1409, 113] width 318 height 45
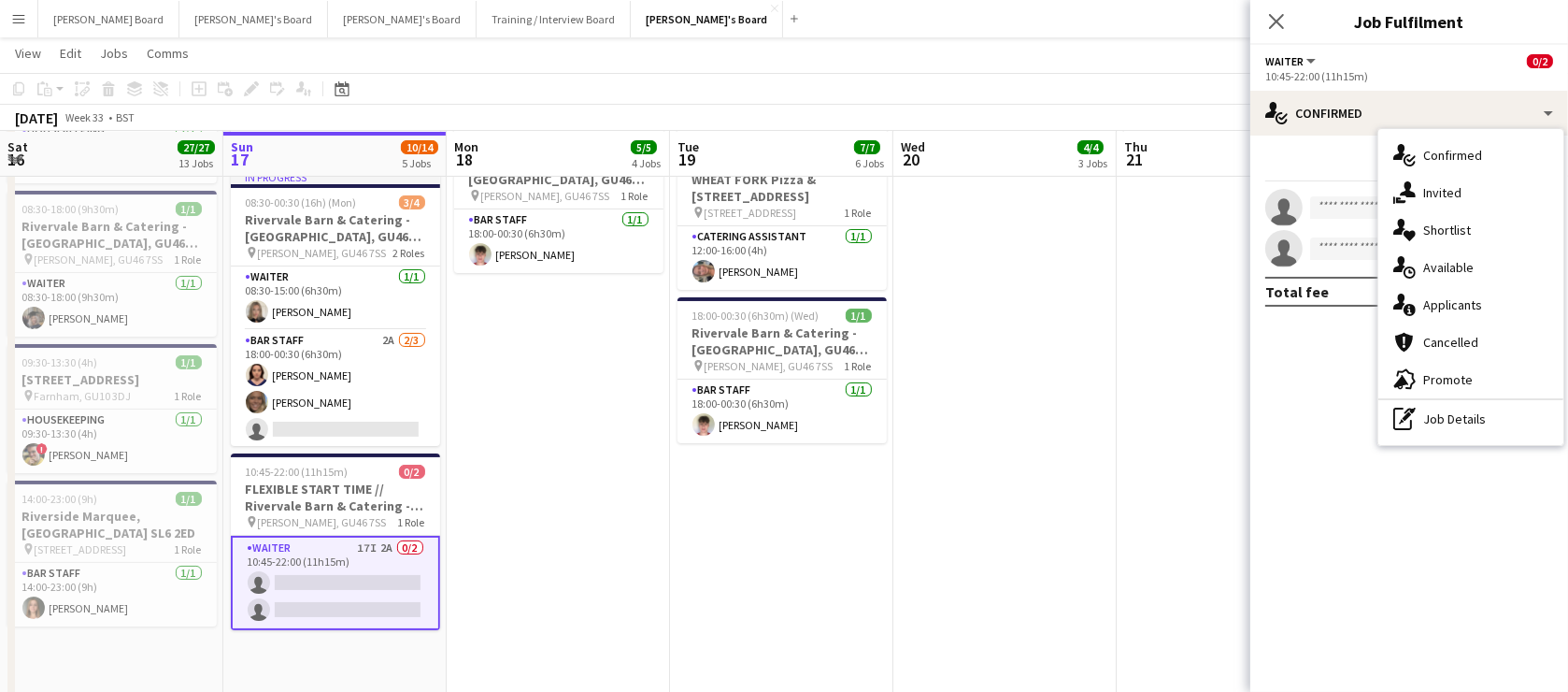
click at [1443, 197] on div "single-neutral-actions-share-1 Invited" at bounding box center [1470, 193] width 185 height 38
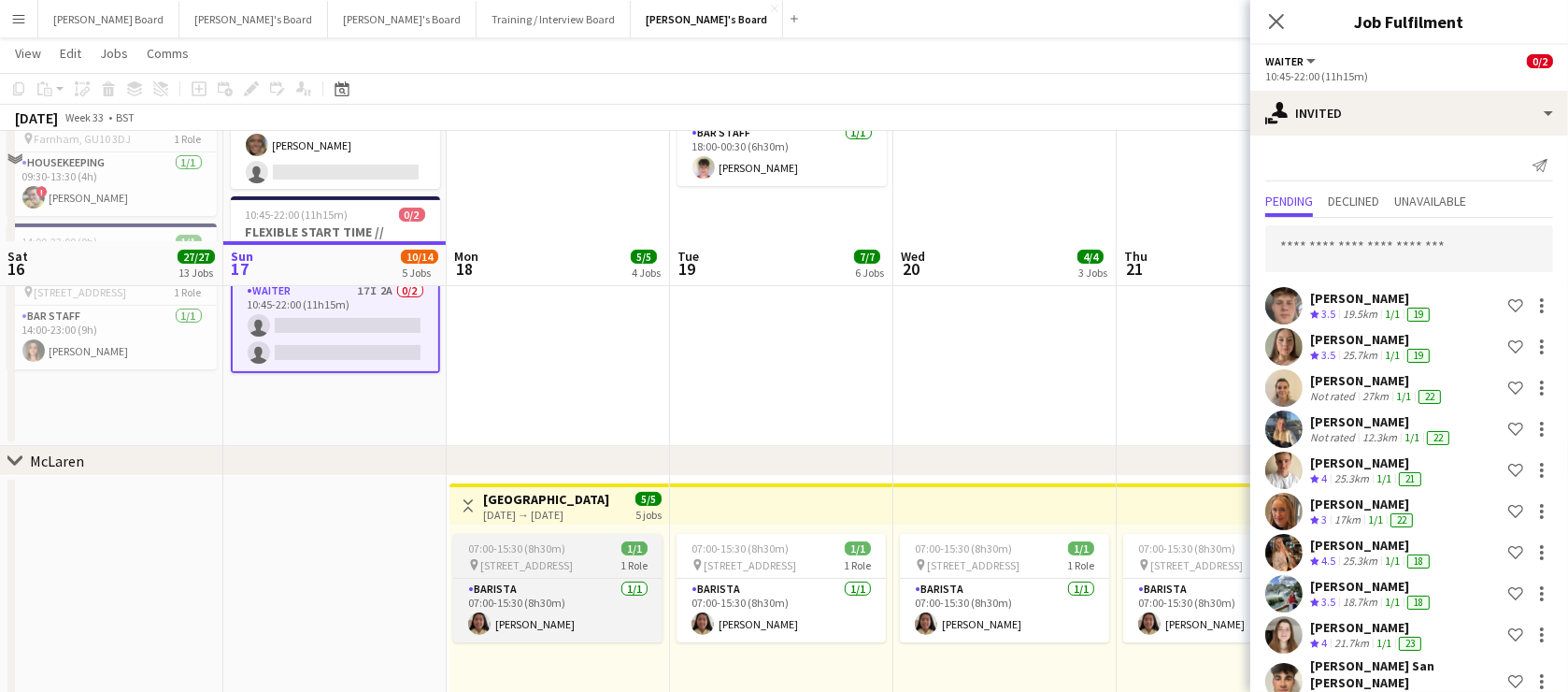
scroll to position [264, 0]
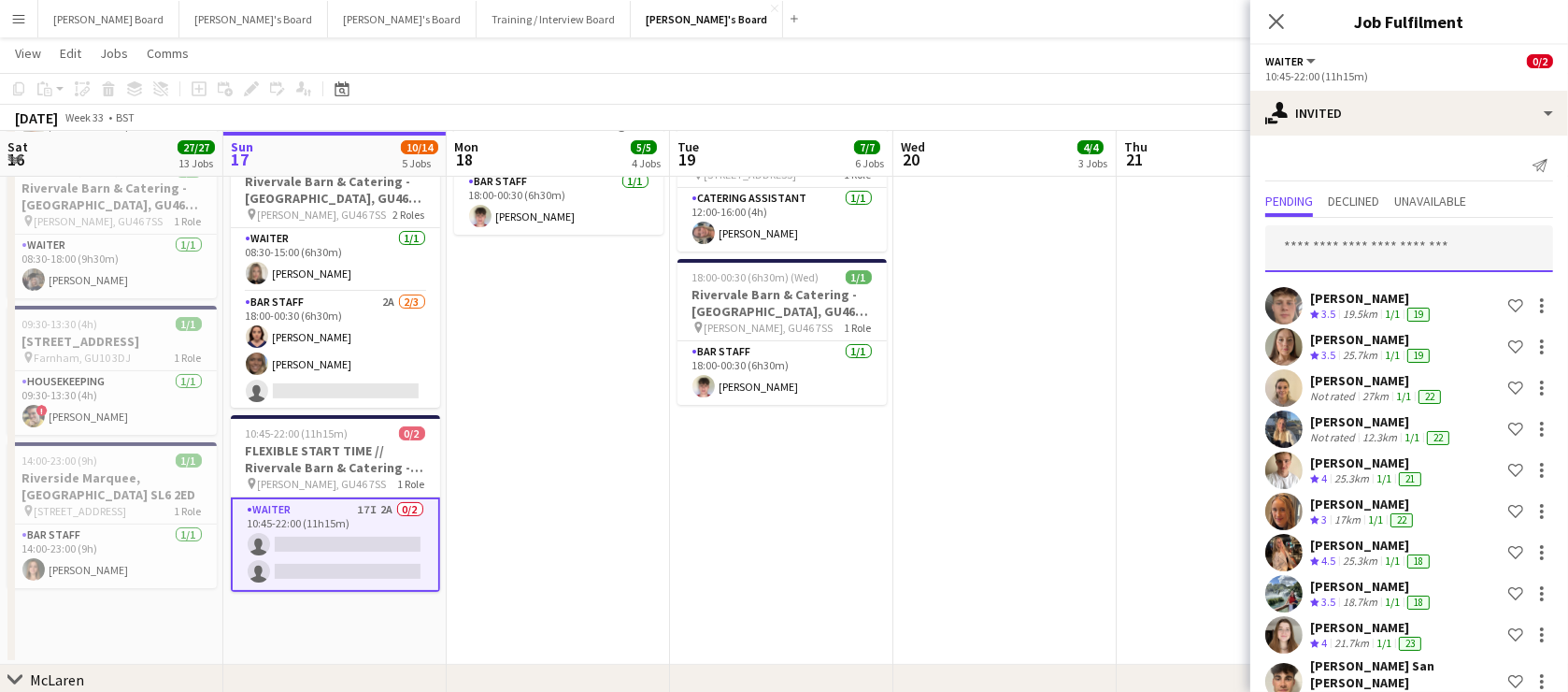
click at [1396, 259] on input "text" at bounding box center [1409, 249] width 288 height 47
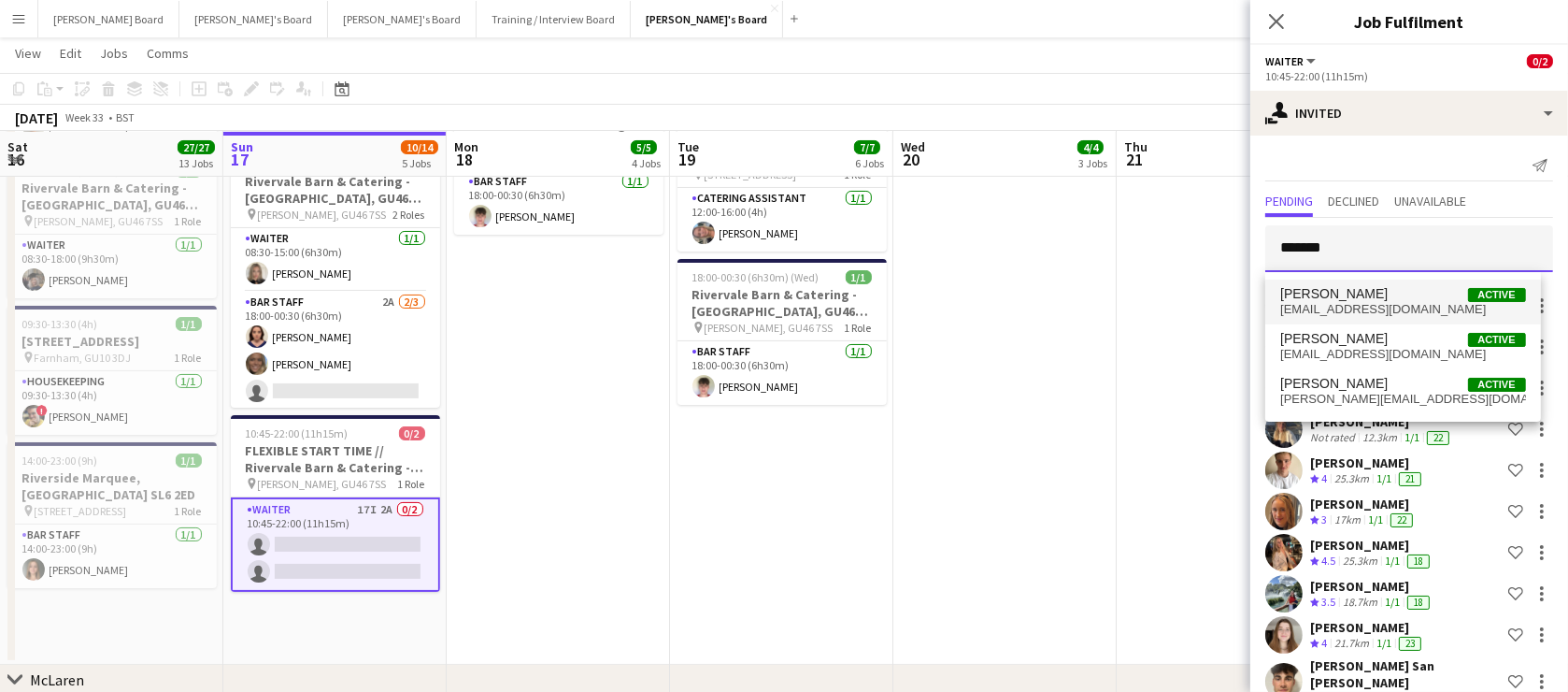
type input "*******"
click at [1436, 299] on span "James Orr Active" at bounding box center [1403, 293] width 244 height 16
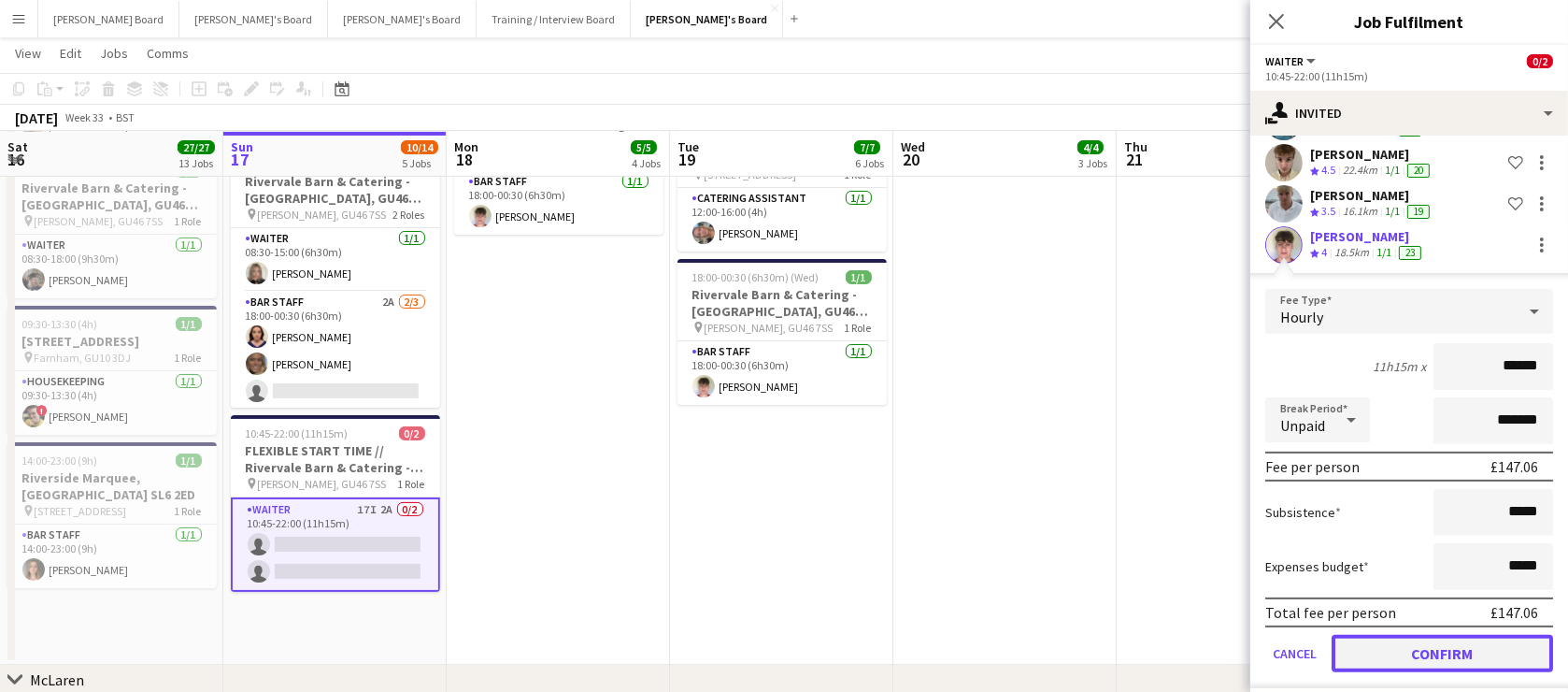
click at [1380, 645] on button "Confirm" at bounding box center [1443, 653] width 222 height 38
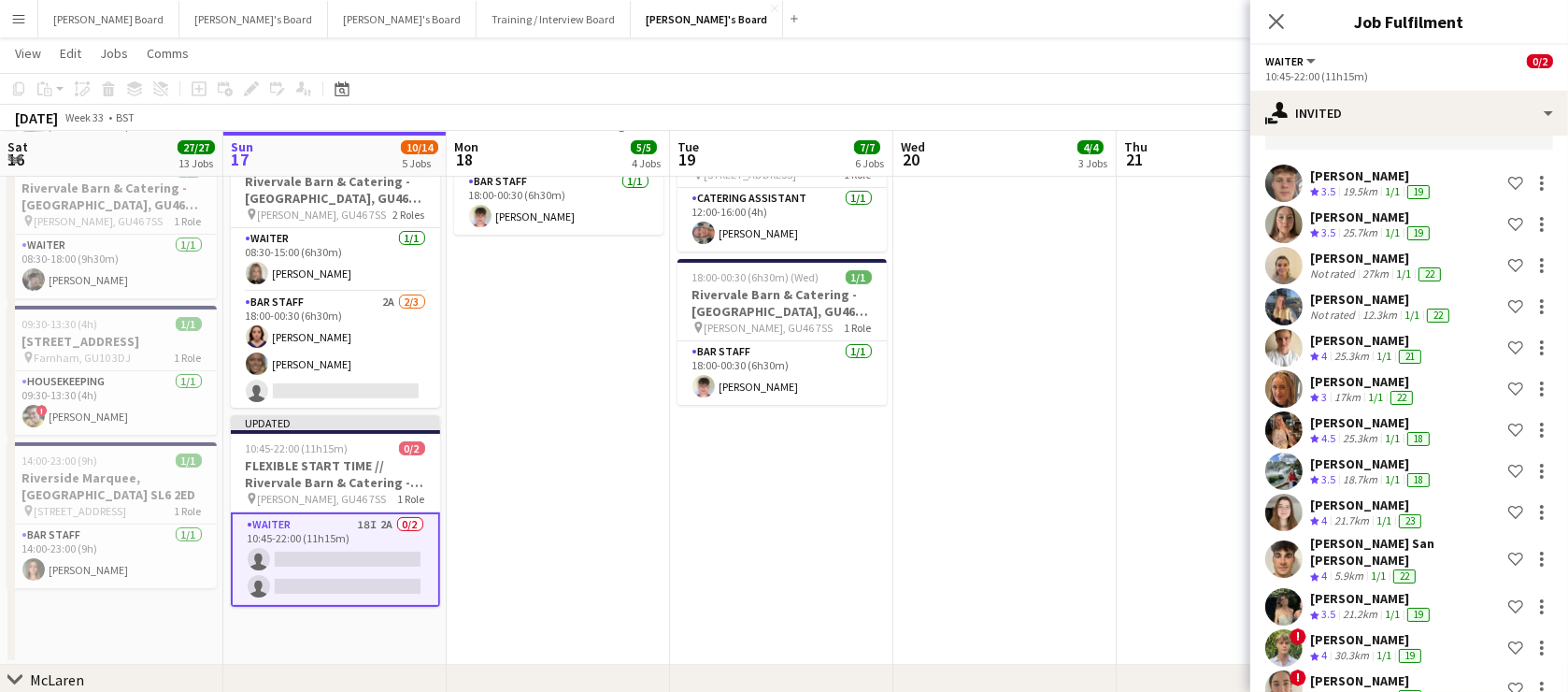
scroll to position [0, 0]
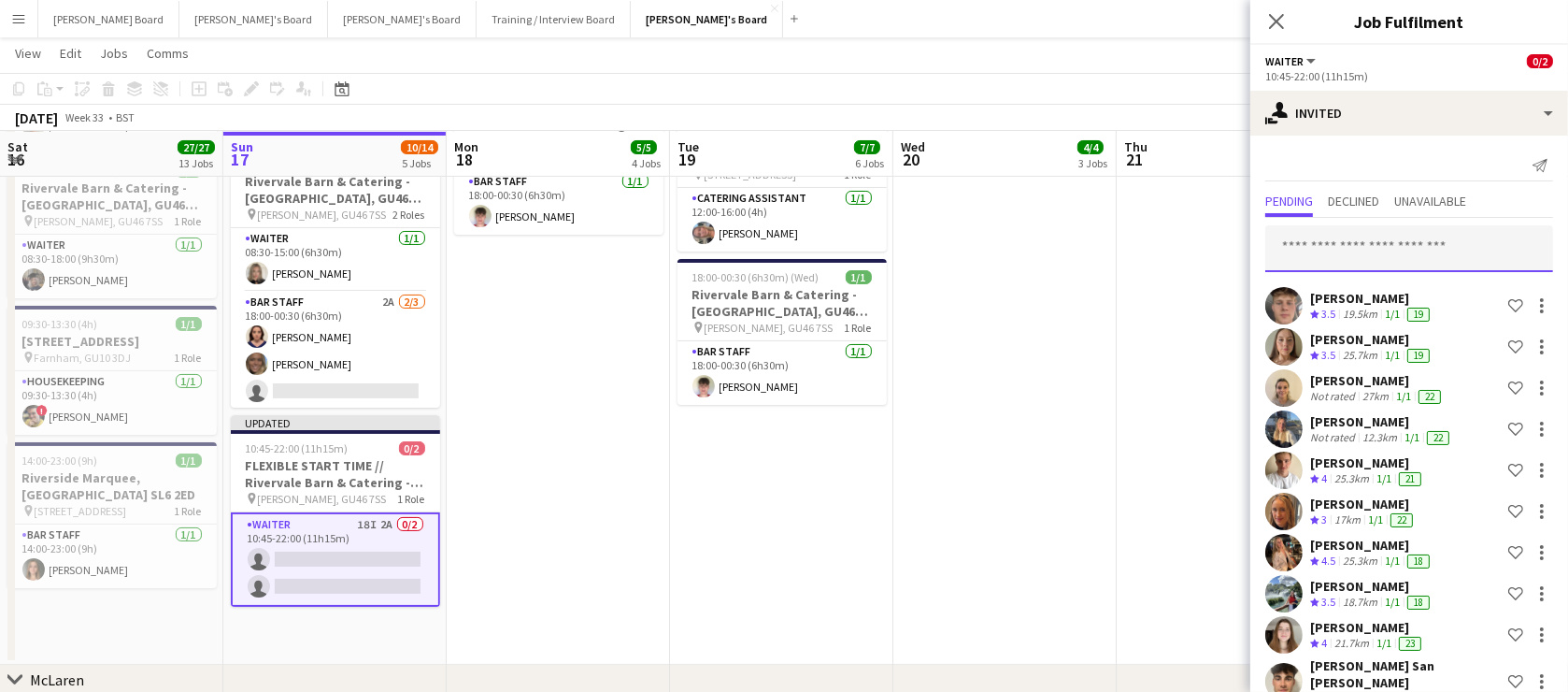
click at [1341, 228] on input "text" at bounding box center [1409, 249] width 288 height 47
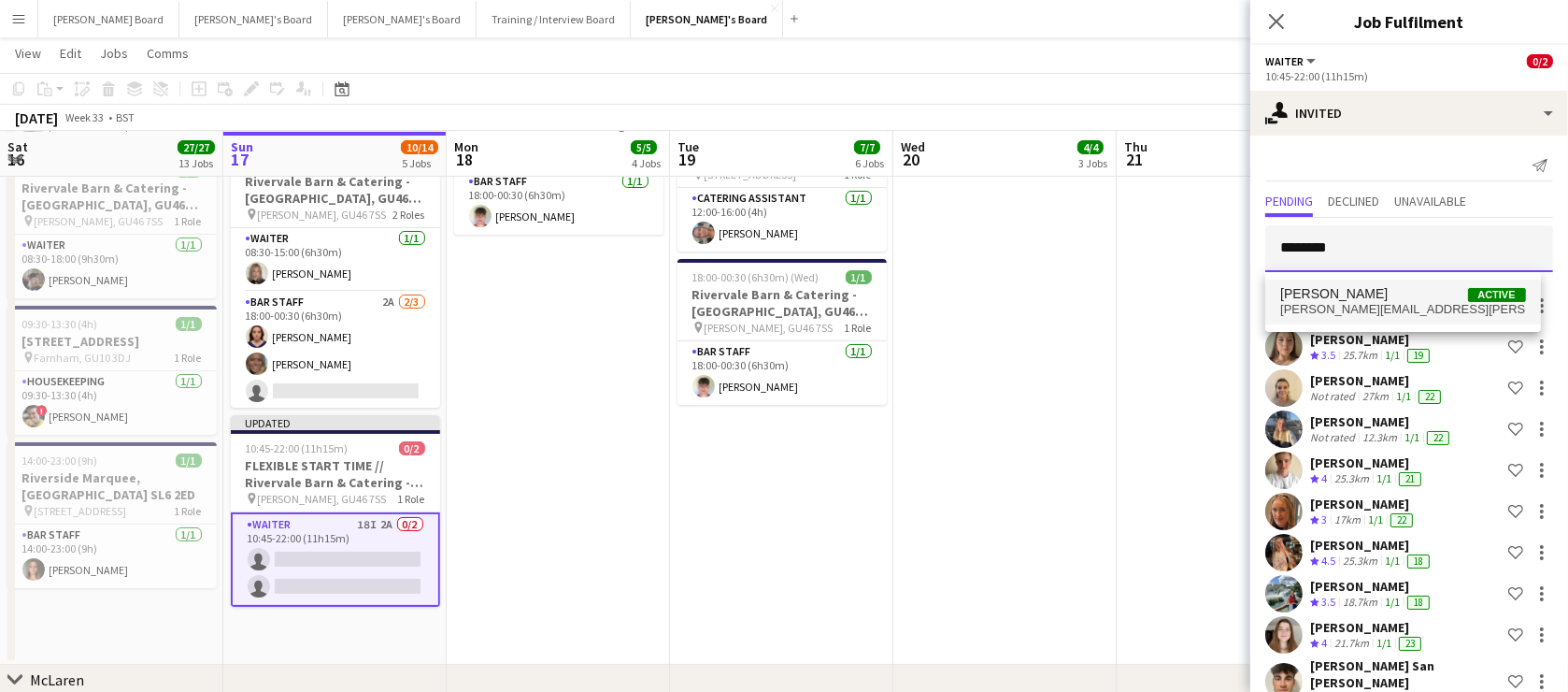
type input "********"
click at [1340, 282] on mat-option "Elaine Louise Mander Active louise.mander@gmail.com" at bounding box center [1403, 302] width 274 height 45
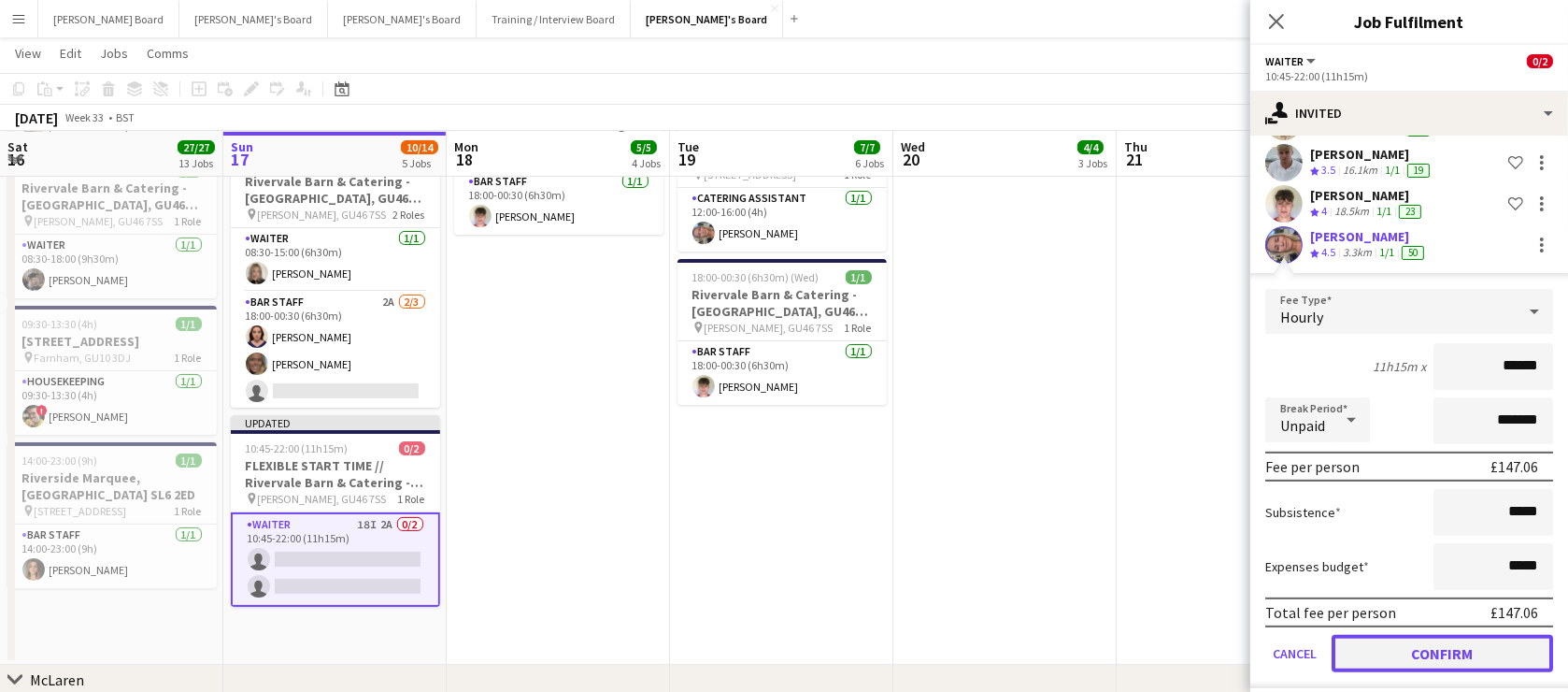
click at [1422, 635] on button "Confirm" at bounding box center [1443, 653] width 222 height 38
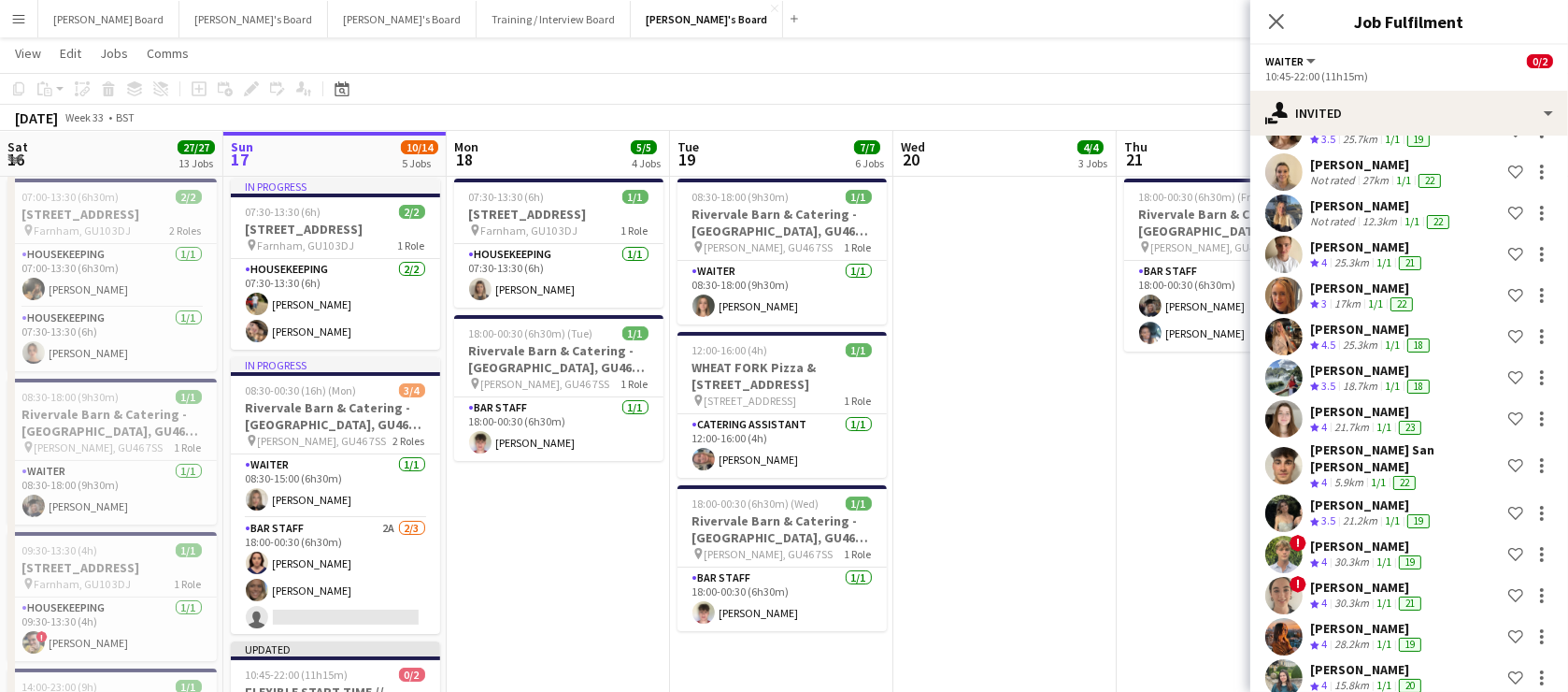
scroll to position [52, 0]
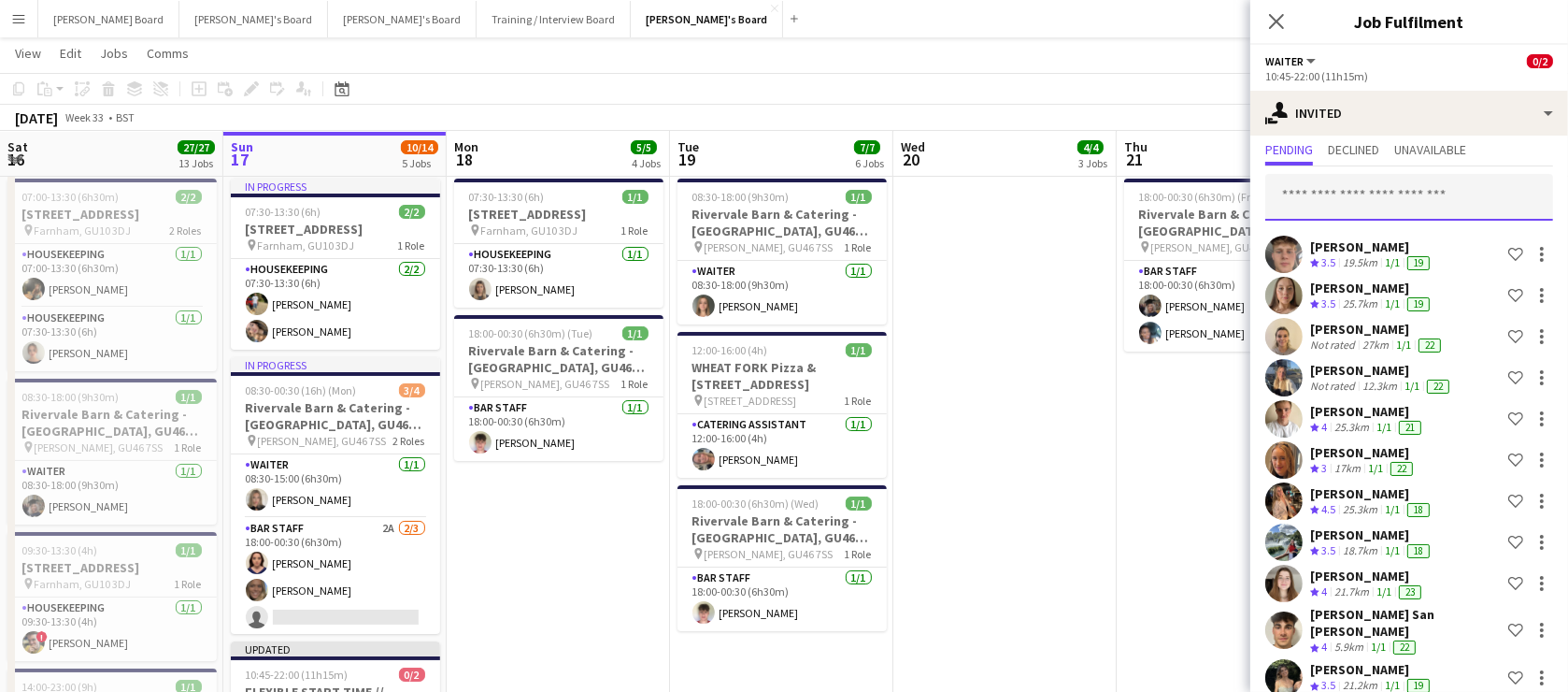
click at [1349, 201] on input "text" at bounding box center [1409, 197] width 288 height 47
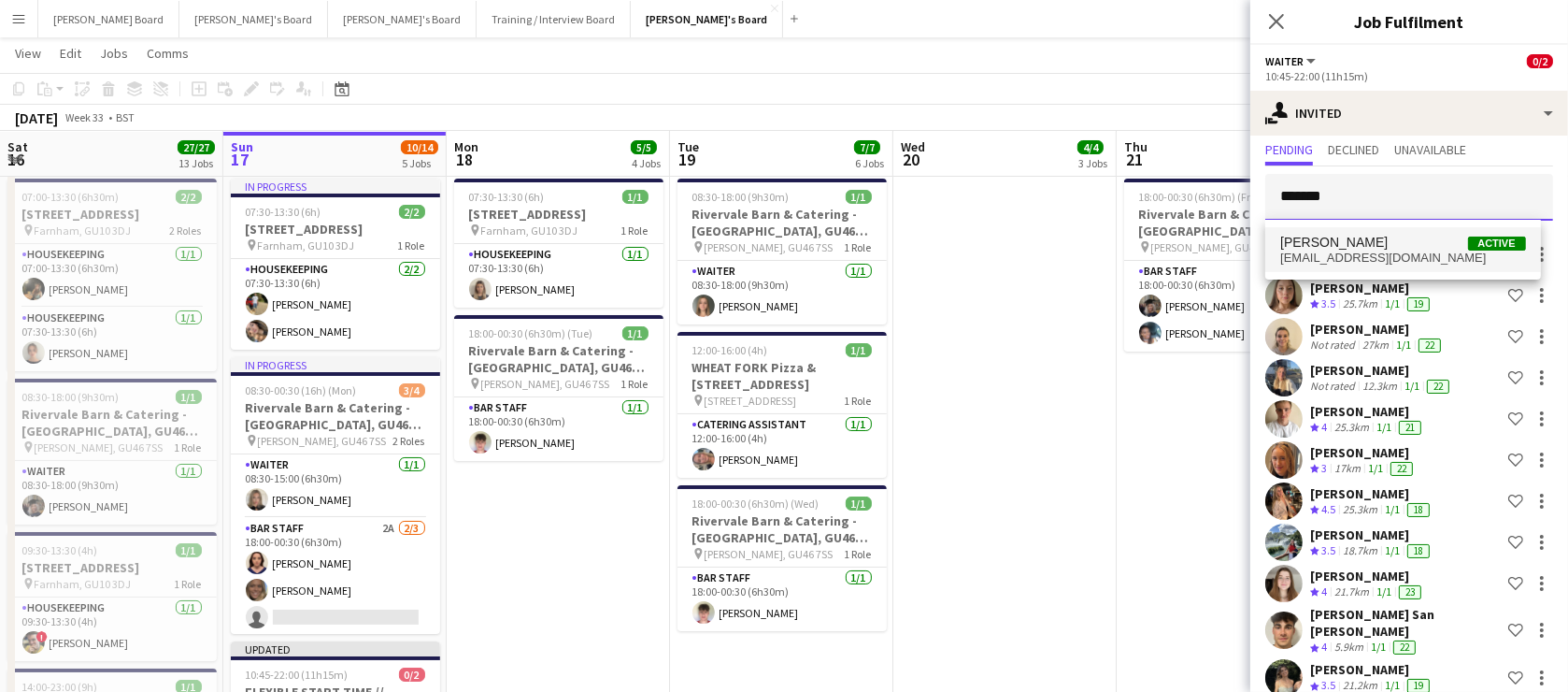
type input "*******"
click at [1340, 244] on span "[PERSON_NAME]" at bounding box center [1334, 243] width 107 height 16
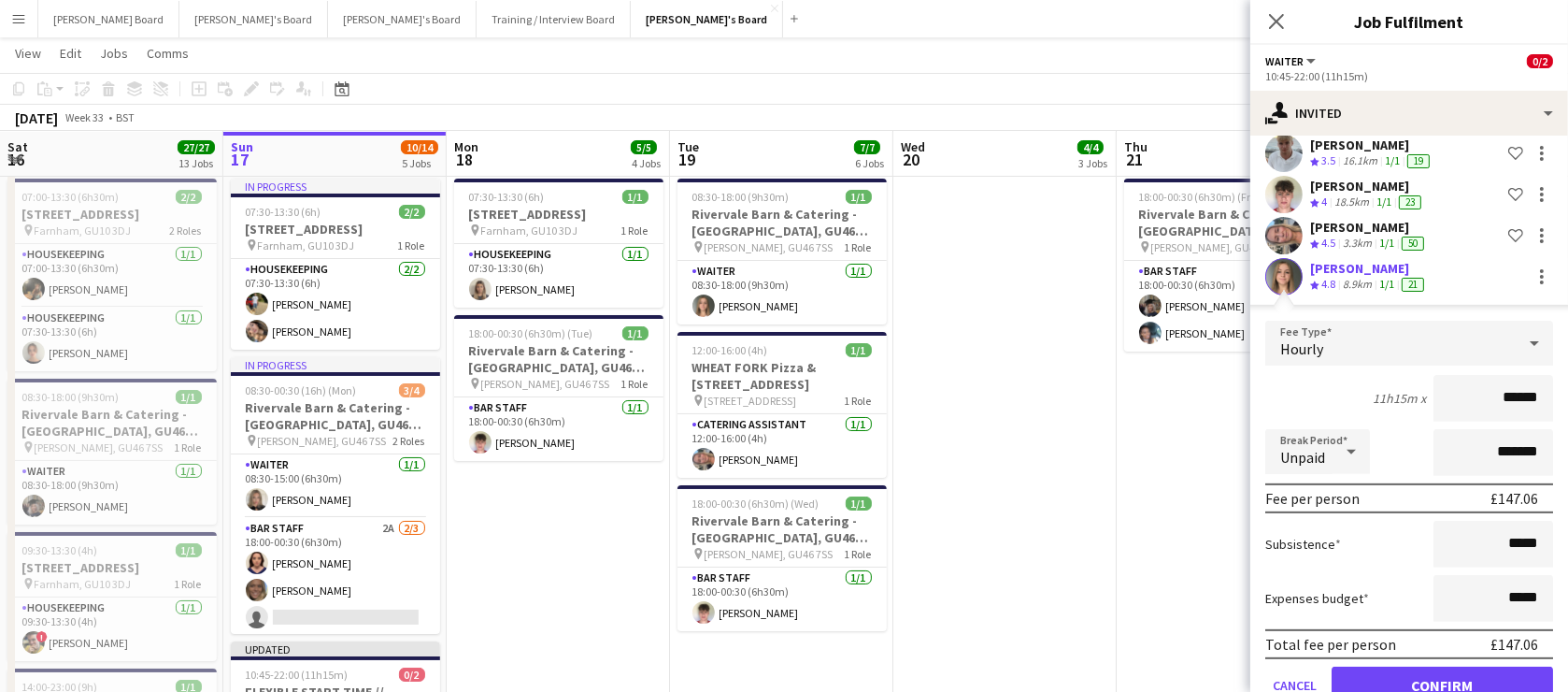
scroll to position [855, 0]
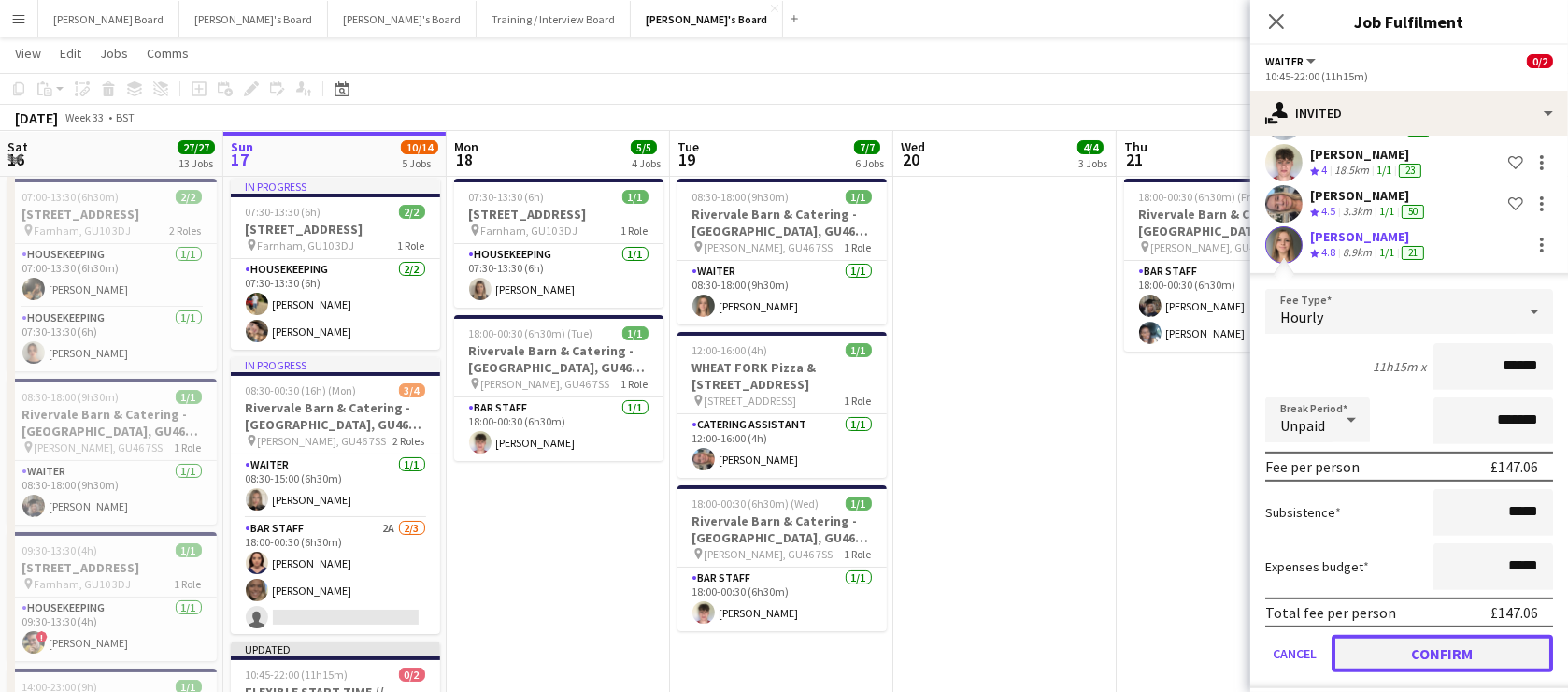
drag, startPoint x: 1434, startPoint y: 644, endPoint x: 1433, endPoint y: 635, distance: 9.1
click at [1433, 636] on button "Confirm" at bounding box center [1443, 653] width 222 height 38
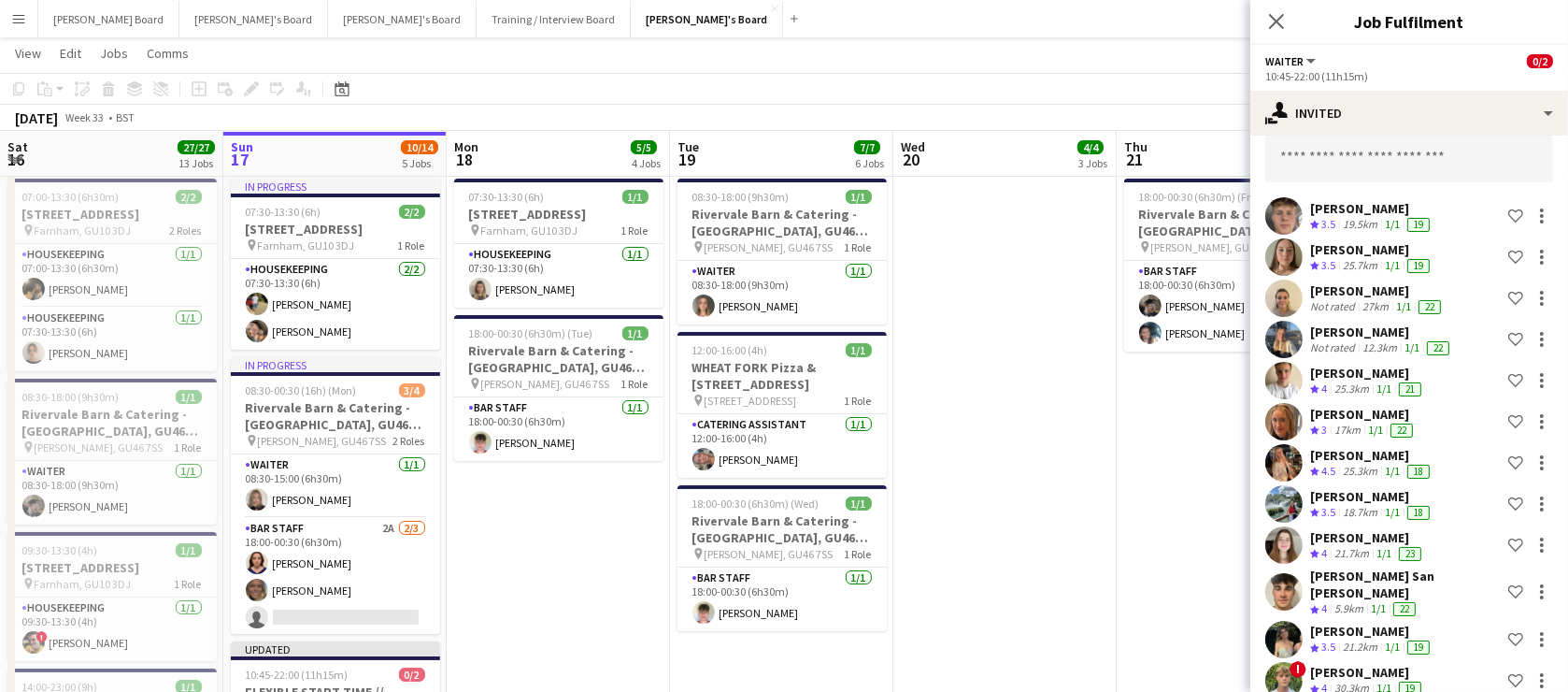
scroll to position [0, 0]
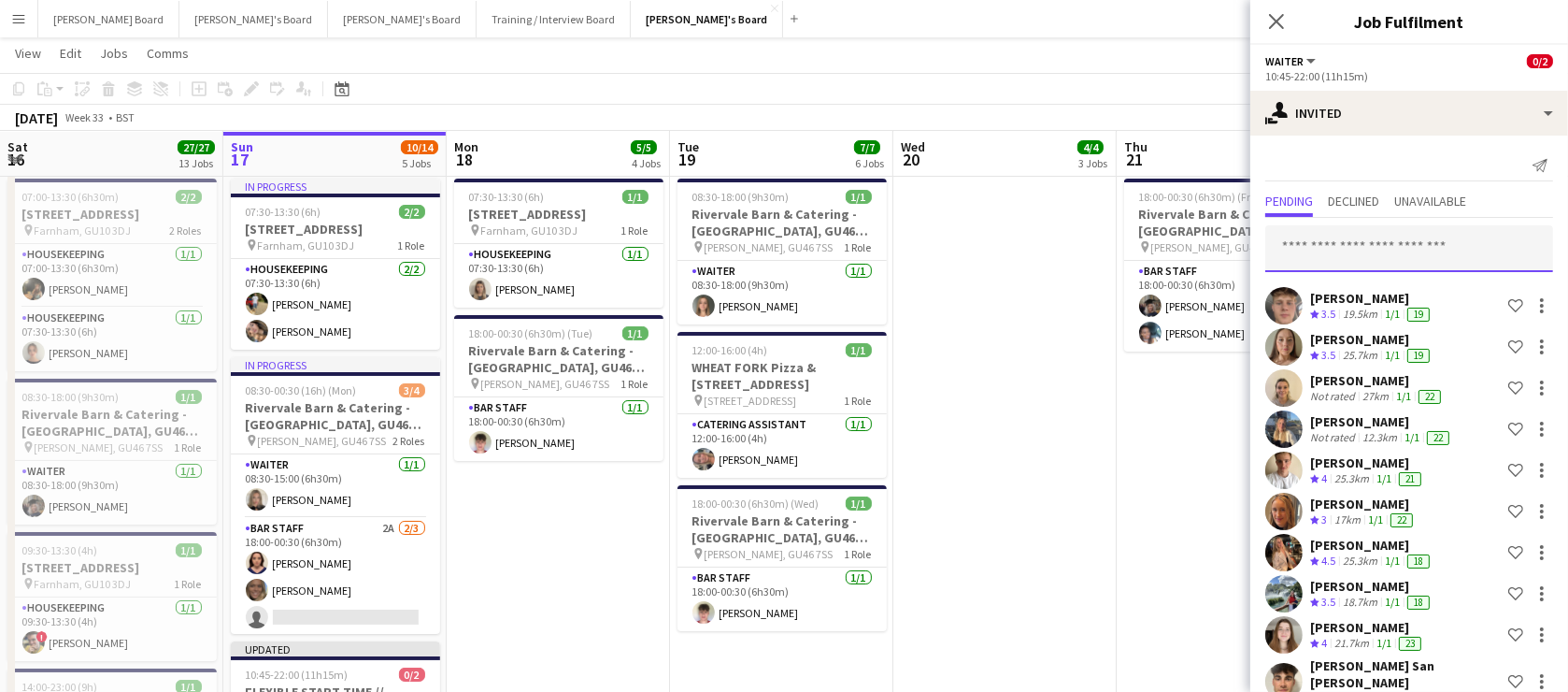
click at [1372, 234] on input "text" at bounding box center [1409, 249] width 288 height 47
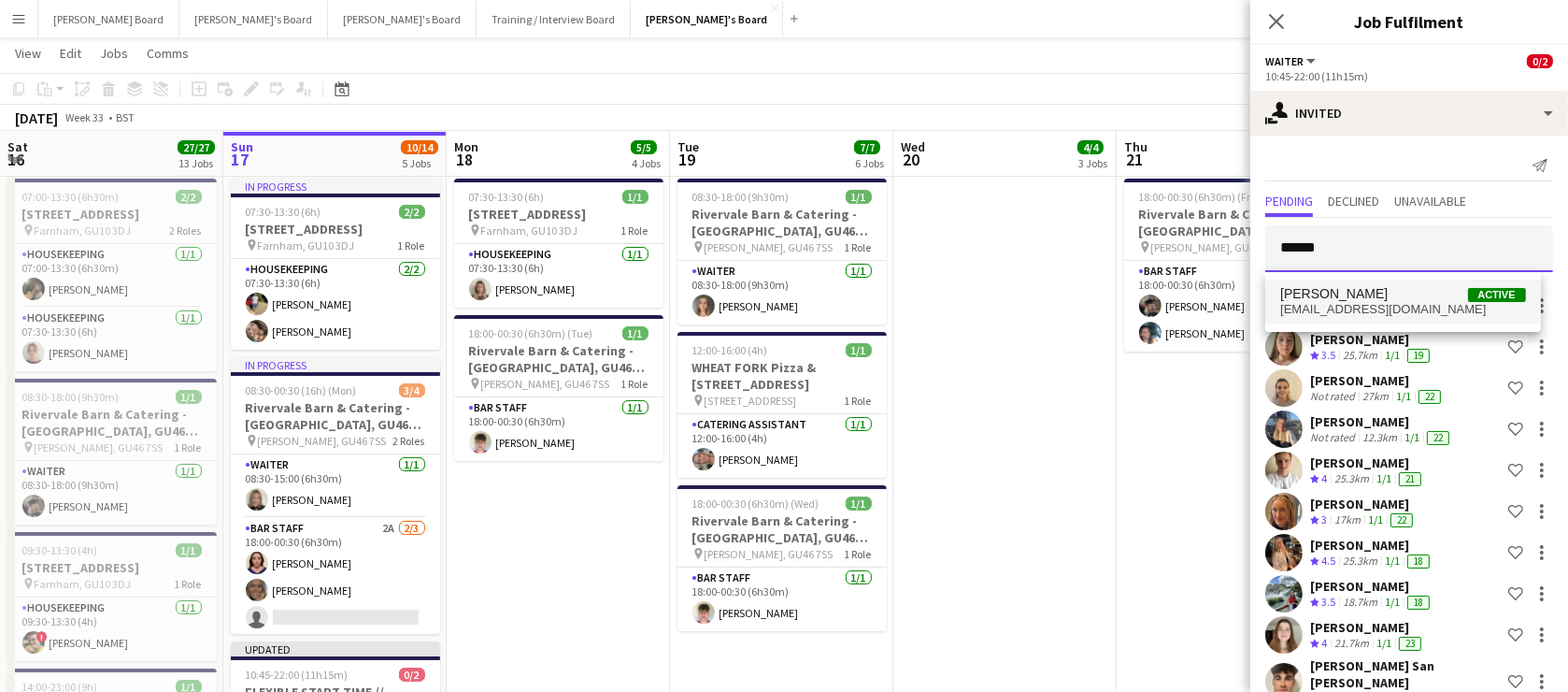
type input "******"
click at [1390, 311] on span "mathilde.wilkie13@gmail.com" at bounding box center [1403, 309] width 244 height 15
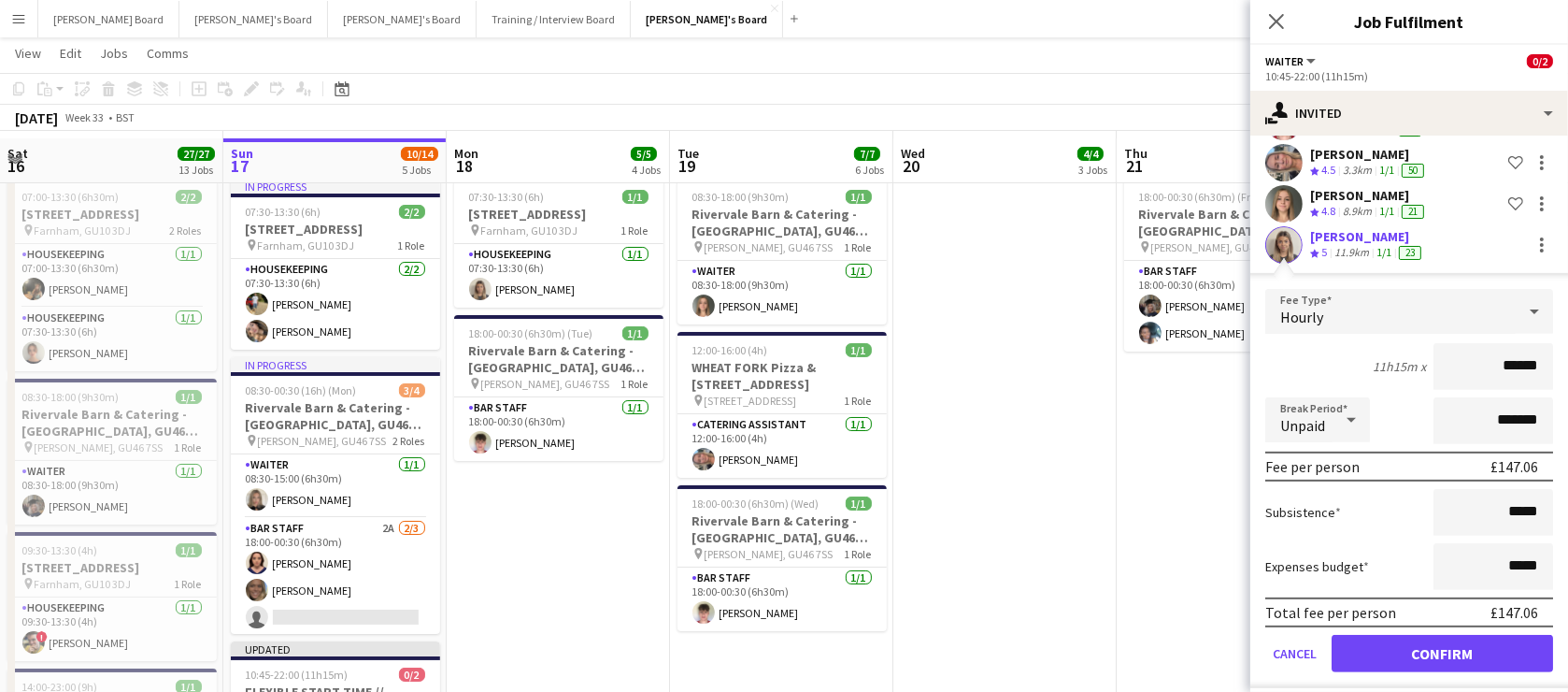
scroll to position [264, 0]
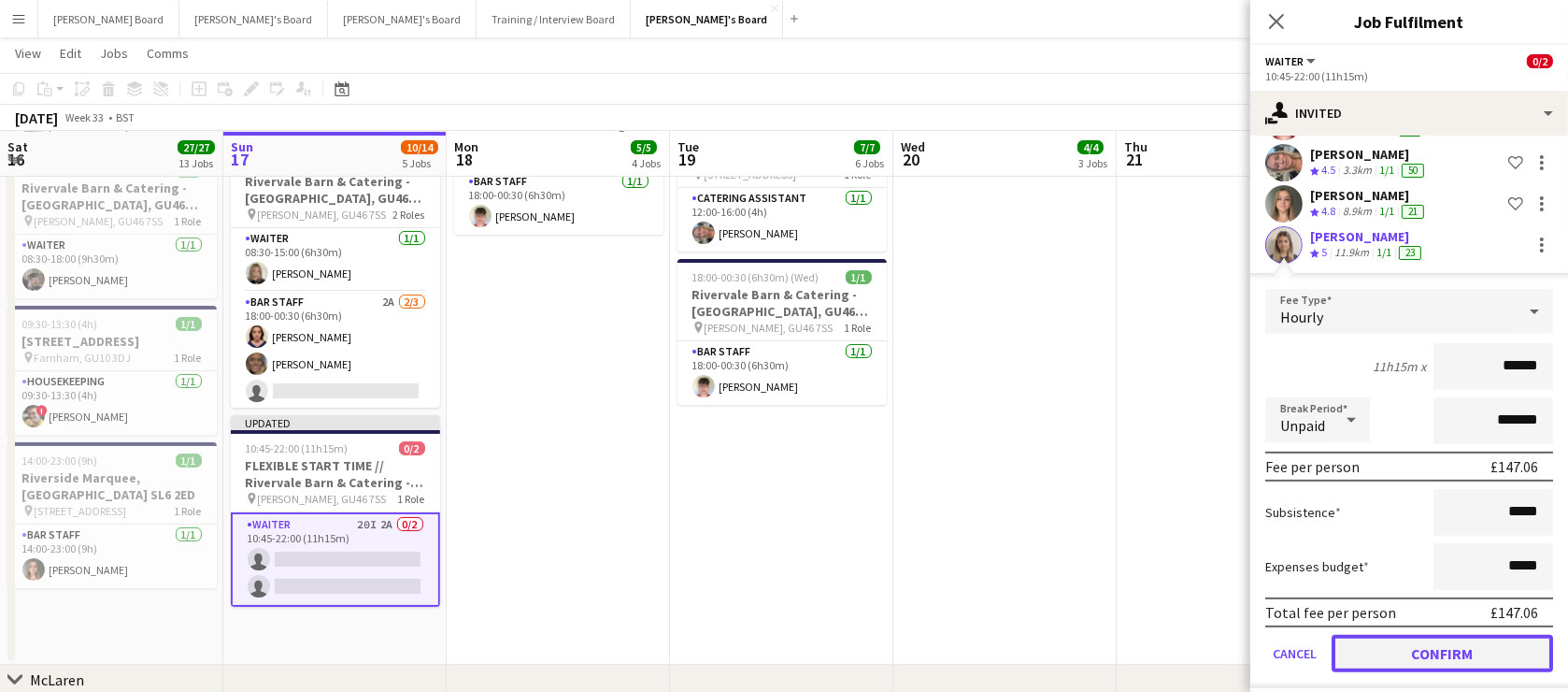
click at [1413, 638] on button "Confirm" at bounding box center [1443, 653] width 222 height 38
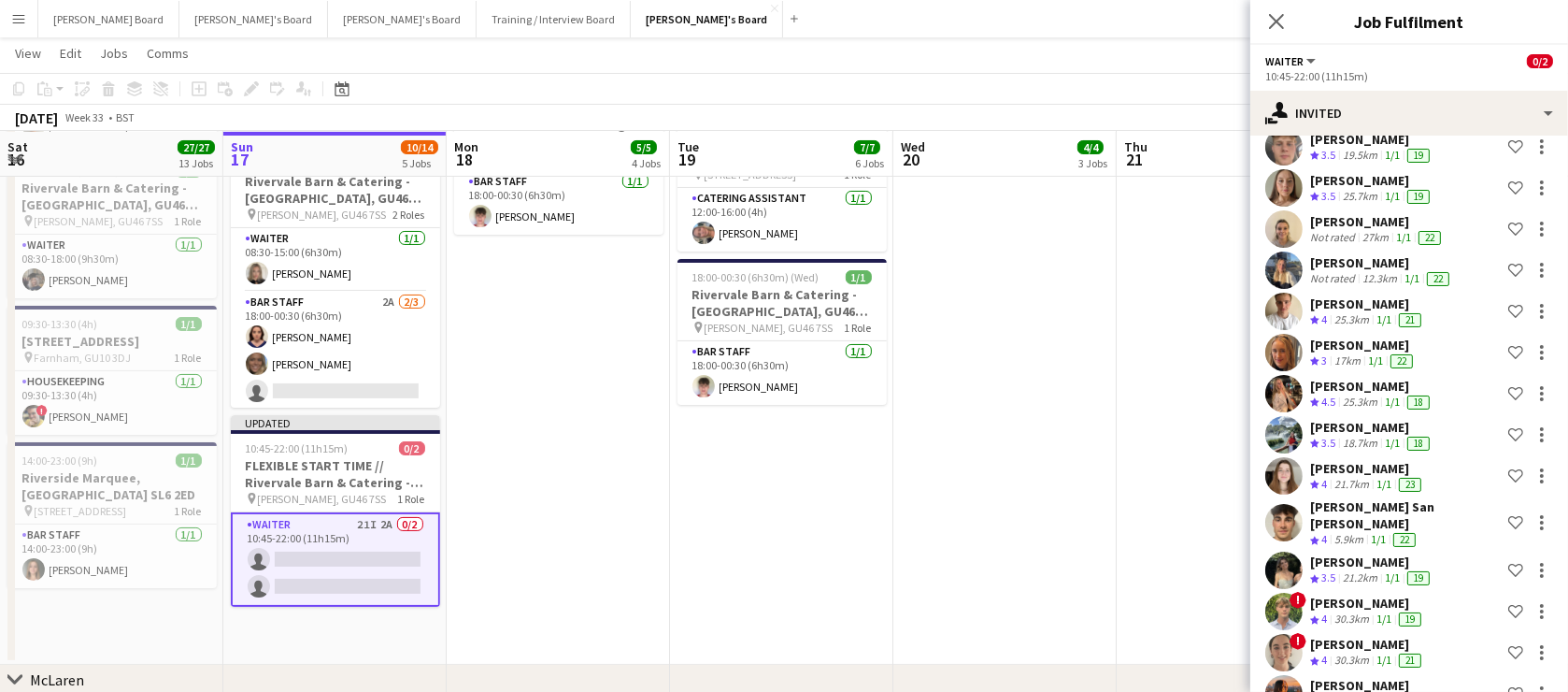
scroll to position [0, 0]
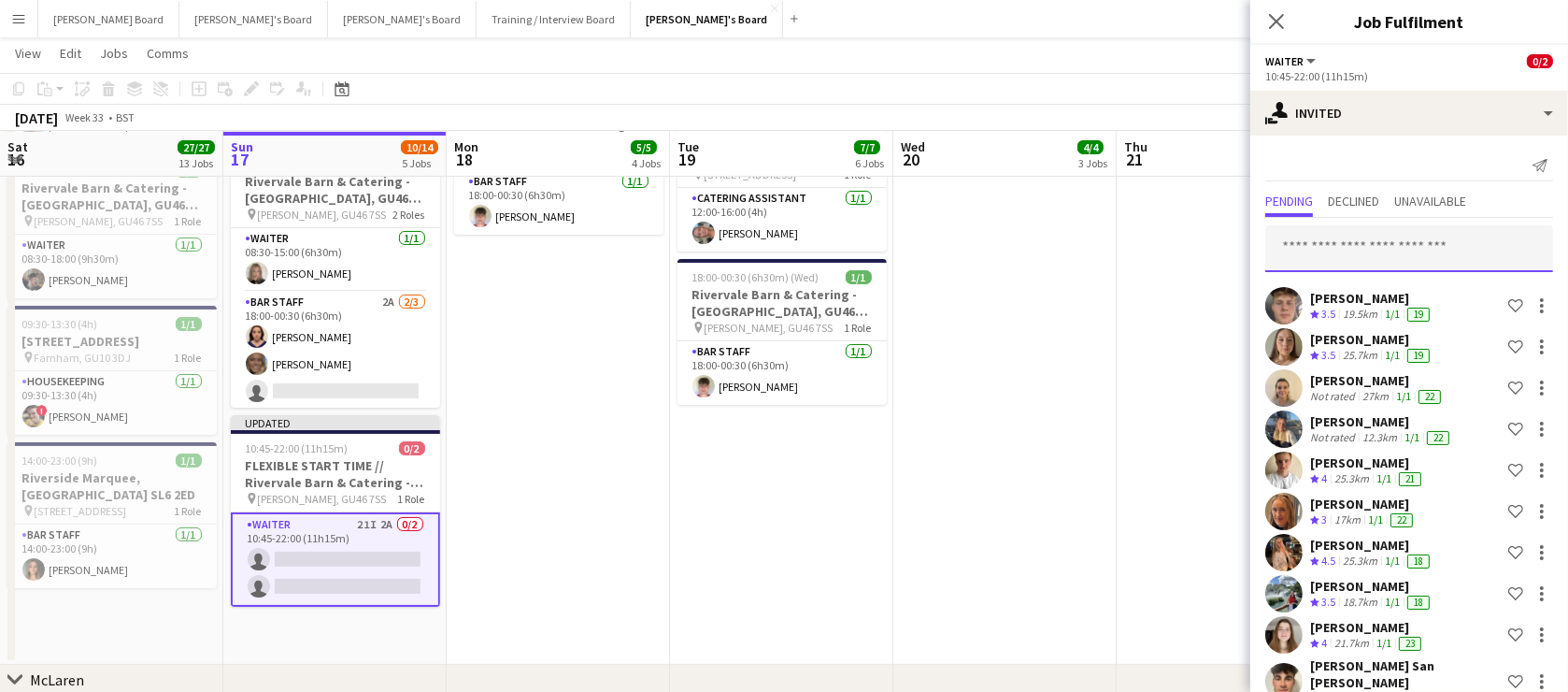
click at [1367, 260] on input "text" at bounding box center [1409, 249] width 288 height 47
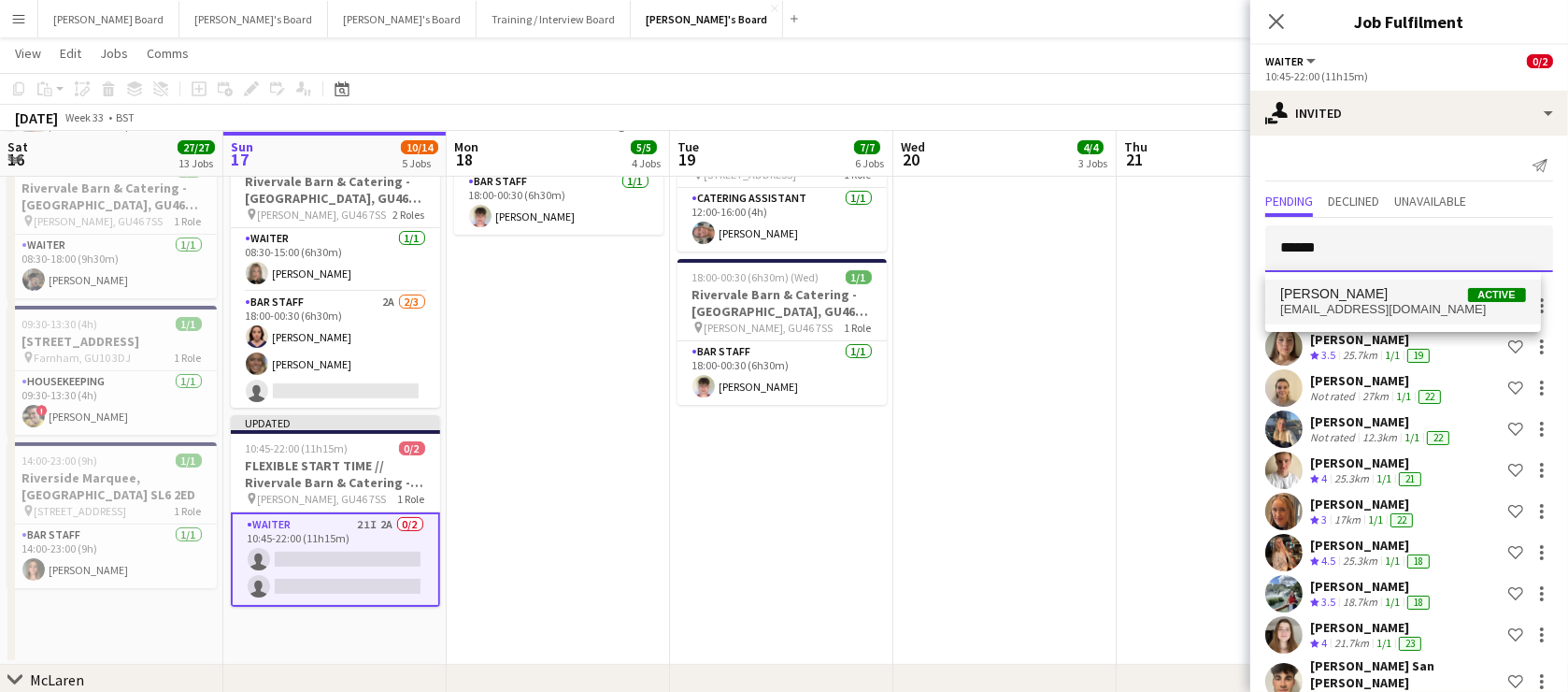
type input "******"
click at [1399, 291] on span "Labrisca Gumbs Active" at bounding box center [1403, 293] width 244 height 16
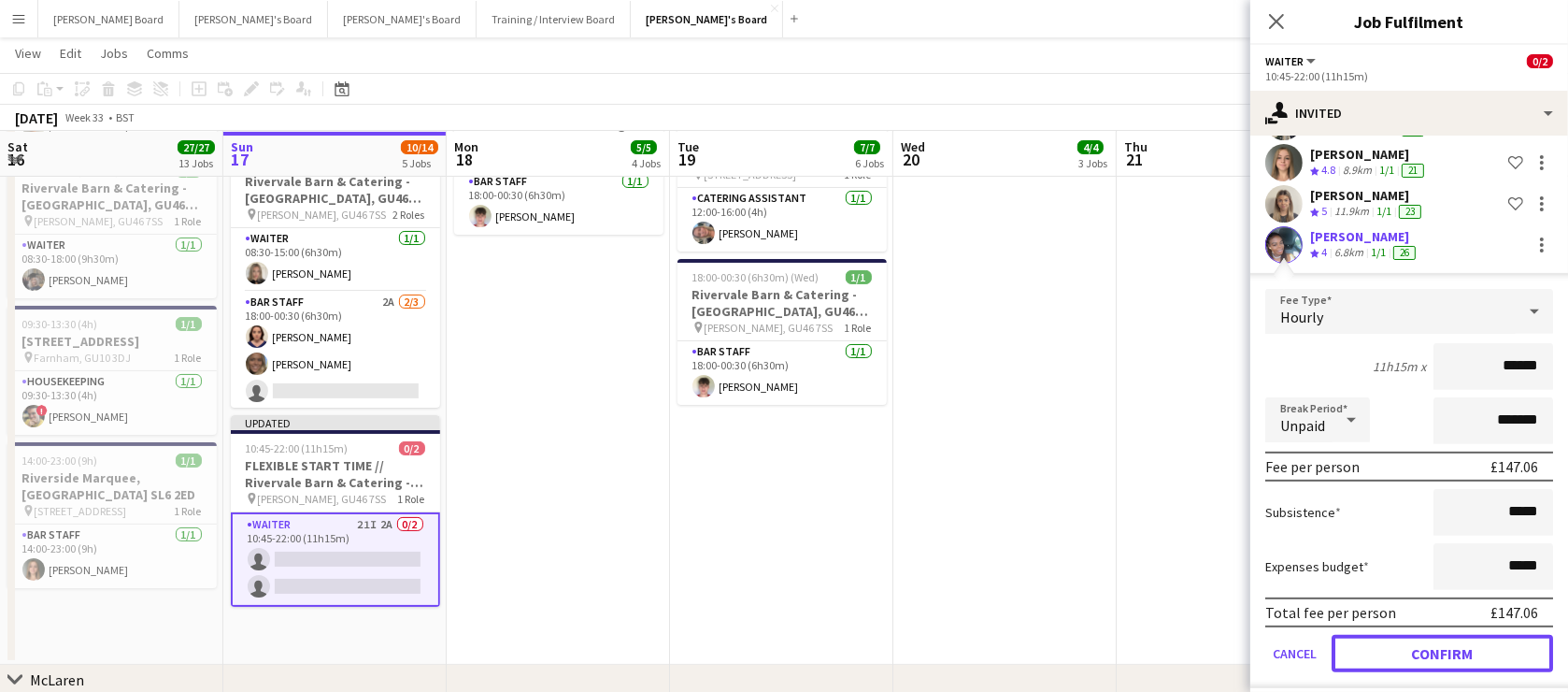
click at [1397, 635] on button "Confirm" at bounding box center [1443, 653] width 222 height 38
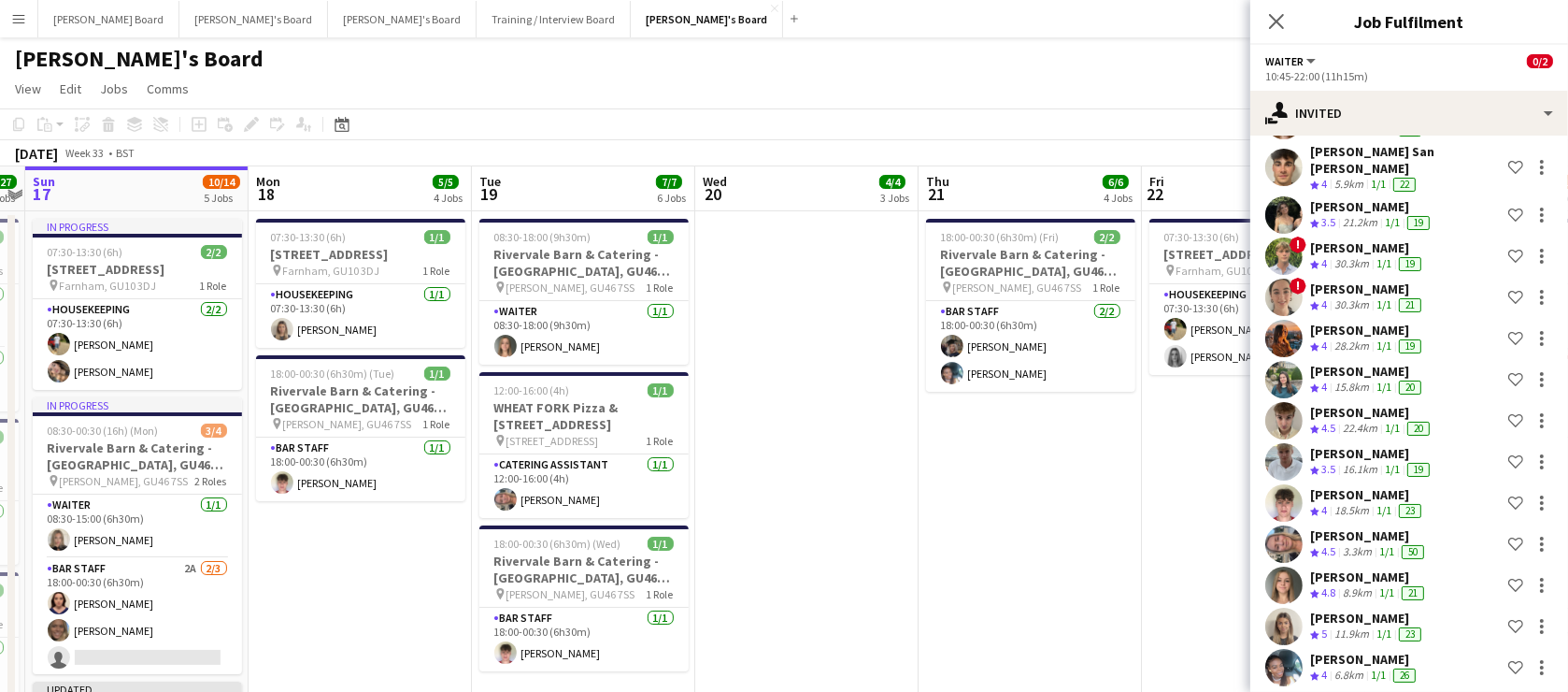
scroll to position [0, 945]
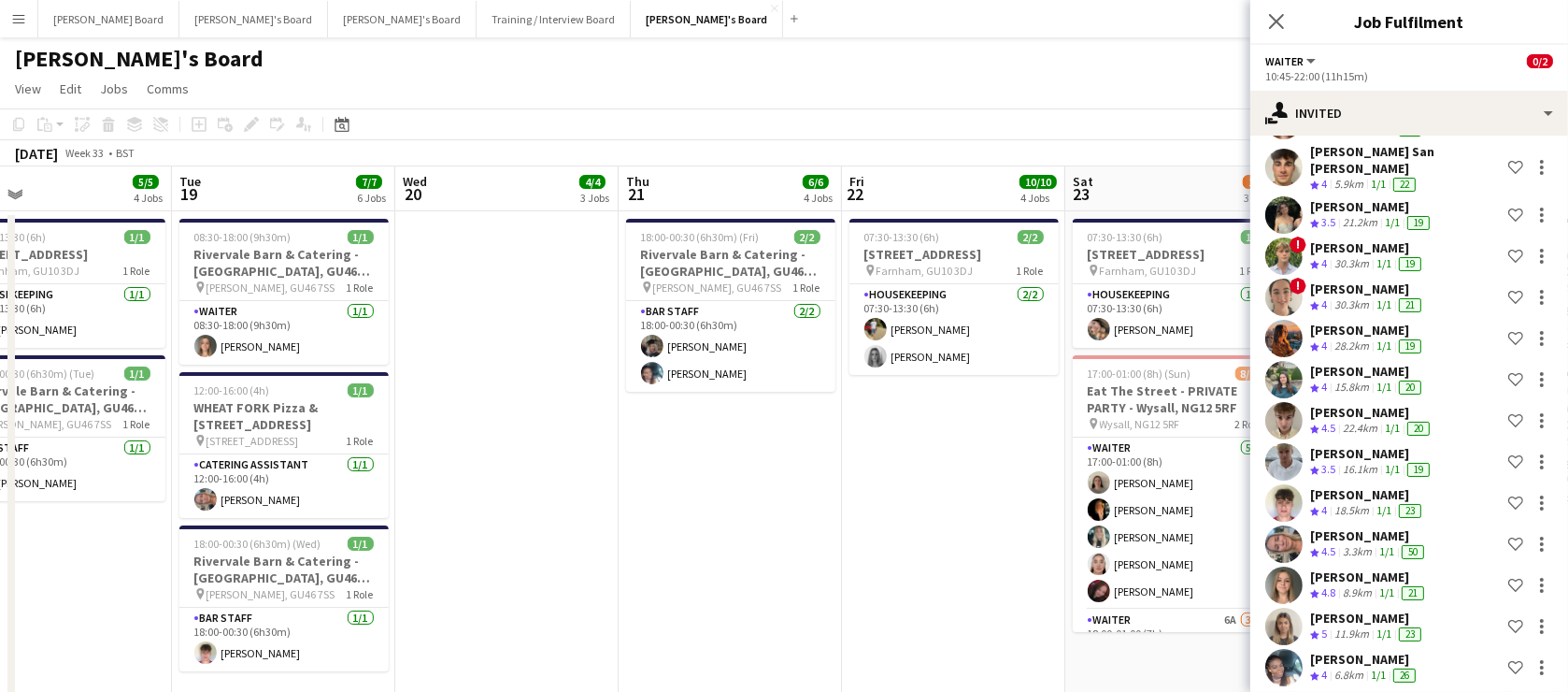
drag, startPoint x: 1158, startPoint y: 457, endPoint x: 659, endPoint y: 487, distance: 499.9
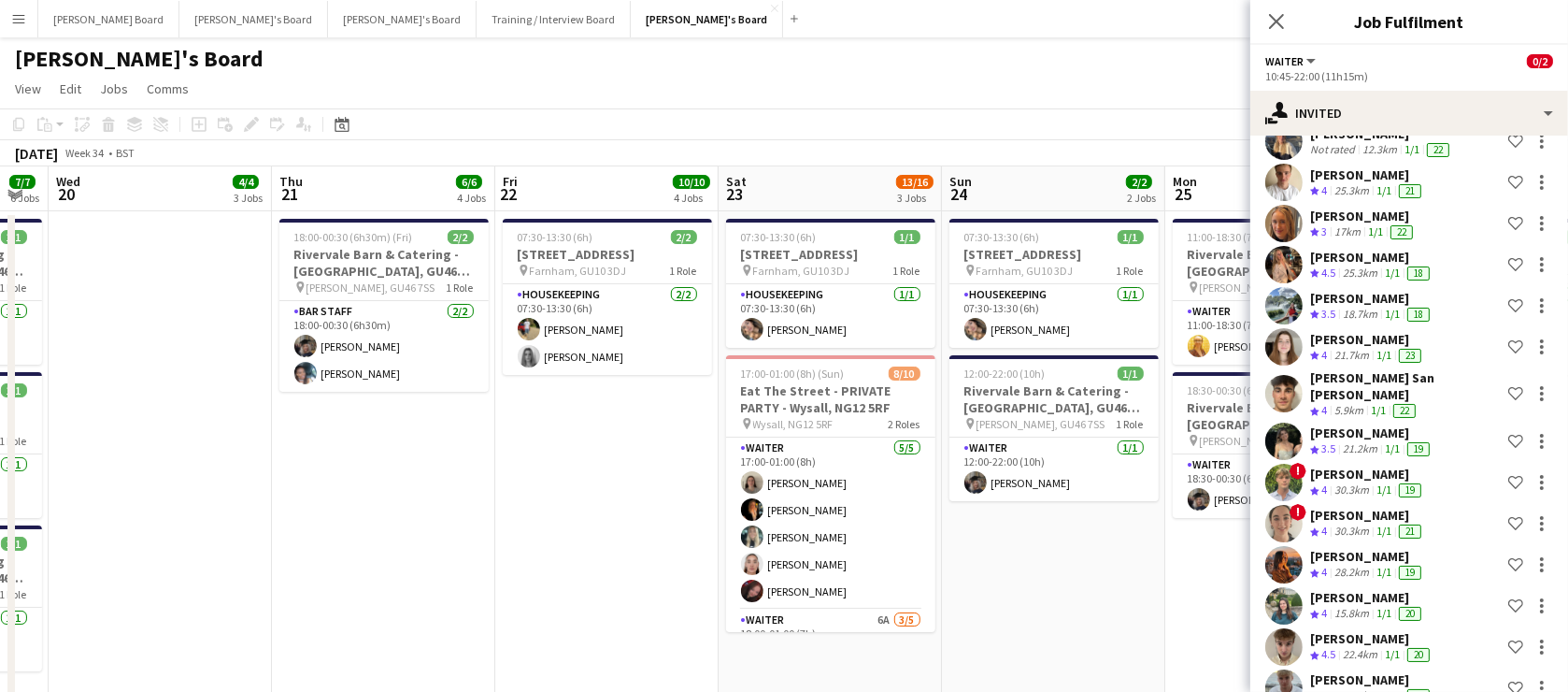
scroll to position [0, 849]
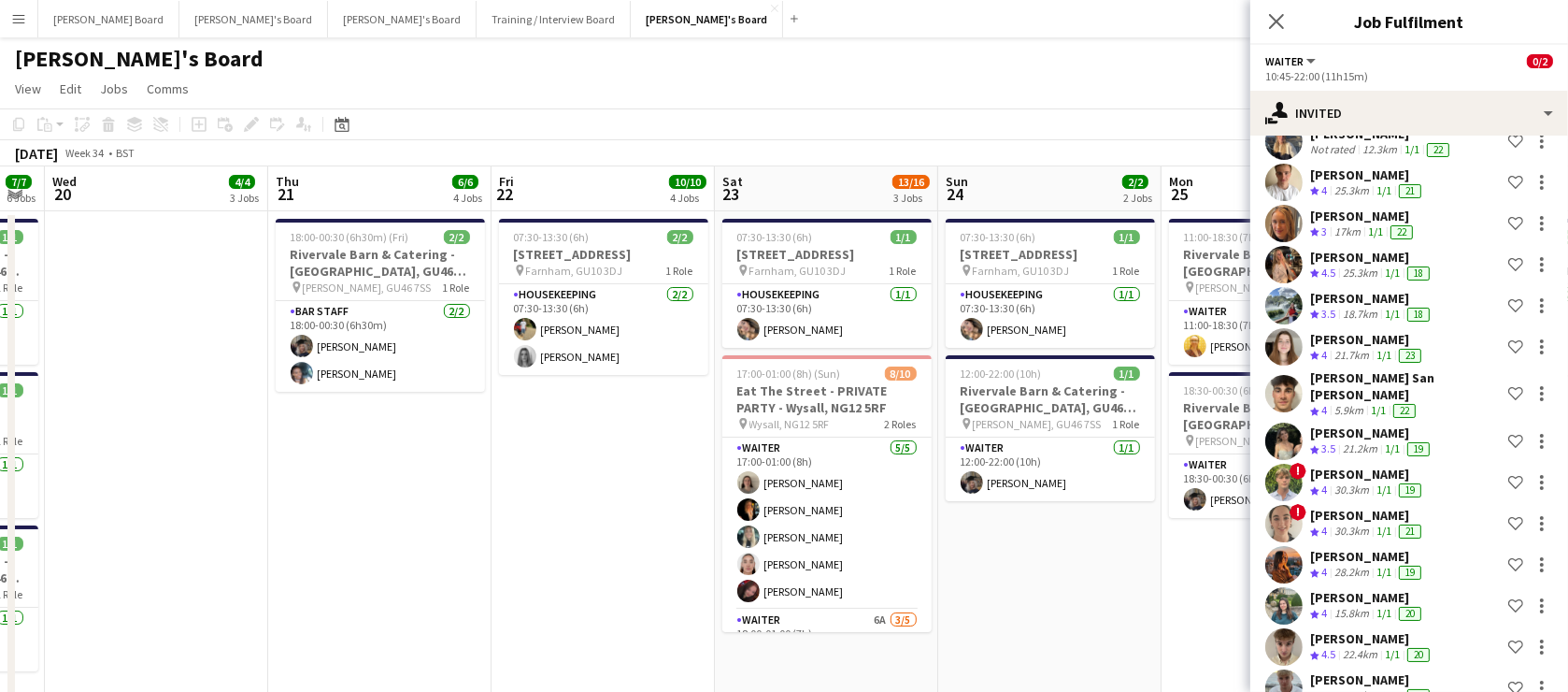
drag, startPoint x: 1058, startPoint y: 486, endPoint x: 709, endPoint y: 522, distance: 350.9
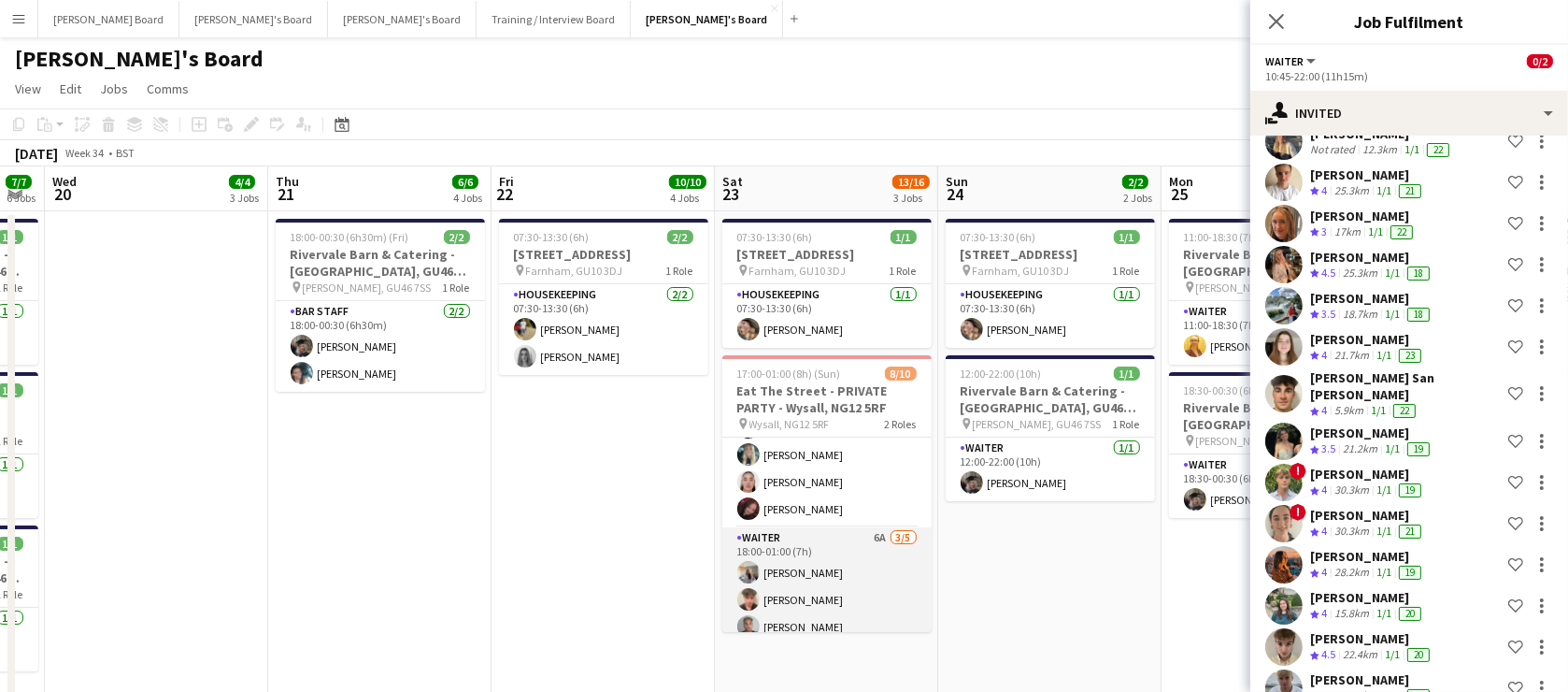
scroll to position [149, 0]
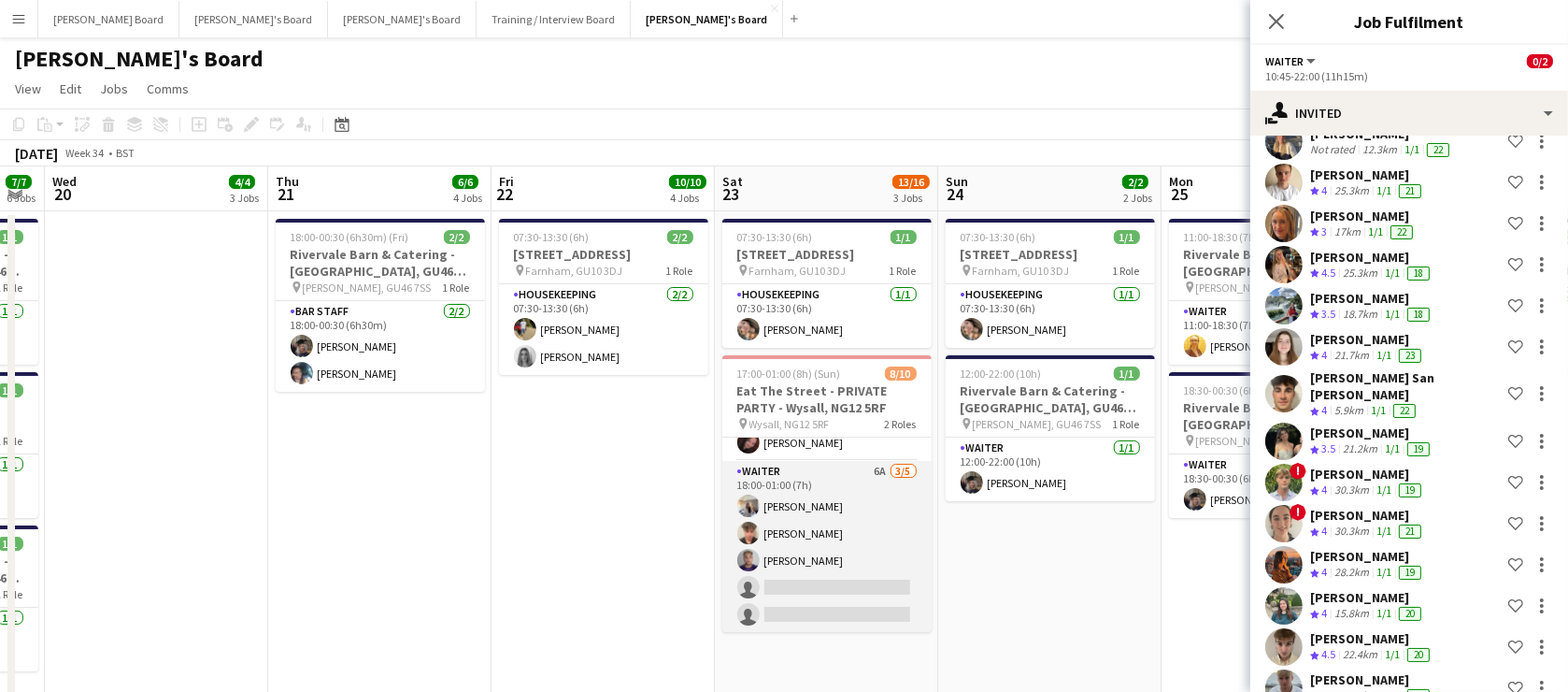
click at [861, 545] on app-card-role "Waiter 6A 3/5 18:00-01:00 (7h) Katie Dickson Austin Venables Sid O'Connell sing…" at bounding box center [826, 546] width 210 height 172
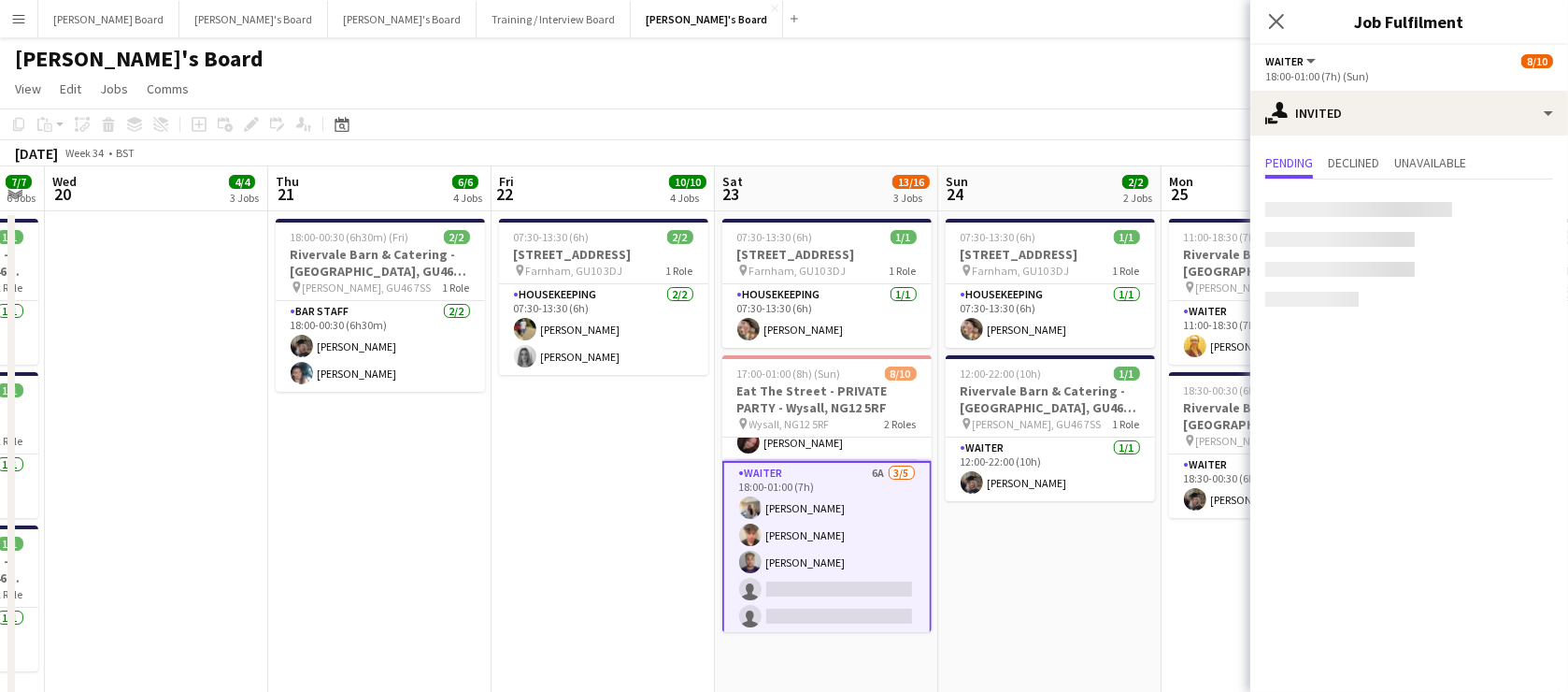
scroll to position [0, 0]
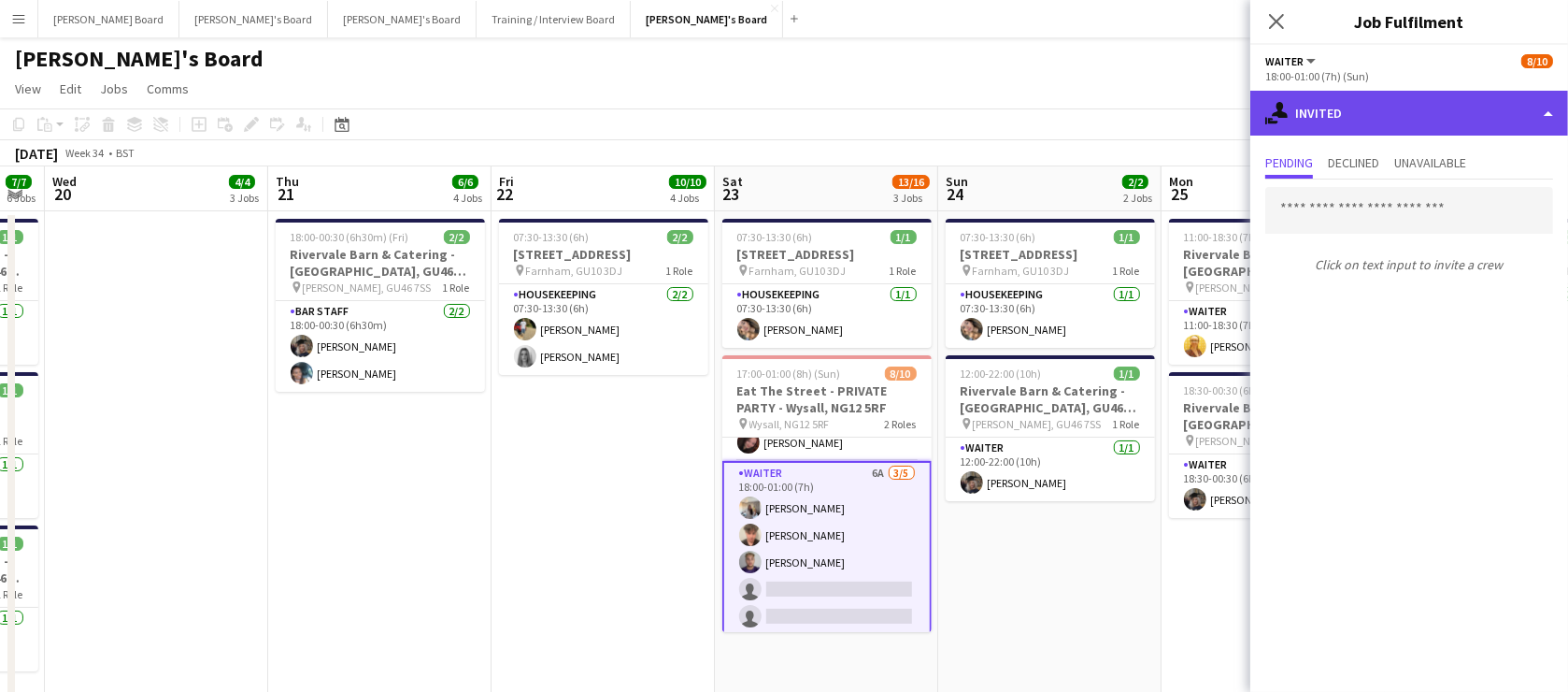
click at [1401, 109] on div "single-neutral-actions-share-1 Invited" at bounding box center [1409, 113] width 318 height 45
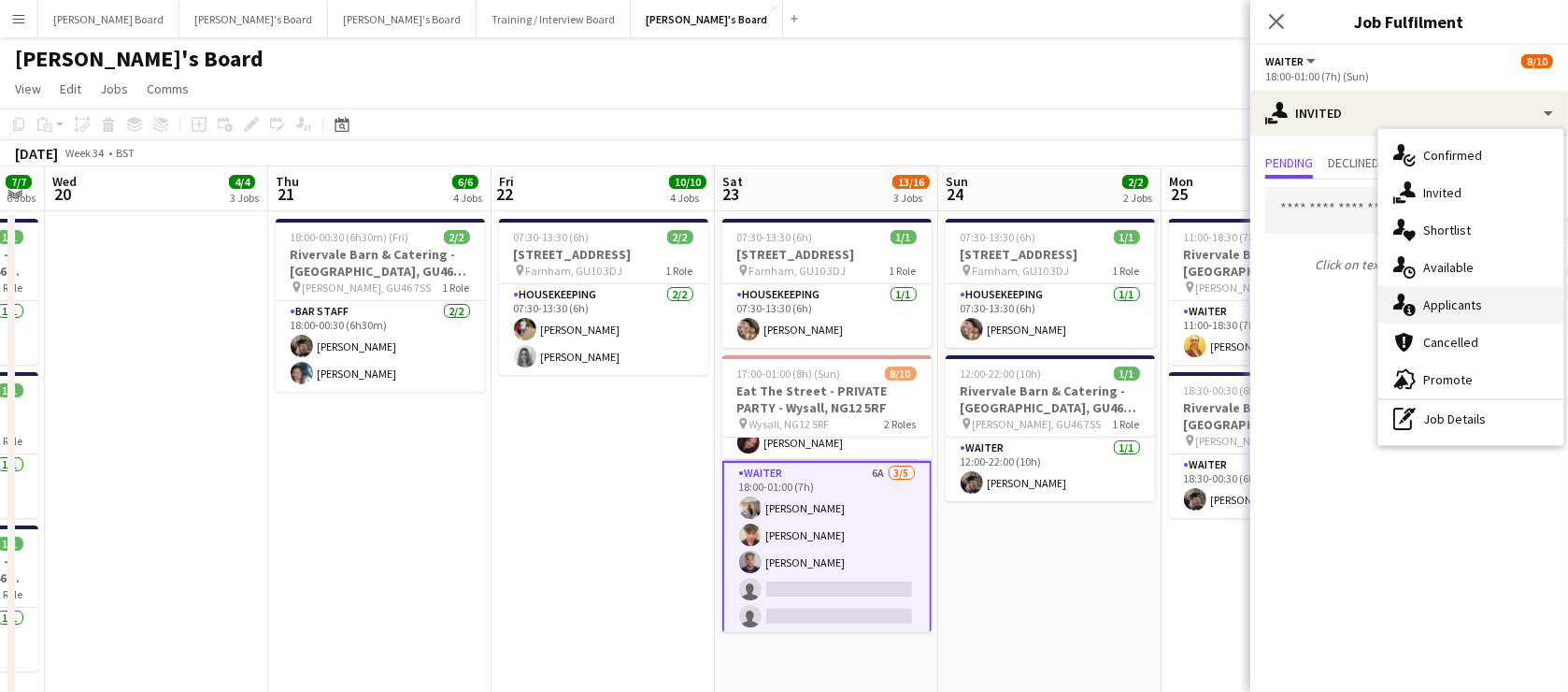
click at [1465, 309] on div "single-neutral-actions-information Applicants" at bounding box center [1470, 305] width 185 height 38
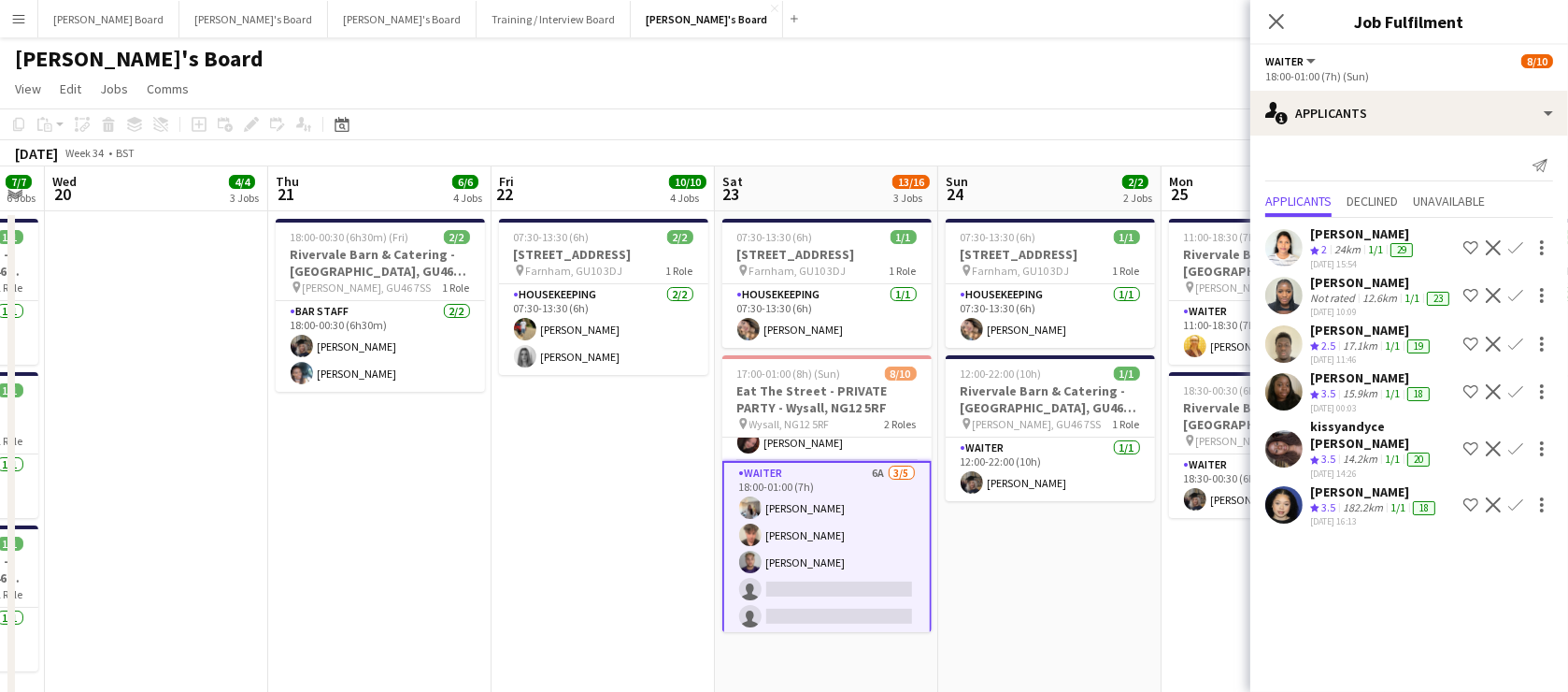
drag, startPoint x: 599, startPoint y: 572, endPoint x: 738, endPoint y: 558, distance: 139.7
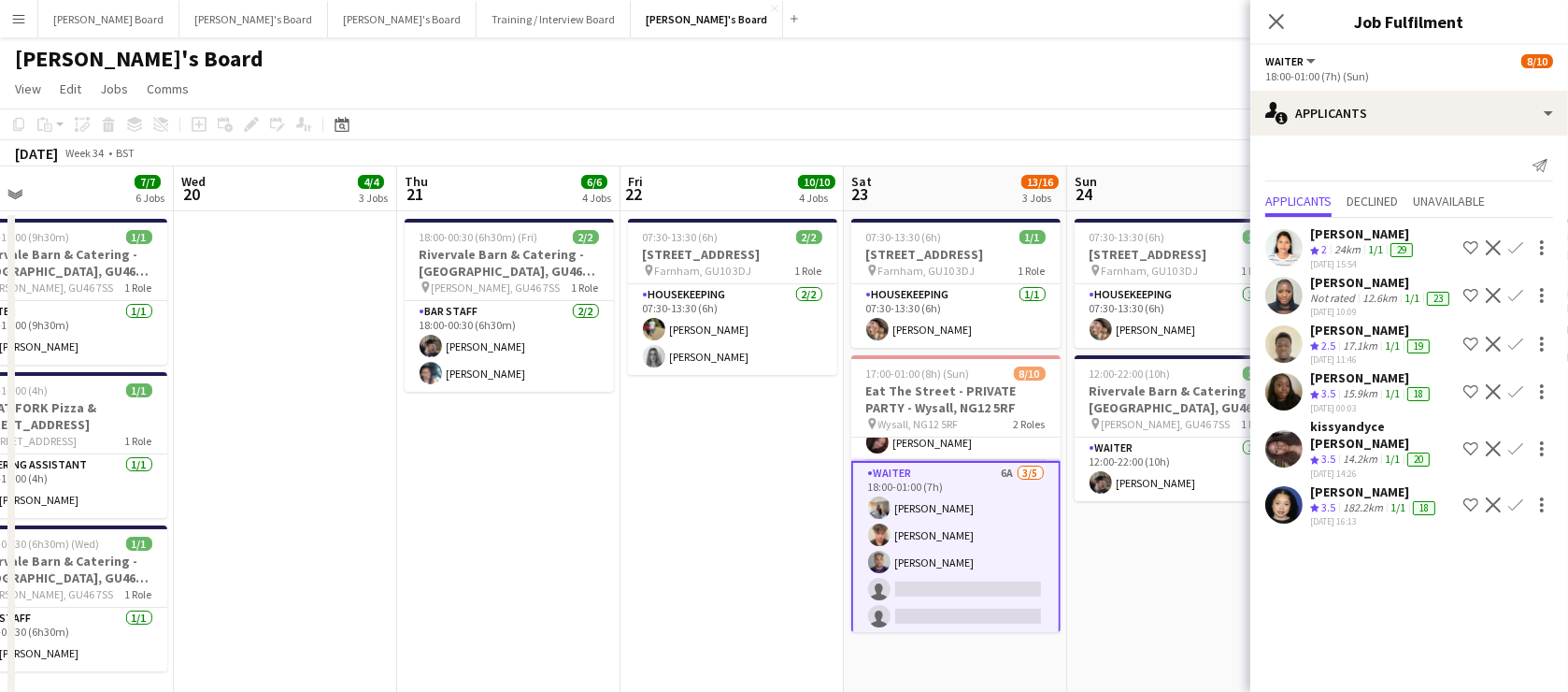
drag, startPoint x: 696, startPoint y: 511, endPoint x: 838, endPoint y: 511, distance: 142.0
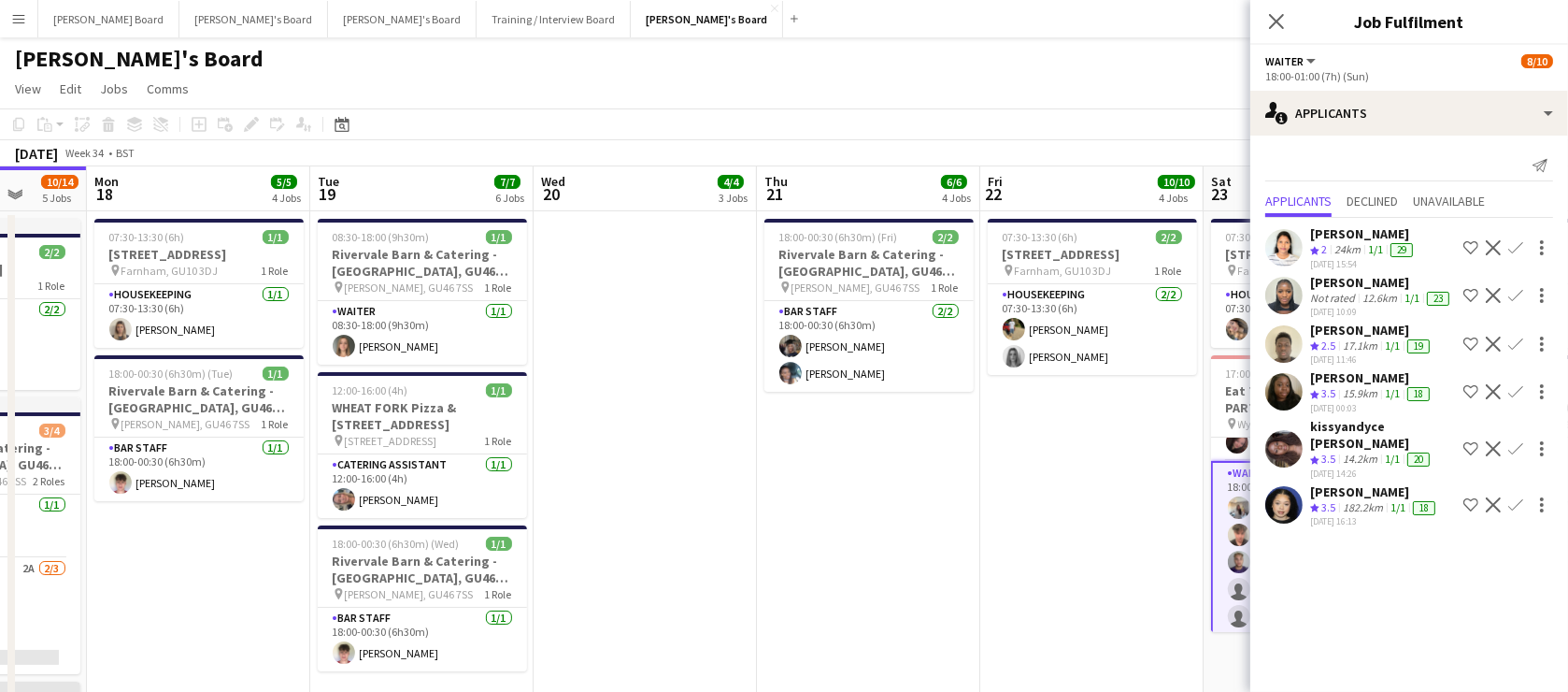
drag, startPoint x: 903, startPoint y: 499, endPoint x: 1058, endPoint y: 493, distance: 155.1
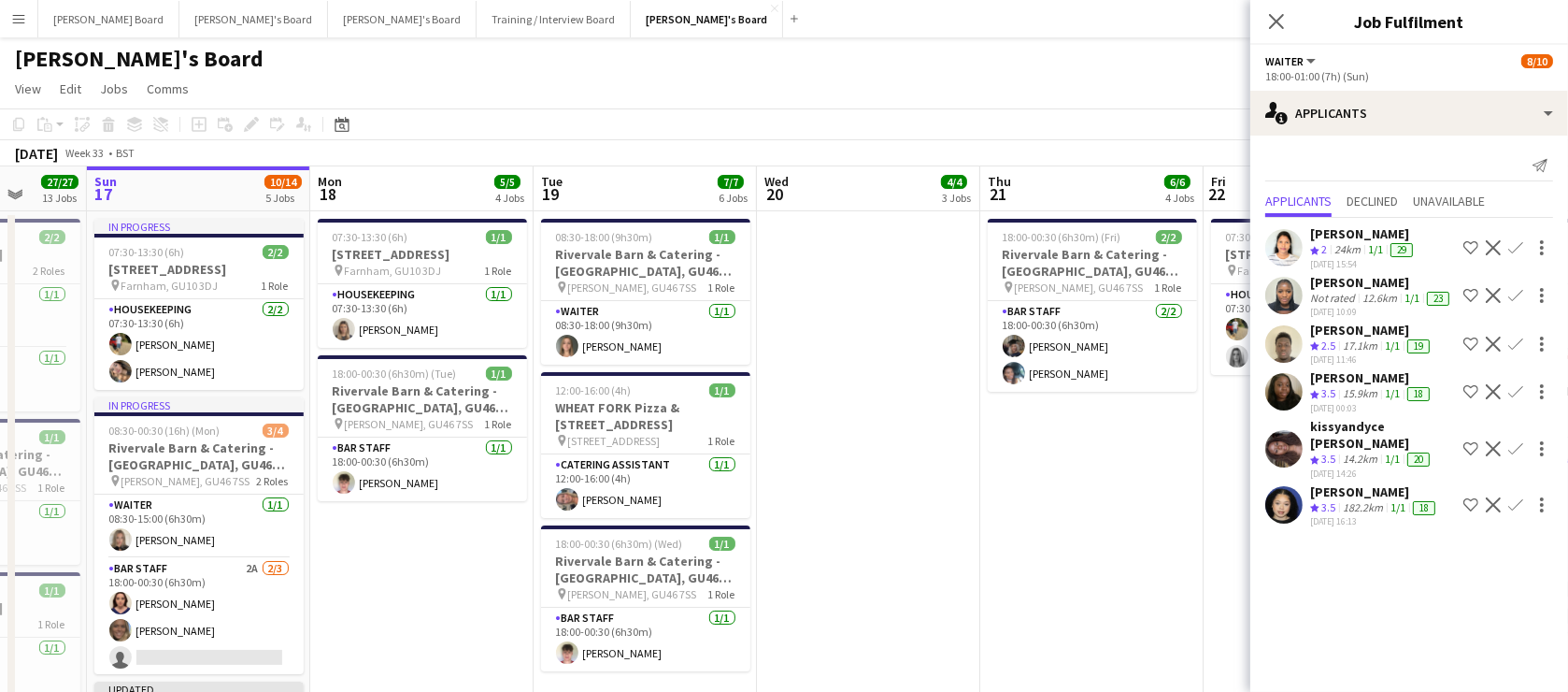
scroll to position [0, 446]
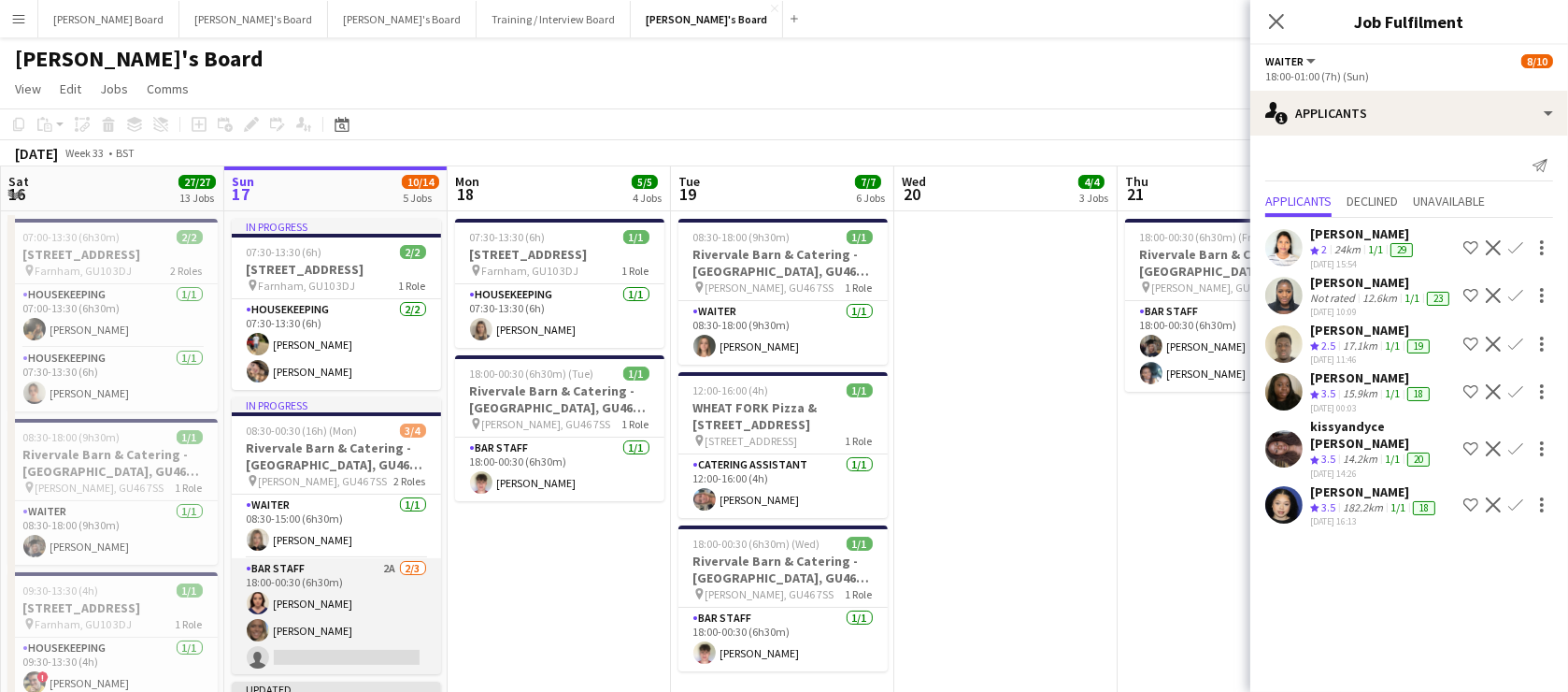
click at [410, 608] on app-card-role "BAR STAFF 2A 2/3 18:00-00:30 (6h30m) Molly Harper Anna Simmonds single-neutral-…" at bounding box center [337, 616] width 210 height 118
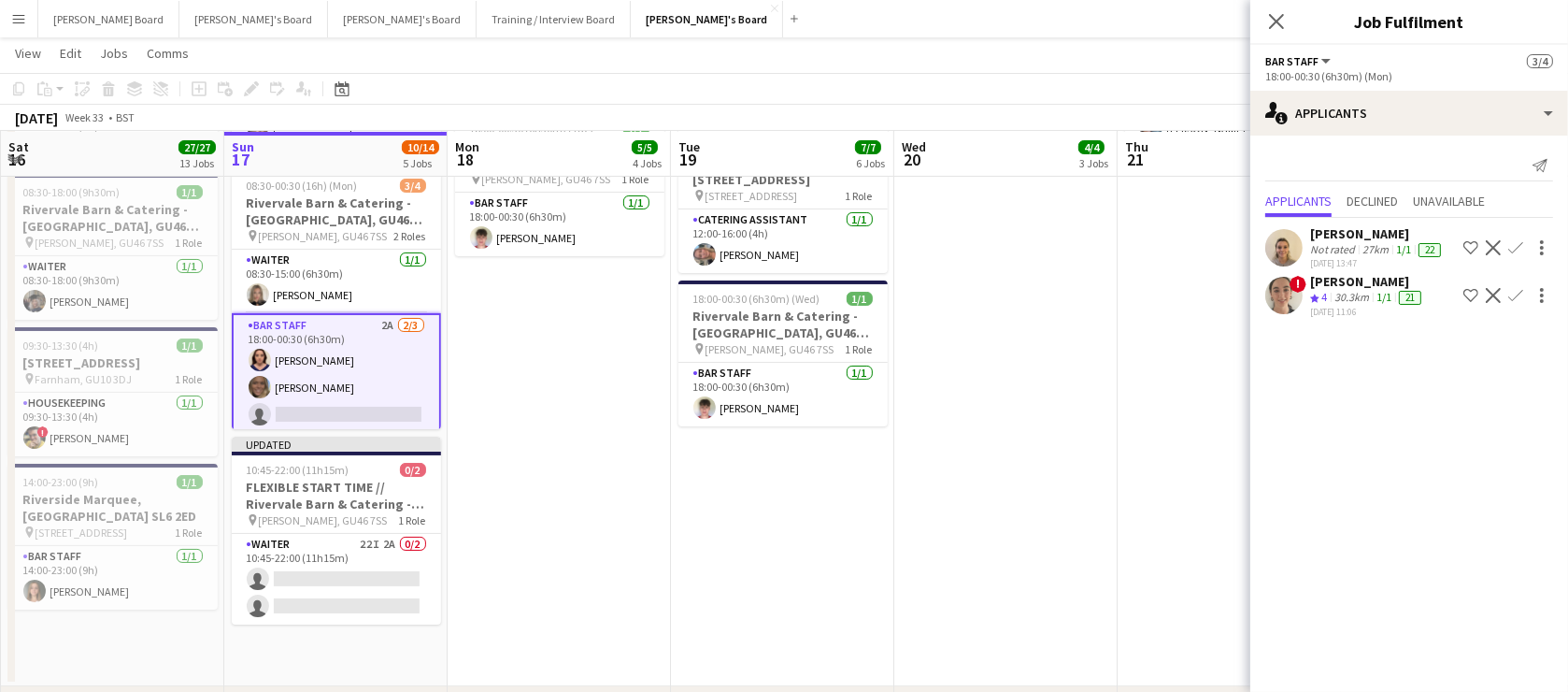
scroll to position [452, 0]
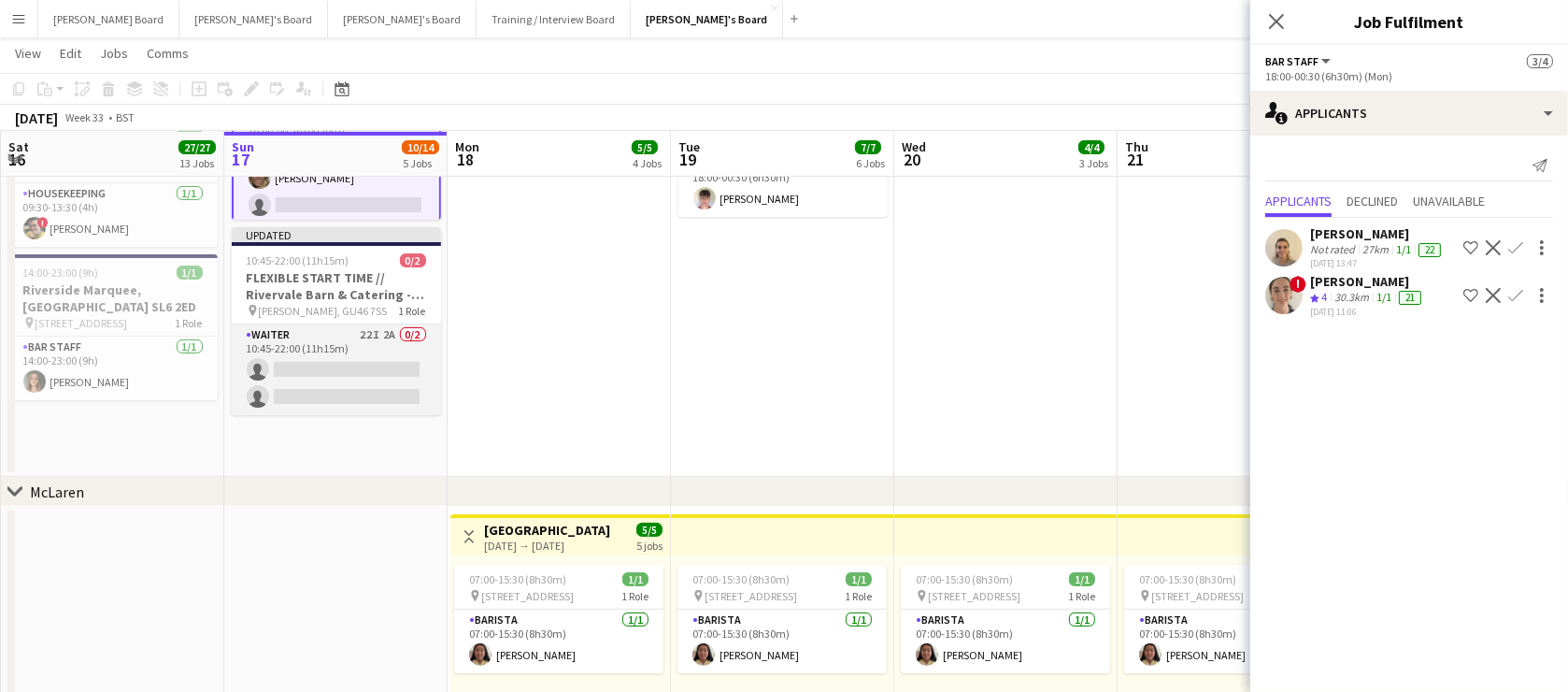
click at [346, 397] on app-card-role "Waiter 22I 2A 0/2 10:45-22:00 (11h15m) single-neutral-actions single-neutral-ac…" at bounding box center [337, 370] width 210 height 90
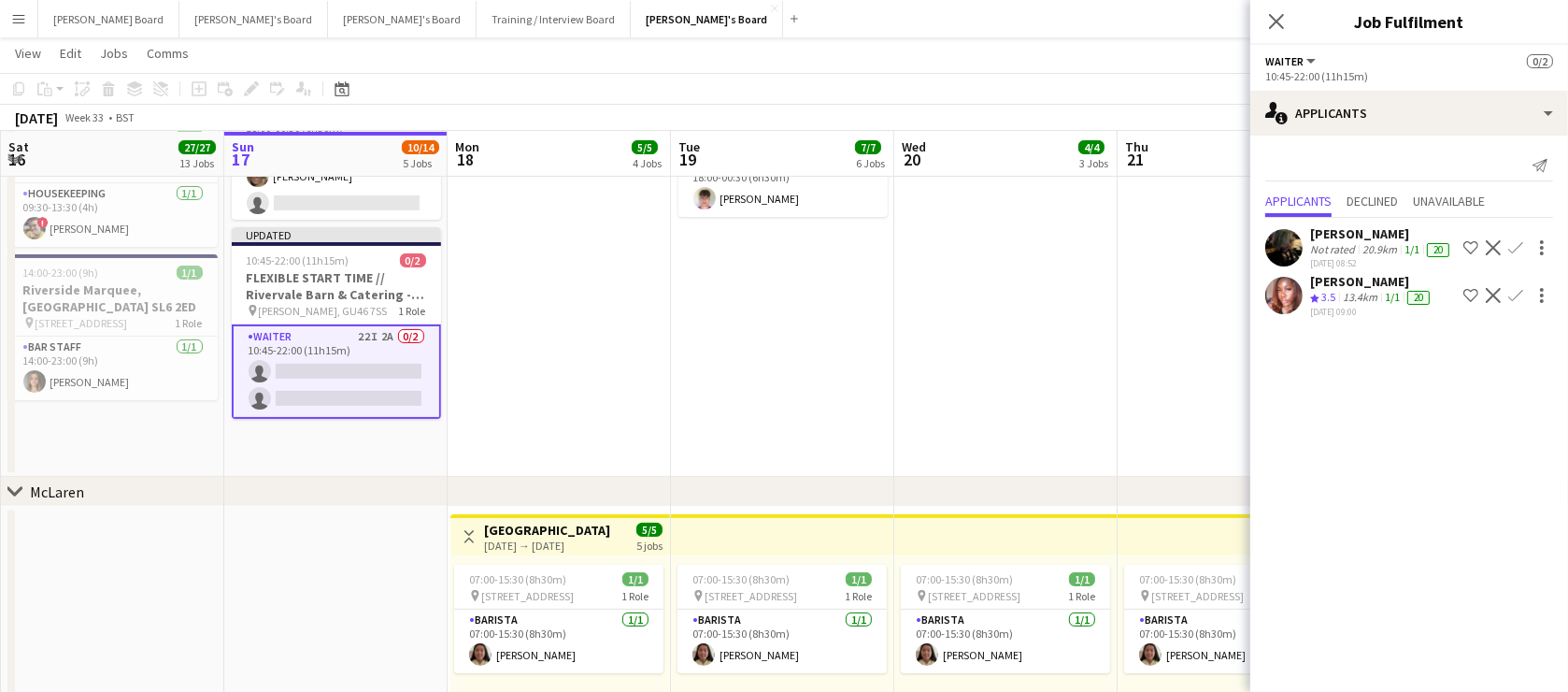
click at [1010, 353] on app-date-cell at bounding box center [1006, 117] width 224 height 719
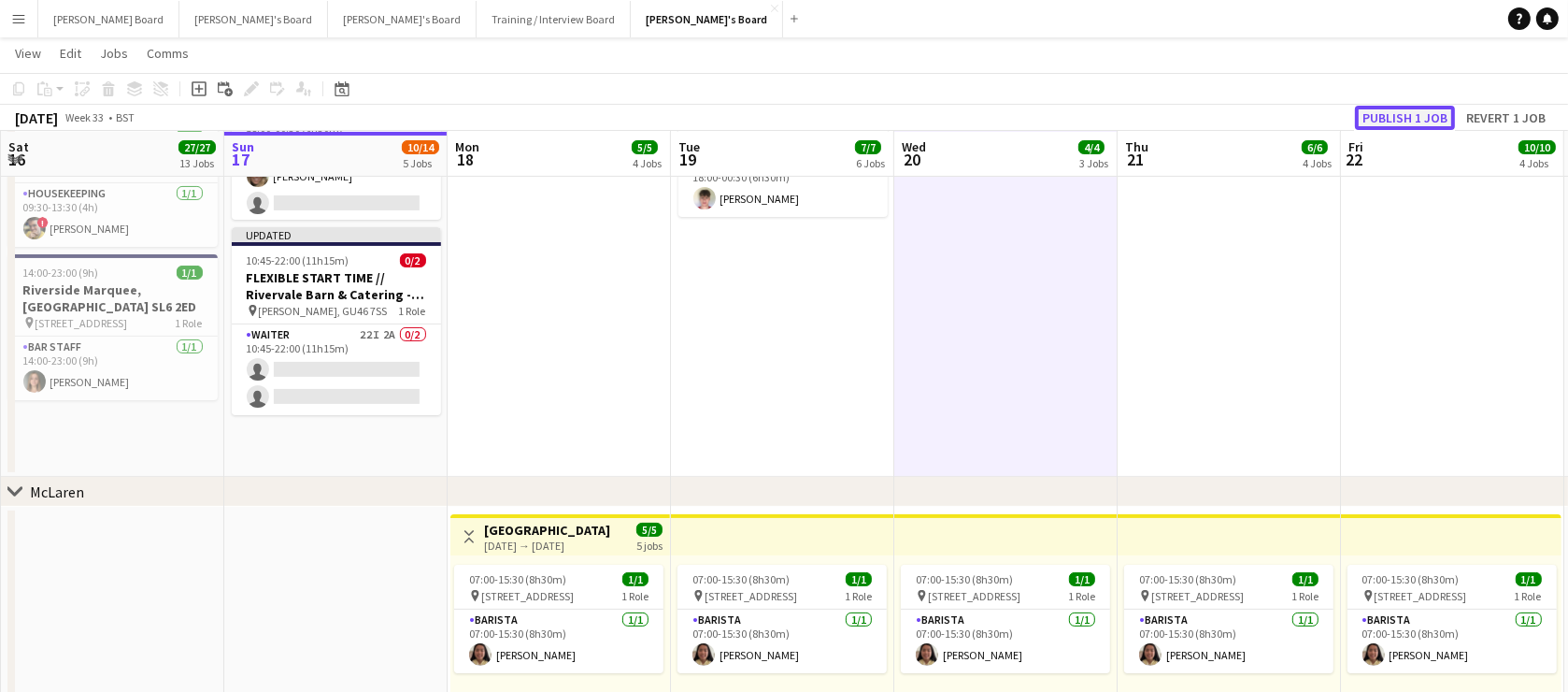
click at [1429, 121] on button "Publish 1 job" at bounding box center [1404, 118] width 100 height 24
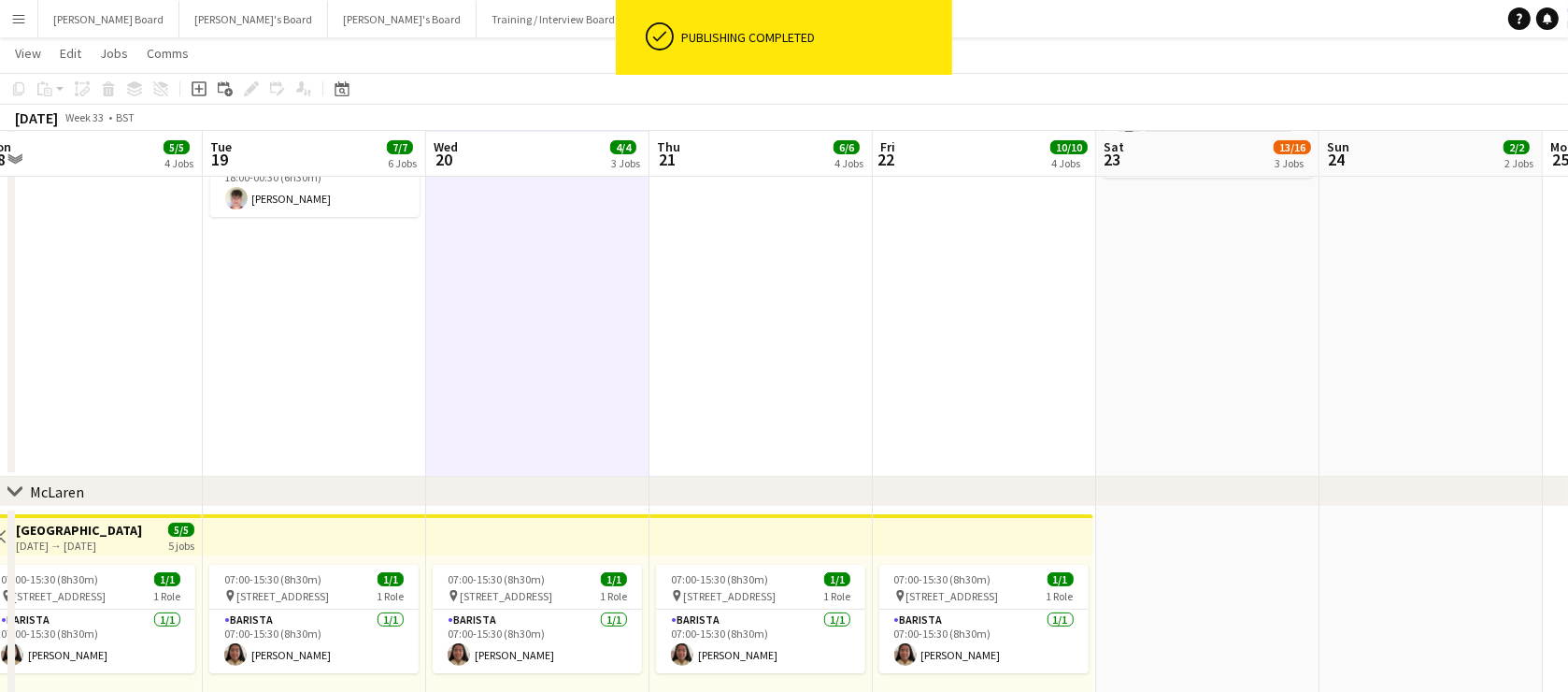
drag, startPoint x: 1099, startPoint y: 383, endPoint x: 506, endPoint y: 426, distance: 594.6
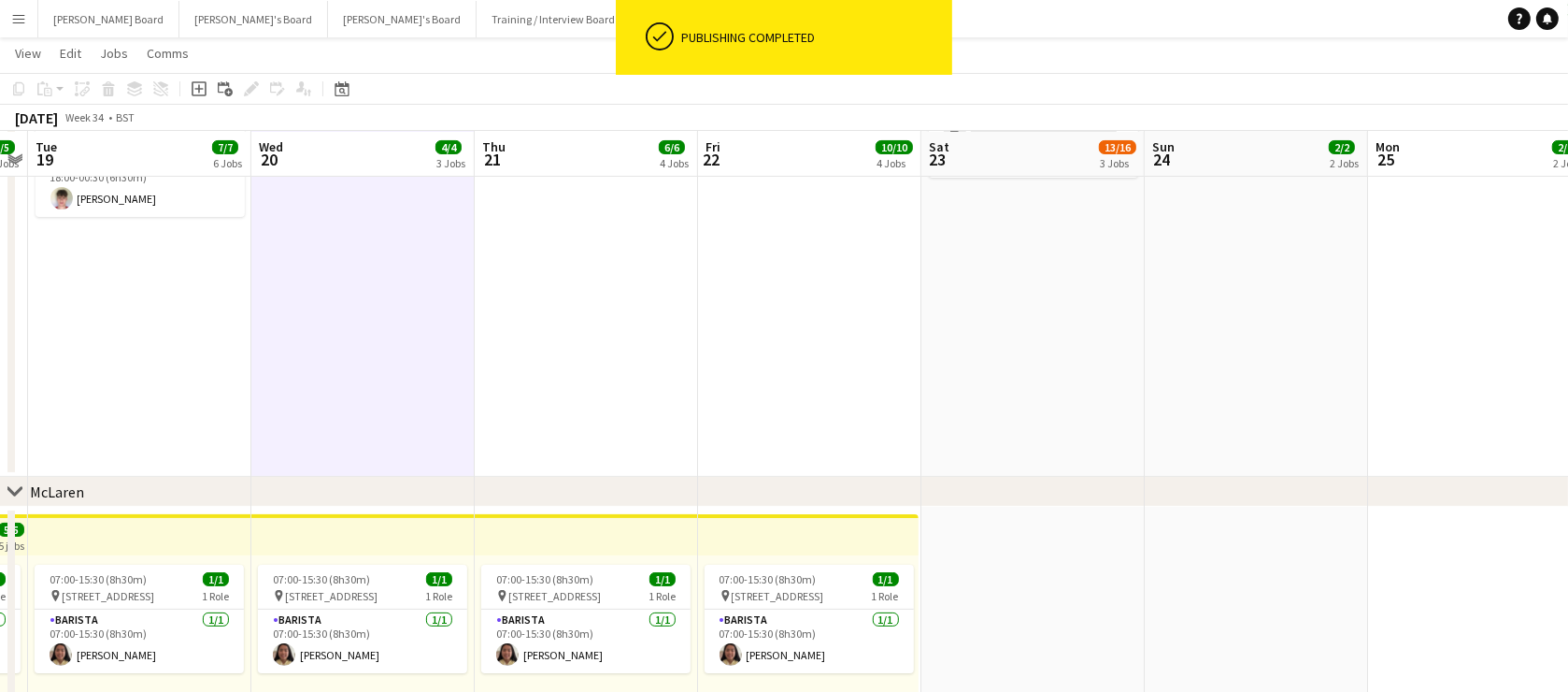
drag, startPoint x: 1231, startPoint y: 380, endPoint x: 573, endPoint y: 394, distance: 658.1
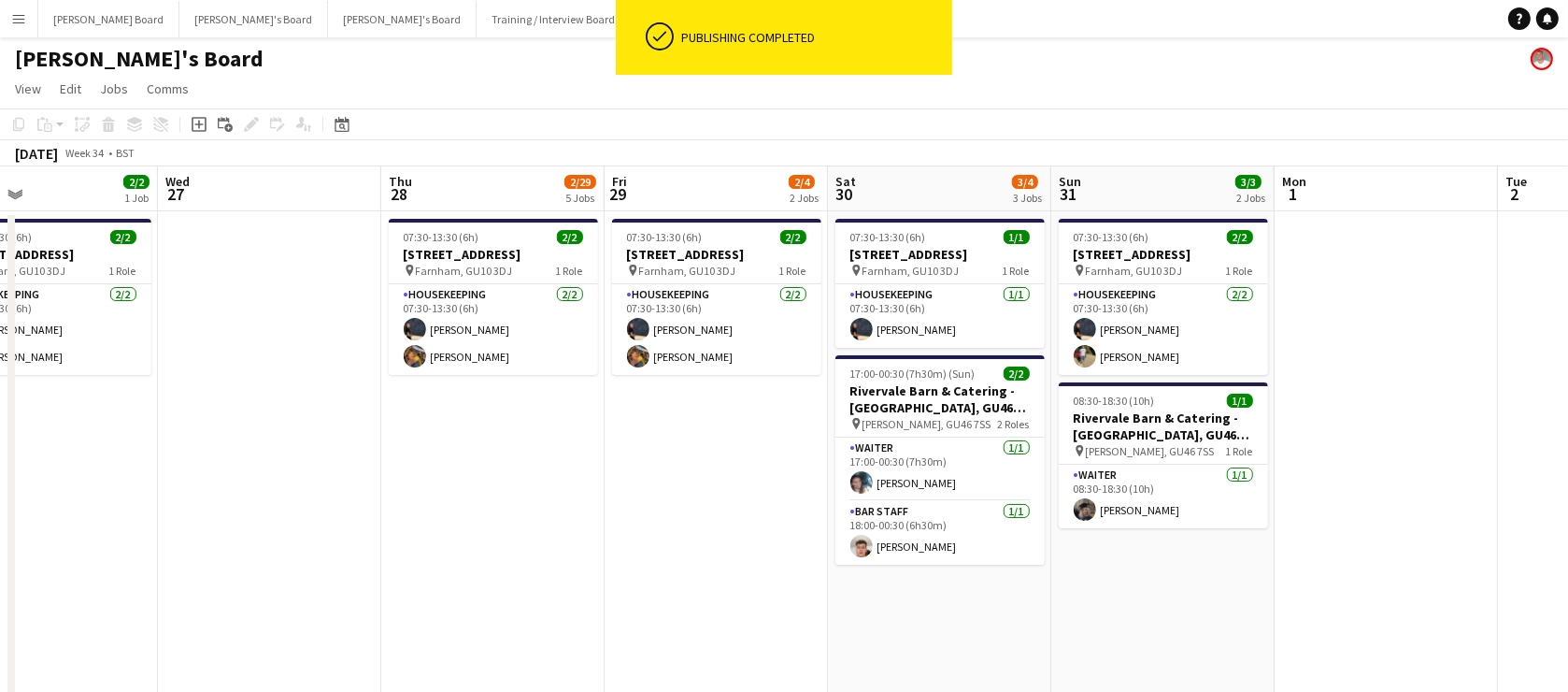
scroll to position [0, 764]
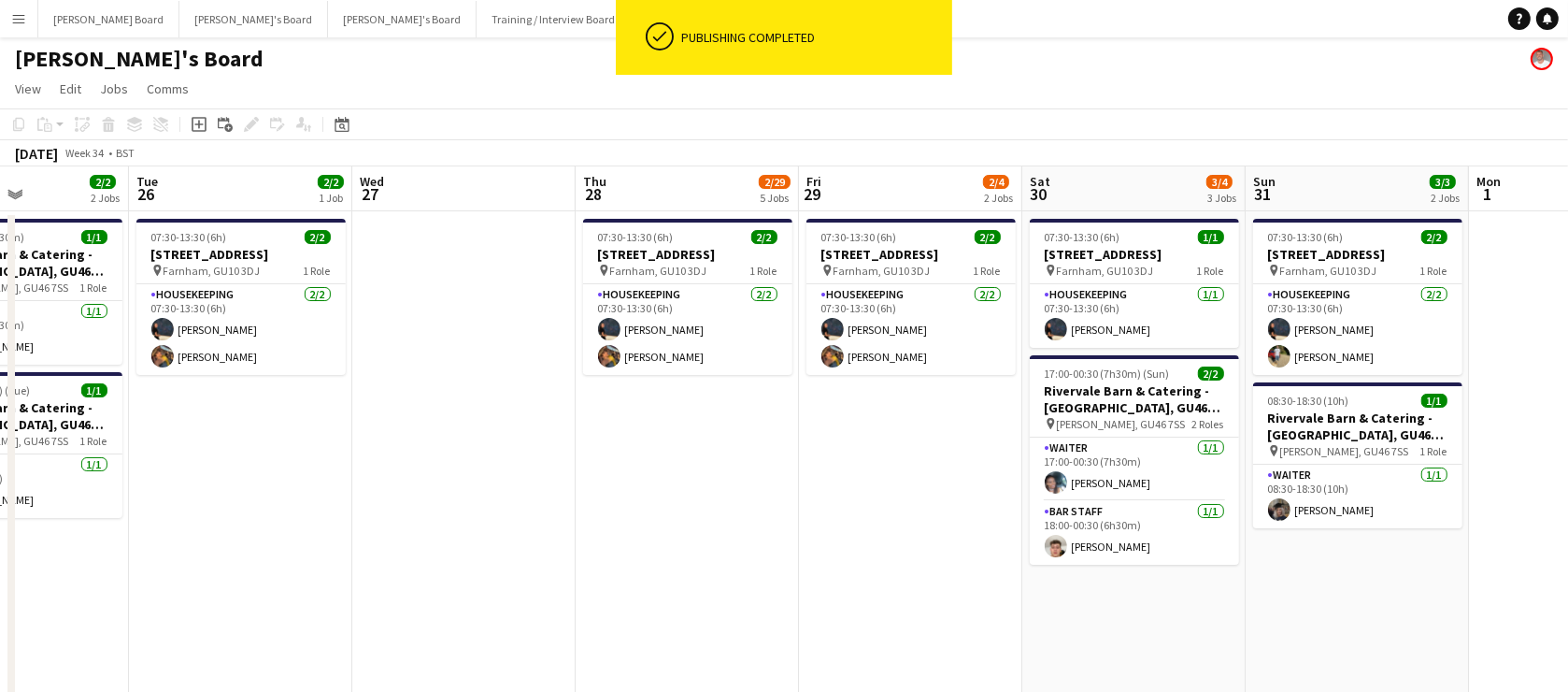
drag, startPoint x: 1385, startPoint y: 437, endPoint x: 711, endPoint y: 482, distance: 675.5
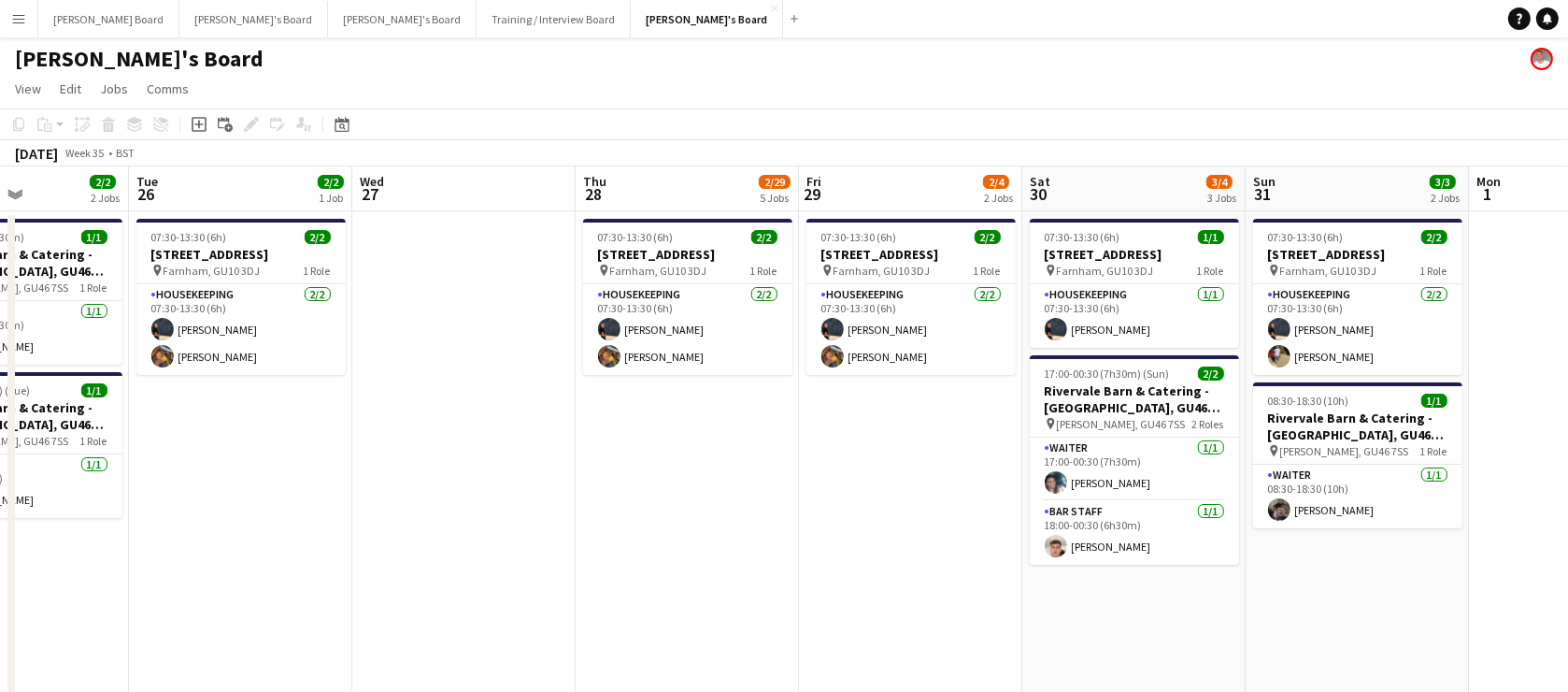
drag, startPoint x: 432, startPoint y: 547, endPoint x: 1255, endPoint y: 528, distance: 823.2
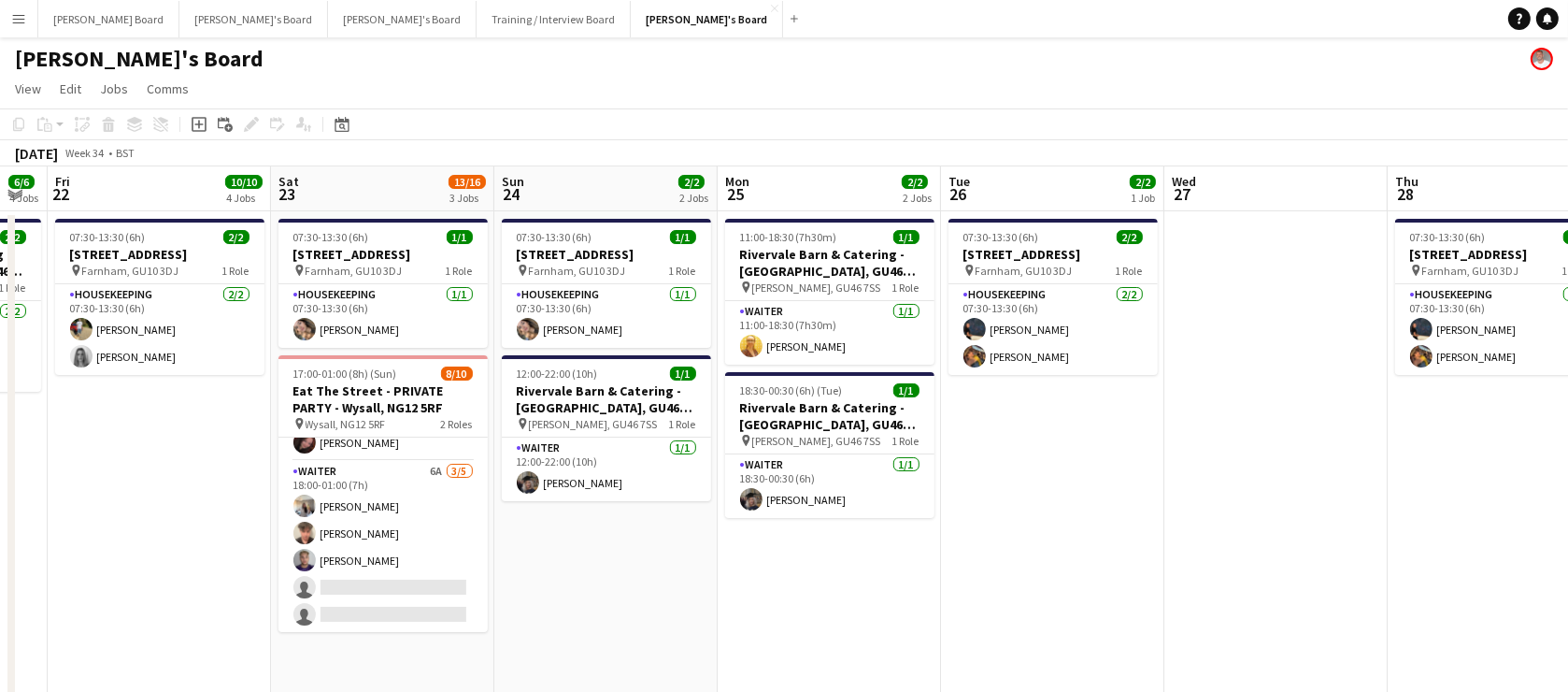
drag, startPoint x: 719, startPoint y: 524, endPoint x: 1205, endPoint y: 524, distance: 486.0
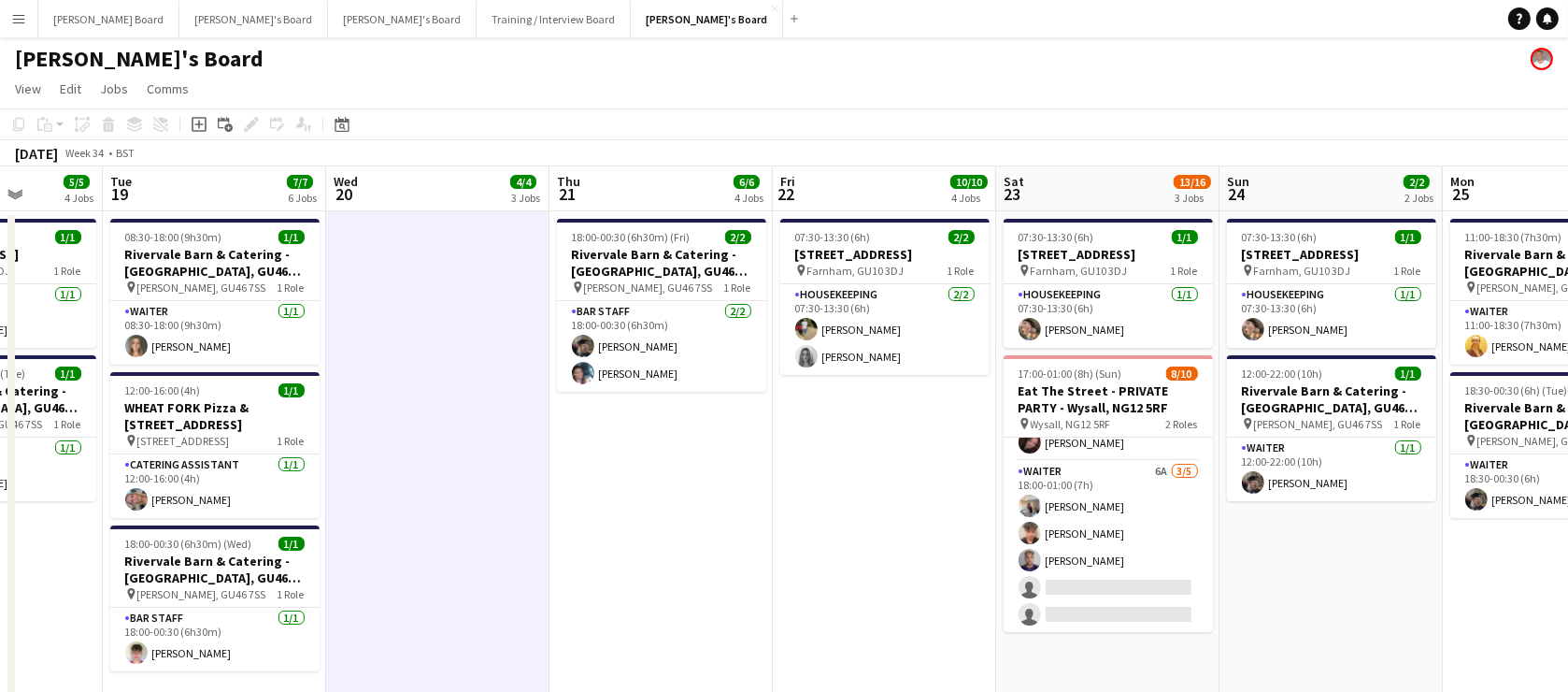
drag, startPoint x: 601, startPoint y: 514, endPoint x: 708, endPoint y: 514, distance: 107.0
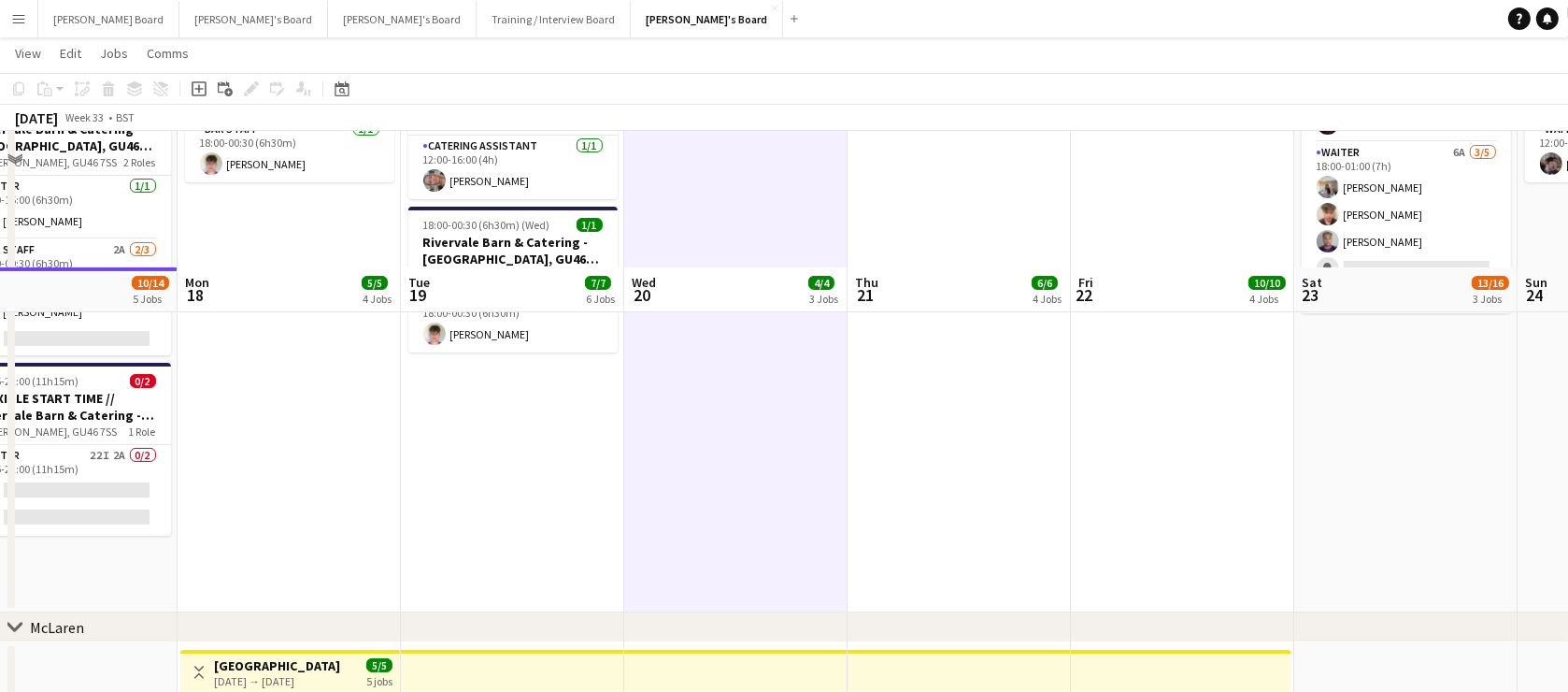
scroll to position [452, 0]
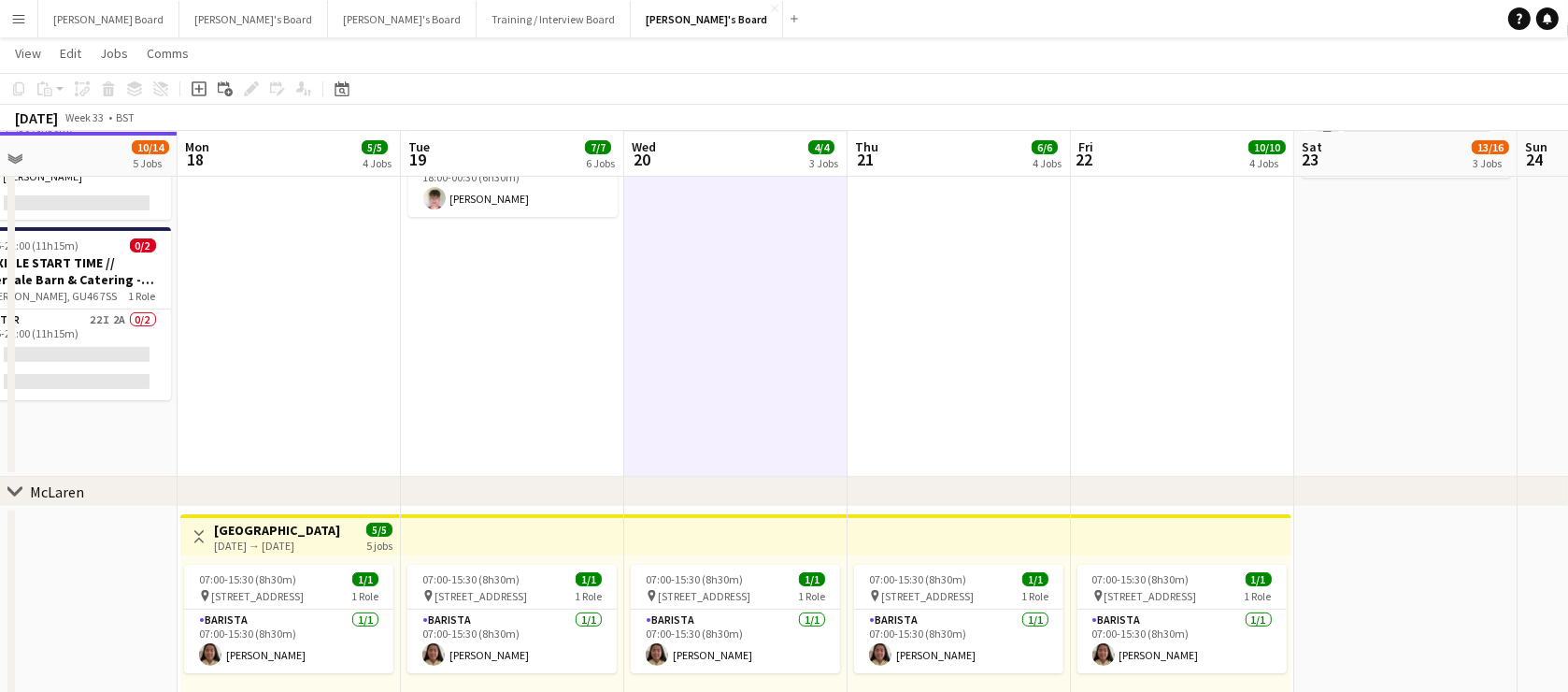
drag, startPoint x: 583, startPoint y: 492, endPoint x: 857, endPoint y: 490, distance: 274.0
click at [859, 492] on div "chevron-right McLaren" at bounding box center [784, 492] width 1568 height 30
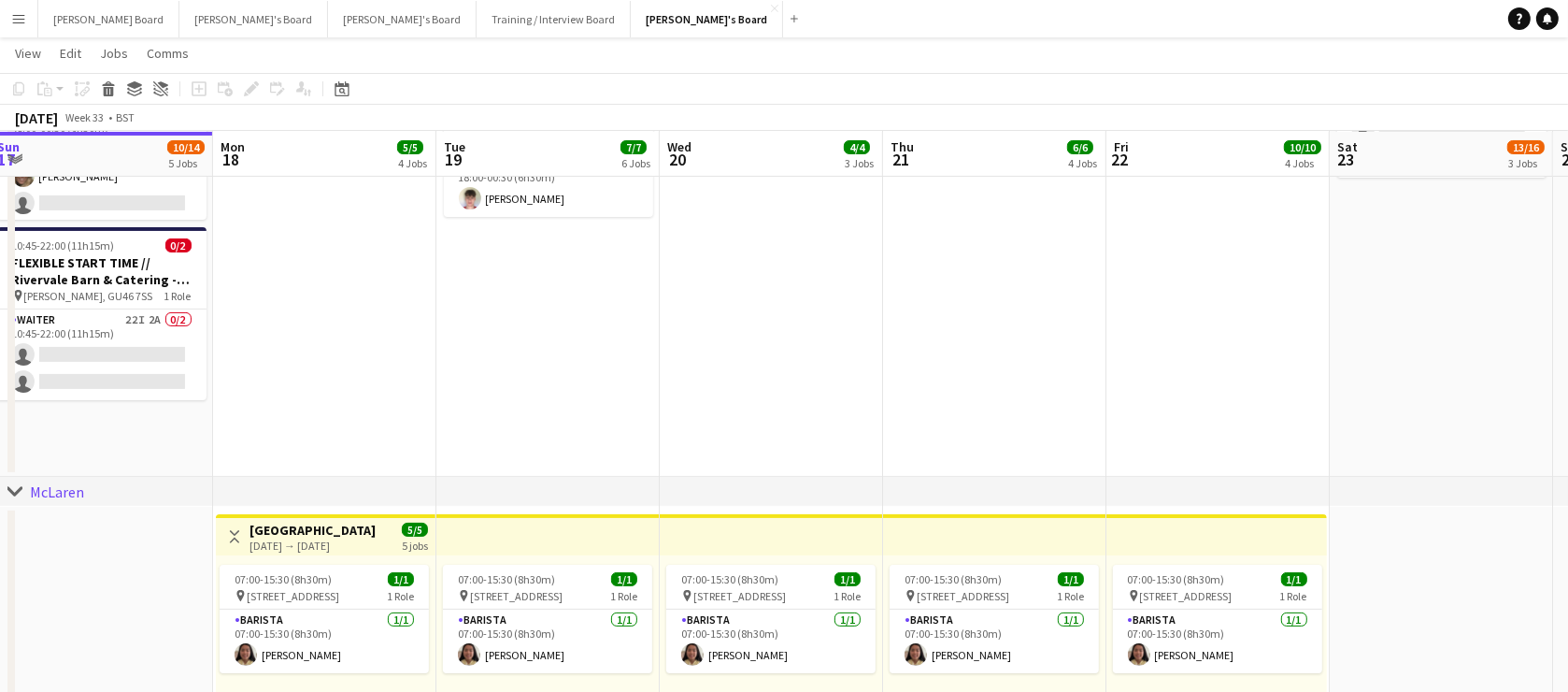
drag, startPoint x: 448, startPoint y: 353, endPoint x: 944, endPoint y: 365, distance: 496.1
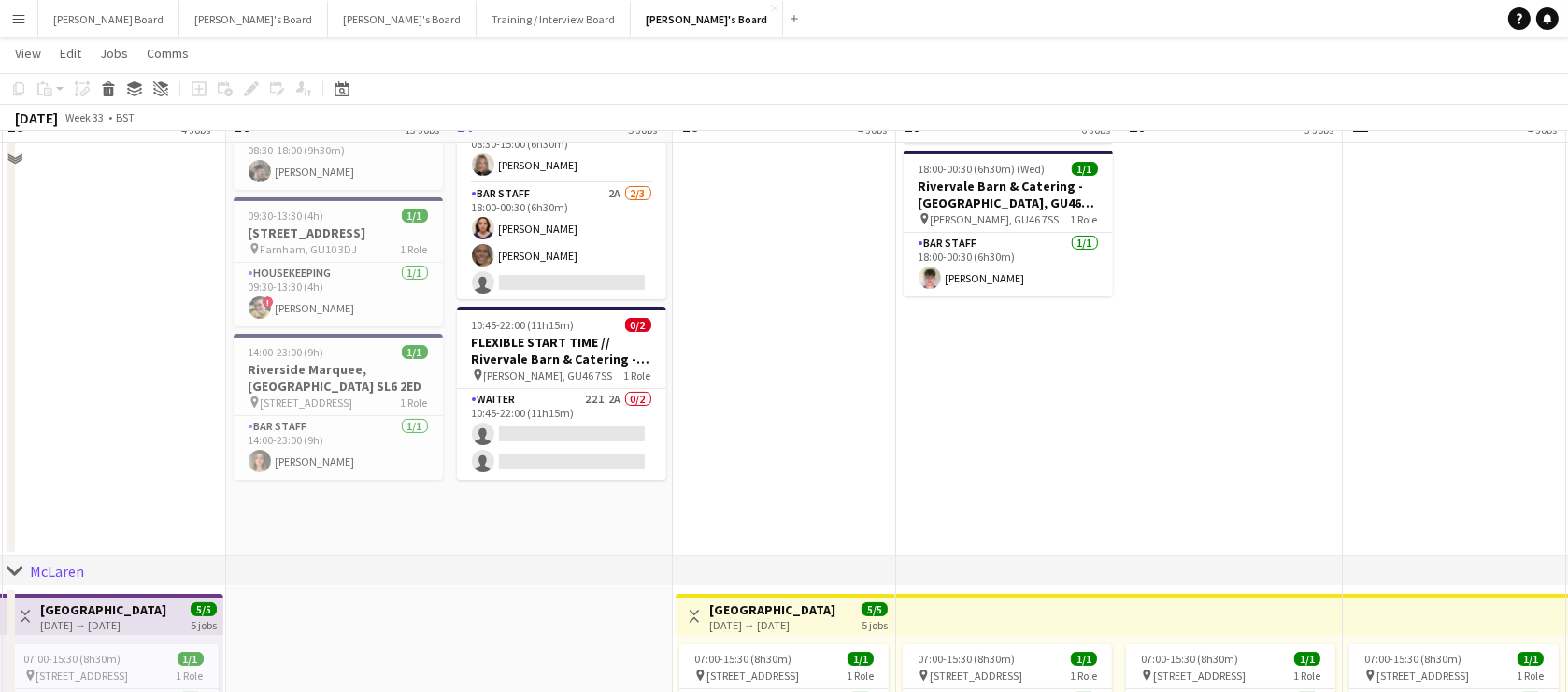
scroll to position [0, 0]
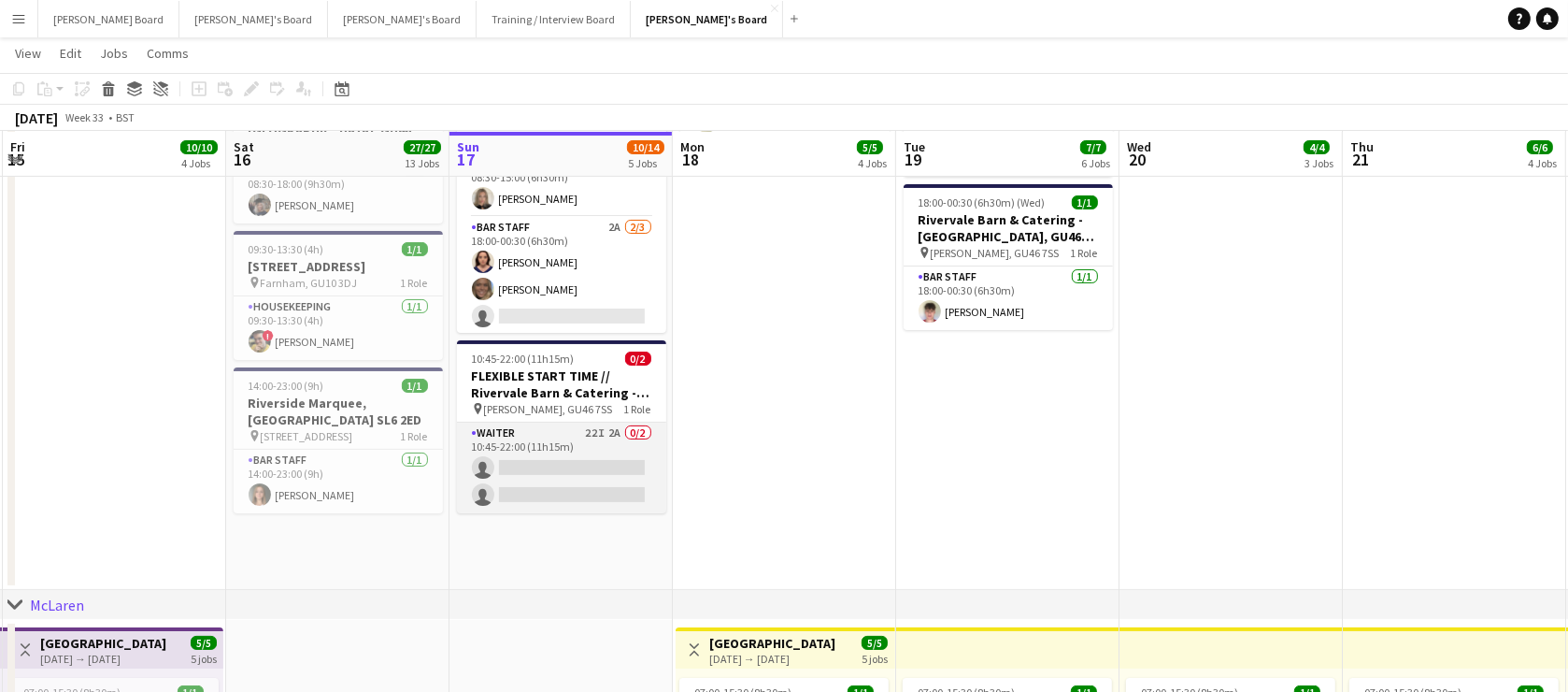
click at [560, 481] on app-card-role "Waiter 22I 2A 0/2 10:45-22:00 (11h15m) single-neutral-actions single-neutral-ac…" at bounding box center [561, 467] width 210 height 90
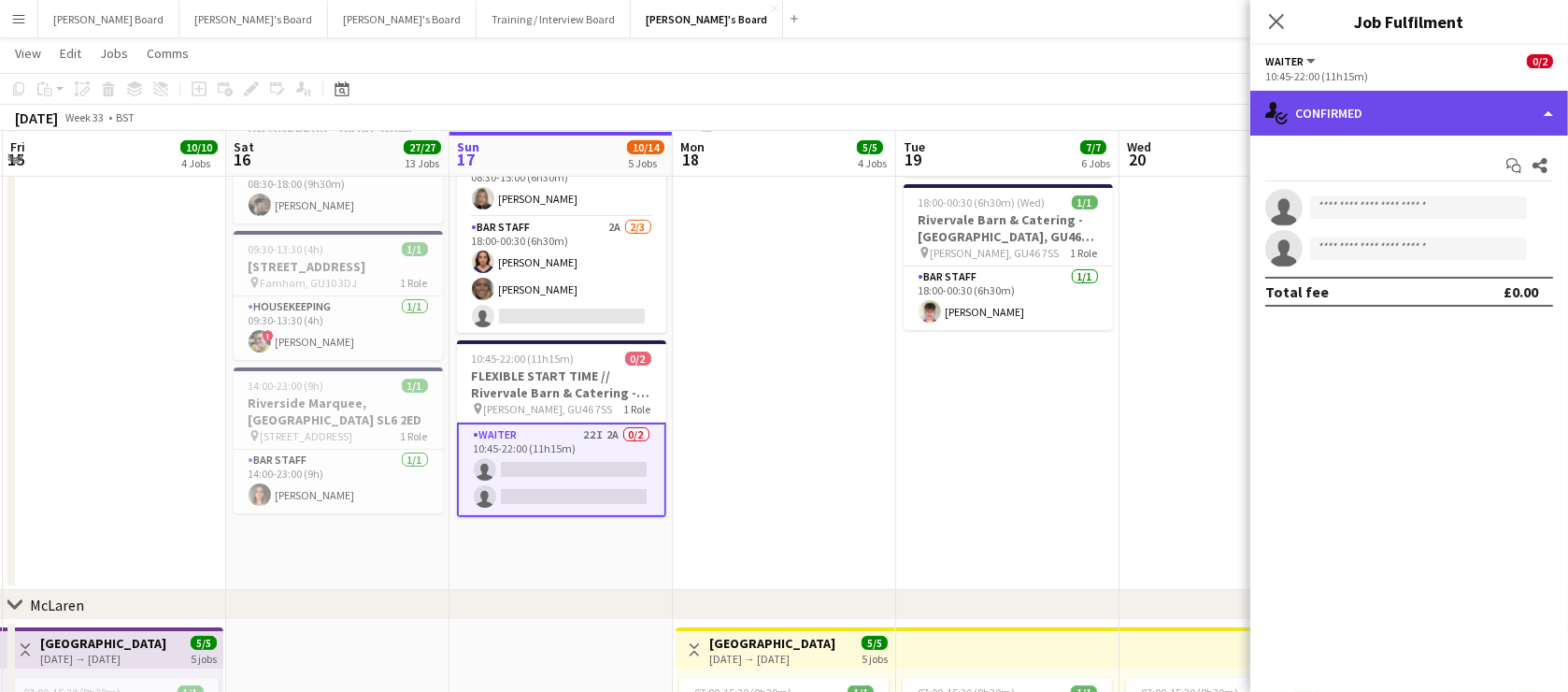
click at [1379, 102] on div "single-neutral-actions-check-2 Confirmed" at bounding box center [1409, 113] width 318 height 45
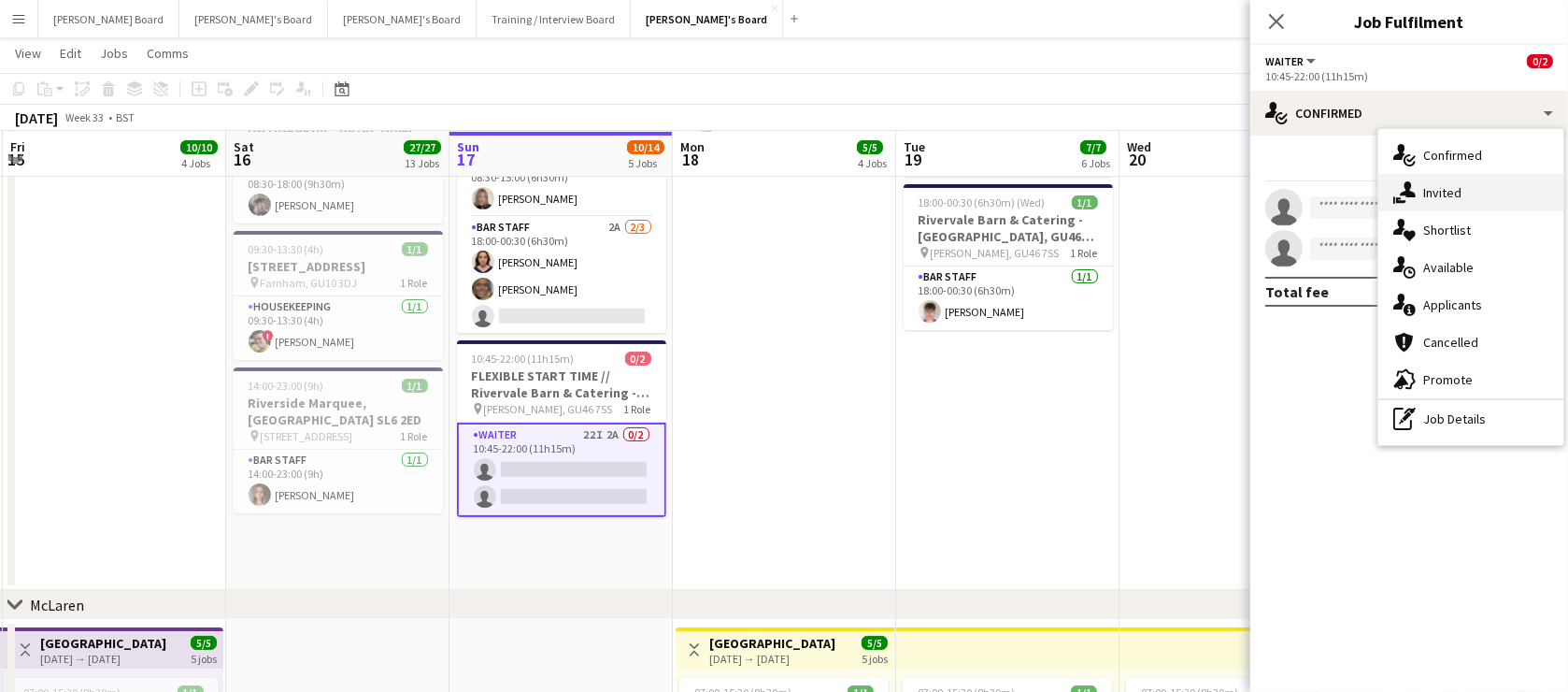
drag, startPoint x: 1442, startPoint y: 178, endPoint x: 1453, endPoint y: 198, distance: 22.8
click at [1443, 178] on div "single-neutral-actions-share-1 Invited" at bounding box center [1470, 193] width 185 height 38
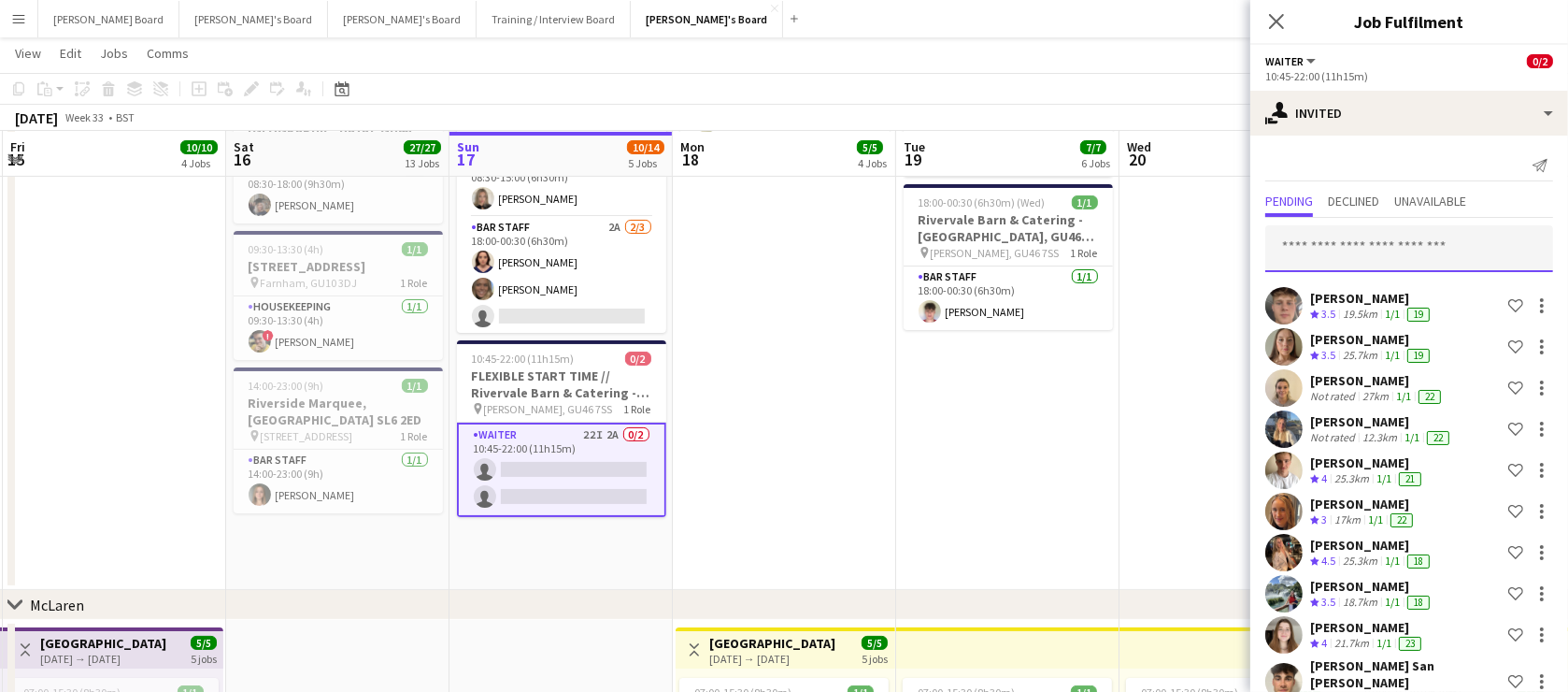
click at [1404, 247] on input "text" at bounding box center [1409, 249] width 288 height 47
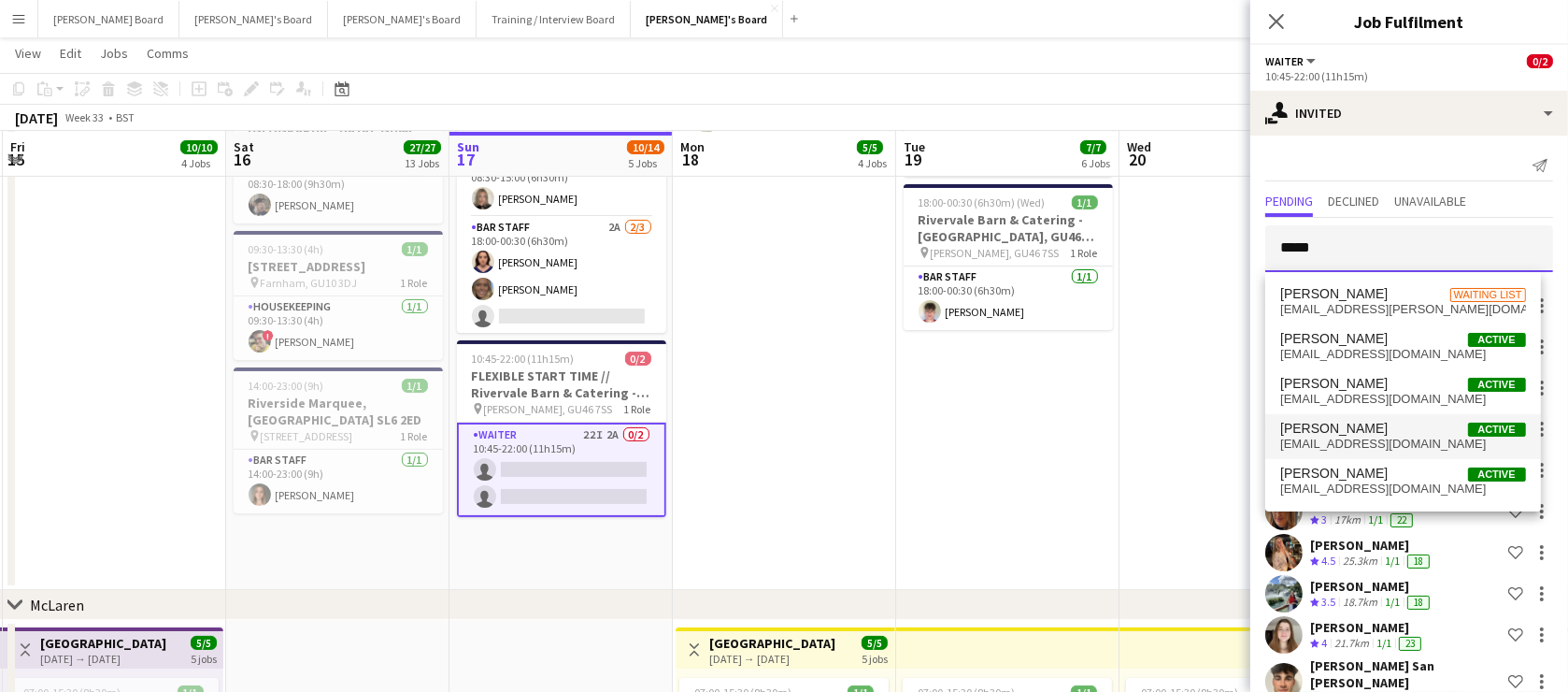
type input "*****"
click at [1344, 449] on span "benwilson360@icloud.com" at bounding box center [1403, 444] width 244 height 15
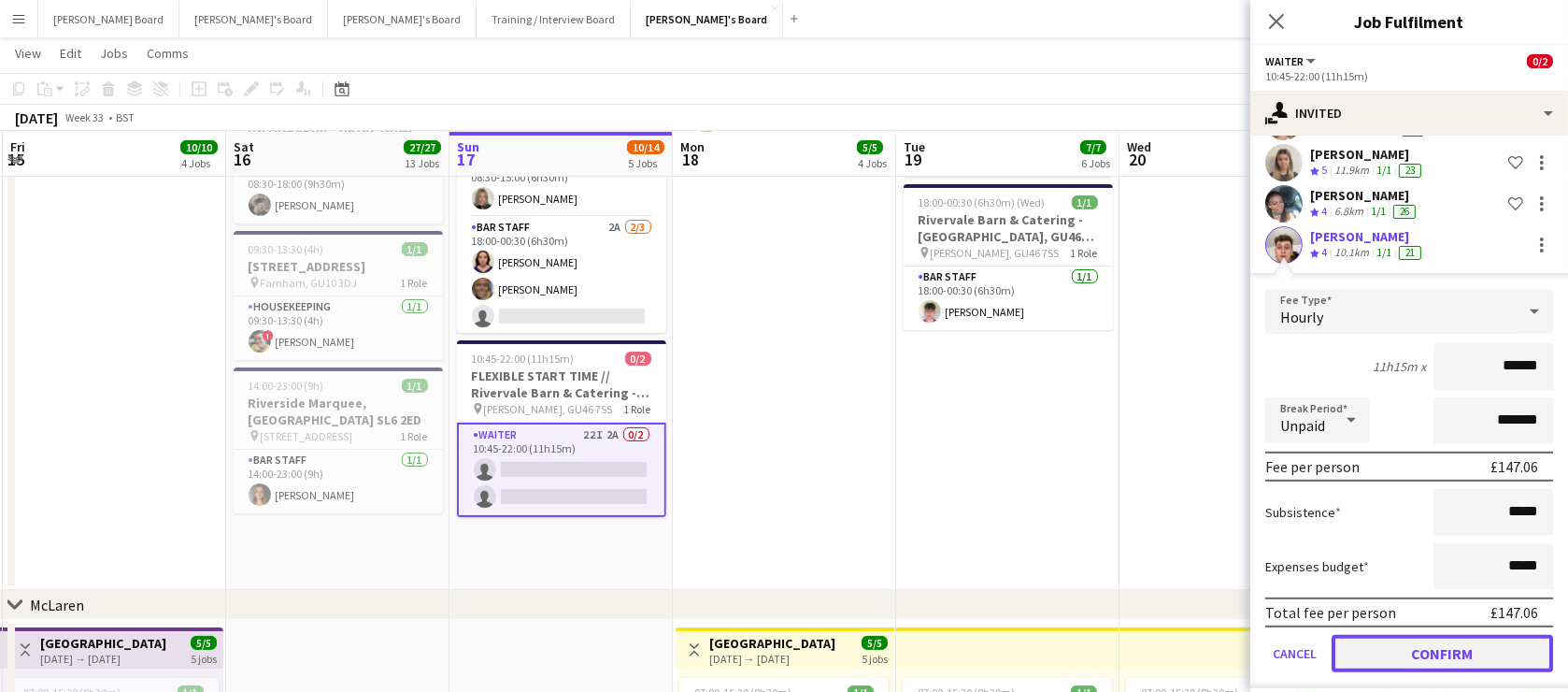
click at [1375, 635] on button "Confirm" at bounding box center [1443, 653] width 222 height 38
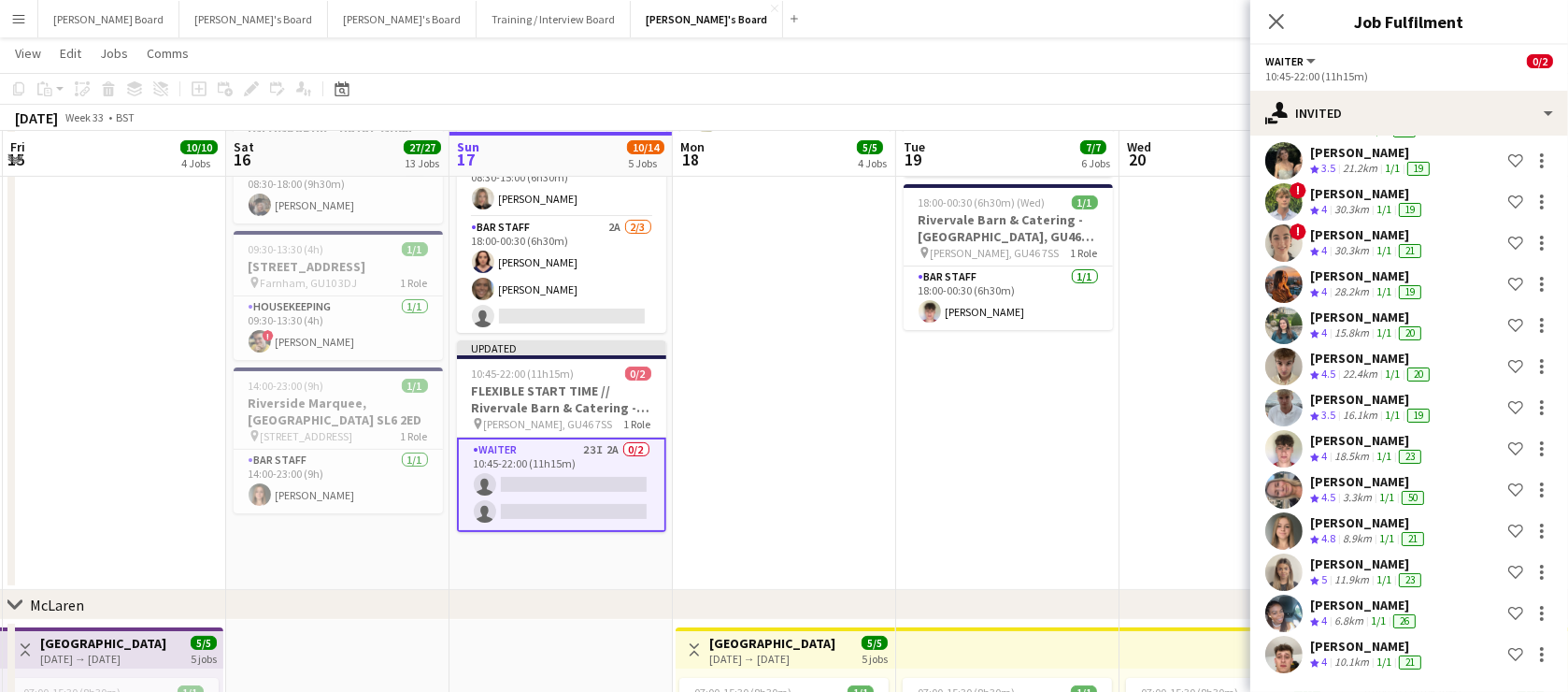
scroll to position [556, 0]
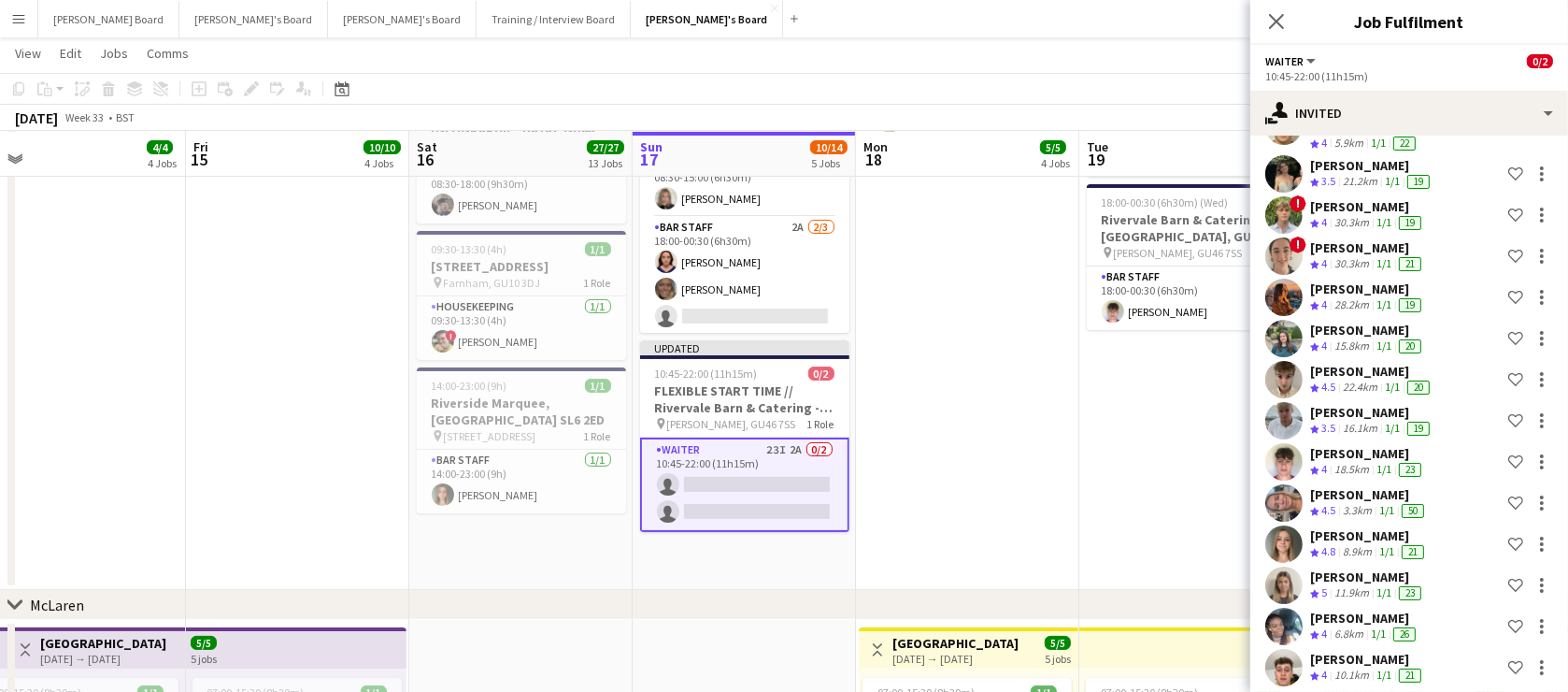
drag, startPoint x: 924, startPoint y: 533, endPoint x: 1148, endPoint y: 543, distance: 224.2
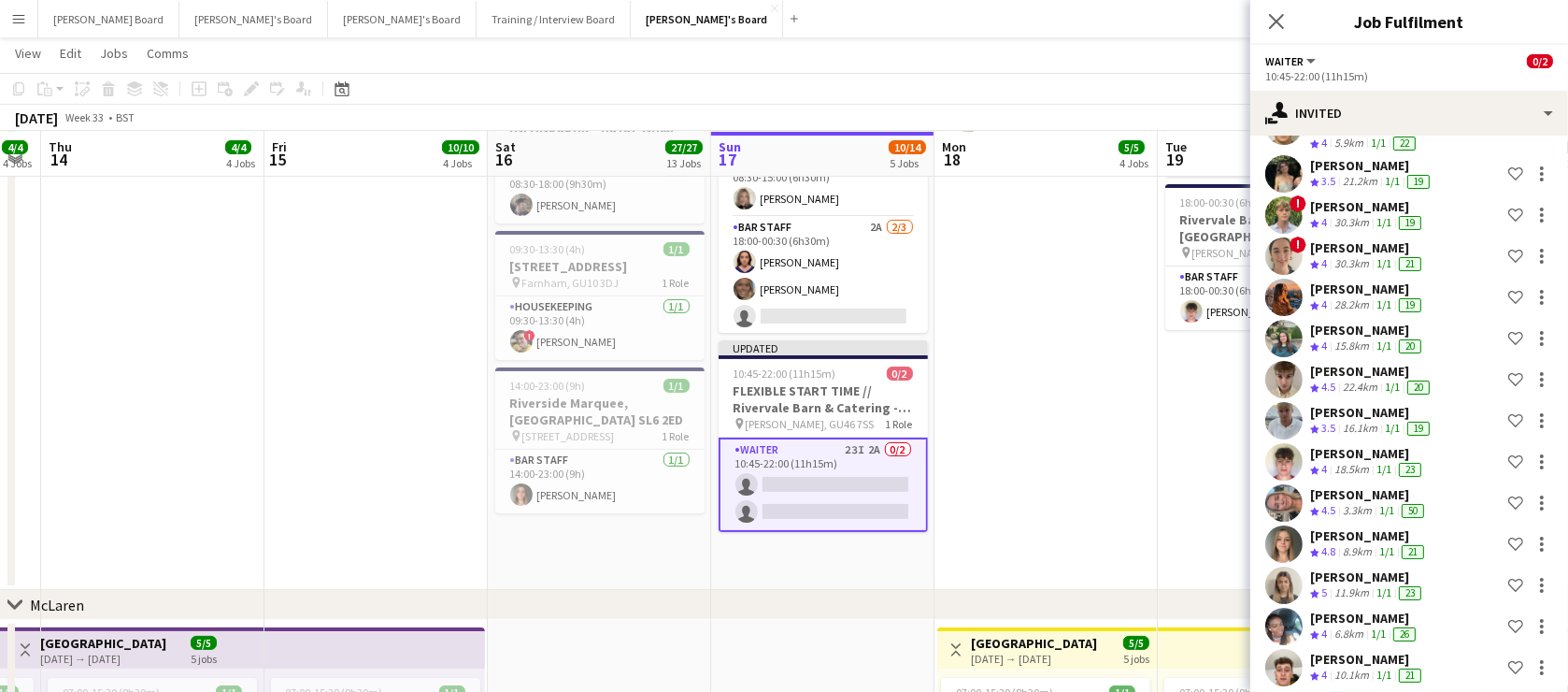
drag, startPoint x: 305, startPoint y: 412, endPoint x: 533, endPoint y: 438, distance: 229.5
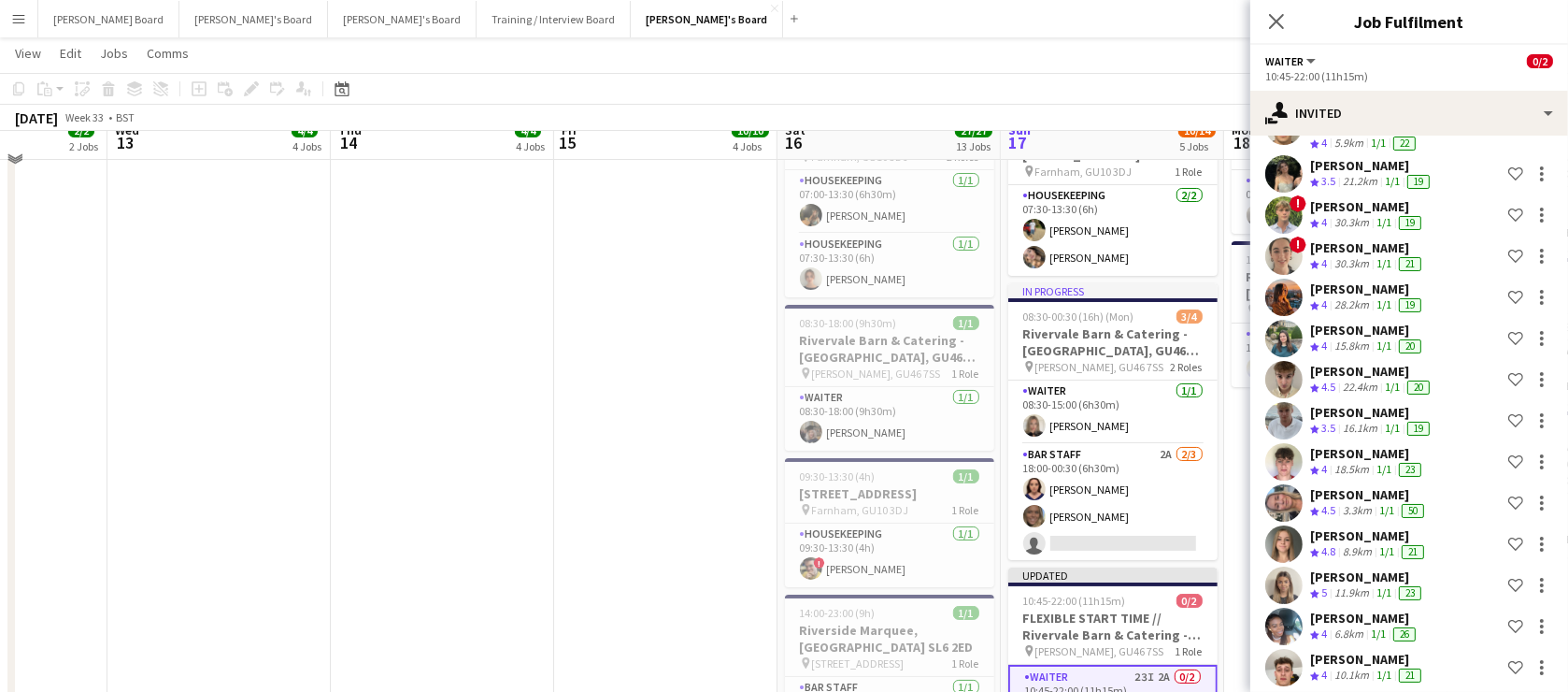
scroll to position [49, 0]
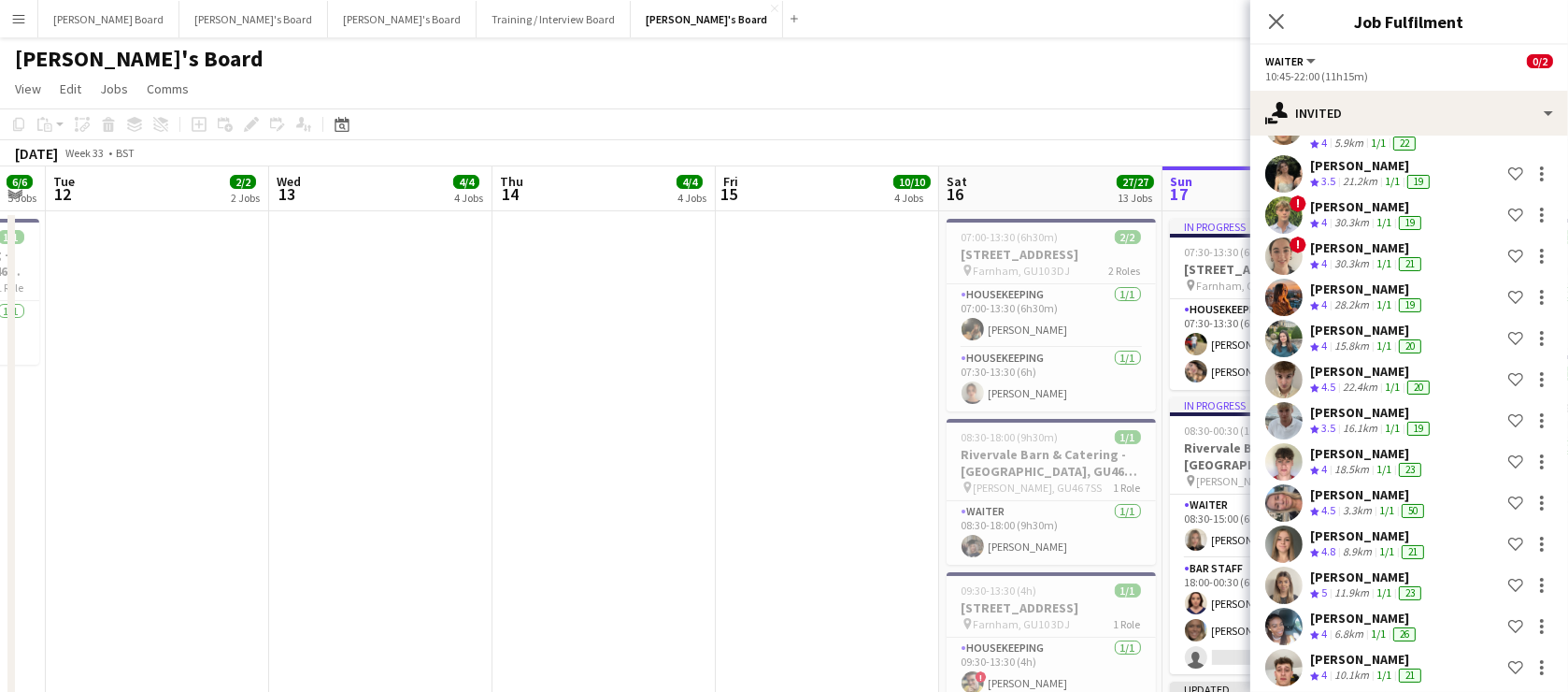
drag, startPoint x: 340, startPoint y: 387, endPoint x: 729, endPoint y: 394, distance: 389.1
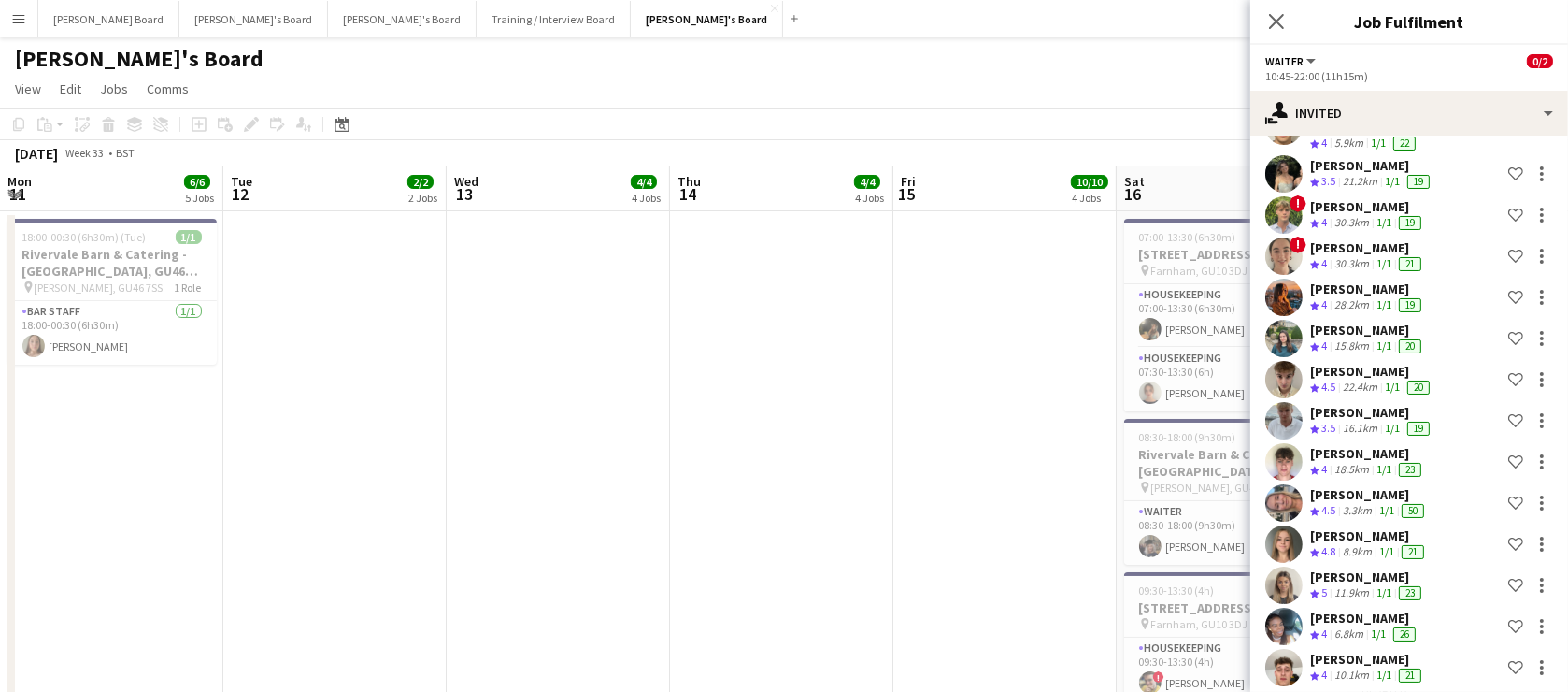
drag, startPoint x: 563, startPoint y: 417, endPoint x: 815, endPoint y: 426, distance: 252.2
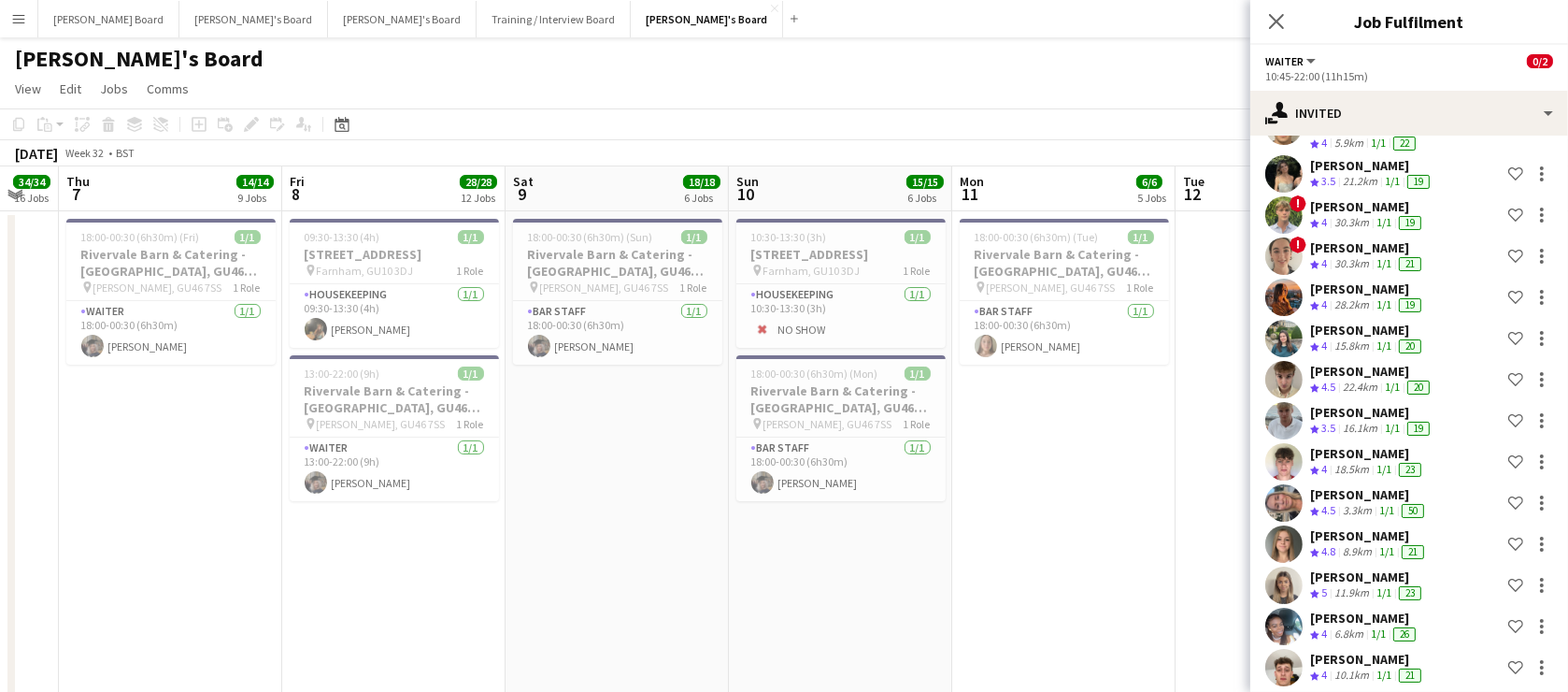
drag, startPoint x: 371, startPoint y: 431, endPoint x: 796, endPoint y: 435, distance: 425.0
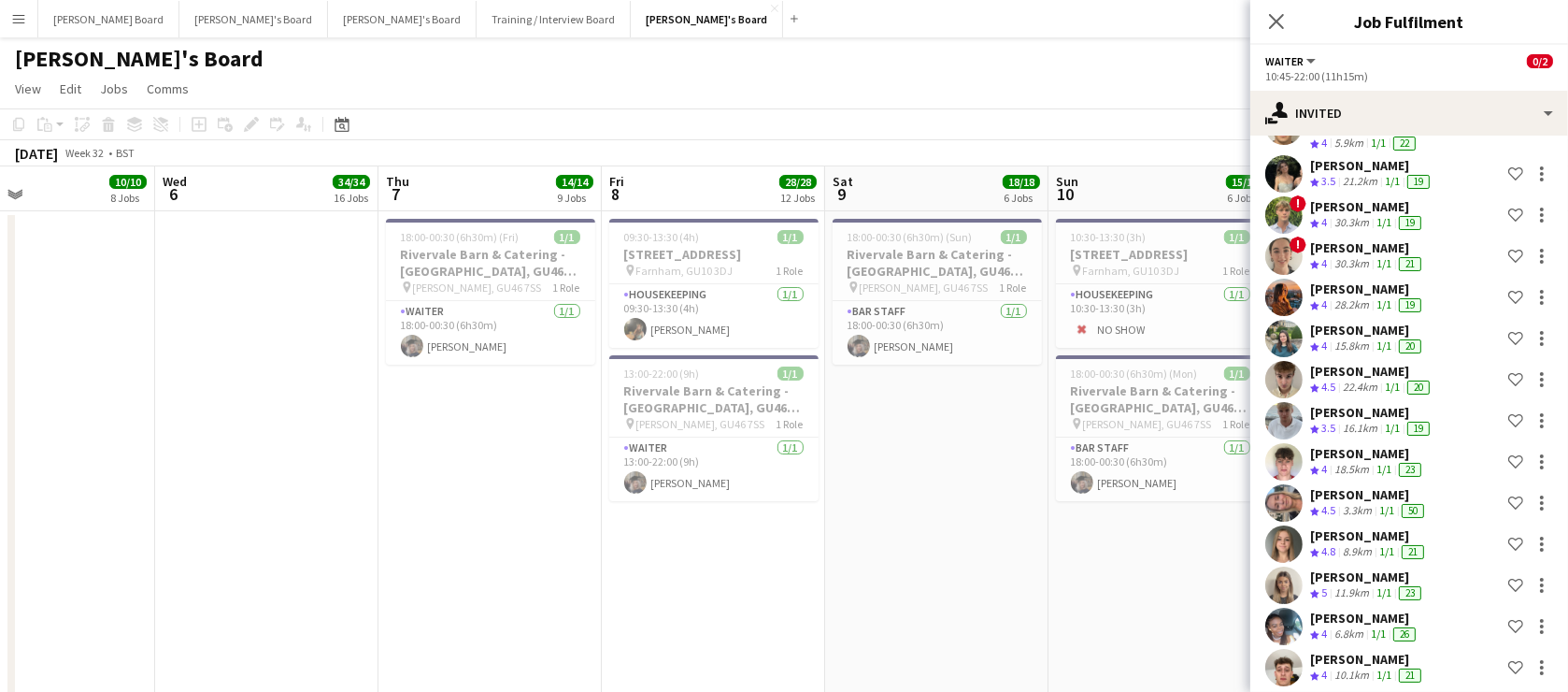
drag, startPoint x: 252, startPoint y: 590, endPoint x: 561, endPoint y: 585, distance: 309.0
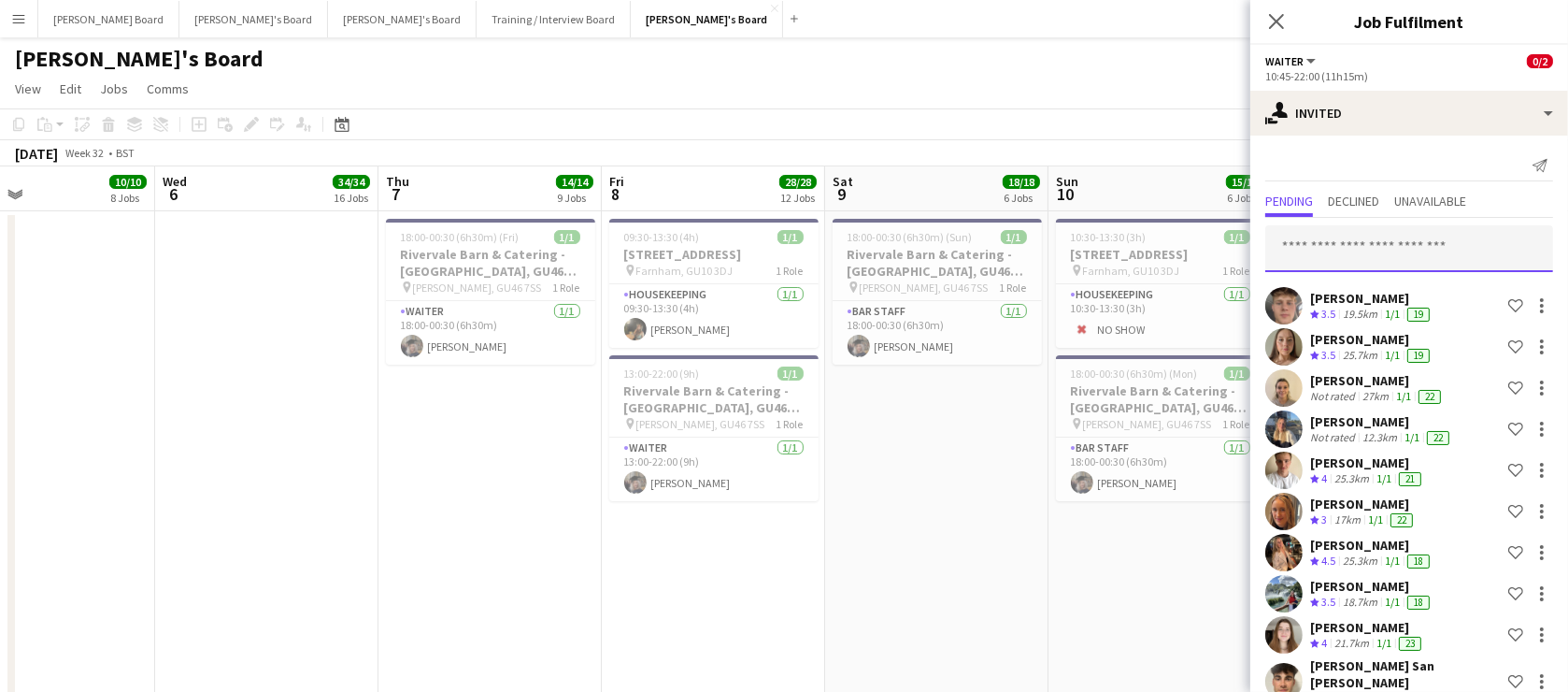
click at [1363, 235] on input "text" at bounding box center [1409, 249] width 288 height 47
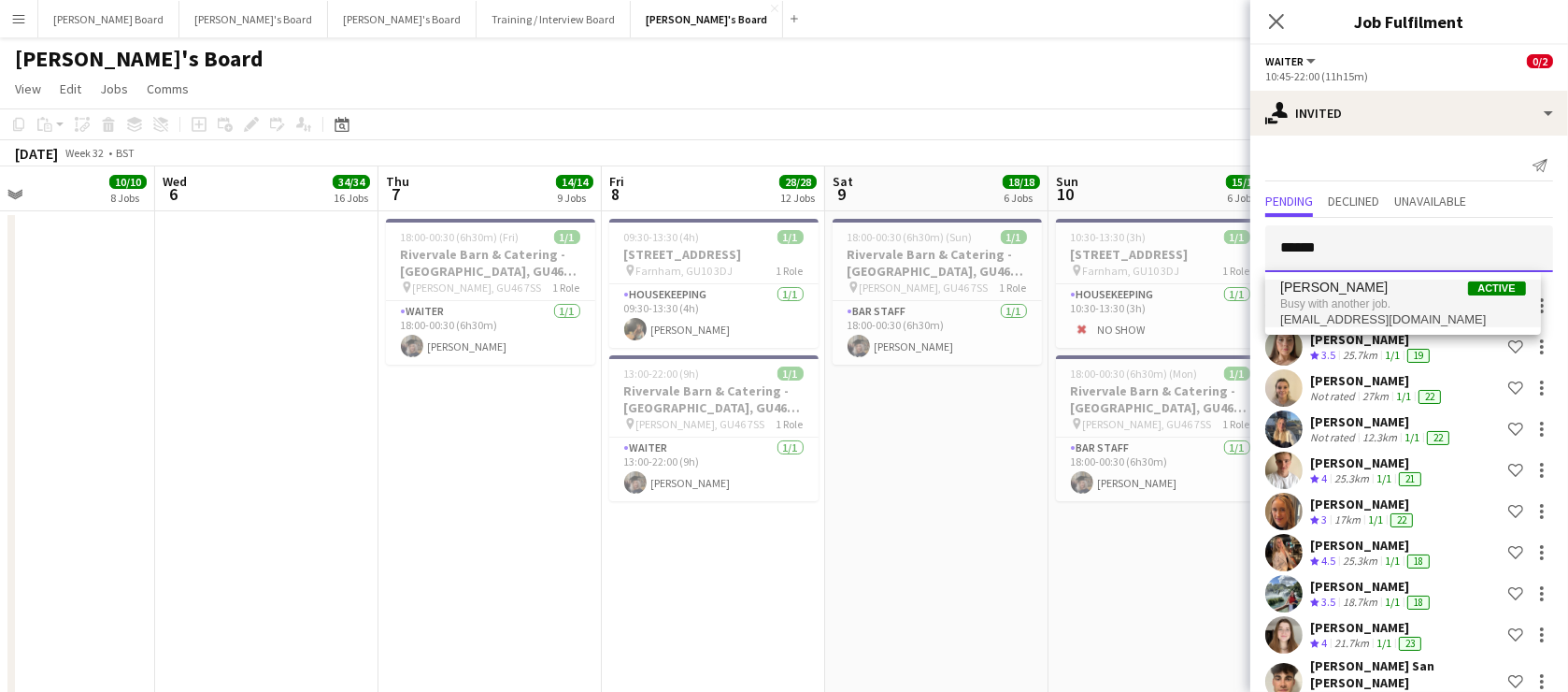
type input "******"
click at [1320, 286] on span "[PERSON_NAME]" at bounding box center [1334, 287] width 107 height 16
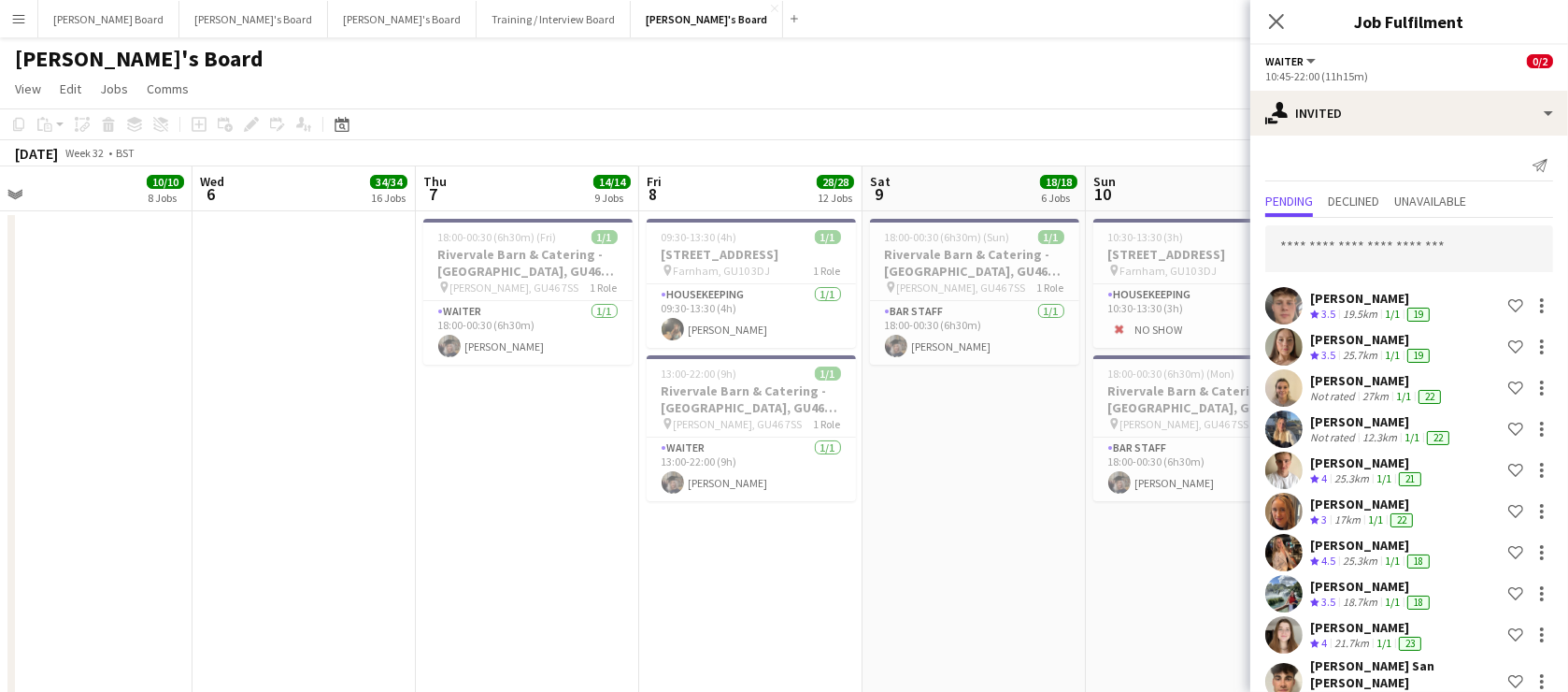
drag, startPoint x: 431, startPoint y: 578, endPoint x: 833, endPoint y: 581, distance: 402.0
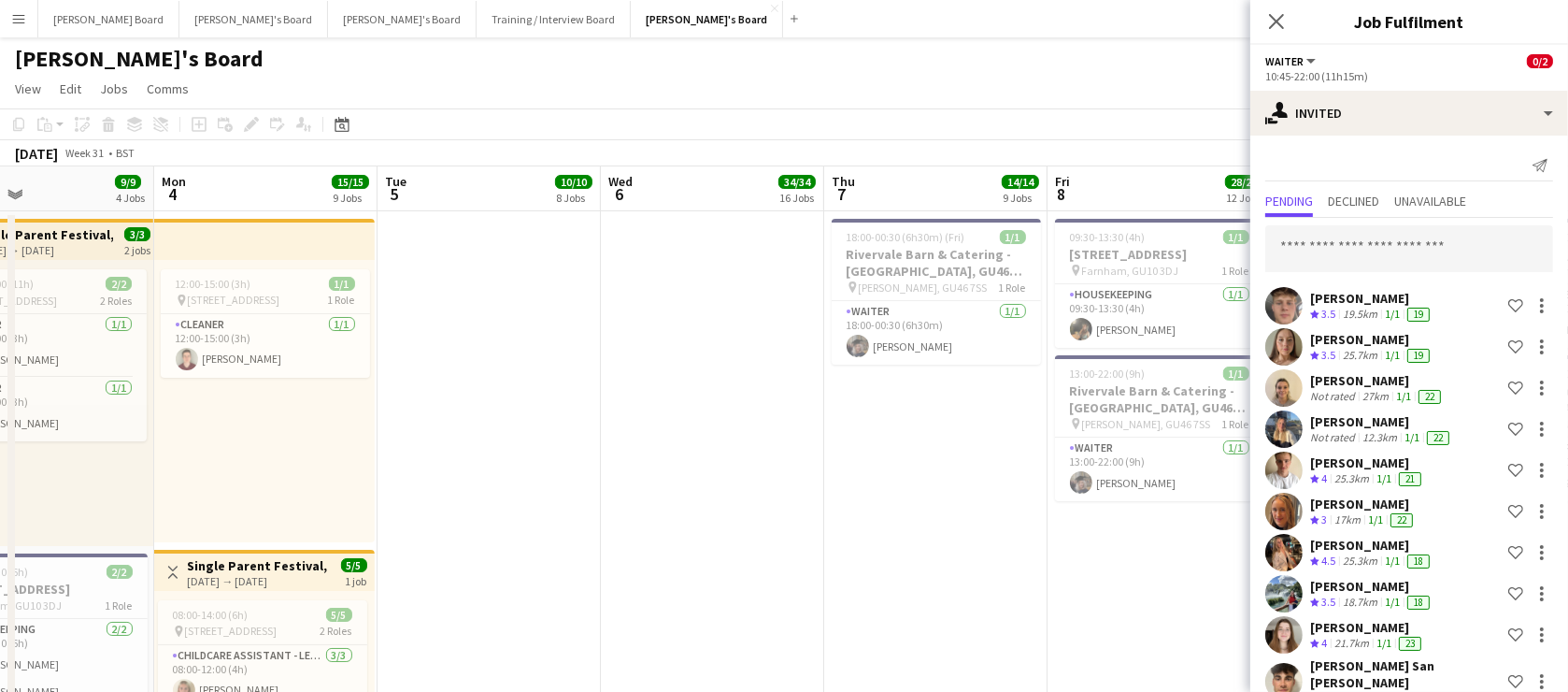
drag, startPoint x: 863, startPoint y: 588, endPoint x: 1061, endPoint y: 573, distance: 198.6
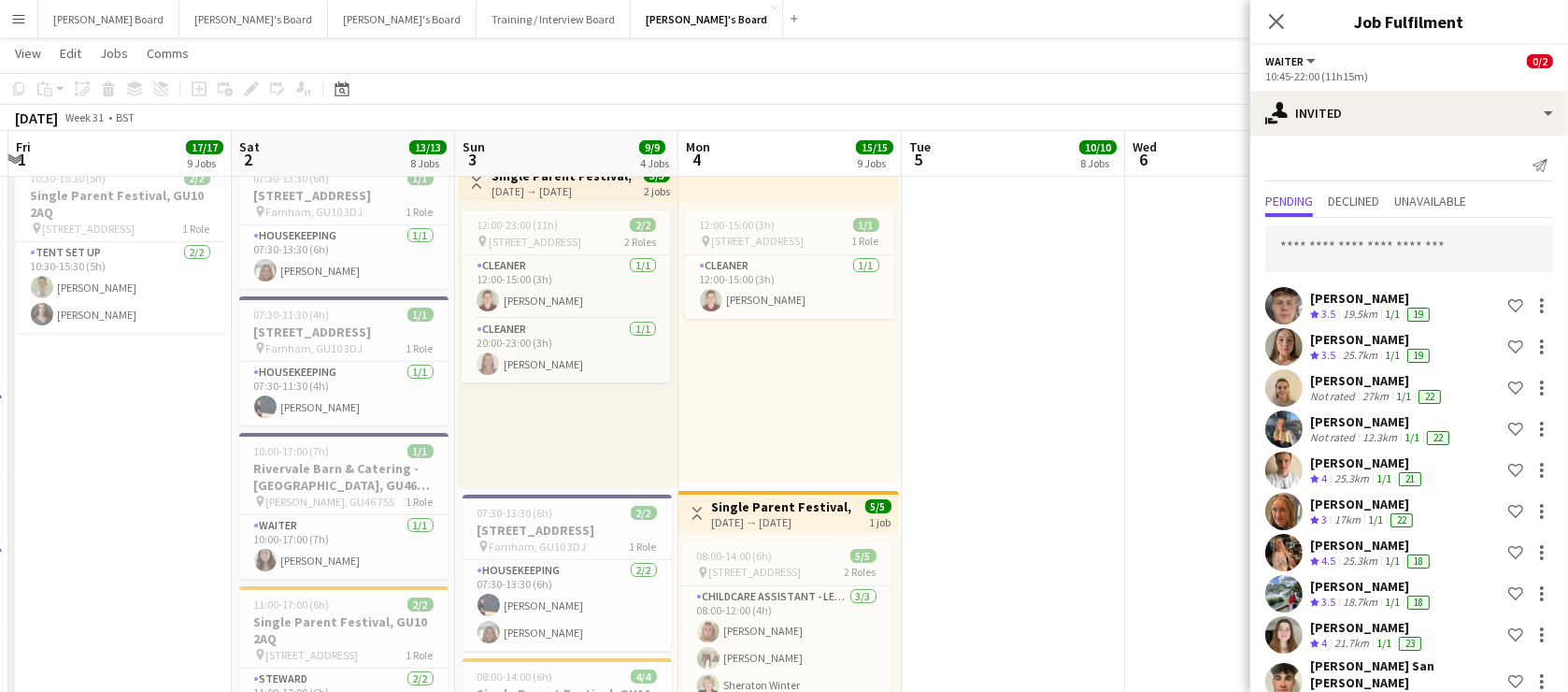
scroll to position [0, 0]
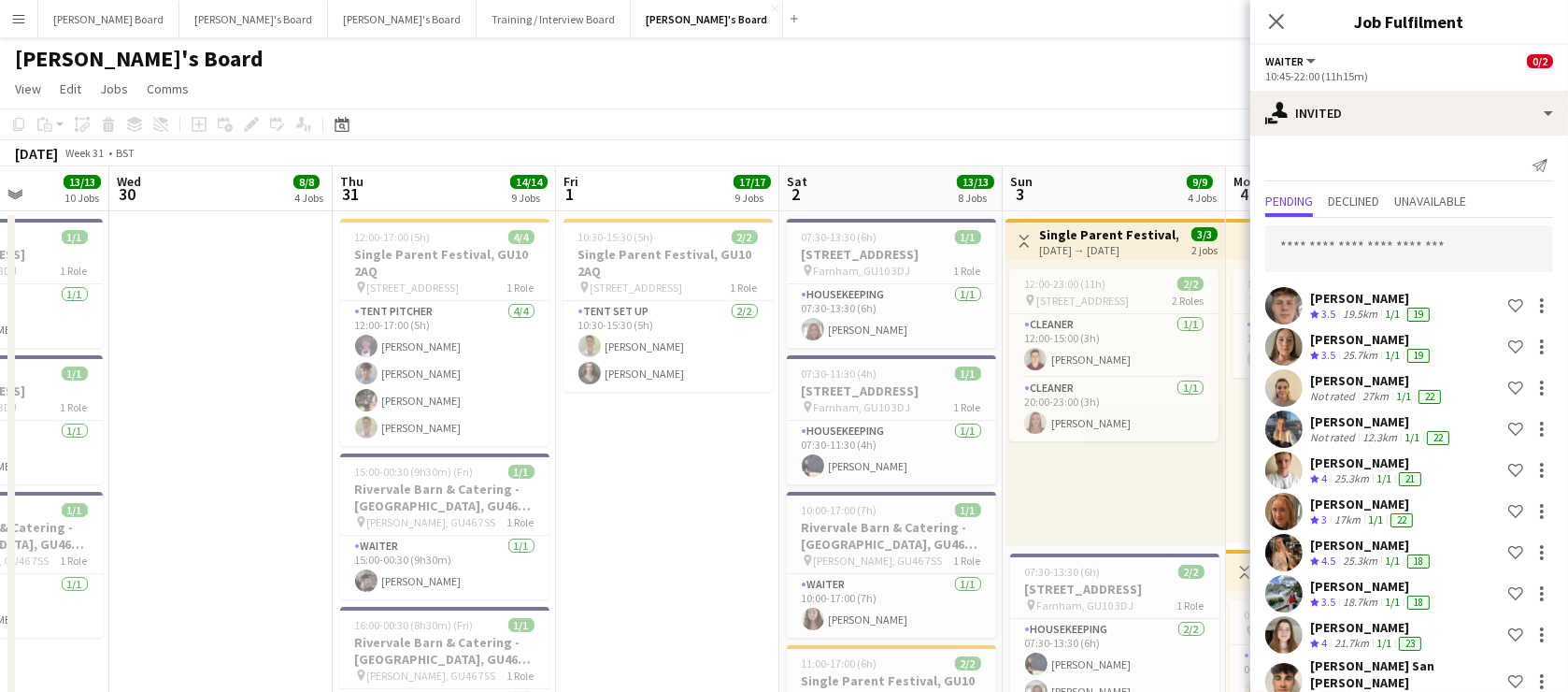
drag, startPoint x: 90, startPoint y: 510, endPoint x: 781, endPoint y: 529, distance: 691.3
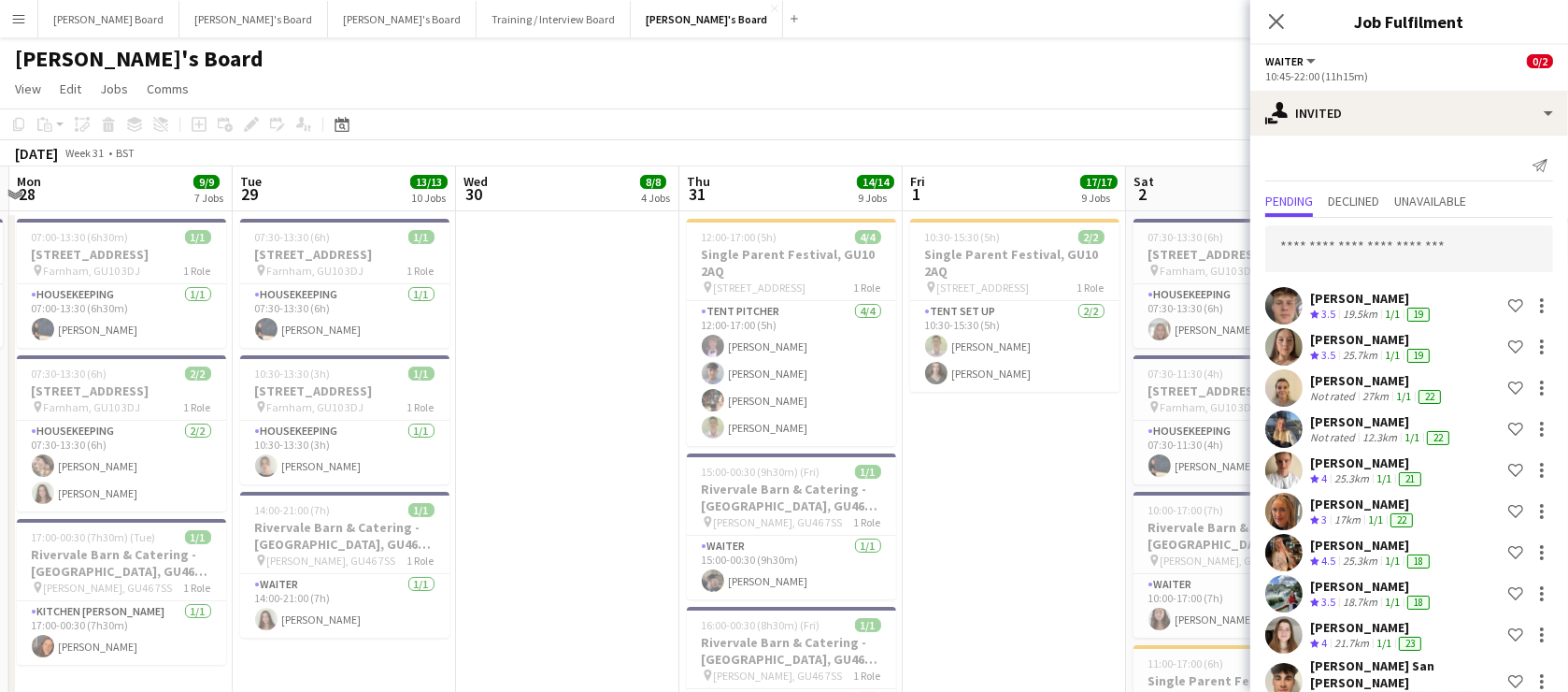
drag, startPoint x: 587, startPoint y: 547, endPoint x: 1023, endPoint y: 447, distance: 447.3
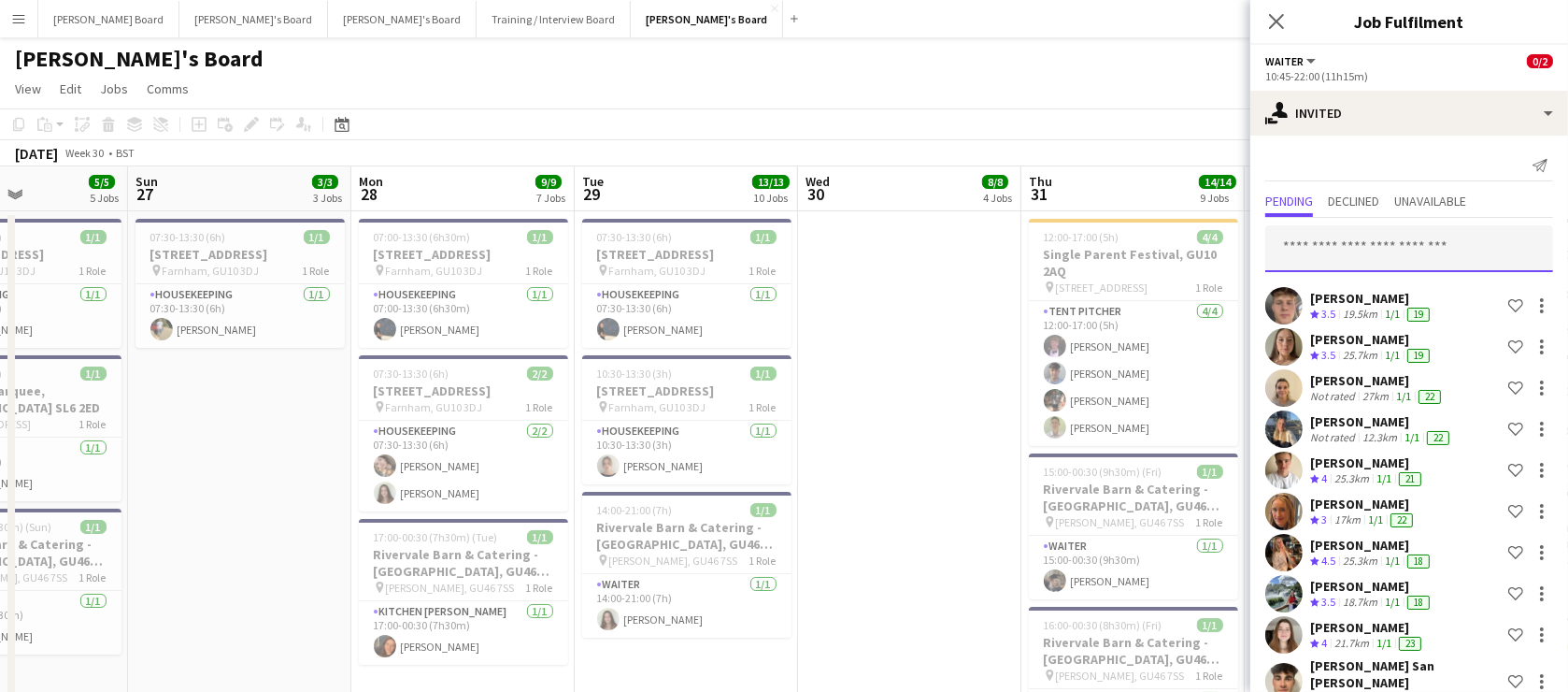
click at [1355, 252] on input "text" at bounding box center [1409, 249] width 288 height 47
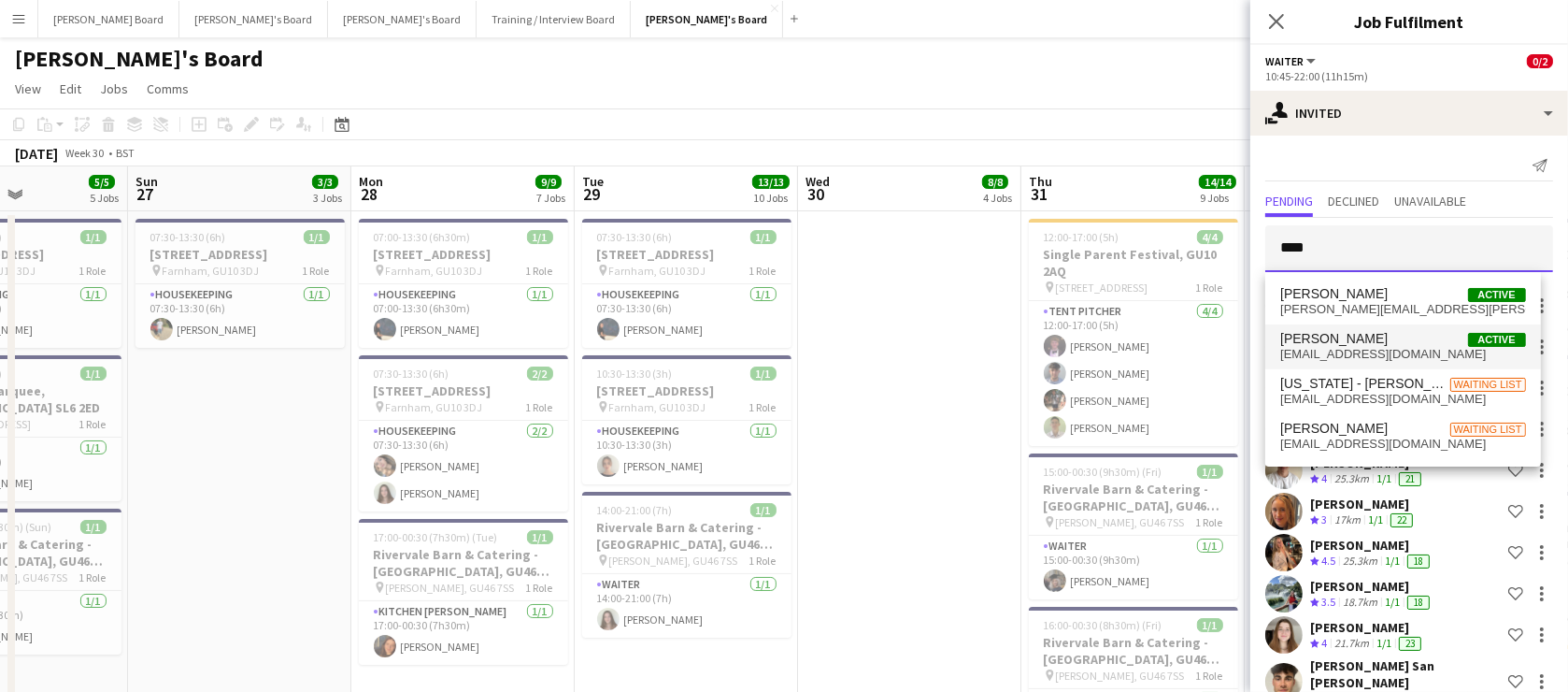
type input "****"
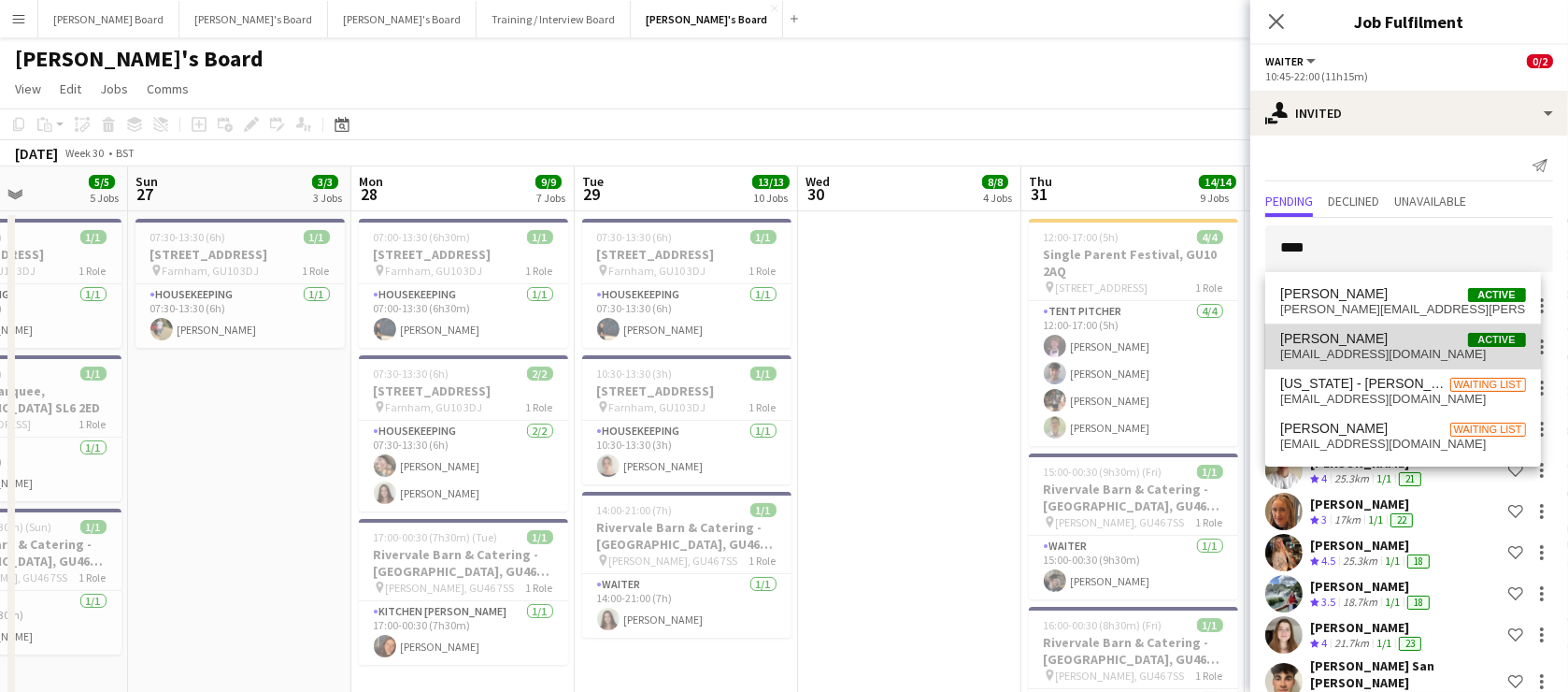
click at [1350, 359] on span "jemimahollybowen@gmail.com" at bounding box center [1403, 354] width 244 height 15
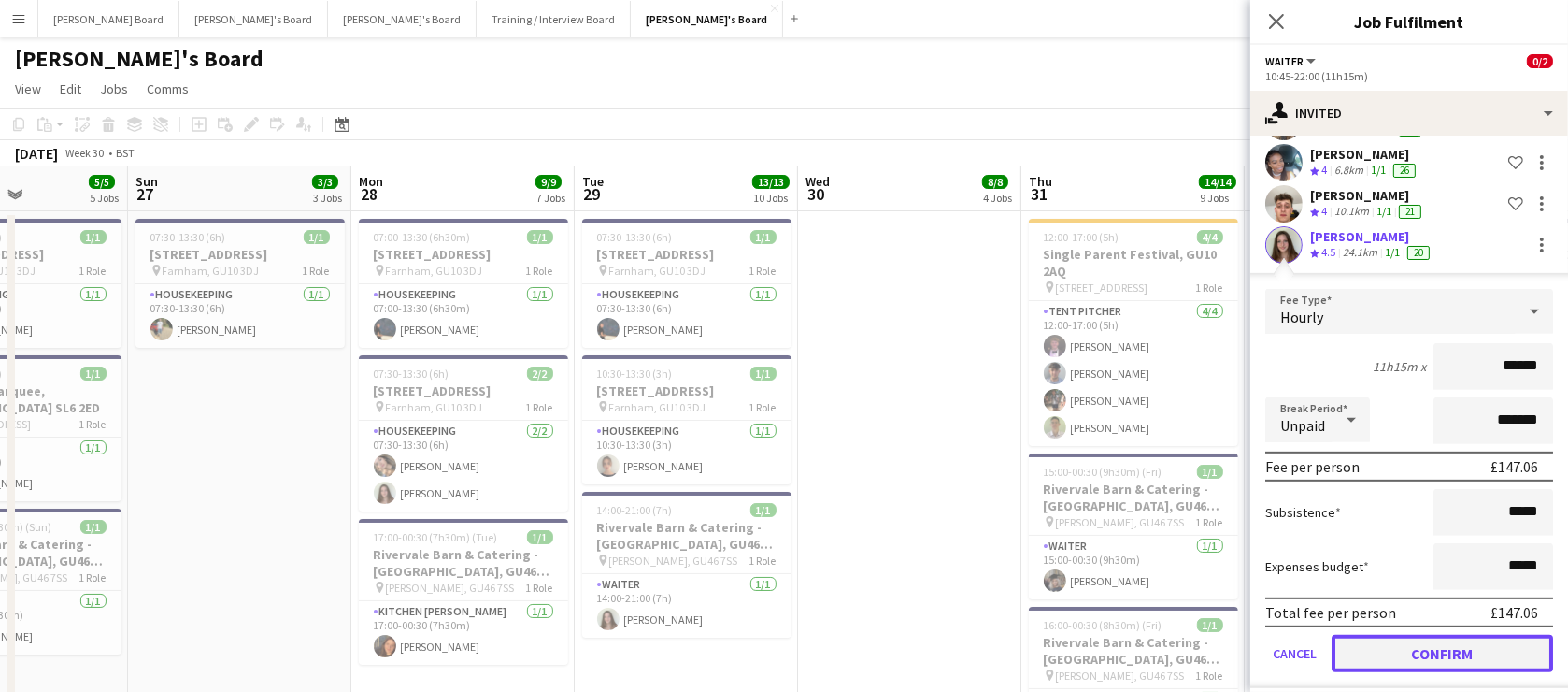
click at [1388, 636] on button "Confirm" at bounding box center [1443, 653] width 222 height 38
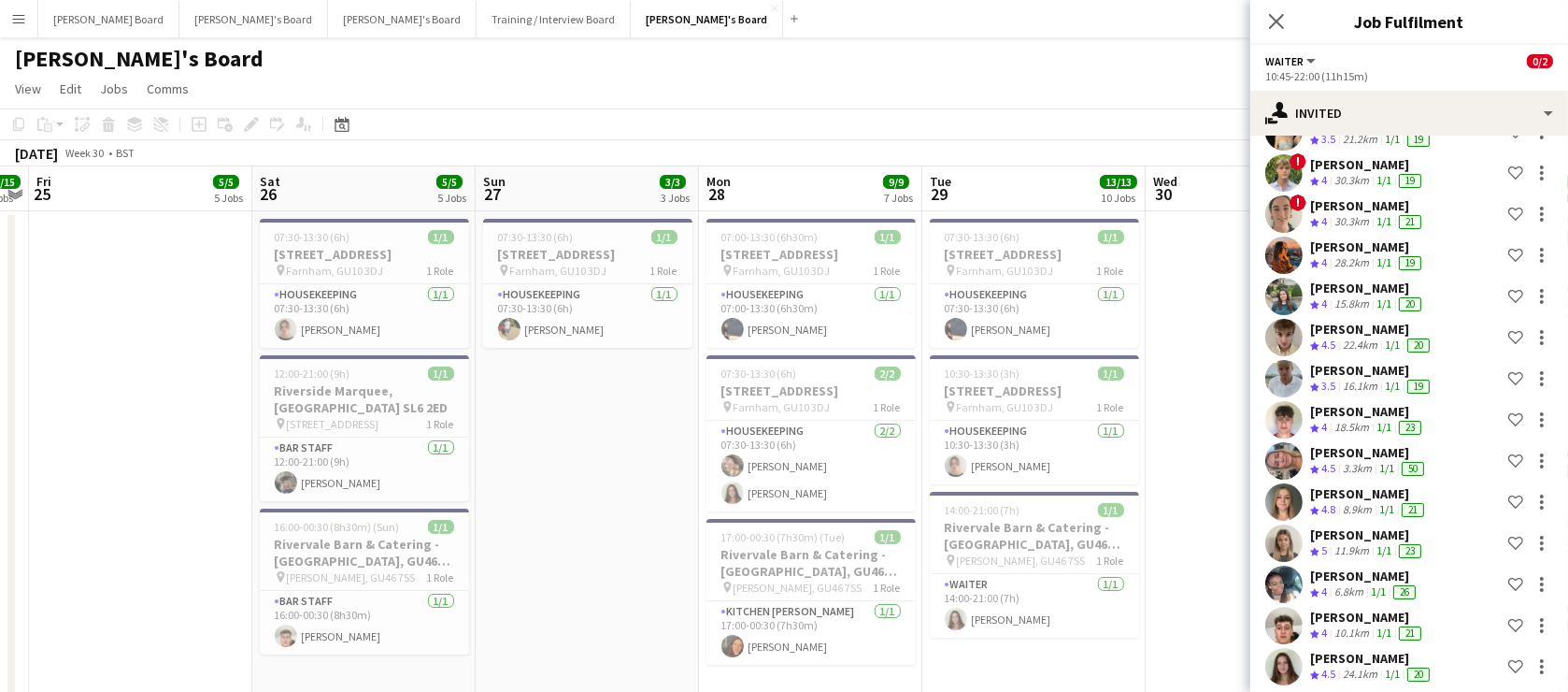
scroll to position [0, 394]
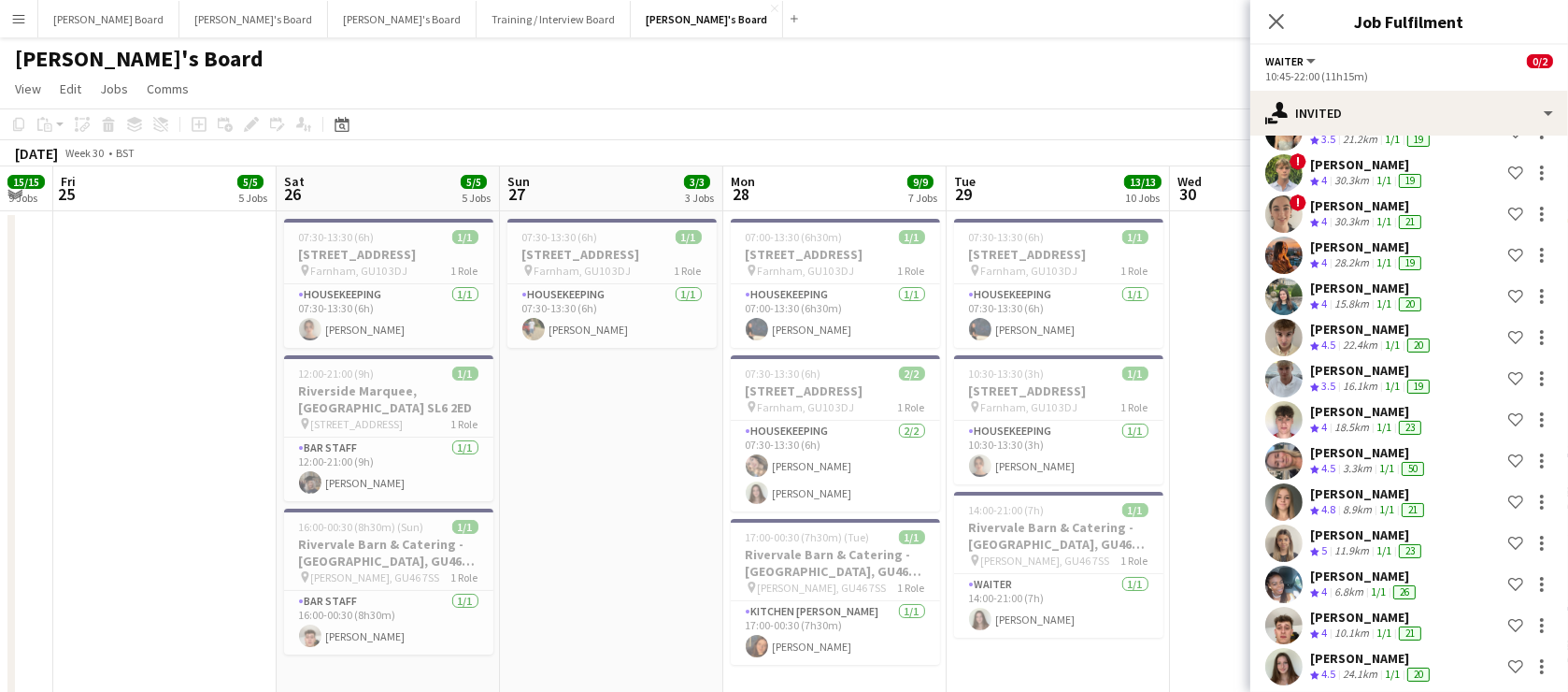
drag, startPoint x: 330, startPoint y: 495, endPoint x: 652, endPoint y: 492, distance: 322.0
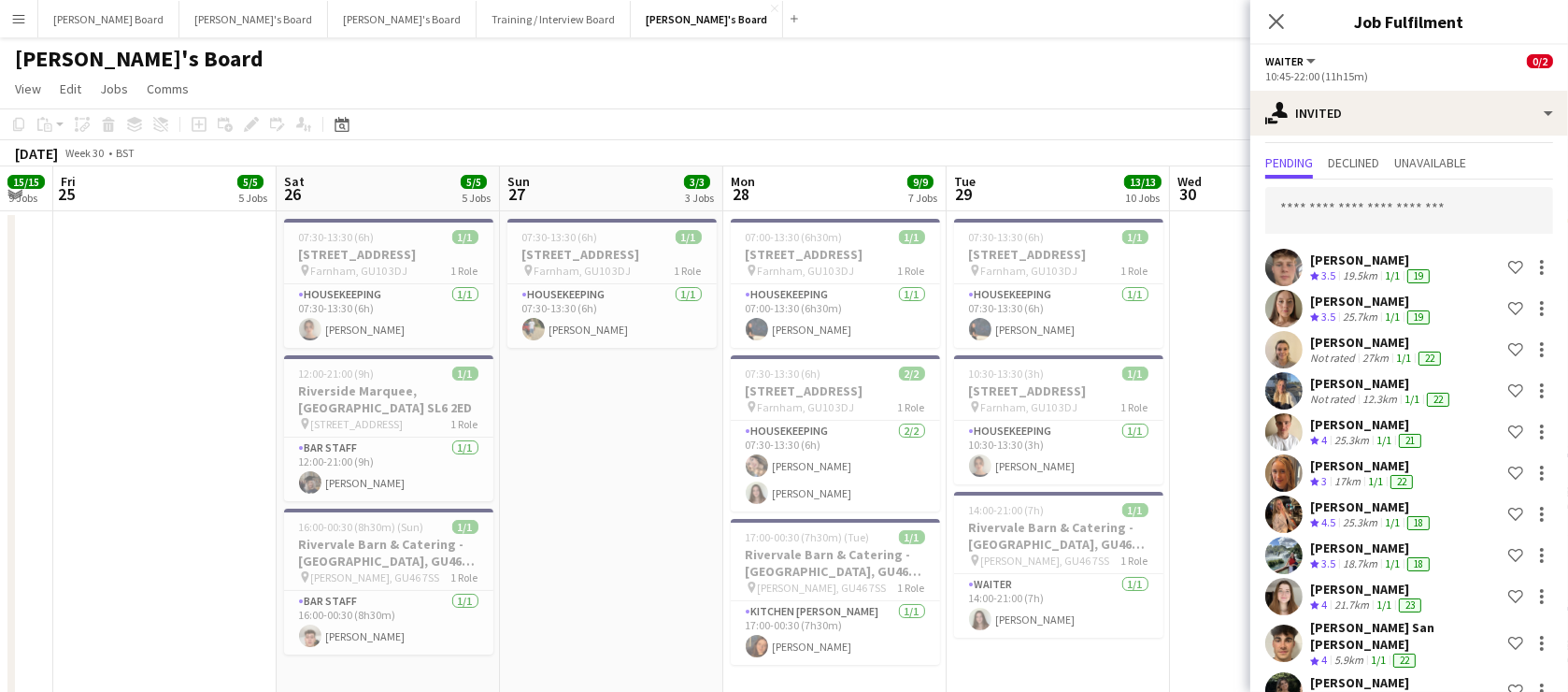
scroll to position [0, 0]
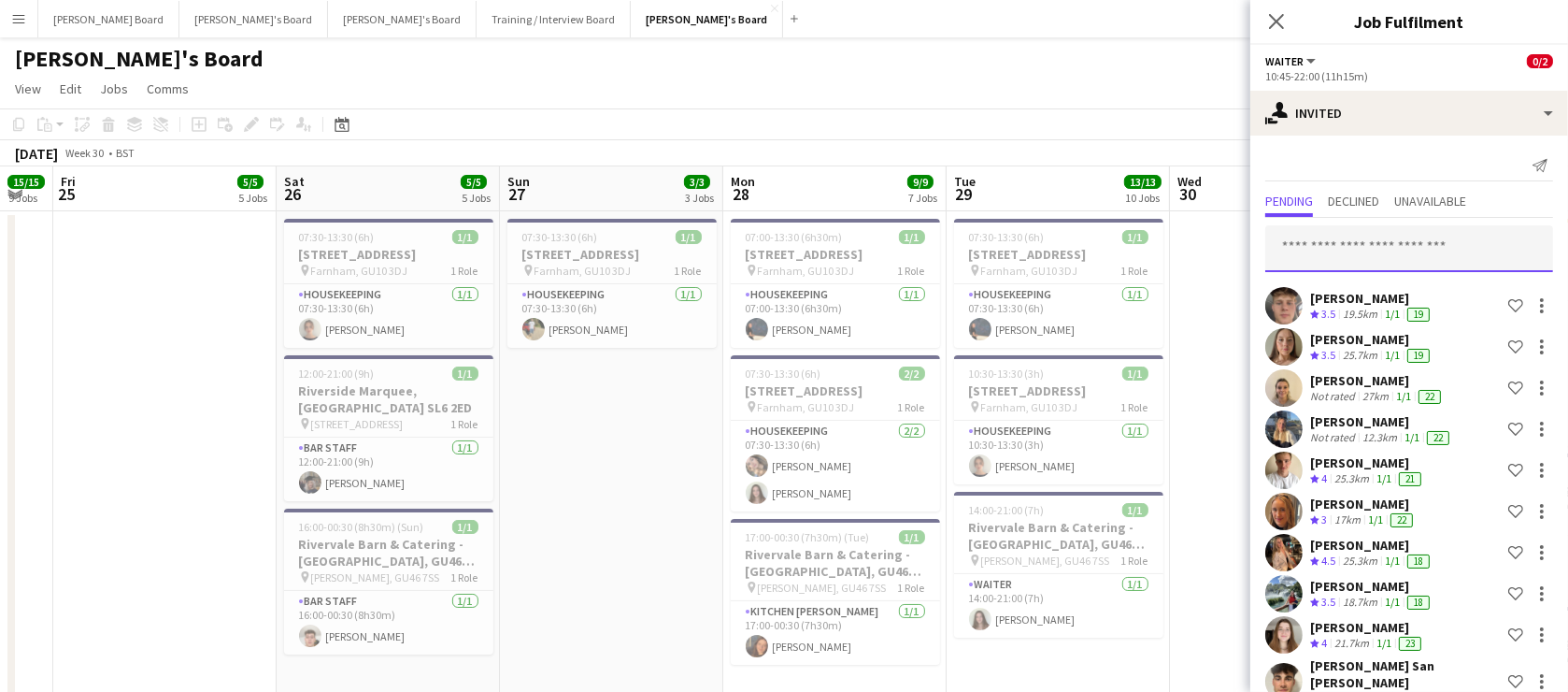
click at [1340, 229] on input "text" at bounding box center [1409, 249] width 288 height 47
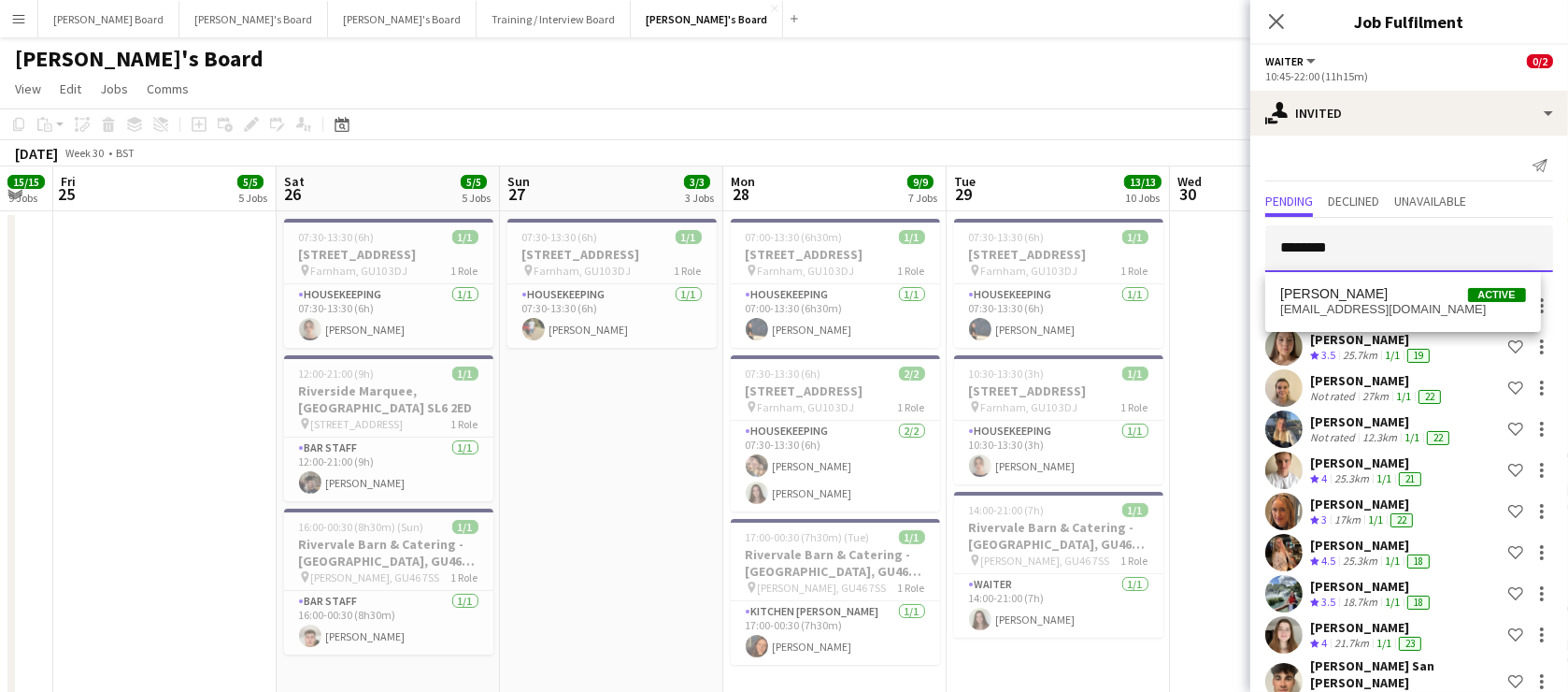
type input "********"
click at [1374, 295] on span "Kate Perry Active" at bounding box center [1403, 293] width 244 height 16
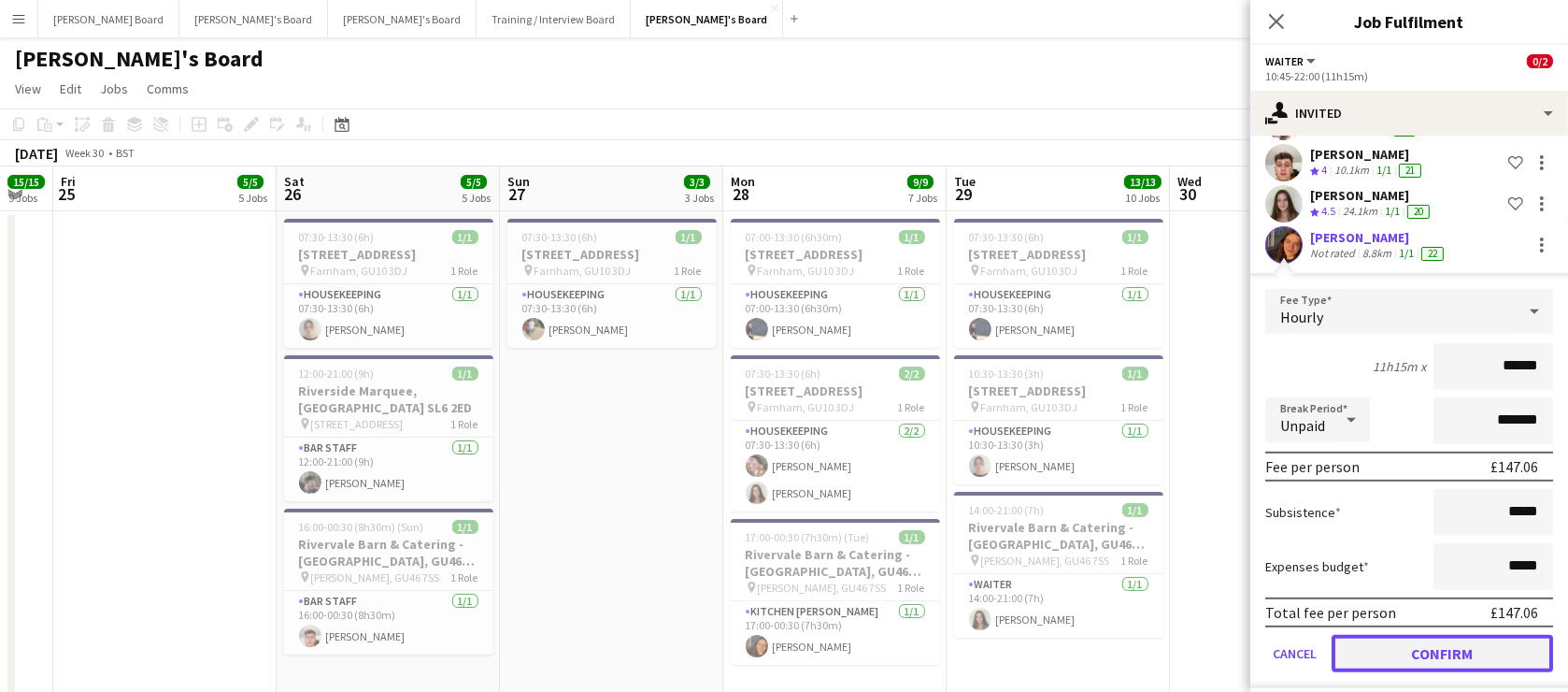
click at [1397, 636] on button "Confirm" at bounding box center [1443, 653] width 222 height 38
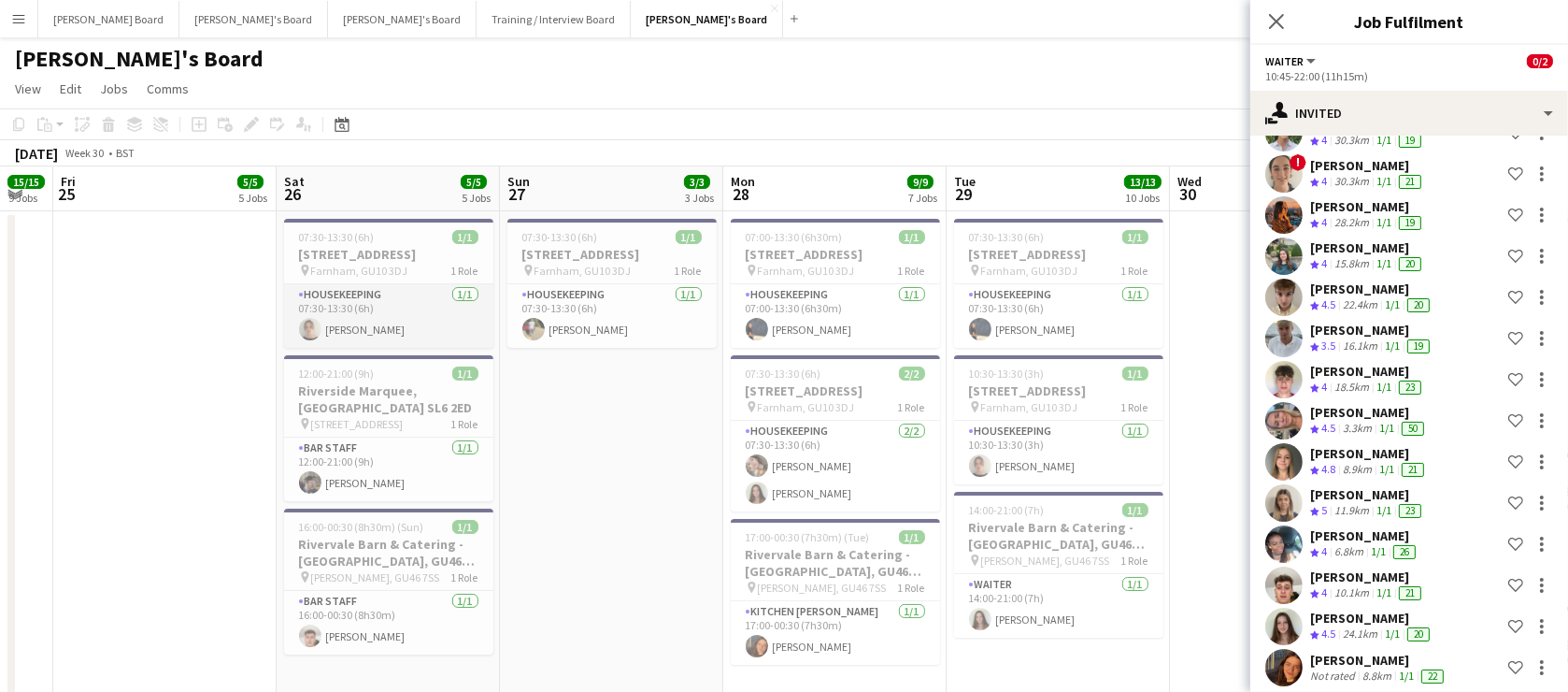
click at [441, 319] on app-card-role "Housekeeping 1/1 07:30-13:30 (6h) Daisy Robins" at bounding box center [388, 316] width 210 height 64
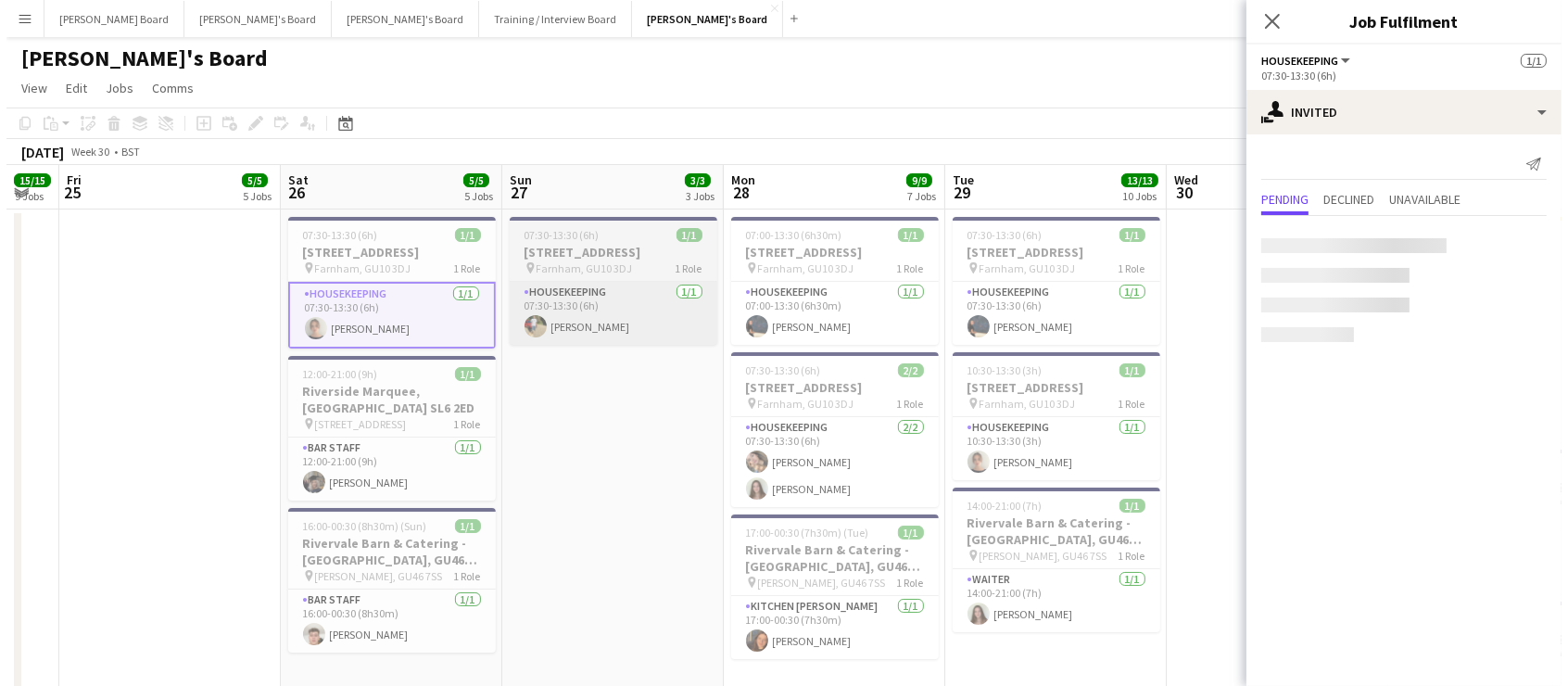
scroll to position [0, 0]
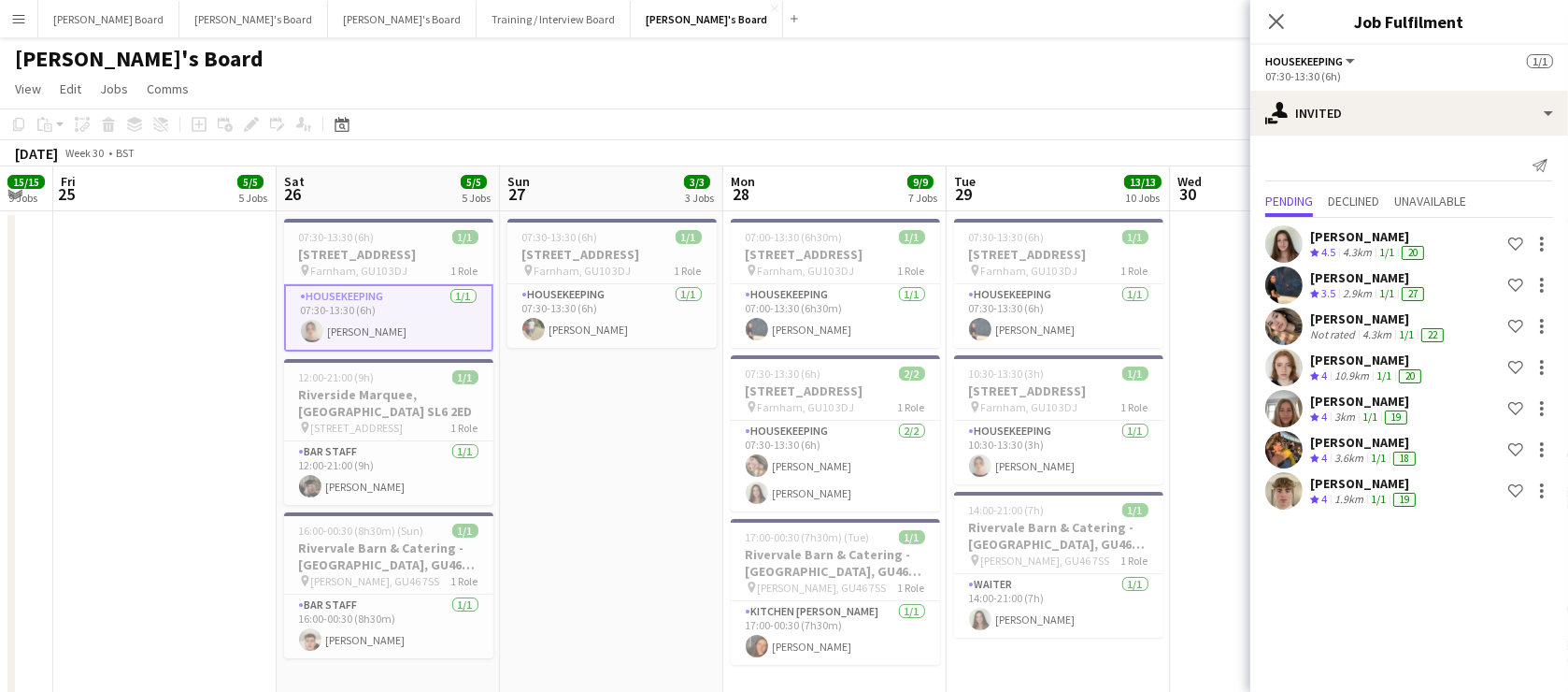
click at [645, 453] on app-date-cell "07:30-13:30 (6h) 1/1 Millbridge Court GU10 3DJ pin Farnham, GU10 3DJ 1 Role Hou…" at bounding box center [612, 624] width 224 height 826
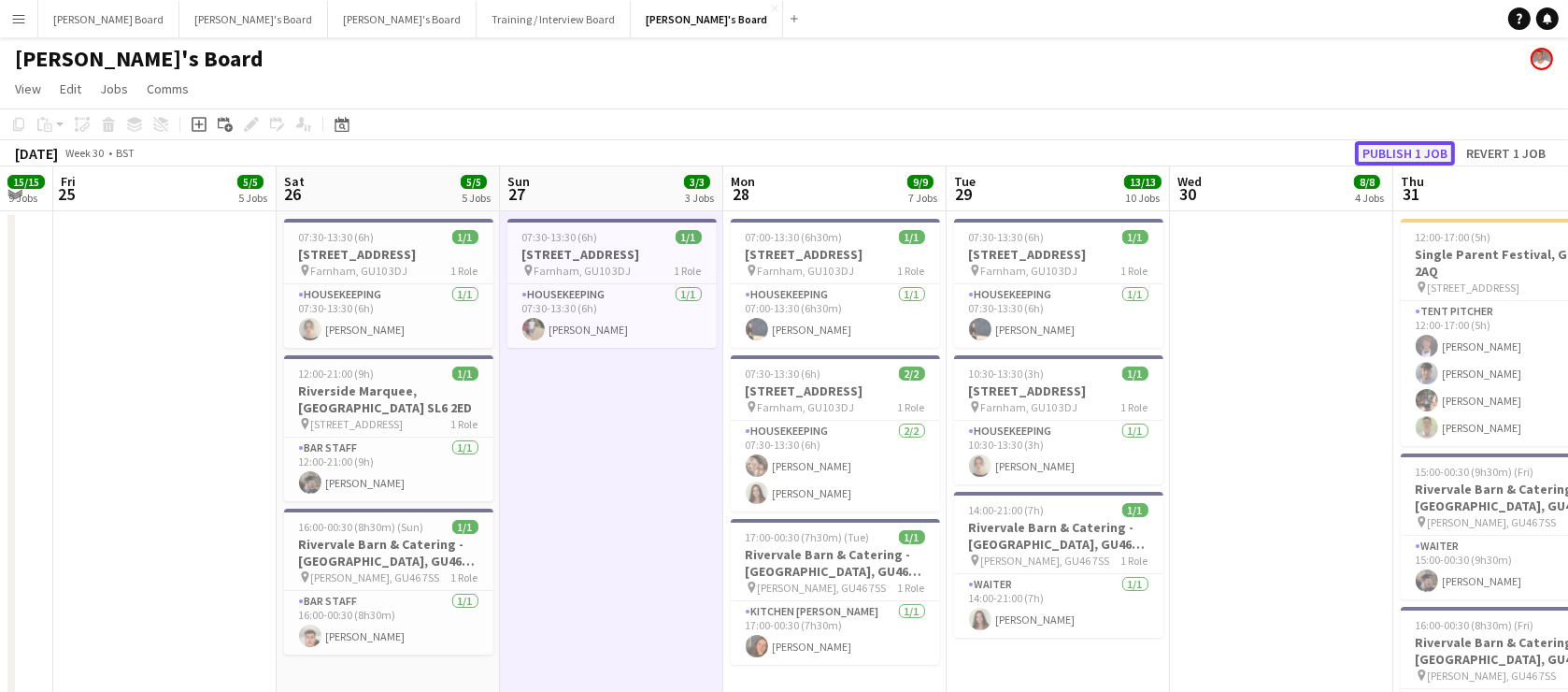
click at [1420, 155] on button "Publish 1 job" at bounding box center [1404, 153] width 100 height 24
click at [631, 21] on button "Jakub's Board Close" at bounding box center [707, 19] width 152 height 37
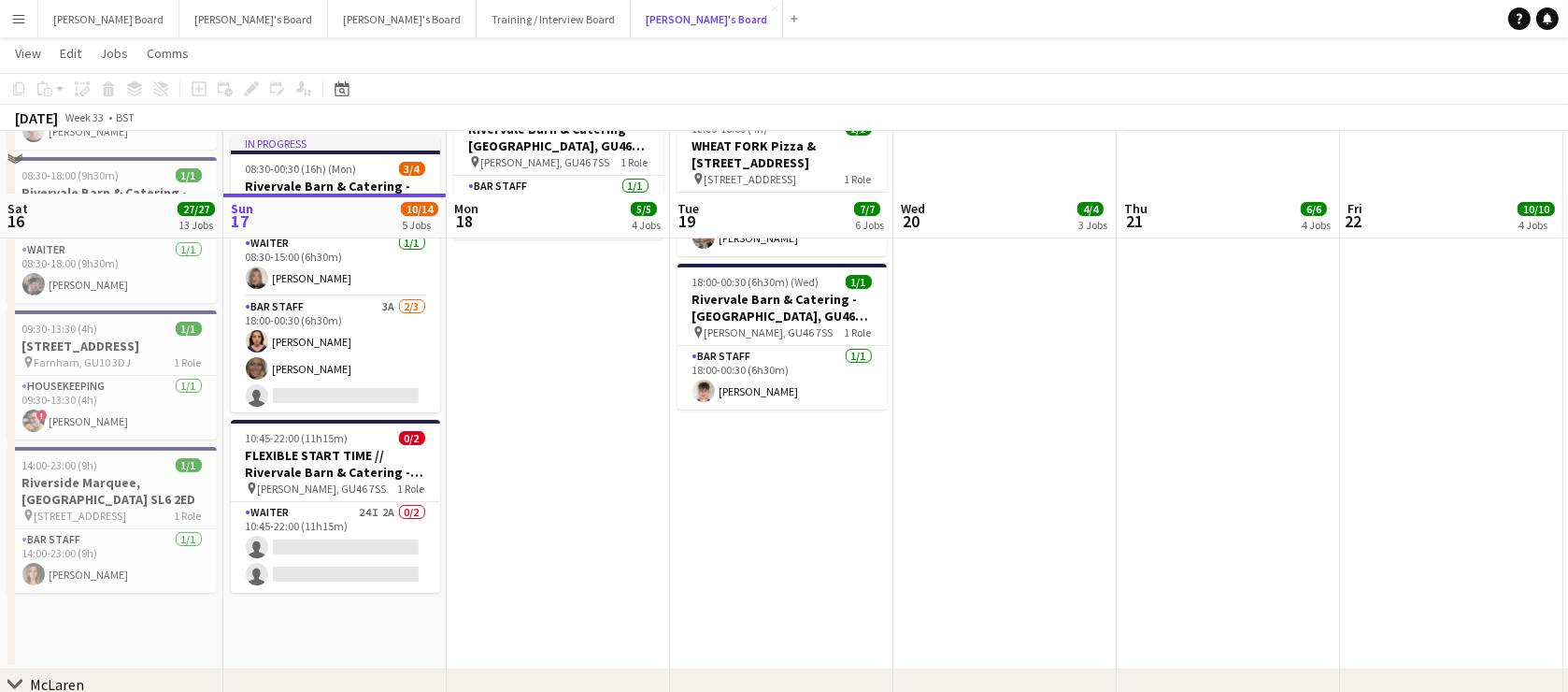
scroll to position [339, 0]
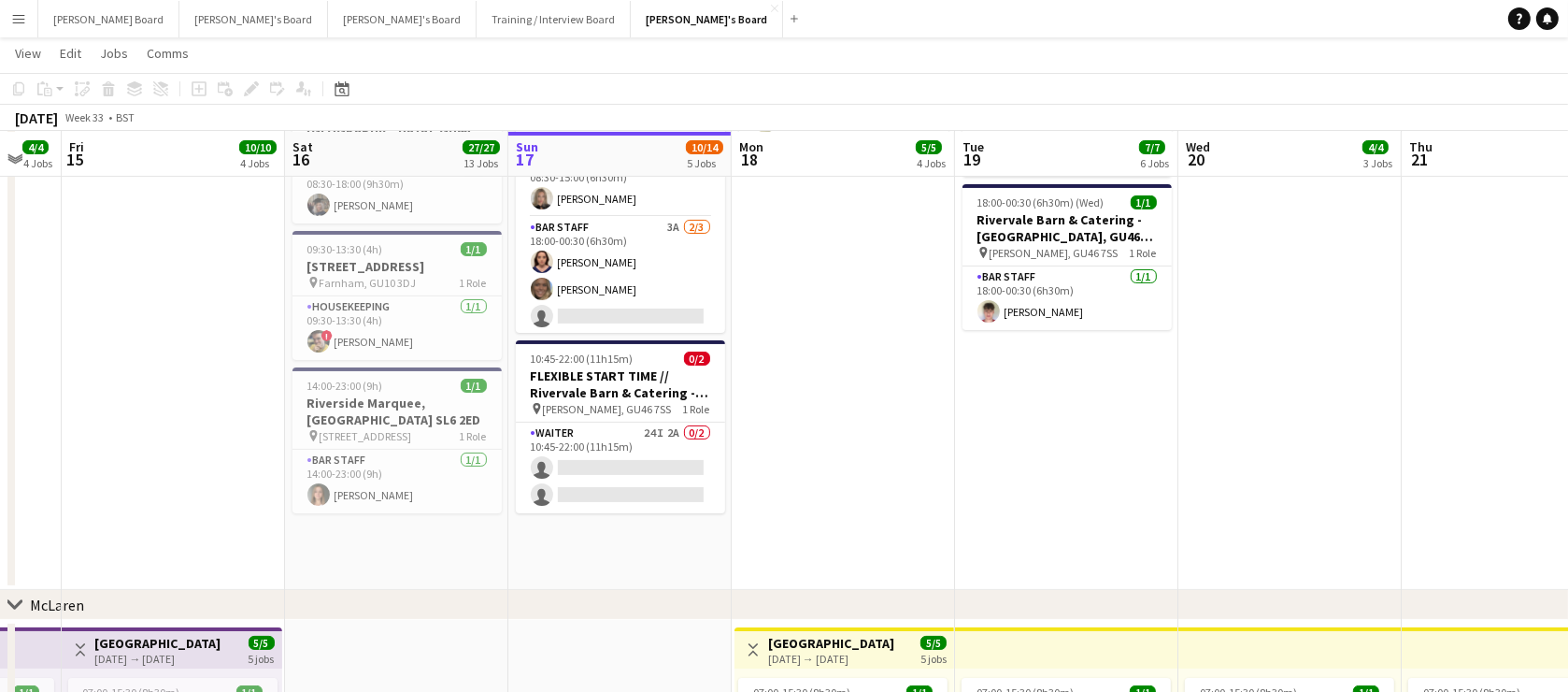
drag, startPoint x: 558, startPoint y: 355, endPoint x: 661, endPoint y: 361, distance: 103.2
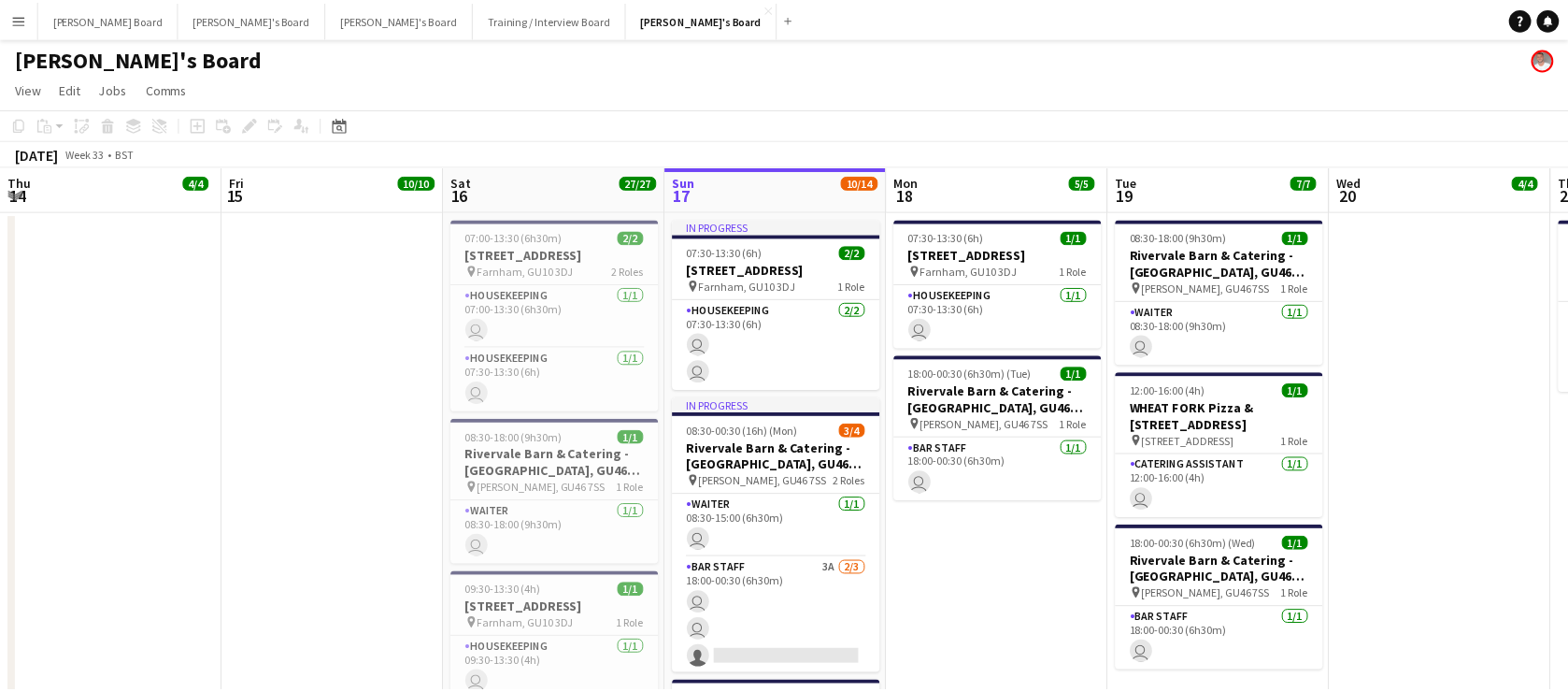
scroll to position [0, 447]
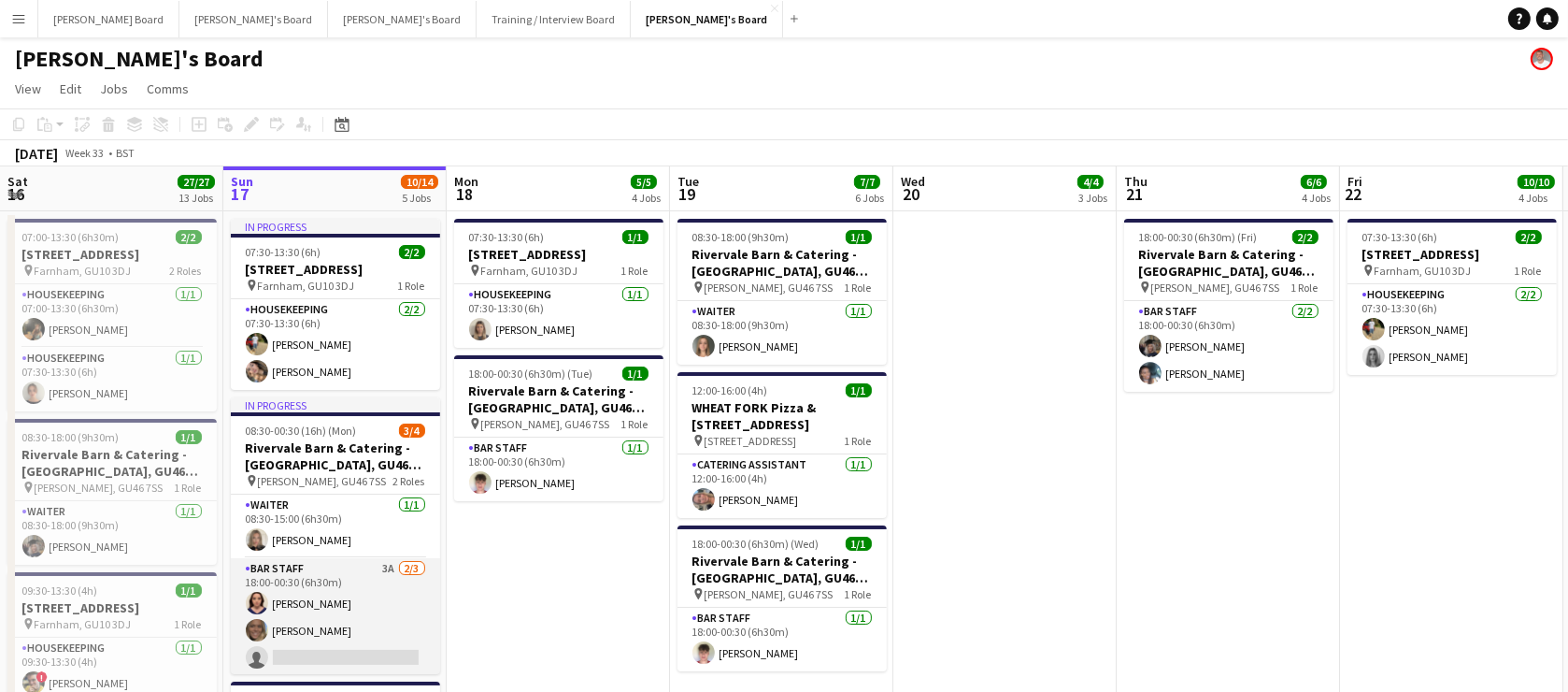
click at [355, 606] on app-card-role "BAR STAFF 3A [DATE] 18:00-00:30 (6h30m) [PERSON_NAME] [PERSON_NAME] single-neut…" at bounding box center [336, 616] width 210 height 118
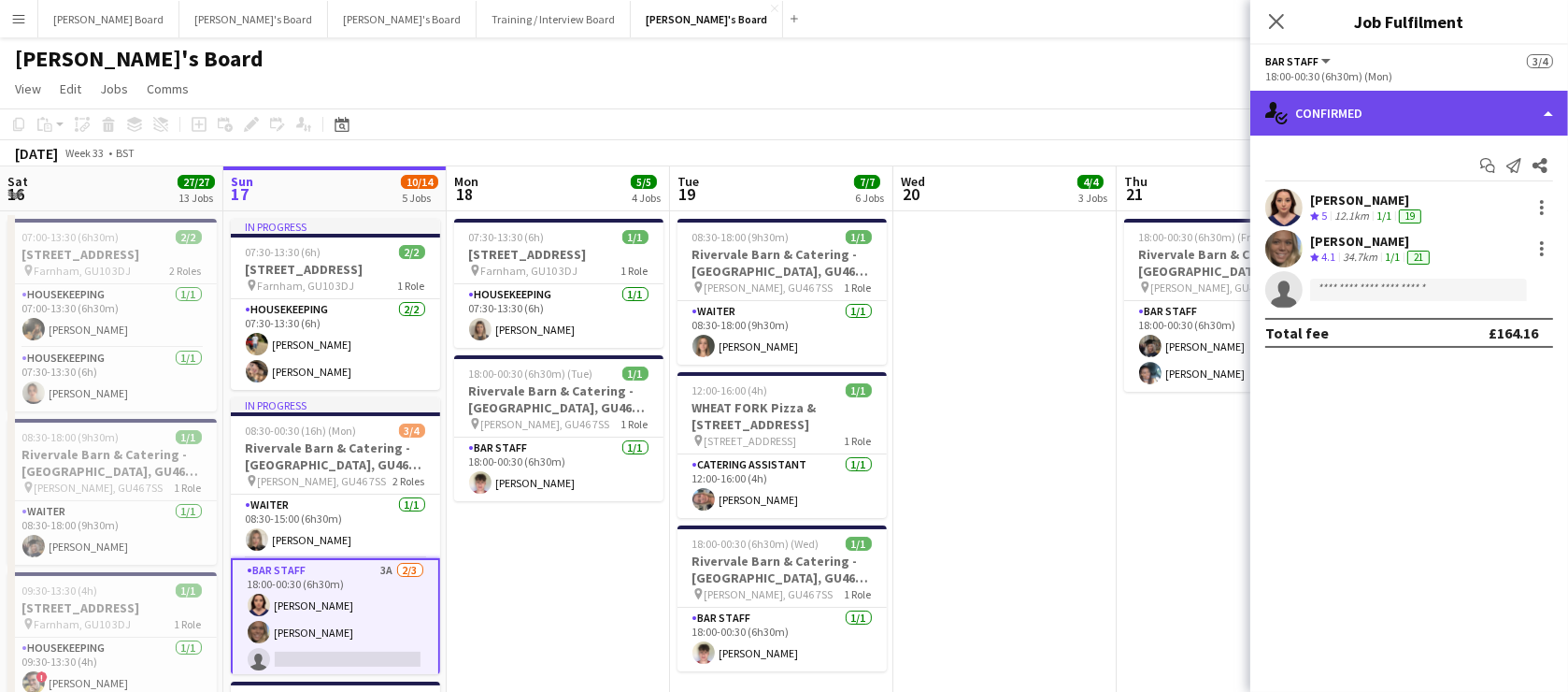
click at [1410, 111] on div "single-neutral-actions-check-2 Confirmed" at bounding box center [1409, 113] width 318 height 45
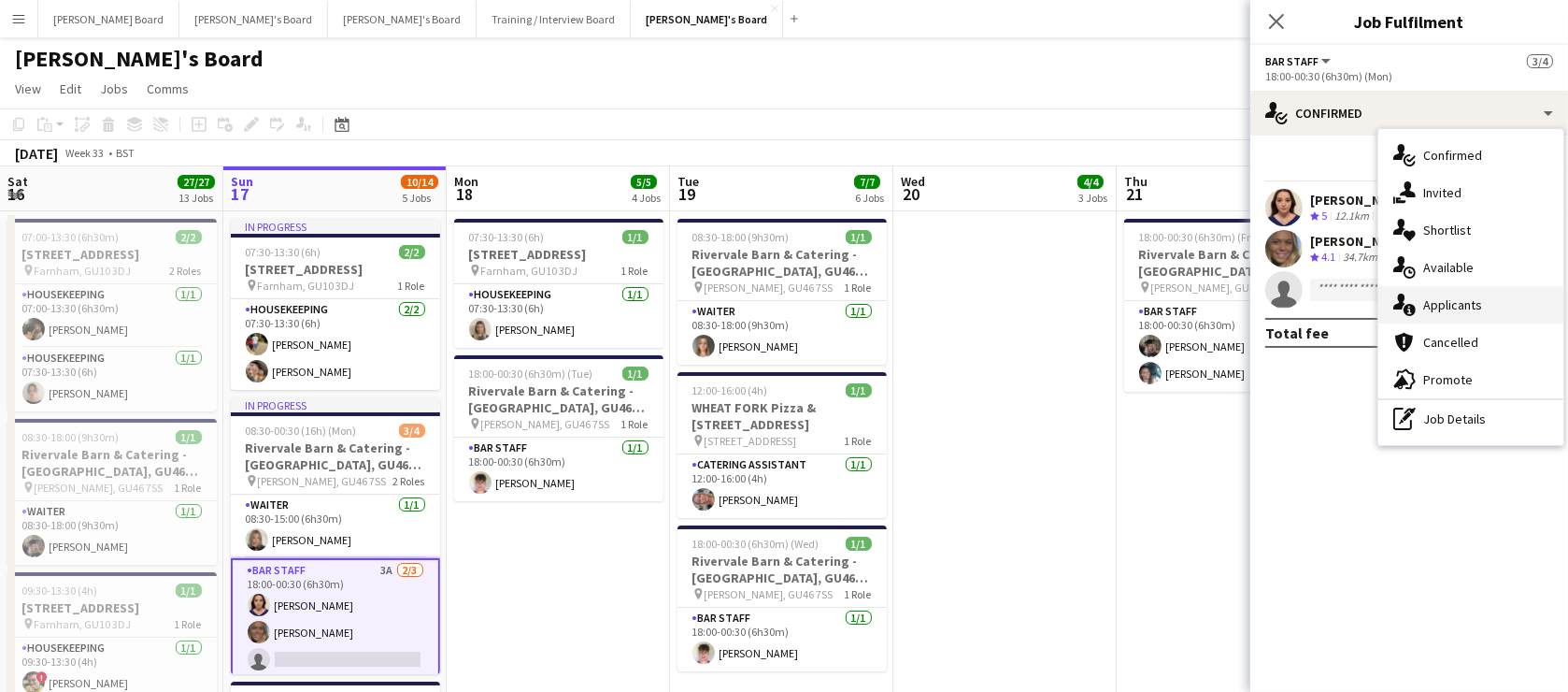
click at [1470, 309] on div "single-neutral-actions-information Applicants" at bounding box center [1470, 305] width 185 height 38
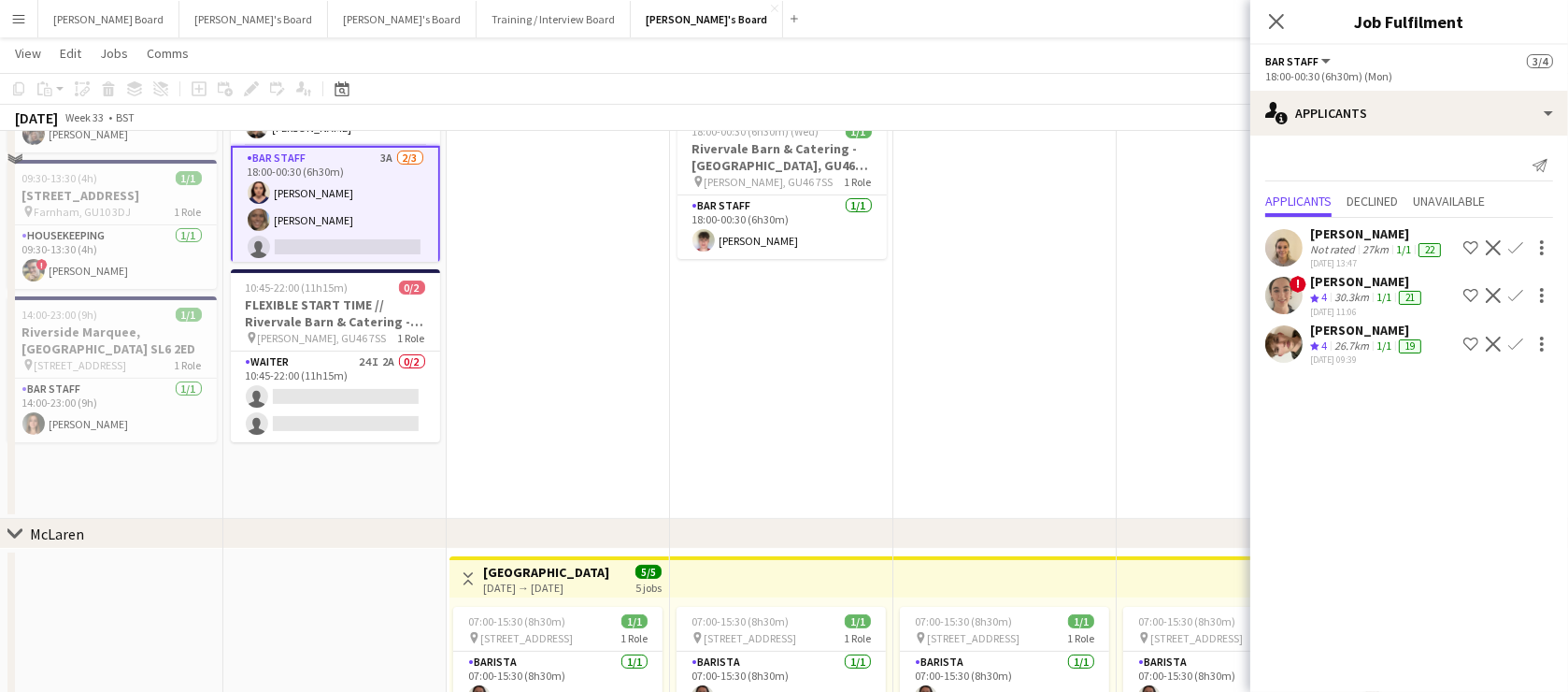
scroll to position [452, 0]
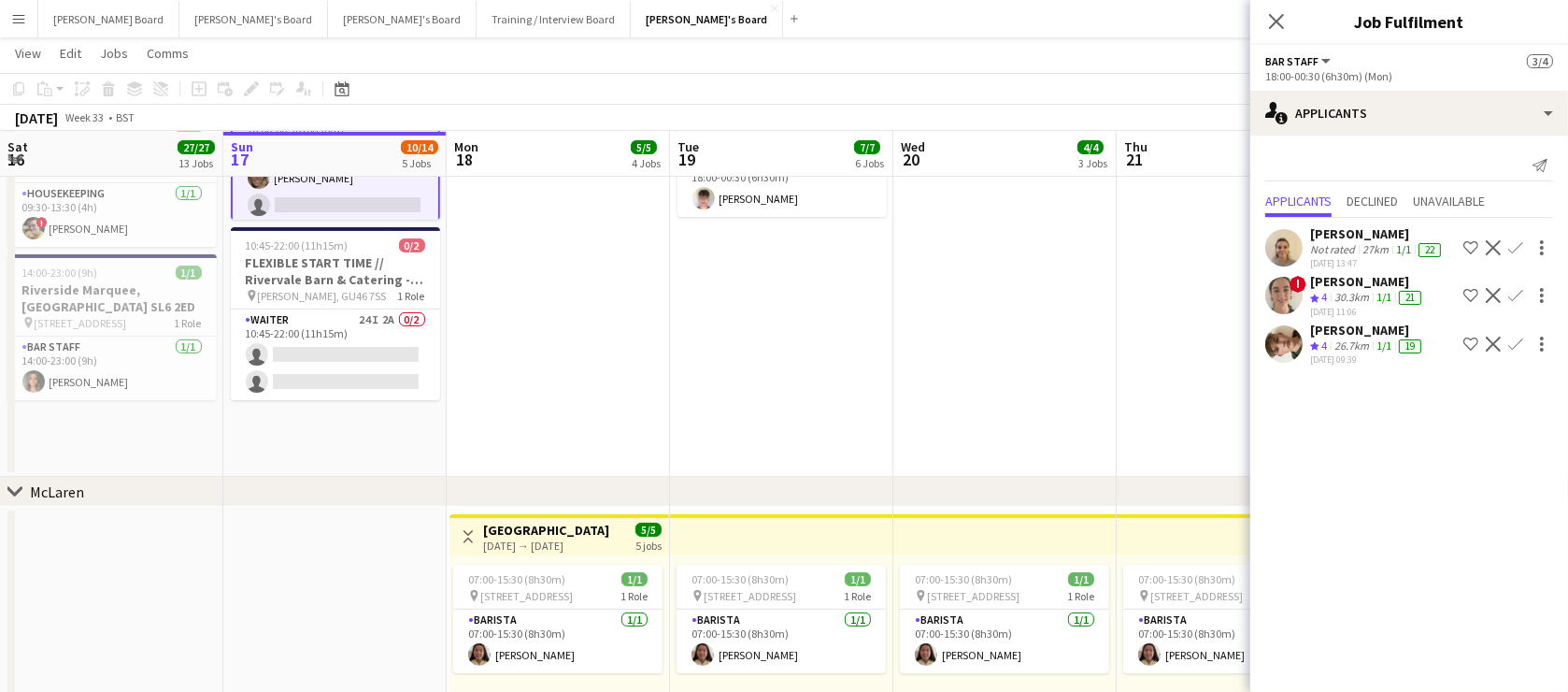
click at [1395, 334] on div "[PERSON_NAME]" at bounding box center [1368, 330] width 115 height 17
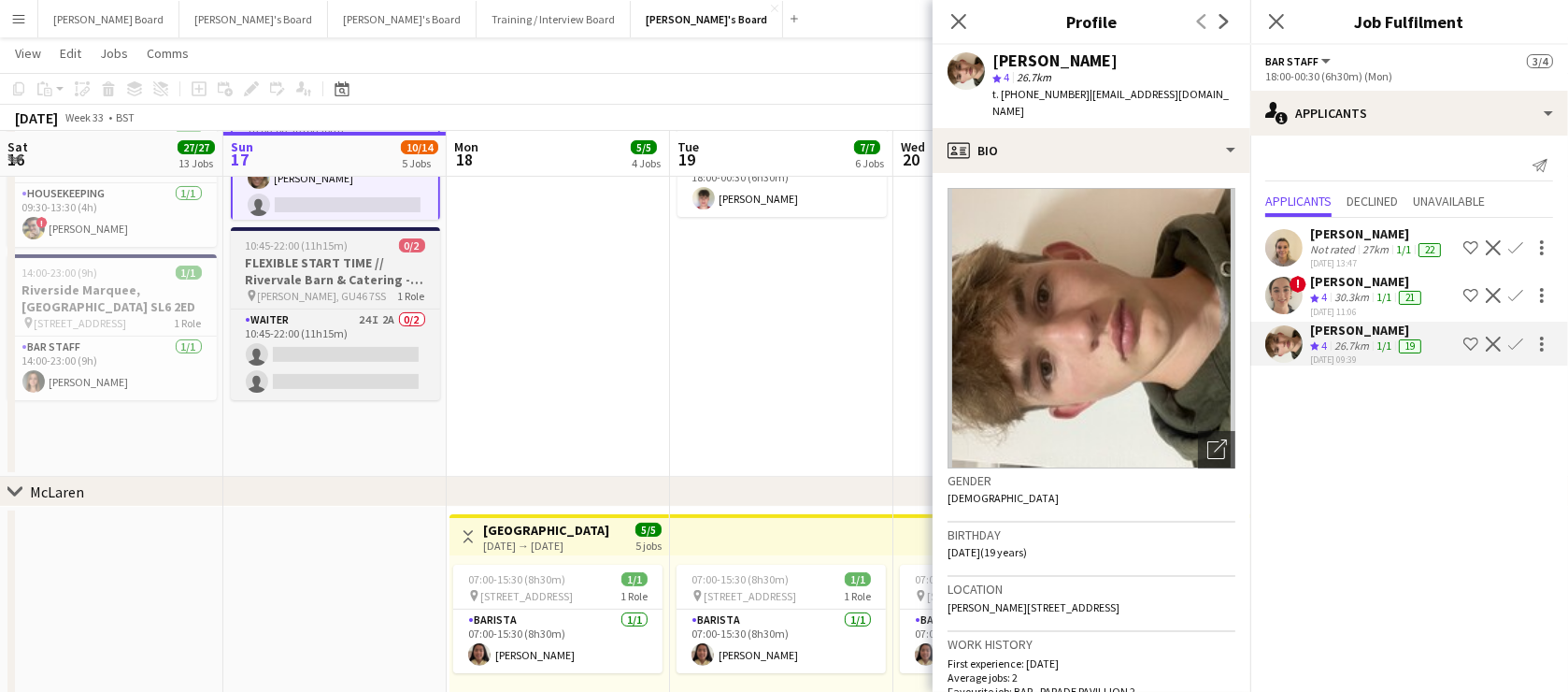
click at [288, 247] on span "10:45-22:00 (11h15m)" at bounding box center [296, 245] width 102 height 14
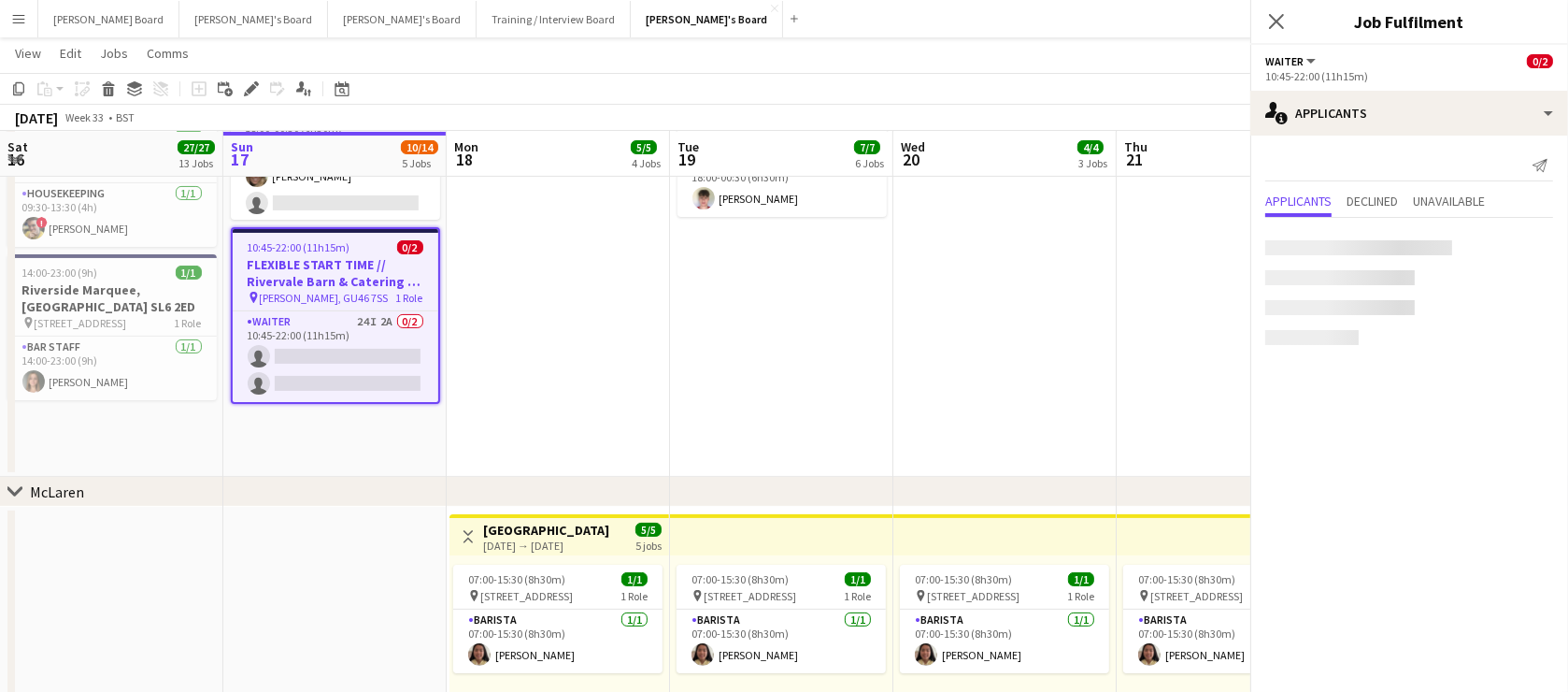
scroll to position [0, 0]
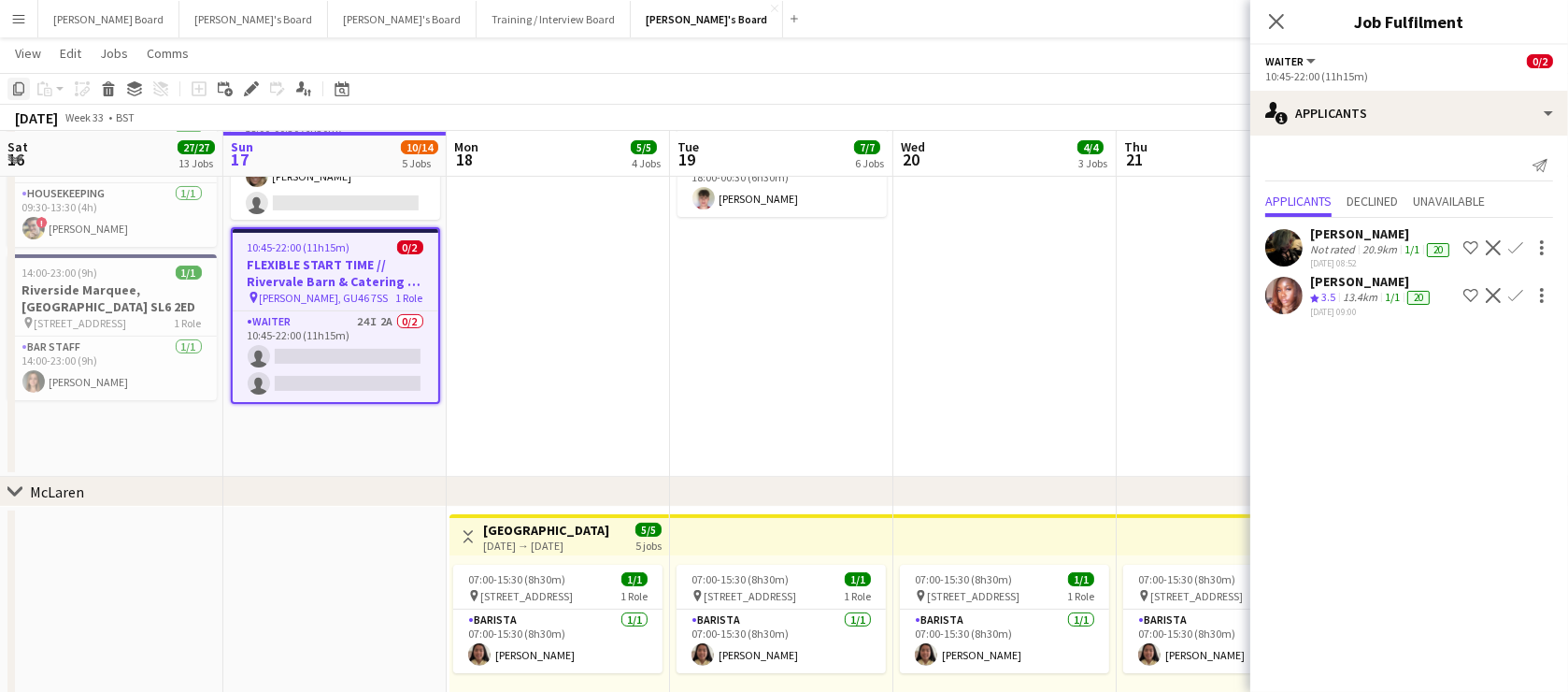
click at [18, 90] on icon "Copy" at bounding box center [19, 88] width 15 height 15
click at [16, 93] on icon at bounding box center [19, 88] width 11 height 13
click at [280, 447] on app-date-cell "In progress 07:30-13:30 (6h) 2/[STREET_ADDRESS] pin [PERSON_NAME], GU10 3DJ 1 R…" at bounding box center [336, 117] width 224 height 719
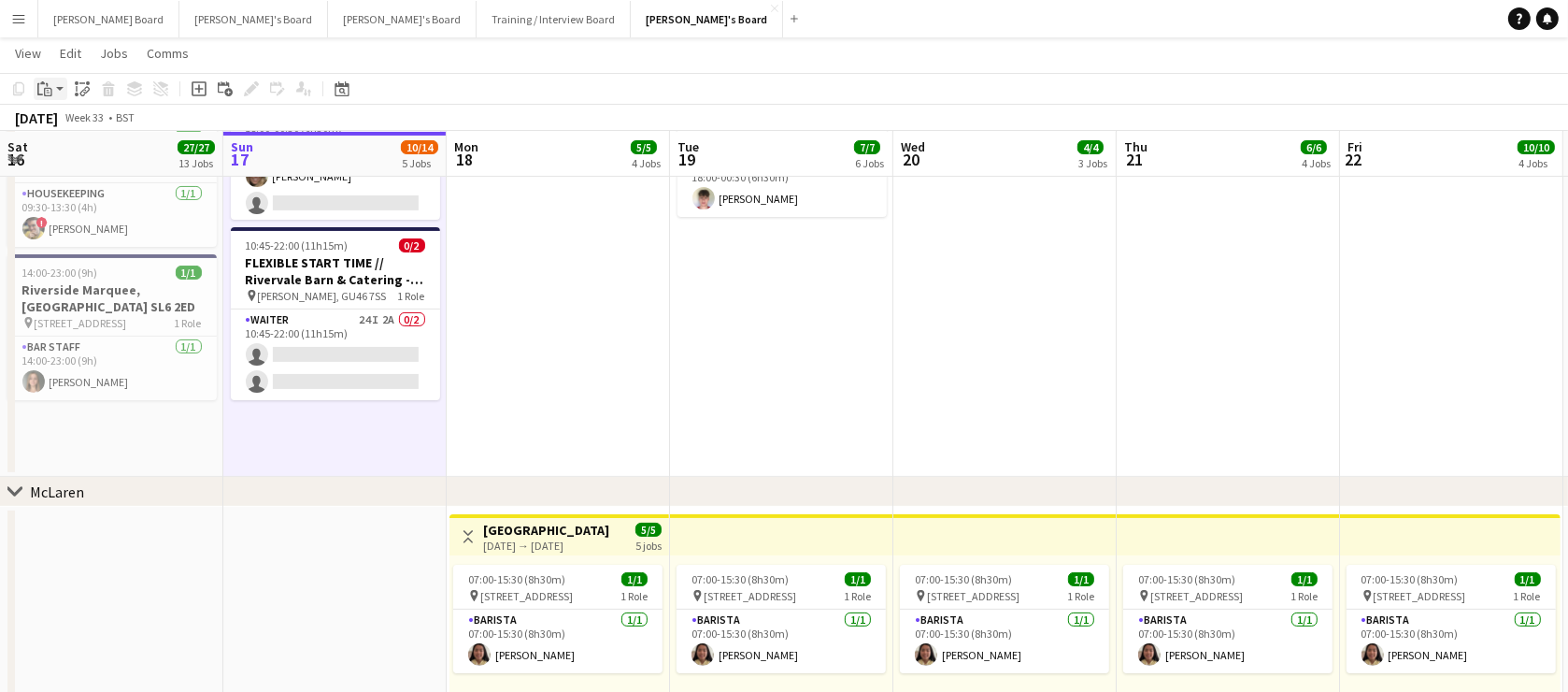
click at [47, 92] on icon at bounding box center [49, 92] width 4 height 1
click at [72, 121] on link "Paste Ctrl+V" at bounding box center [137, 124] width 176 height 17
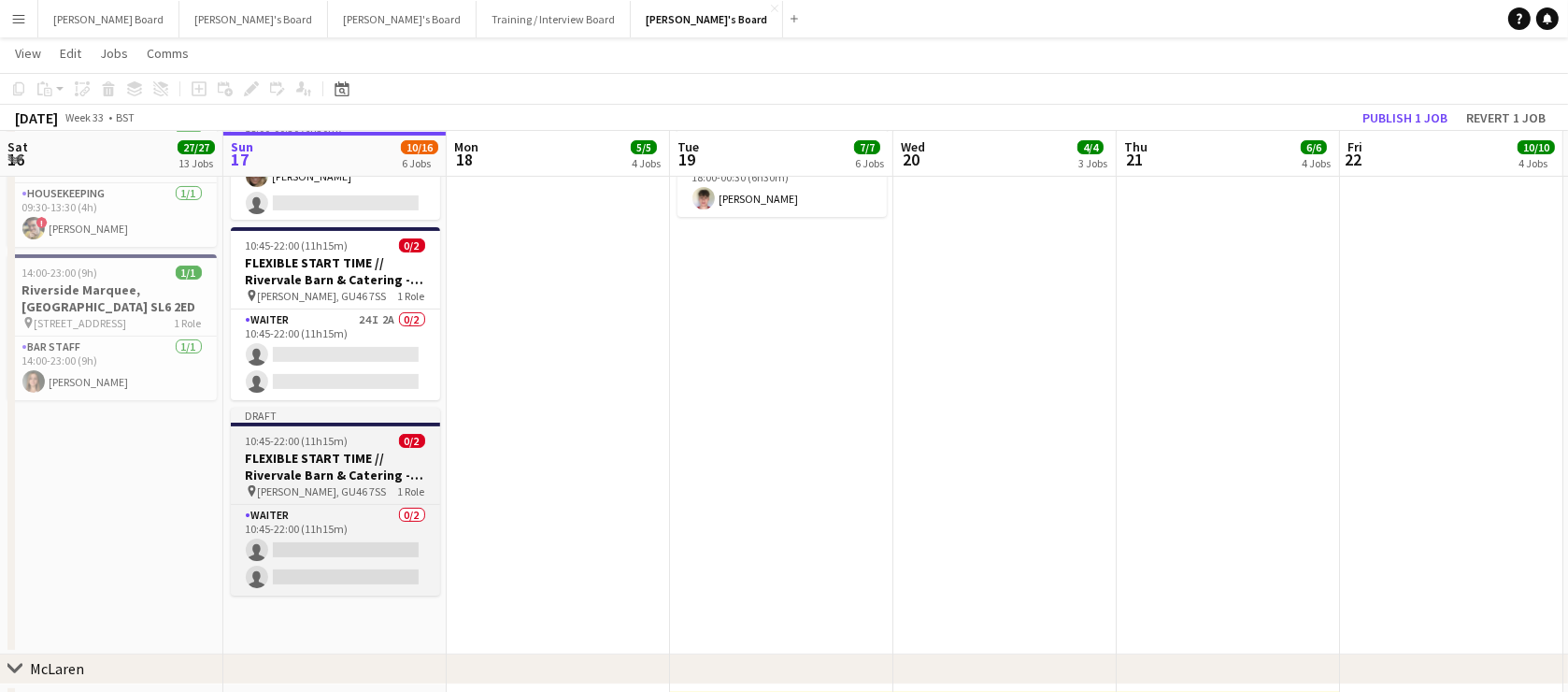
click at [290, 433] on span "10:45-22:00 (11h15m)" at bounding box center [296, 440] width 102 height 14
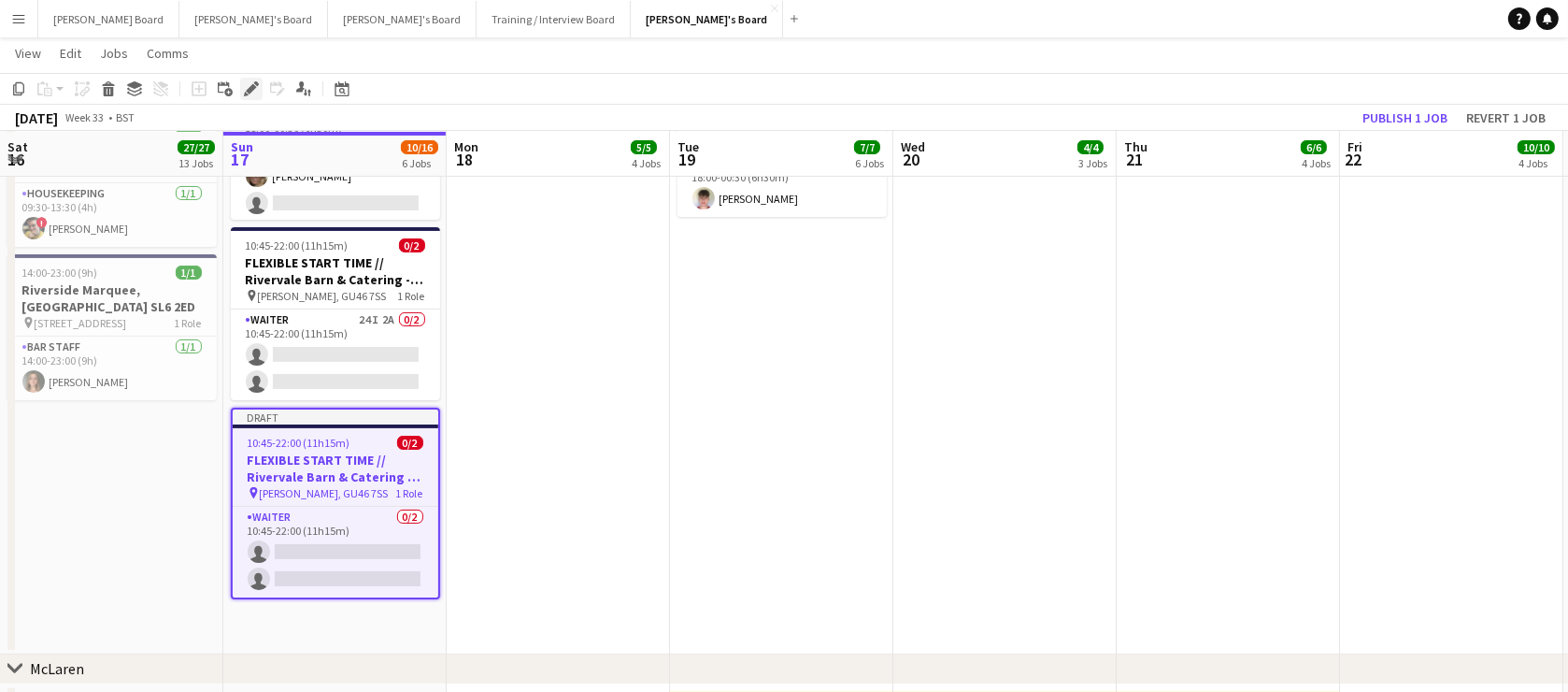
click at [250, 84] on icon "Edit" at bounding box center [251, 88] width 15 height 15
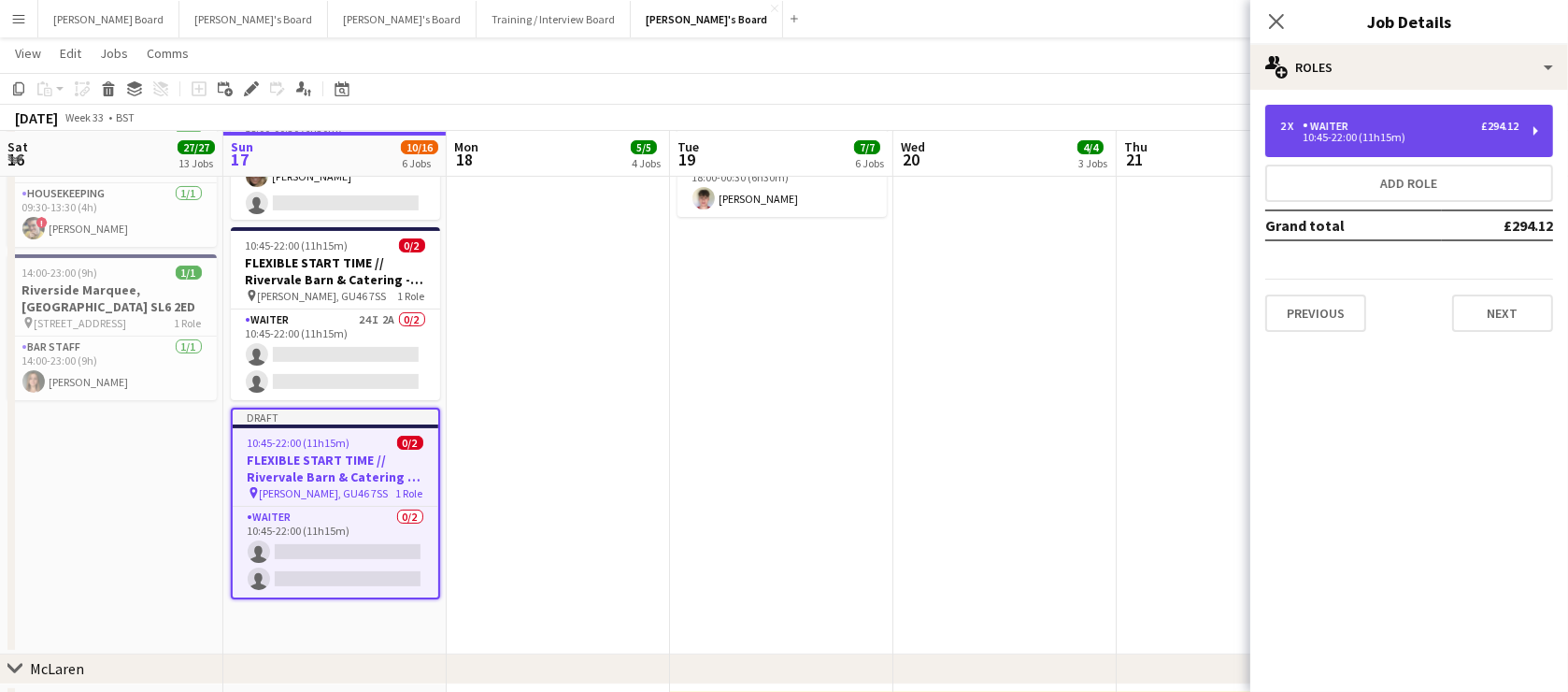
click at [1327, 145] on div "2 x Waiter £294.12 10:45-22:00 (11h15m)" at bounding box center [1409, 131] width 288 height 53
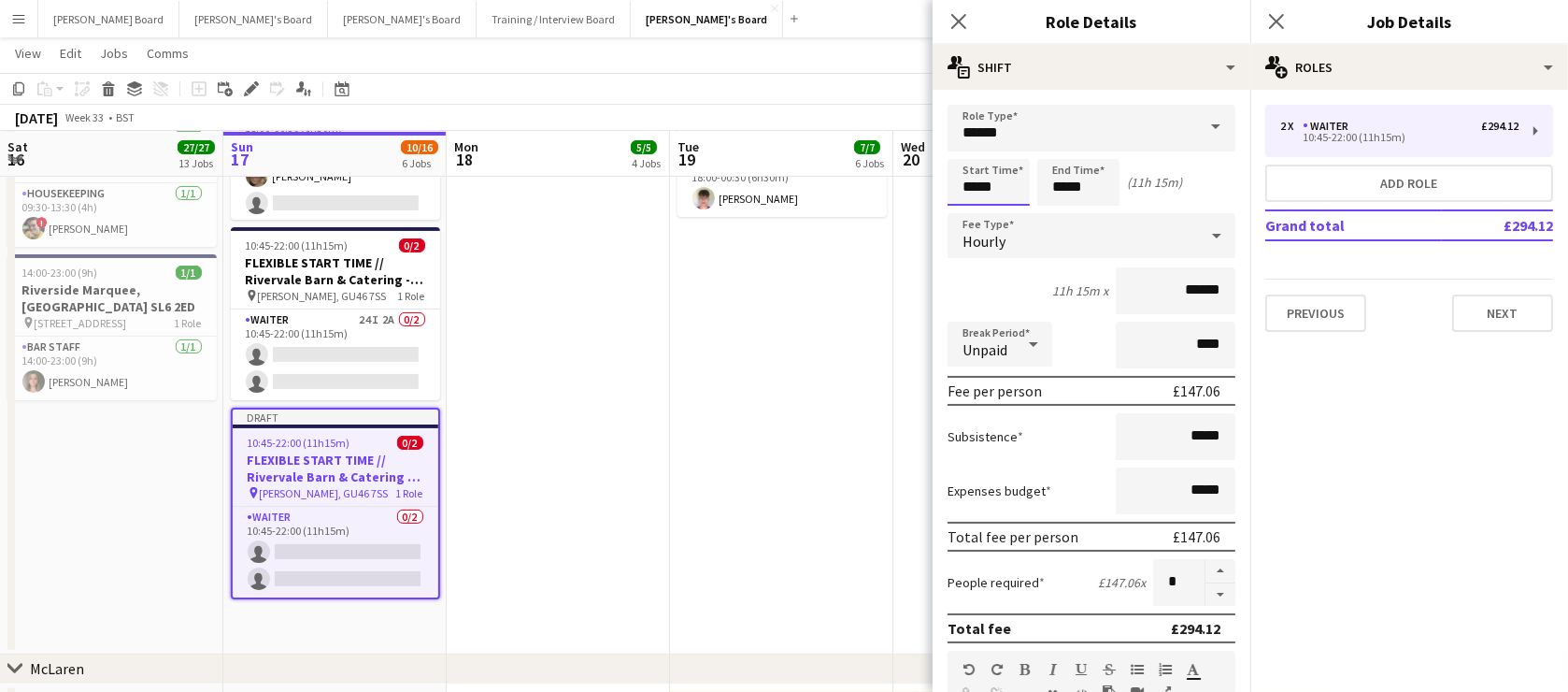
click at [979, 186] on input "*****" at bounding box center [988, 182] width 82 height 47
click at [971, 159] on input "*****" at bounding box center [988, 182] width 82 height 47
click at [973, 156] on div at bounding box center [970, 149] width 38 height 19
click at [1018, 216] on div at bounding box center [1008, 215] width 38 height 19
click at [1016, 216] on div at bounding box center [1008, 215] width 38 height 19
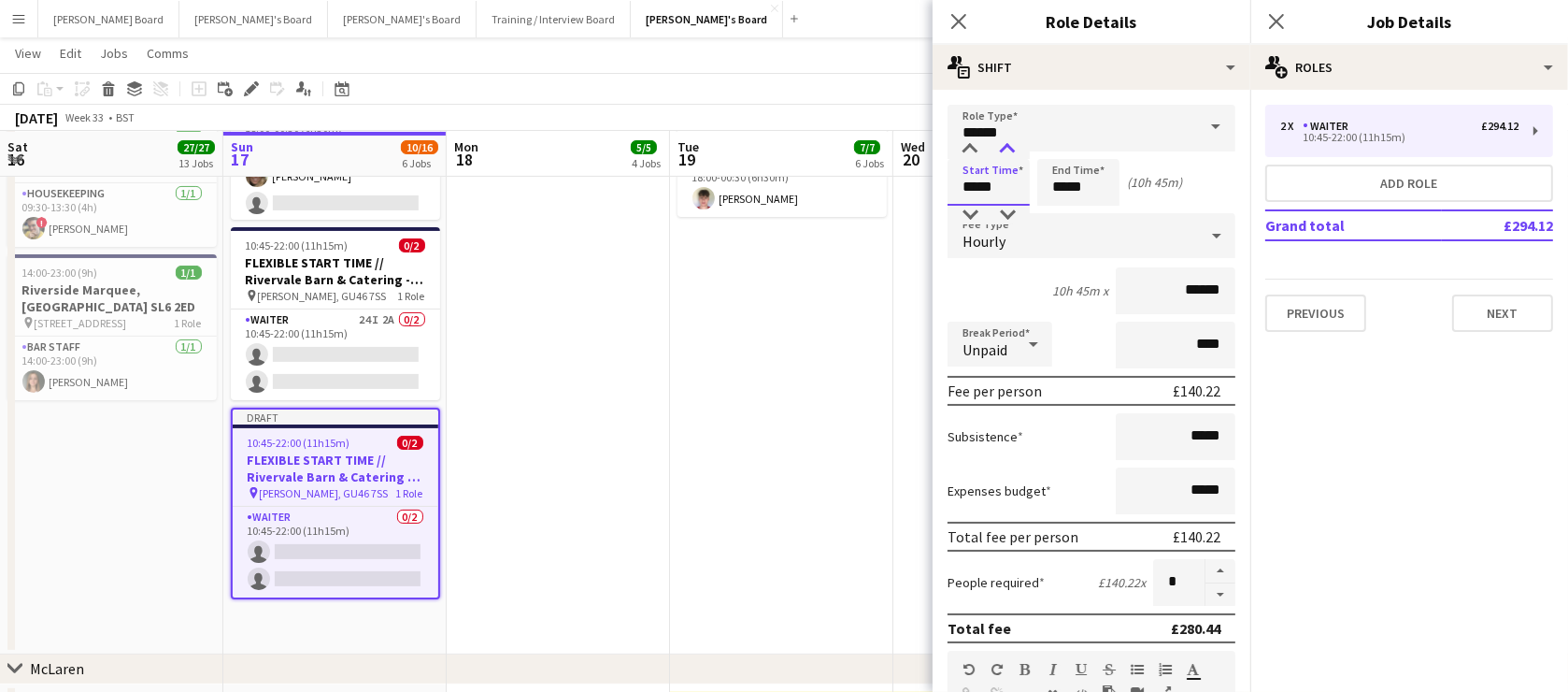
type input "*****"
click at [1005, 143] on div at bounding box center [1008, 149] width 38 height 19
click at [1205, 599] on button "button" at bounding box center [1220, 594] width 30 height 24
type input "*"
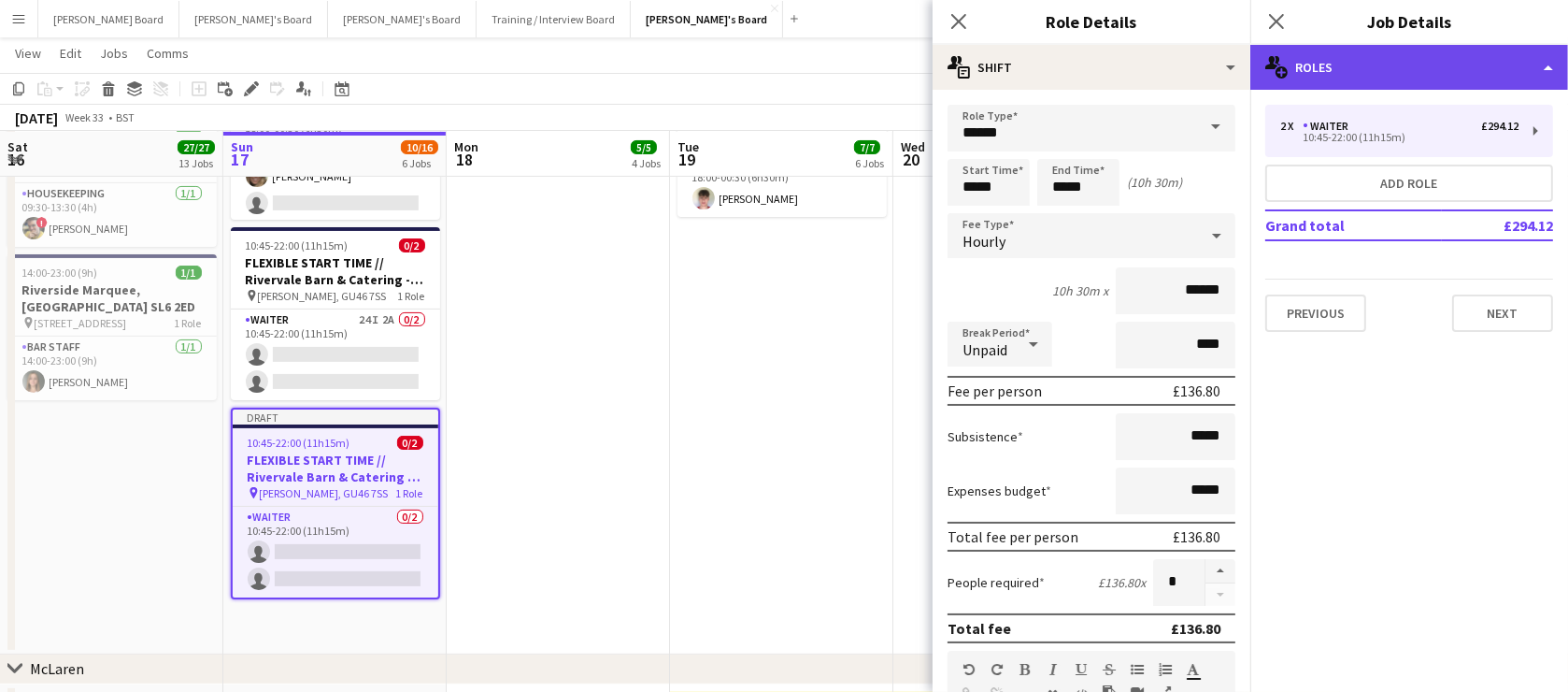
click at [1321, 68] on div "multiple-users-add Roles" at bounding box center [1409, 68] width 318 height 45
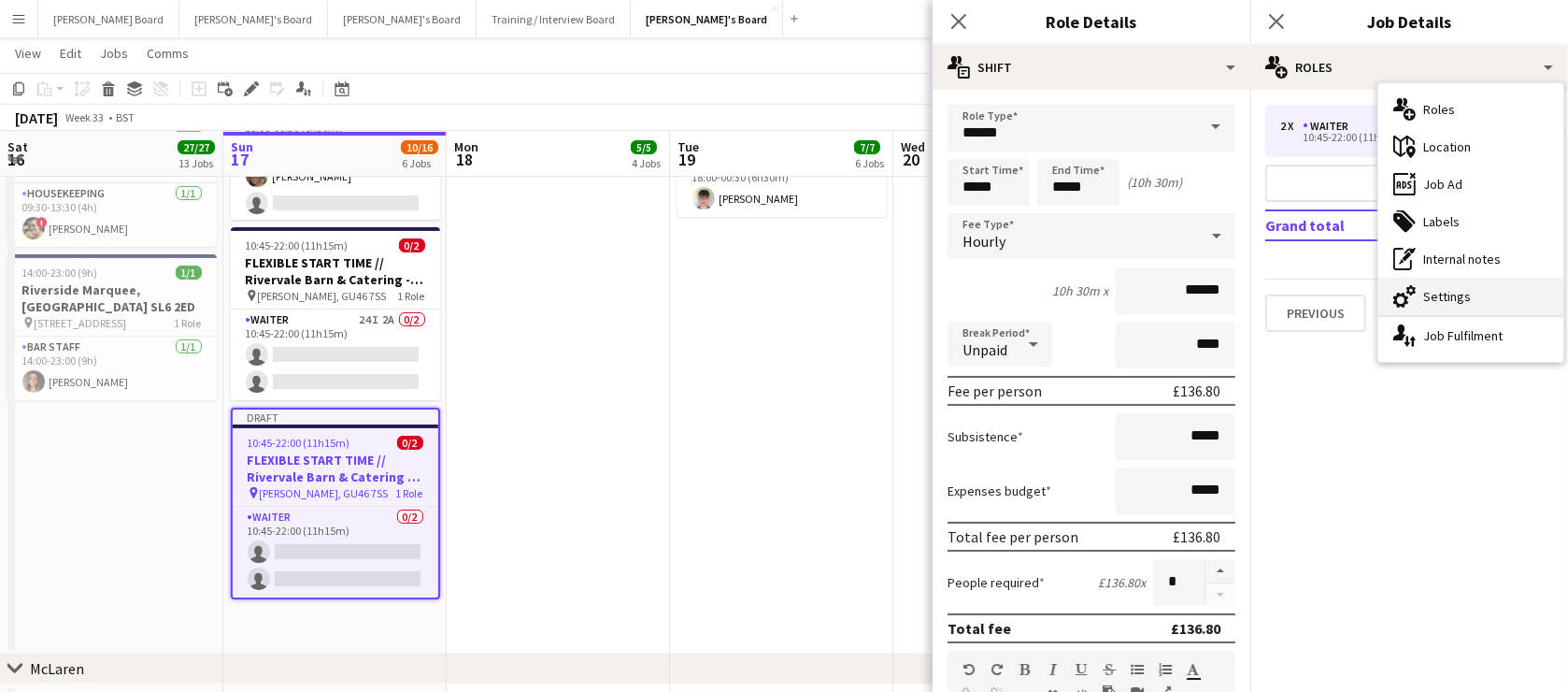
click at [1450, 301] on div "cog-double-3 Settings" at bounding box center [1470, 296] width 185 height 38
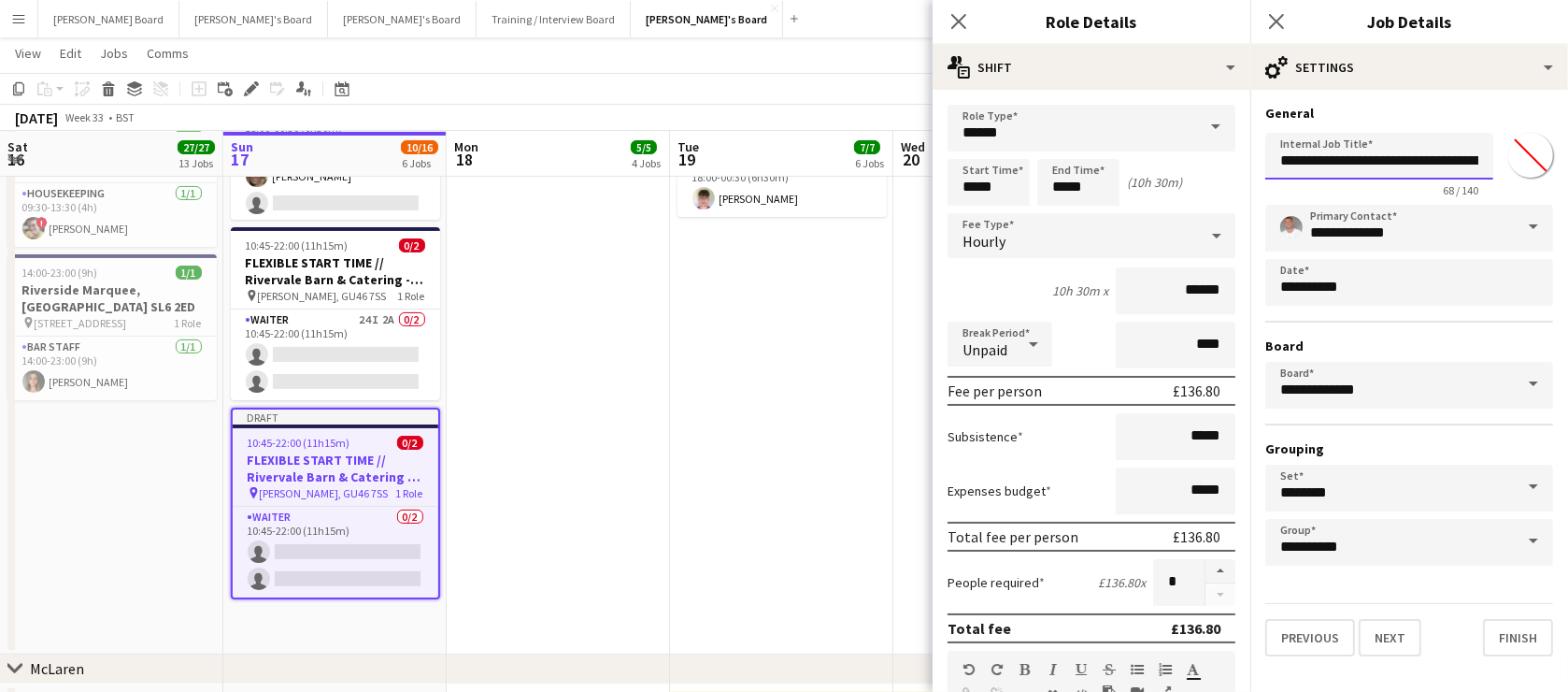
click at [1434, 157] on input "**********" at bounding box center [1379, 156] width 228 height 47
type input "**********"
click at [670, 456] on app-date-cell "08:30-18:00 (9h30m) 1/1 Rivervale Barn & Catering - [GEOGRAPHIC_DATA] pin [PERS…" at bounding box center [782, 206] width 224 height 897
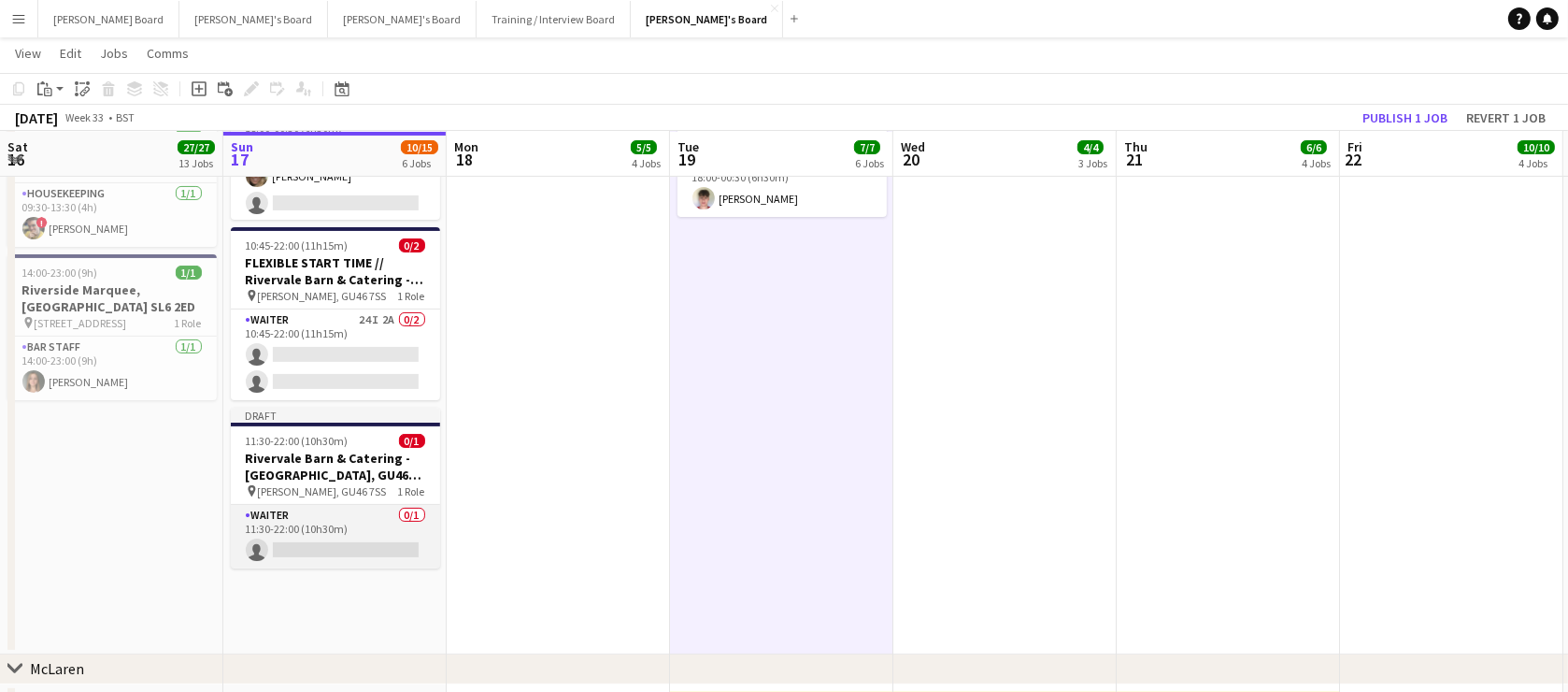
click at [385, 519] on app-card-role "Waiter 0/1 11:30-22:00 (10h30m) single-neutral-actions" at bounding box center [336, 537] width 210 height 64
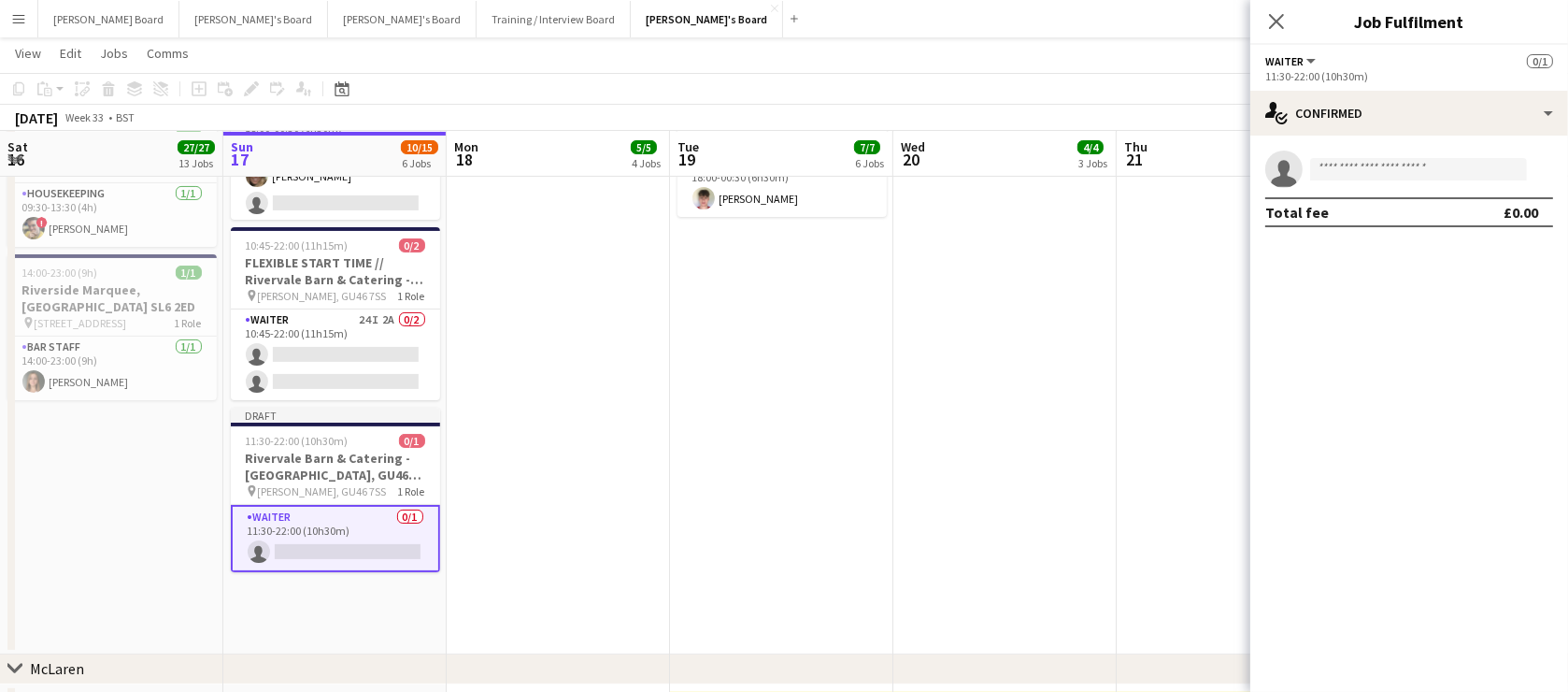
click at [1368, 181] on app-invite-slot "single-neutral-actions" at bounding box center [1409, 169] width 318 height 38
click at [1370, 160] on input at bounding box center [1419, 169] width 217 height 23
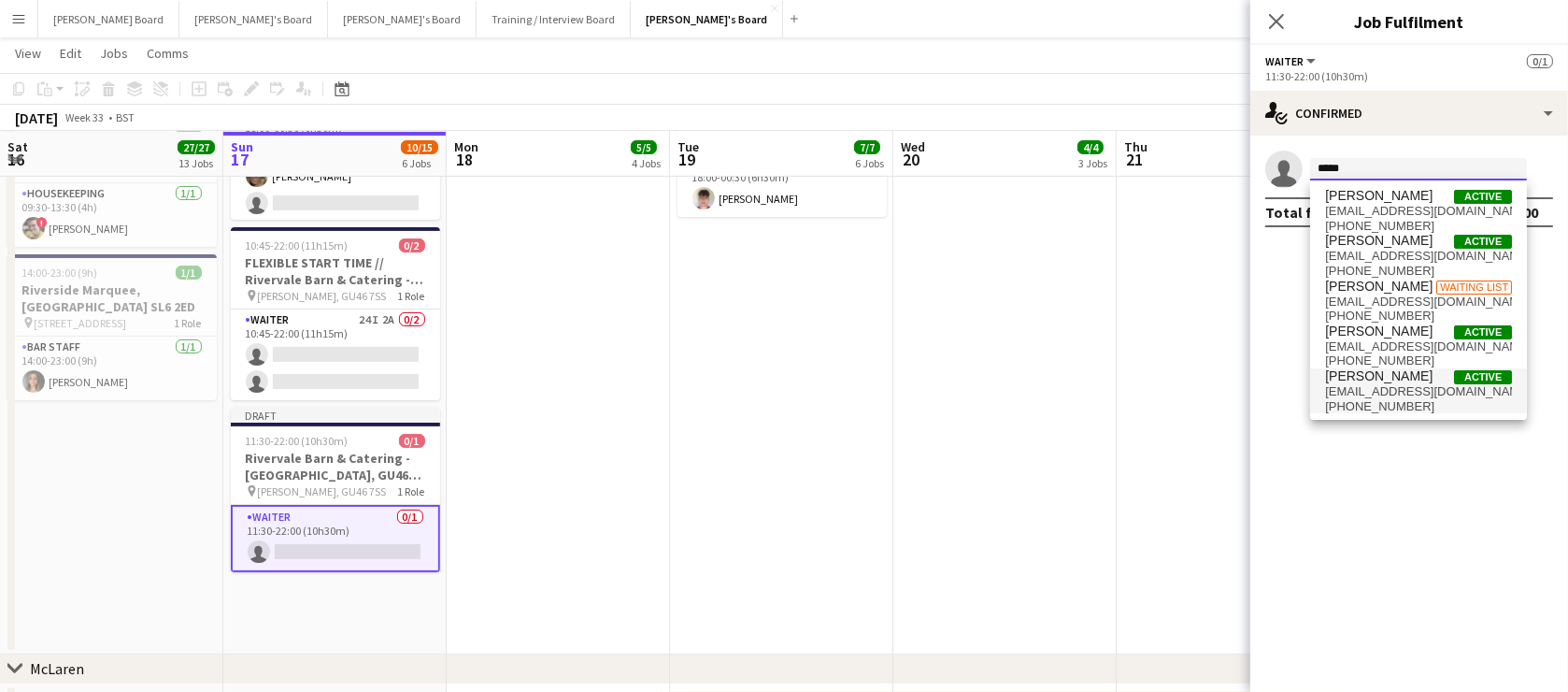
type input "*****"
click at [1399, 370] on span "[PERSON_NAME]" at bounding box center [1379, 376] width 107 height 16
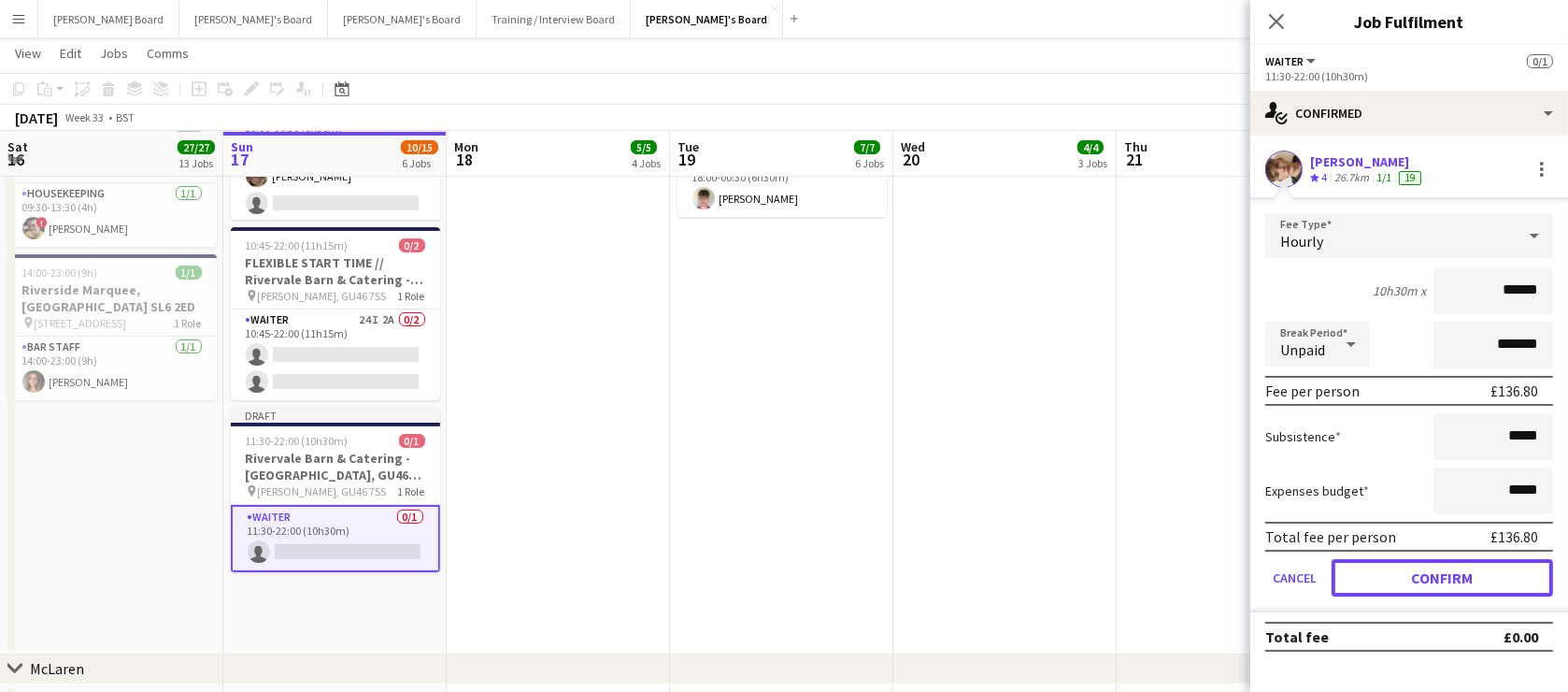
click at [1446, 571] on button "Confirm" at bounding box center [1443, 577] width 222 height 38
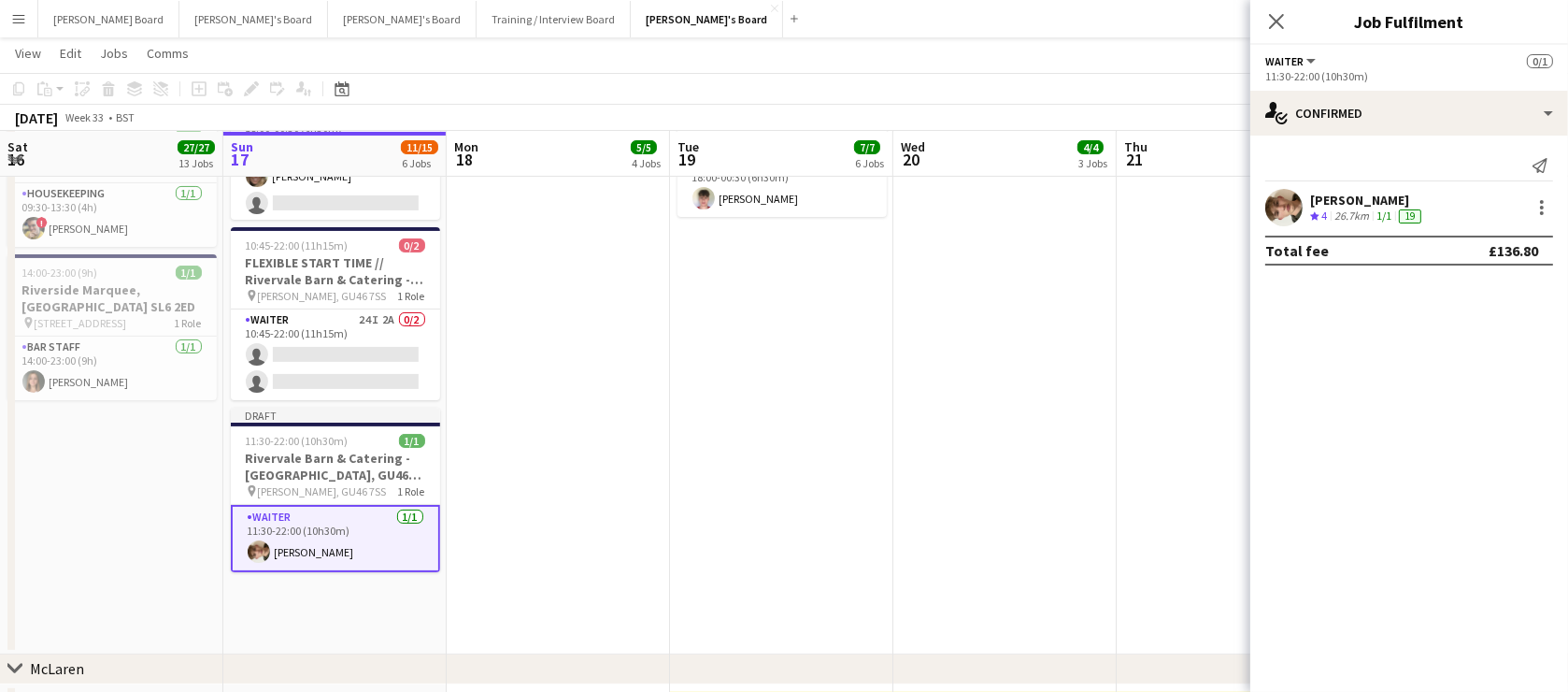
click at [1111, 514] on app-date-cell at bounding box center [1005, 206] width 224 height 897
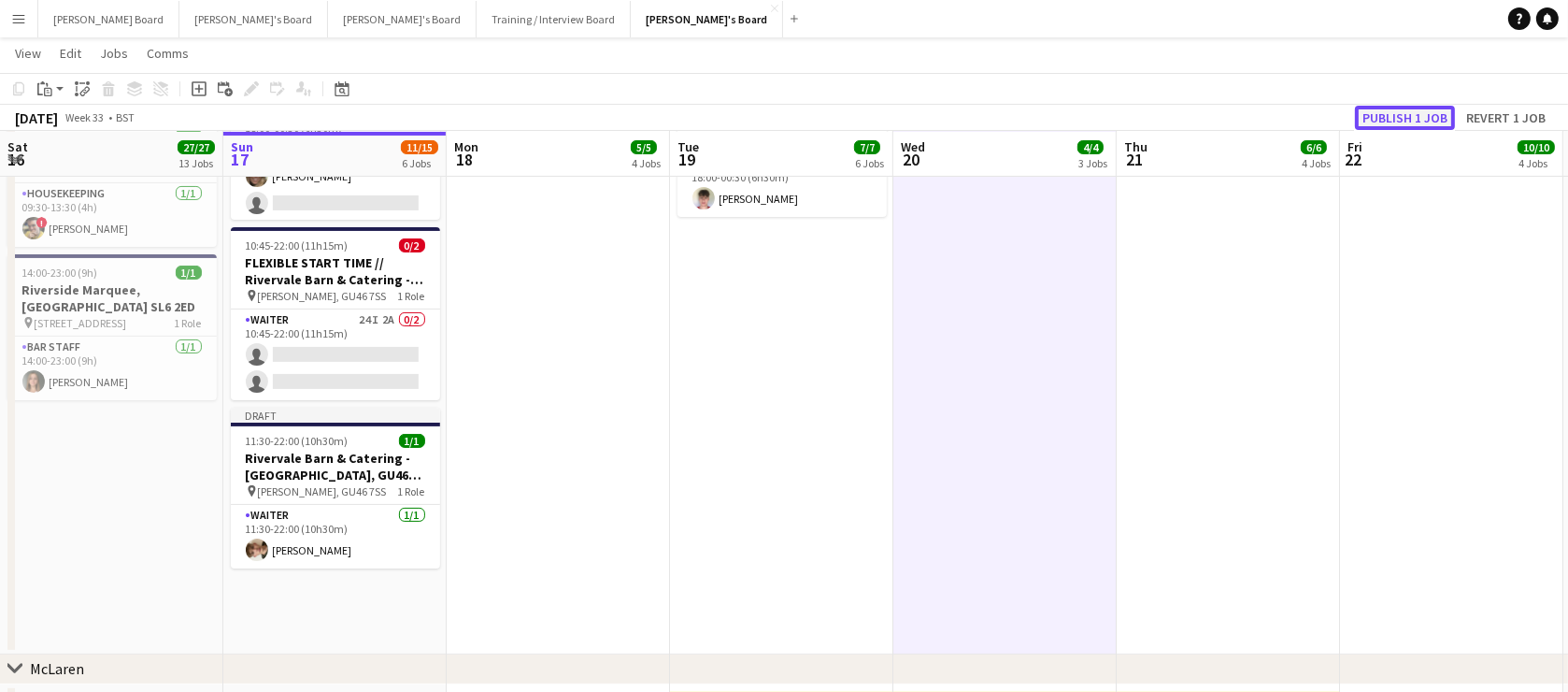
click at [1420, 112] on button "Publish 1 job" at bounding box center [1404, 118] width 100 height 24
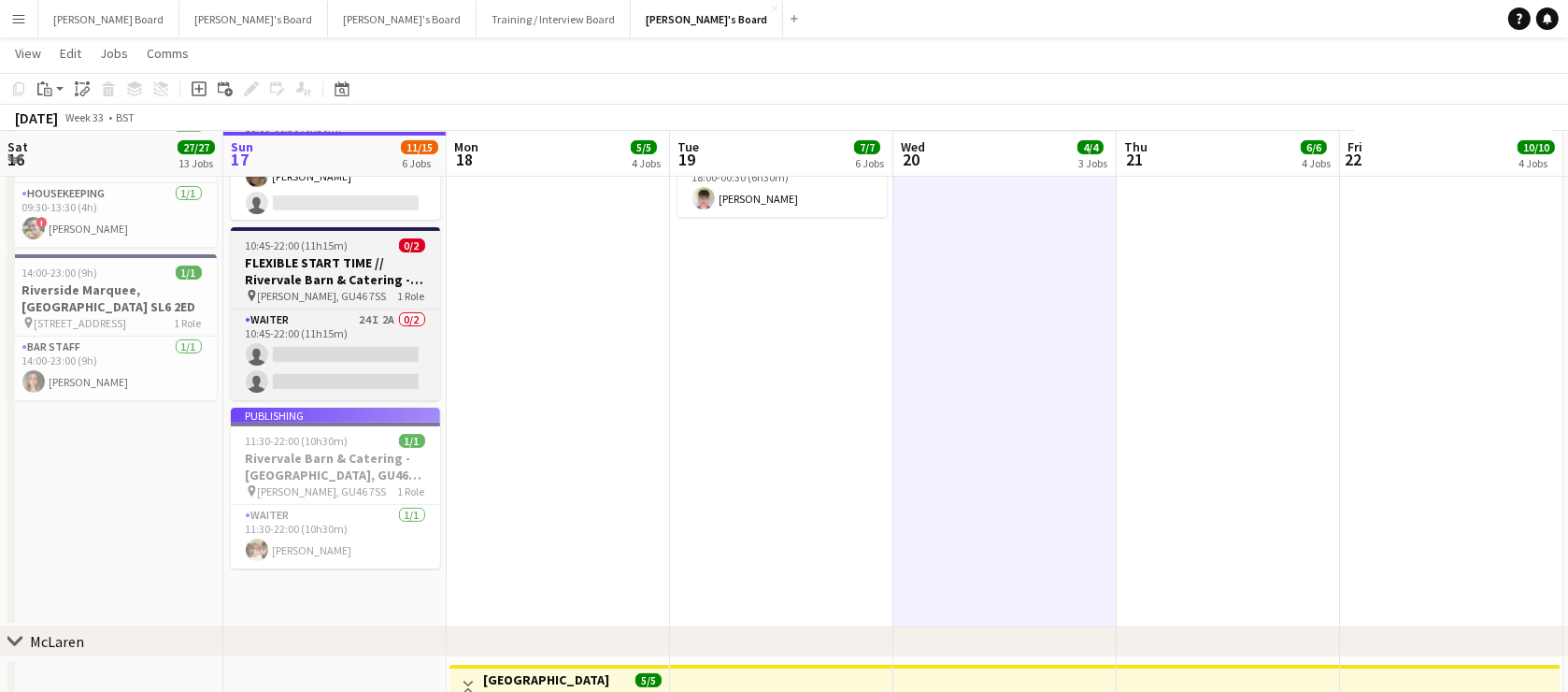
click at [290, 247] on span "10:45-22:00 (11h15m)" at bounding box center [296, 245] width 102 height 14
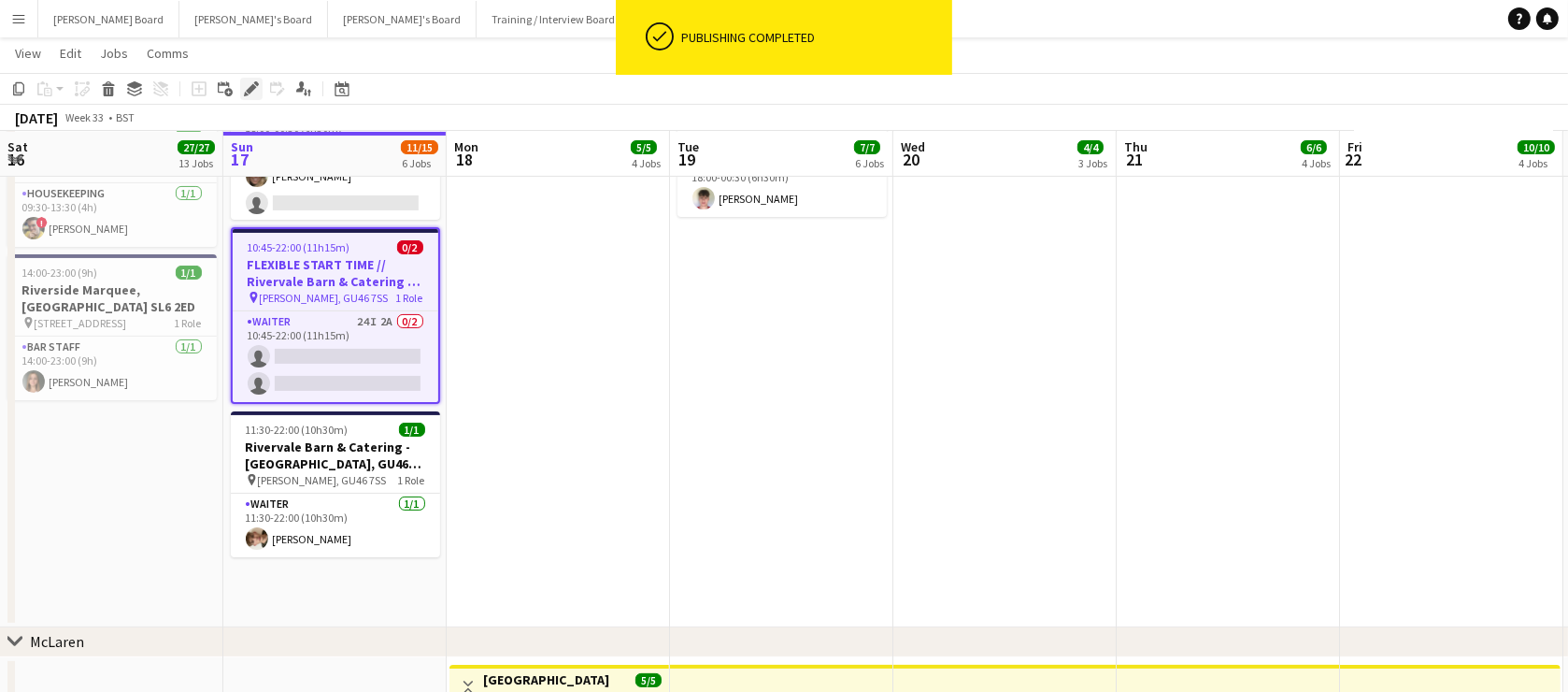
click at [259, 95] on div "Edit" at bounding box center [251, 89] width 23 height 23
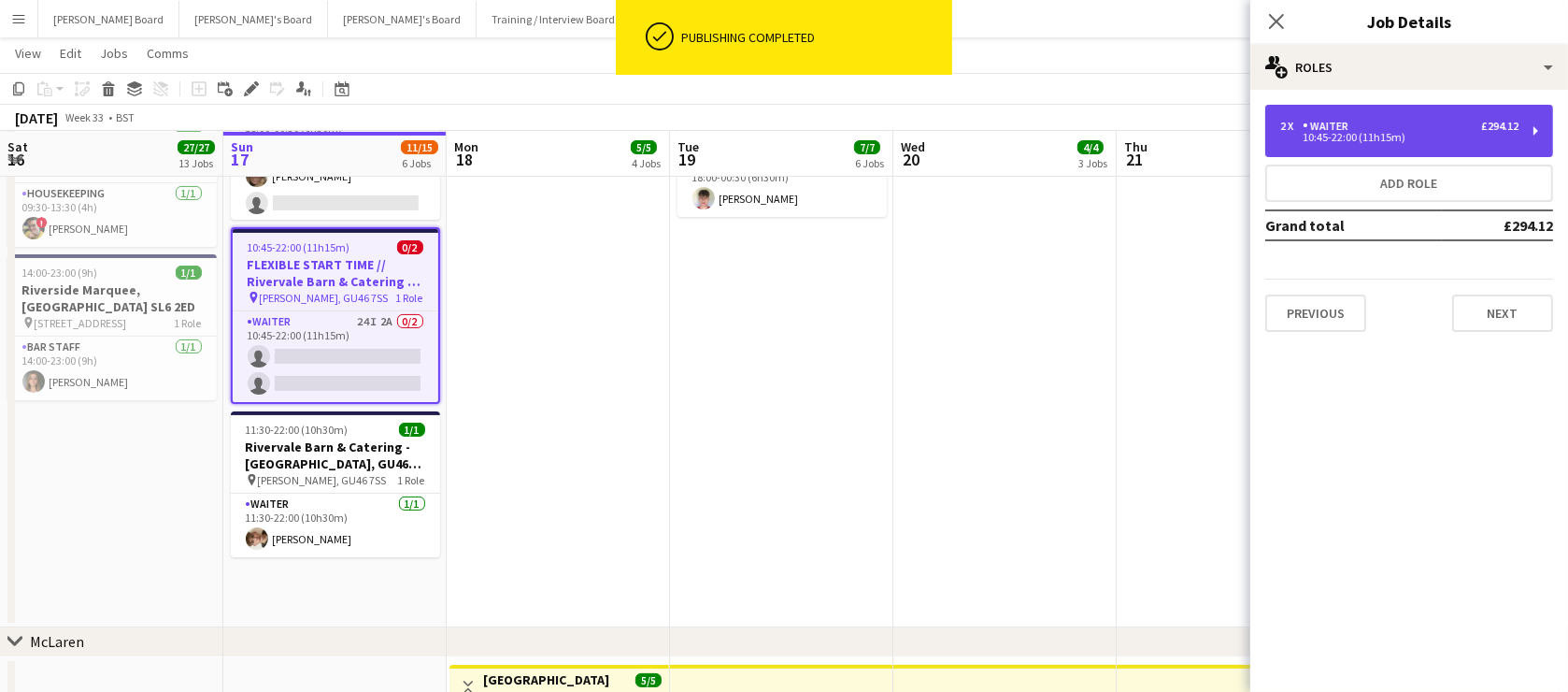
click at [1380, 126] on div "2 x Waiter £294.12" at bounding box center [1400, 126] width 239 height 13
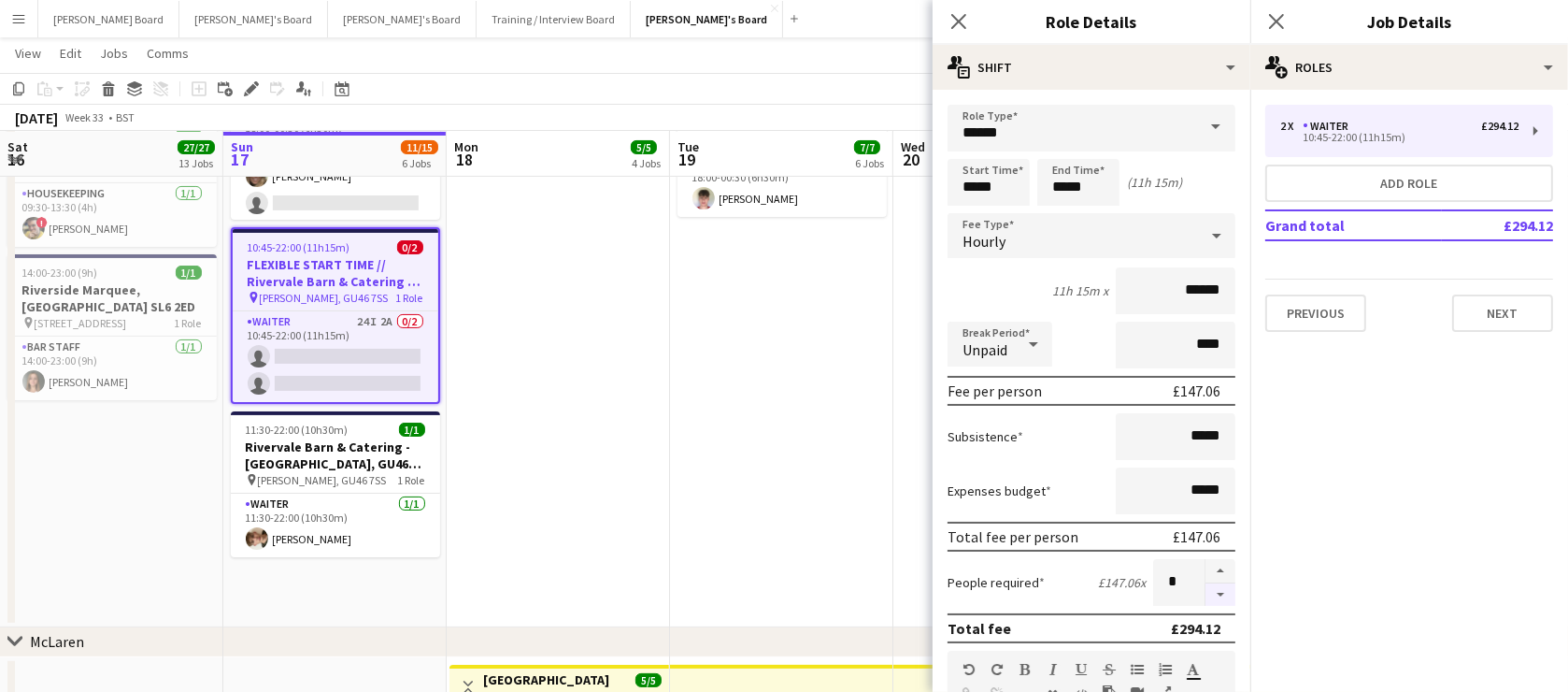
click at [1205, 591] on button "button" at bounding box center [1220, 594] width 30 height 24
type input "*"
click at [855, 502] on app-date-cell "08:30-18:00 (9h30m) 1/1 Rivervale Barn & Catering - [GEOGRAPHIC_DATA] pin [PERS…" at bounding box center [782, 193] width 224 height 871
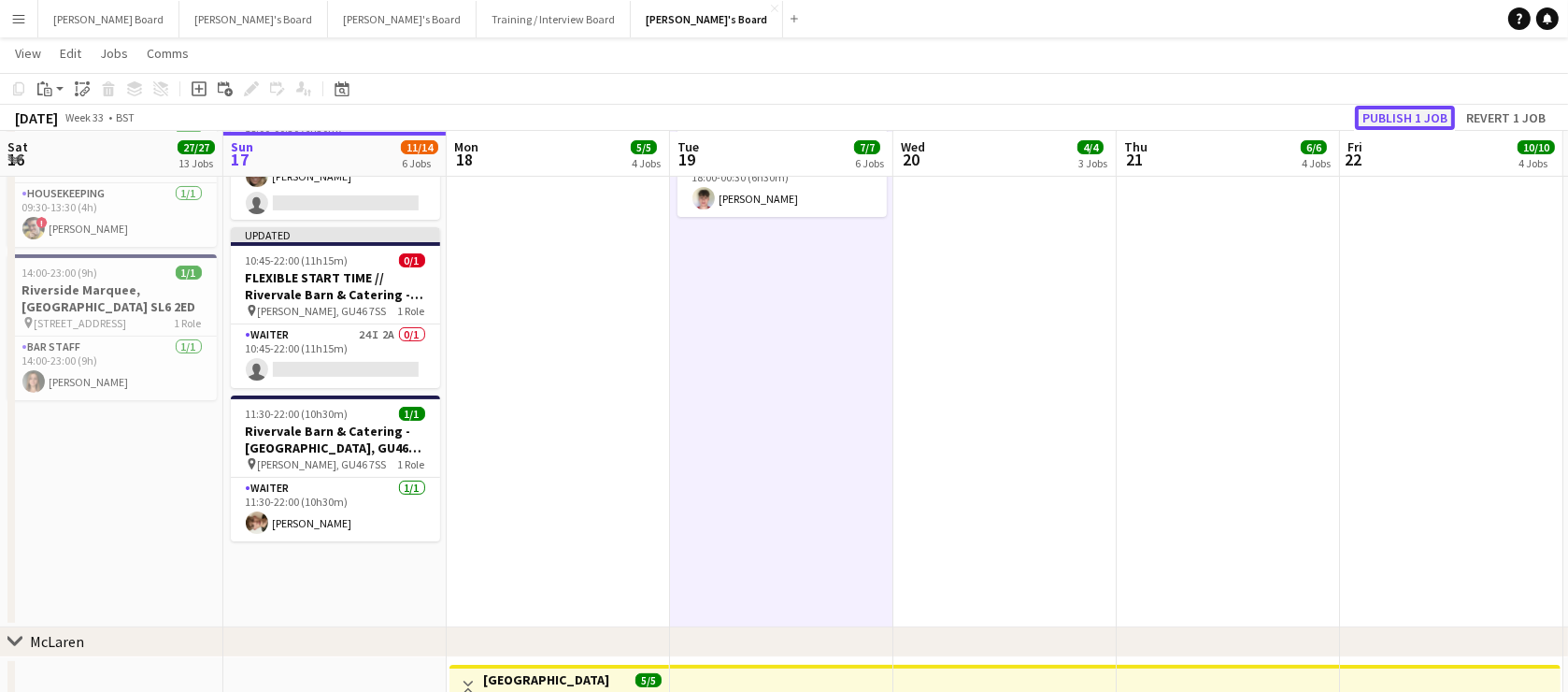
click at [1404, 108] on button "Publish 1 job" at bounding box center [1404, 118] width 100 height 24
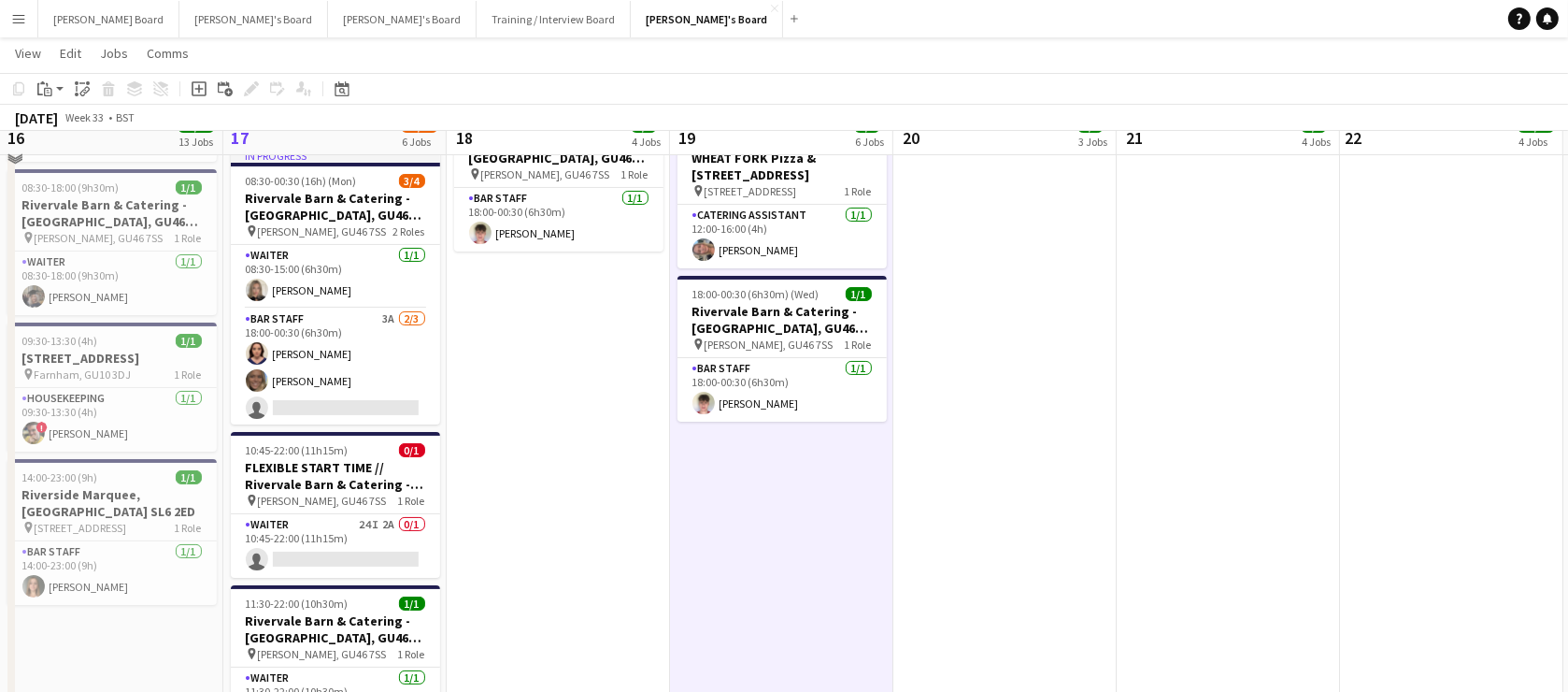
scroll to position [339, 0]
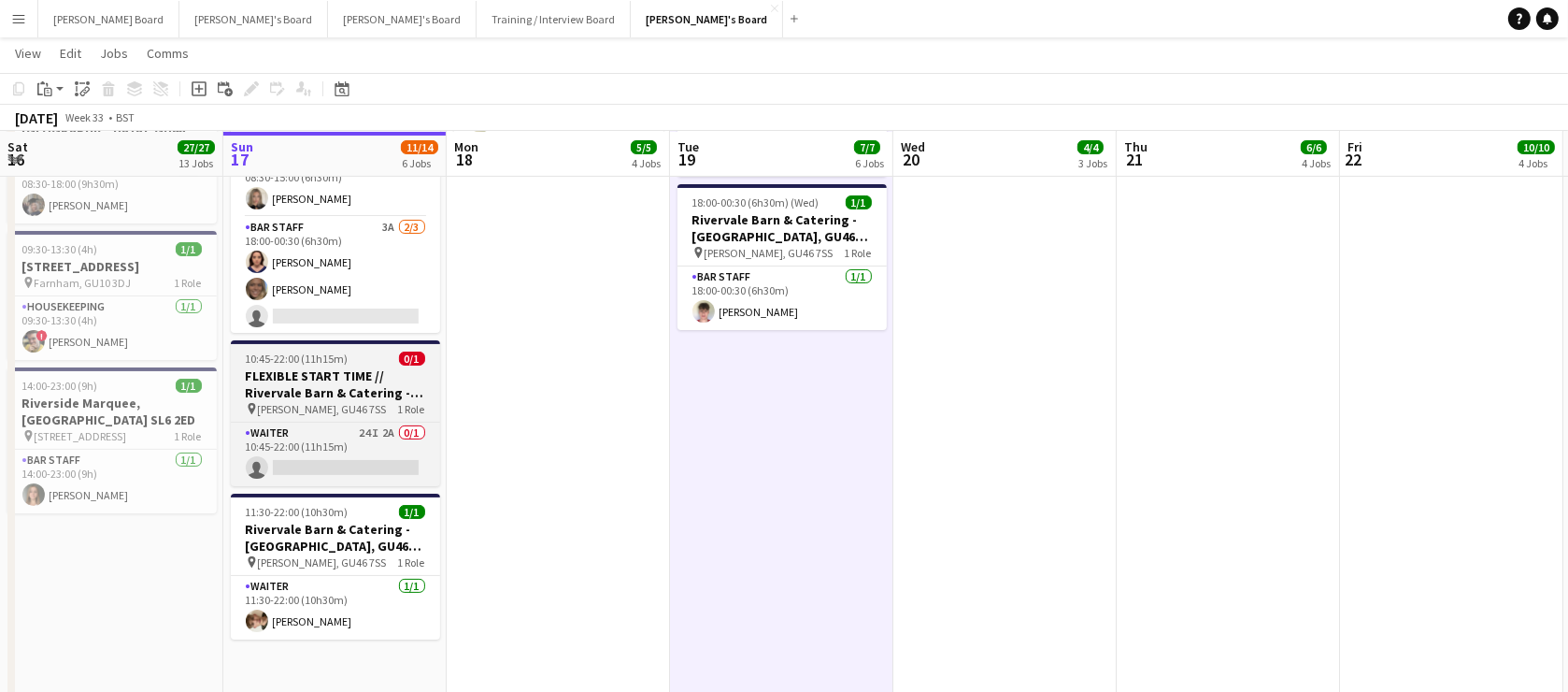
click at [291, 355] on span "10:45-22:00 (11h15m)" at bounding box center [296, 358] width 102 height 14
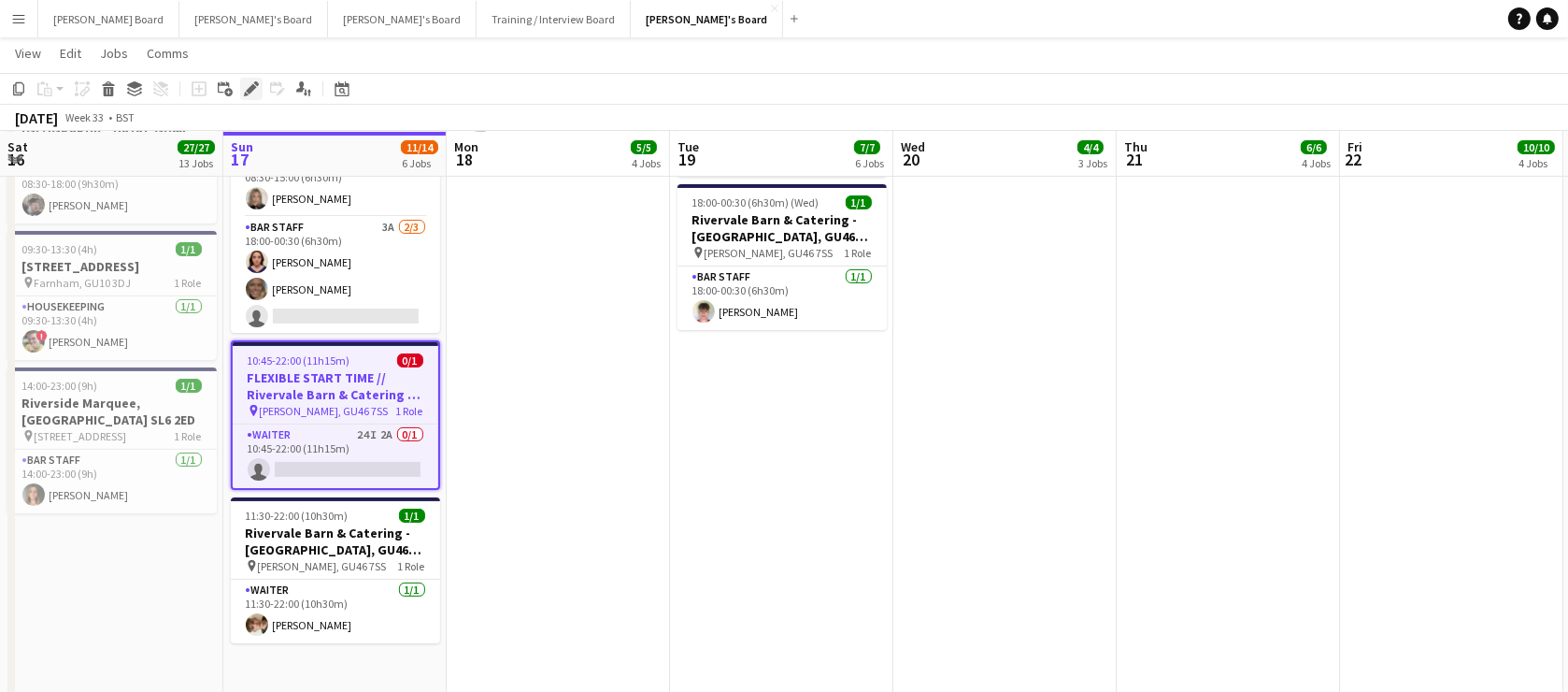
click at [248, 87] on icon at bounding box center [250, 88] width 10 height 10
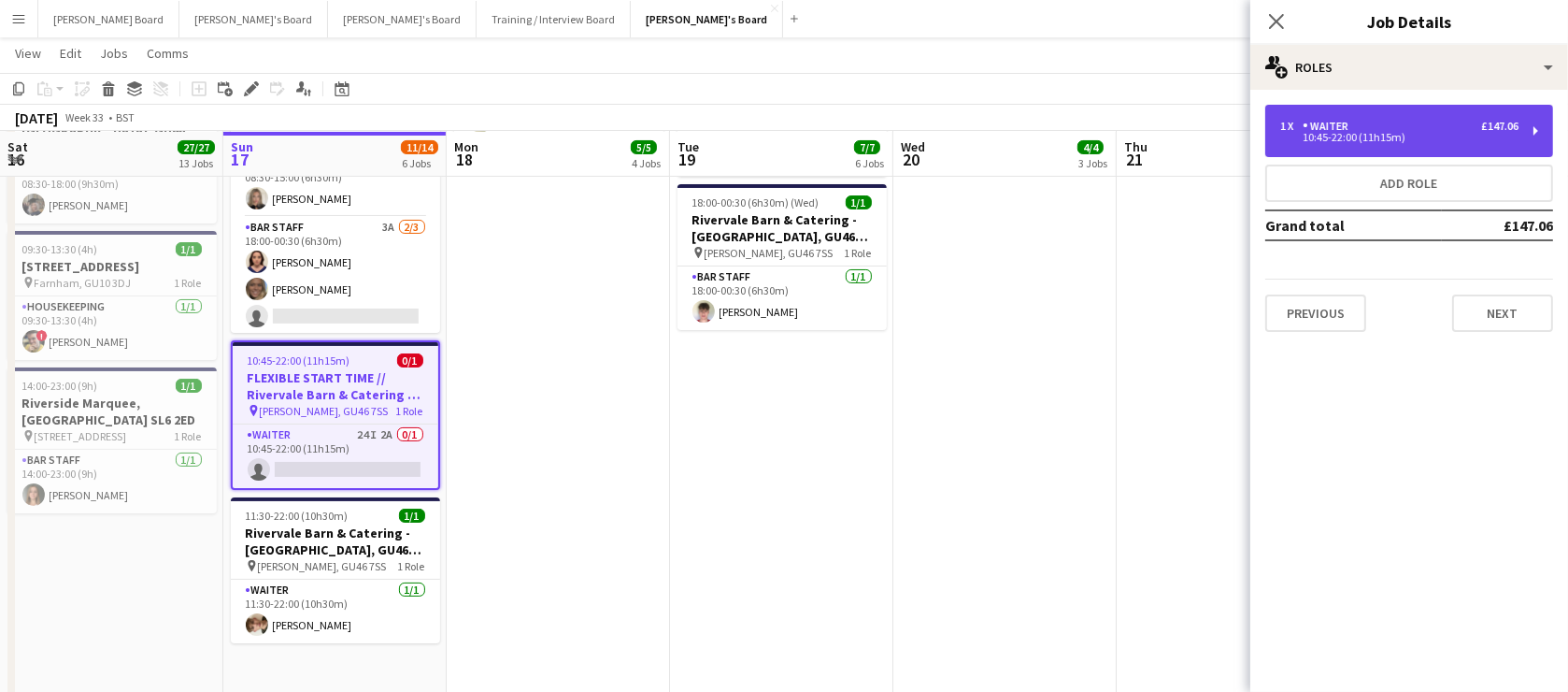
click at [1366, 137] on div "10:45-22:00 (11h15m)" at bounding box center [1400, 137] width 239 height 9
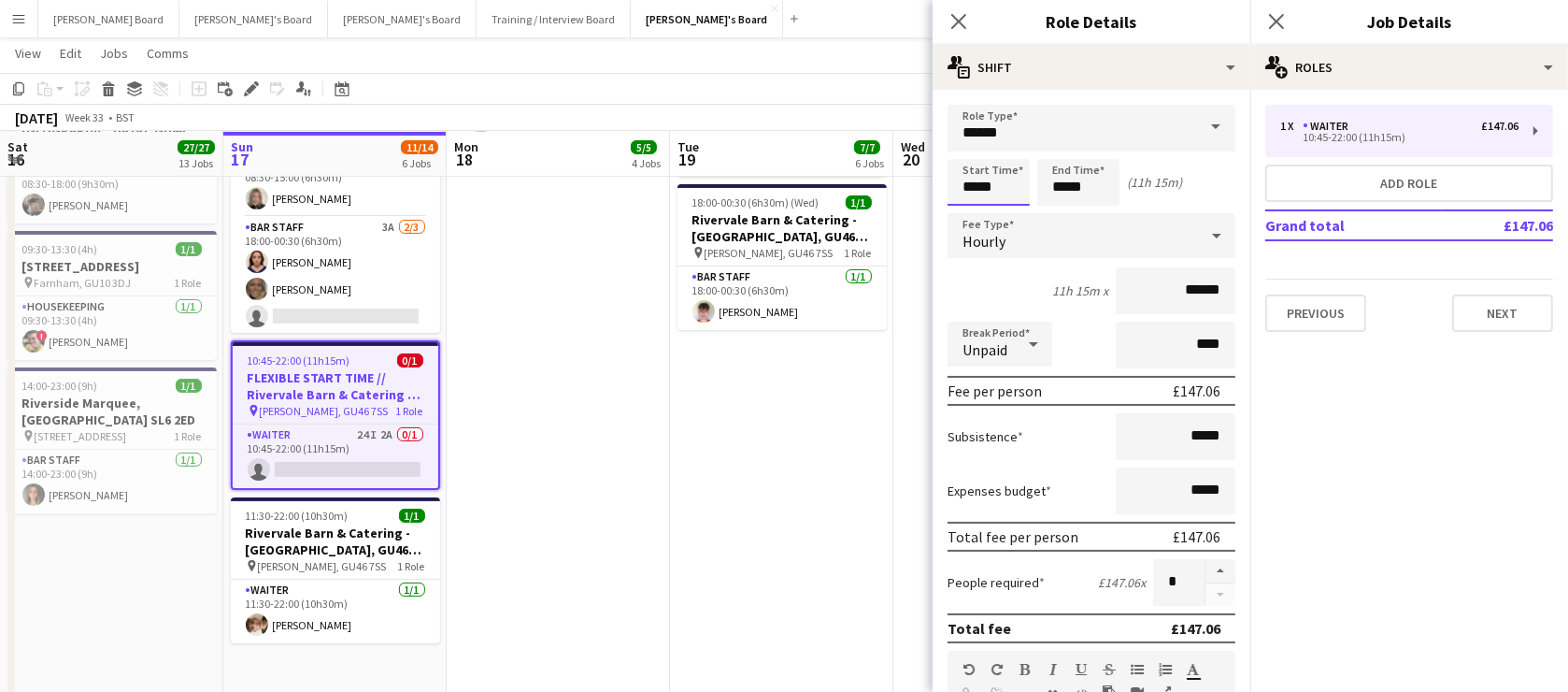
click at [999, 193] on input "*****" at bounding box center [988, 182] width 82 height 47
click at [970, 154] on div at bounding box center [970, 149] width 38 height 19
click at [969, 150] on div at bounding box center [970, 149] width 38 height 19
click at [1003, 212] on div at bounding box center [1008, 215] width 38 height 19
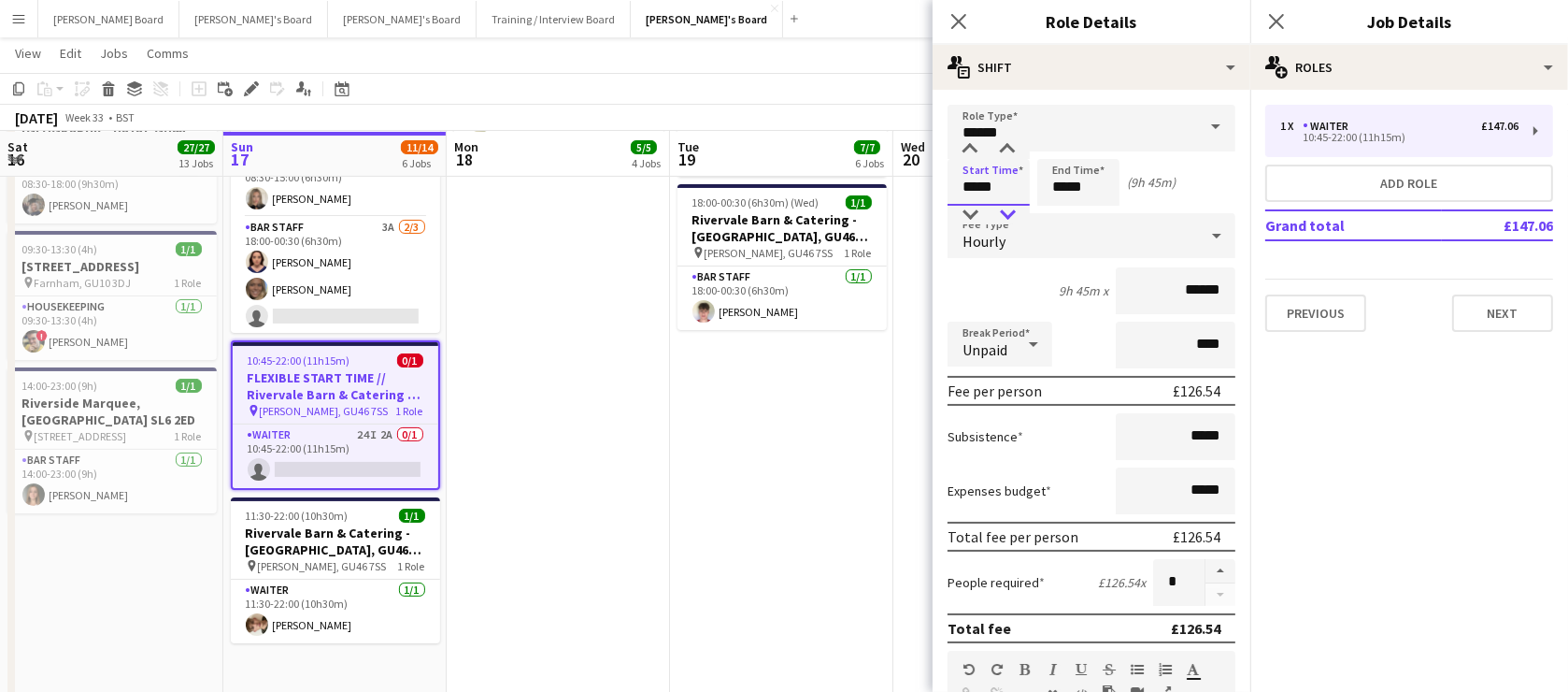
type input "*****"
click at [1003, 212] on div at bounding box center [1008, 215] width 38 height 19
click at [541, 476] on app-date-cell "07:30-13:30 (6h) [STREET_ADDRESS] pin Farnham, GU10 3DJ 1 Role Housekeeping [DA…" at bounding box center [558, 306] width 224 height 871
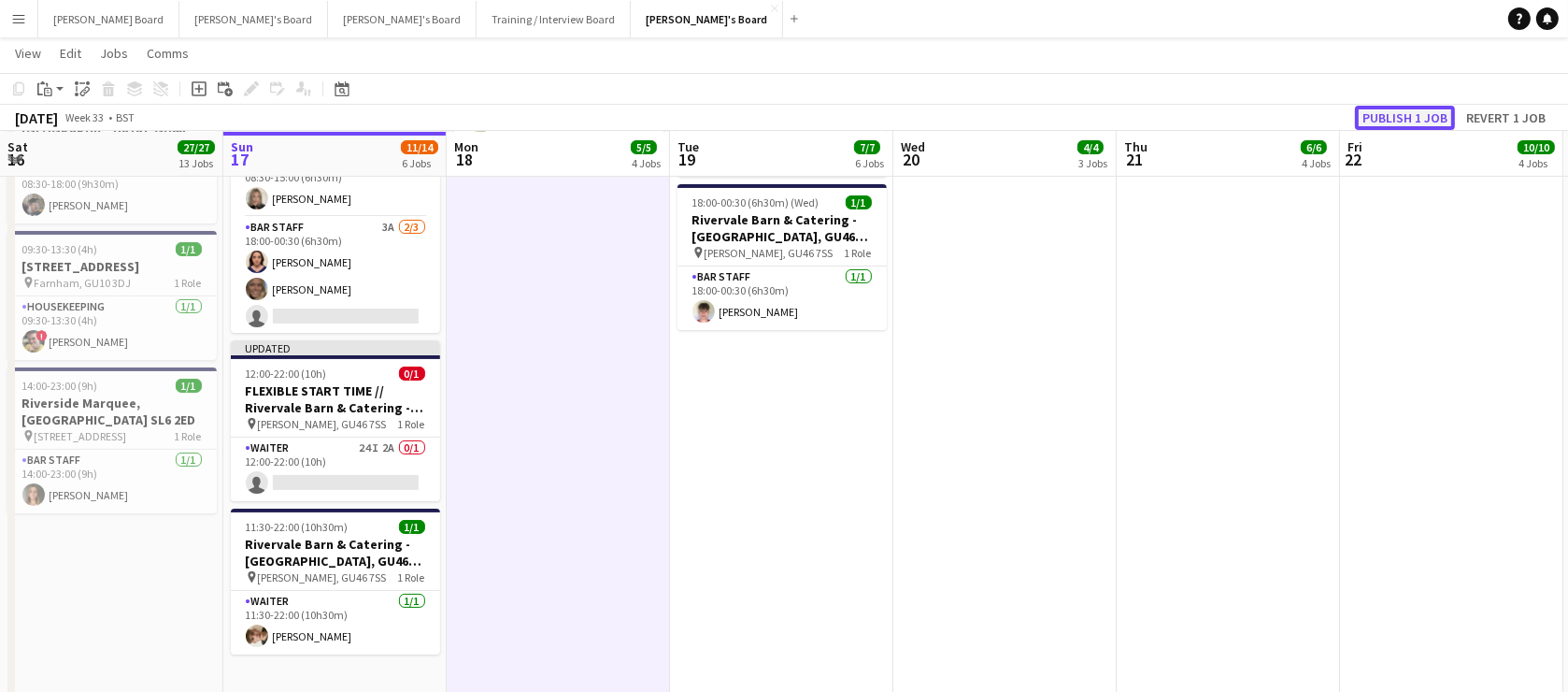
click at [1385, 118] on button "Publish 1 job" at bounding box center [1404, 118] width 100 height 24
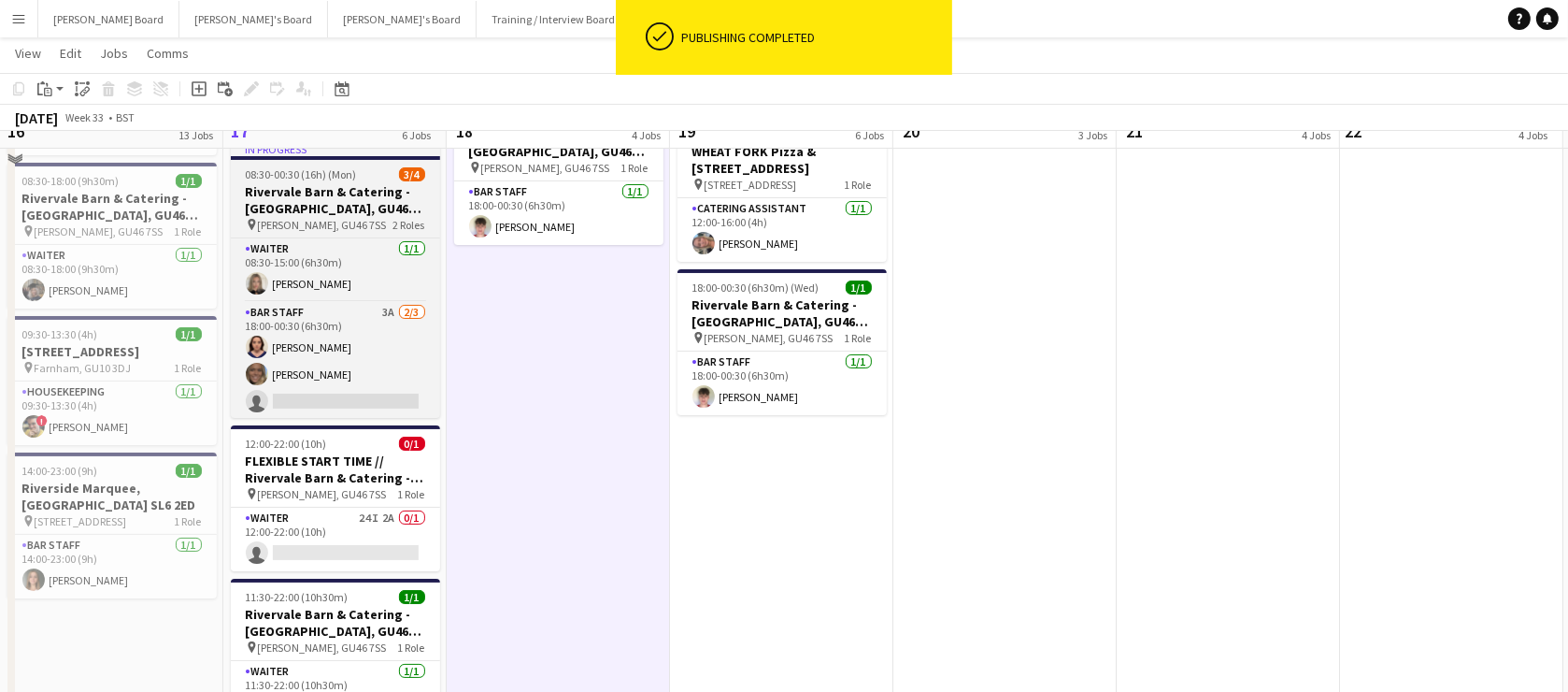
scroll to position [227, 0]
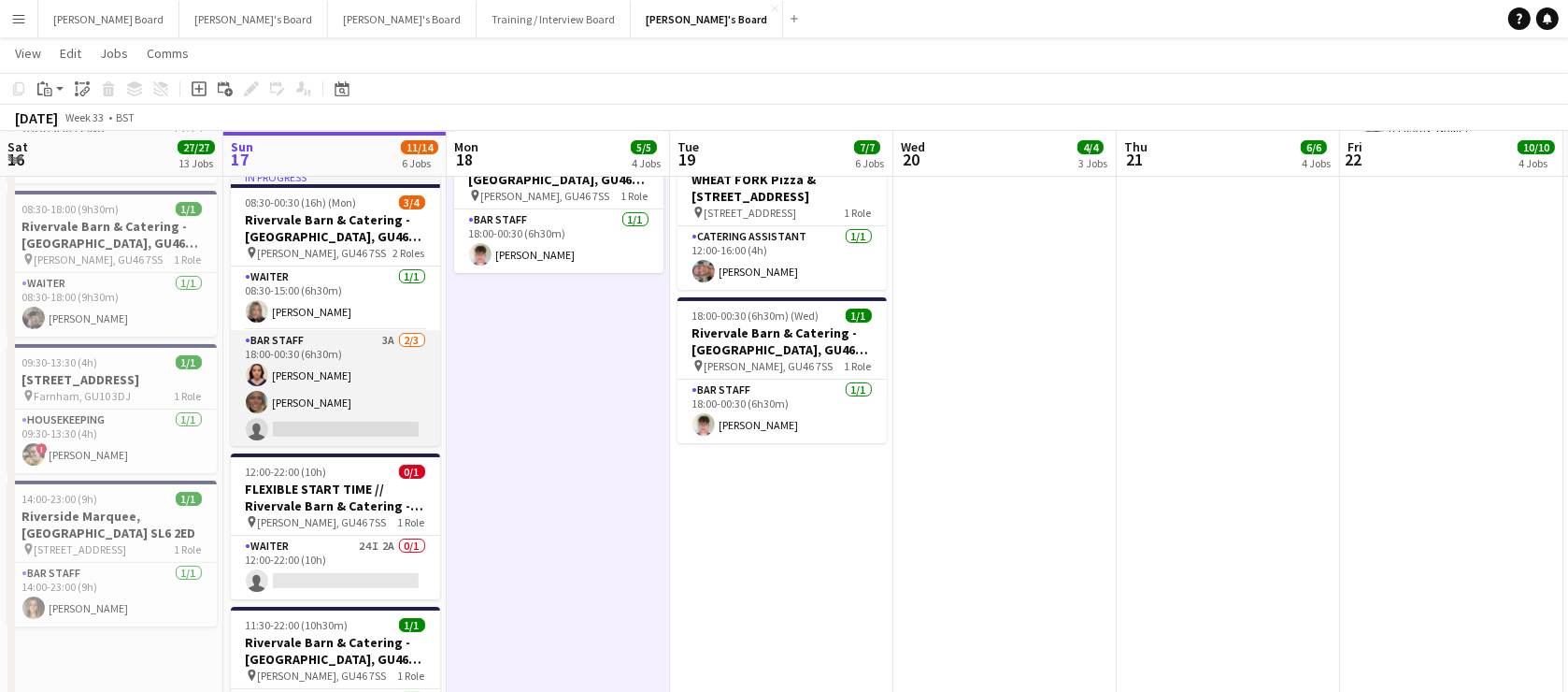
click at [385, 363] on app-card-role "BAR STAFF 3A [DATE] 18:00-00:30 (6h30m) [PERSON_NAME] [PERSON_NAME] single-neut…" at bounding box center [336, 388] width 210 height 118
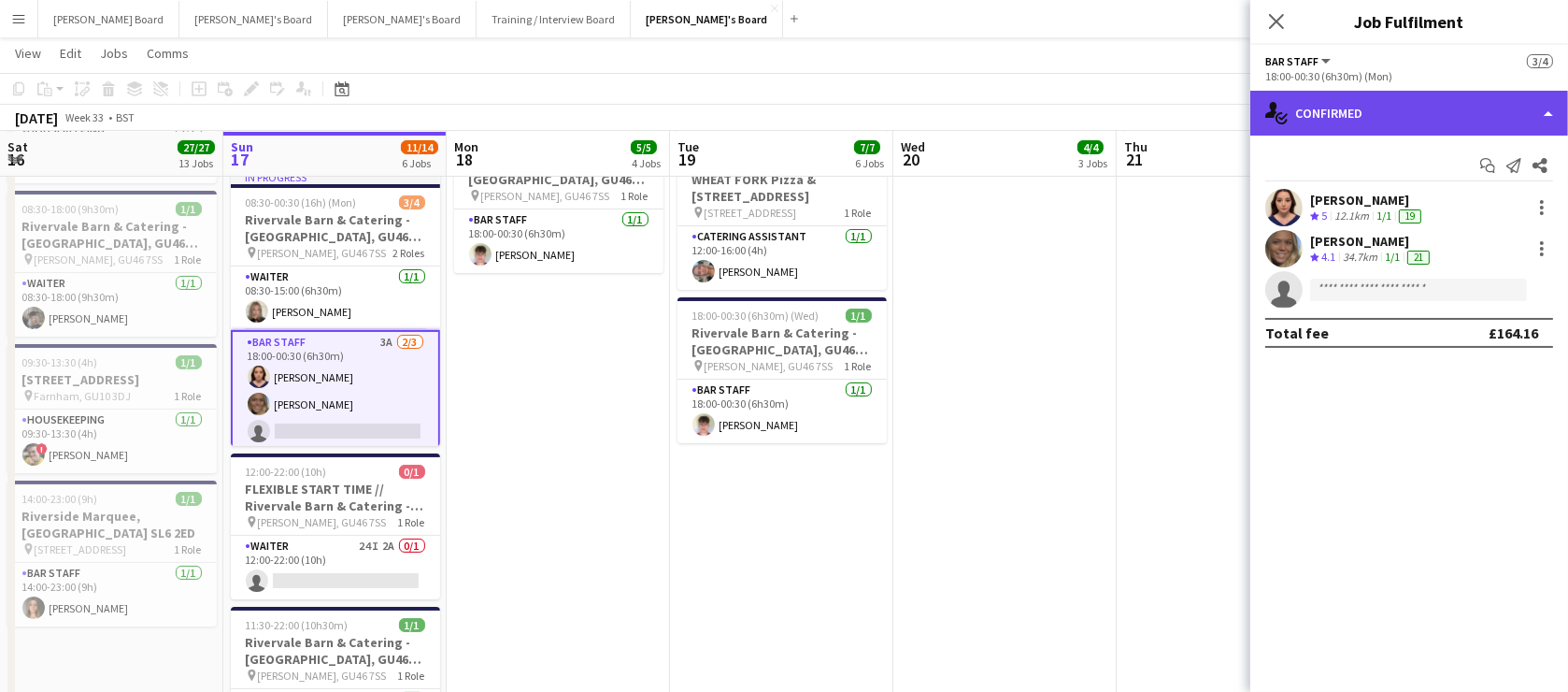
drag, startPoint x: 1319, startPoint y: 102, endPoint x: 1331, endPoint y: 126, distance: 26.8
click at [1319, 102] on div "single-neutral-actions-check-2 Confirmed" at bounding box center [1409, 113] width 318 height 45
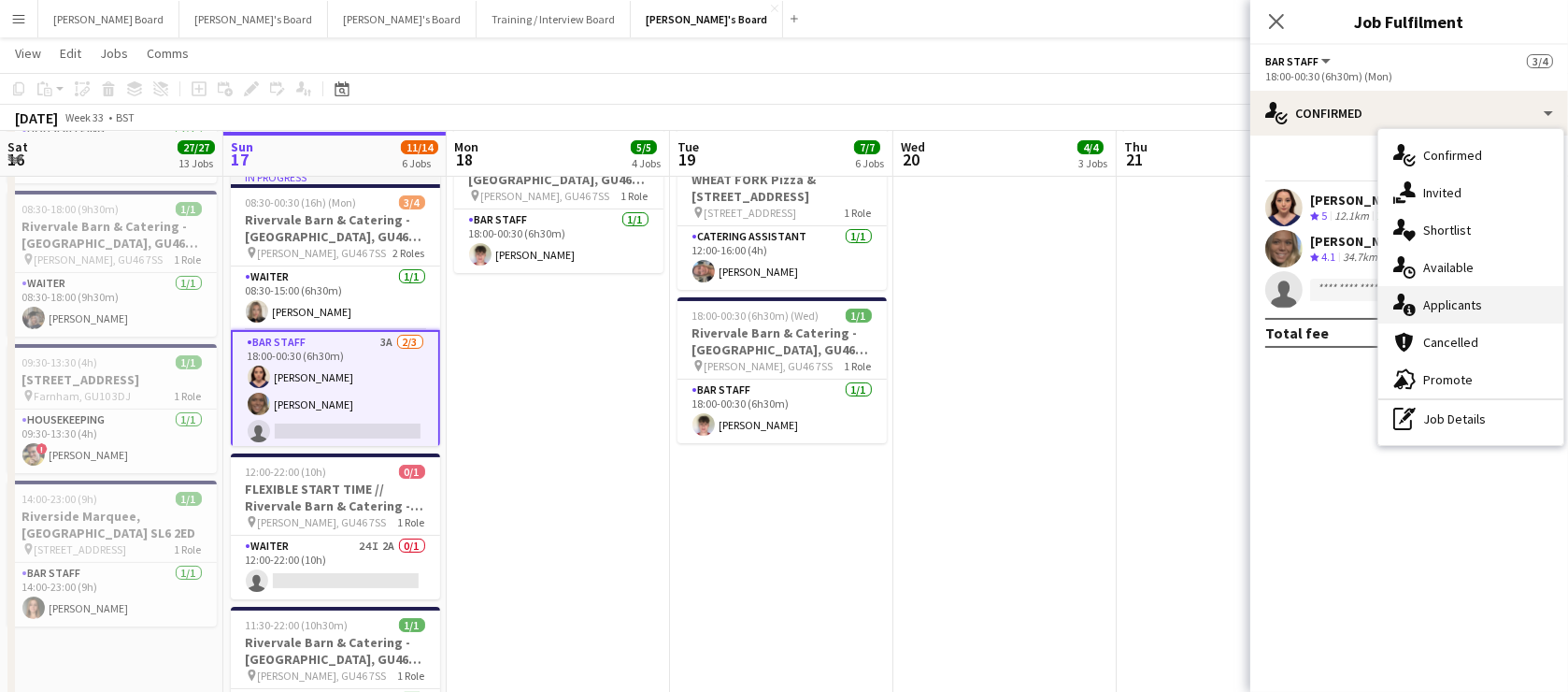
click at [1464, 292] on div "single-neutral-actions-information Applicants" at bounding box center [1470, 305] width 185 height 38
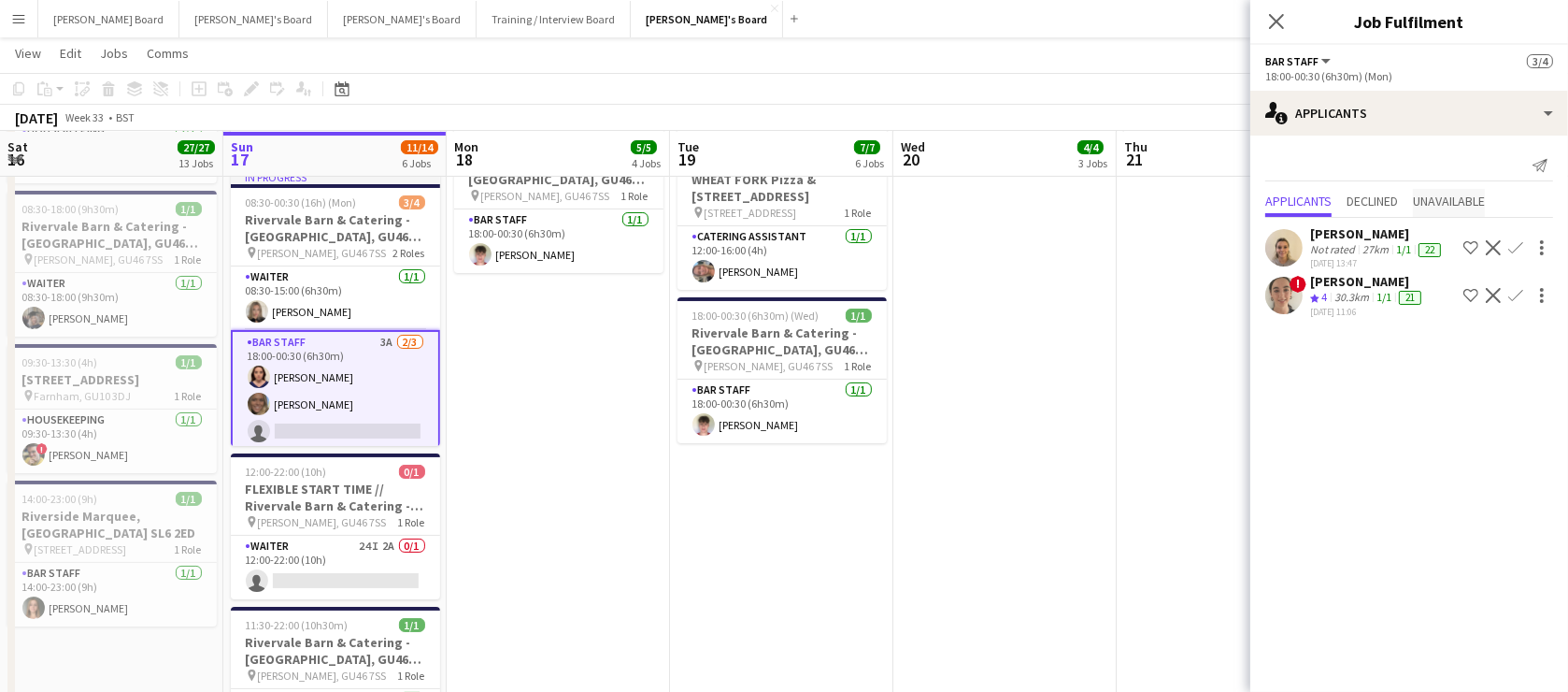
click at [1466, 213] on span "Unavailable" at bounding box center [1449, 203] width 72 height 28
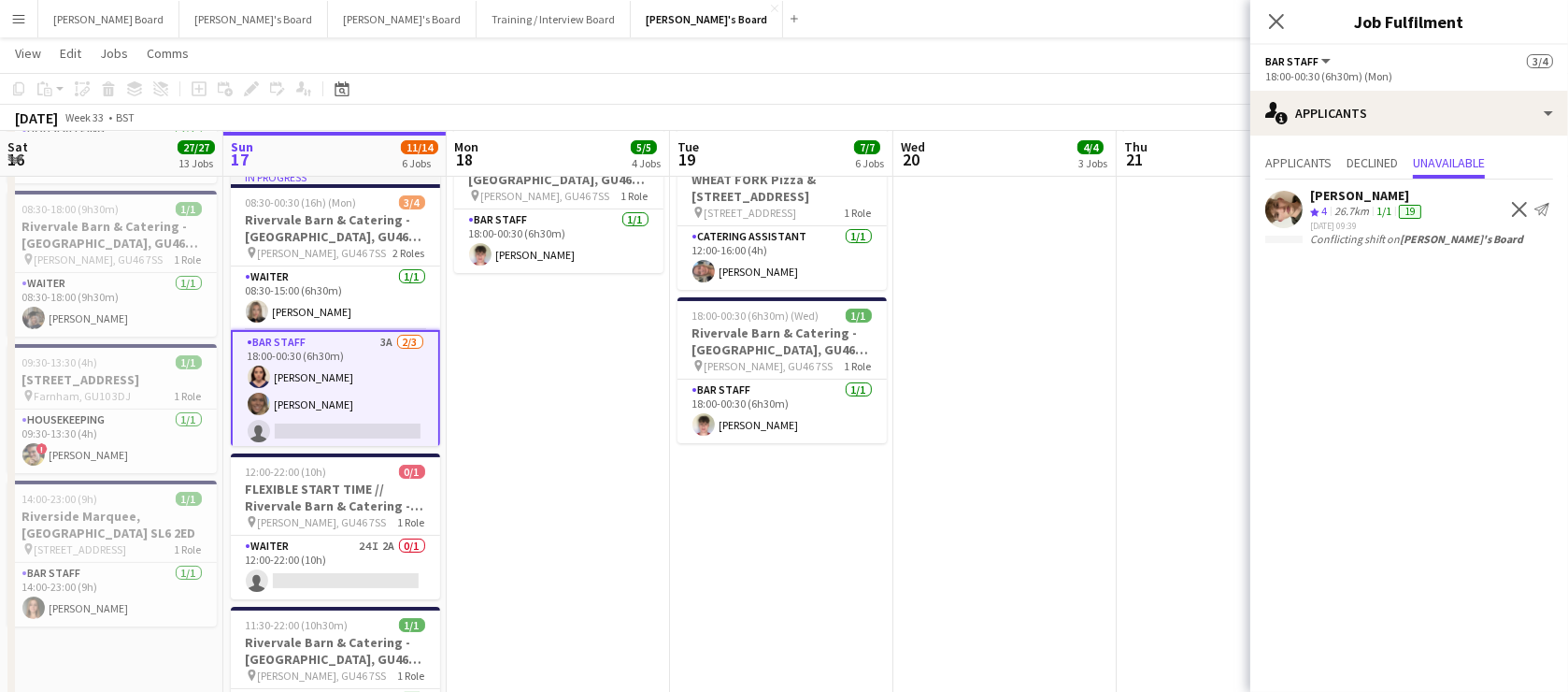
click at [1193, 301] on app-date-cell "18:00-00:30 (6h30m) (Fri) 2/2 Rivervale Barn & Catering - [GEOGRAPHIC_DATA], GU…" at bounding box center [1229, 418] width 224 height 871
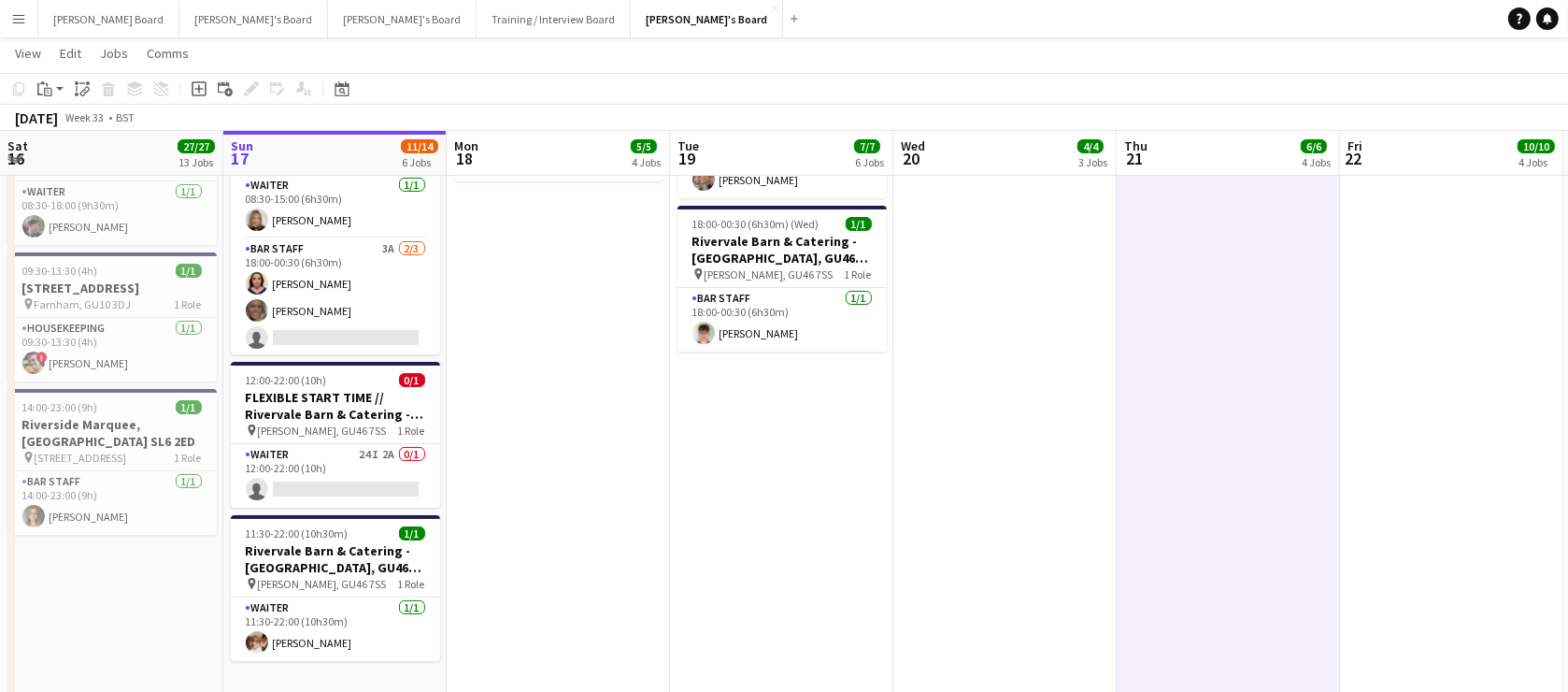
scroll to position [339, 0]
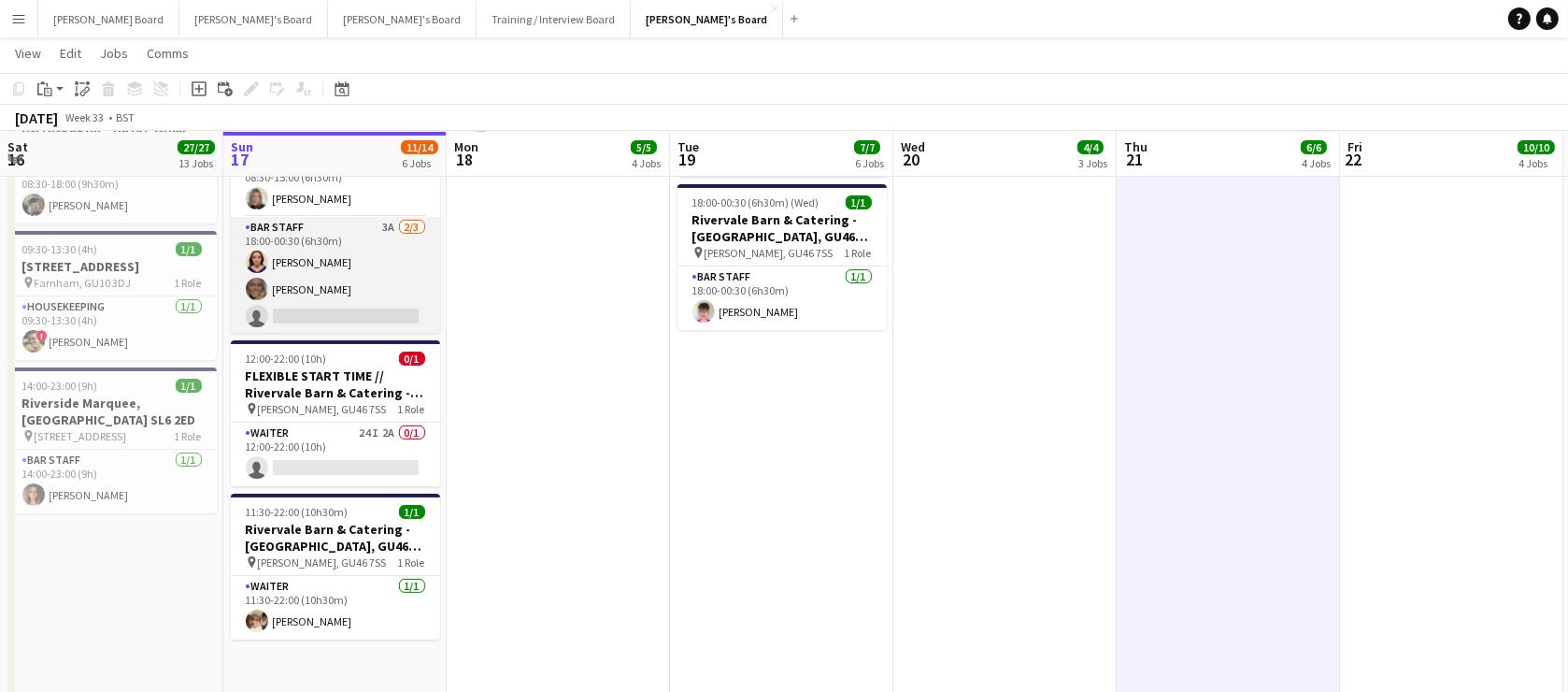
drag, startPoint x: 385, startPoint y: 290, endPoint x: 356, endPoint y: 301, distance: 31.0
click at [385, 290] on app-card-role "BAR STAFF 3A [DATE] 18:00-00:30 (6h30m) [PERSON_NAME] [PERSON_NAME] single-neut…" at bounding box center [336, 275] width 210 height 118
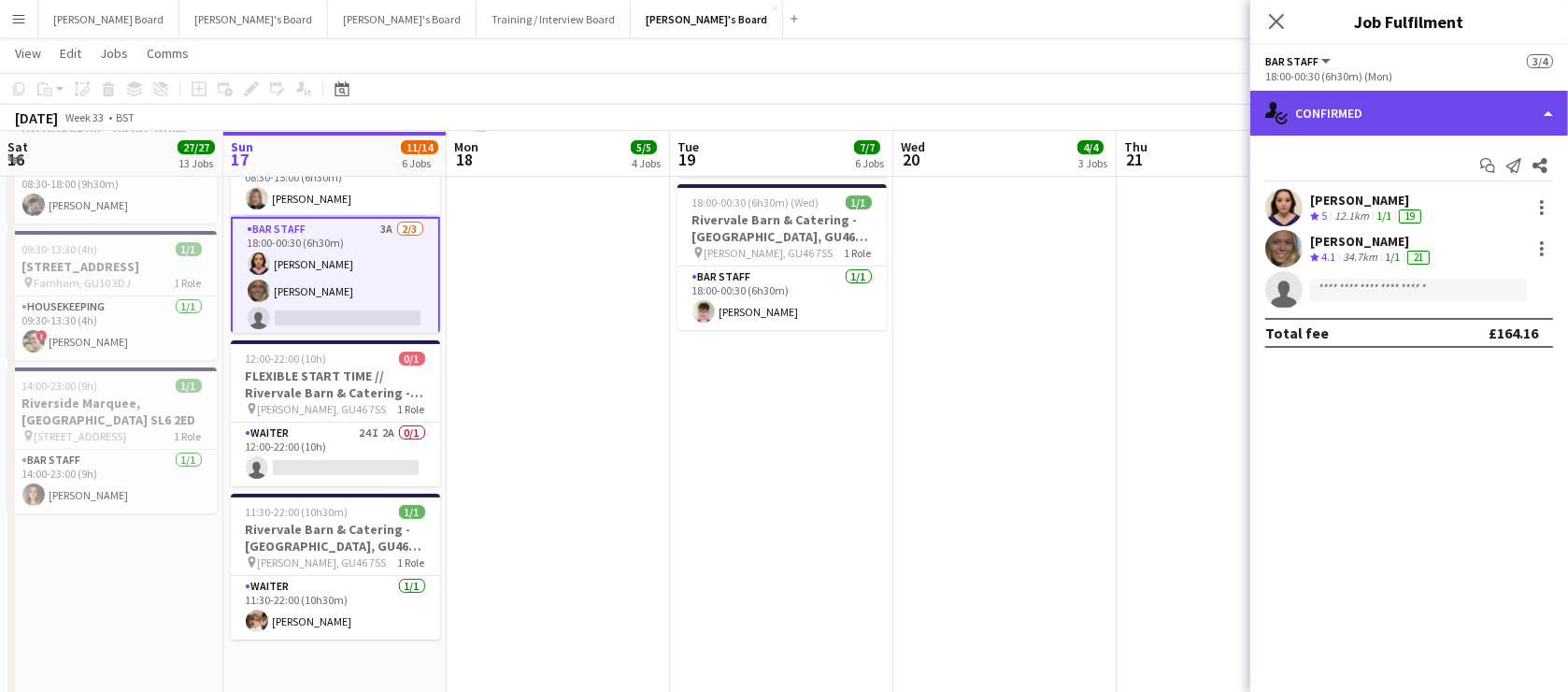
click at [1408, 115] on div "single-neutral-actions-check-2 Confirmed" at bounding box center [1409, 113] width 318 height 45
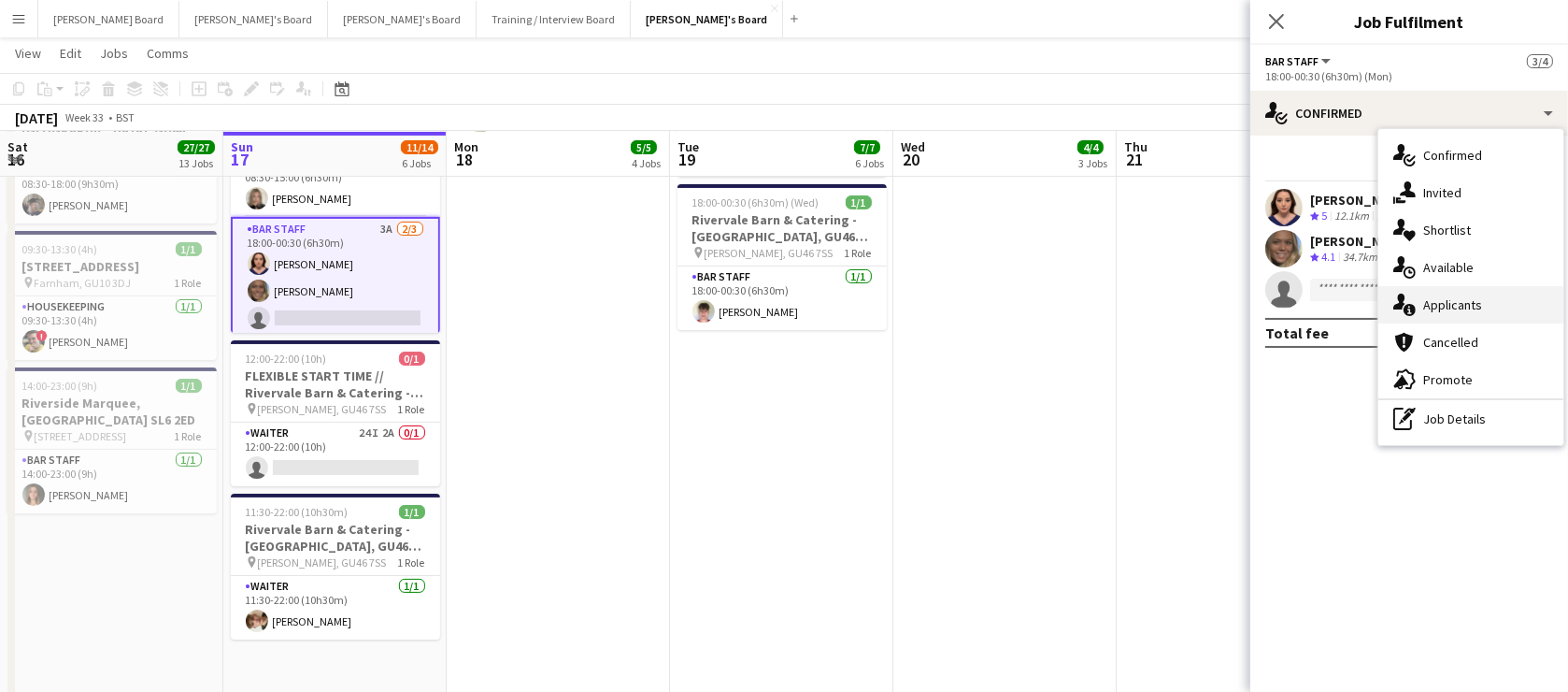
click at [1461, 308] on div "single-neutral-actions-information Applicants" at bounding box center [1470, 305] width 185 height 38
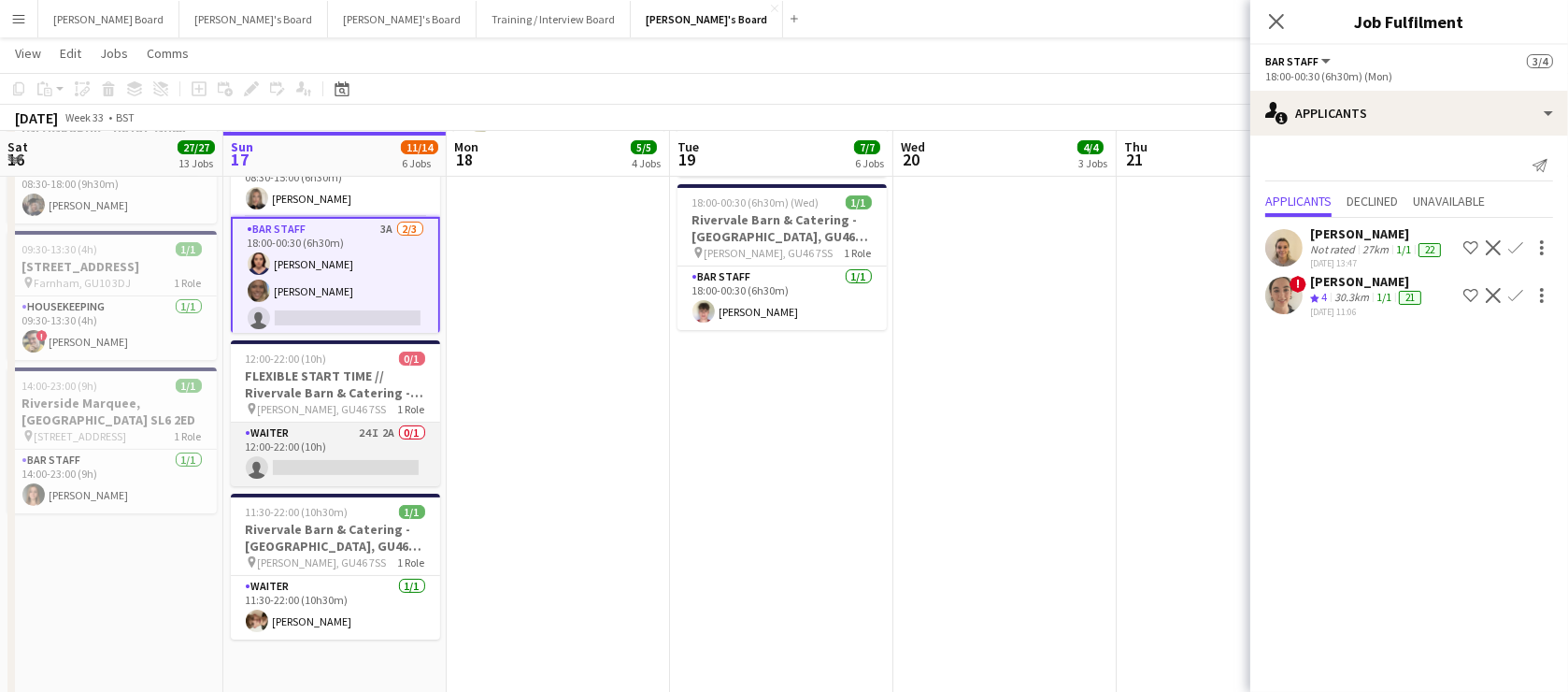
click at [393, 448] on app-card-role "Waiter 24I 2A 0/1 12:00-22:00 (10h) single-neutral-actions" at bounding box center [336, 454] width 210 height 64
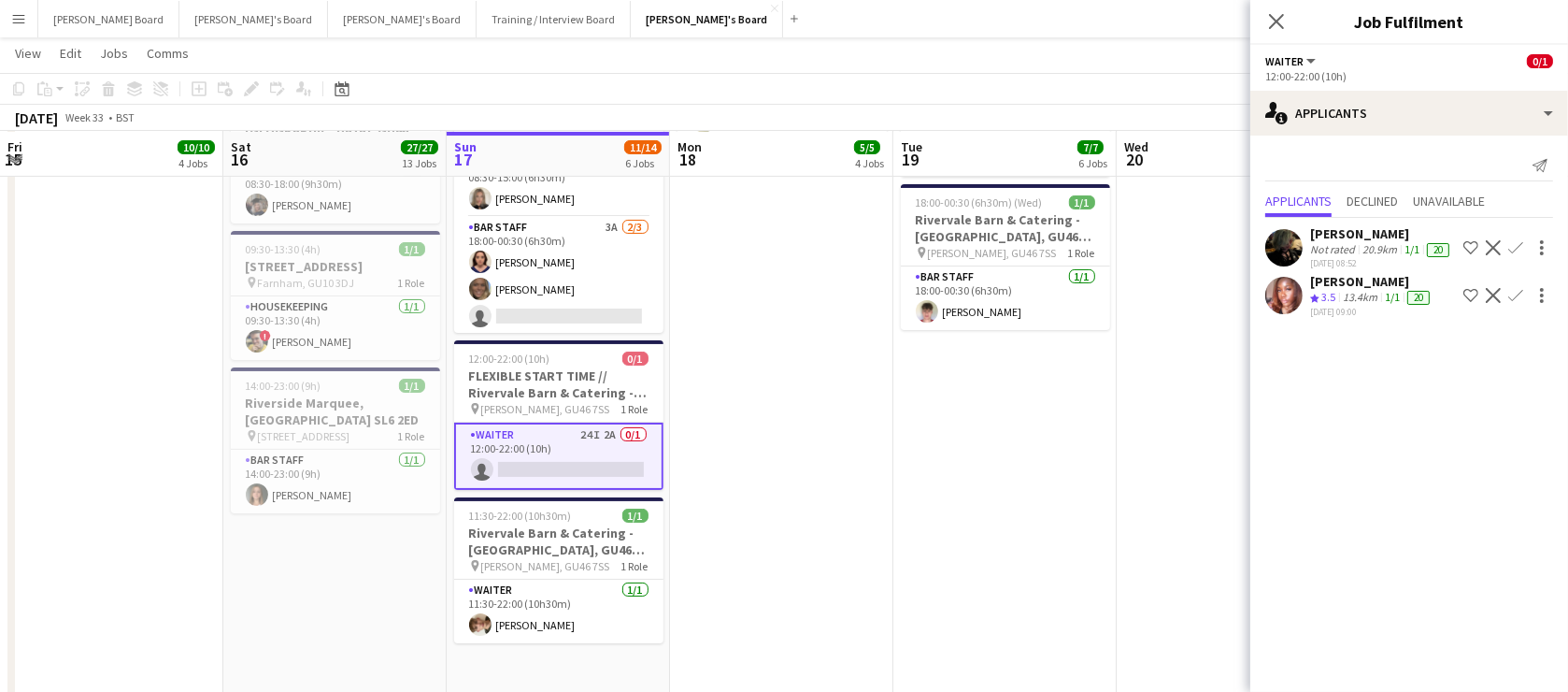
scroll to position [0, 388]
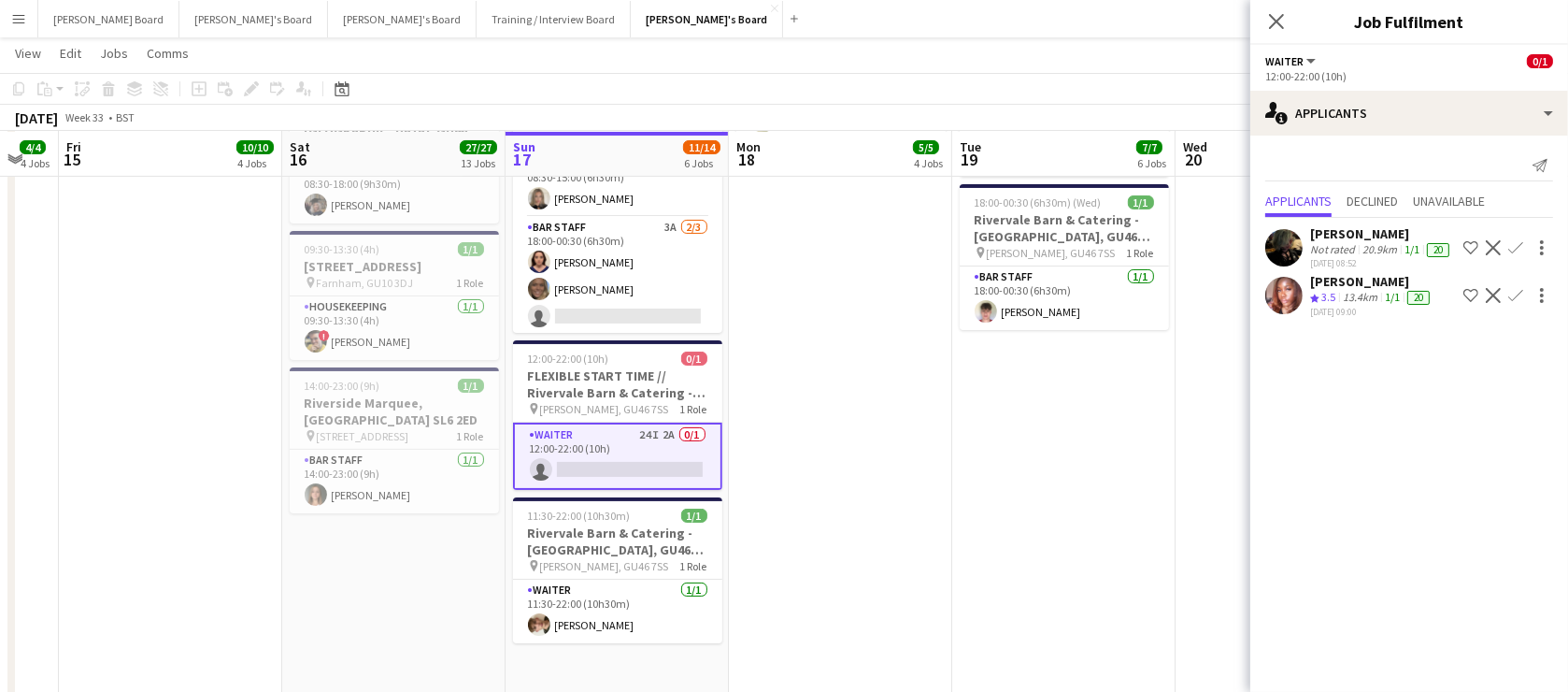
drag, startPoint x: 889, startPoint y: 498, endPoint x: 958, endPoint y: 501, distance: 69.1
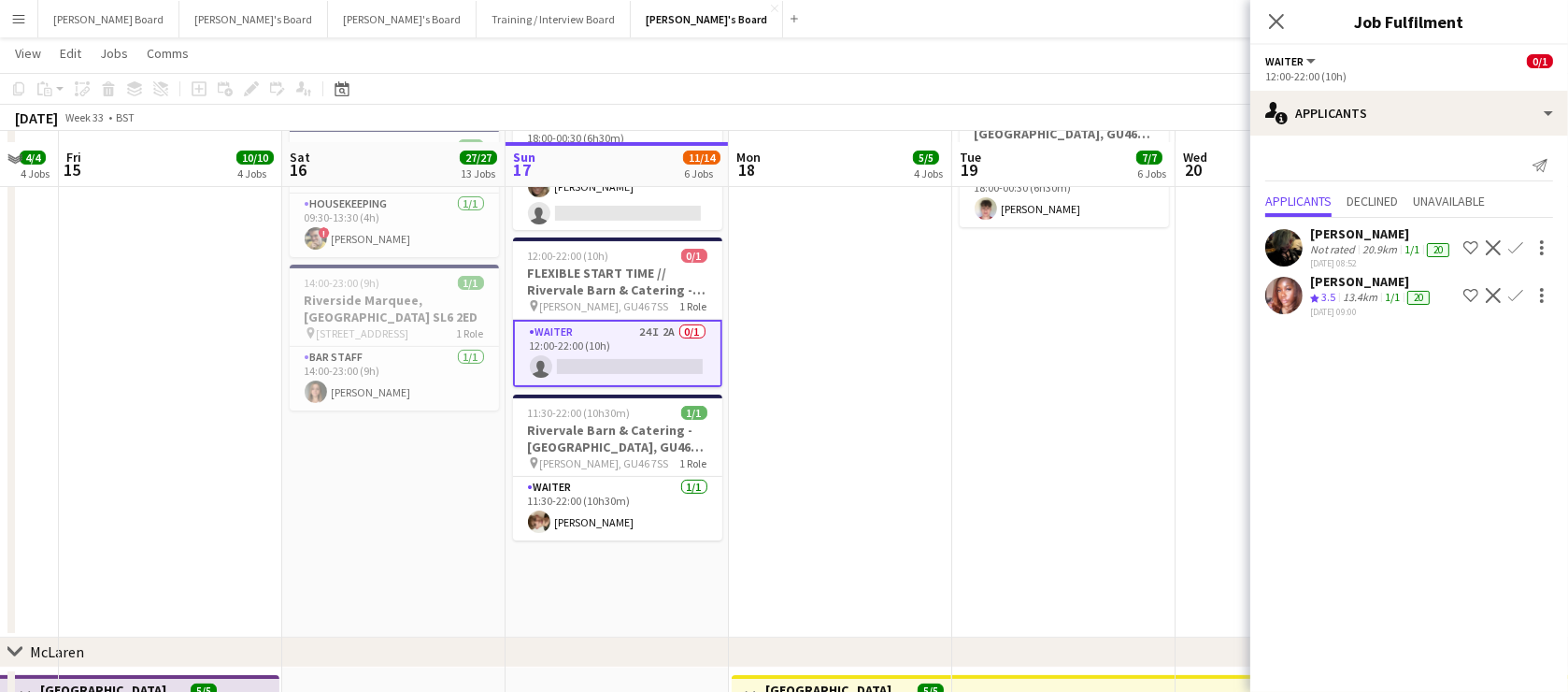
scroll to position [452, 0]
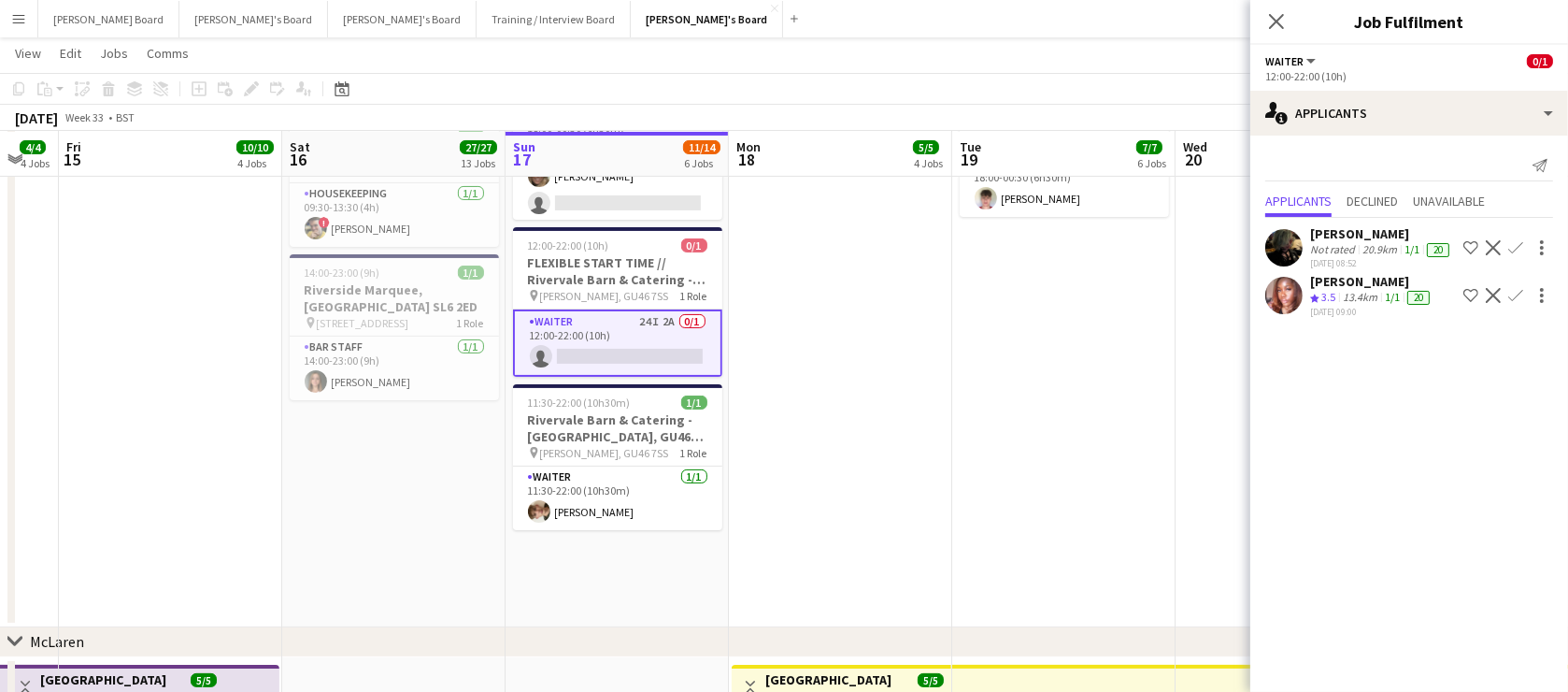
click at [957, 454] on app-date-cell "08:30-18:00 (9h30m) 1/1 Rivervale Barn & Catering - [GEOGRAPHIC_DATA] pin [PERS…" at bounding box center [1064, 193] width 224 height 871
